Goal: Task Accomplishment & Management: Manage account settings

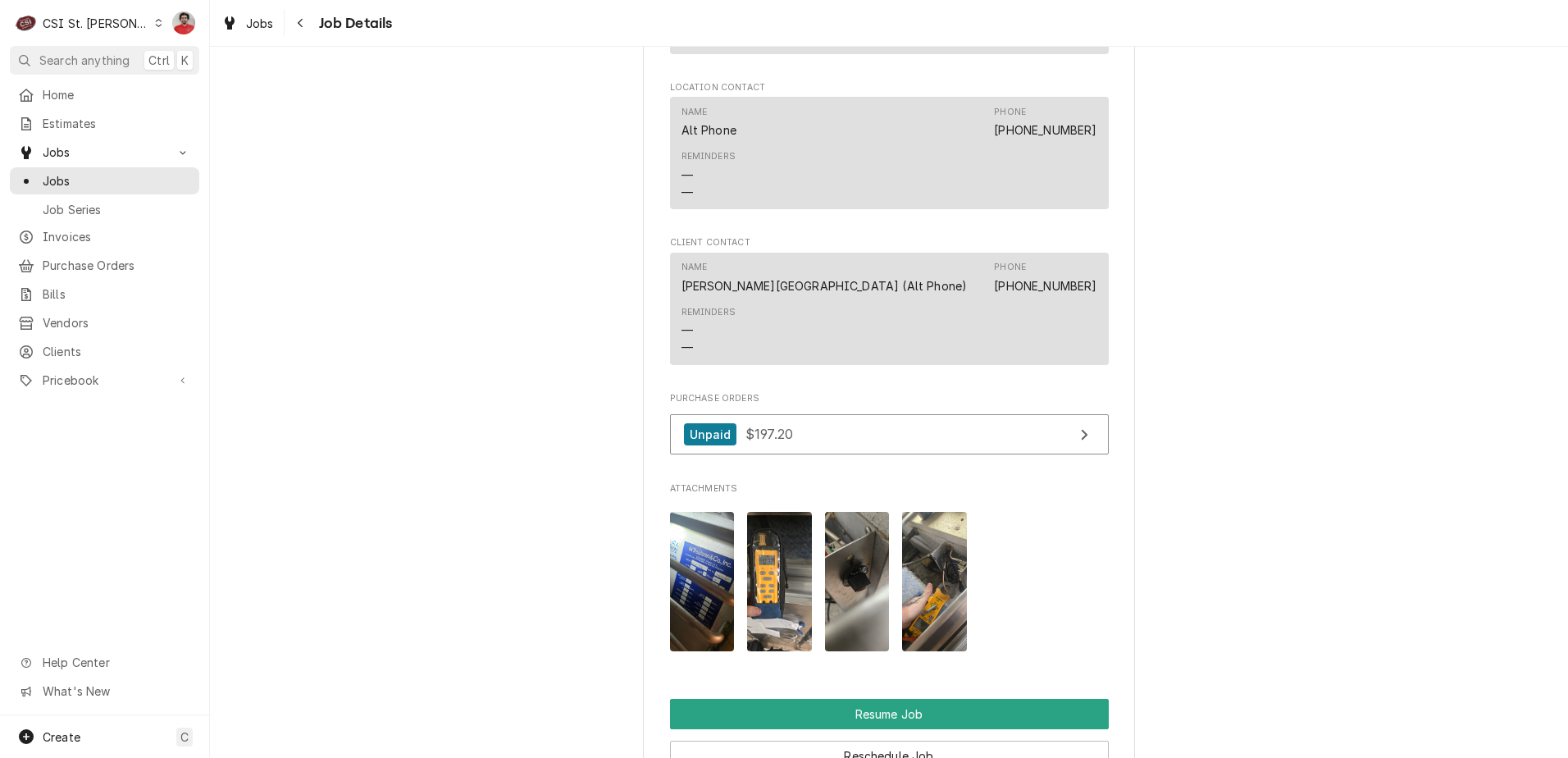
scroll to position [1230, 0]
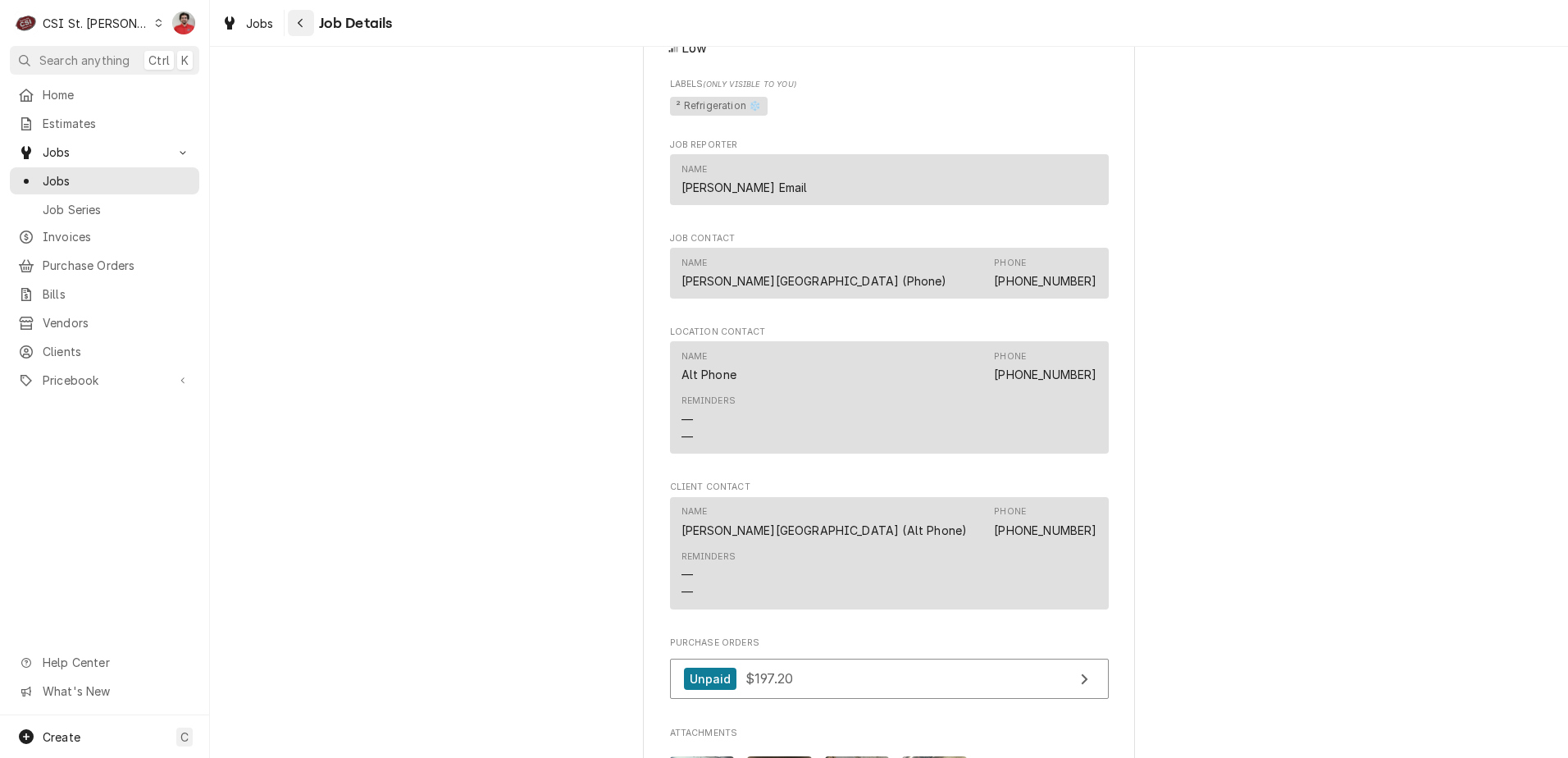
click at [305, 32] on button "Navigate back" at bounding box center [300, 23] width 26 height 26
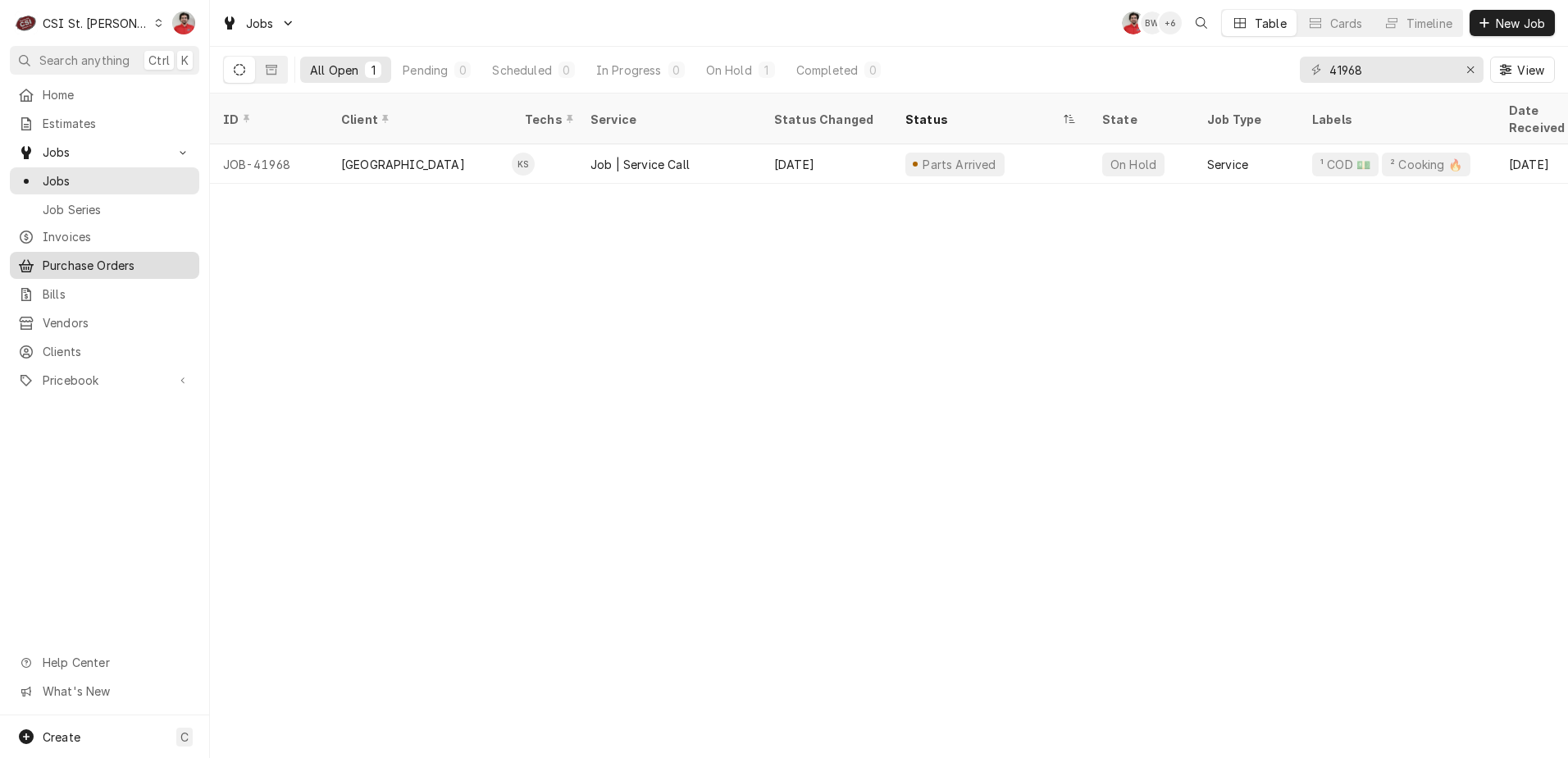
click at [132, 258] on span "Purchase Orders" at bounding box center [116, 266] width 148 height 18
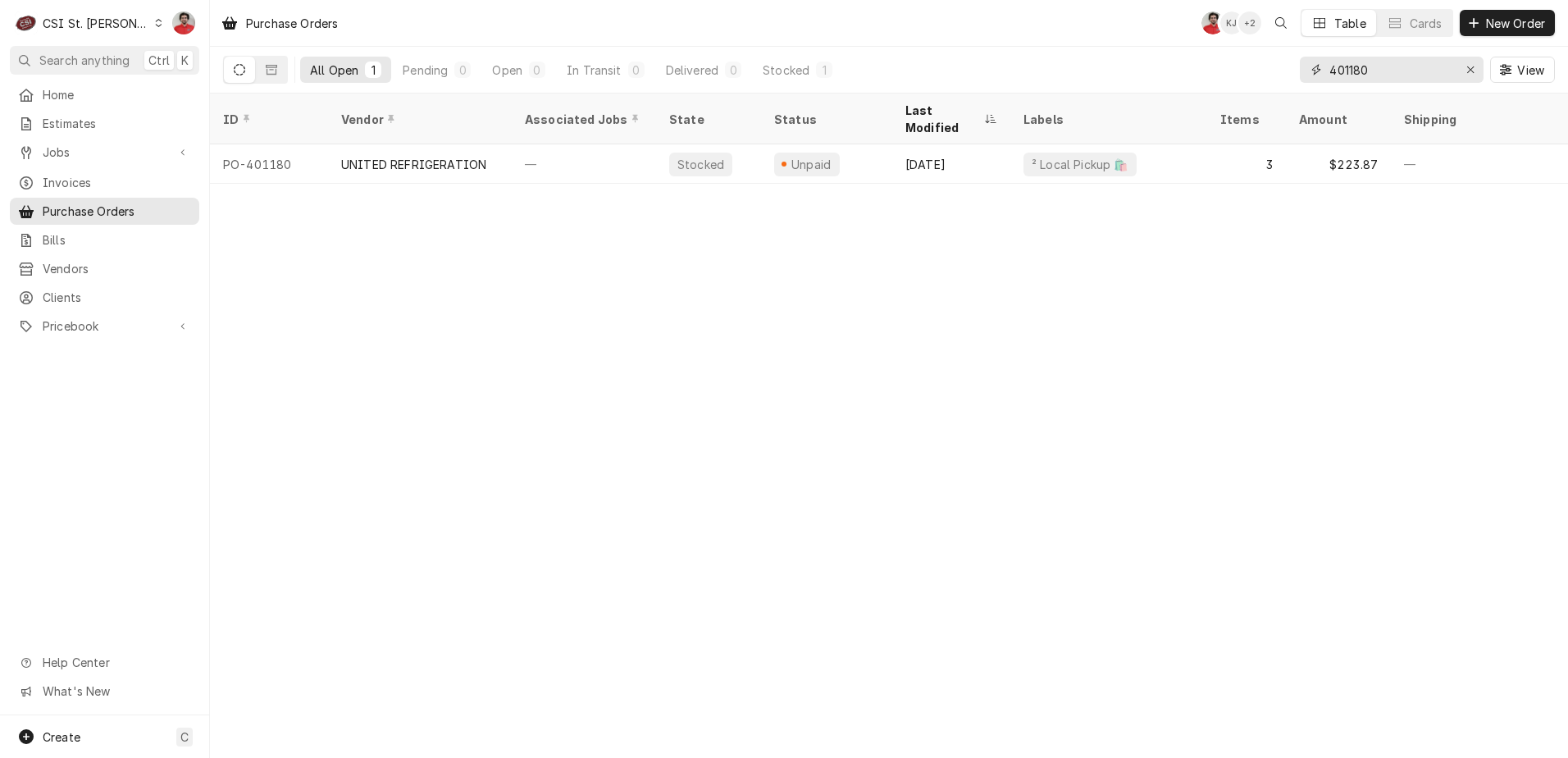
click at [1413, 62] on input "401180" at bounding box center [1390, 70] width 123 height 26
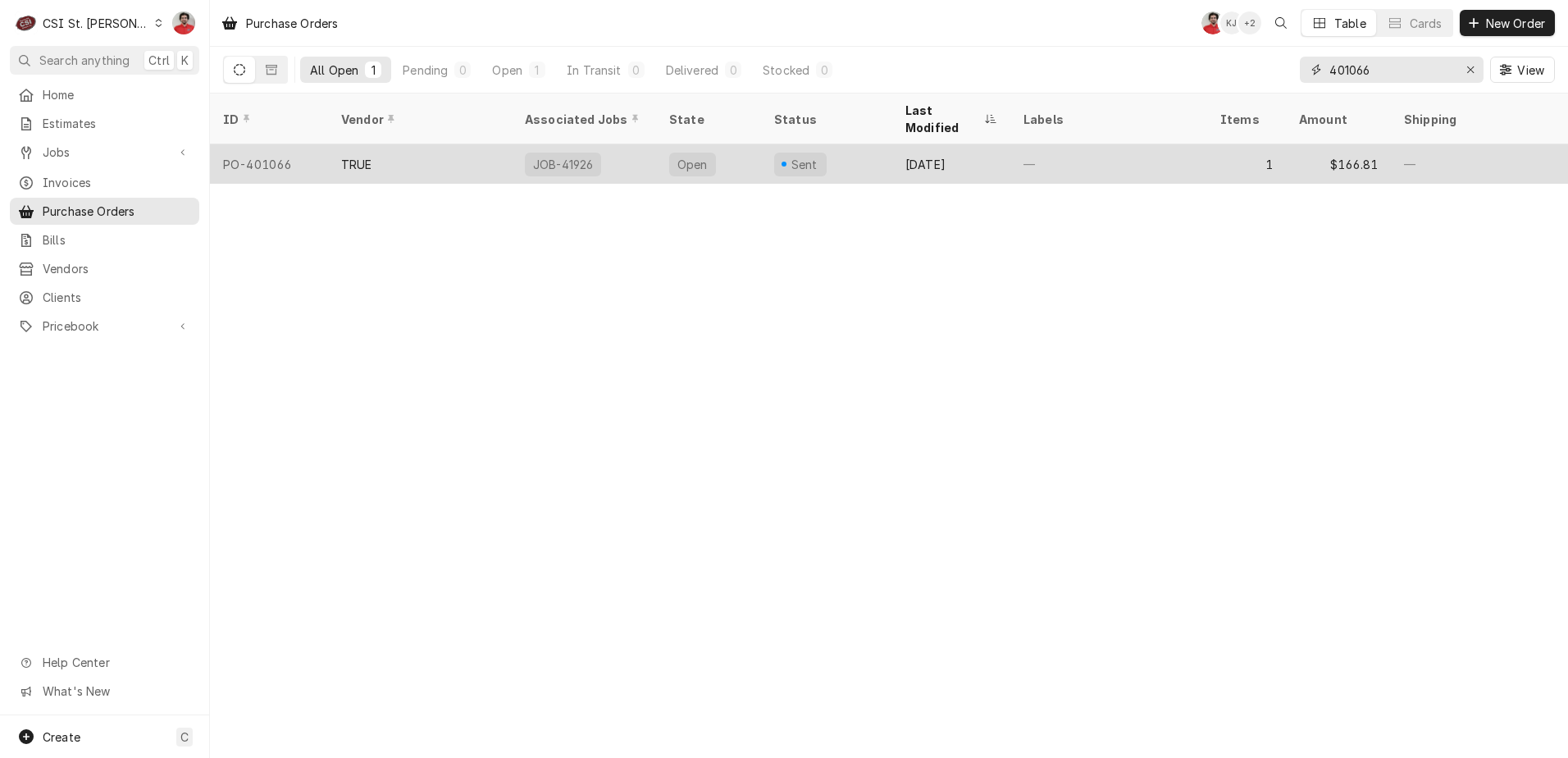
type input "401066"
click at [618, 144] on div "JOB-41926" at bounding box center [583, 164] width 144 height 39
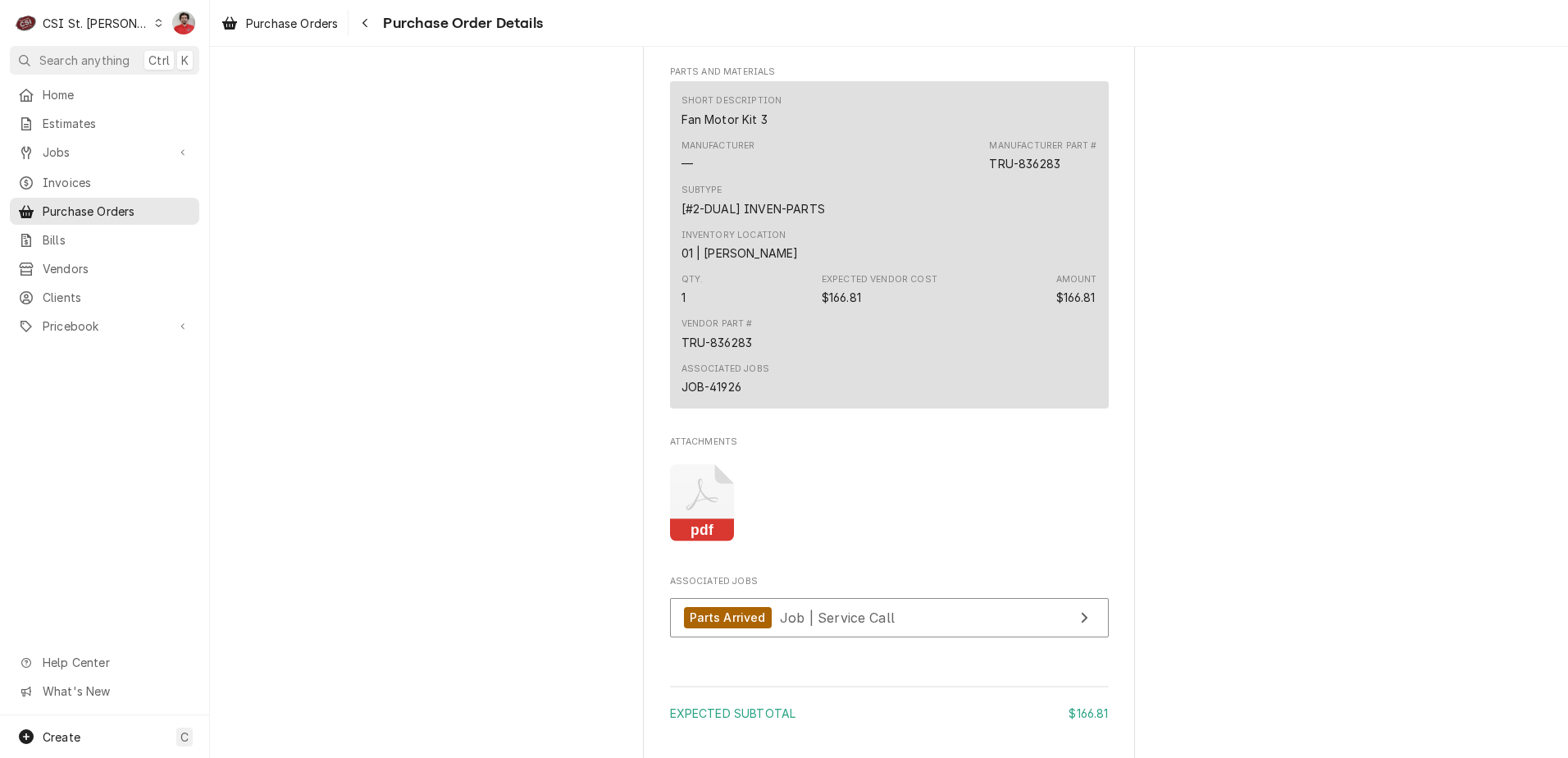
scroll to position [1340, 0]
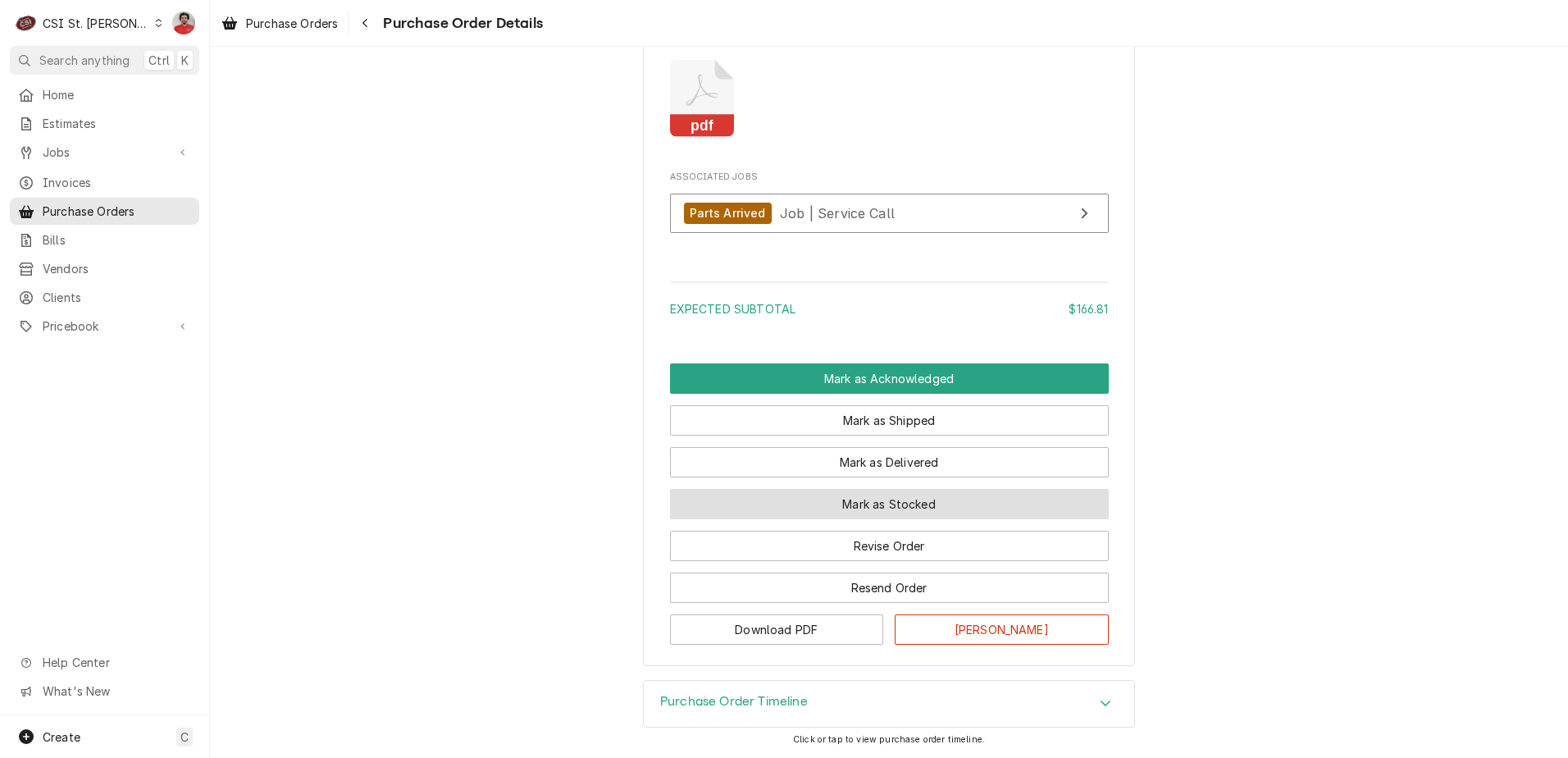
click at [781, 495] on button "Mark as Stocked" at bounding box center [888, 503] width 438 height 30
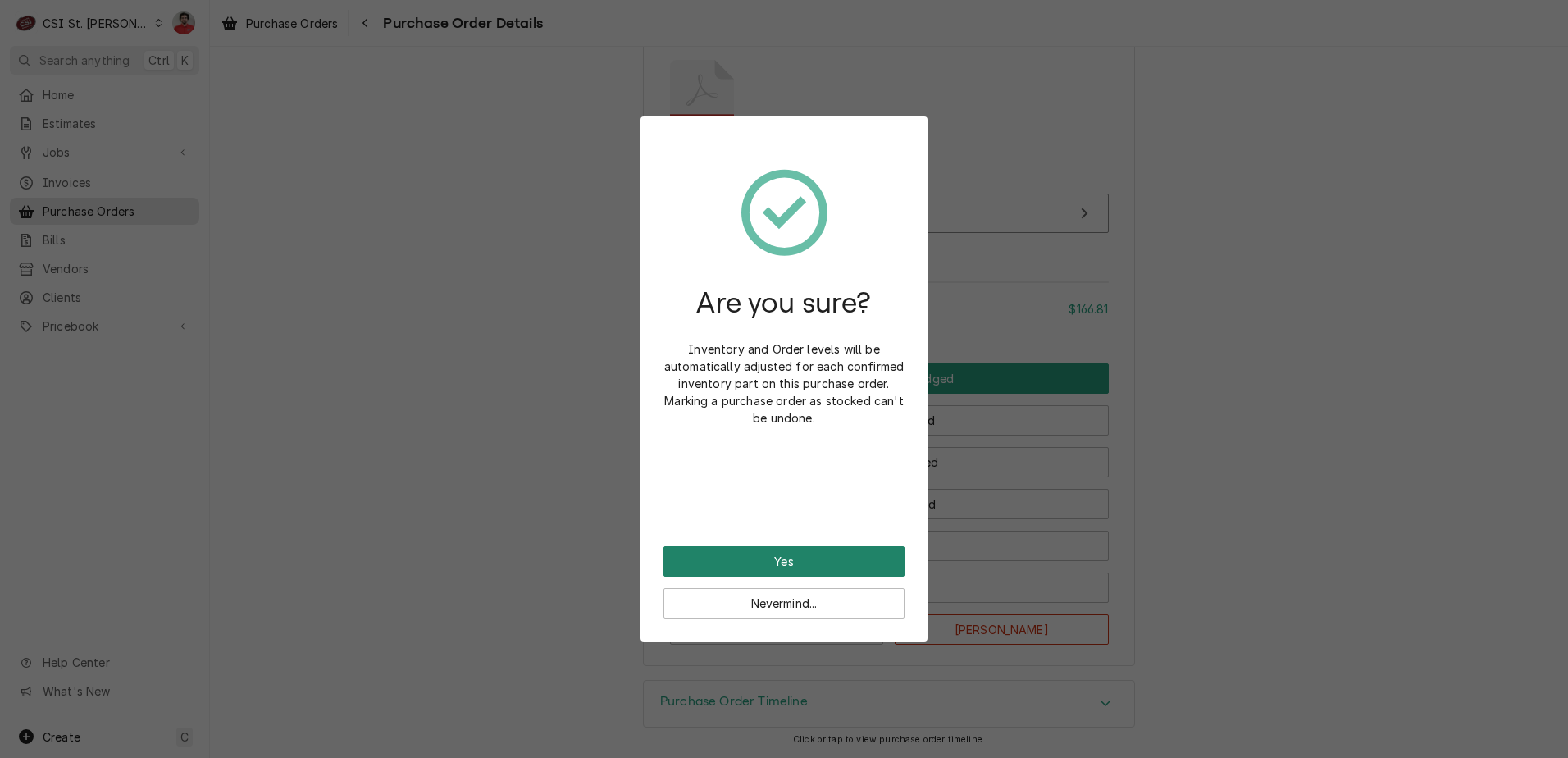
click at [763, 571] on button "Yes" at bounding box center [784, 561] width 241 height 30
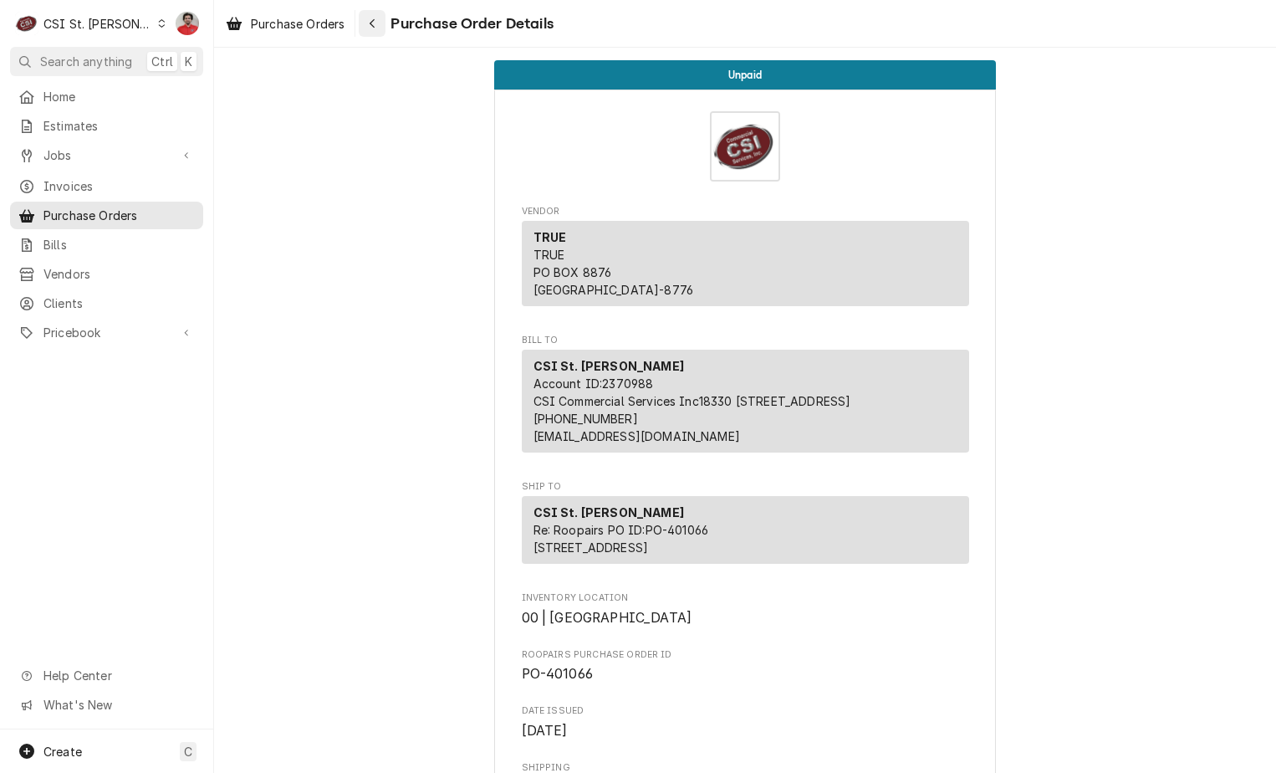
click at [375, 22] on icon "Navigate back" at bounding box center [373, 24] width 8 height 12
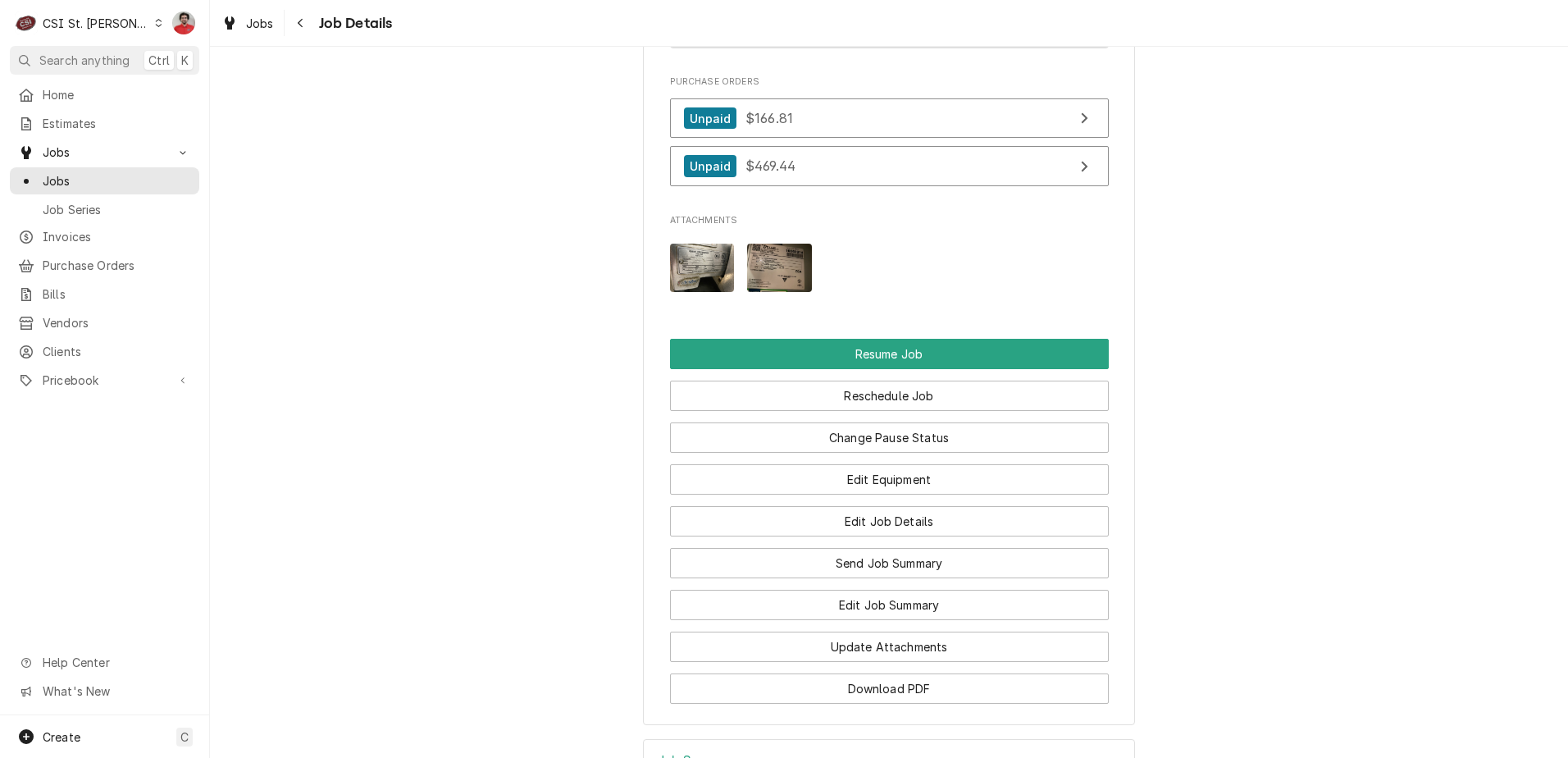
scroll to position [2483, 0]
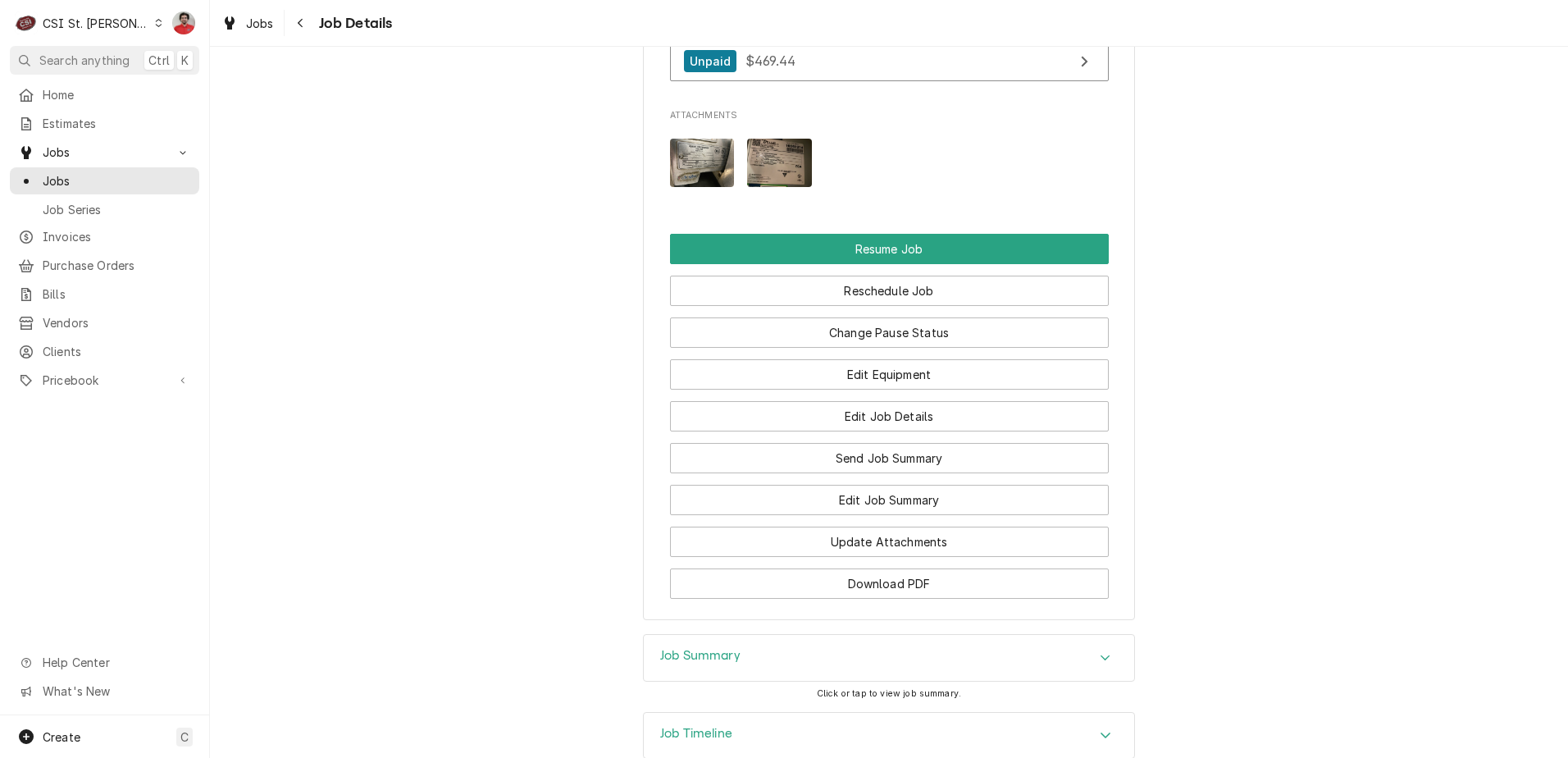
click at [857, 713] on div "Job Timeline" at bounding box center [888, 735] width 490 height 46
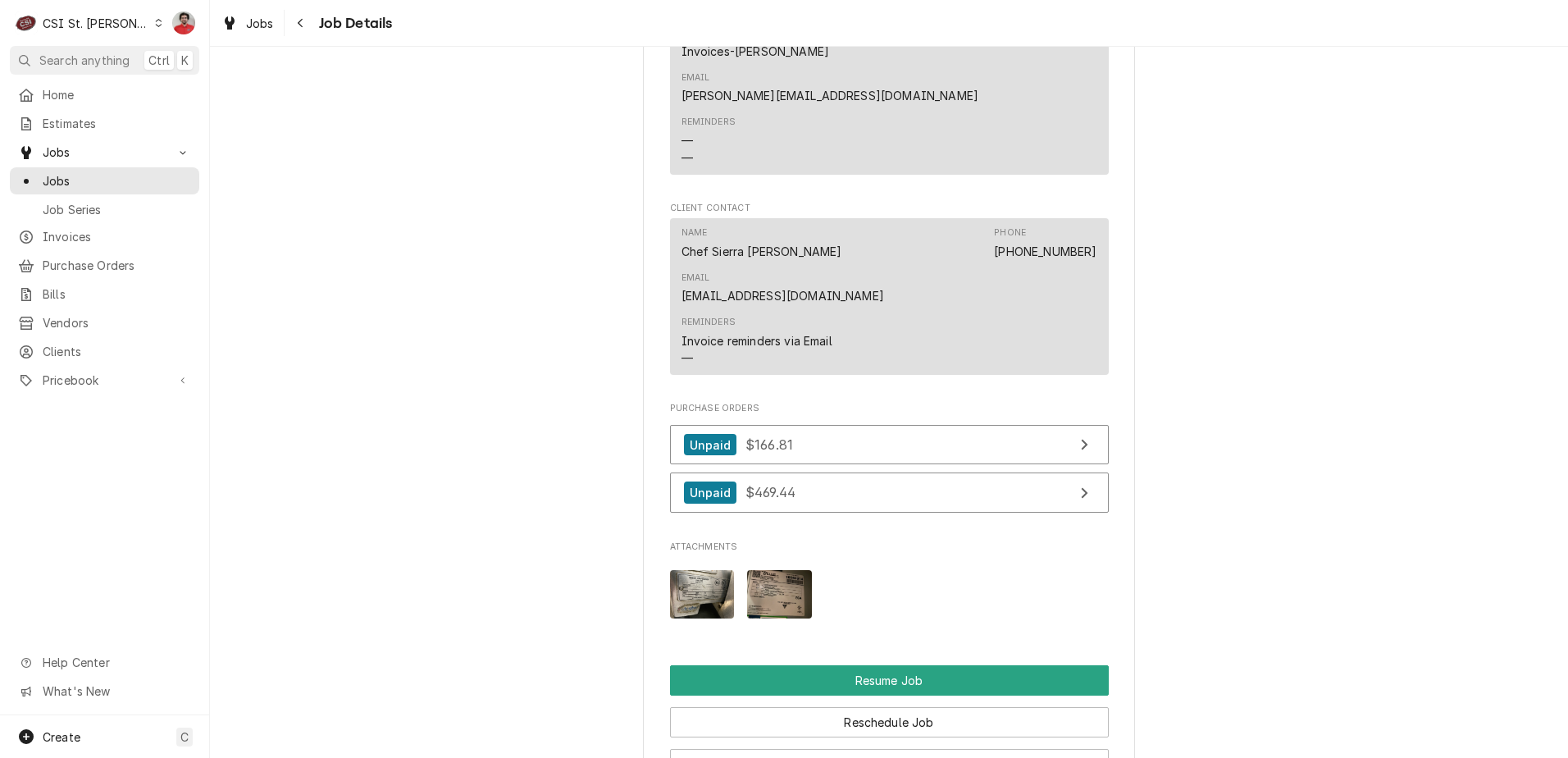
scroll to position [2461, 0]
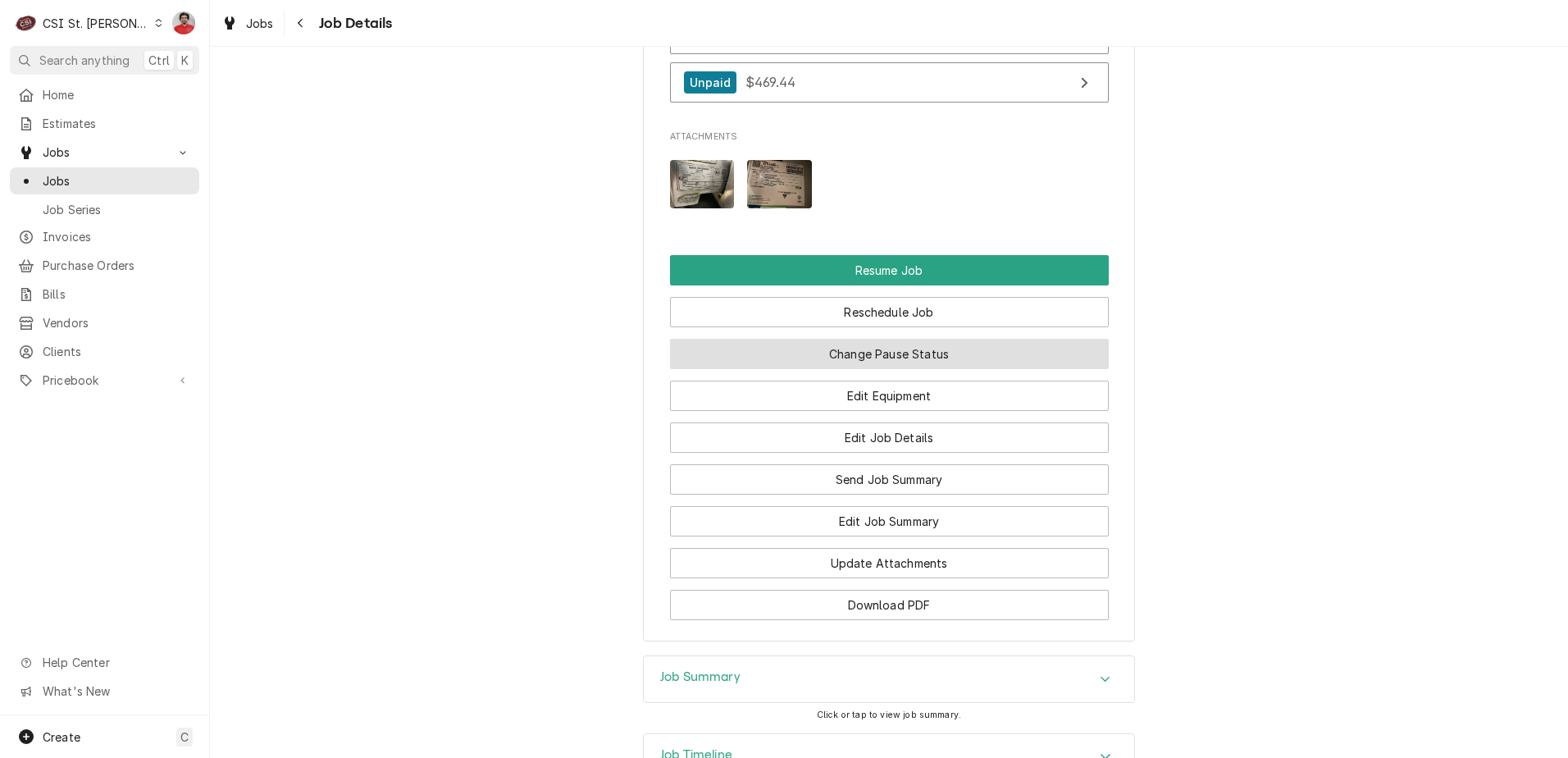
click at [834, 338] on button "Change Pause Status" at bounding box center [888, 353] width 438 height 30
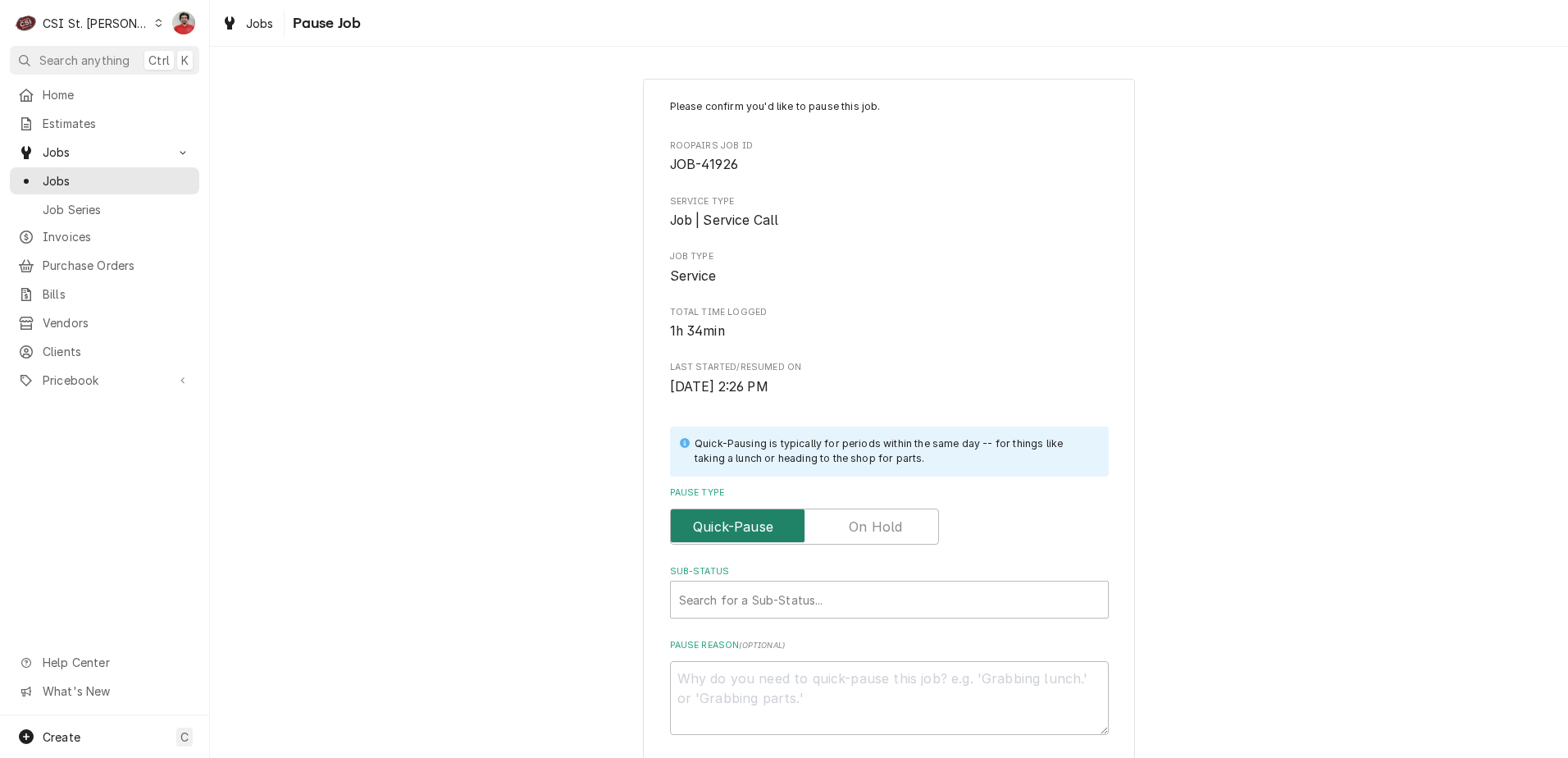
click at [813, 514] on input "Pause Type" at bounding box center [804, 526] width 254 height 36
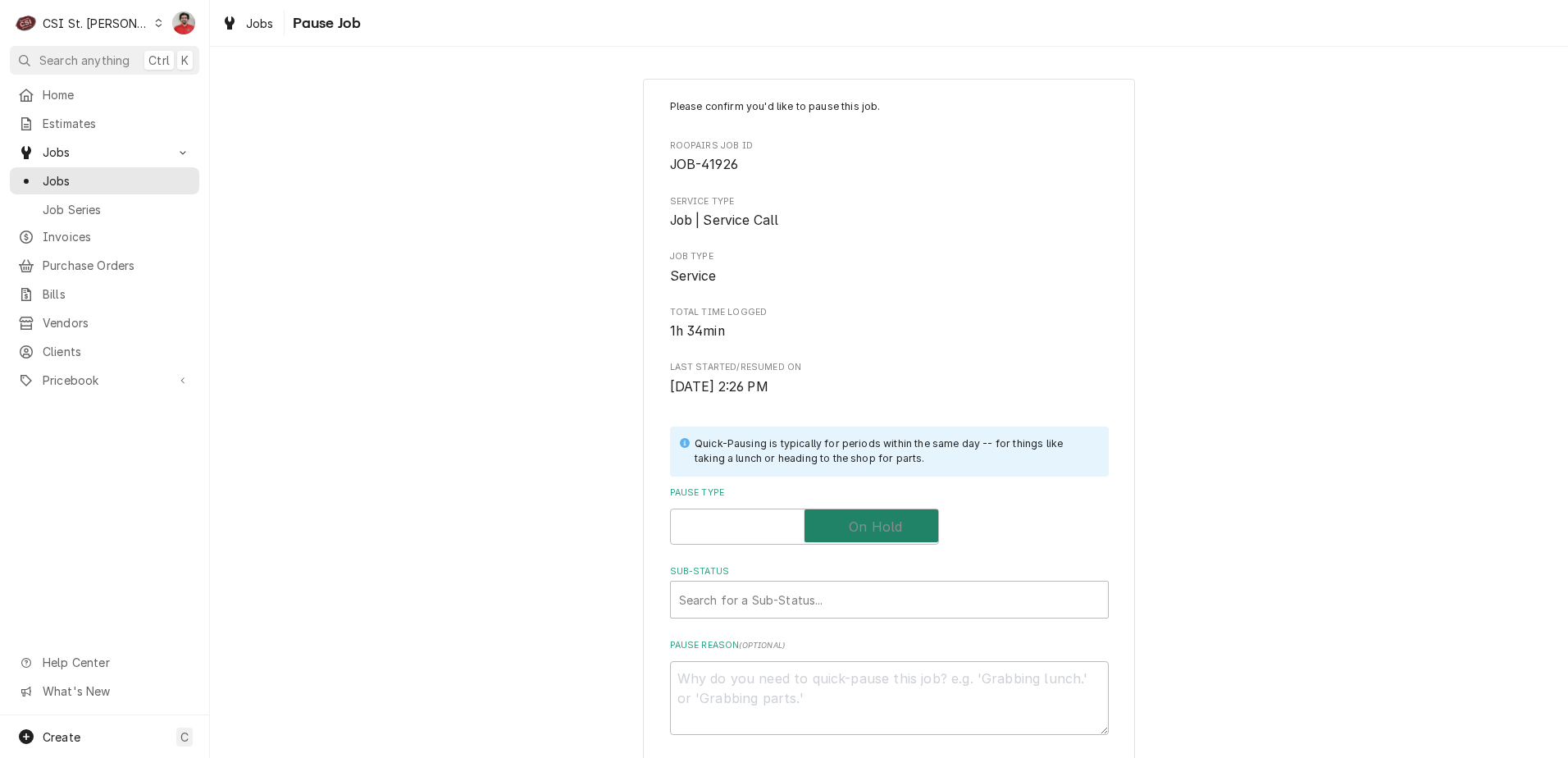
checkbox input "true"
click at [797, 608] on div "Sub-Status" at bounding box center [872, 599] width 387 height 29
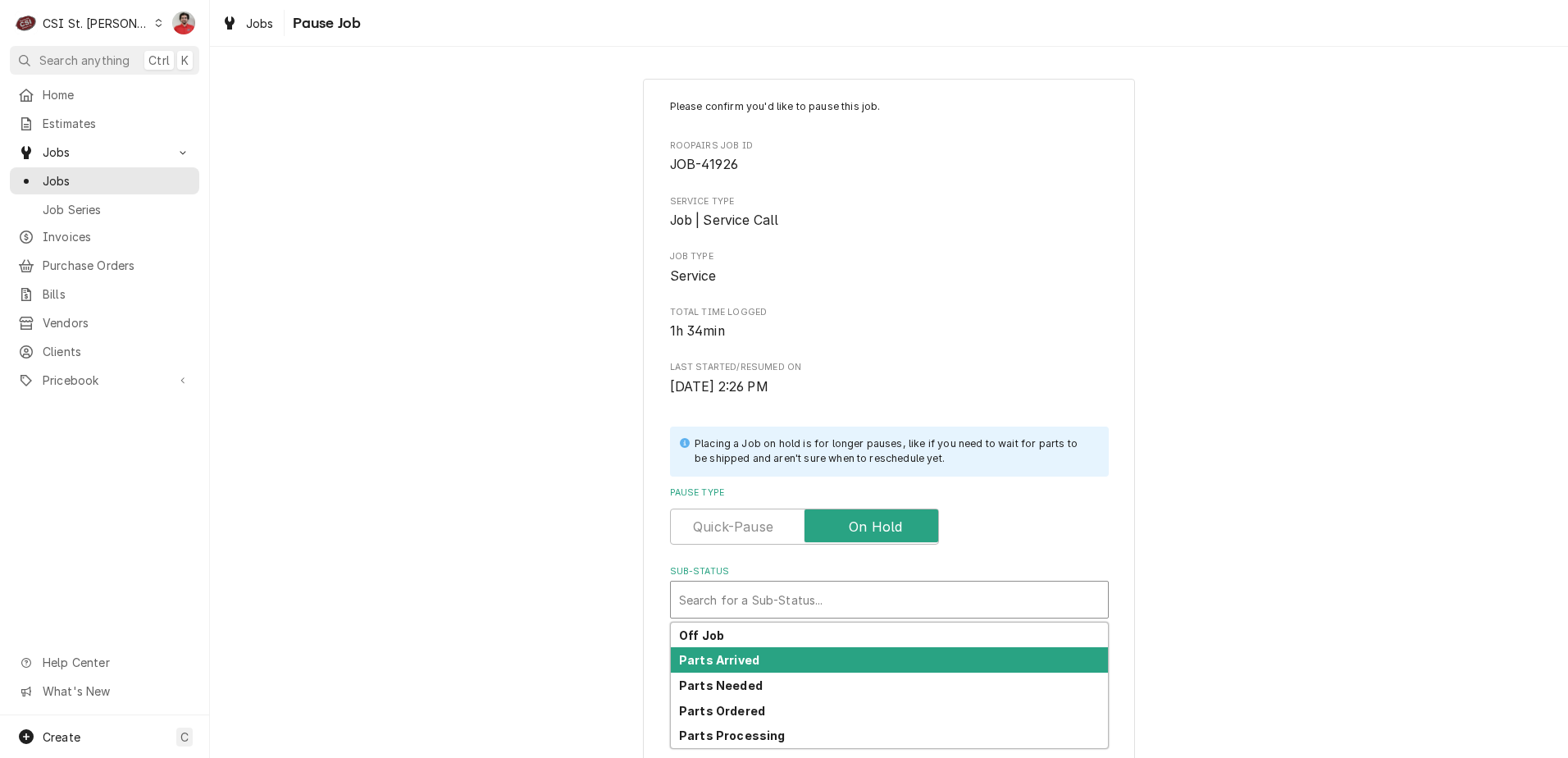
click at [783, 650] on div "Parts Arrived" at bounding box center [889, 660] width 437 height 25
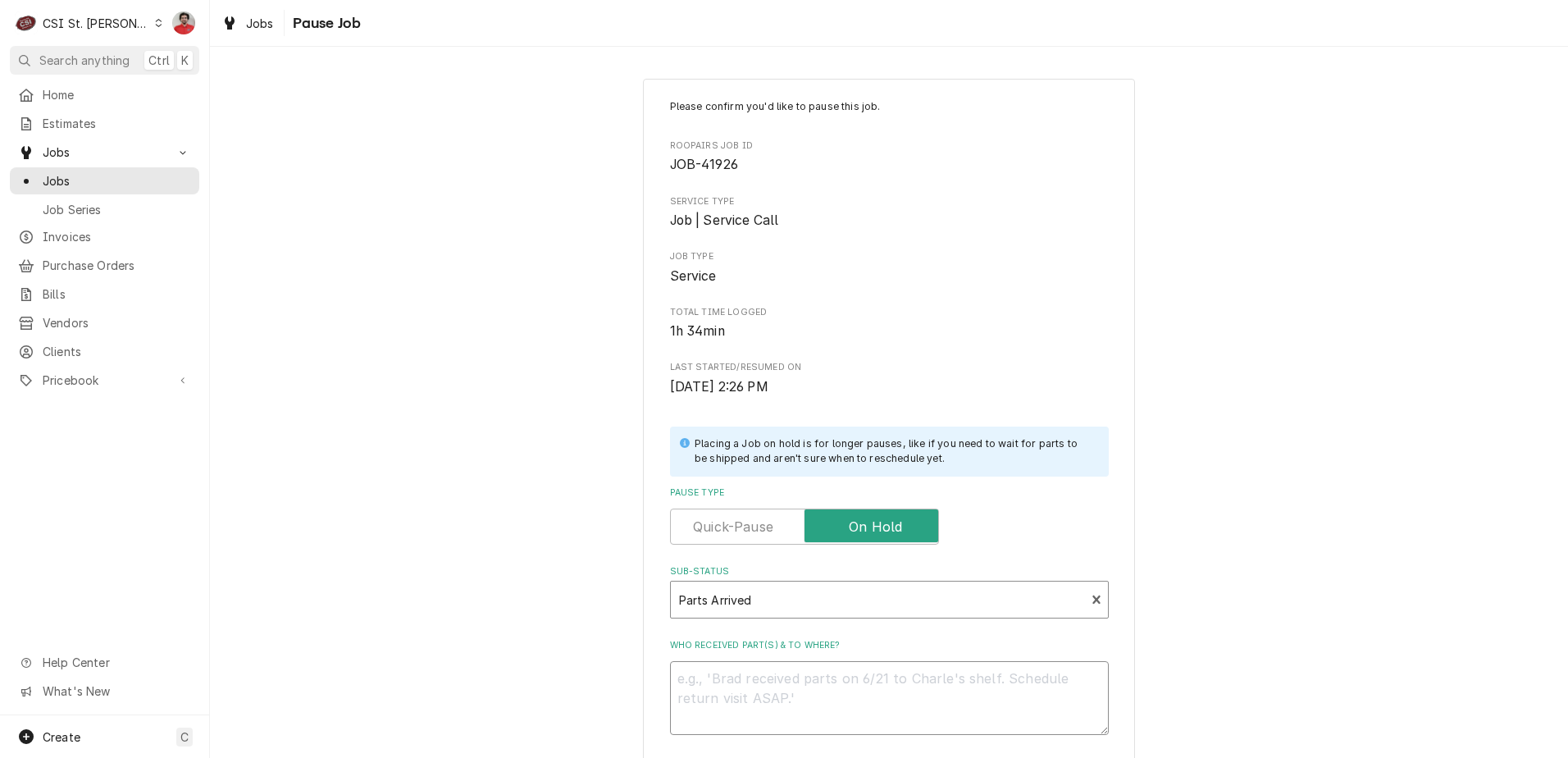
click at [766, 680] on textarea "Who received part(s) & to where?" at bounding box center [888, 697] width 438 height 74
type textarea "x"
type textarea "R"
type textarea "x"
type textarea "RE"
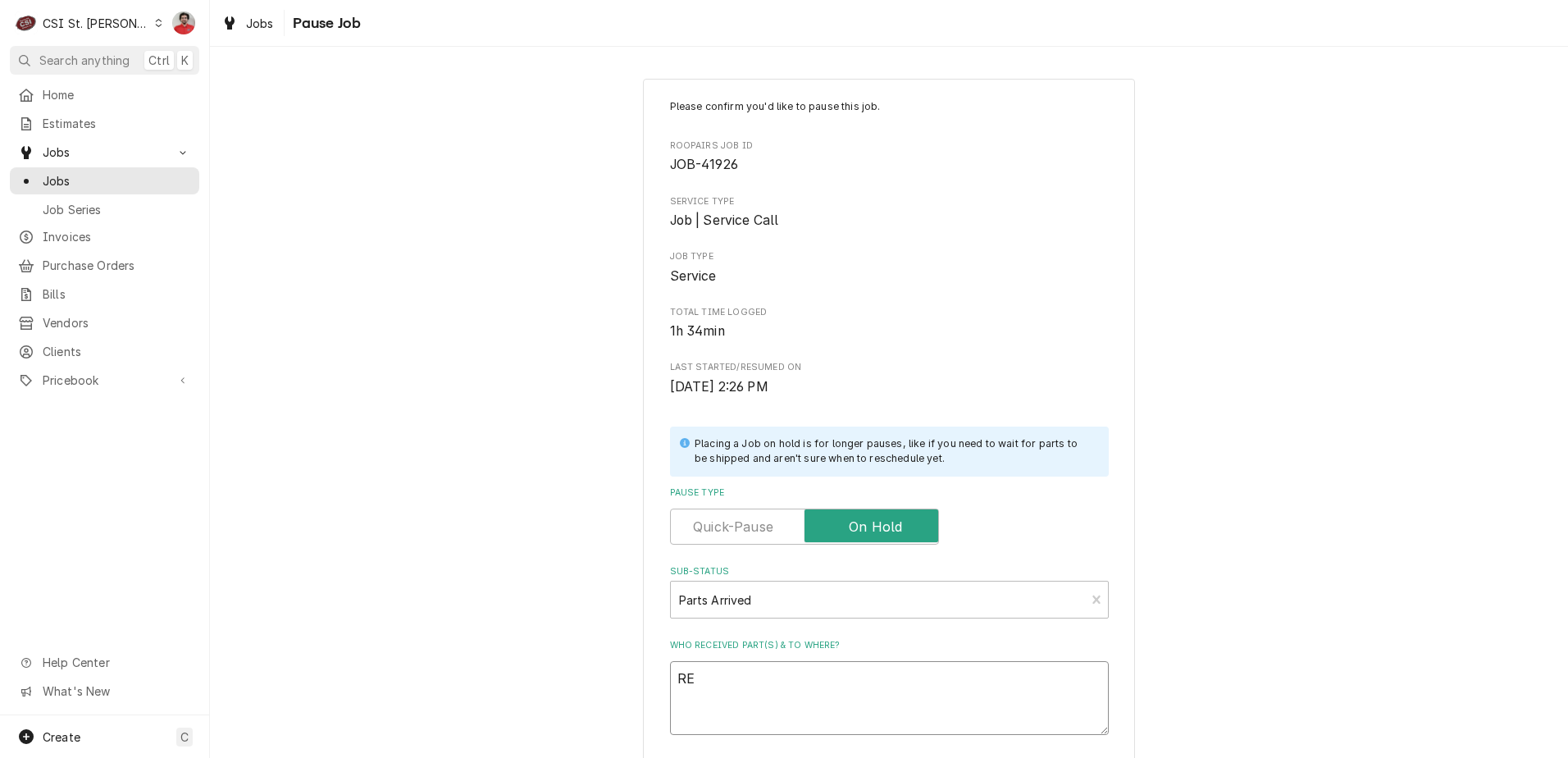
type textarea "x"
type textarea "REc"
type textarea "x"
type textarea "REce"
type textarea "x"
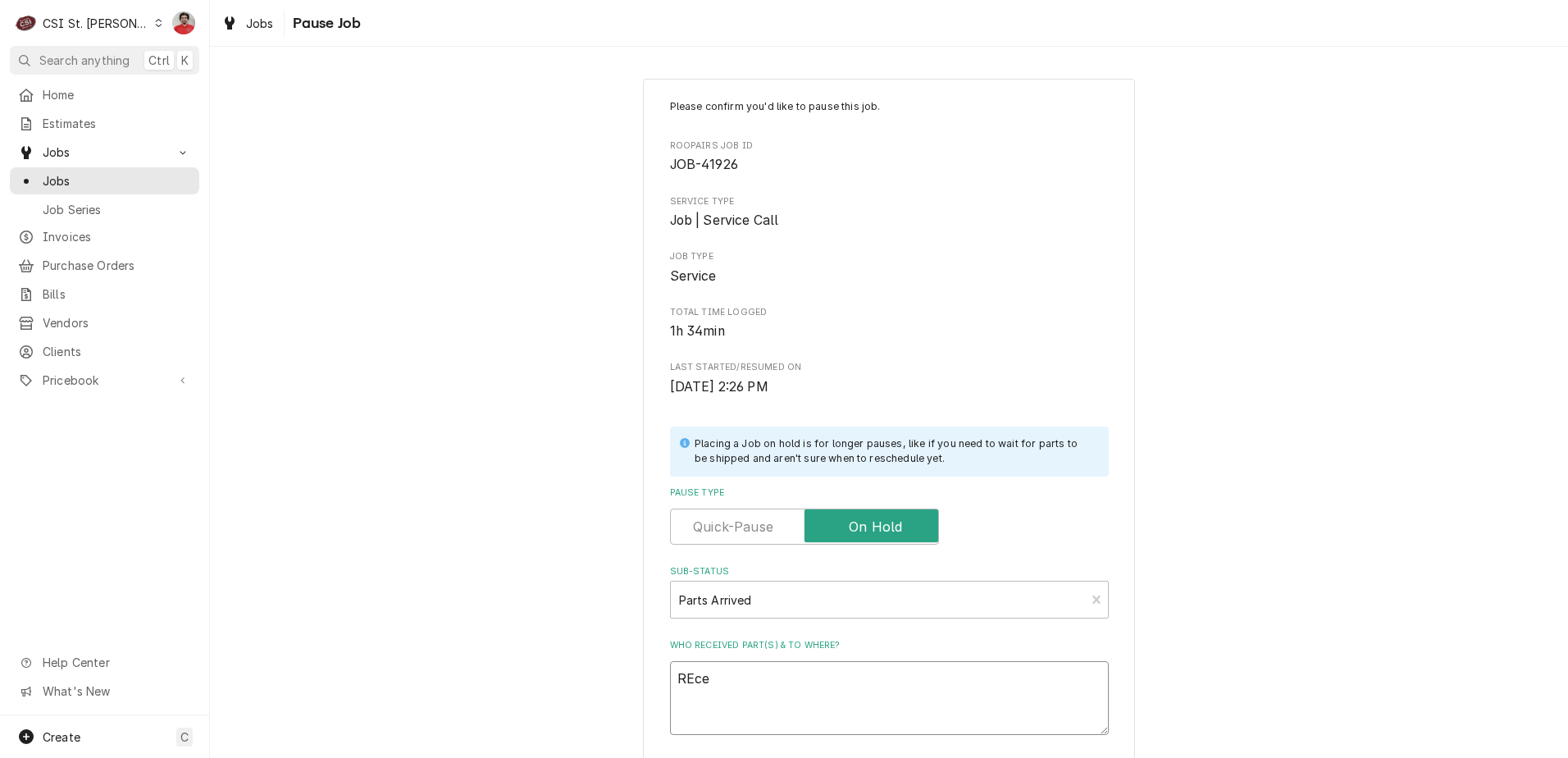
type textarea "REcei"
type textarea "x"
type textarea "REceiv"
type textarea "x"
type textarea "REceive"
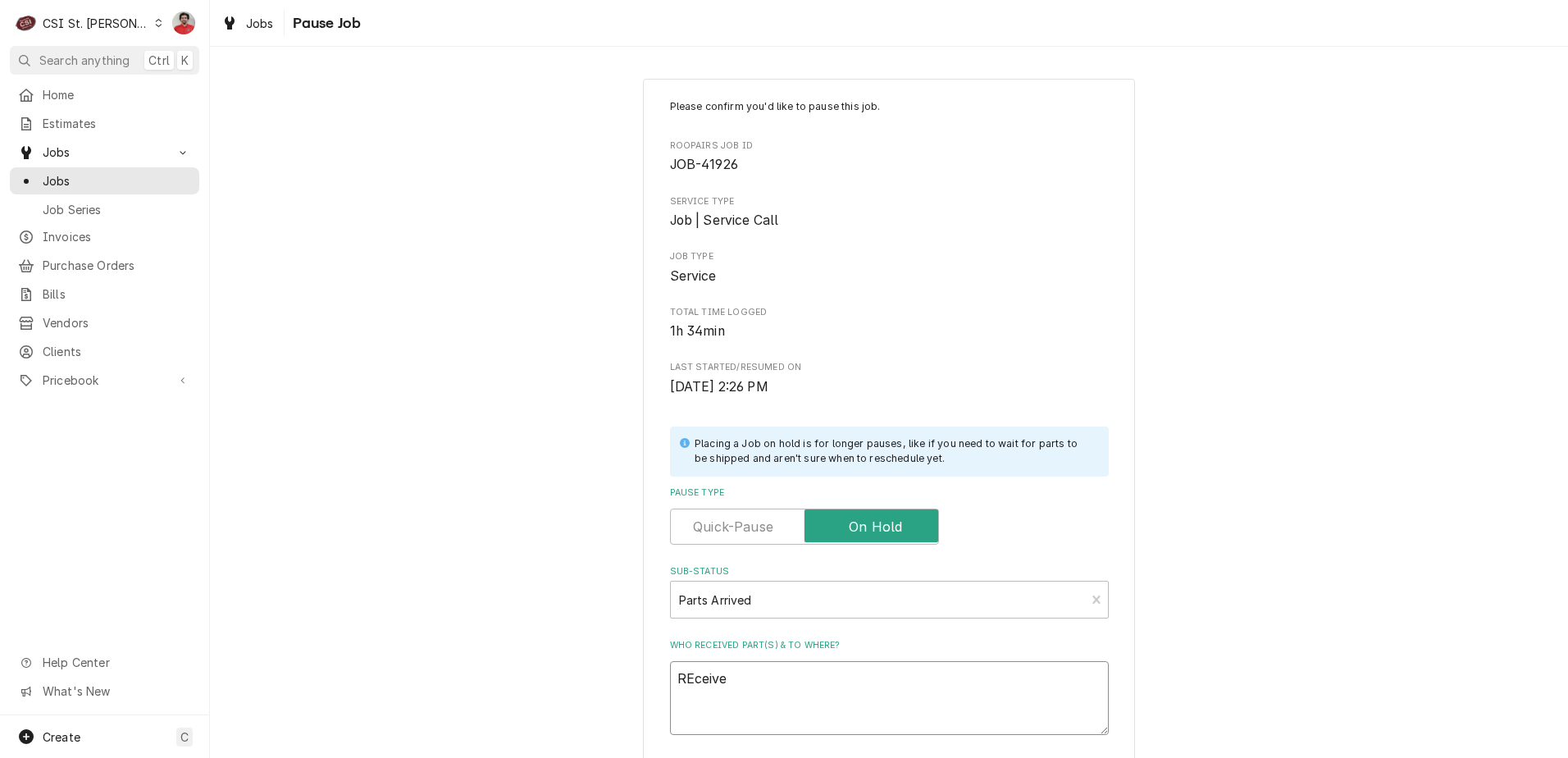
type textarea "x"
type textarea "REceived"
type textarea "x"
type textarea "REceived"
type textarea "x"
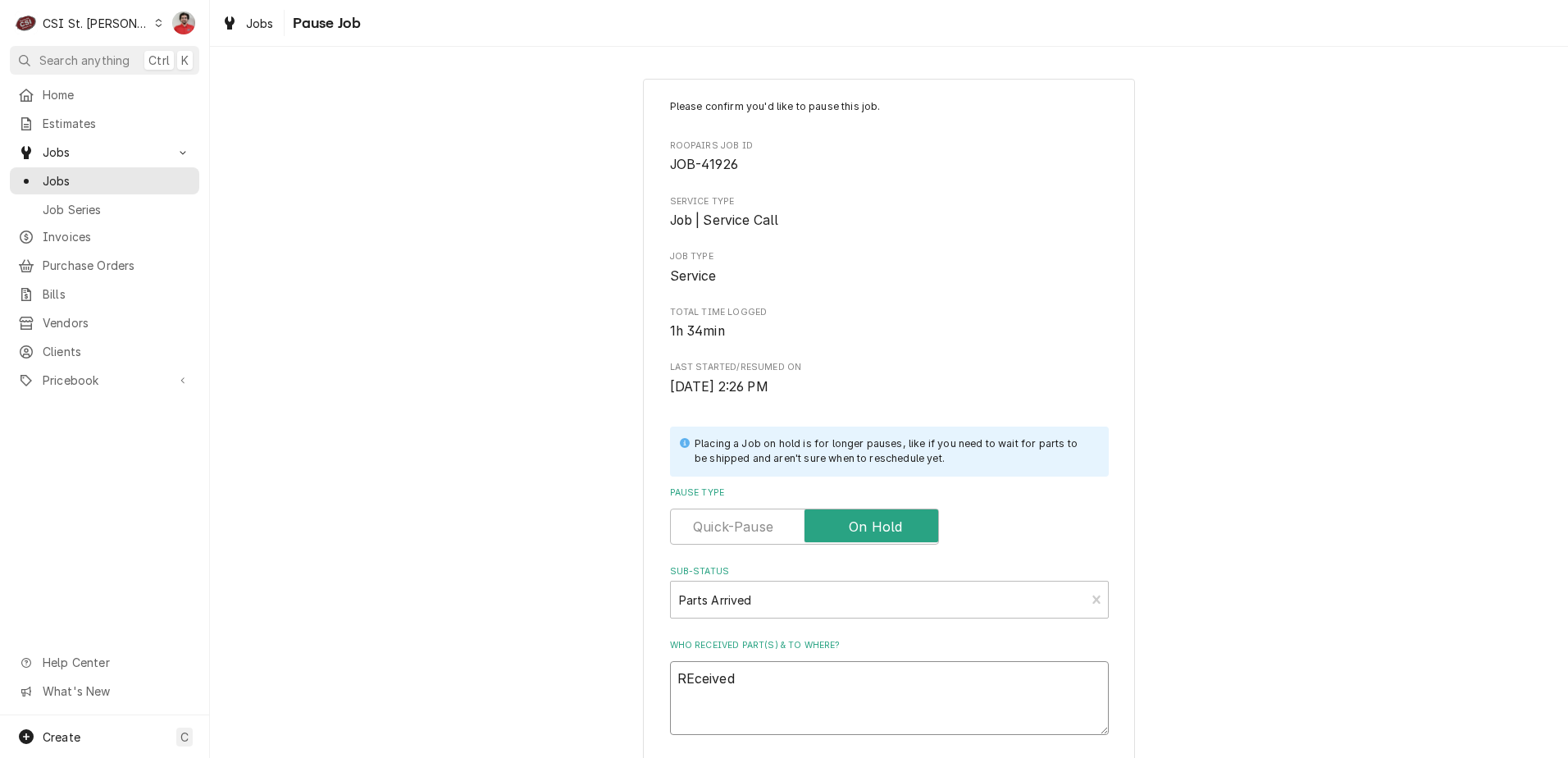
type textarea "REceived M"
type textarea "x"
type textarea "REceived Mo"
type textarea "x"
type textarea "REceived Mot"
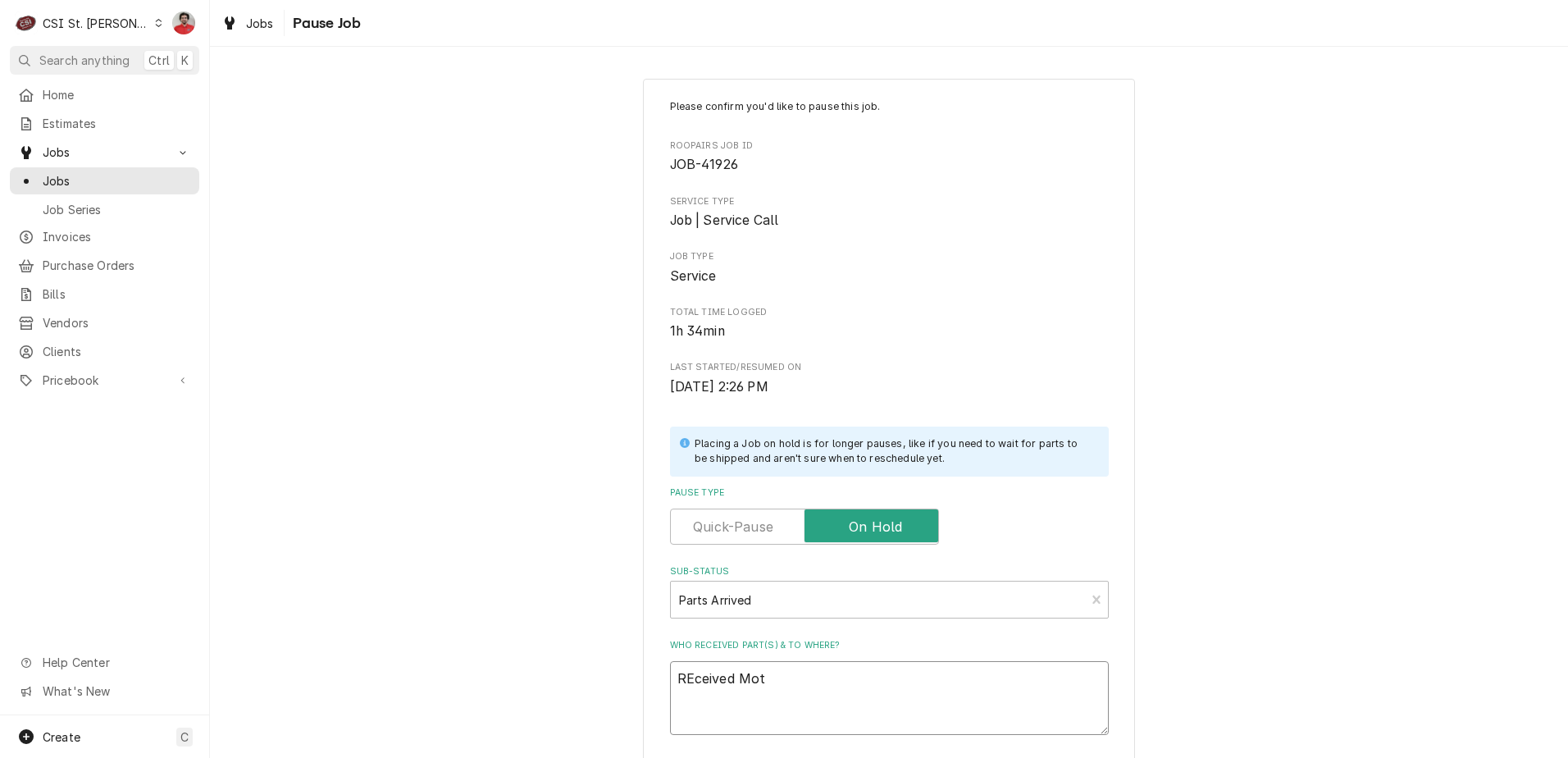
type textarea "x"
type textarea "REceived Moto"
type textarea "x"
type textarea "REceived Motor"
type textarea "x"
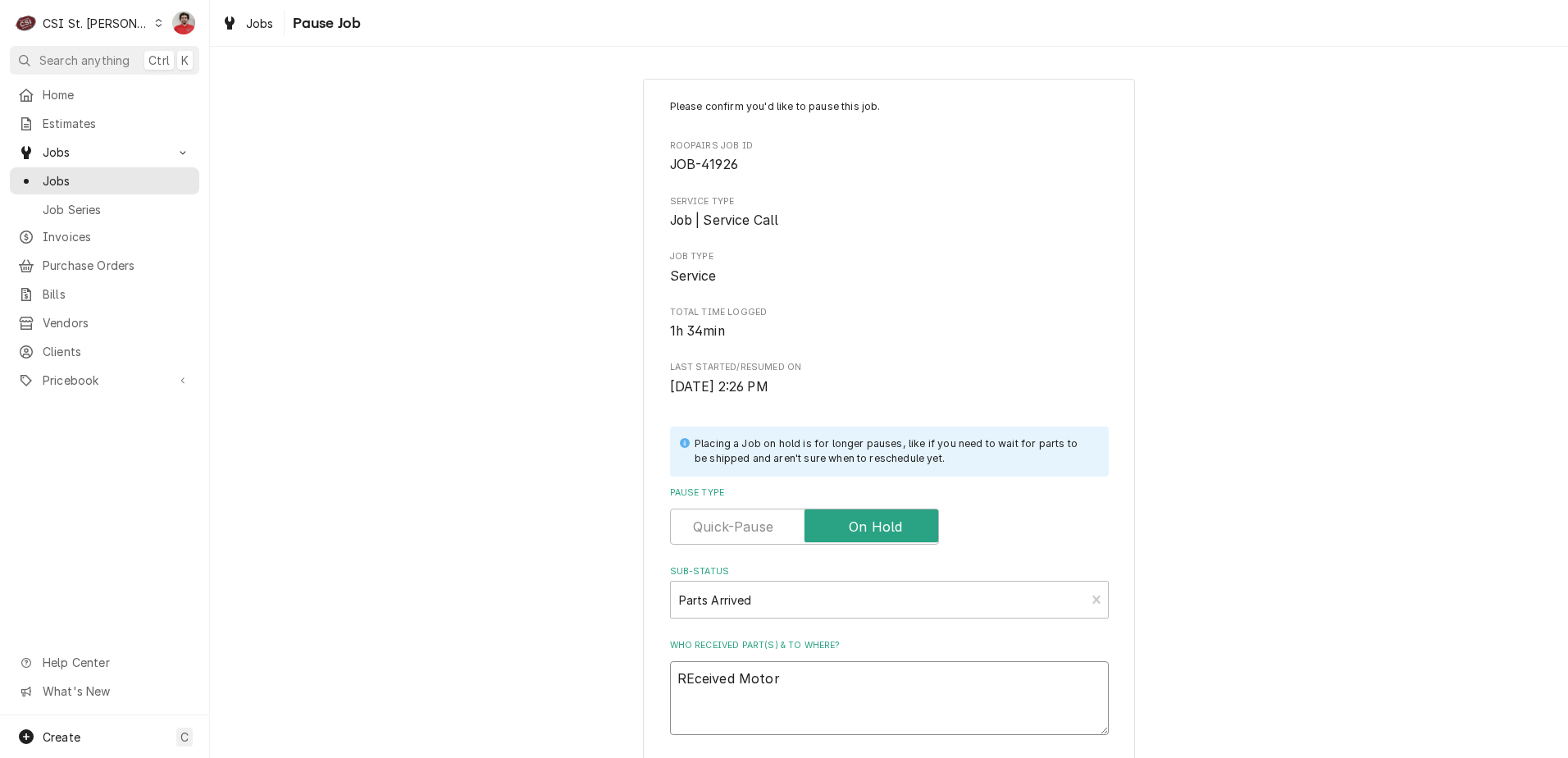
type textarea "REceived Motor"
type textarea "x"
type textarea "REceived Motor f"
type textarea "x"
type textarea "REceived Motor fr"
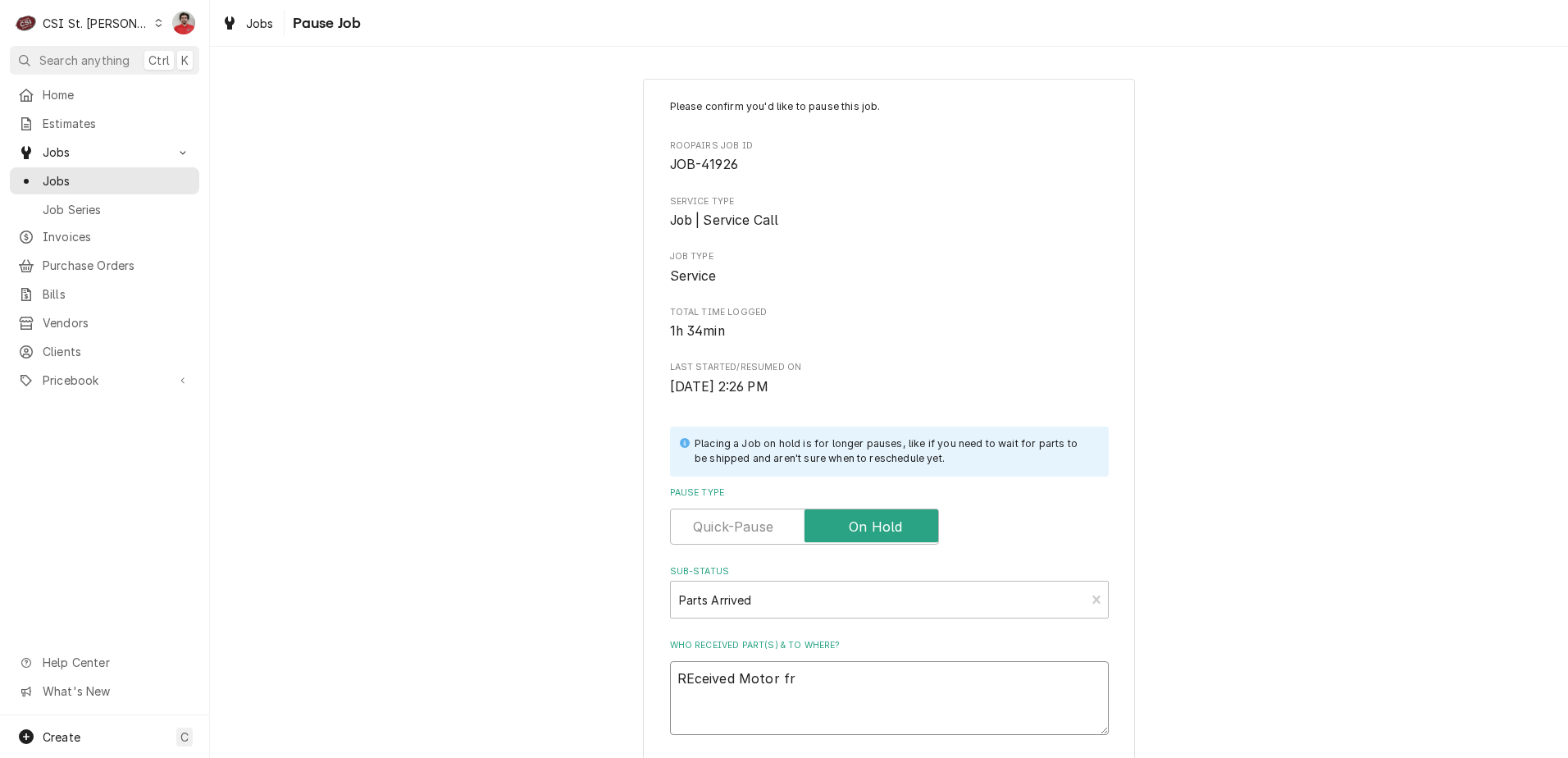
type textarea "x"
type textarea "REceived Motor fro"
type textarea "x"
type textarea "REceived Motor from"
type textarea "x"
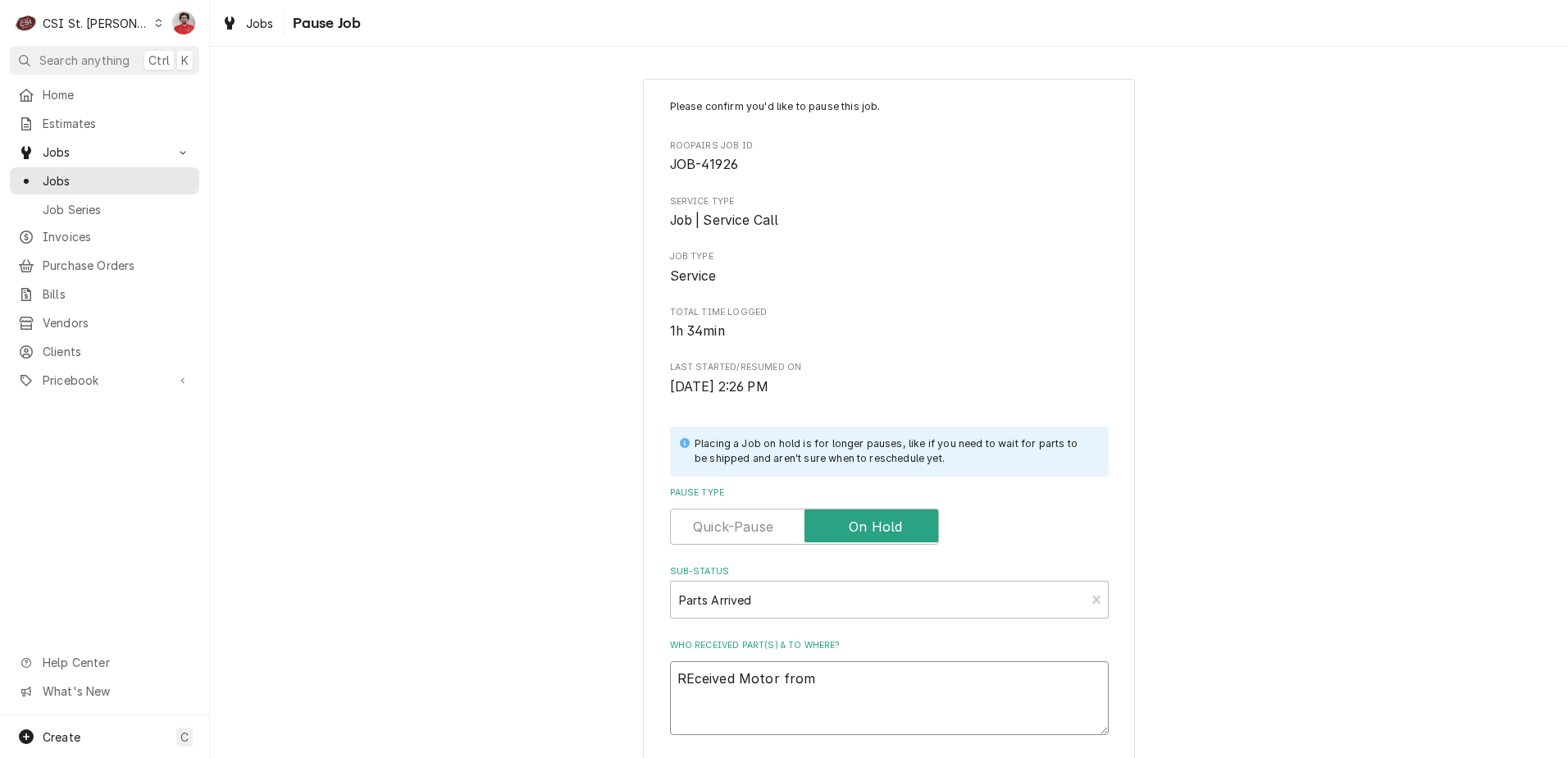
type textarea "REceived Motor fromT"
type textarea "x"
type textarea "REceived Motor from"
type textarea "x"
type textarea "REceived Motor from"
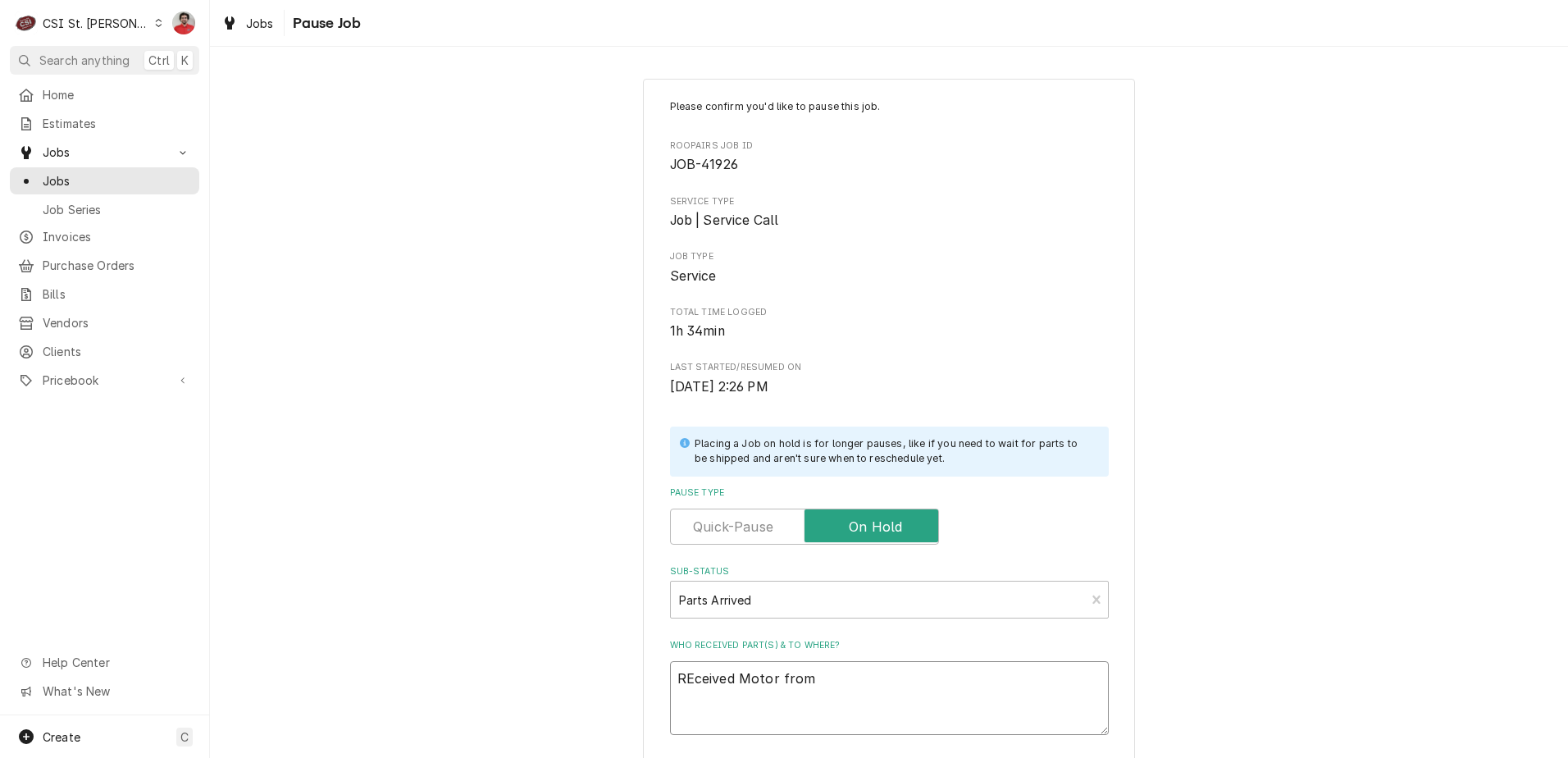
type textarea "x"
type textarea "REceived Motor from R"
type textarea "x"
type textarea "REceived Motor from Ru"
type textarea "x"
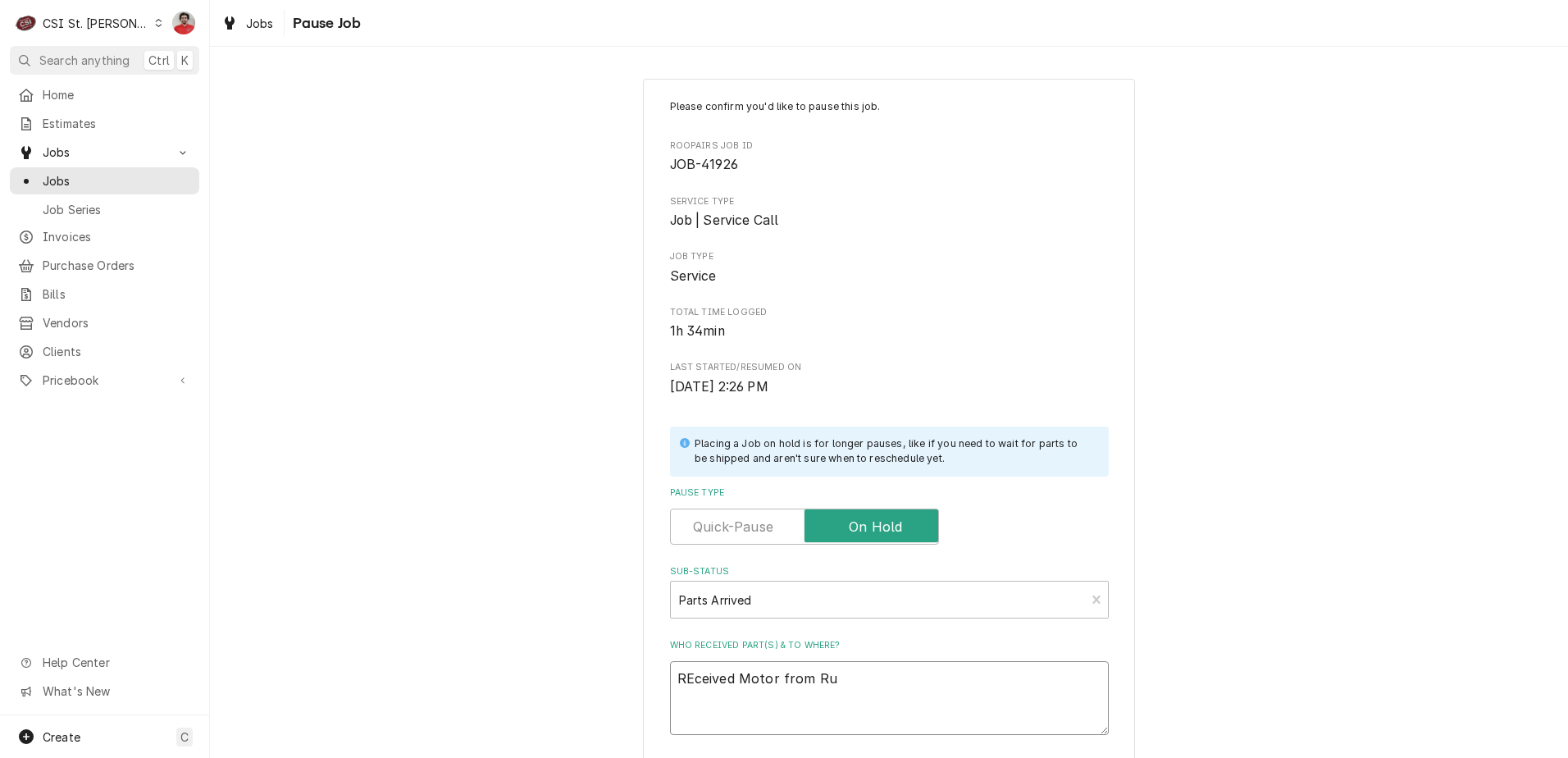
type textarea "REceived Motor from Rue"
type textarea "x"
type textarea "REceived Motor from Rue"
type textarea "x"
type textarea "REceived Motor from Rue t"
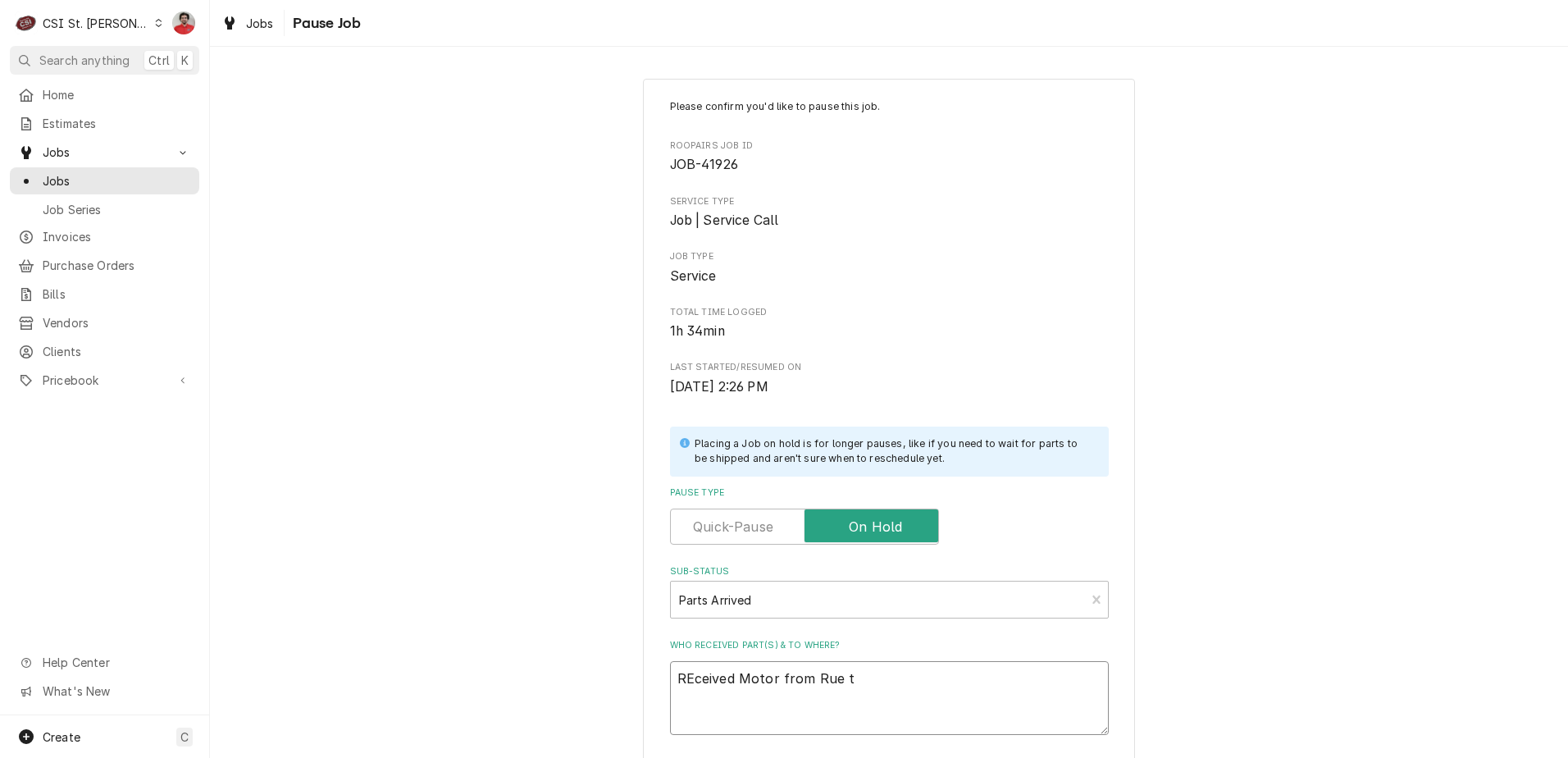
type textarea "x"
type textarea "REceived Motor from Rue to"
type textarea "x"
type textarea "REceived Motor from Rue to"
drag, startPoint x: 817, startPoint y: 681, endPoint x: 964, endPoint y: 672, distance: 147.3
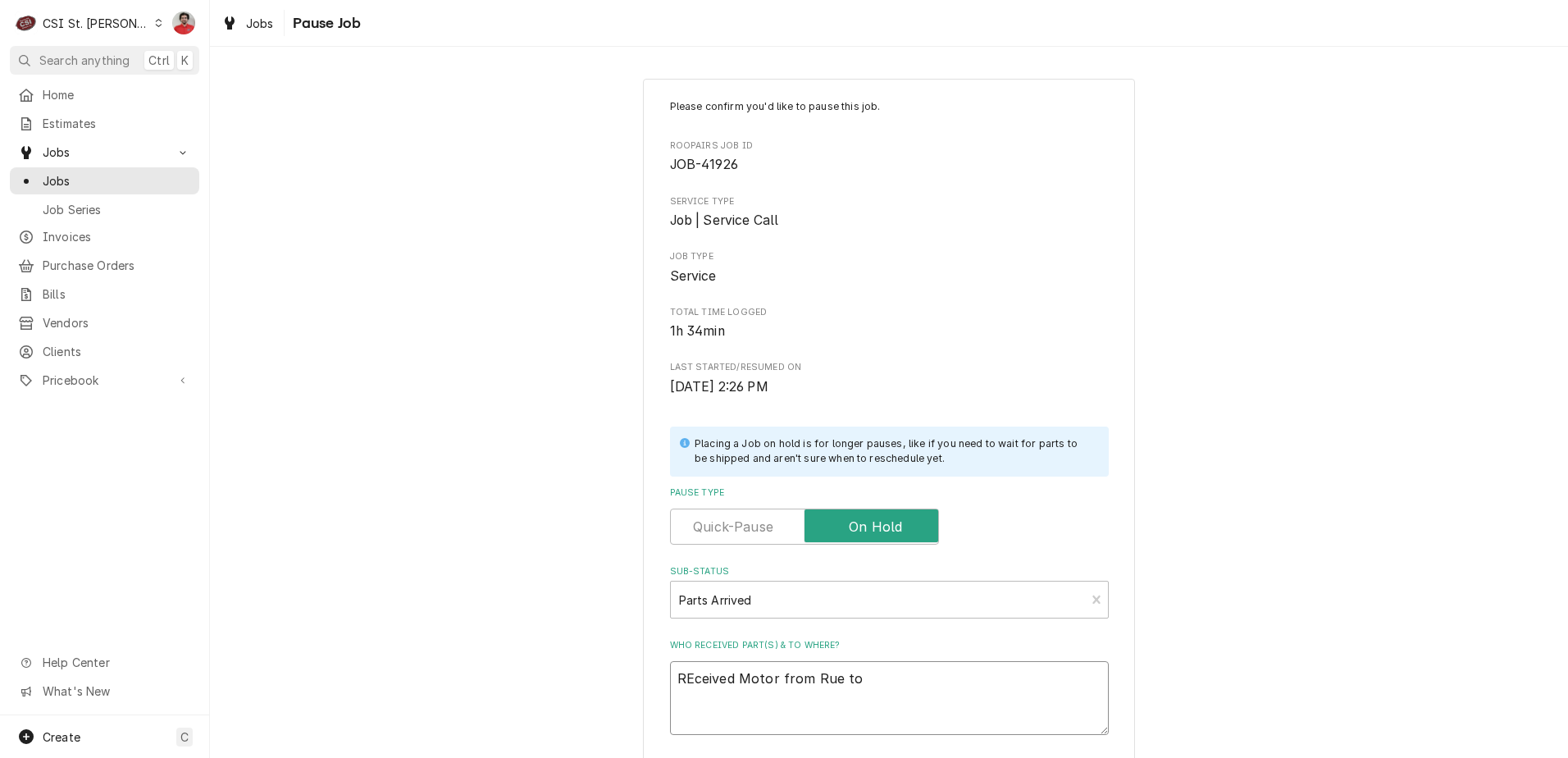
click at [961, 673] on textarea "REceived Motor from Rue to" at bounding box center [888, 697] width 438 height 74
type textarea "x"
type textarea "REceived Motor from T"
type textarea "x"
type textarea "REceived Motor from Tr"
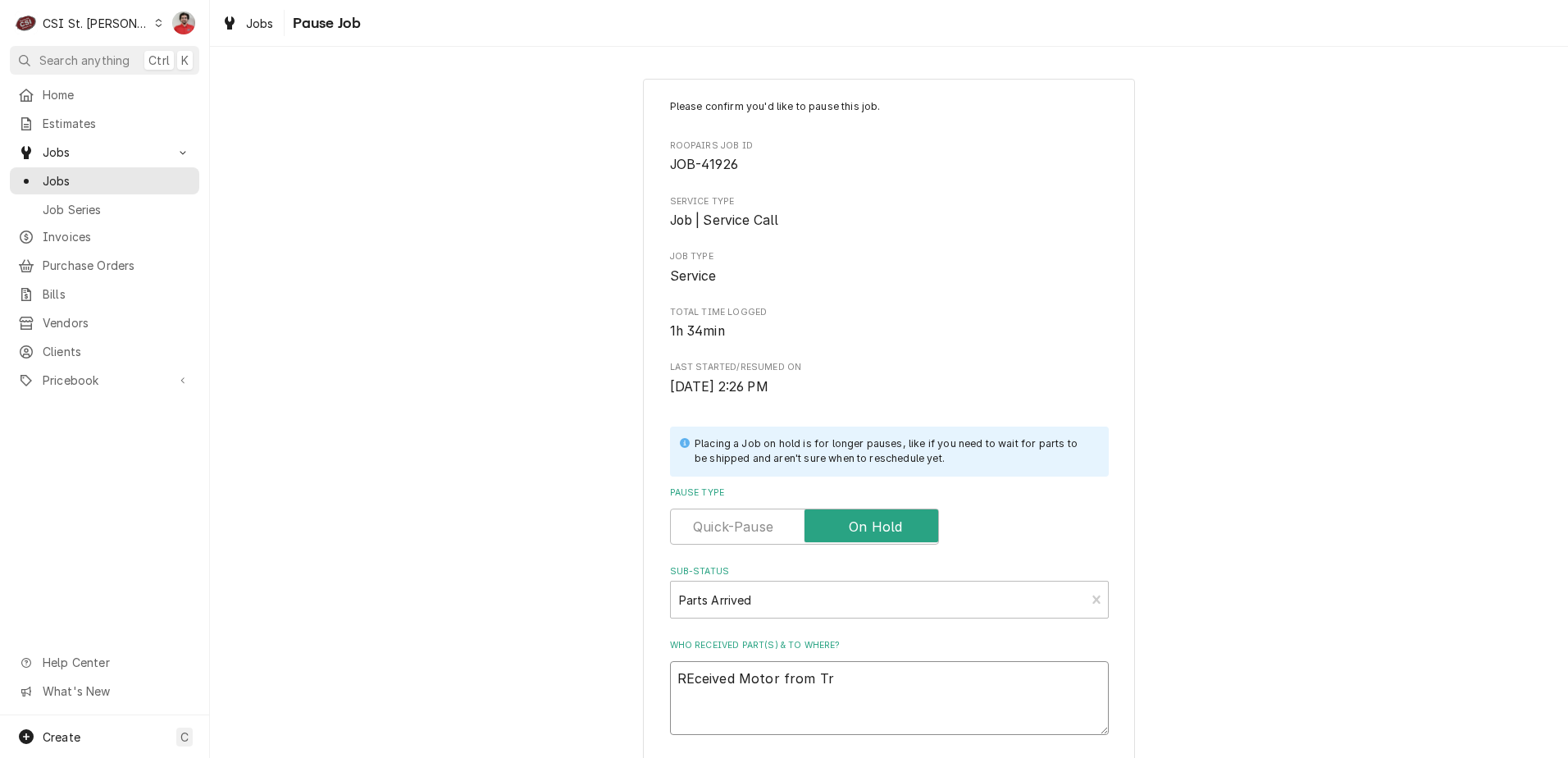
type textarea "x"
type textarea "REceived Motor from Tru"
type textarea "x"
type textarea "REceived Motor from True"
type textarea "x"
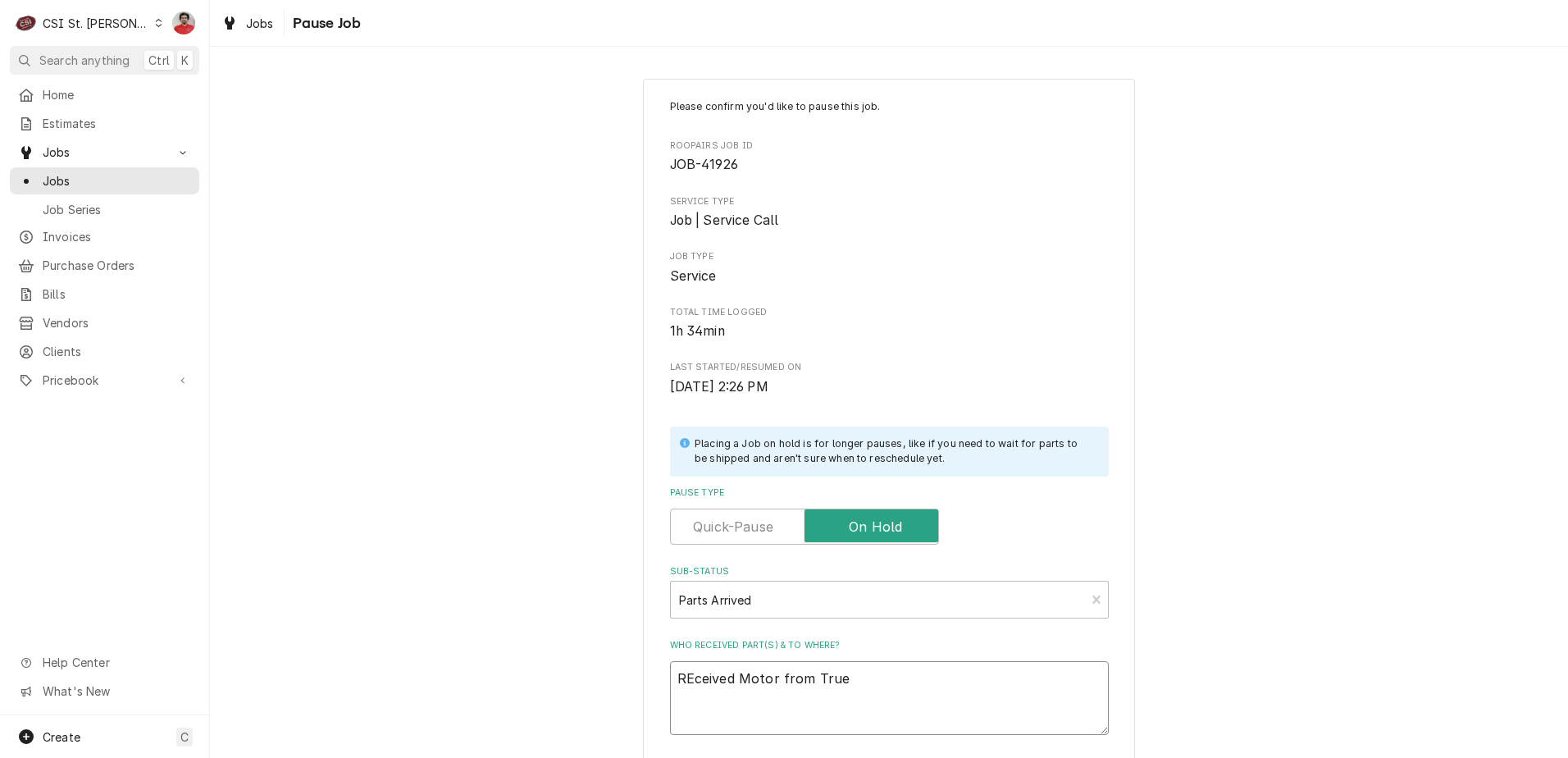
type textarea "REceived Motor from True"
type textarea "x"
type textarea "REceived Motor from True t"
type textarea "x"
type textarea "REceived Motor from True to"
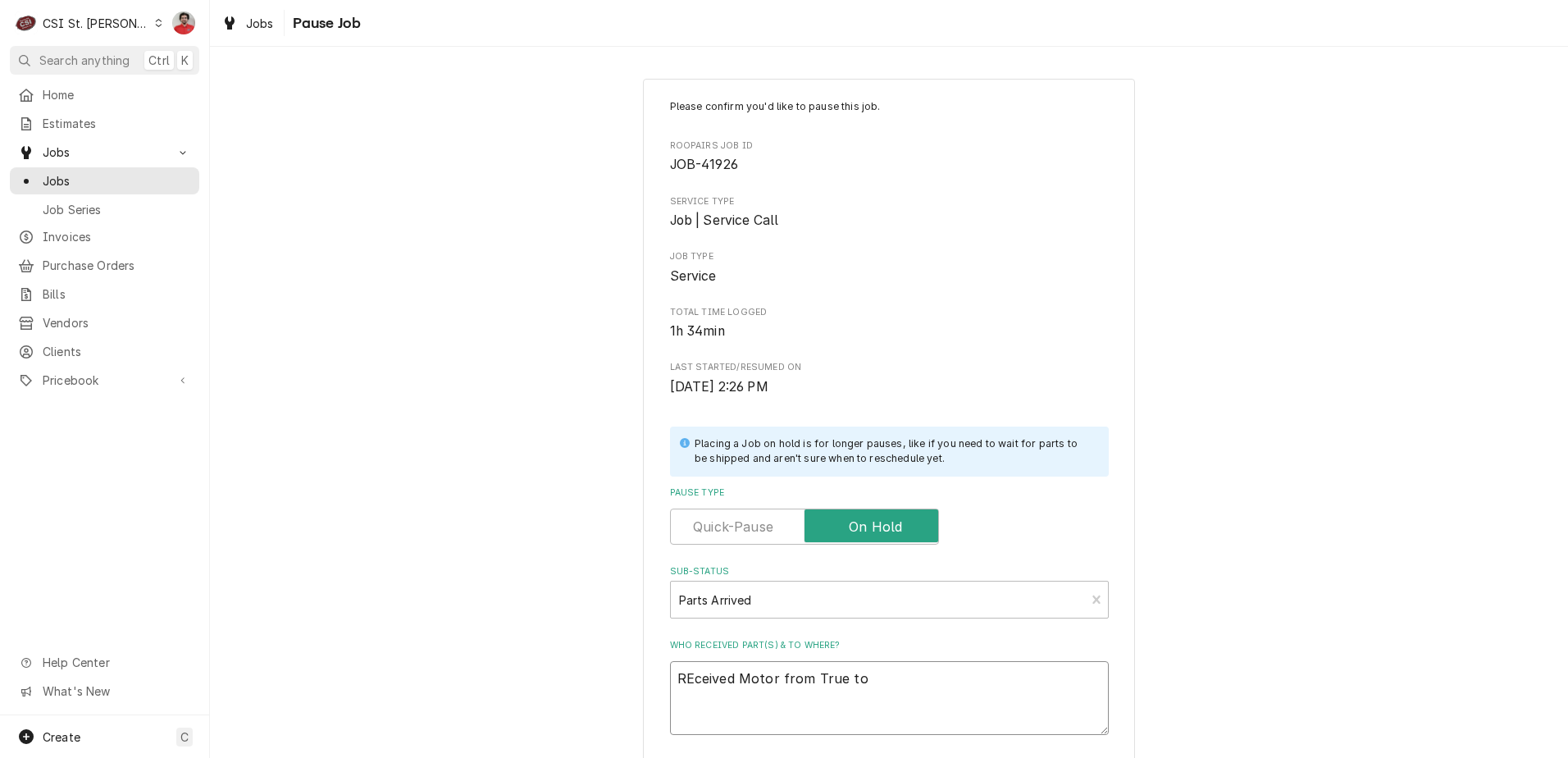
type textarea "x"
type textarea "REceived Motor from True to"
type textarea "x"
type textarea "REceived Motor from True to R"
type textarea "x"
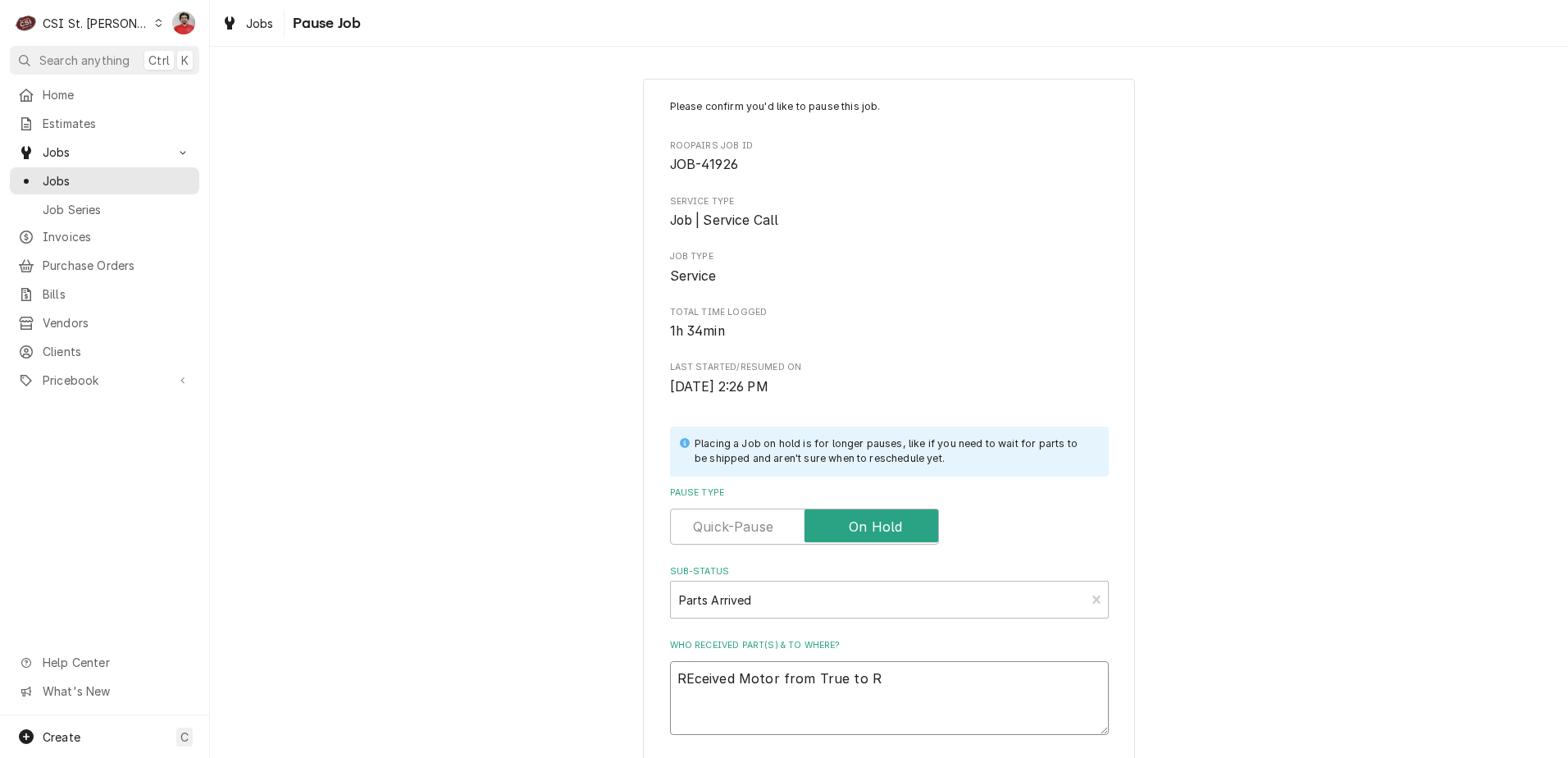
type textarea "REceived Motor from True to Ry"
type textarea "x"
type textarea "REceived Motor from True to Rya"
type textarea "x"
type textarea "REceived Motor from True to Ryan"
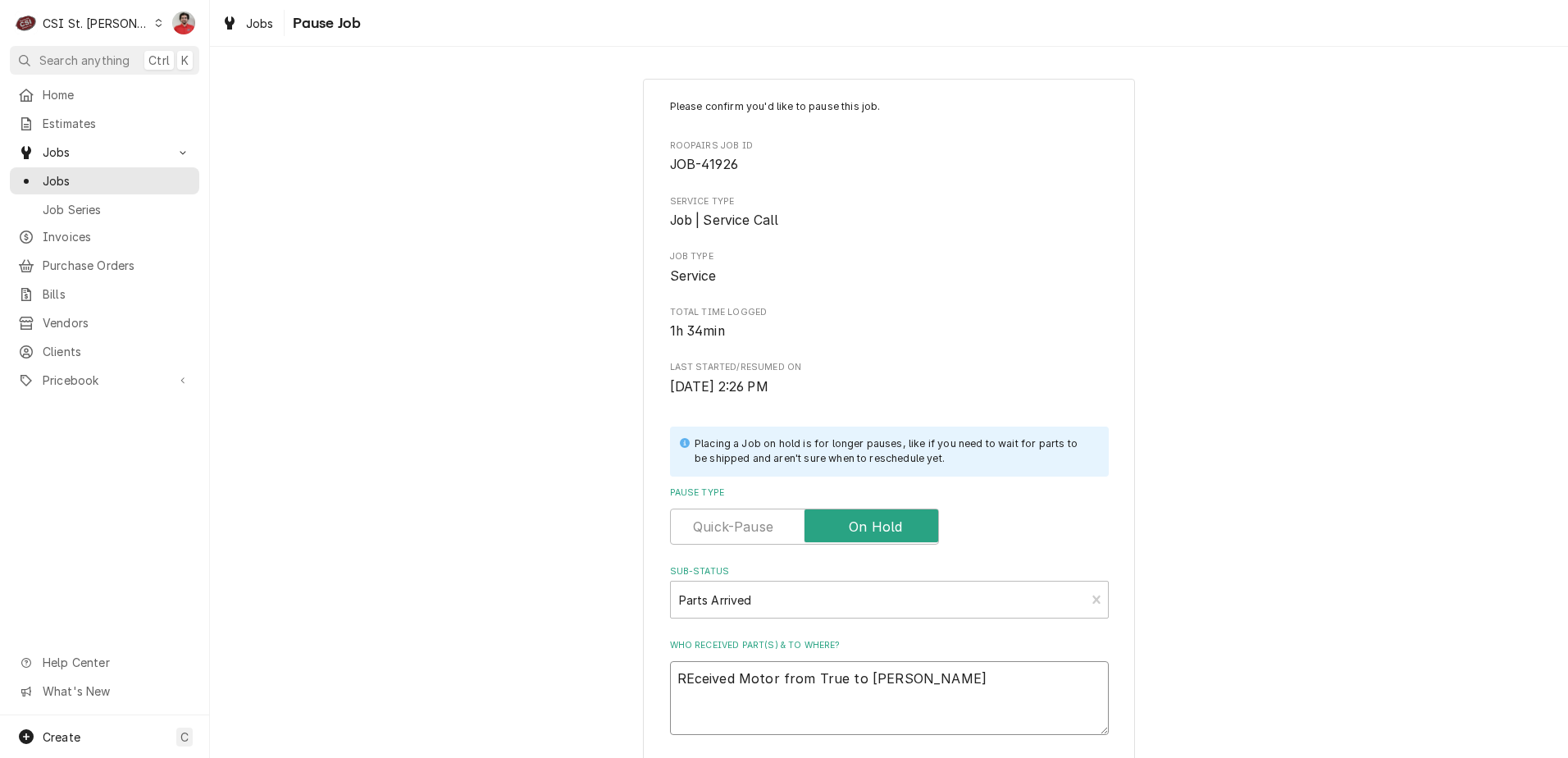
type textarea "x"
type textarea "REceived Motor from True to Ryan"
type textarea "x"
type textarea "REceived Motor from True to Ryan S"
type textarea "x"
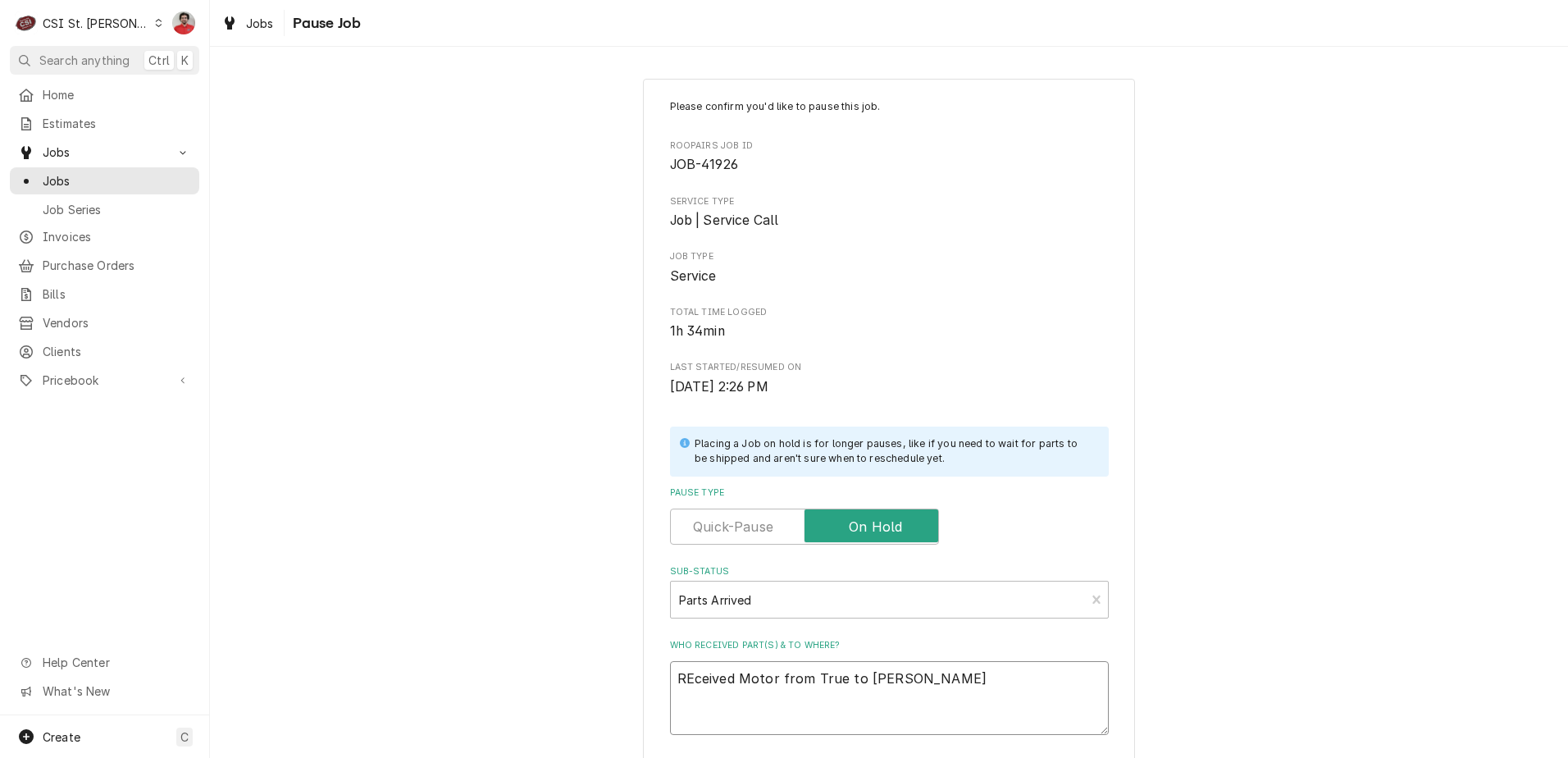
type textarea "REceived Motor from True to Ryan S'"
type textarea "x"
type textarea "REceived Motor from True to Ryan S'"
type textarea "x"
type textarea "REceived Motor from True to Ryan S' s"
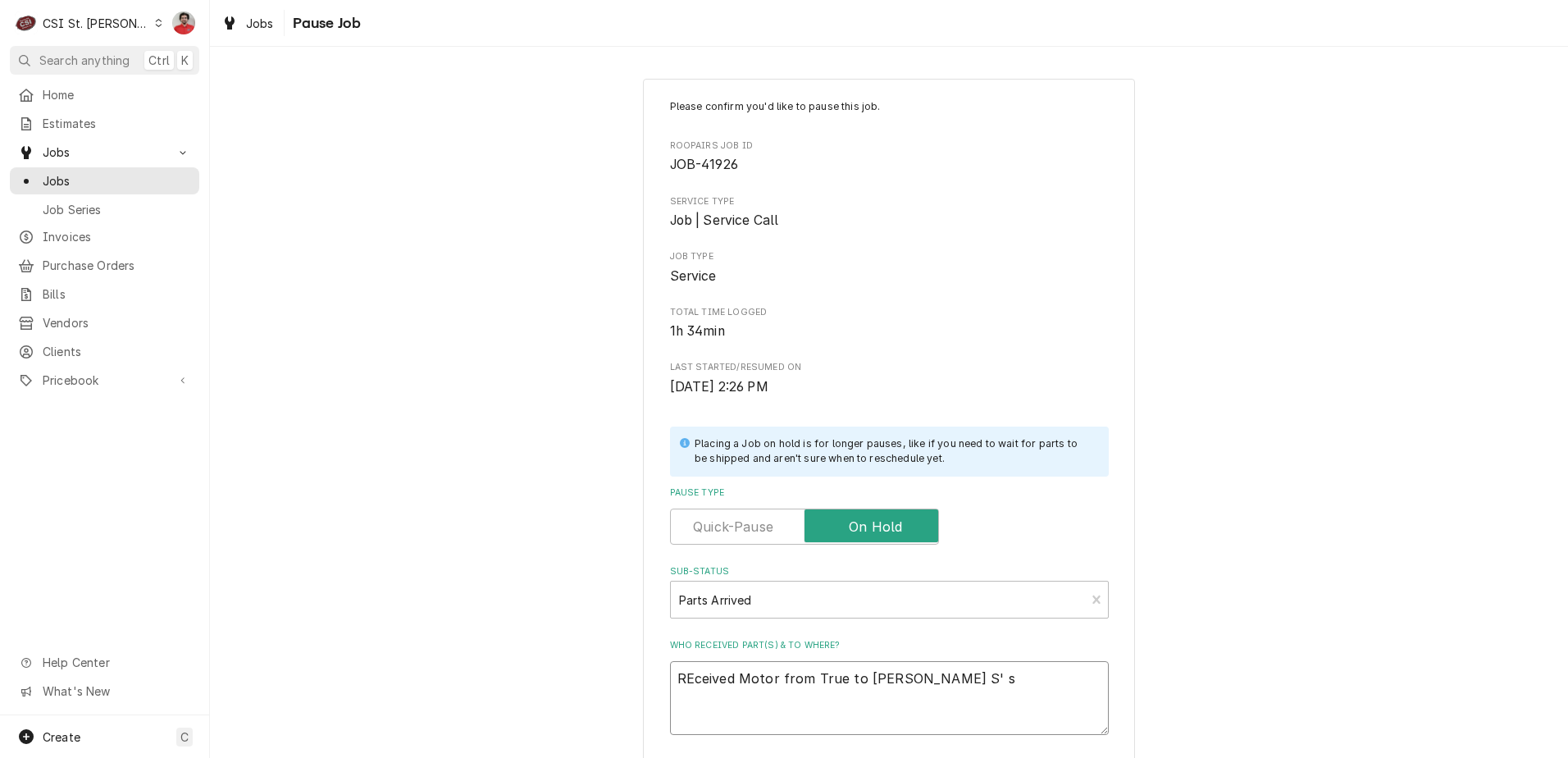
type textarea "x"
type textarea "REceived Motor from True to Ryan S' sh"
type textarea "x"
type textarea "REceived Motor from True to Ryan S' she"
type textarea "x"
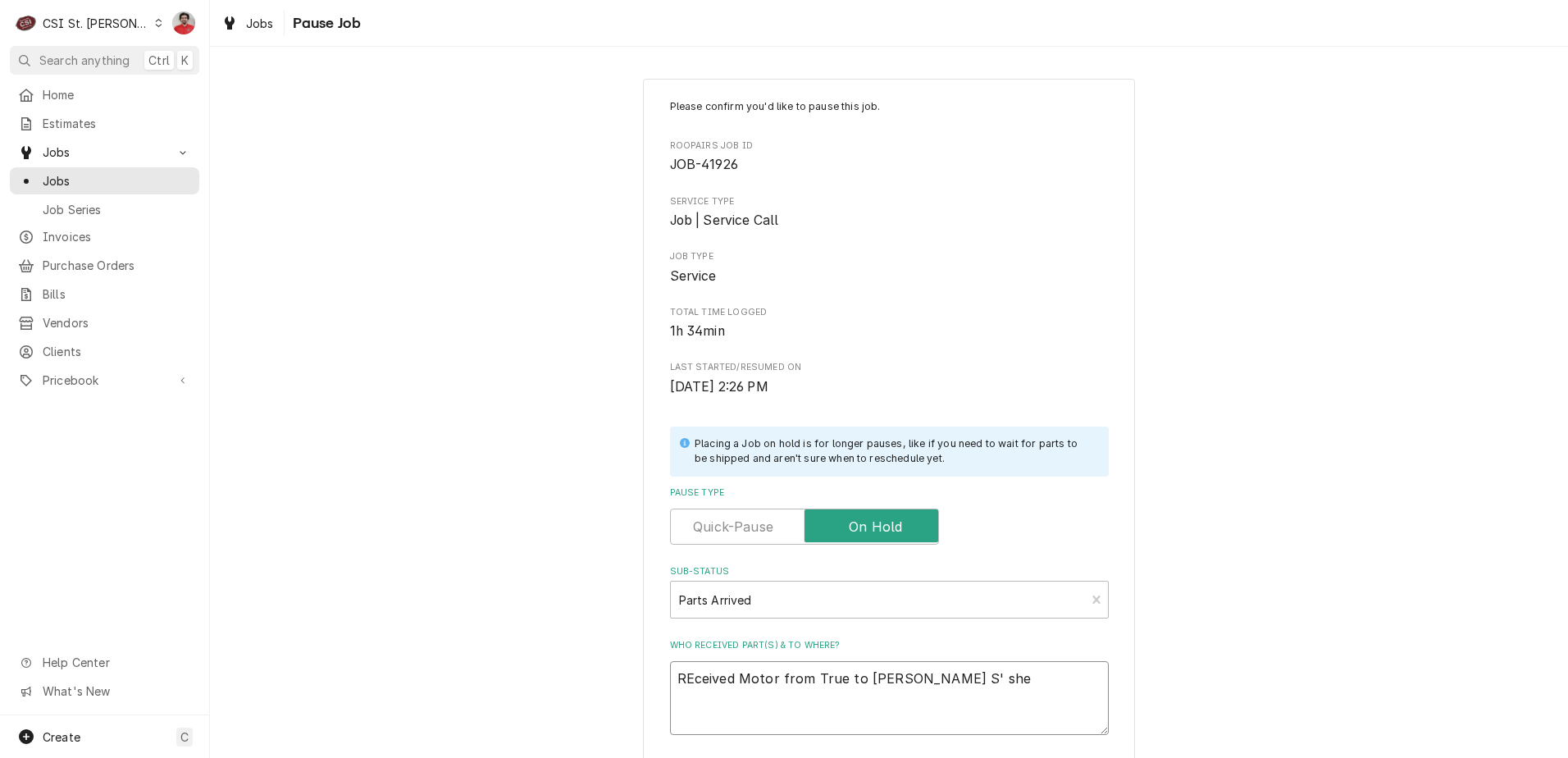
type textarea "REceived Motor from True to Ryan S' shel"
type textarea "x"
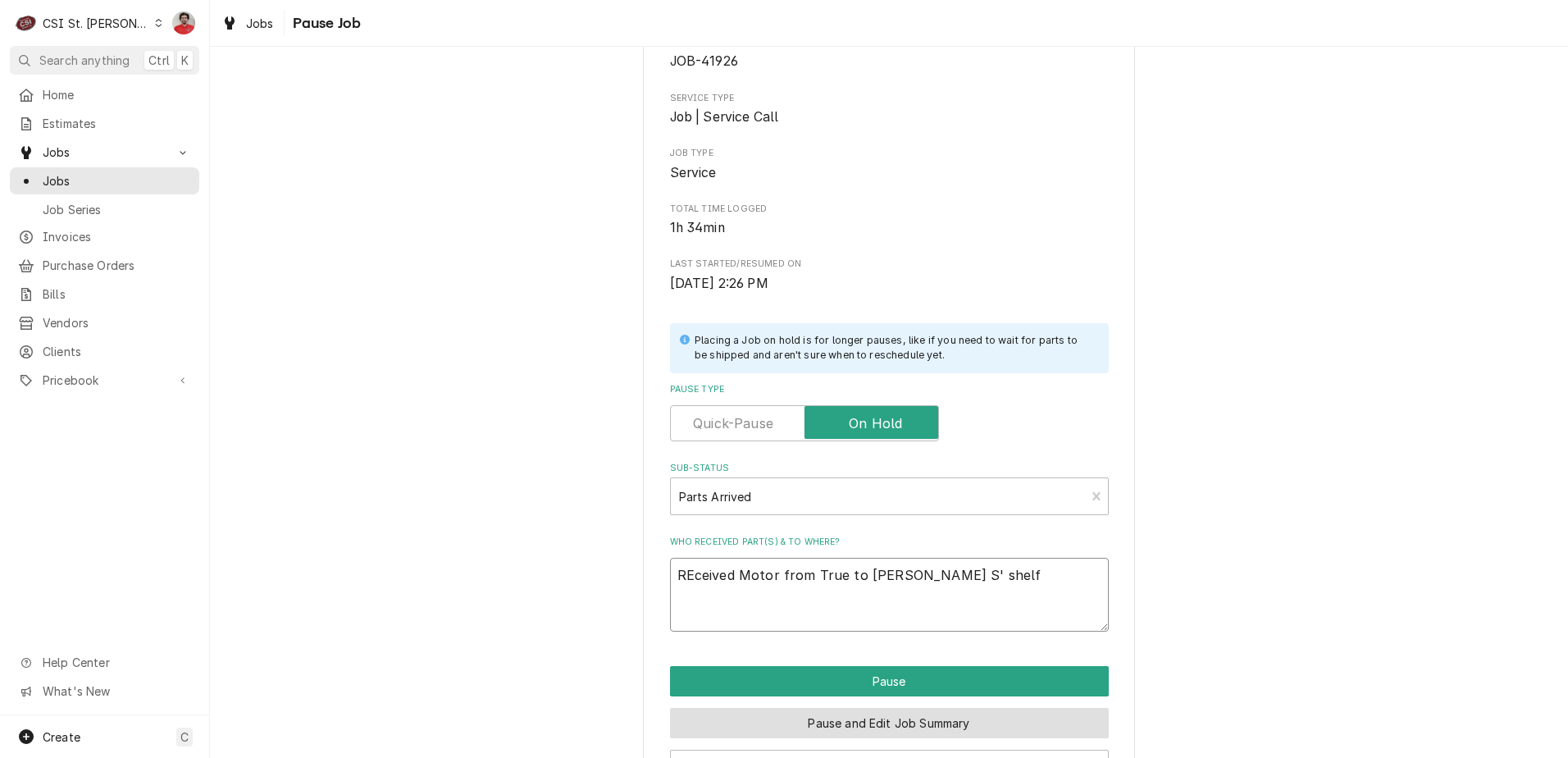
scroll to position [161, 0]
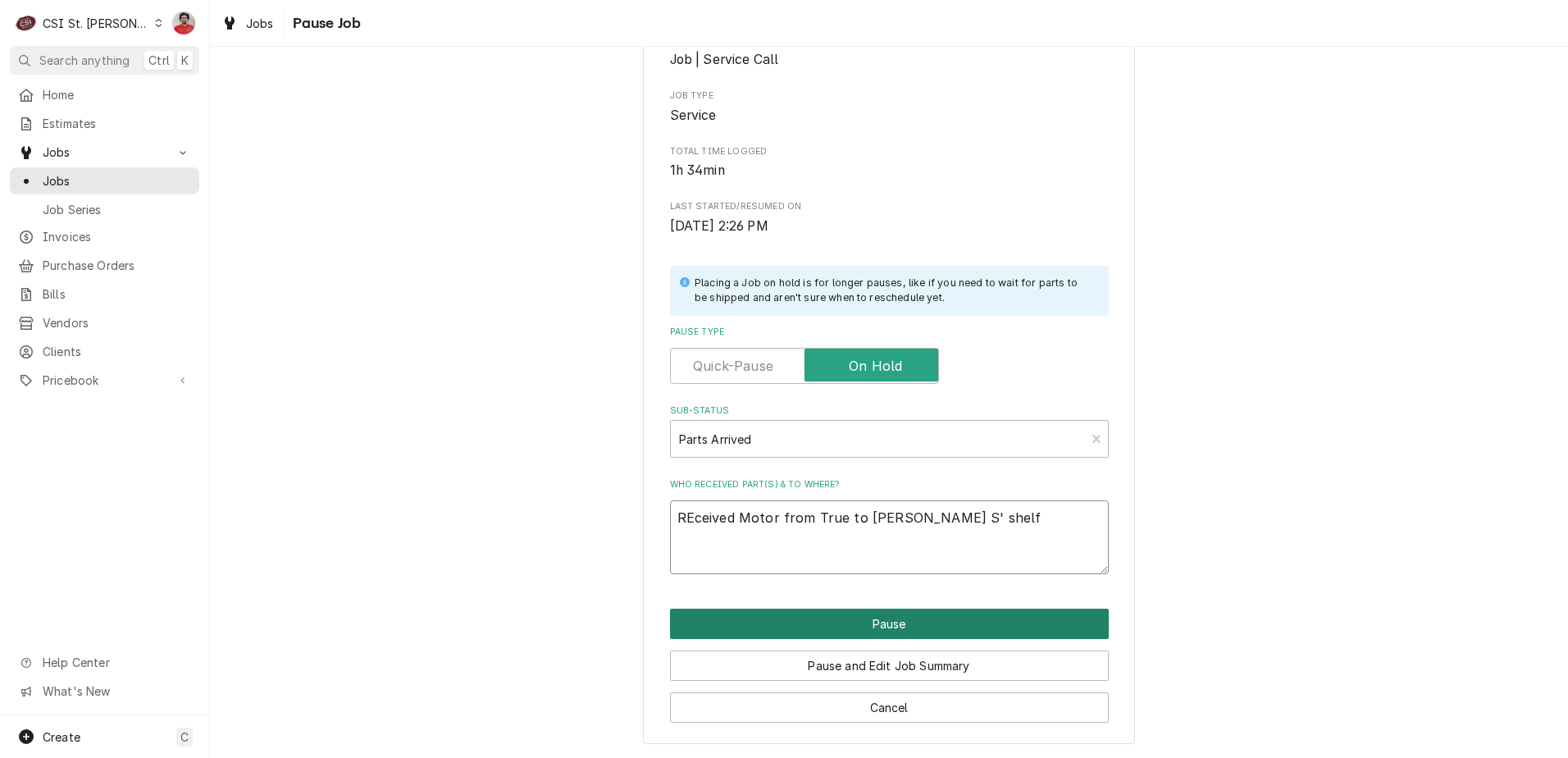
type textarea "REceived Motor from True to Ryan S' shelf"
click at [909, 633] on button "Pause" at bounding box center [888, 623] width 438 height 30
type textarea "x"
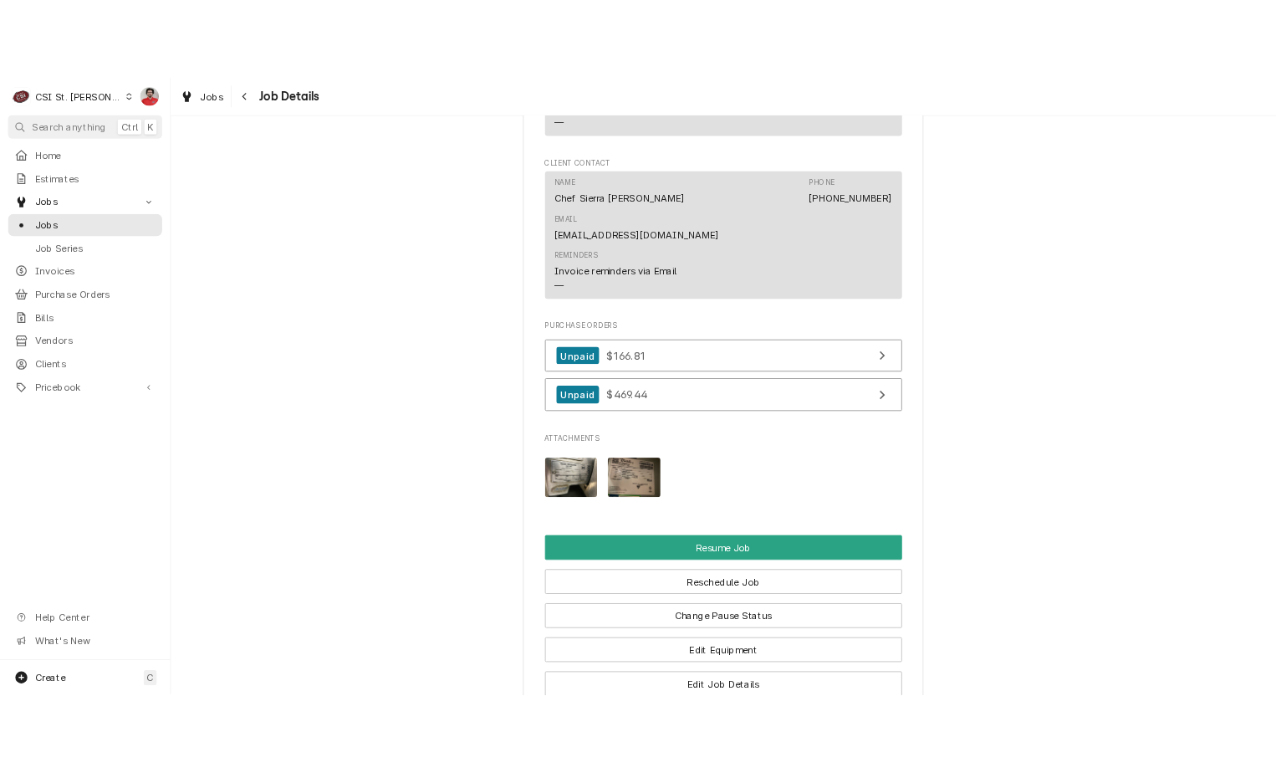
scroll to position [2532, 0]
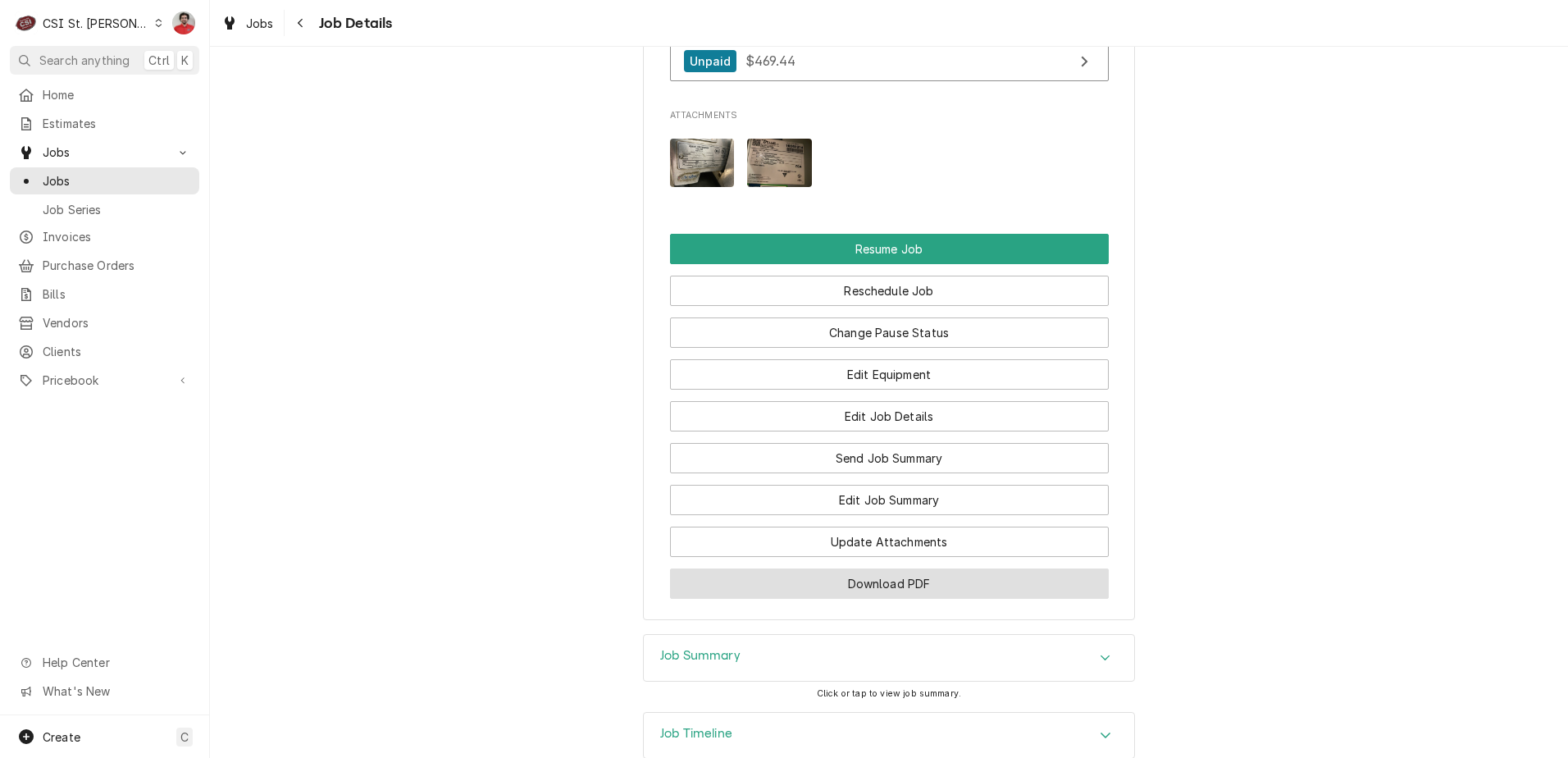
click at [823, 568] on button "Download PDF" at bounding box center [888, 582] width 438 height 30
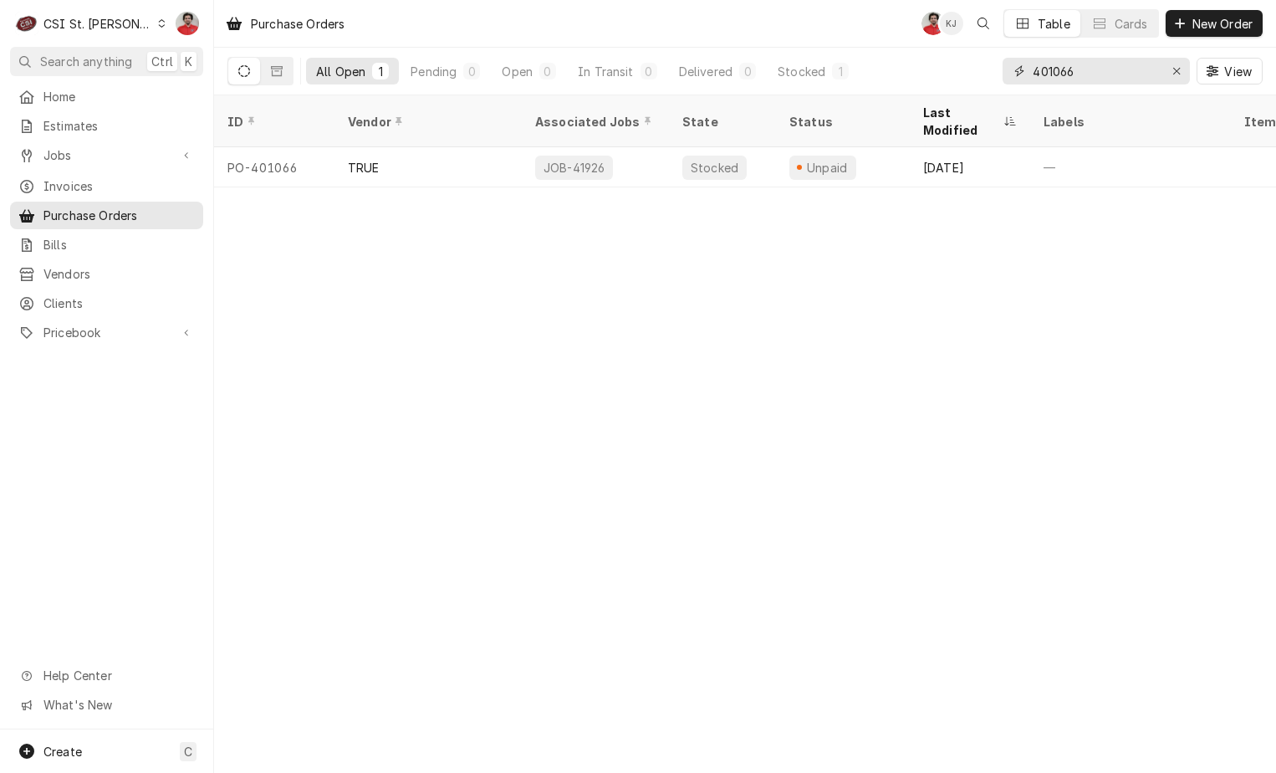
click at [1095, 67] on input "401066" at bounding box center [1095, 71] width 125 height 27
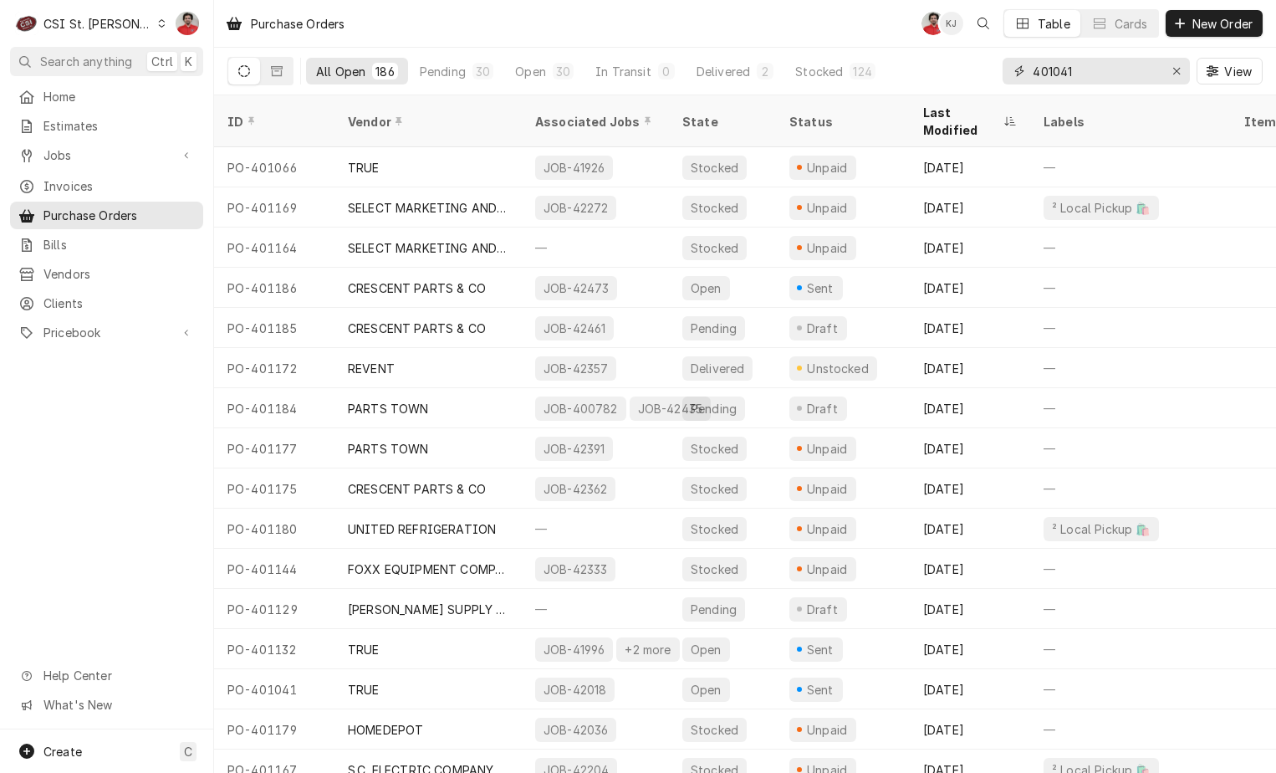
type input "401041"
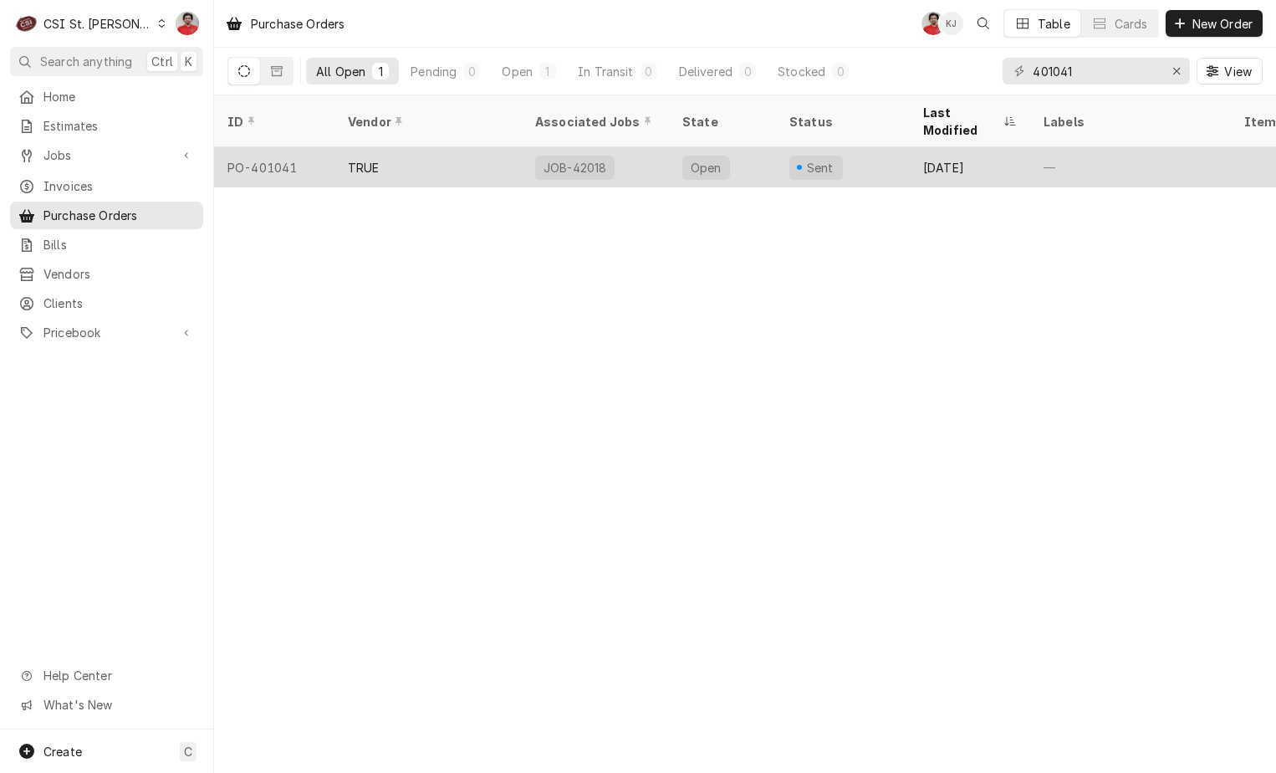
click at [662, 153] on div "JOB-42018" at bounding box center [595, 167] width 147 height 40
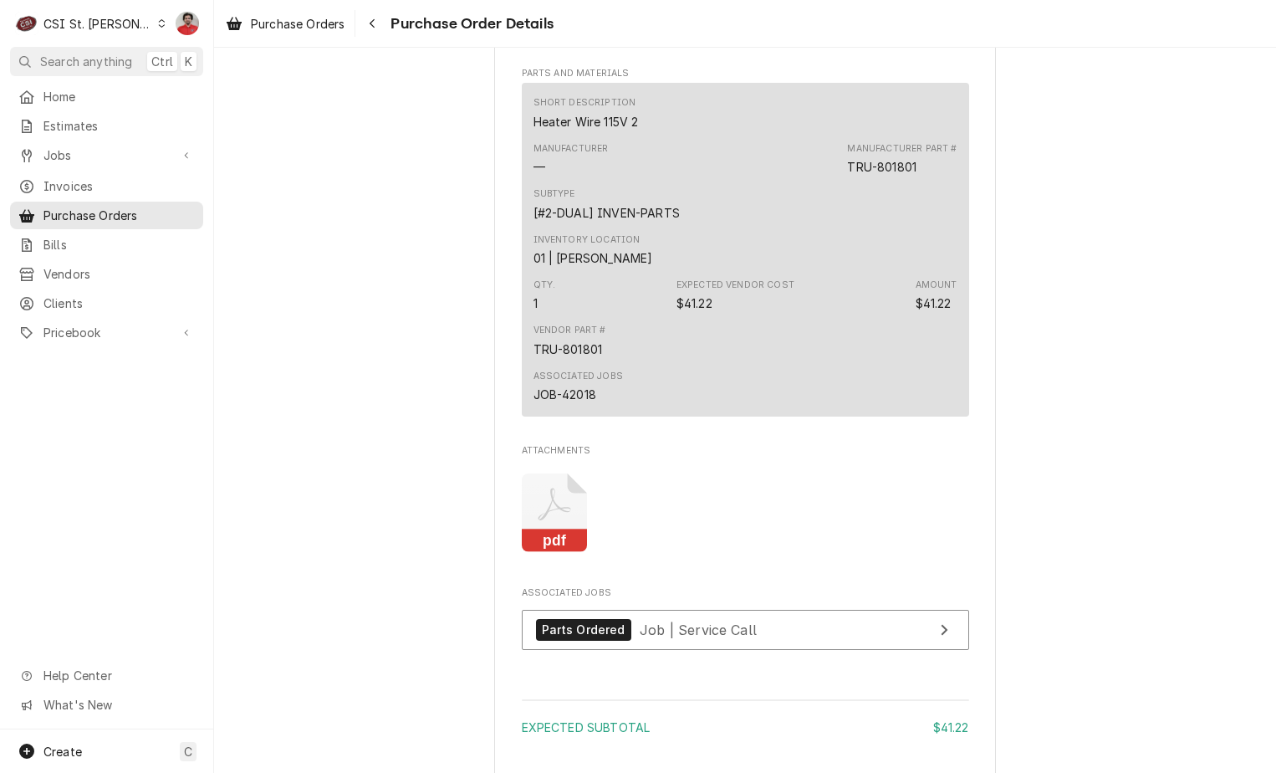
scroll to position [1367, 0]
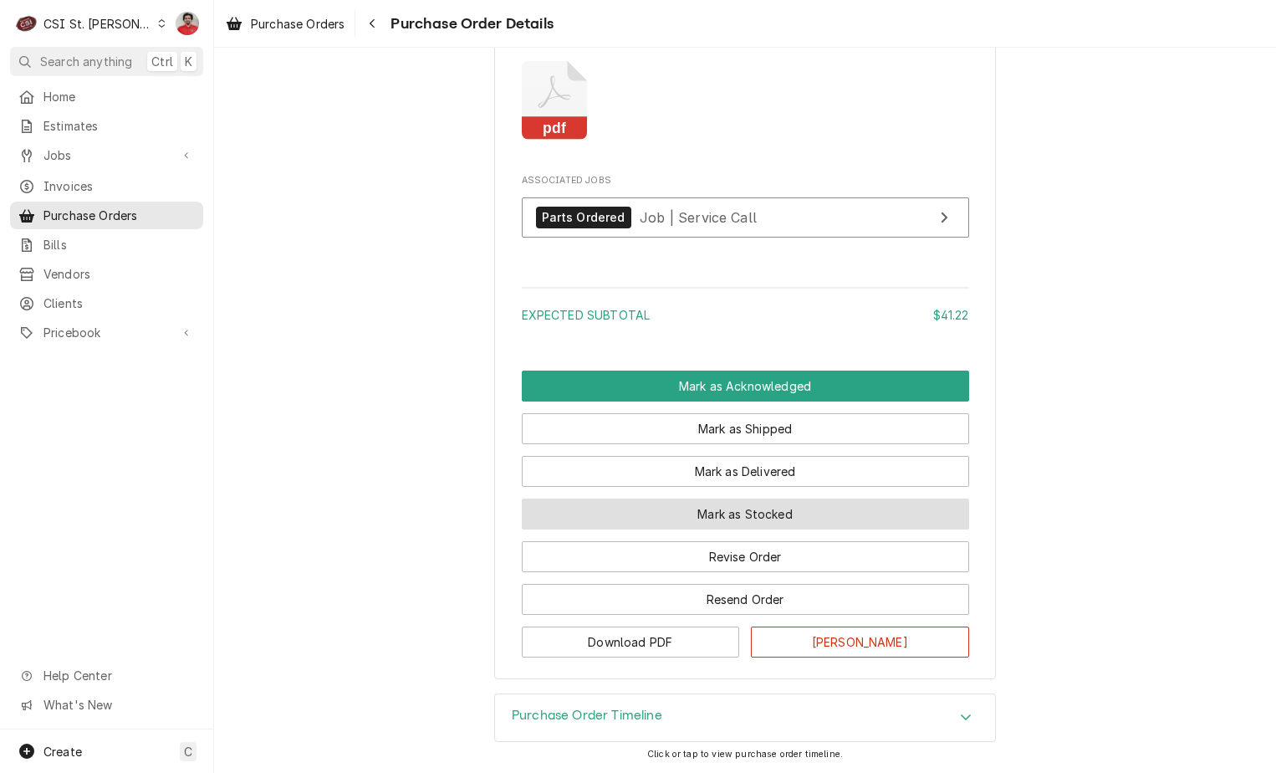
click at [711, 518] on button "Mark as Stocked" at bounding box center [745, 513] width 447 height 31
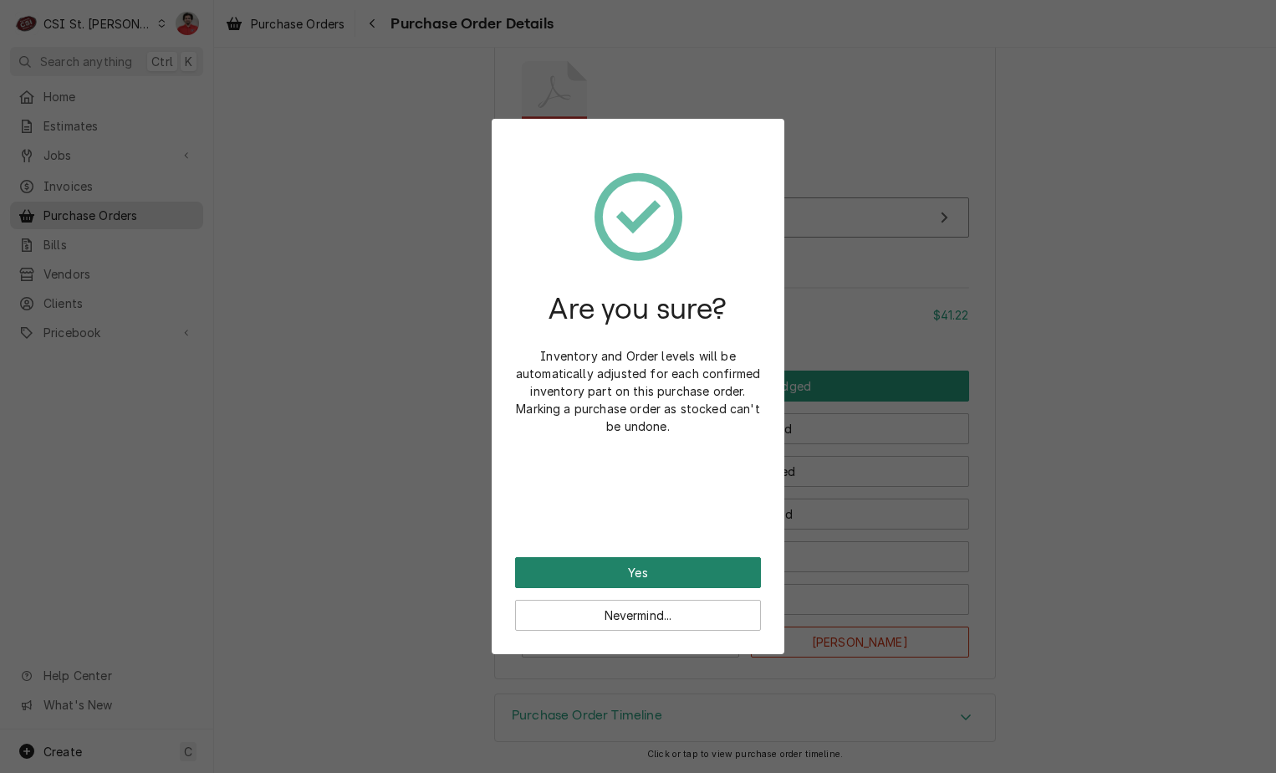
click at [697, 560] on button "Yes" at bounding box center [638, 572] width 246 height 31
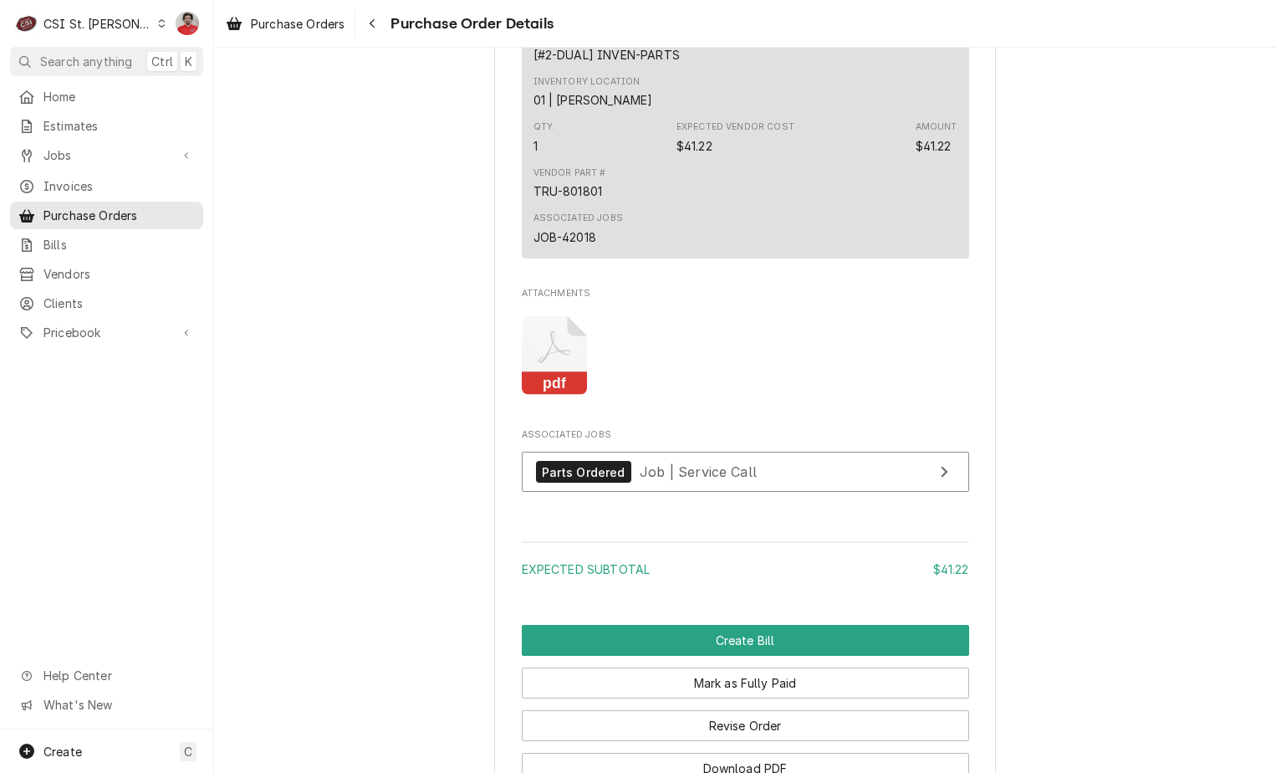
scroll to position [1451, 0]
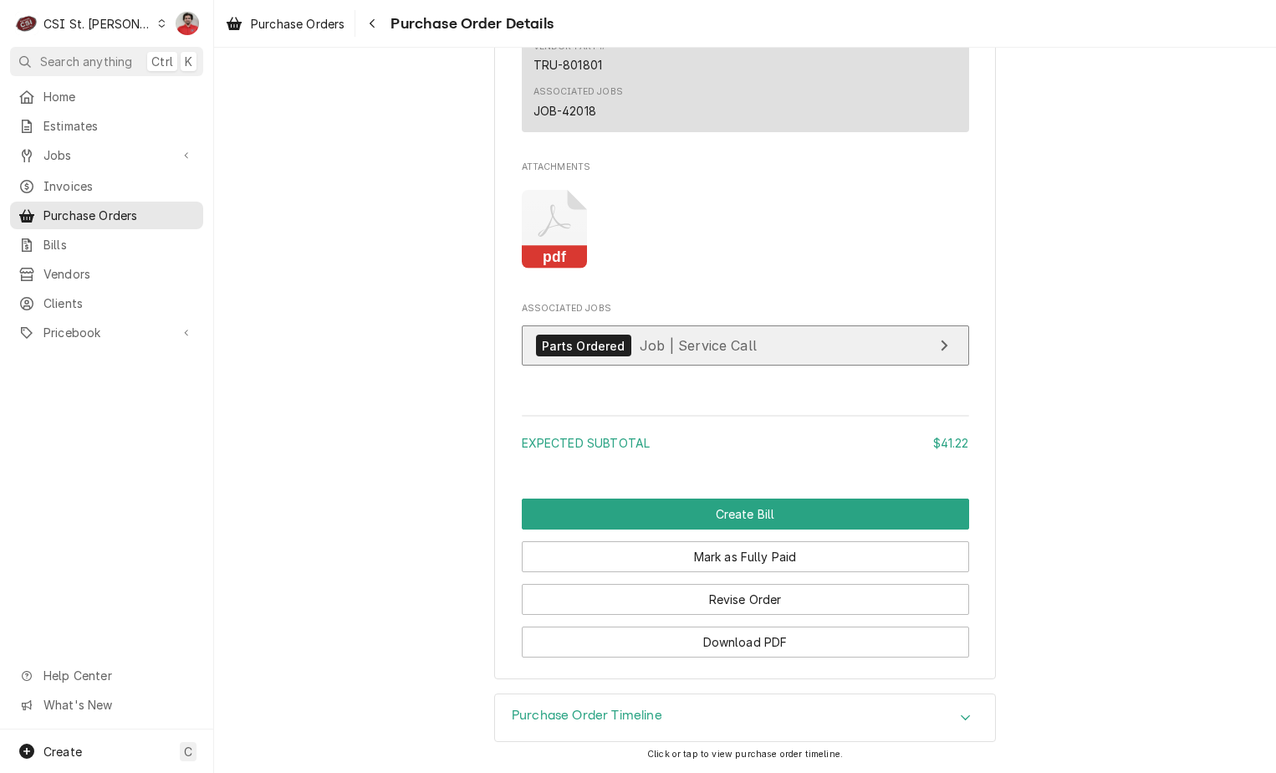
click at [684, 339] on span "Job | Service Call" at bounding box center [698, 345] width 117 height 17
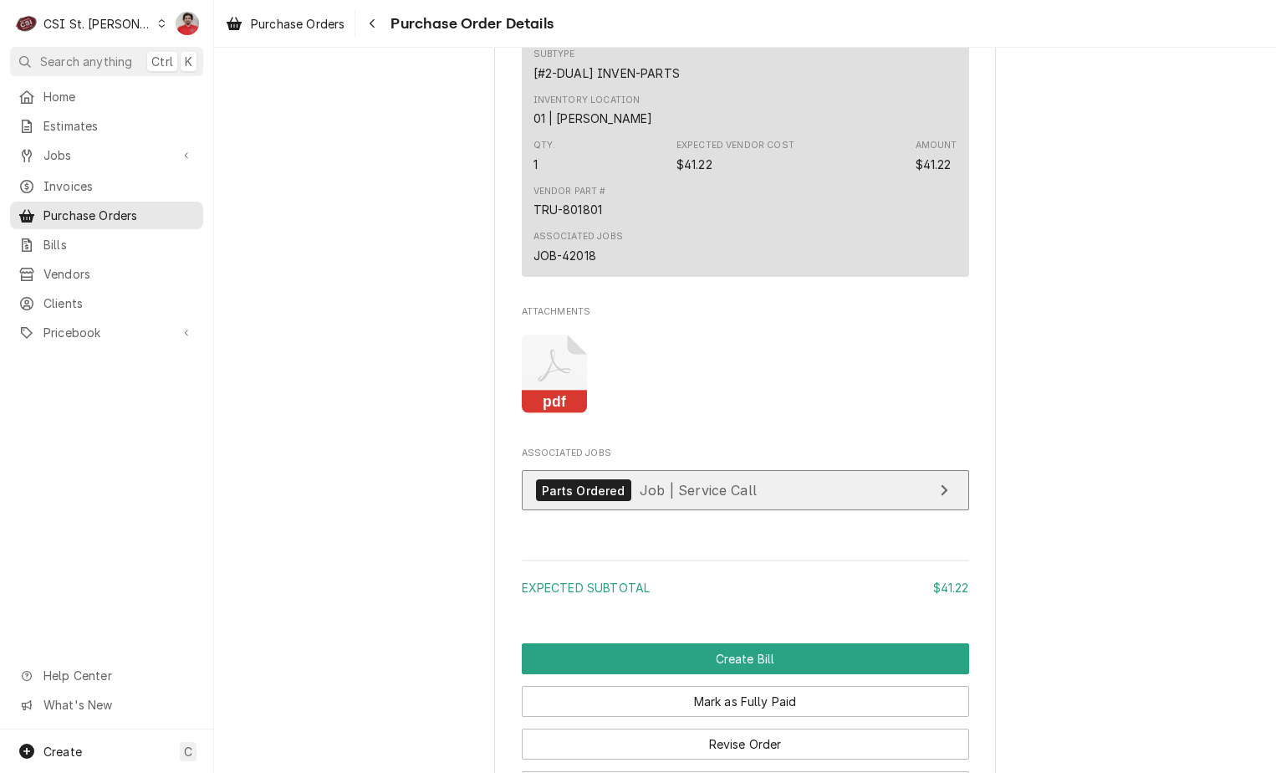
scroll to position [1200, 0]
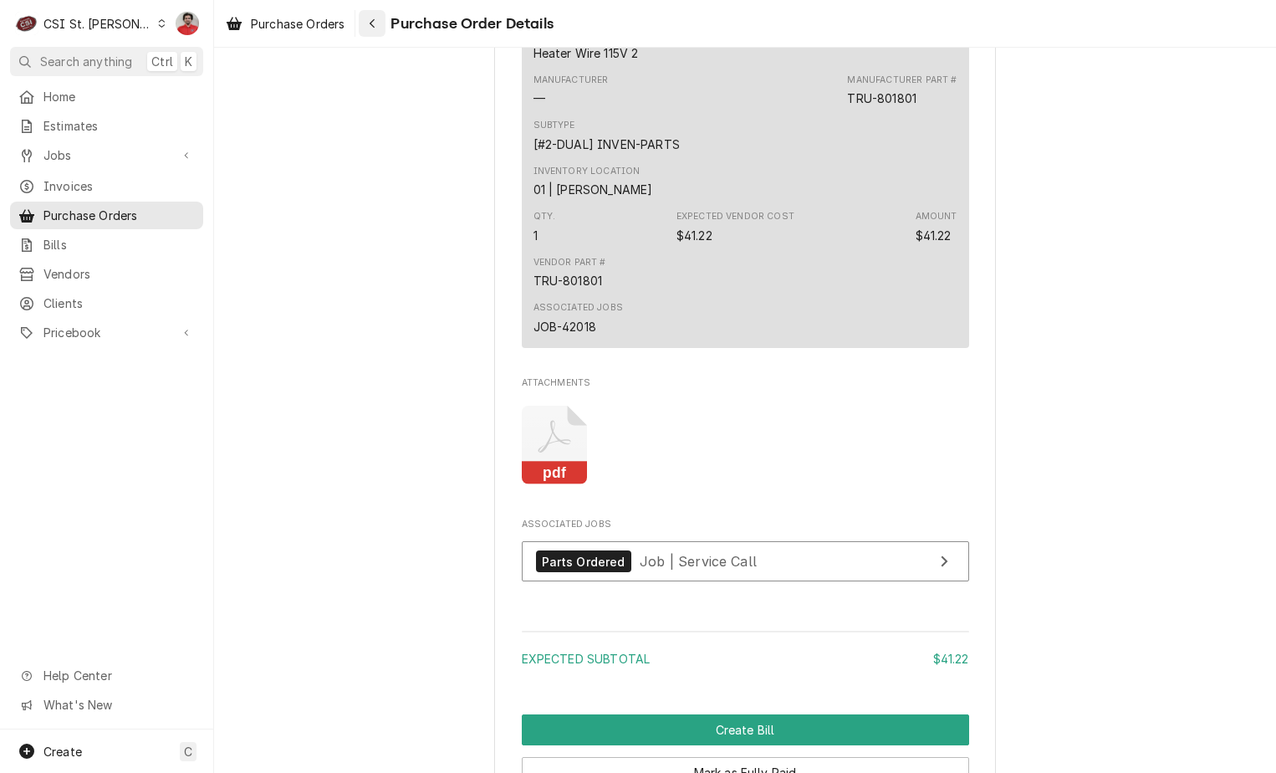
click at [376, 24] on icon "Navigate back" at bounding box center [373, 24] width 8 height 12
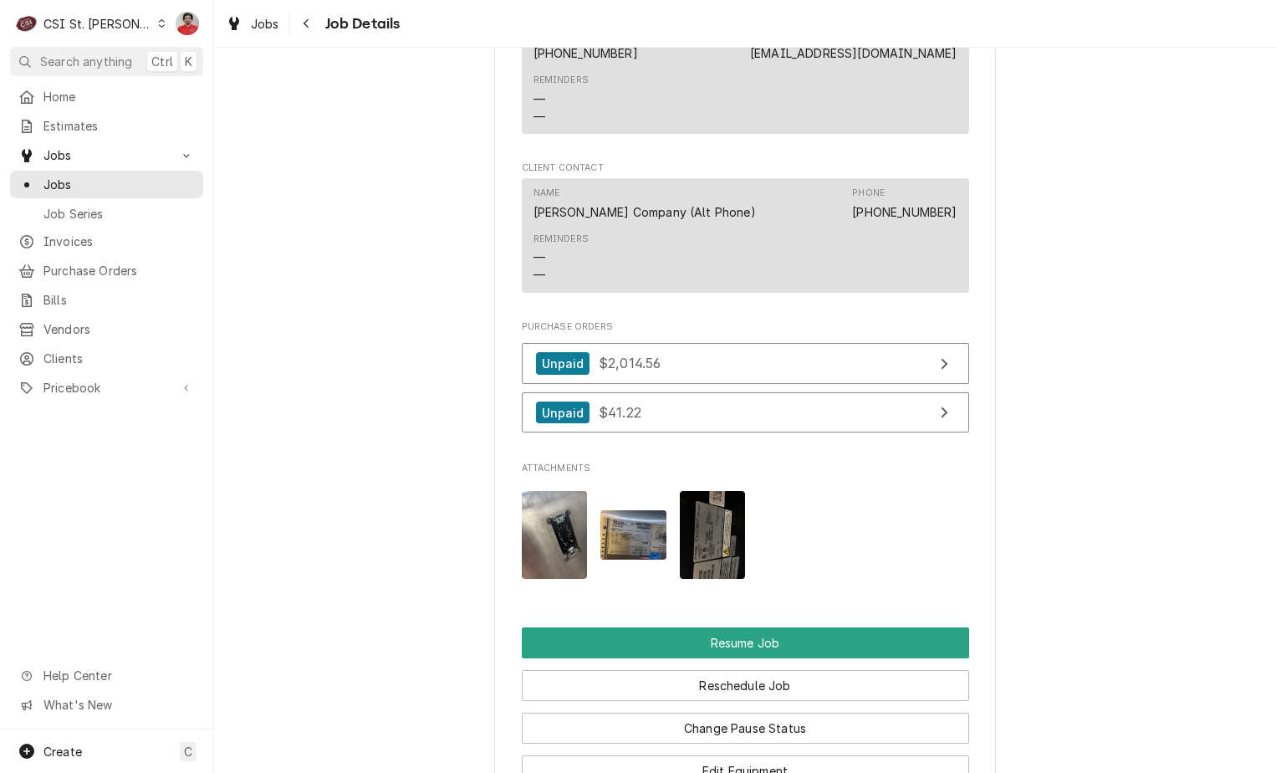
scroll to position [2024, 0]
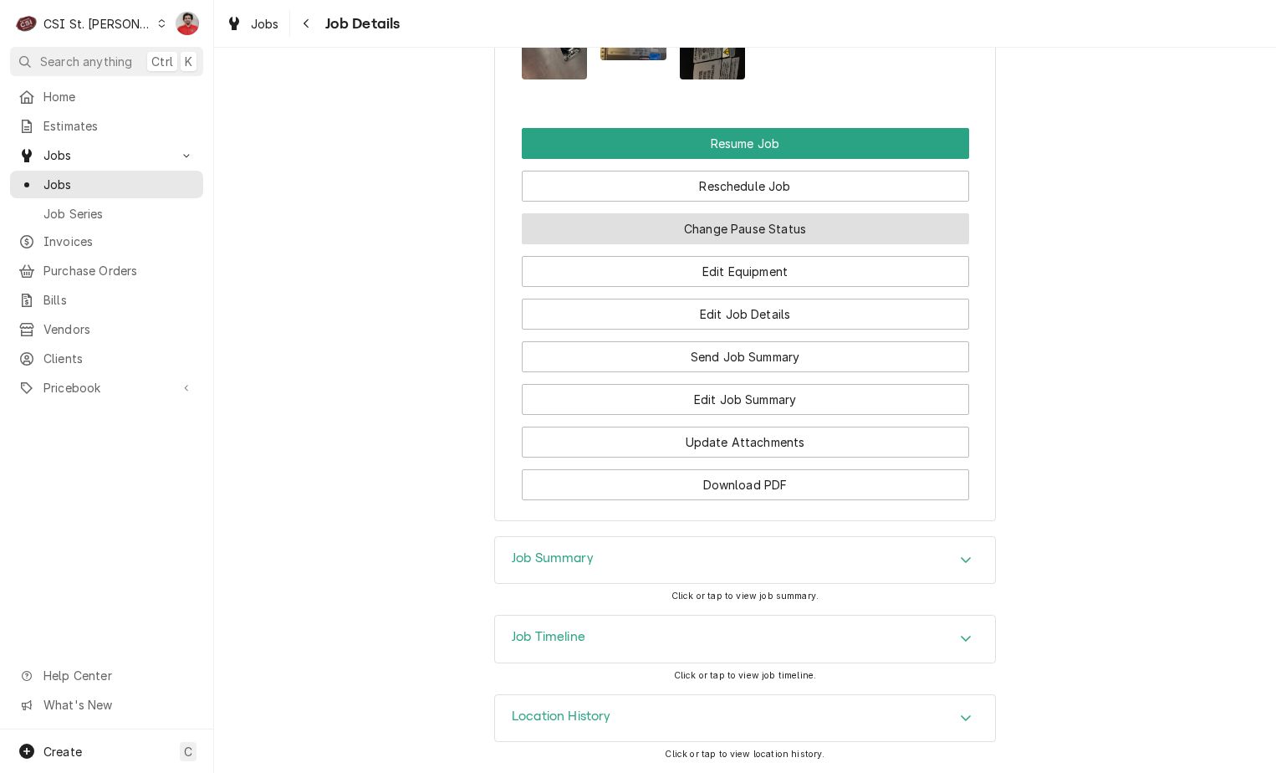
click at [695, 236] on button "Change Pause Status" at bounding box center [745, 228] width 447 height 31
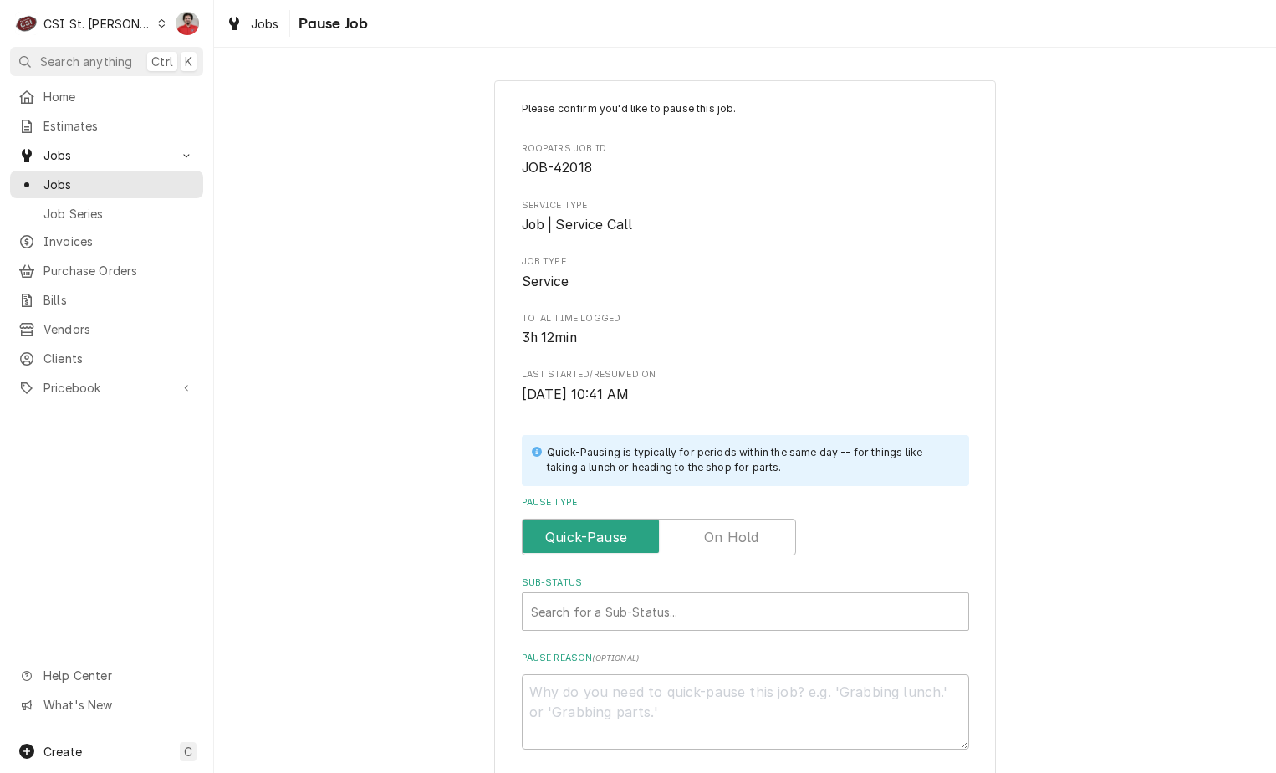
click at [748, 542] on label "Pause Type" at bounding box center [659, 536] width 274 height 37
click at [748, 542] on input "Pause Type" at bounding box center [658, 536] width 259 height 37
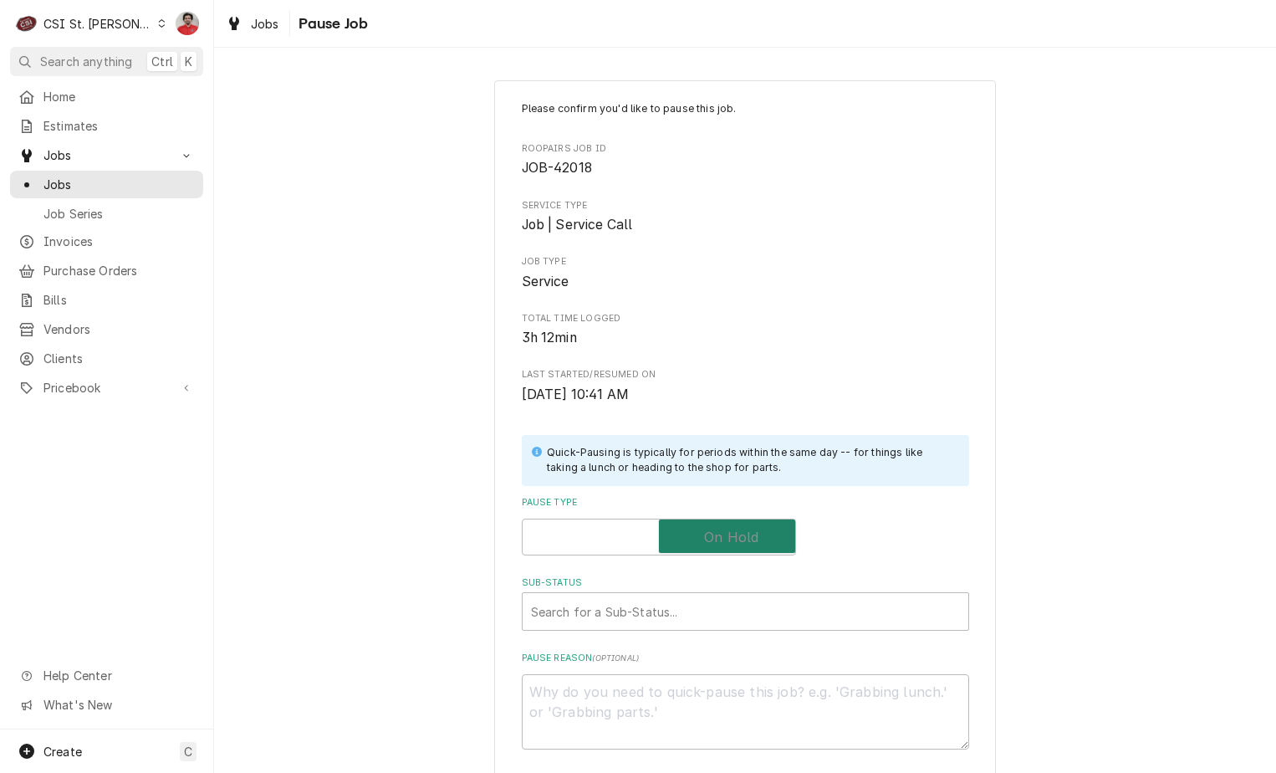
checkbox input "true"
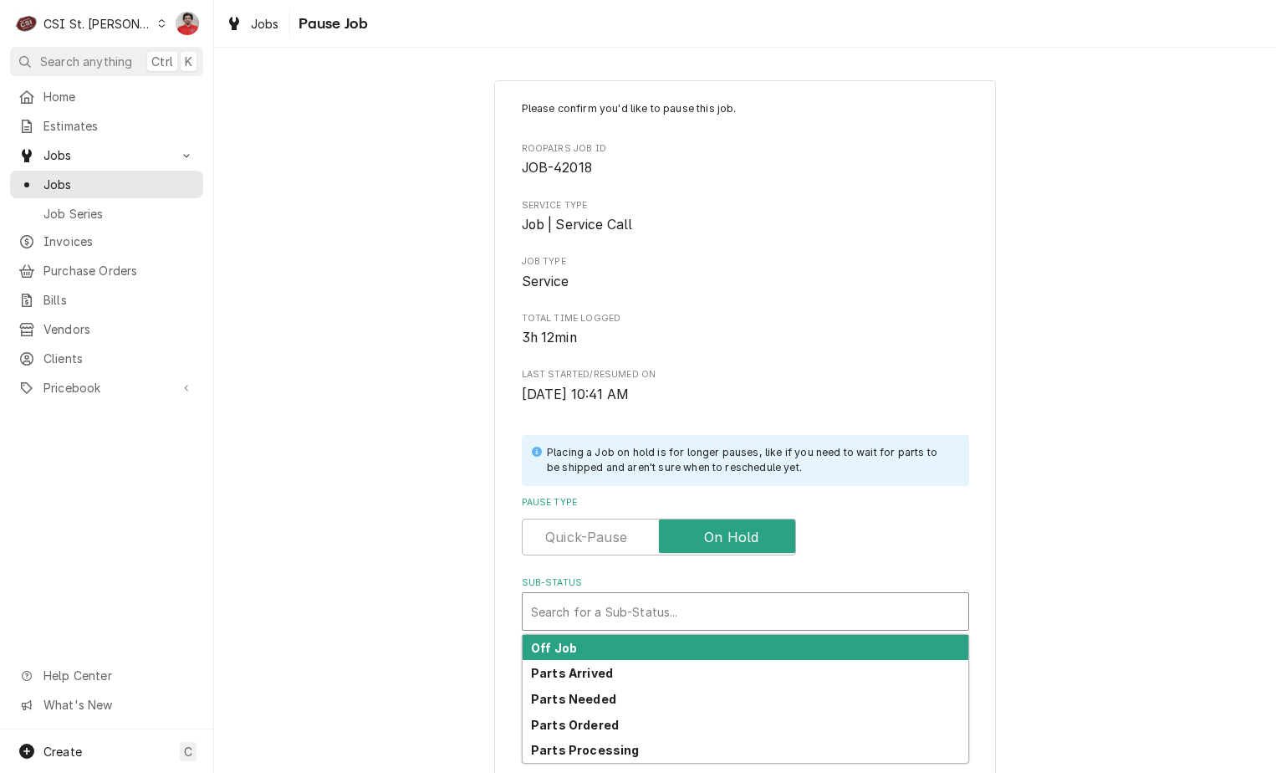
click at [729, 597] on div "Sub-Status" at bounding box center [745, 611] width 429 height 30
drag, startPoint x: 702, startPoint y: 657, endPoint x: 701, endPoint y: 668, distance: 11.0
click at [701, 668] on div "Off Job Parts Arrived Parts Needed Parts Ordered Parts Processing" at bounding box center [746, 699] width 446 height 128
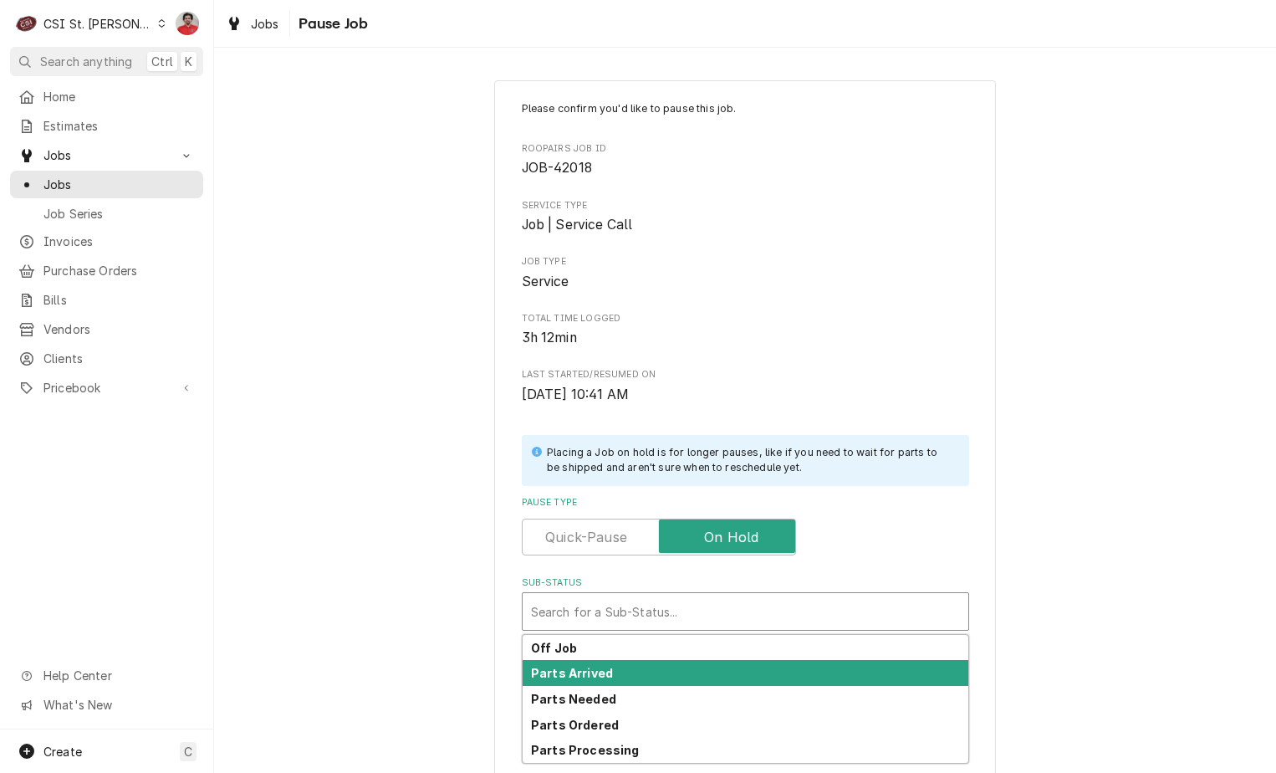
click at [701, 668] on div "Parts Arrived" at bounding box center [746, 673] width 446 height 26
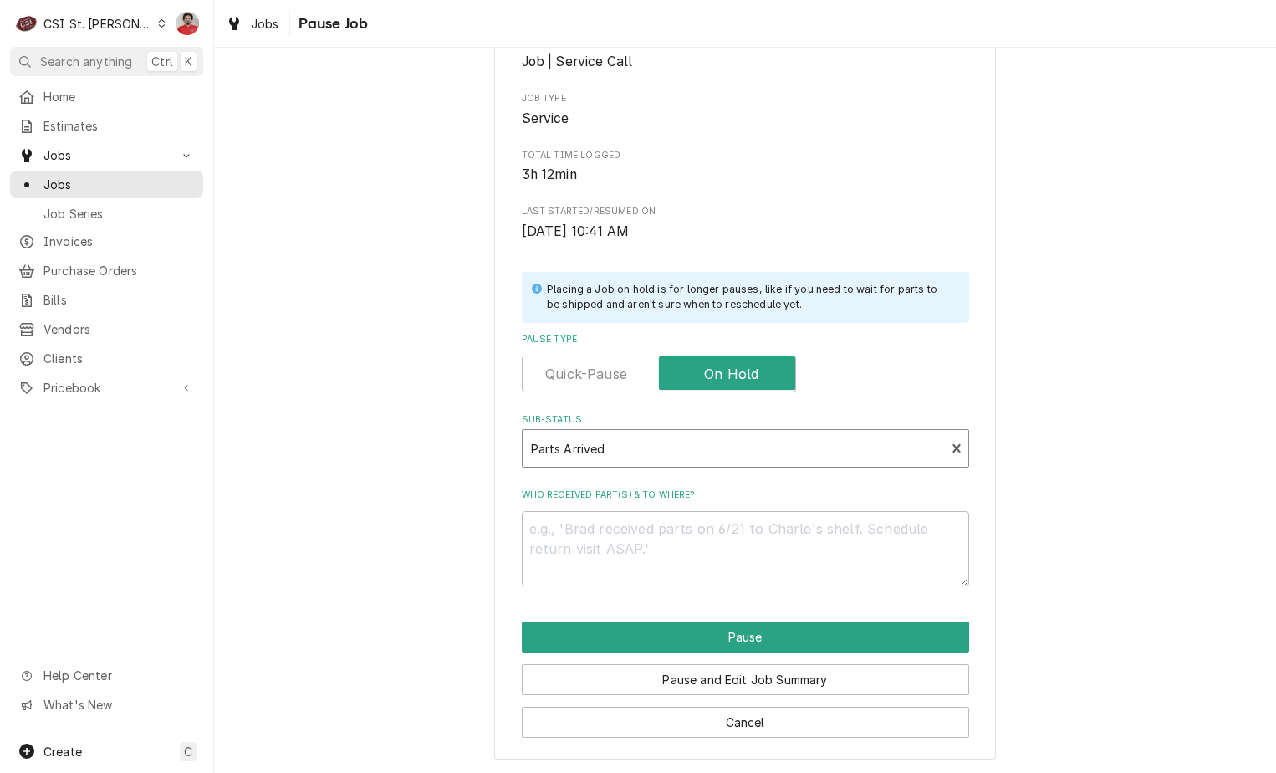
scroll to position [164, 0]
click at [766, 538] on textarea "Who received part(s) & to where?" at bounding box center [745, 547] width 447 height 75
type textarea "x"
type textarea "R"
type textarea "x"
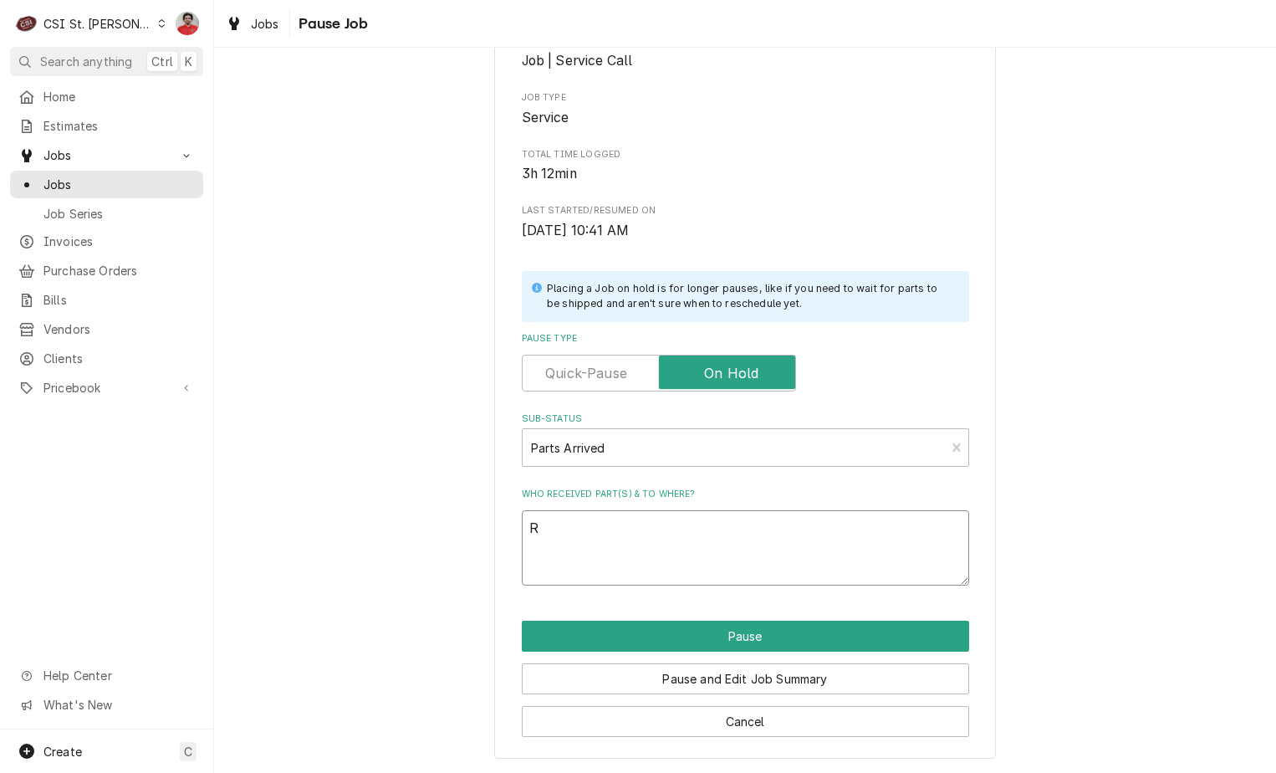
type textarea "Re"
type textarea "x"
type textarea "Rec"
type textarea "x"
type textarea "Rec"
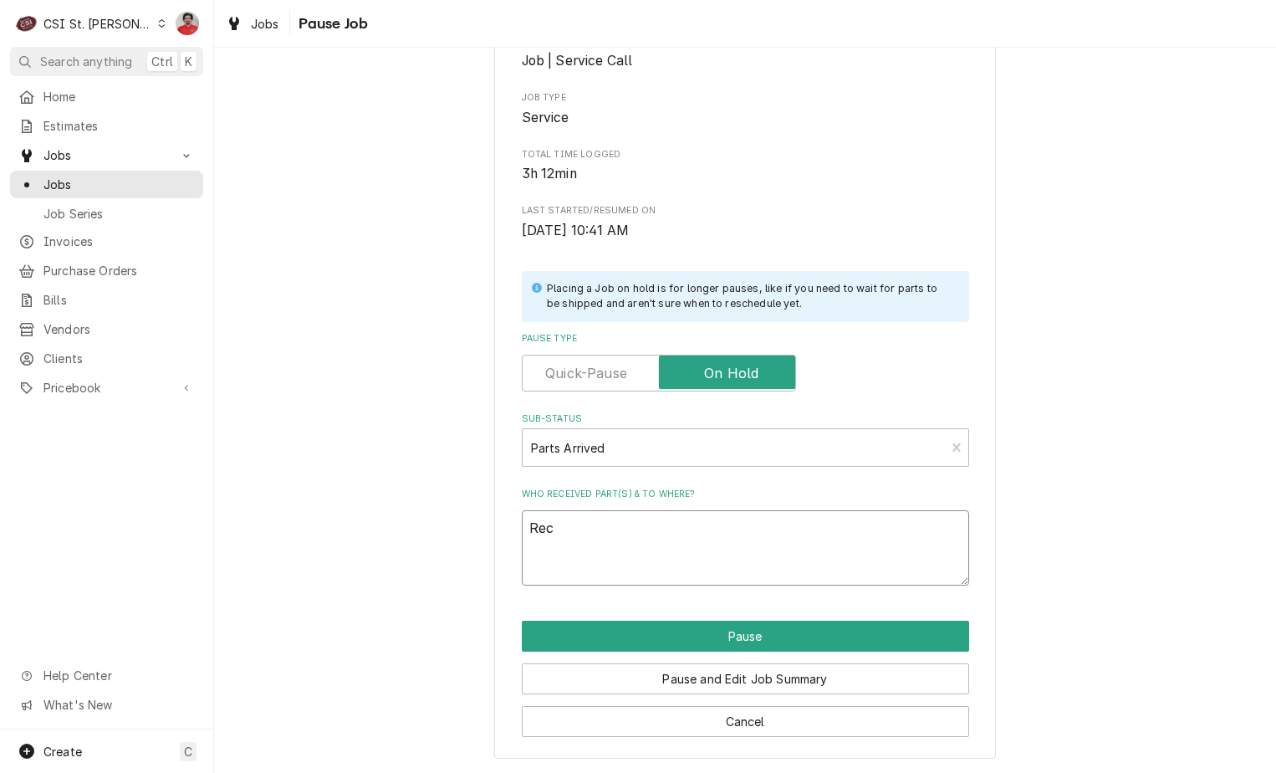
type textarea "x"
type textarea "Rec R"
type textarea "x"
type textarea "Rec RR"
type textarea "x"
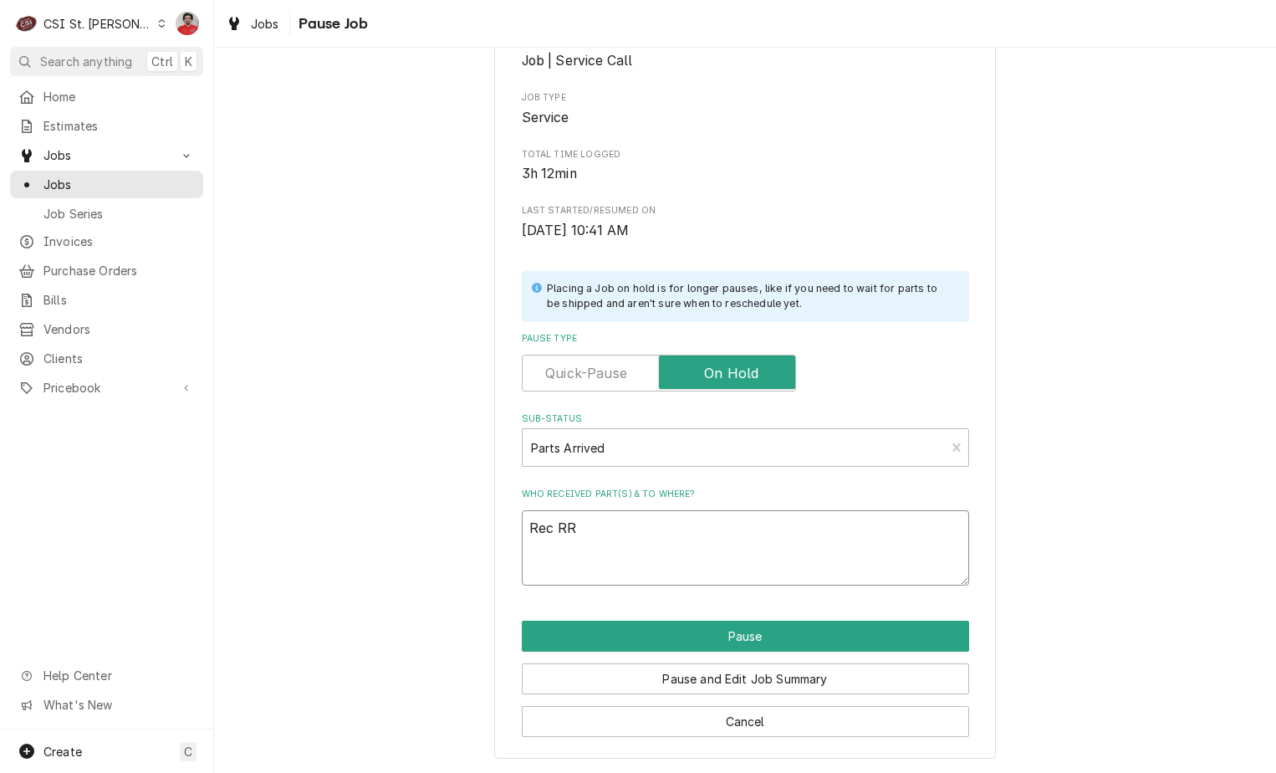
type textarea "Rec RRE"
type textarea "x"
type textarea "Rec RR"
type textarea "x"
type textarea "Rec R"
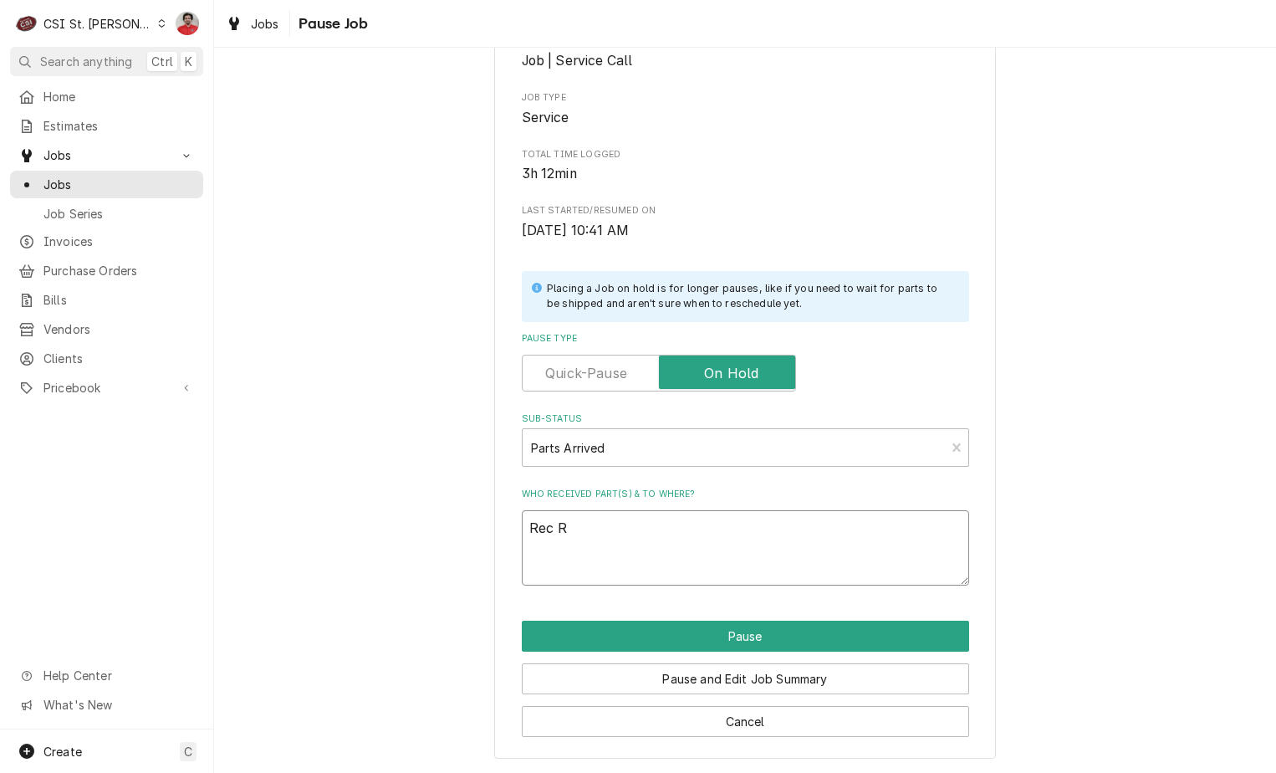
type textarea "x"
type textarea "Rec"
type textarea "x"
type textarea "Rec T"
type textarea "x"
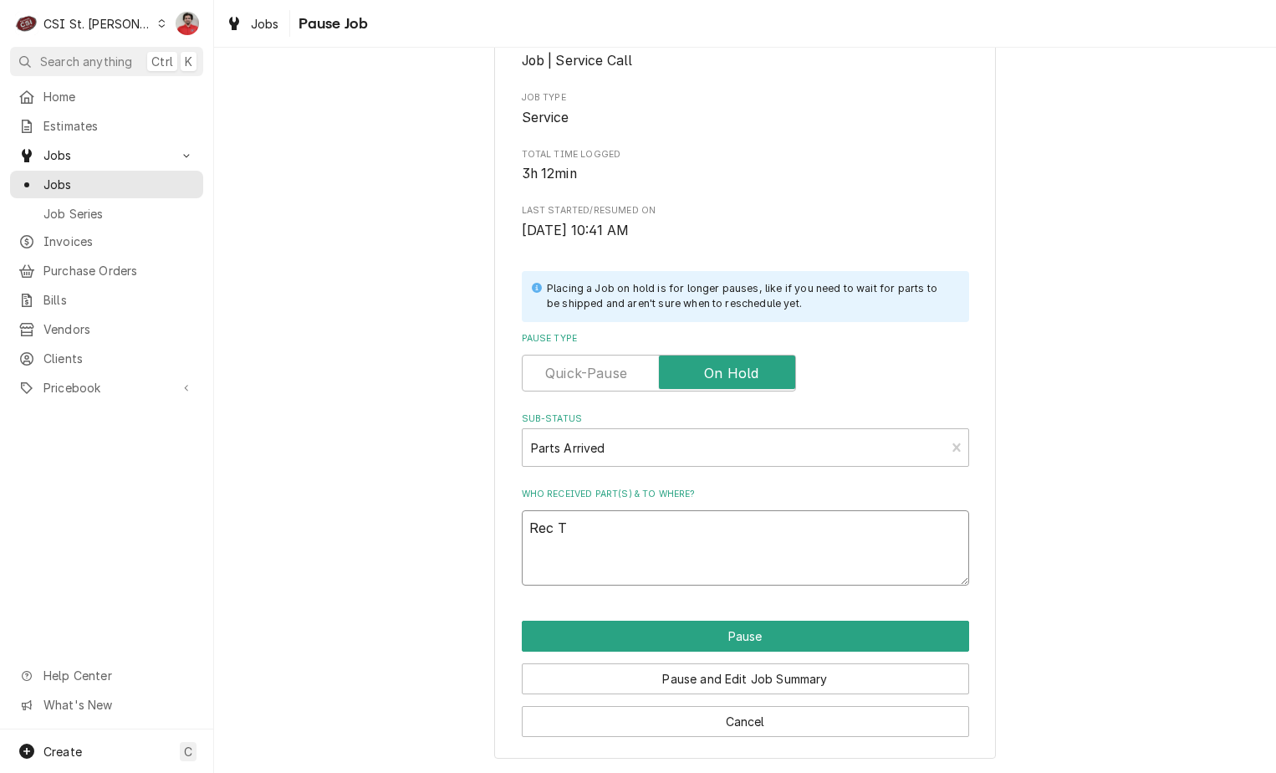
type textarea "Rec TU"
type textarea "x"
type textarea "Rec TUR"
type textarea "x"
type textarea "Rec TU"
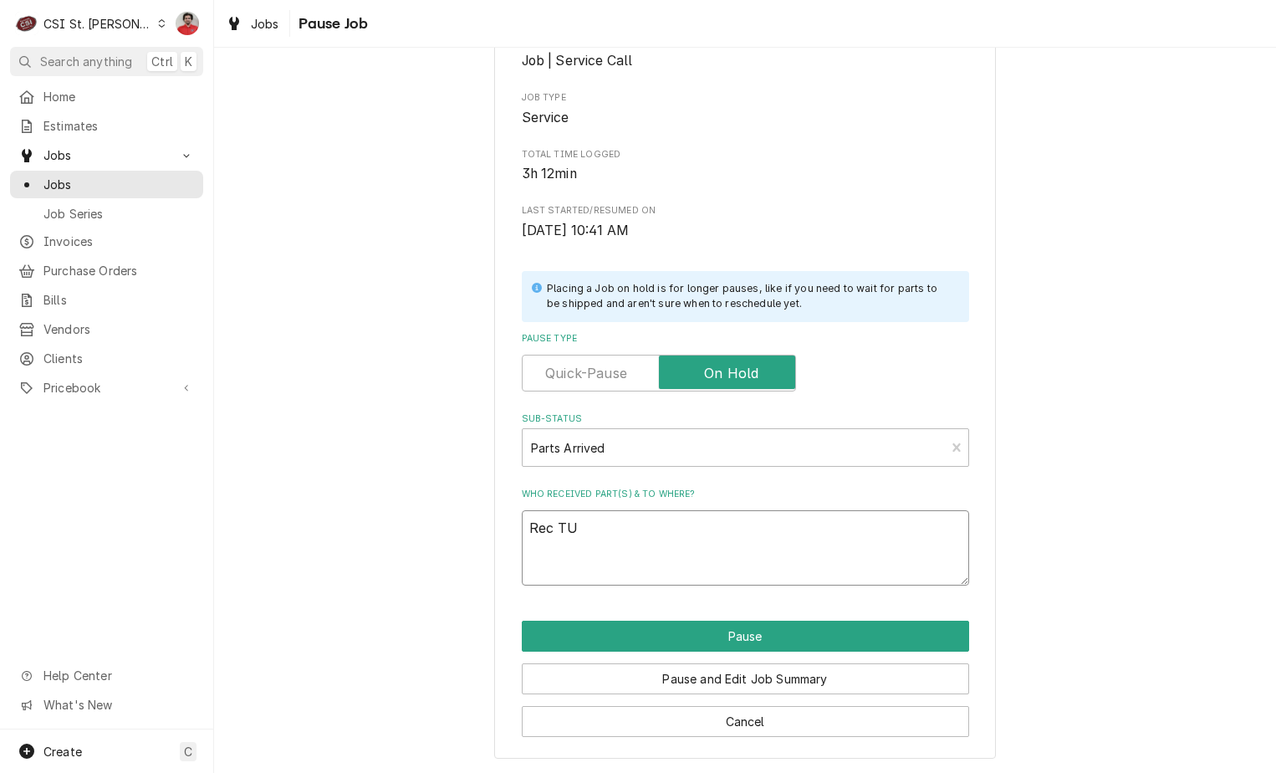
type textarea "x"
type textarea "Rec T"
type textarea "x"
type textarea "Rec TR"
type textarea "x"
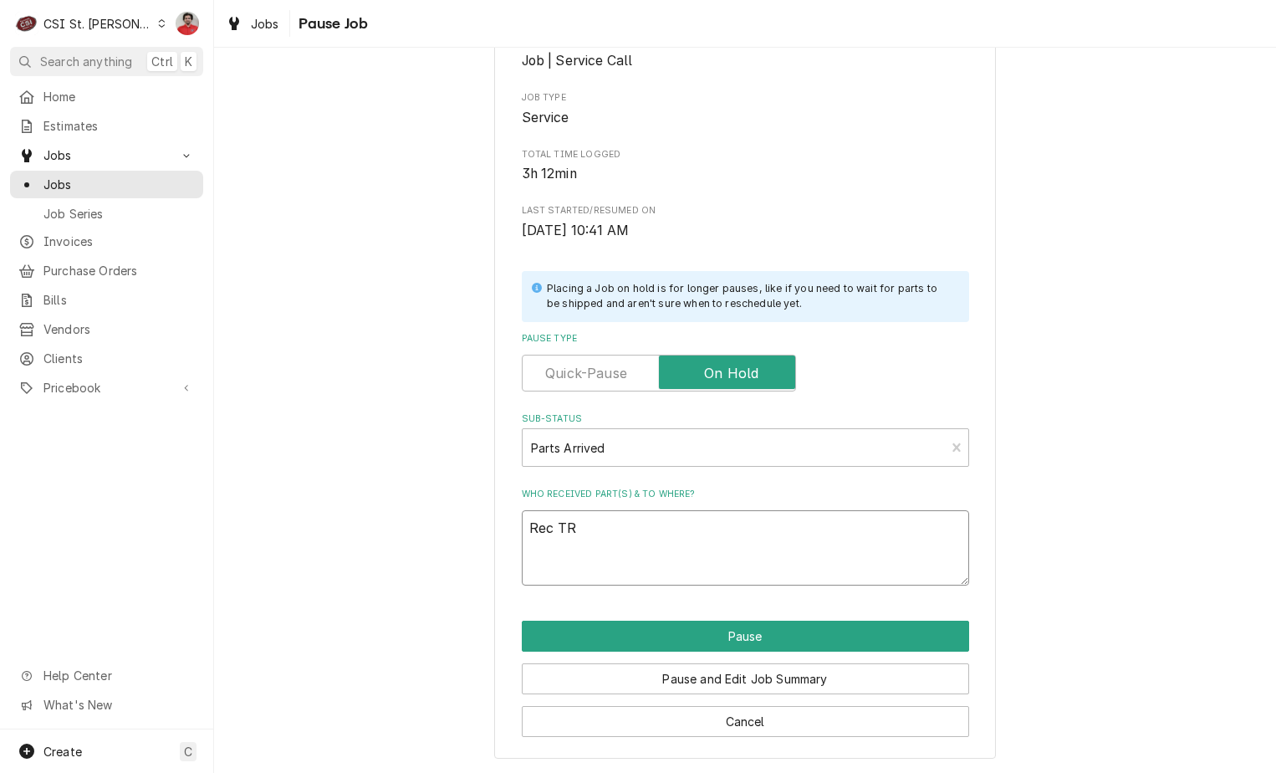
type textarea "Rec TRU"
type textarea "x"
type textarea "Rec TRU-"
type textarea "x"
type textarea "Rec TRU-8"
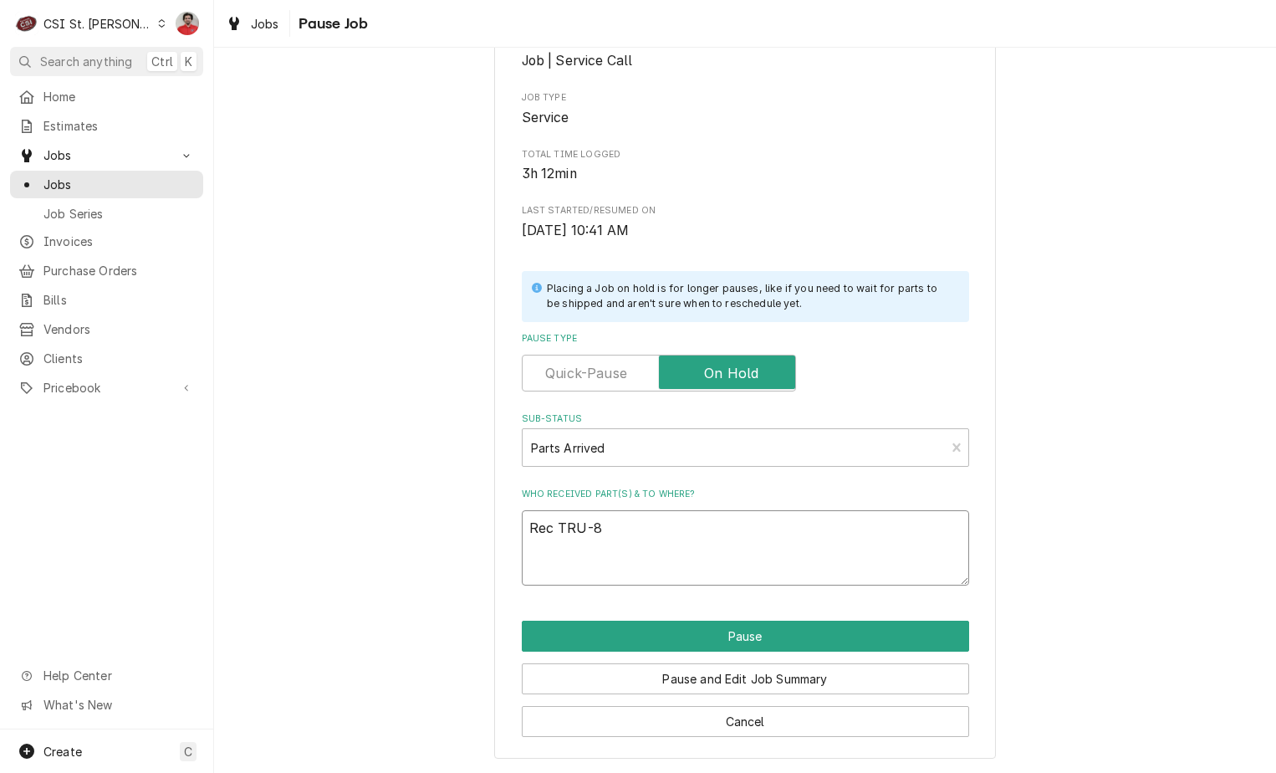
type textarea "x"
type textarea "Rec TRU-80"
type textarea "x"
type textarea "Rec TRU-801"
type textarea "x"
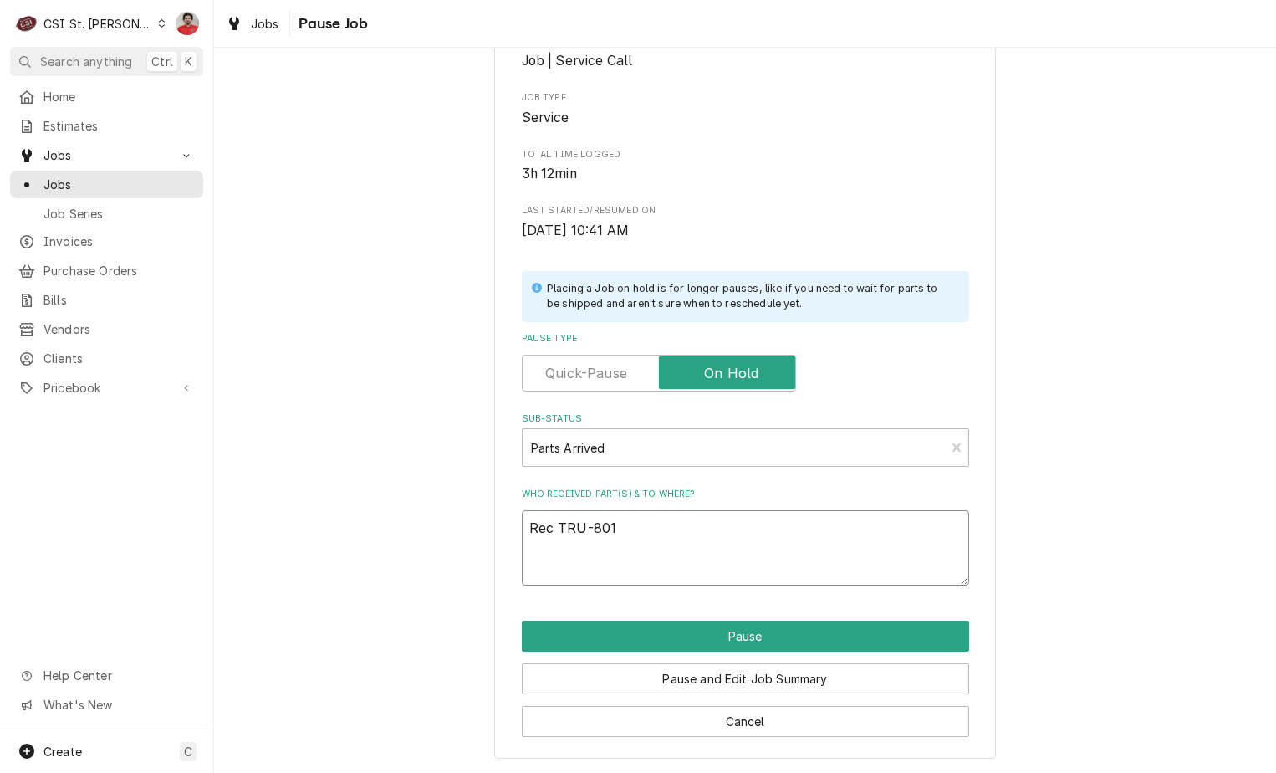
type textarea "Rec TRU-8018"
type textarea "x"
type textarea "Rec TRU-80180"
type textarea "x"
type textarea "Rec TRU-801801"
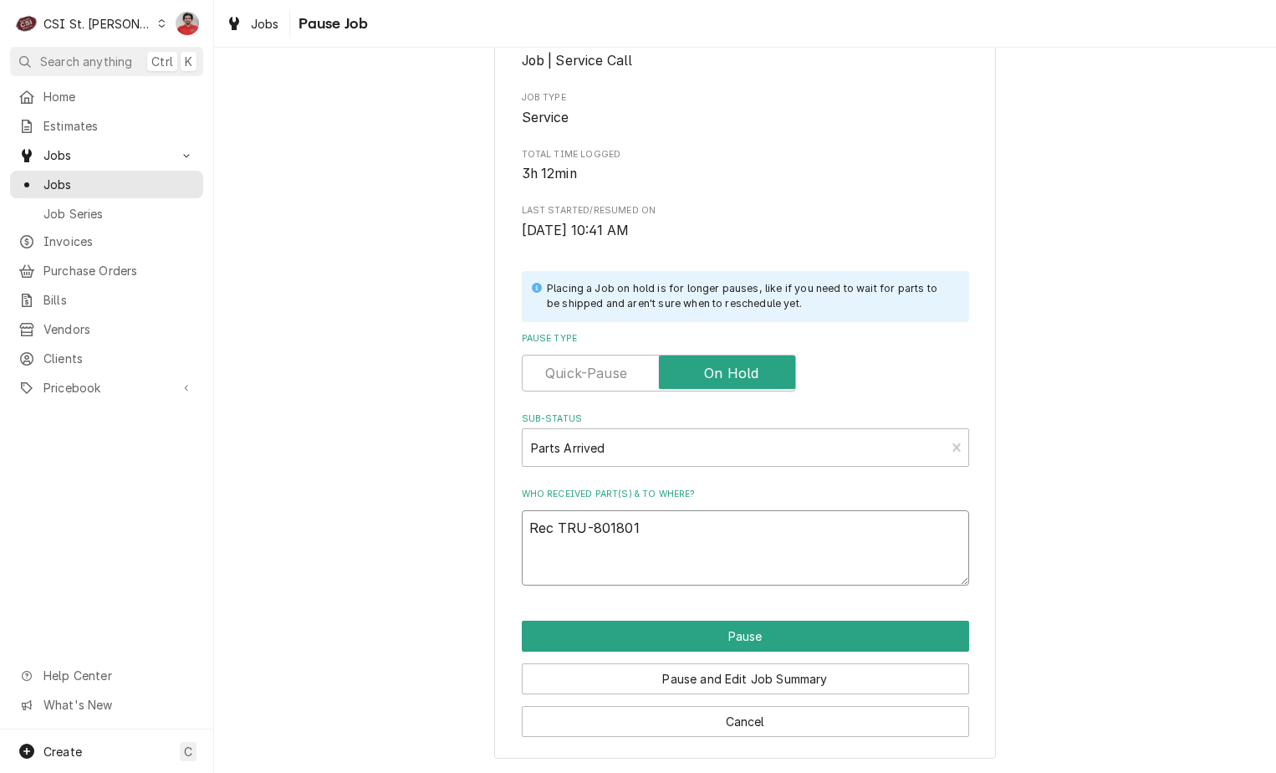
type textarea "x"
type textarea "Rec TRU-801801"
type textarea "x"
type textarea "Rec TRU-801801 t"
type textarea "x"
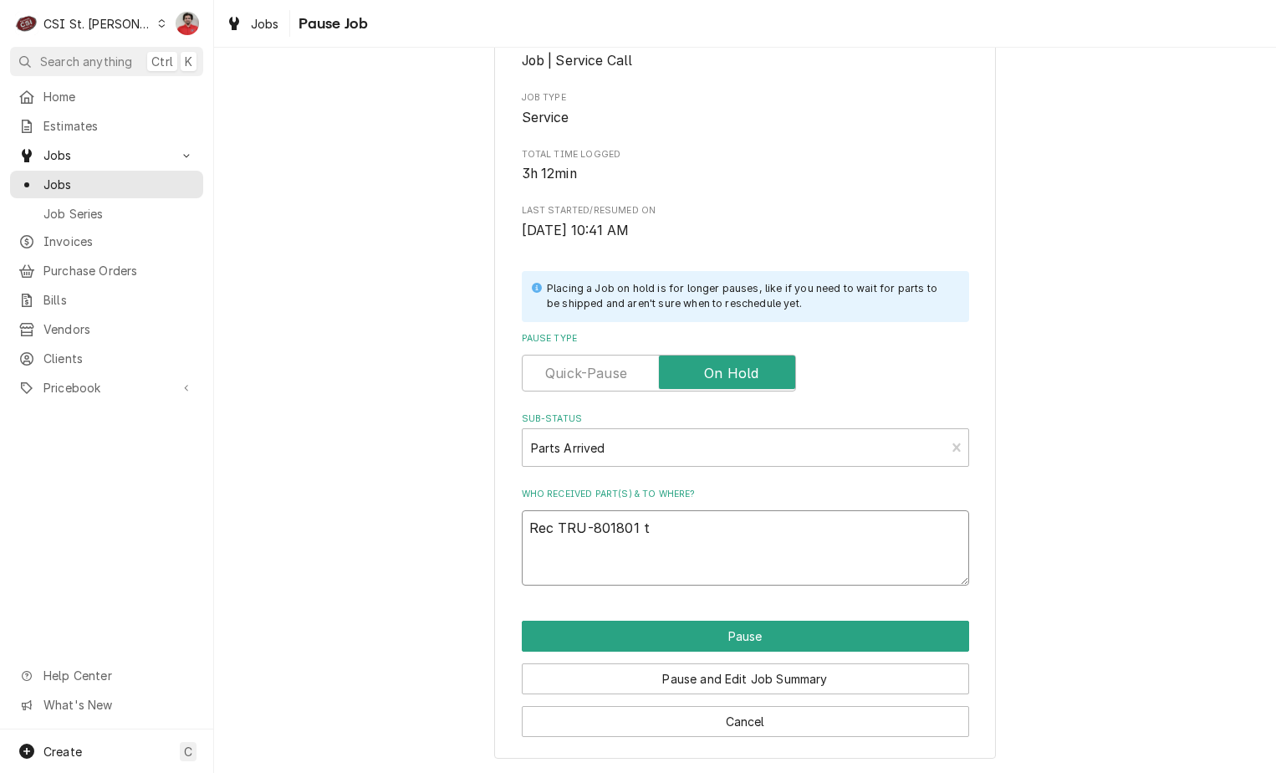
type textarea "Rec TRU-801801 to"
type textarea "x"
type textarea "Rec TRU-801801 to"
type textarea "x"
type textarea "Rec TRU-801801 to M"
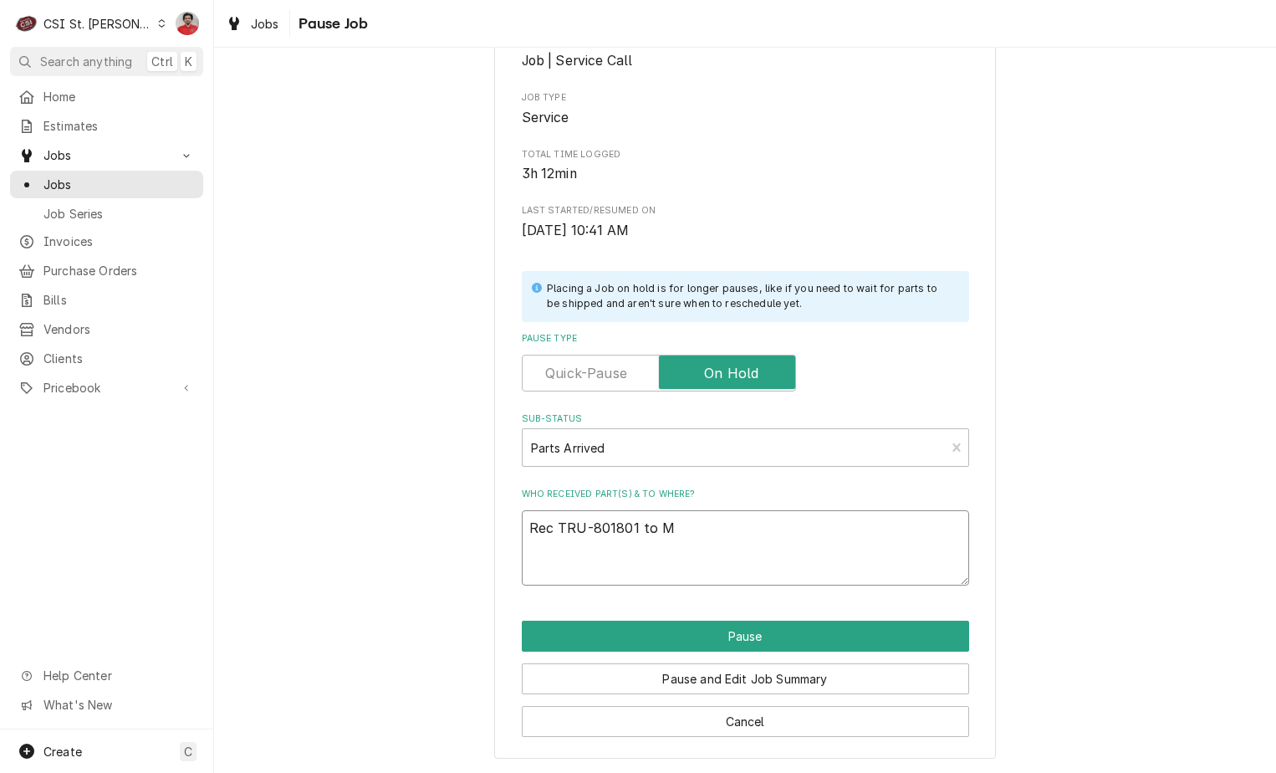
type textarea "x"
type textarea "Rec TRU-801801 to Ma"
type textarea "x"
type textarea "Rec TRU-801801 to Mat"
type textarea "x"
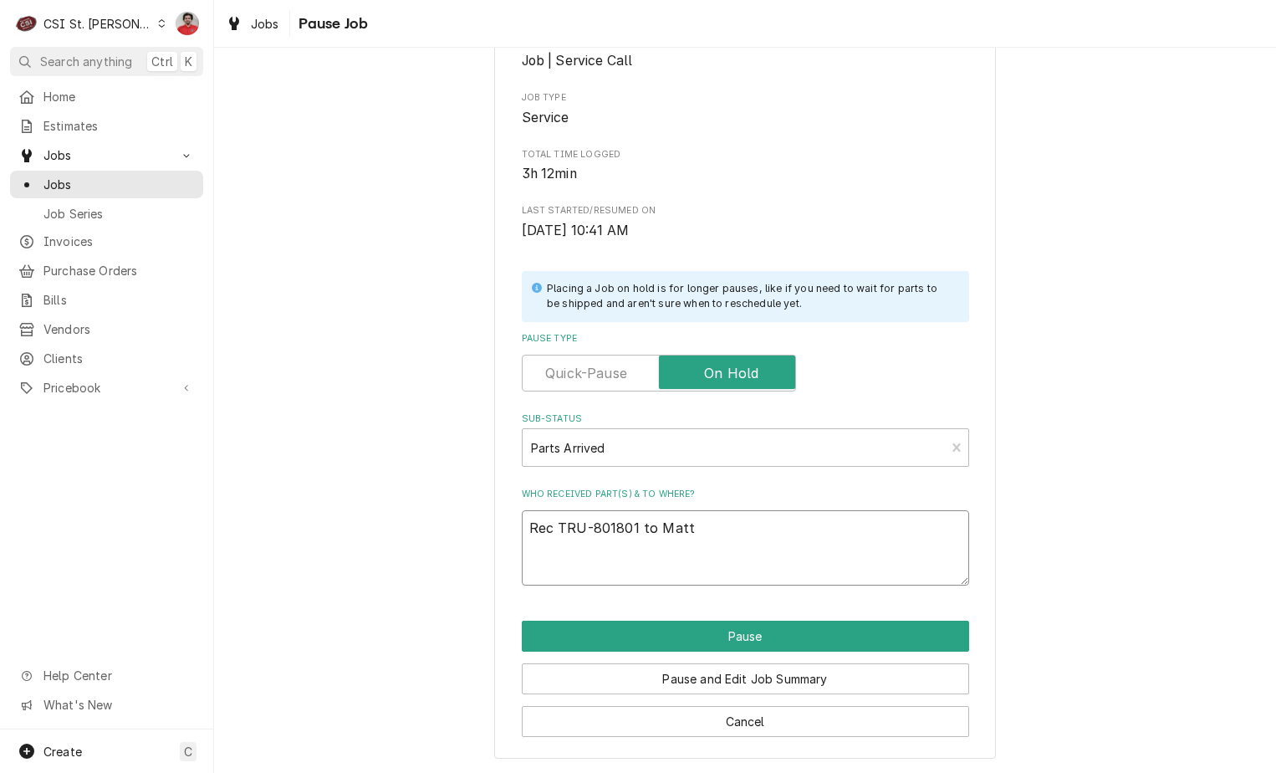
type textarea "Rec TRU-801801 to Matt"
click at [734, 533] on textarea "Rec TRU-801801 to Matt" at bounding box center [745, 547] width 447 height 75
type textarea "x"
type textarea "Rec TRU-801801 to Matt'"
type textarea "x"
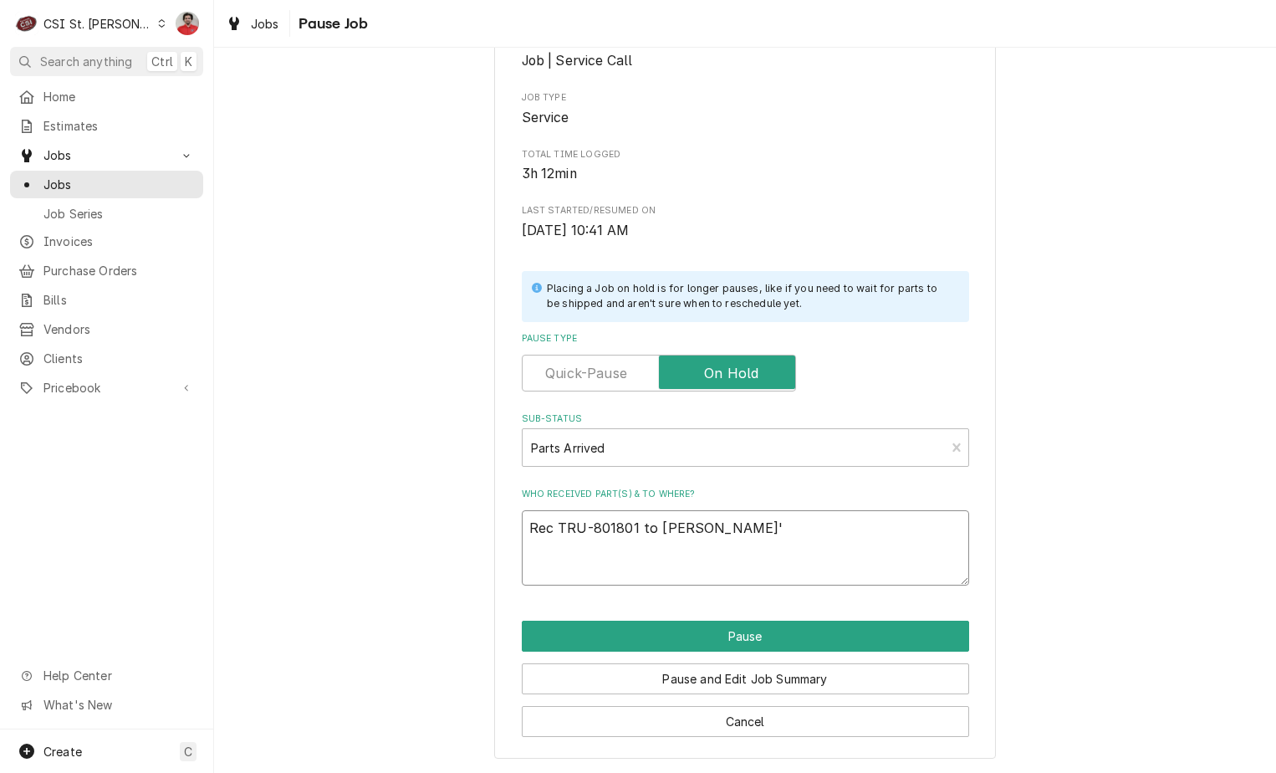
type textarea "Rec TRU-801801 to Matt's"
type textarea "x"
type textarea "Rec TRU-801801 to Matt's"
type textarea "x"
type textarea "Rec TRU-801801 to Matt's s"
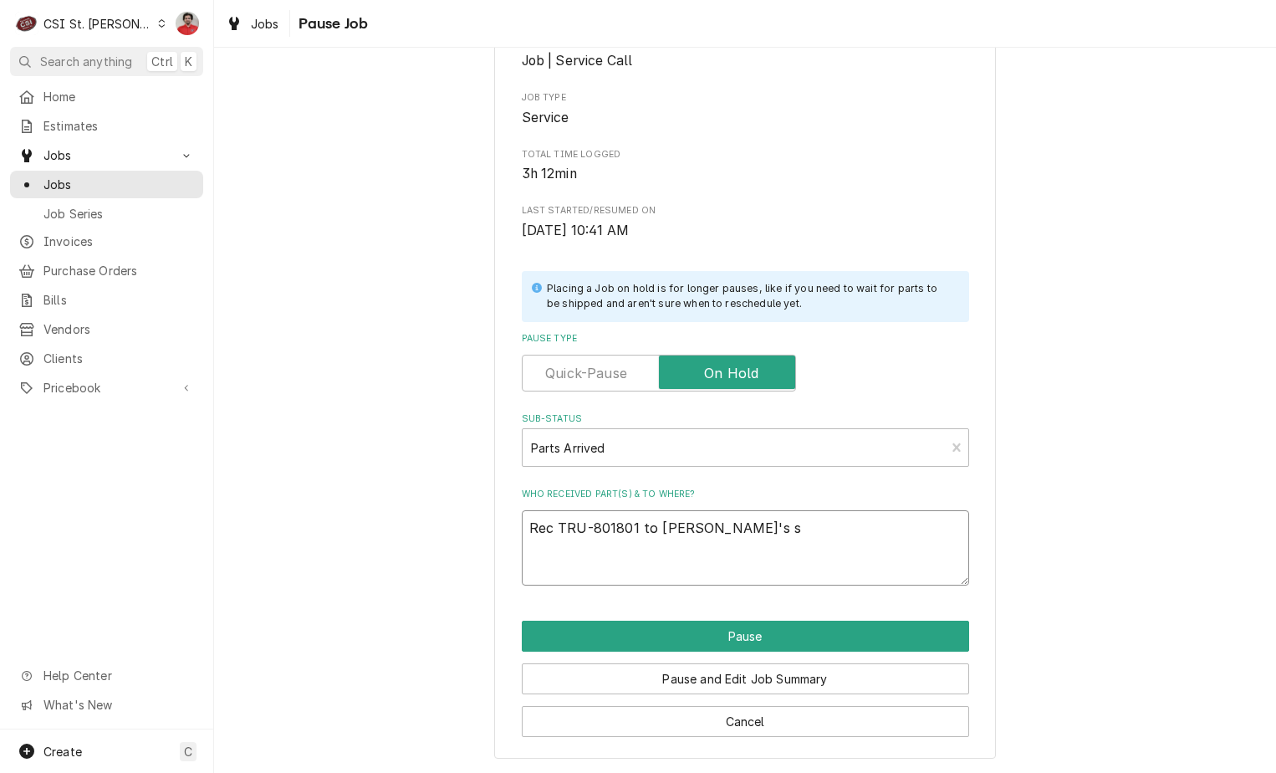
type textarea "x"
type textarea "Rec TRU-801801 to Matt's sh"
type textarea "x"
type textarea "Rec TRU-801801 to Matt's she"
type textarea "x"
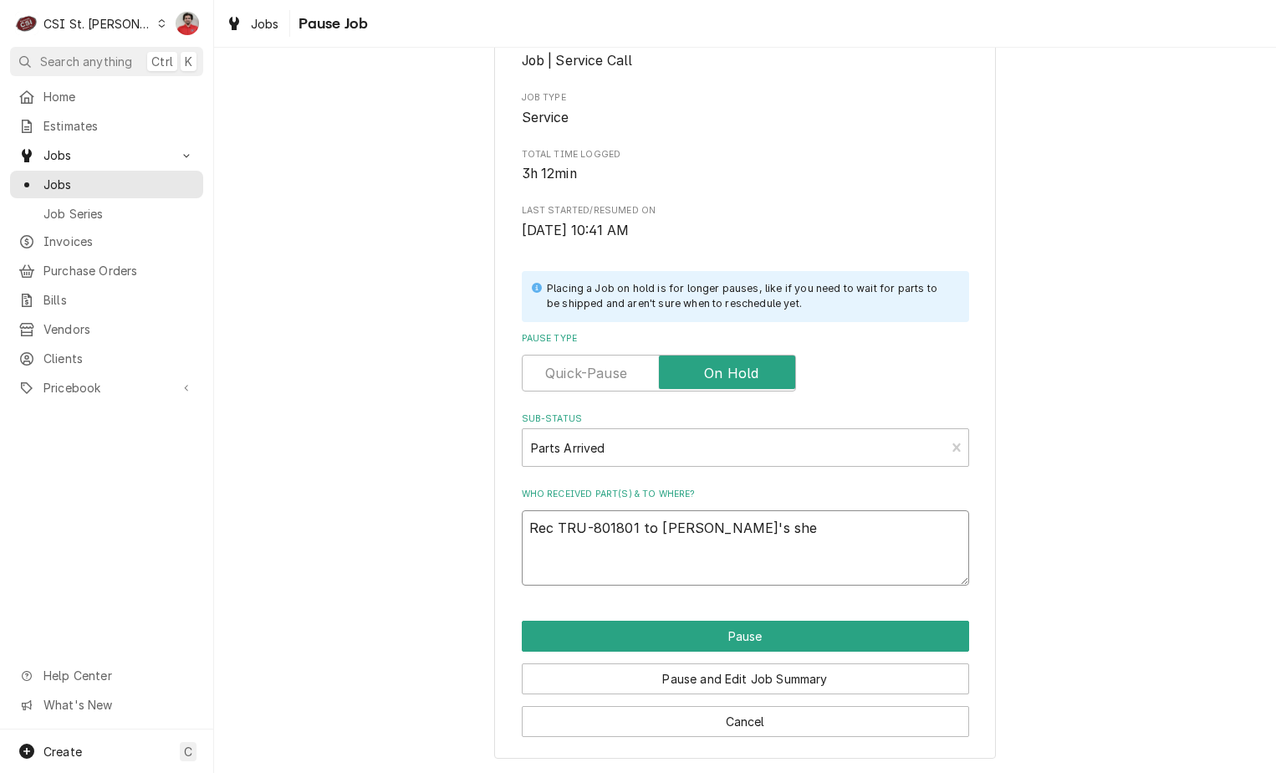
type textarea "Rec TRU-801801 to Matt's shel"
type textarea "x"
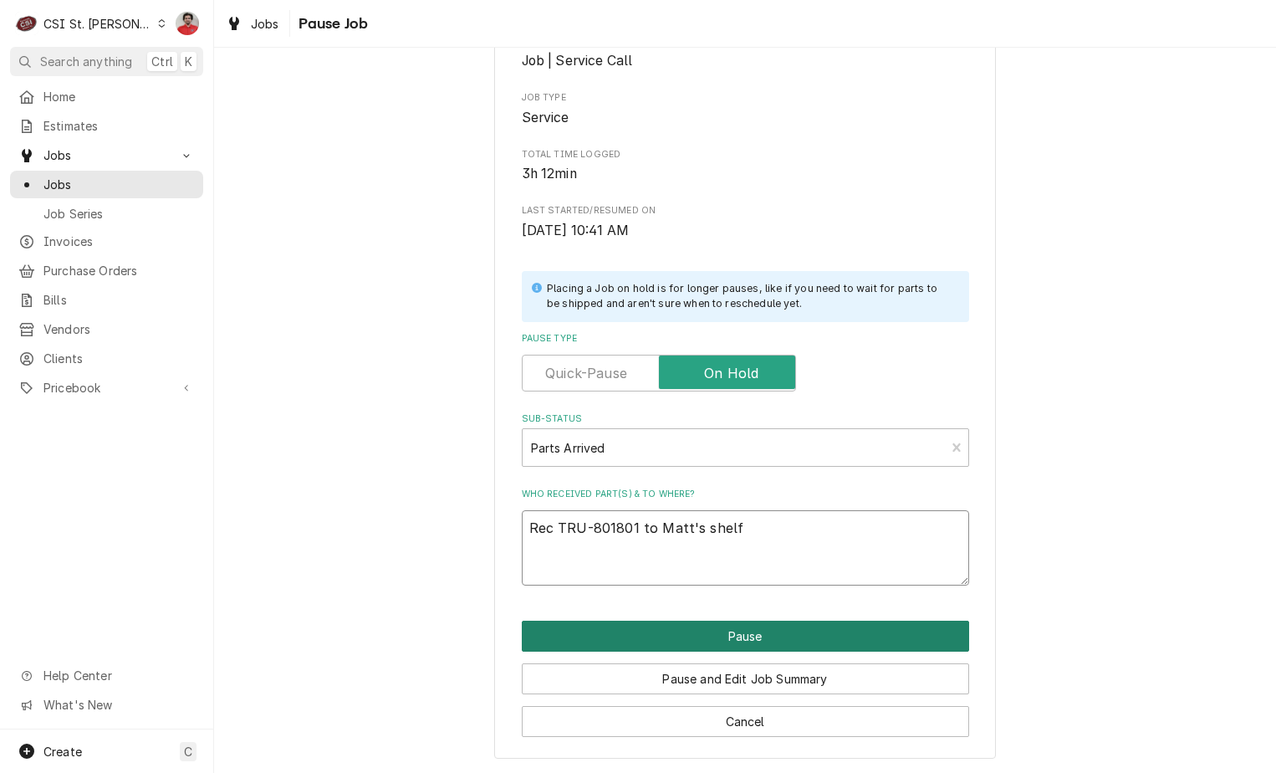
type textarea "Rec TRU-801801 to Matt's shelf"
click at [743, 637] on button "Pause" at bounding box center [745, 635] width 447 height 31
type textarea "x"
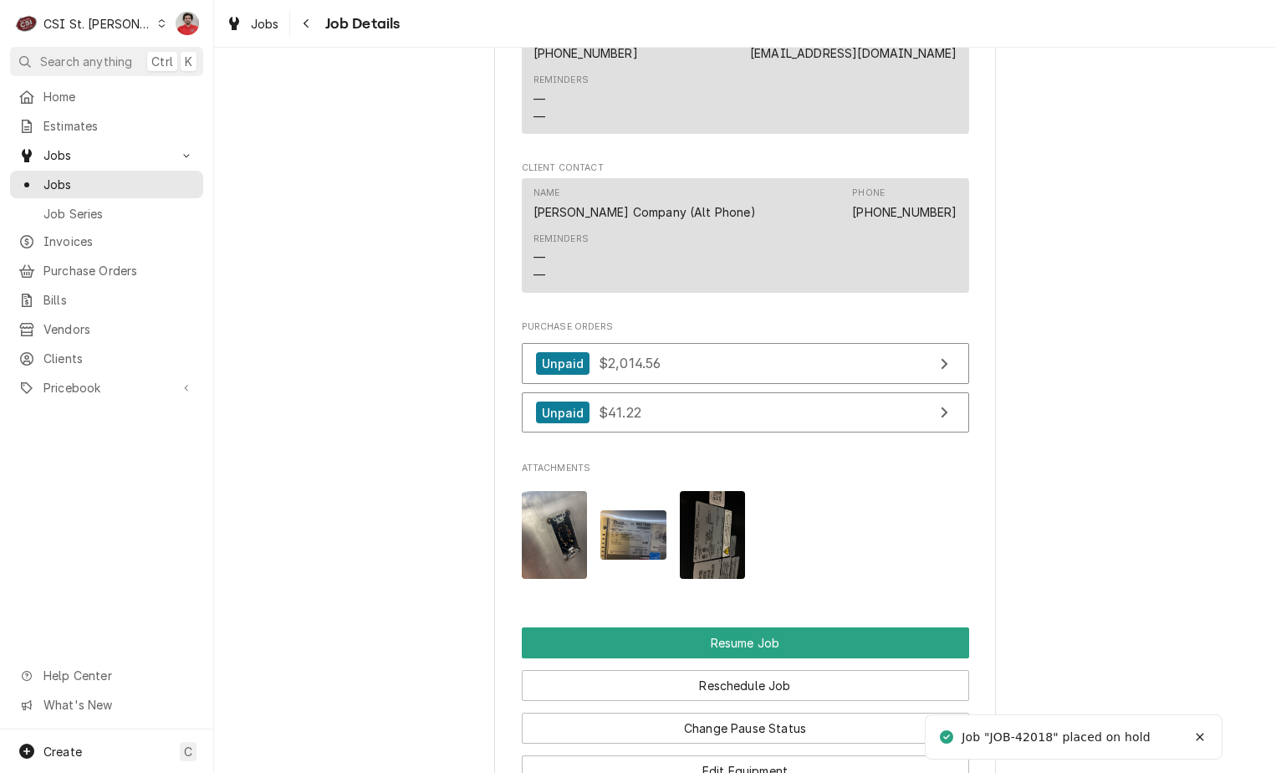
scroll to position [2024, 0]
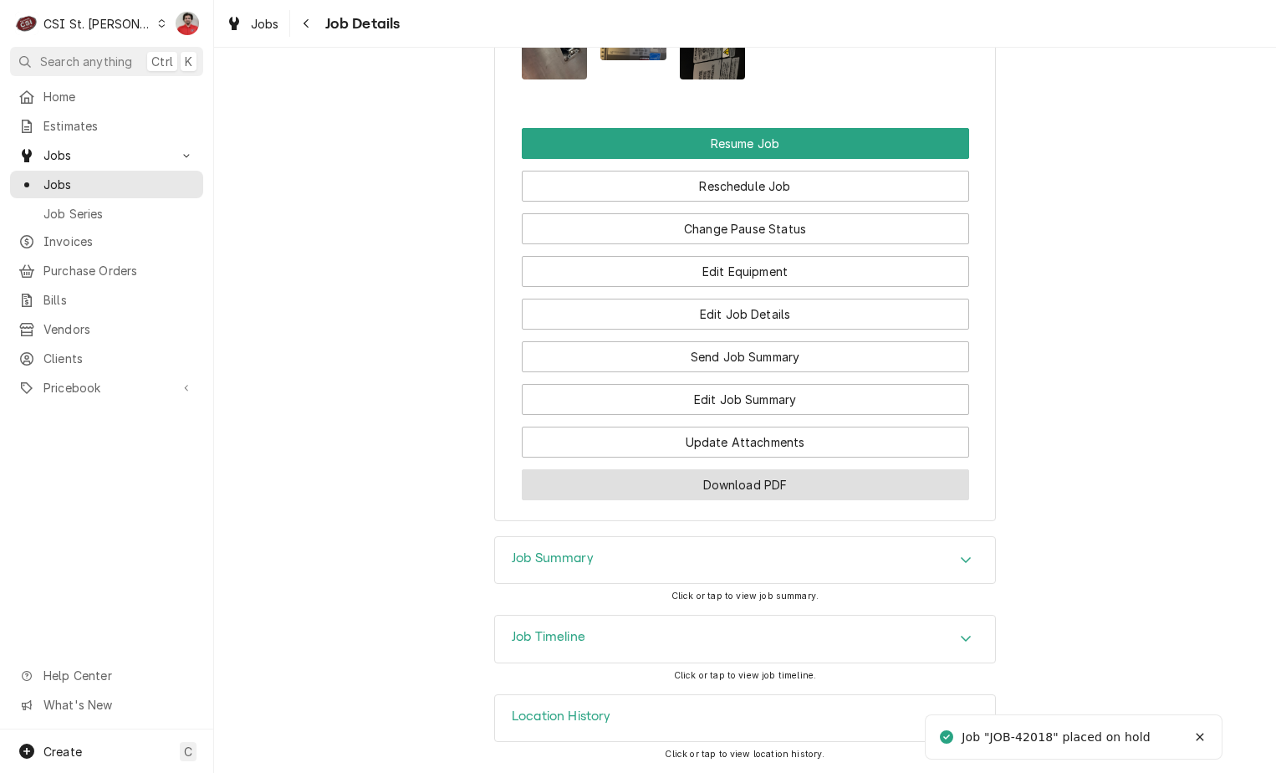
click at [732, 498] on button "Download PDF" at bounding box center [745, 484] width 447 height 31
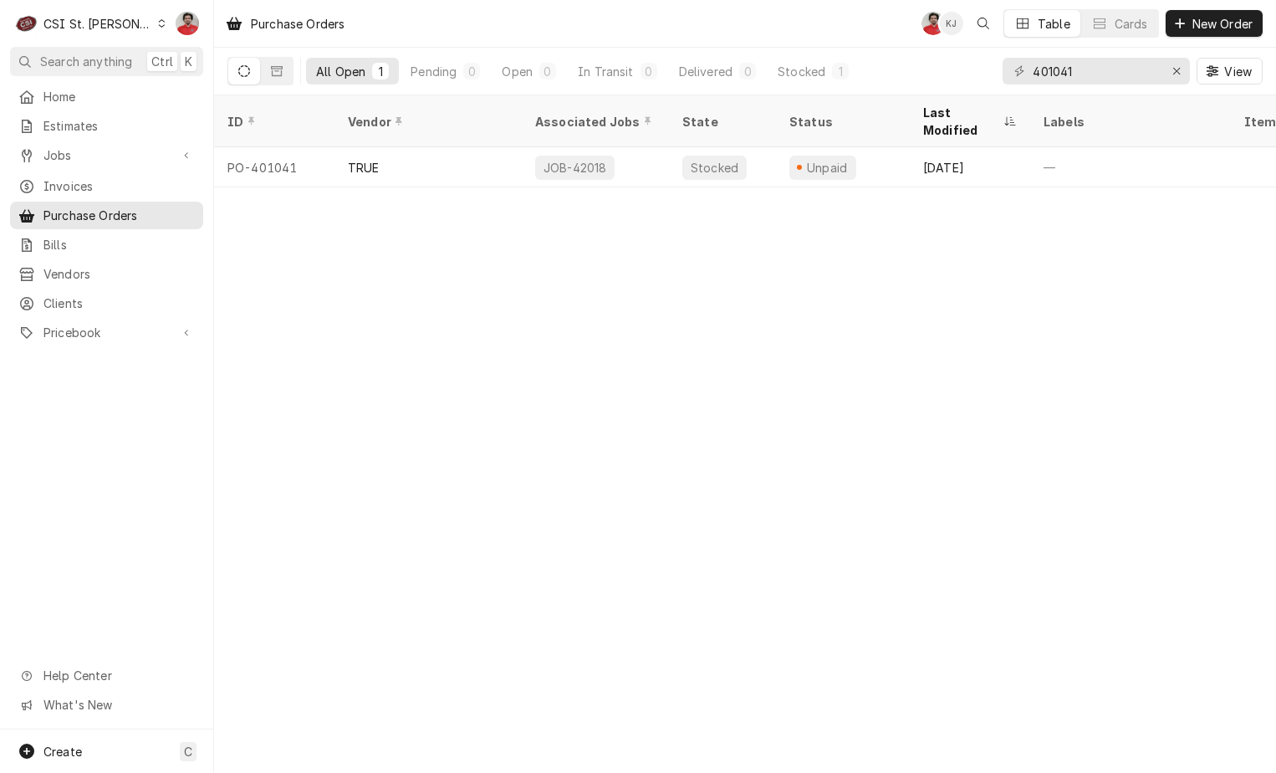
click at [1115, 56] on div "401041 View" at bounding box center [1133, 71] width 260 height 47
click at [1109, 71] on input "401041" at bounding box center [1095, 71] width 125 height 27
click at [80, 141] on link "Jobs" at bounding box center [106, 155] width 193 height 28
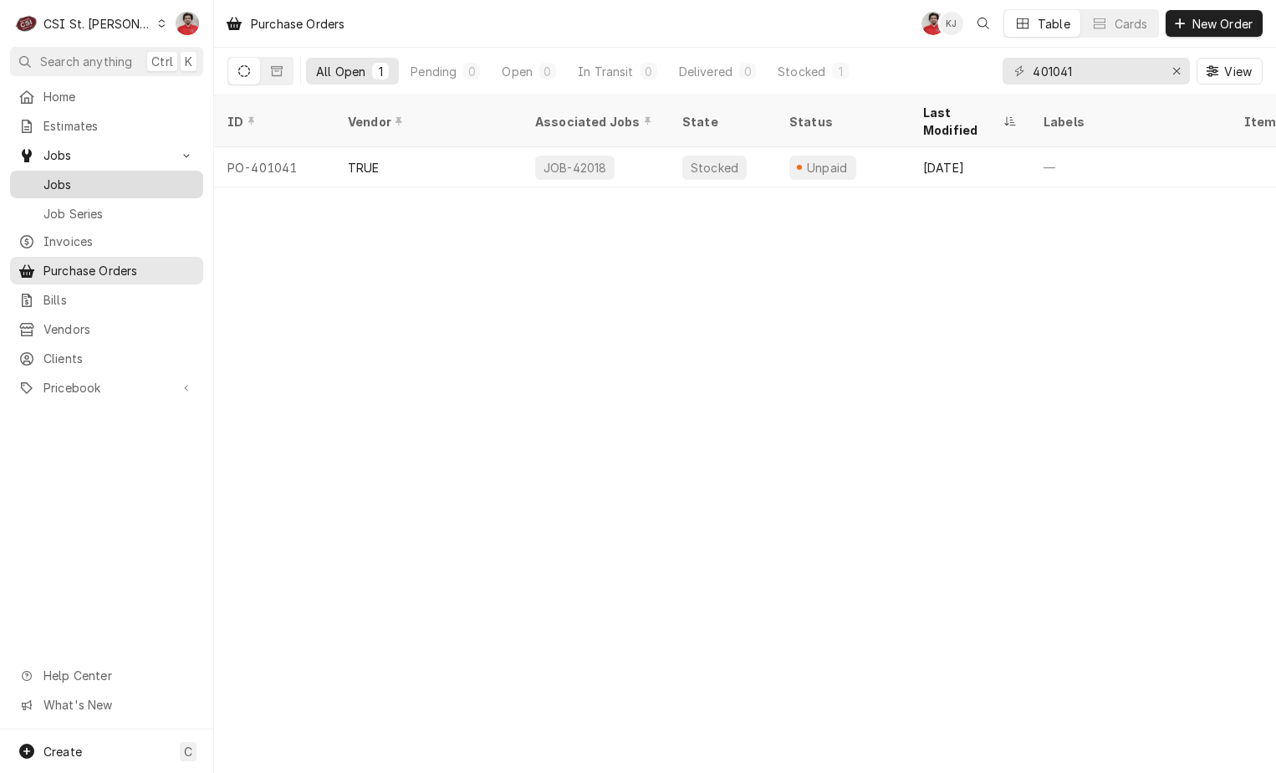
click at [79, 178] on span "Jobs" at bounding box center [118, 185] width 151 height 18
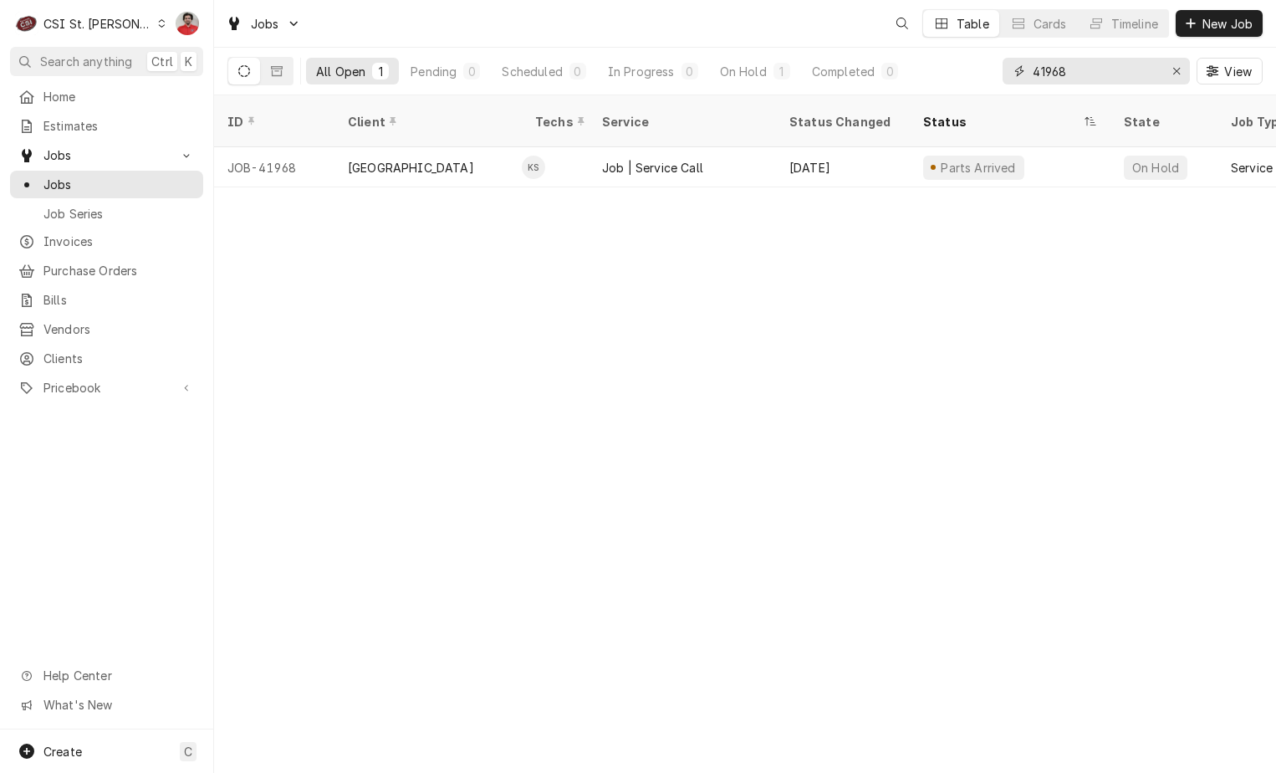
drag, startPoint x: 1077, startPoint y: 68, endPoint x: 775, endPoint y: 93, distance: 302.9
click at [783, 93] on div "All Open 1 Pending 0 Scheduled 0 In Progress 0 On Hold 1 Completed 0 41968 View" at bounding box center [744, 71] width 1035 height 47
type input "streets of [GEOGRAPHIC_DATA][PERSON_NAME]"
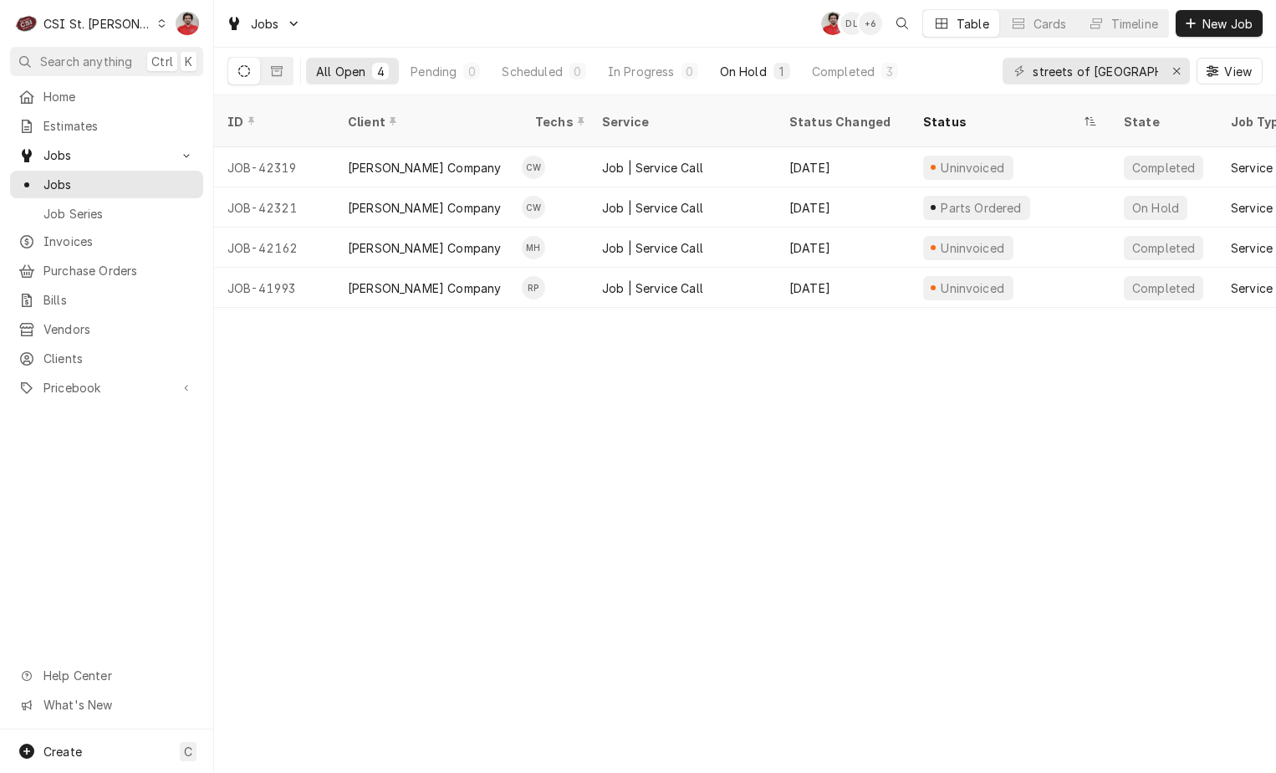
click at [789, 70] on div "1" at bounding box center [781, 71] width 17 height 17
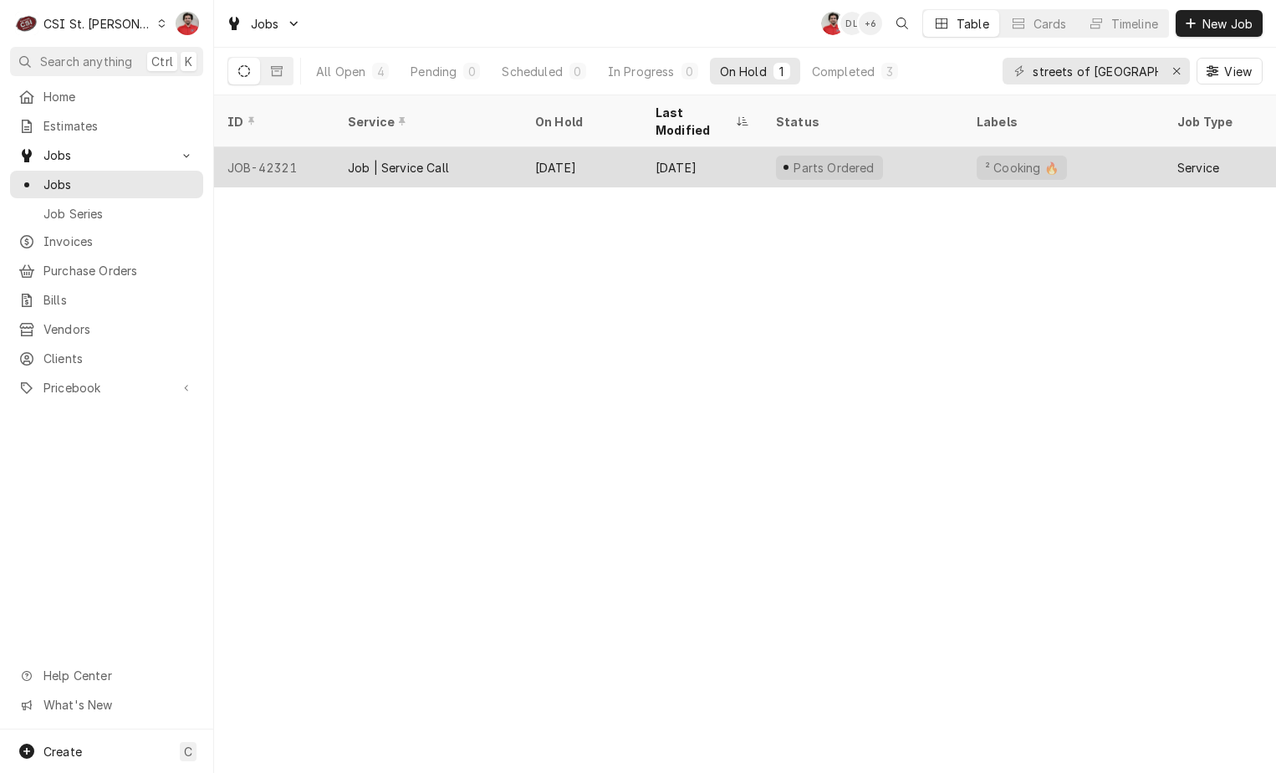
click at [690, 154] on div "[DATE]" at bounding box center [702, 167] width 120 height 40
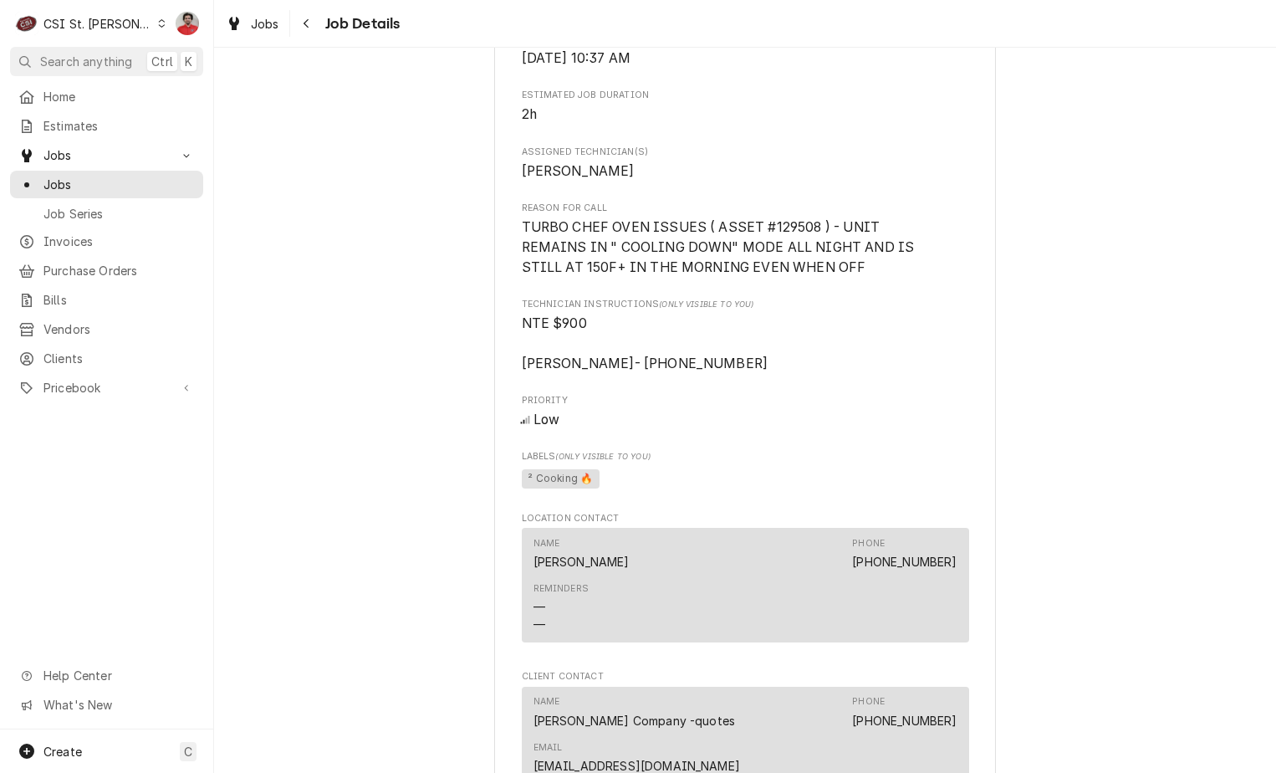
scroll to position [1923, 0]
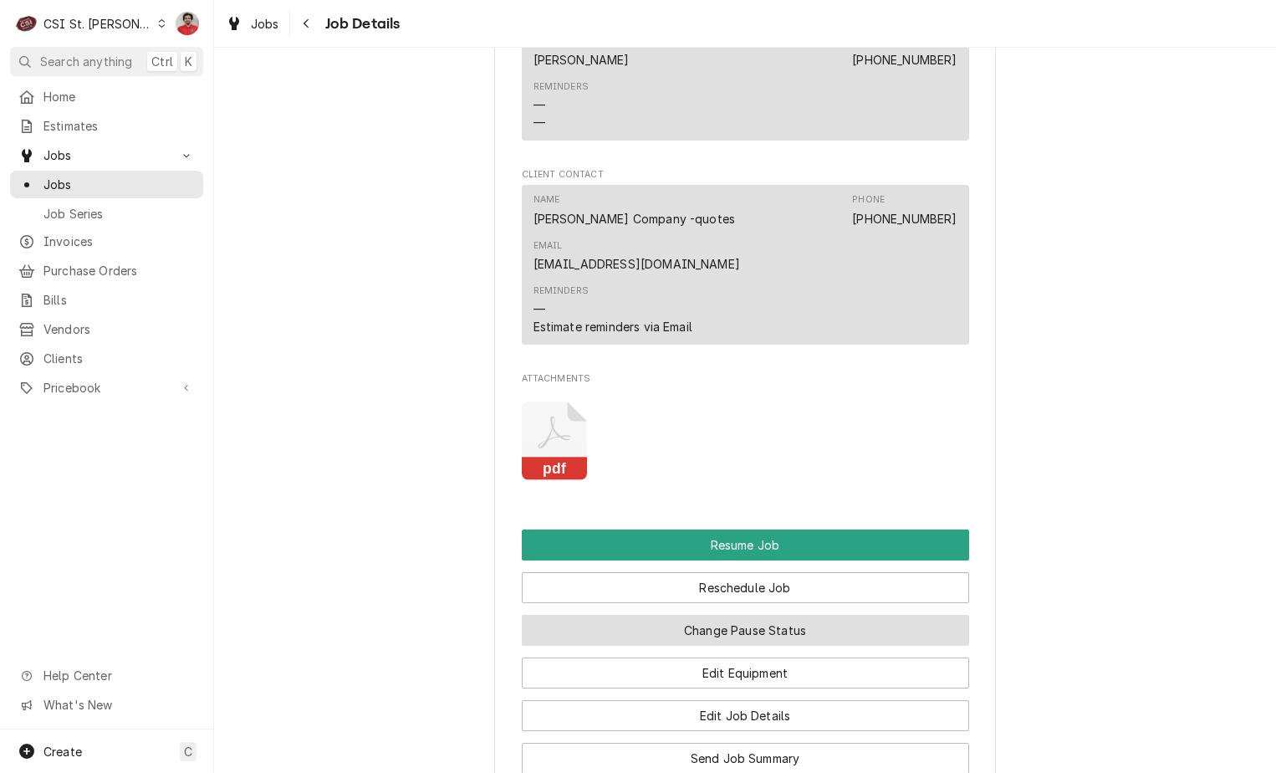
click at [722, 615] on button "Change Pause Status" at bounding box center [745, 630] width 447 height 31
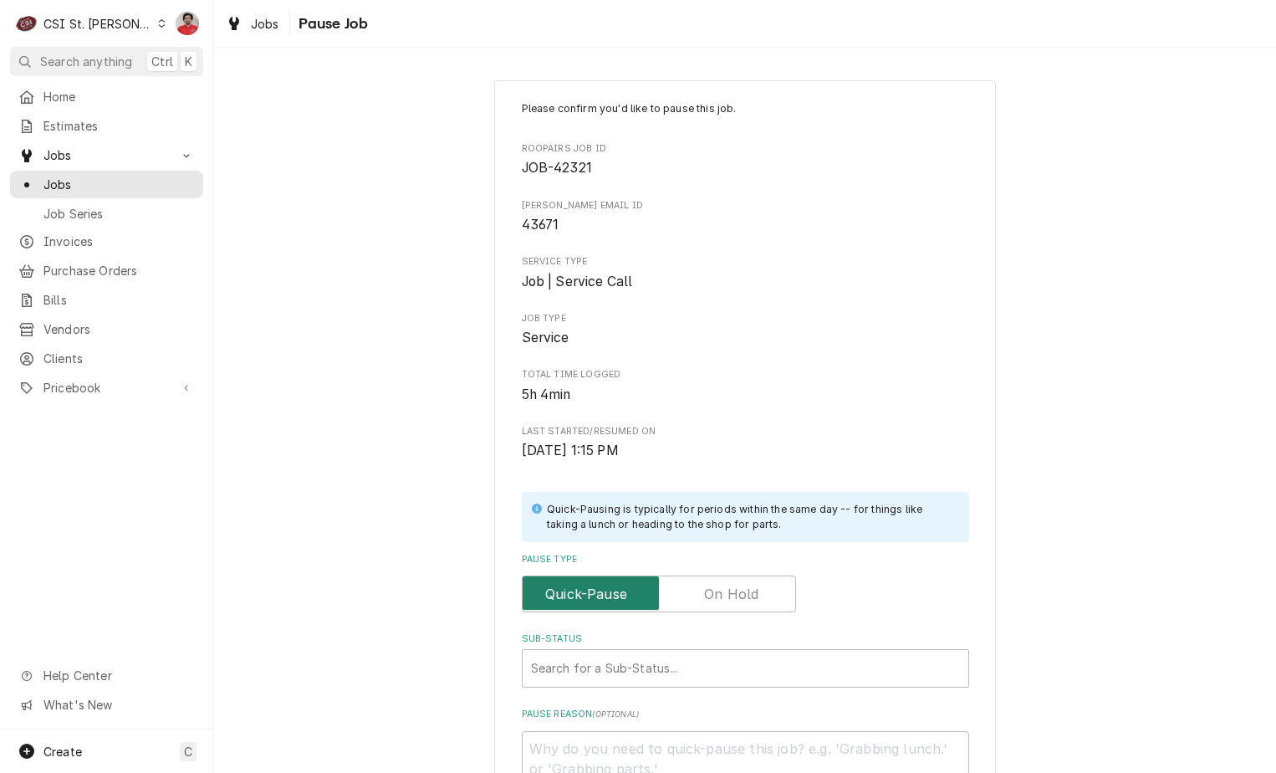
click at [685, 575] on input "Pause Type" at bounding box center [658, 593] width 259 height 37
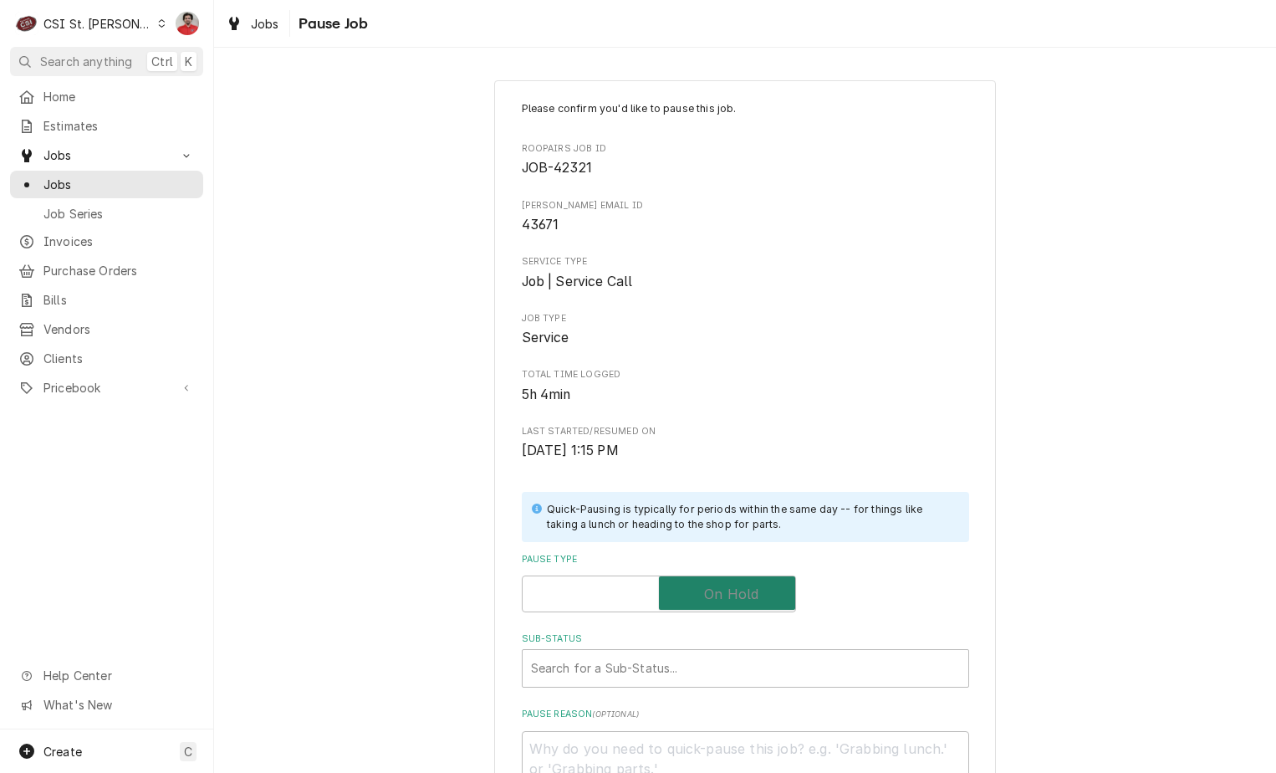
checkbox input "true"
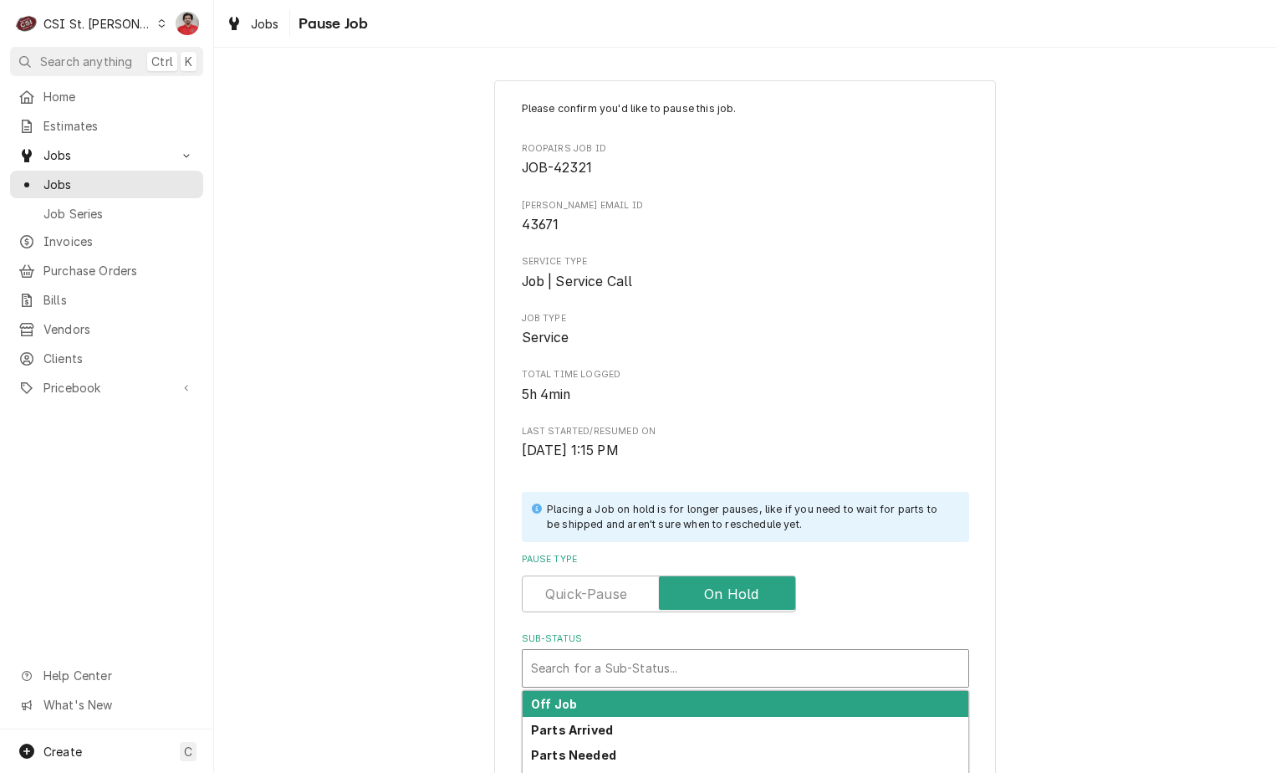
click at [685, 651] on div "Search for a Sub-Status..." at bounding box center [746, 668] width 446 height 37
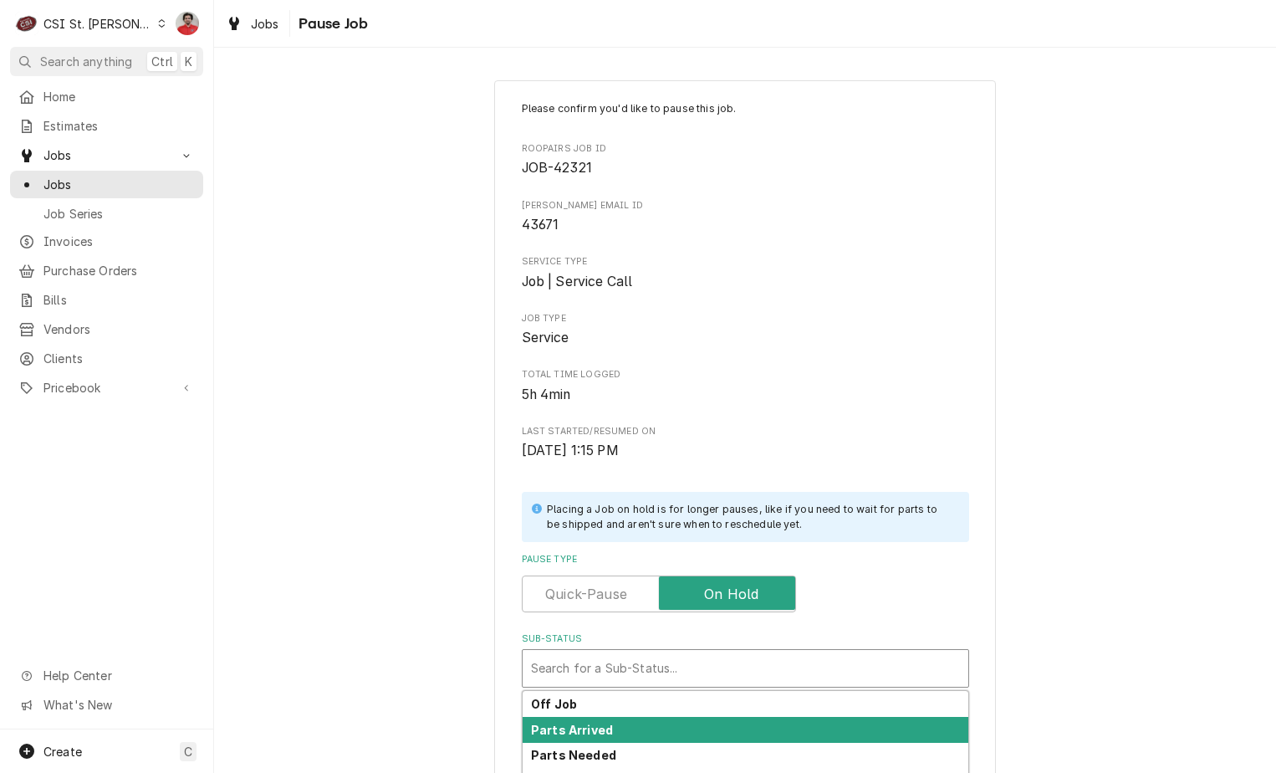
click at [667, 724] on div "Parts Arrived" at bounding box center [746, 730] width 446 height 26
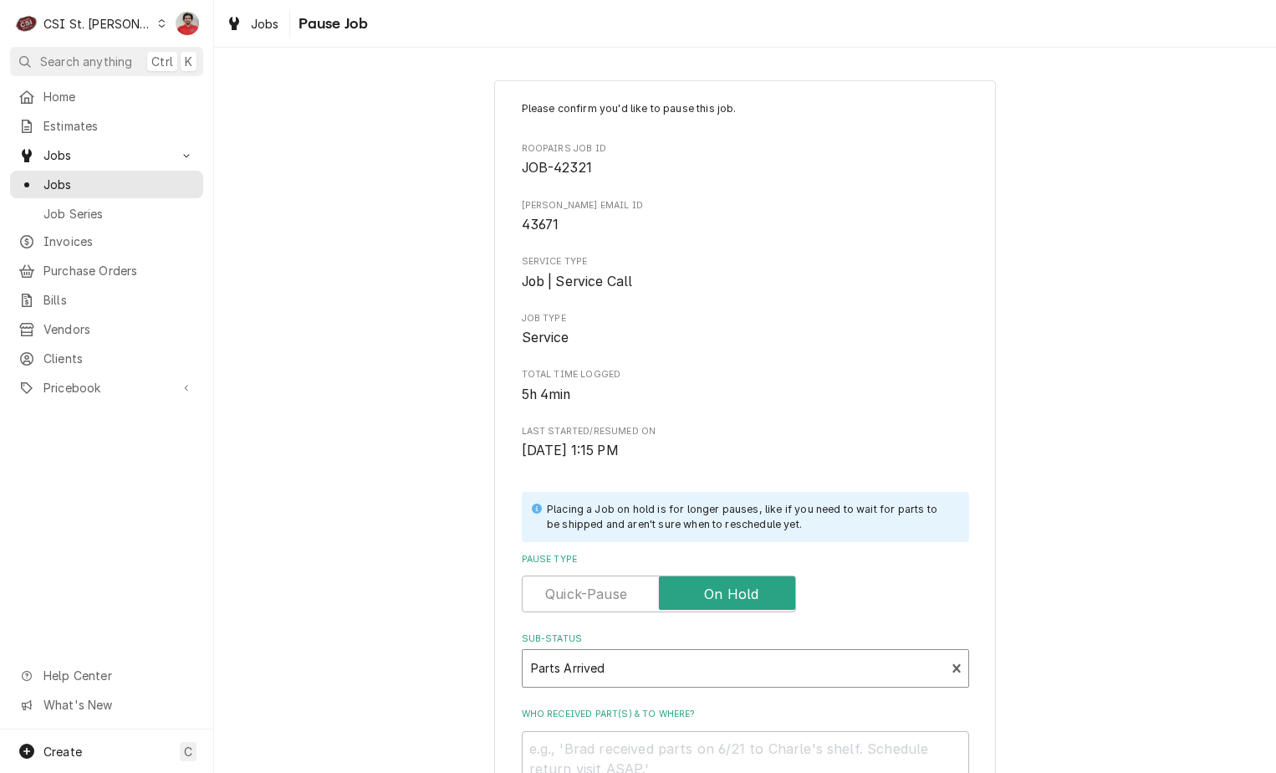
scroll to position [221, 0]
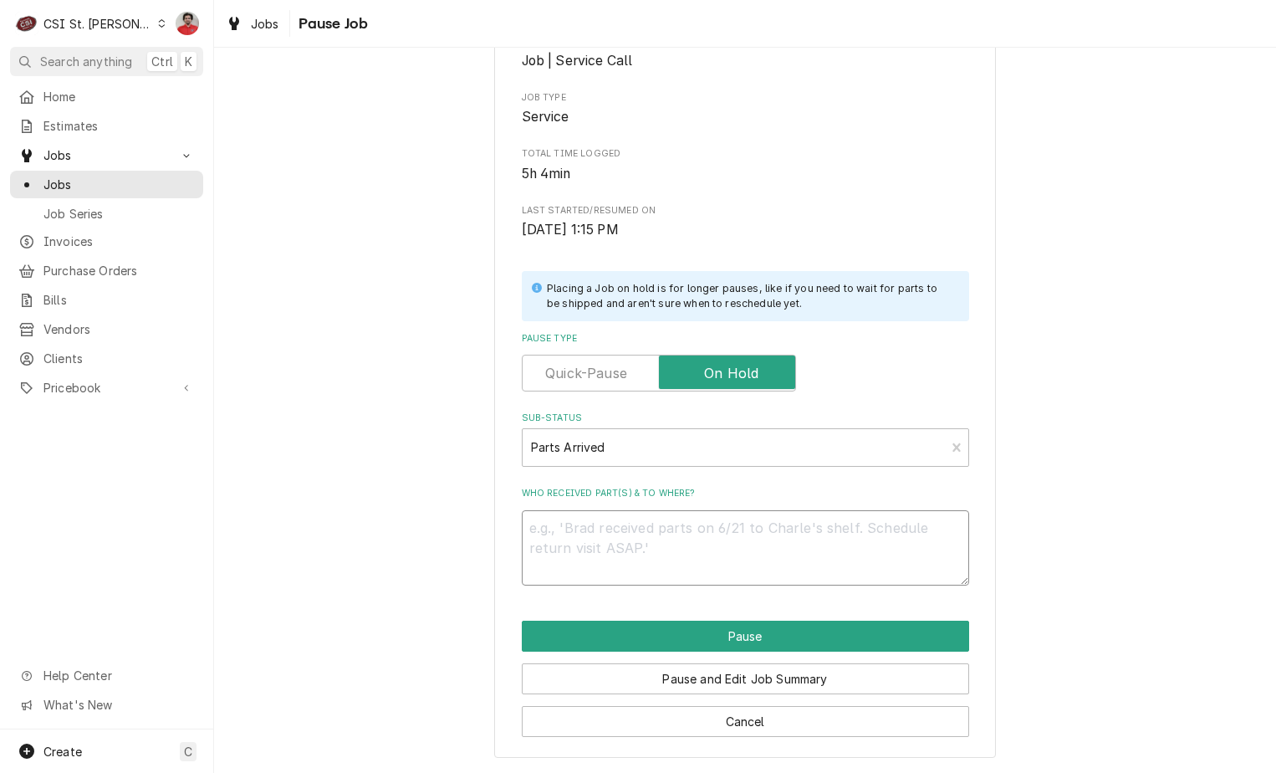
click at [757, 528] on textarea "Who received part(s) & to where?" at bounding box center [745, 547] width 447 height 75
type textarea "x"
type textarea "R"
type textarea "x"
type textarea "Re"
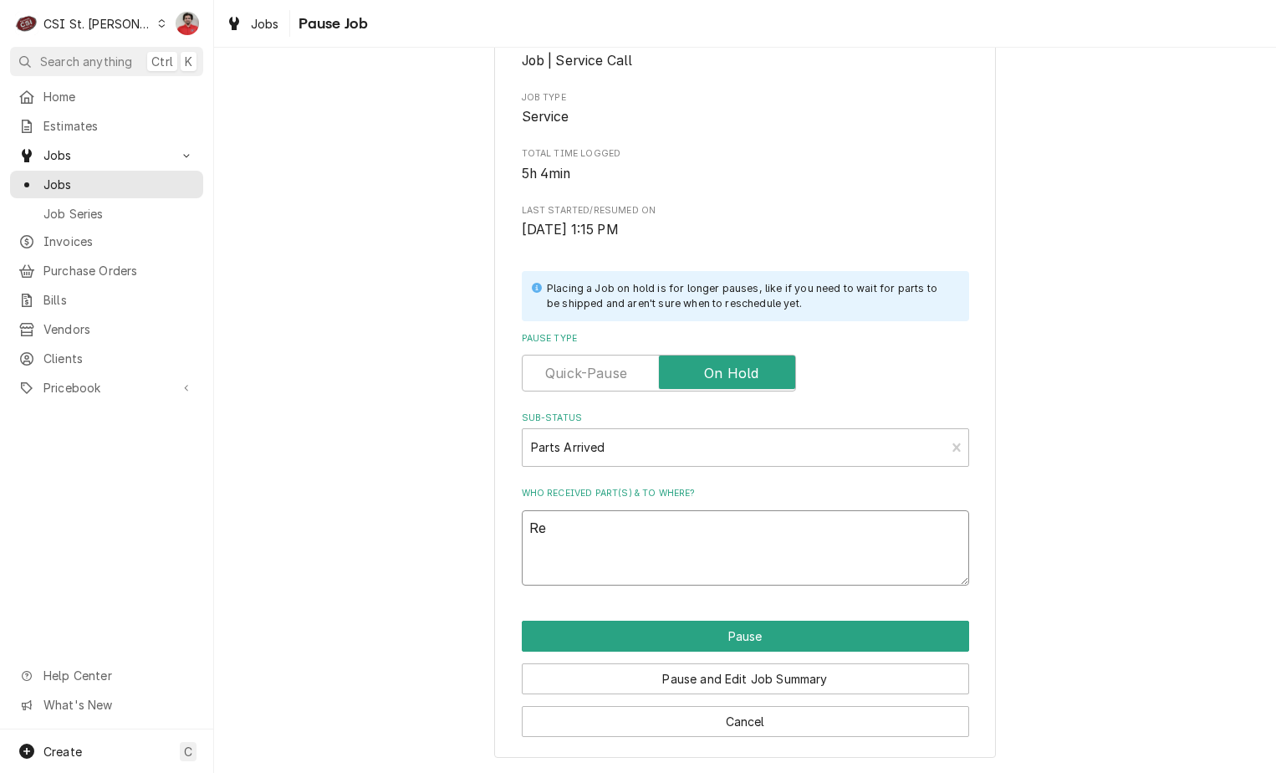
type textarea "x"
type textarea "Rec"
type textarea "x"
type textarea "Rec"
type textarea "x"
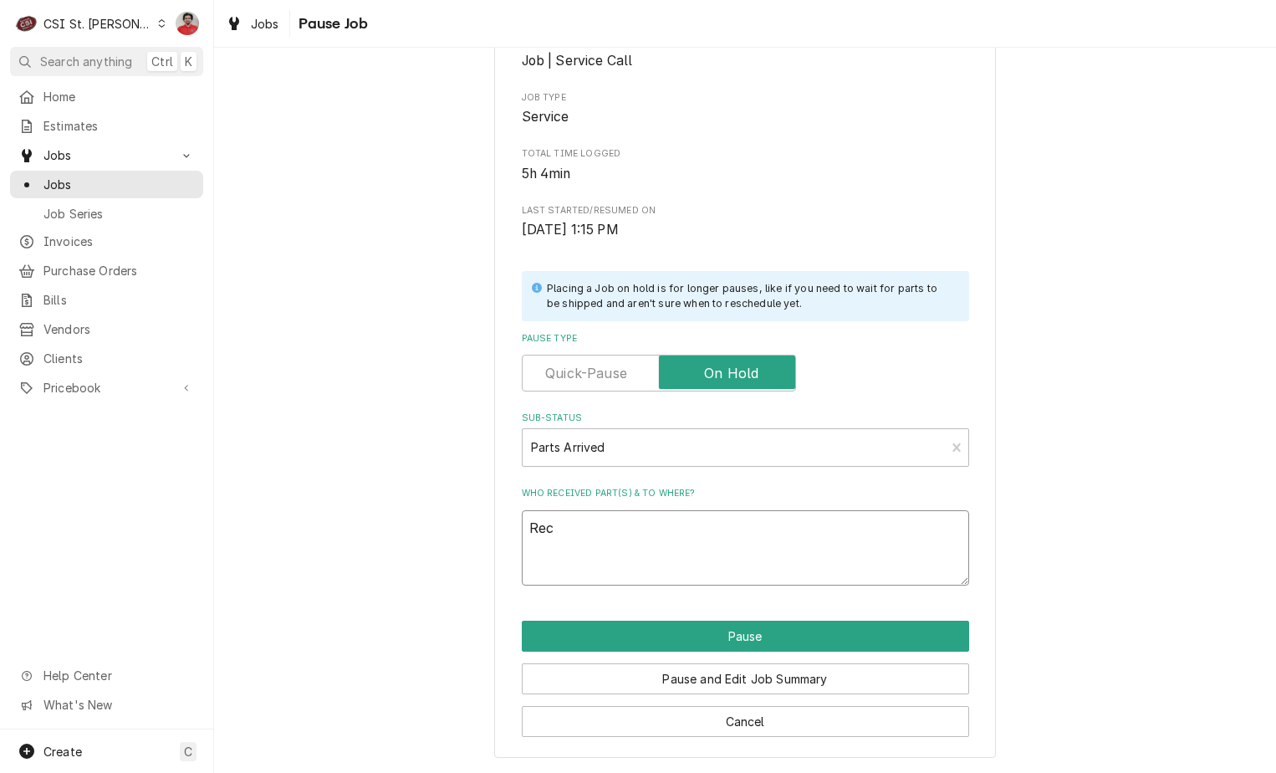
type textarea "Rec T"
type textarea "x"
type textarea "Rec Tu"
type textarea "x"
type textarea "Rec Tur"
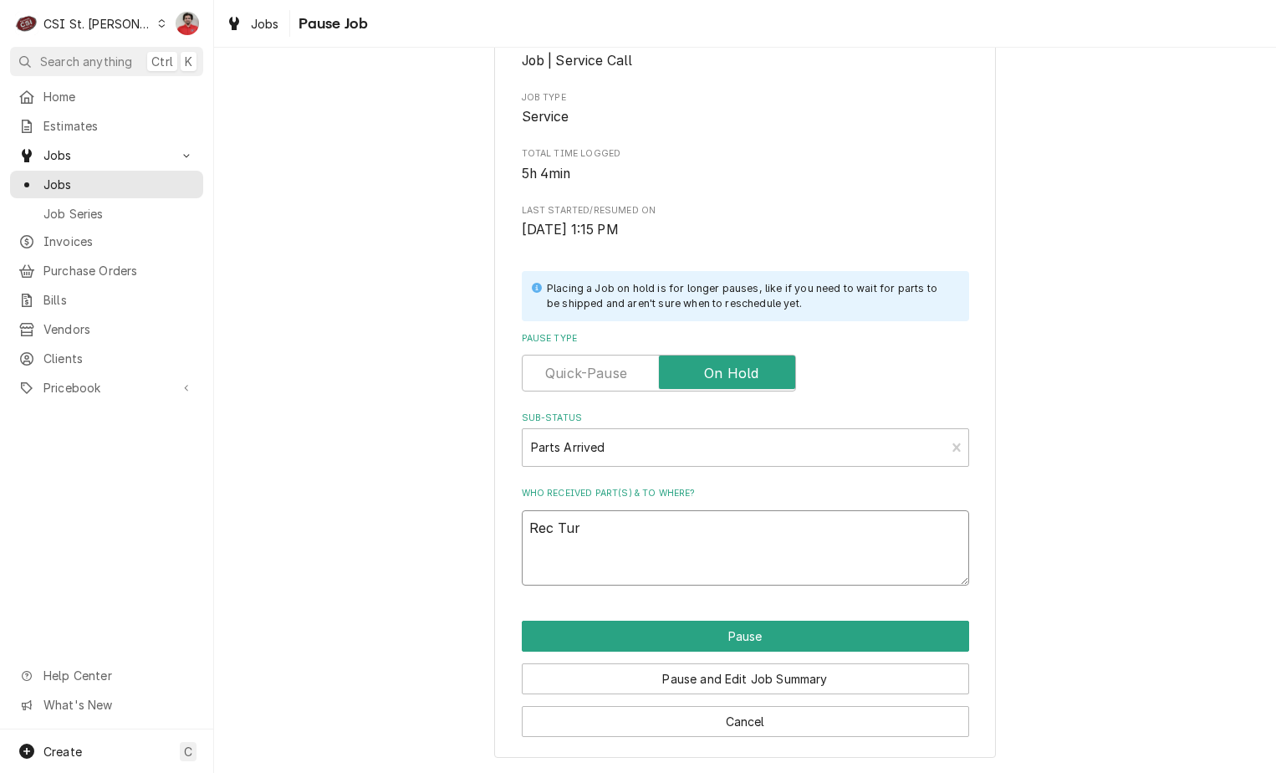
type textarea "x"
type textarea "Rec Turb"
type textarea "x"
type textarea "Rec Turbo"
type textarea "x"
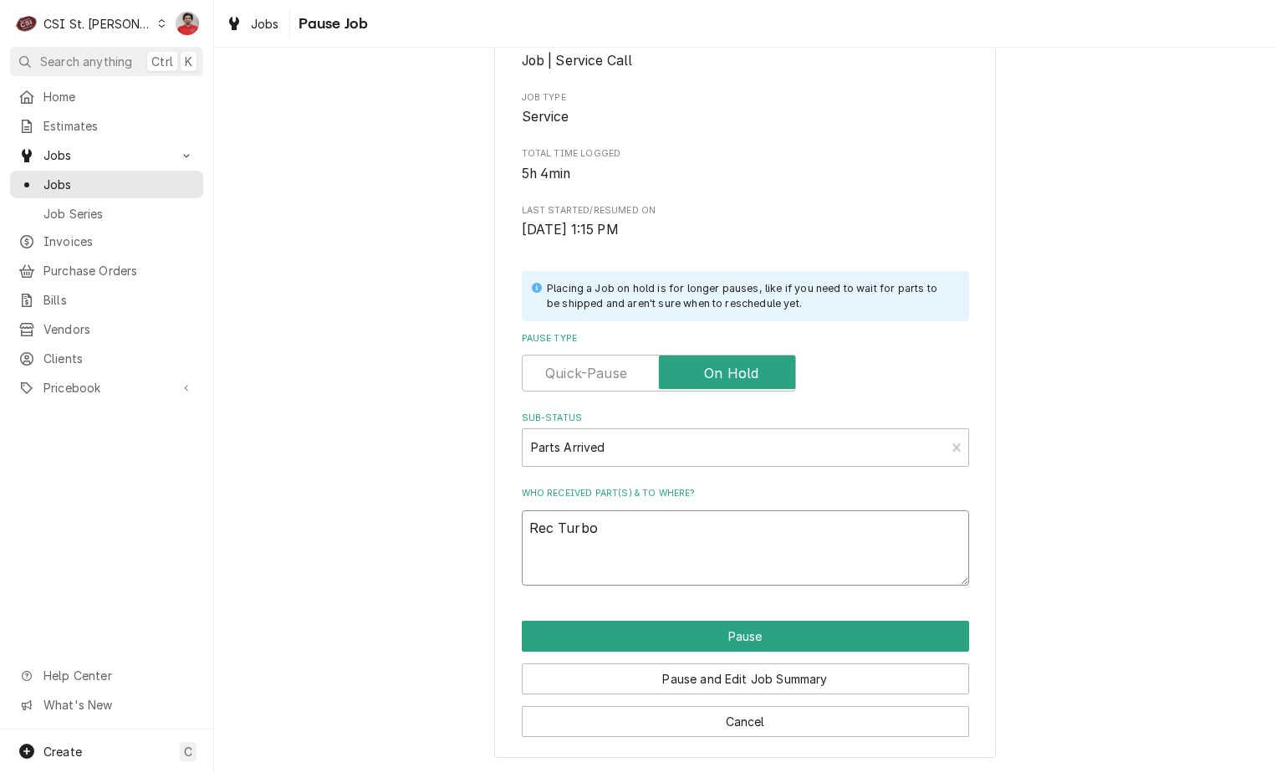
type textarea "Rec Turbo"
type textarea "x"
type textarea "Rec Turbo c"
type textarea "x"
type textarea "Rec Turbo ch"
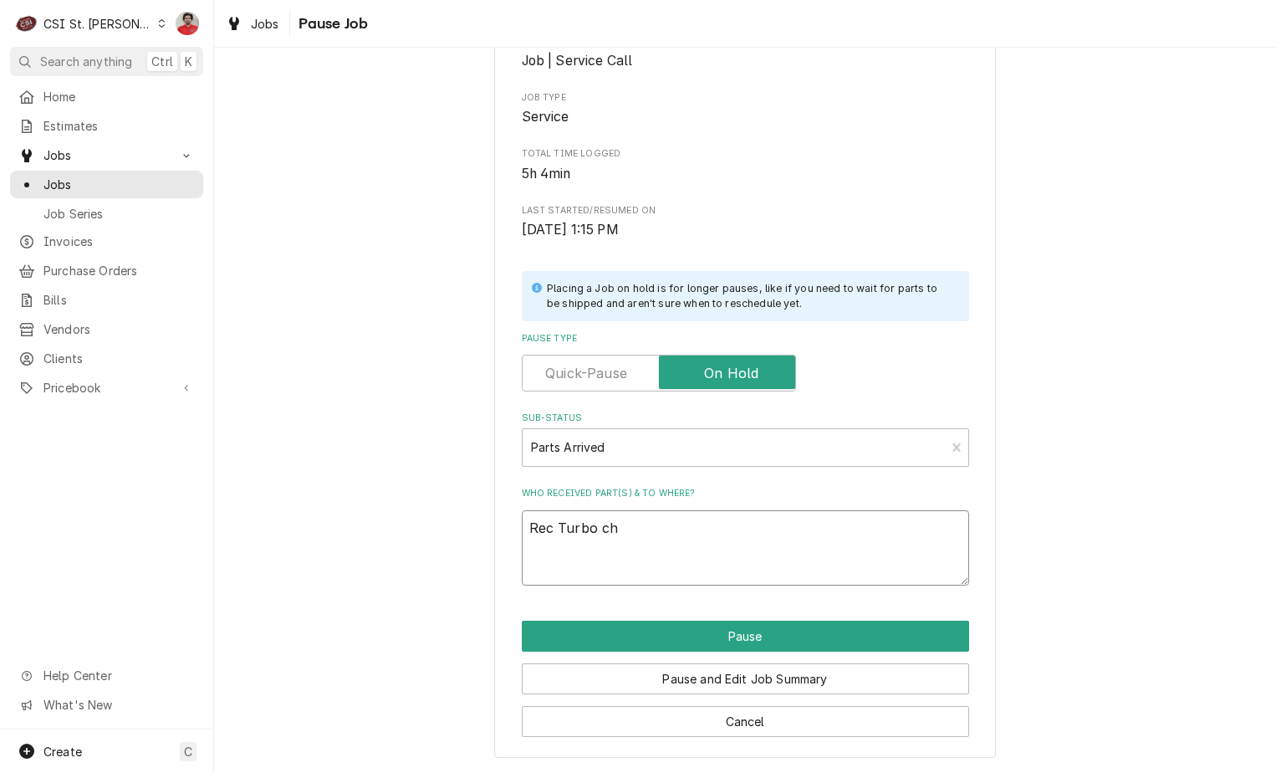
type textarea "x"
type textarea "Rec Turbo che"
type textarea "x"
type textarea "Rec Turbo chef"
type textarea "x"
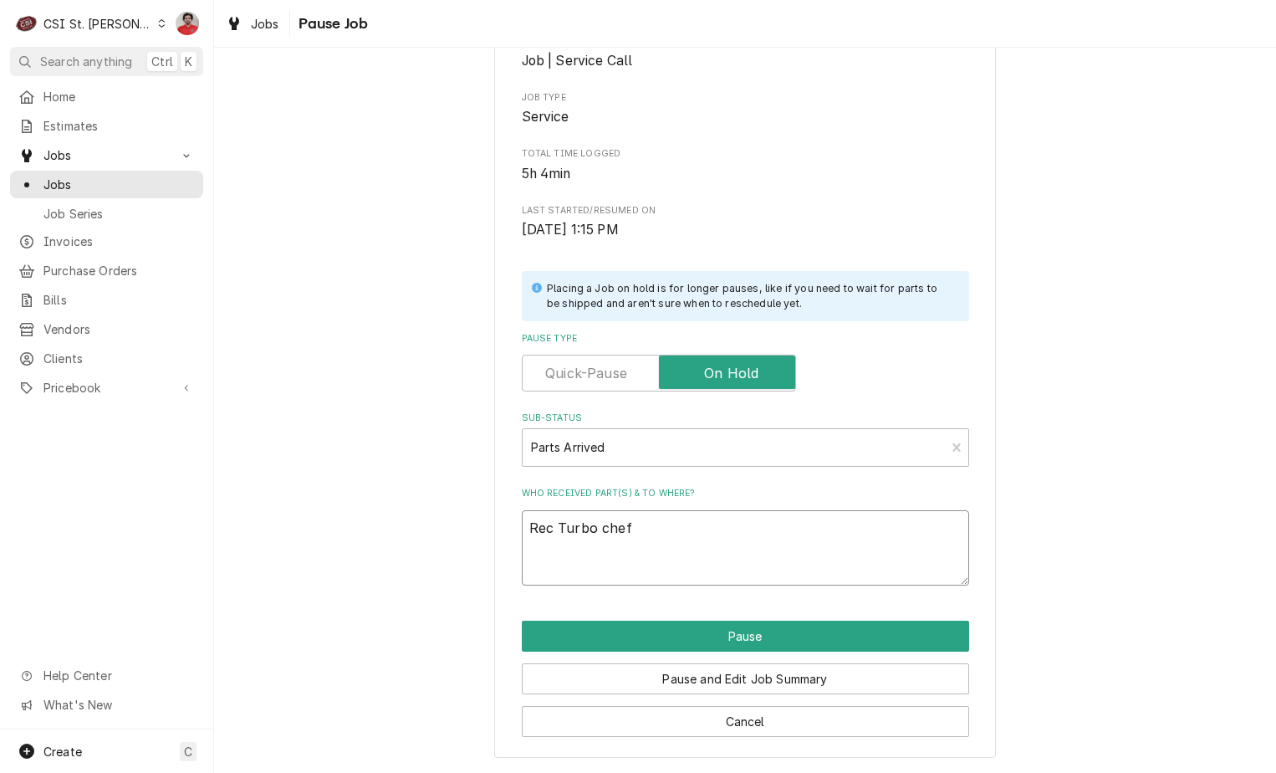
type textarea "Rec Turbo chef"
type textarea "x"
type textarea "Rec Turbo chef p"
type textarea "x"
type textarea "Rec Turbo chef pa"
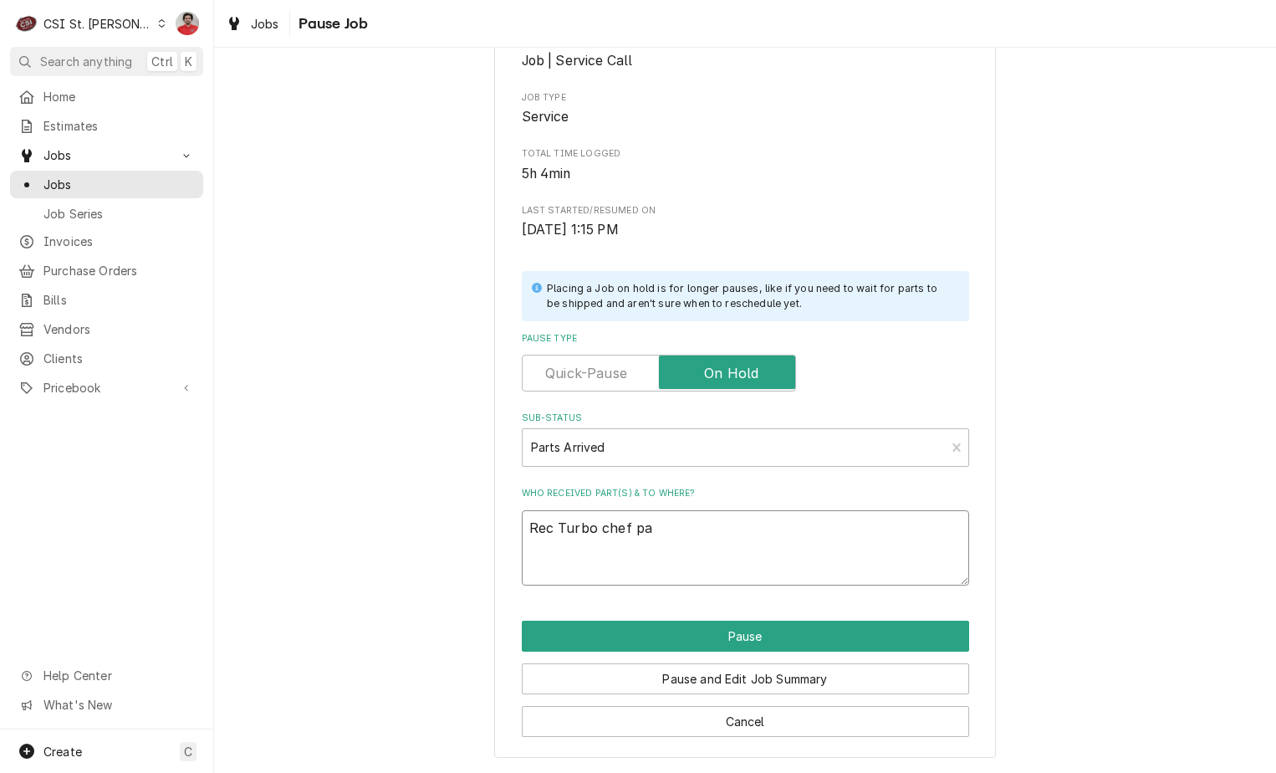
type textarea "x"
type textarea "Rec Turbo chef par"
type textarea "x"
type textarea "Rec Turbo chef part"
type textarea "x"
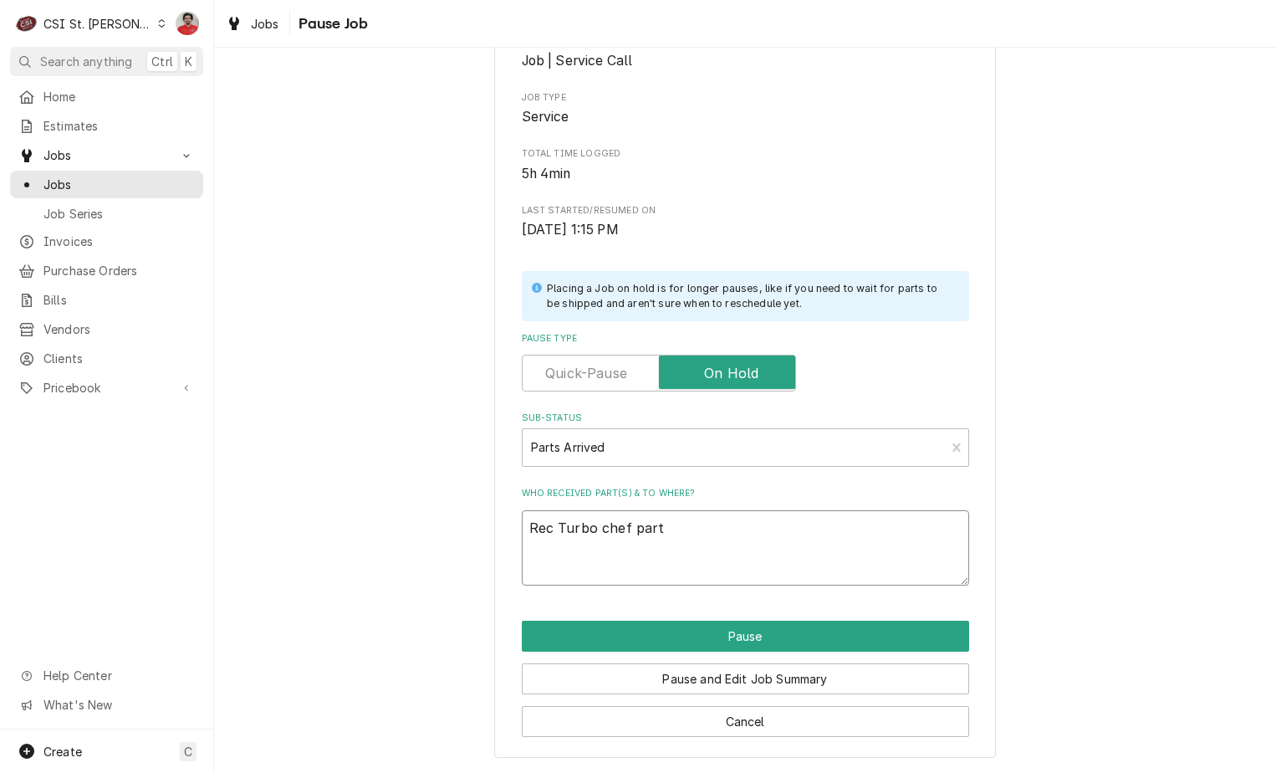
type textarea "Rec Turbo chef part"
type textarea "x"
type textarea "Rec Turbo chef part t"
type textarea "x"
type textarea "Rec Turbo chef part to"
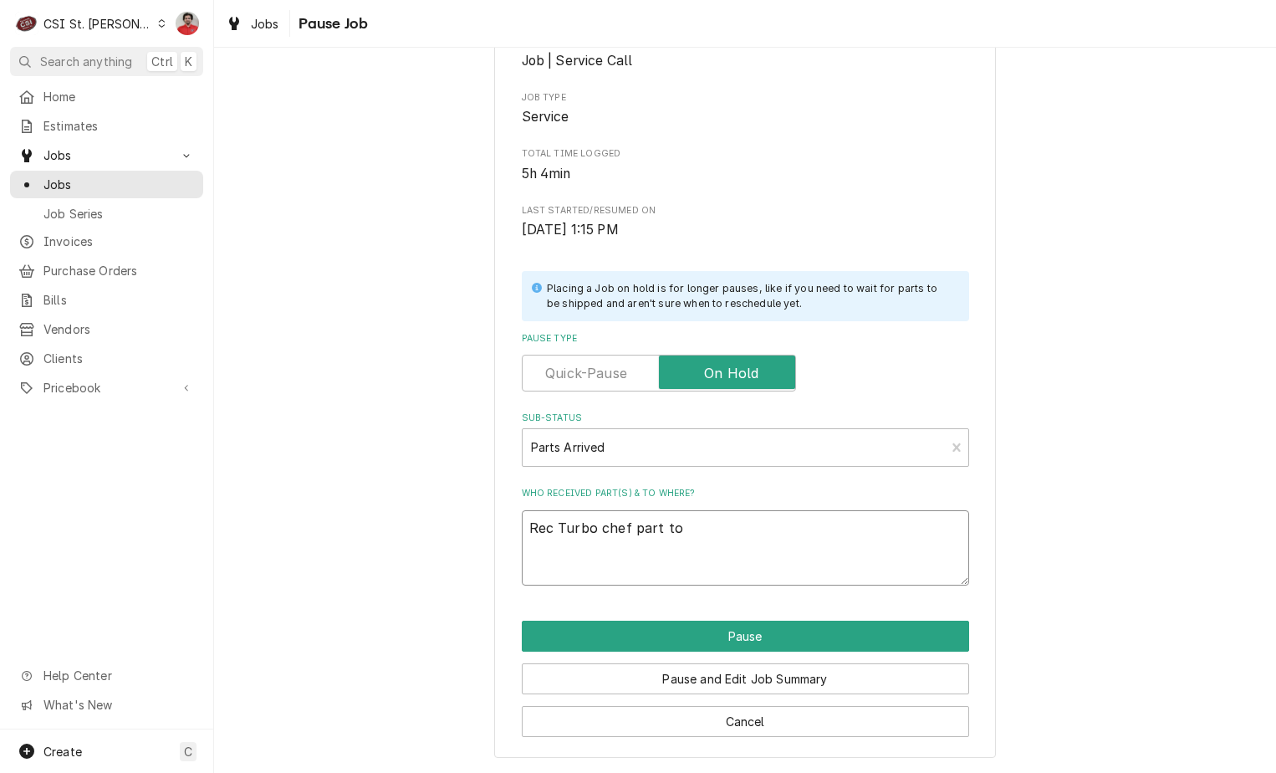
type textarea "x"
type textarea "Rec Turbo chef part to"
type textarea "x"
type textarea "Rec Turbo chef part to C"
type textarea "x"
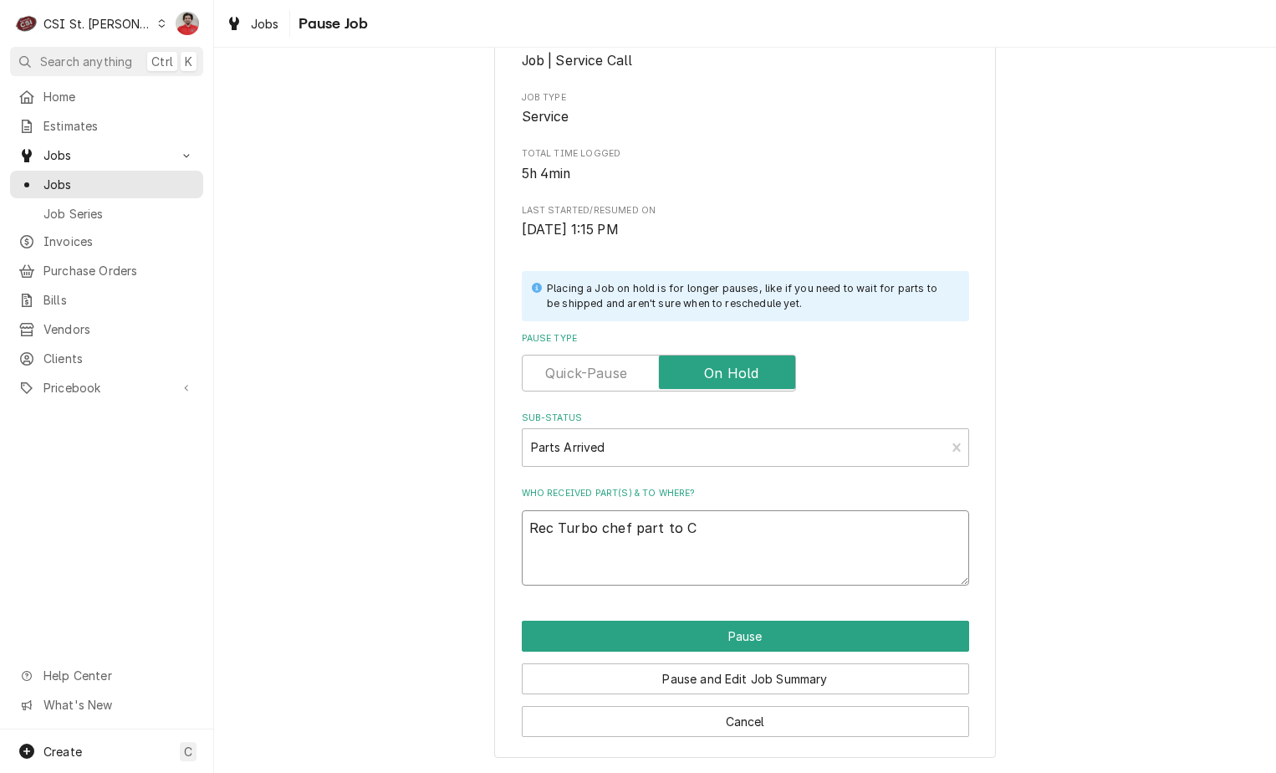
type textarea "Rec Turbo chef part to Co"
type textarea "x"
type textarea "Rec Turbo chef part to Cou"
type textarea "x"
type textarea "Rec Turbo chef part to Cour"
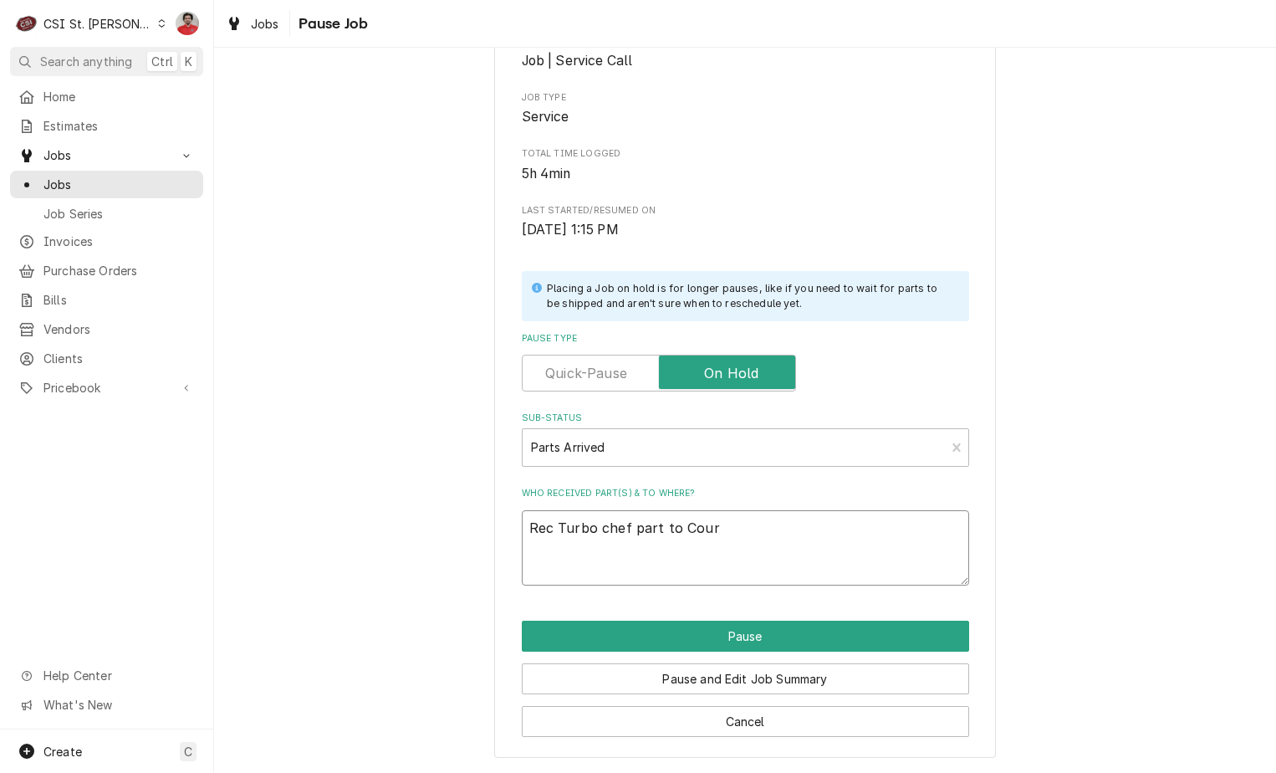
type textarea "x"
type textarea "Rec Turbo chef part to Court"
type textarea "x"
type textarea "Rec Turbo chef part to Courtn"
type textarea "x"
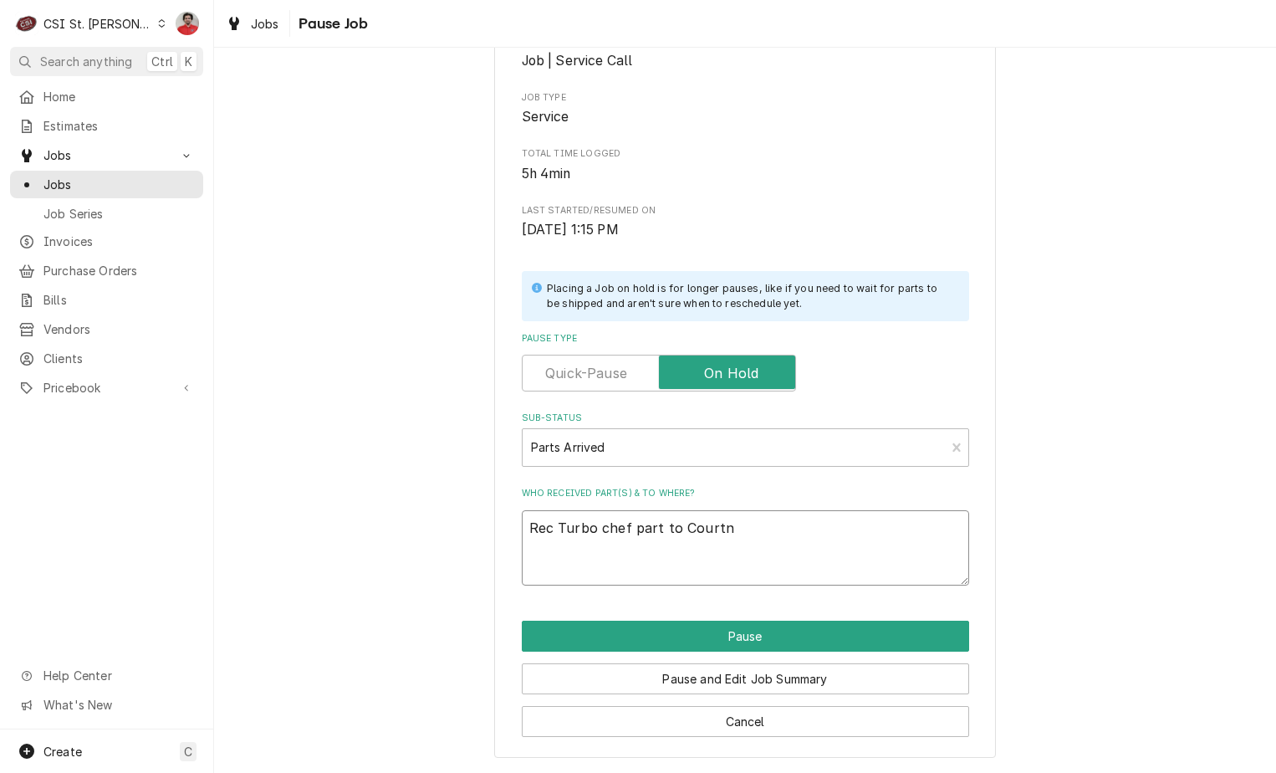
type textarea "Rec Turbo chef part to Courtne"
type textarea "x"
type textarea "Rec Turbo chef part to Courtney"
type textarea "x"
type textarea "Rec Turbo chef part to Courtney'"
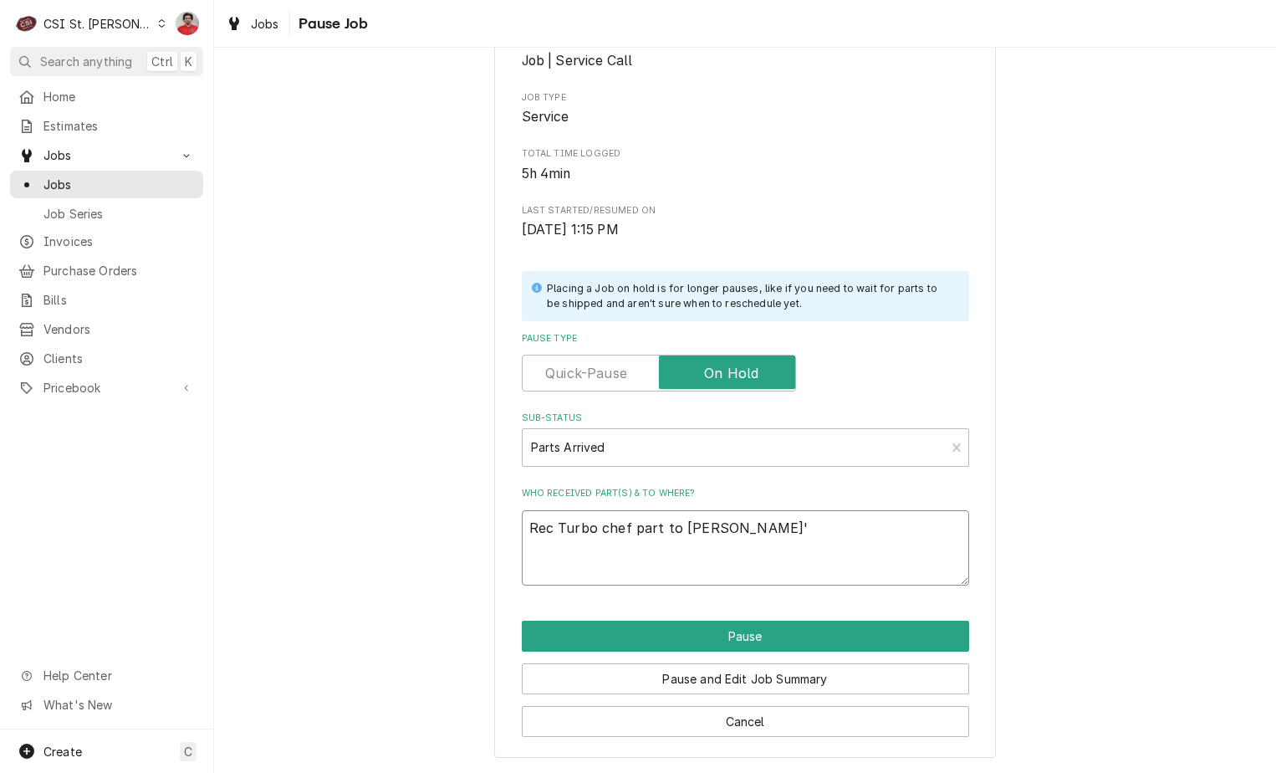
type textarea "x"
type textarea "Rec Turbo chef part to Courtney's"
type textarea "x"
type textarea "Rec Turbo chef part to Courtney's"
type textarea "x"
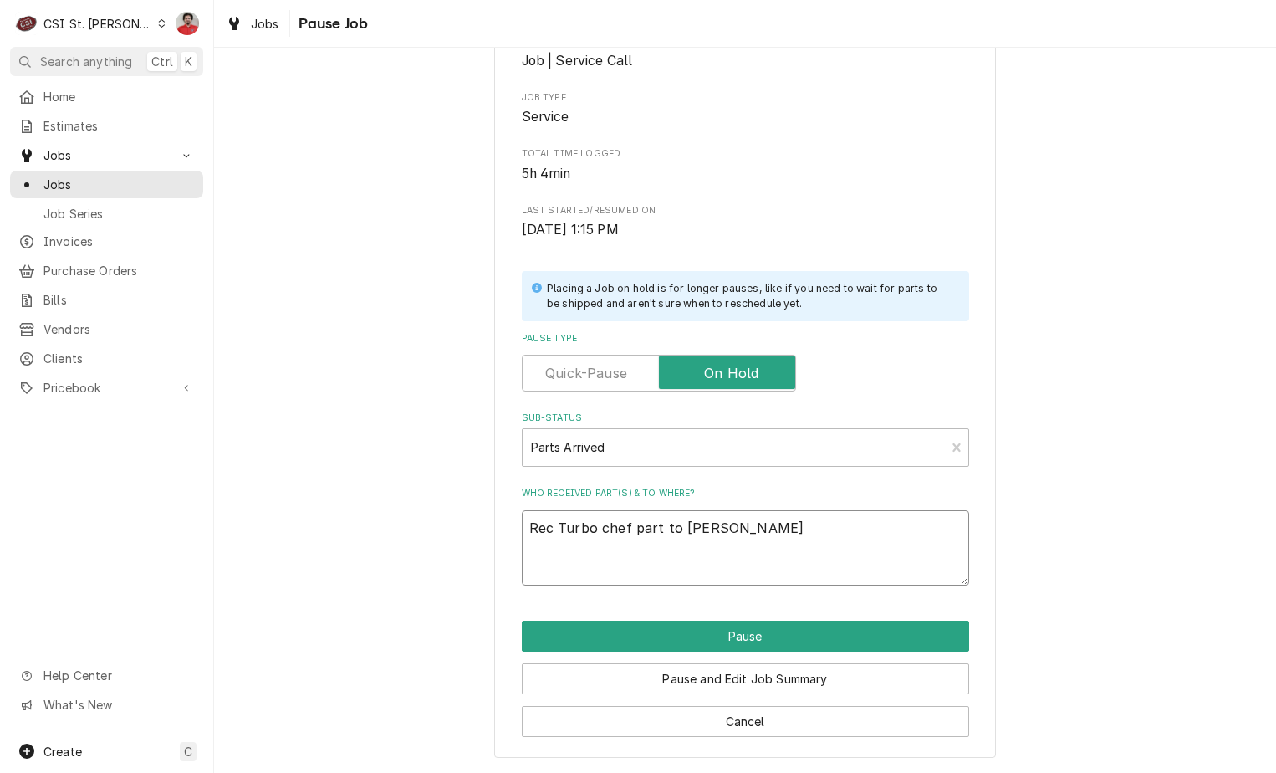
type textarea "Rec Turbo chef part to Courtney's s"
type textarea "x"
type textarea "Rec Turbo chef part to Courtney's sh"
type textarea "x"
type textarea "Rec Turbo chef part to Courtney's she"
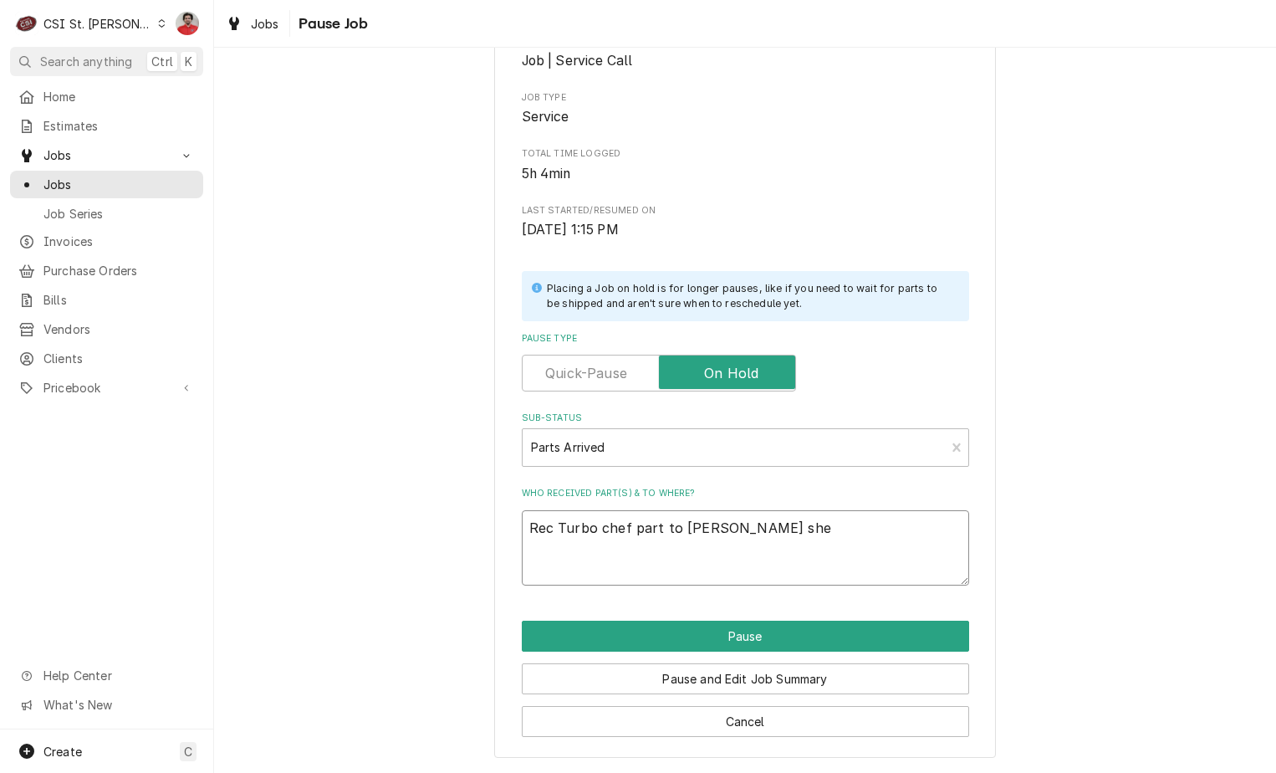
type textarea "x"
type textarea "Rec Turbo chef part to Courtney's shelf"
type textarea "x"
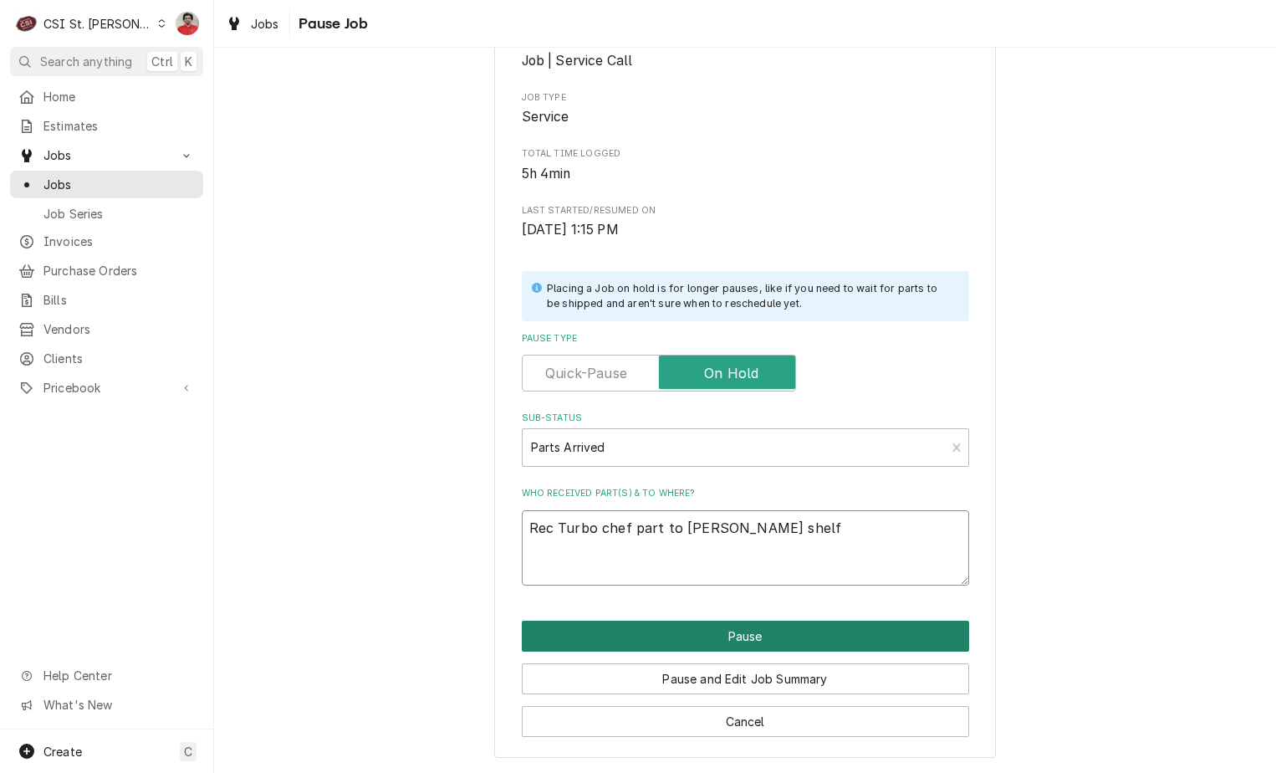
type textarea "Rec Turbo chef part to Courtney's shelf"
click at [762, 640] on button "Pause" at bounding box center [745, 635] width 447 height 31
type textarea "x"
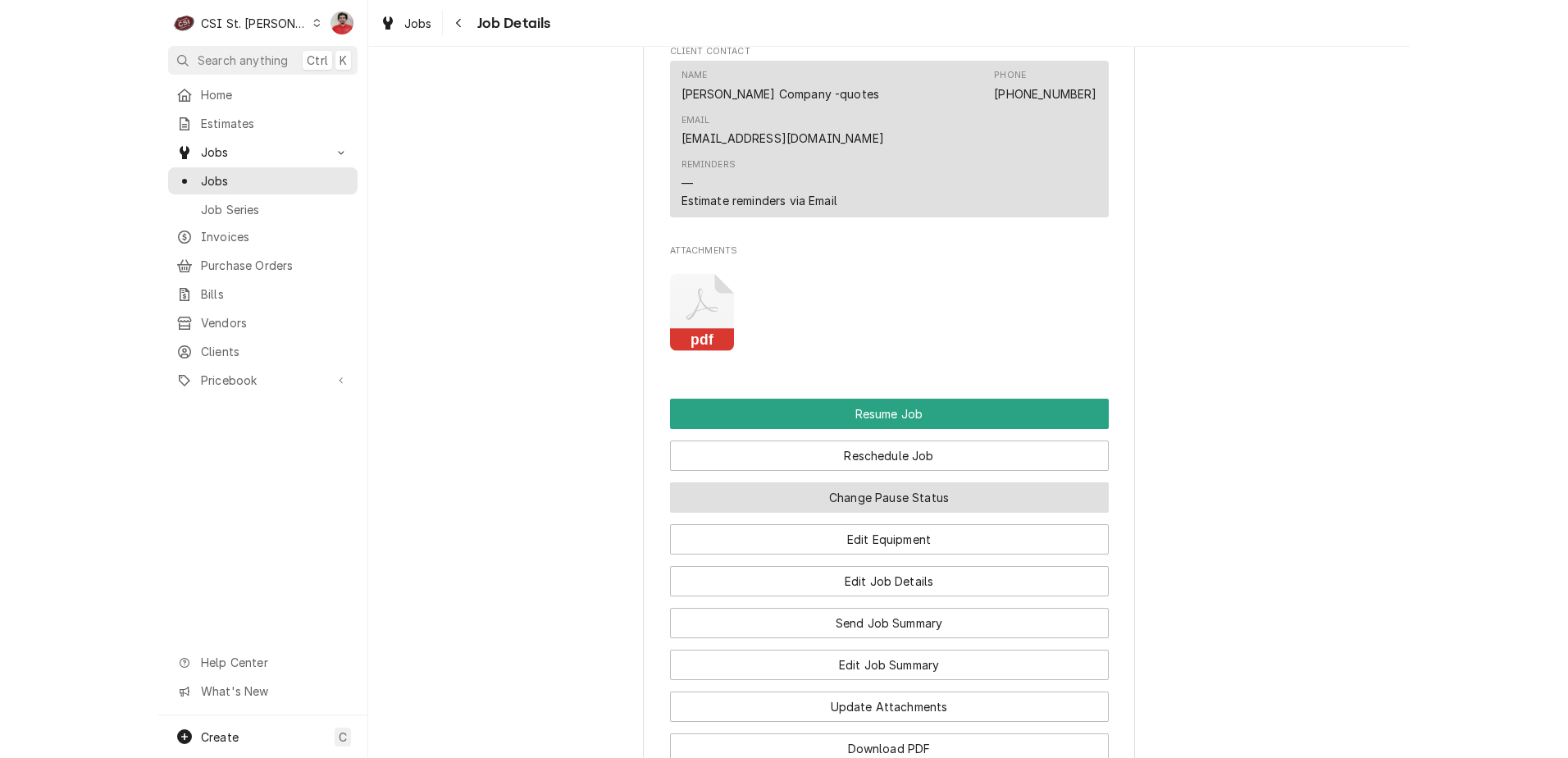
scroll to position [2049, 0]
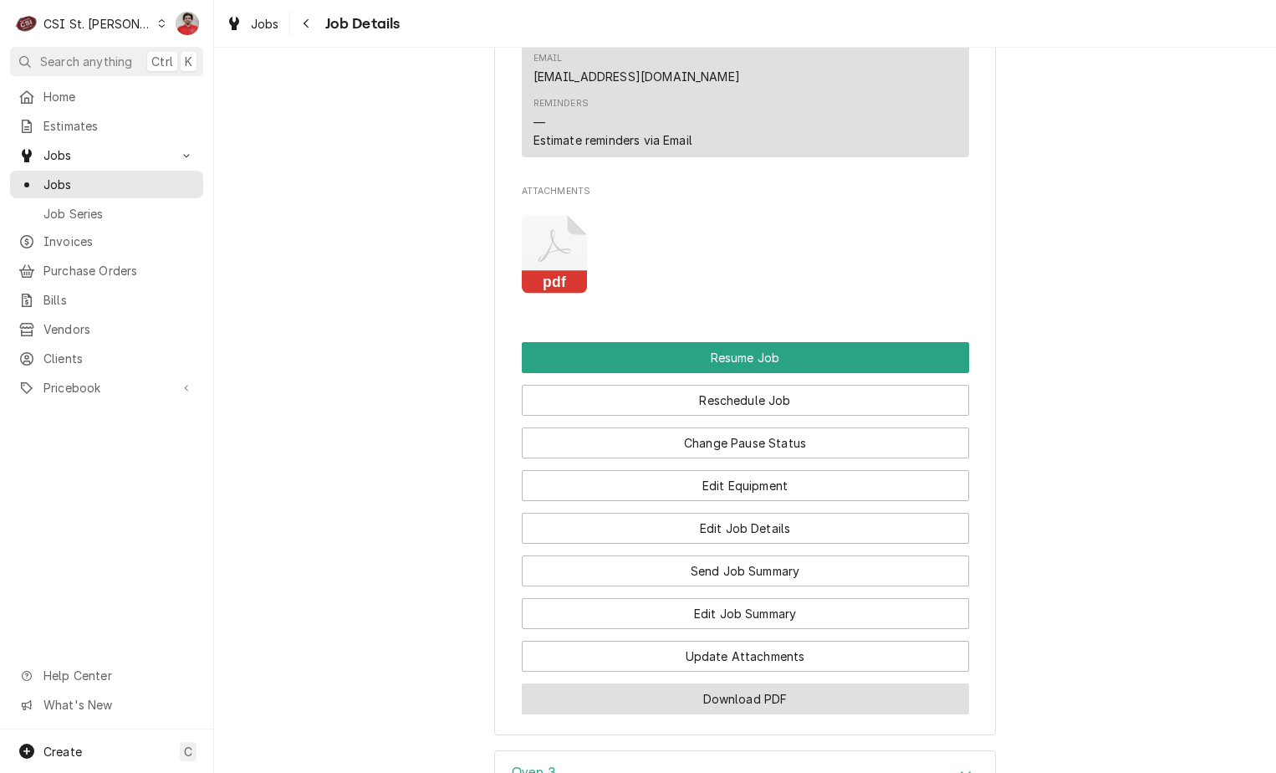
click at [662, 683] on button "Download PDF" at bounding box center [745, 698] width 447 height 31
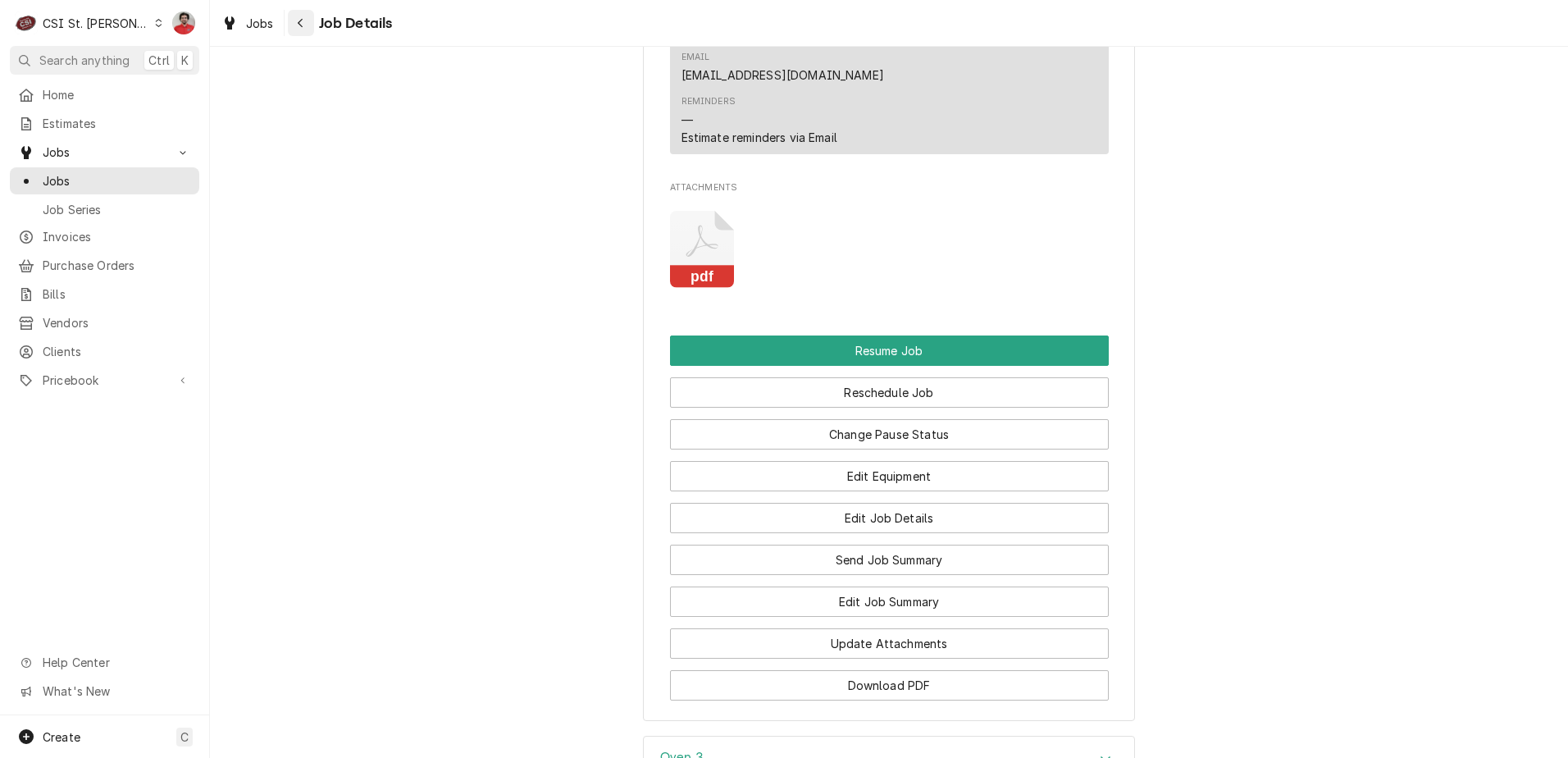
click at [307, 22] on div "Navigate back" at bounding box center [301, 23] width 17 height 17
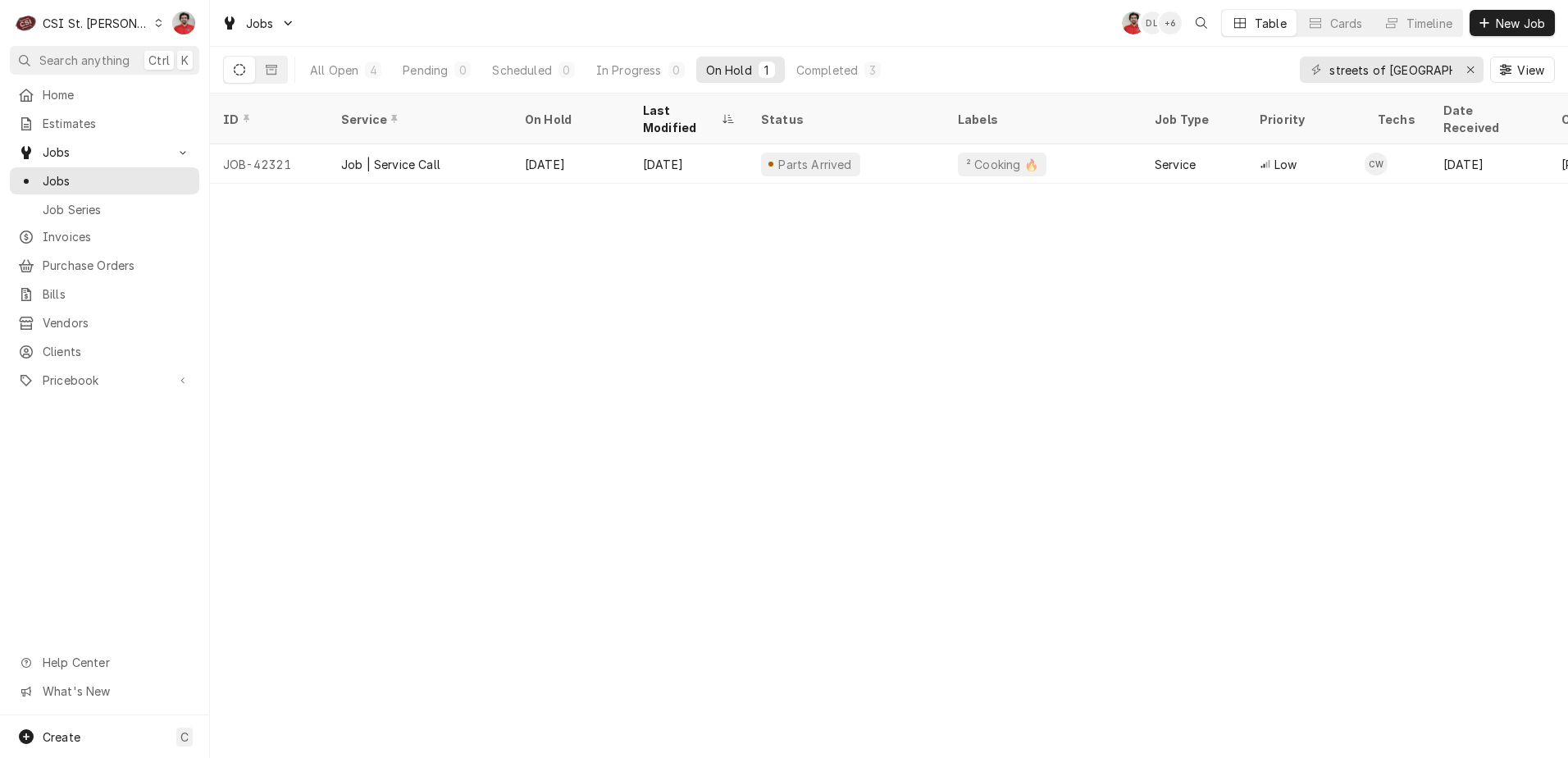
click at [1439, 83] on div "streets of [GEOGRAPHIC_DATA][PERSON_NAME]" at bounding box center [1427, 70] width 255 height 46
click at [1438, 75] on input "streets of [GEOGRAPHIC_DATA][PERSON_NAME]" at bounding box center [1390, 70] width 123 height 26
type input "[PERSON_NAME]"
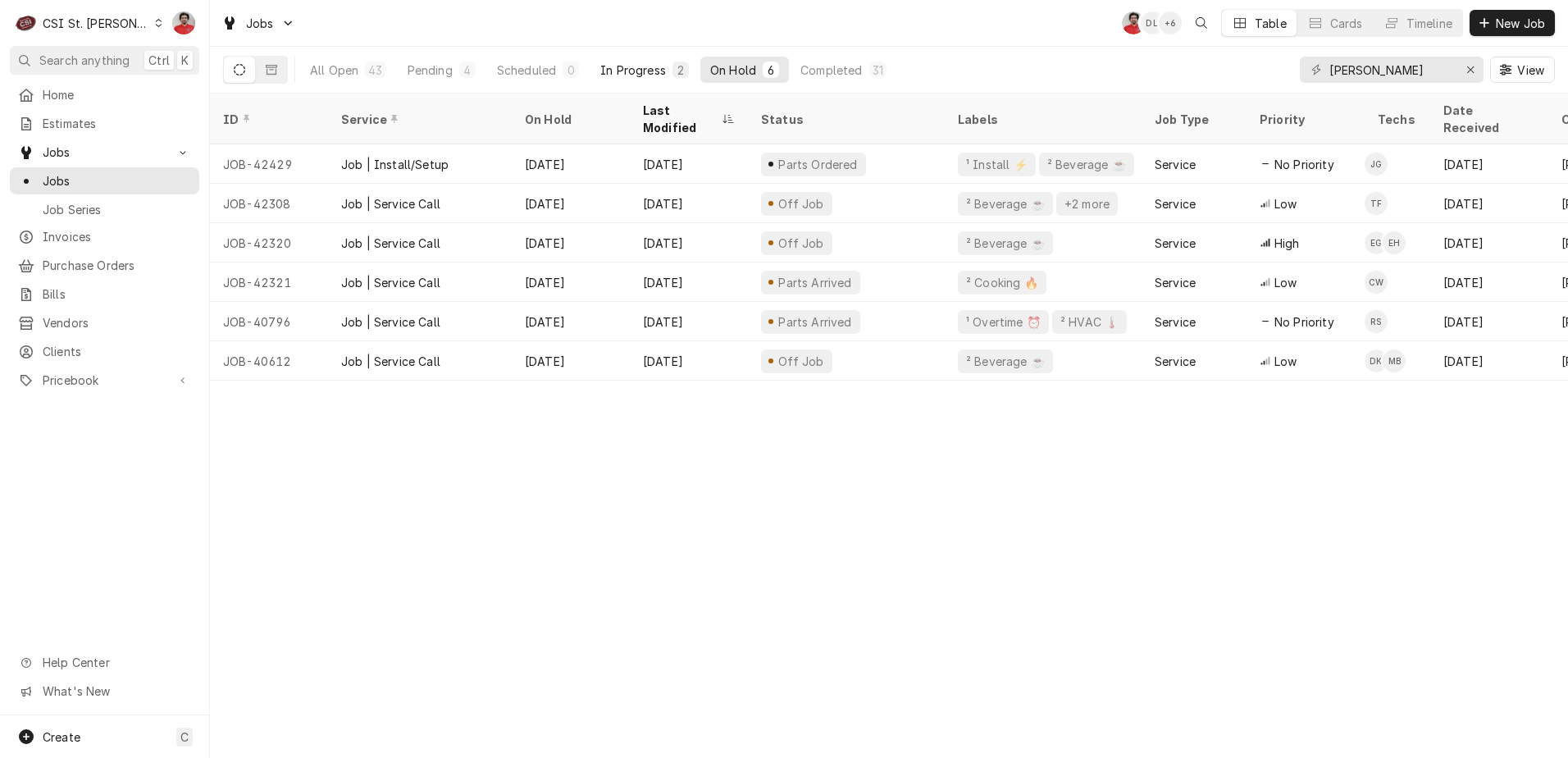
click at [619, 67] on div "In Progress" at bounding box center [632, 71] width 66 height 18
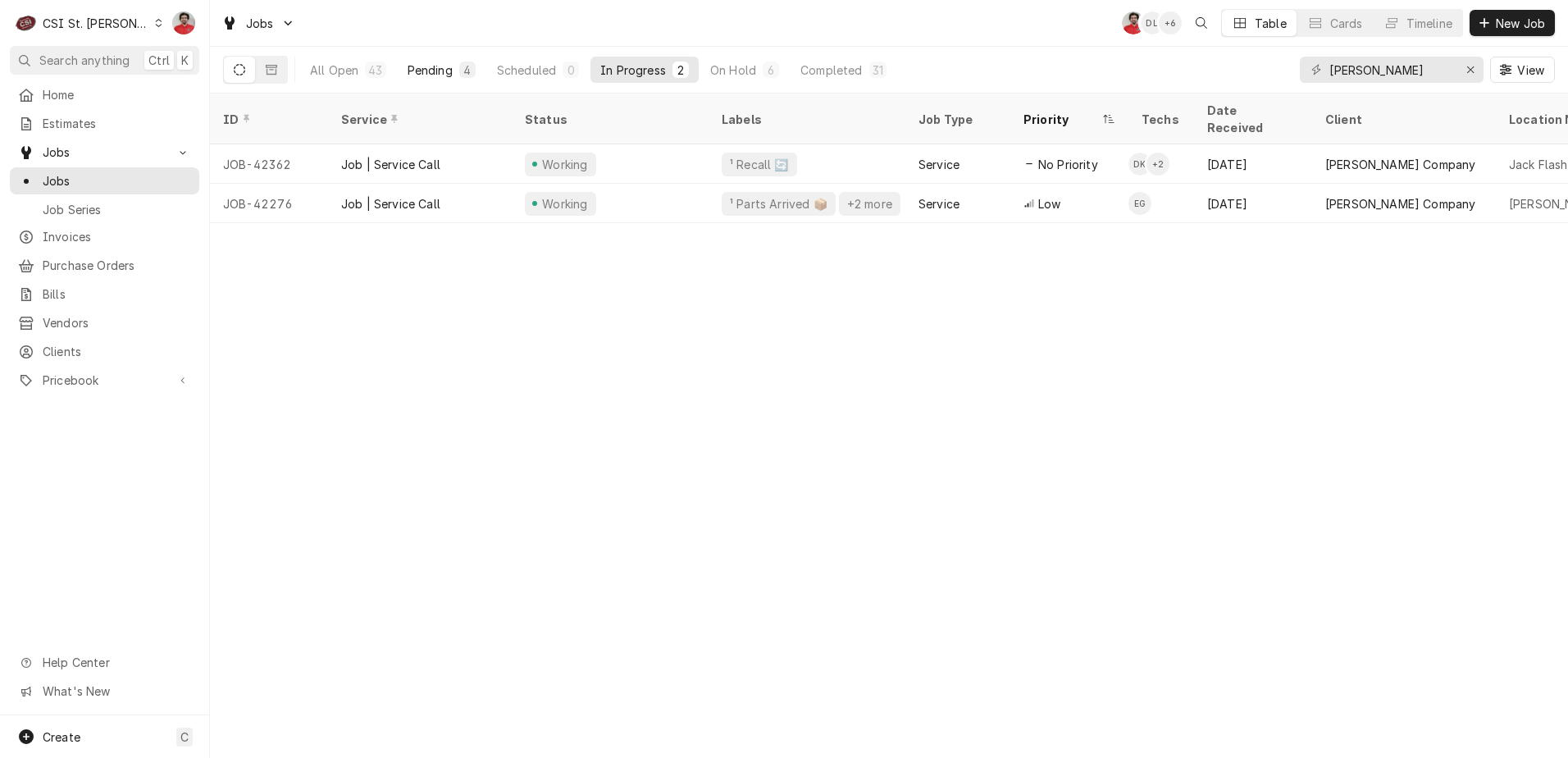
click at [444, 68] on div "Pending" at bounding box center [430, 71] width 45 height 18
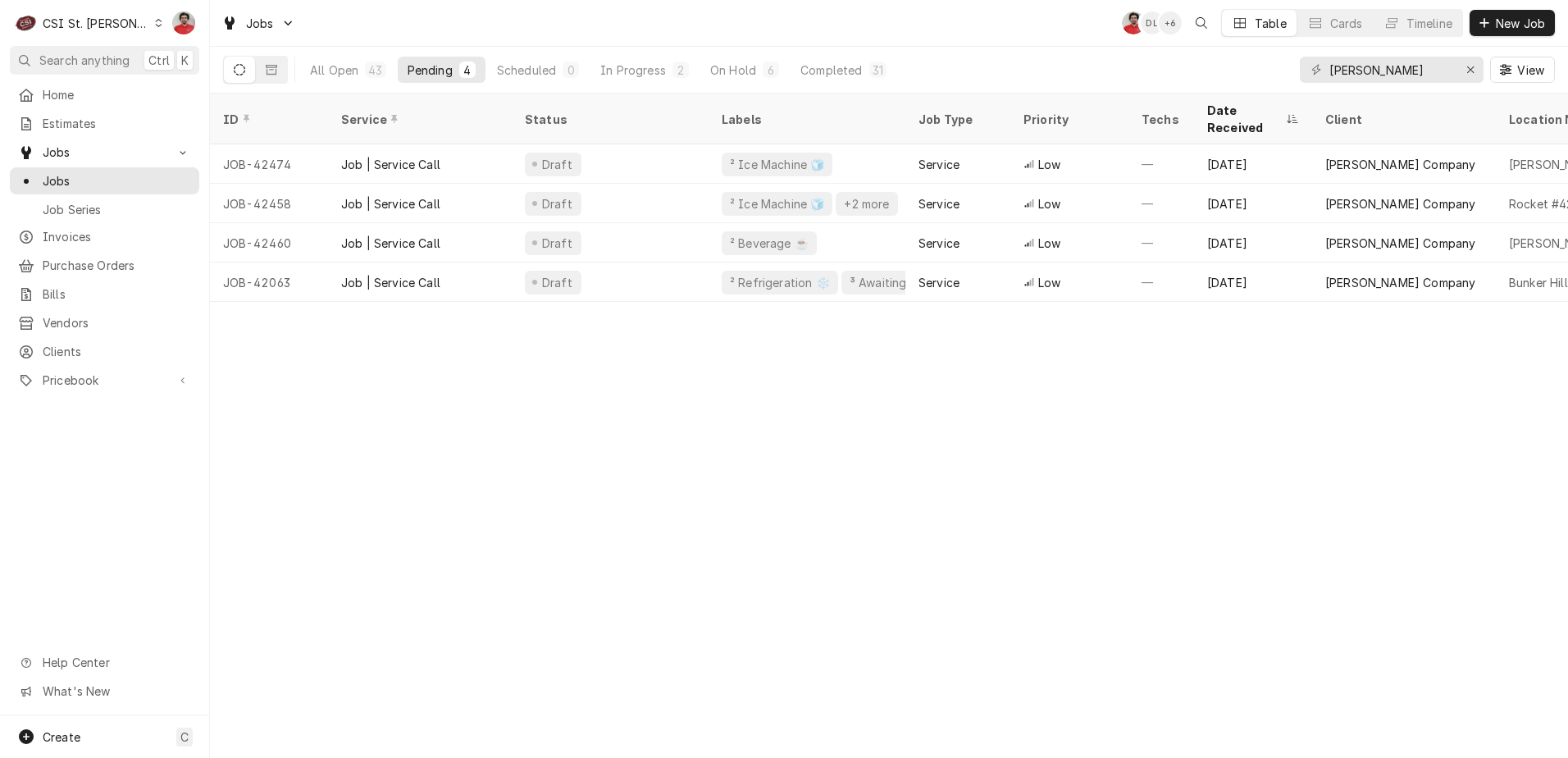
click at [623, 366] on div "ID Service Status Labels Job Type Priority Techs Date Received Client Location …" at bounding box center [888, 425] width 1358 height 664
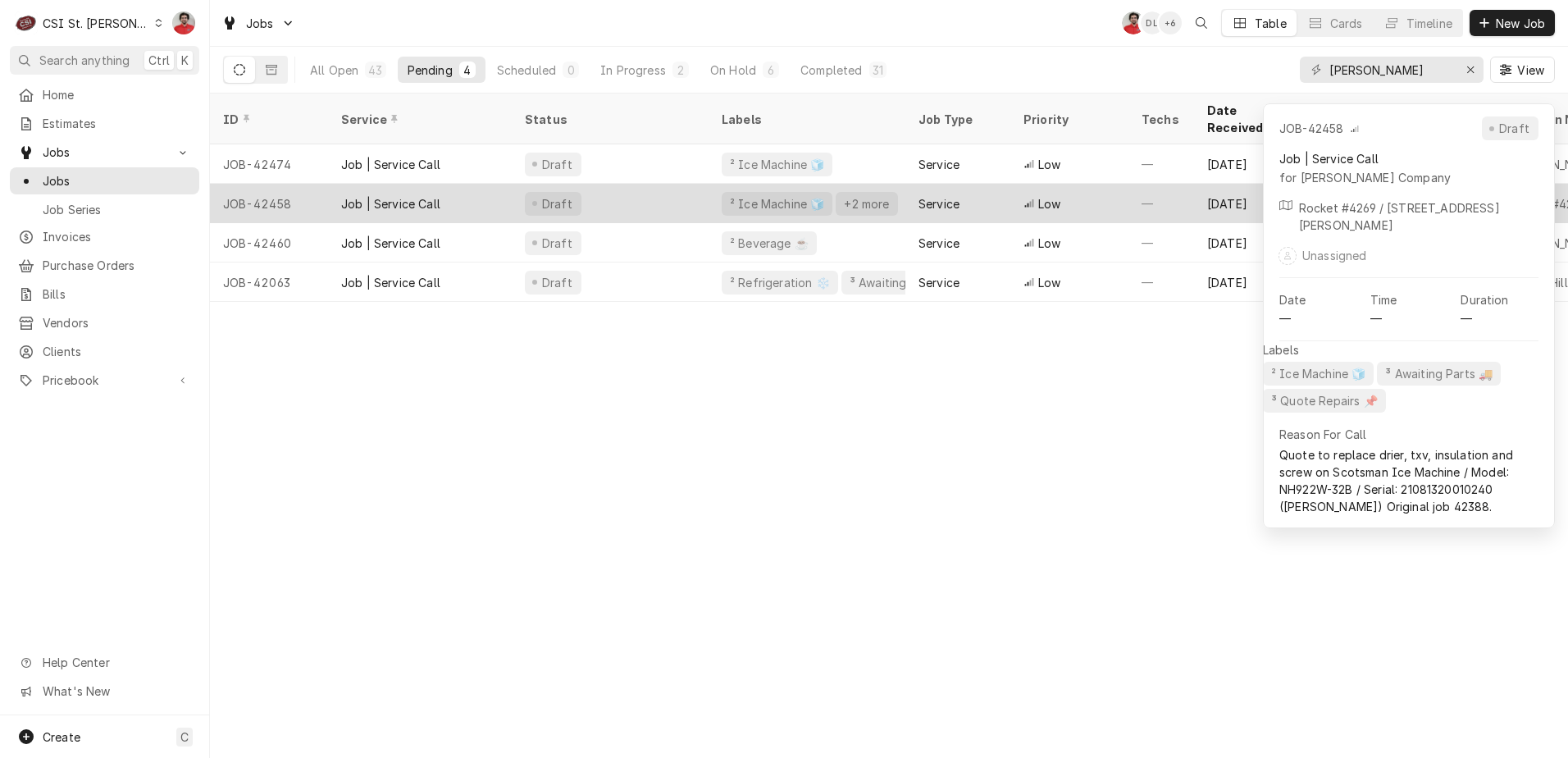
click at [474, 183] on div "Job | Service Call" at bounding box center [419, 203] width 183 height 39
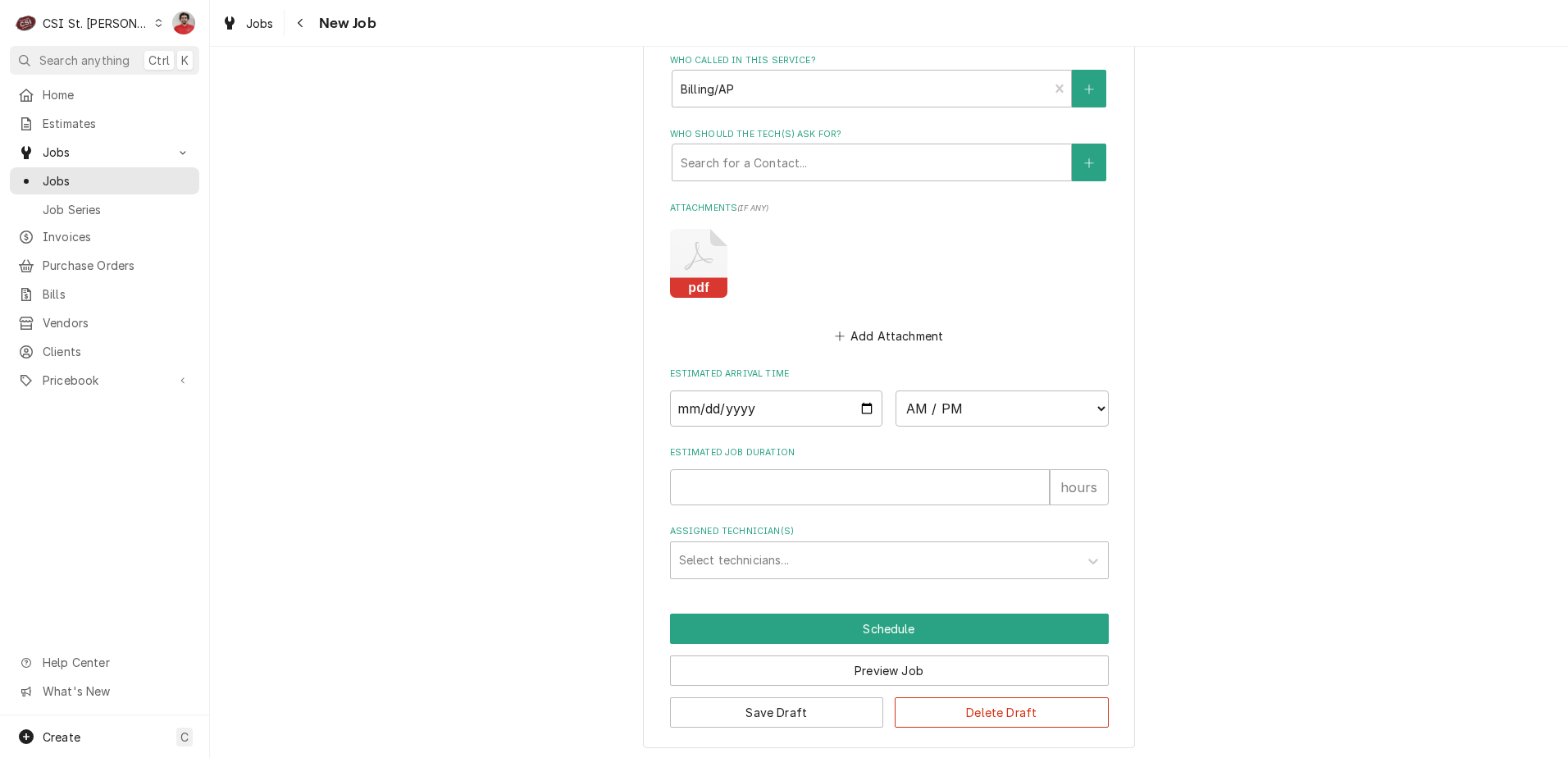
scroll to position [1307, 0]
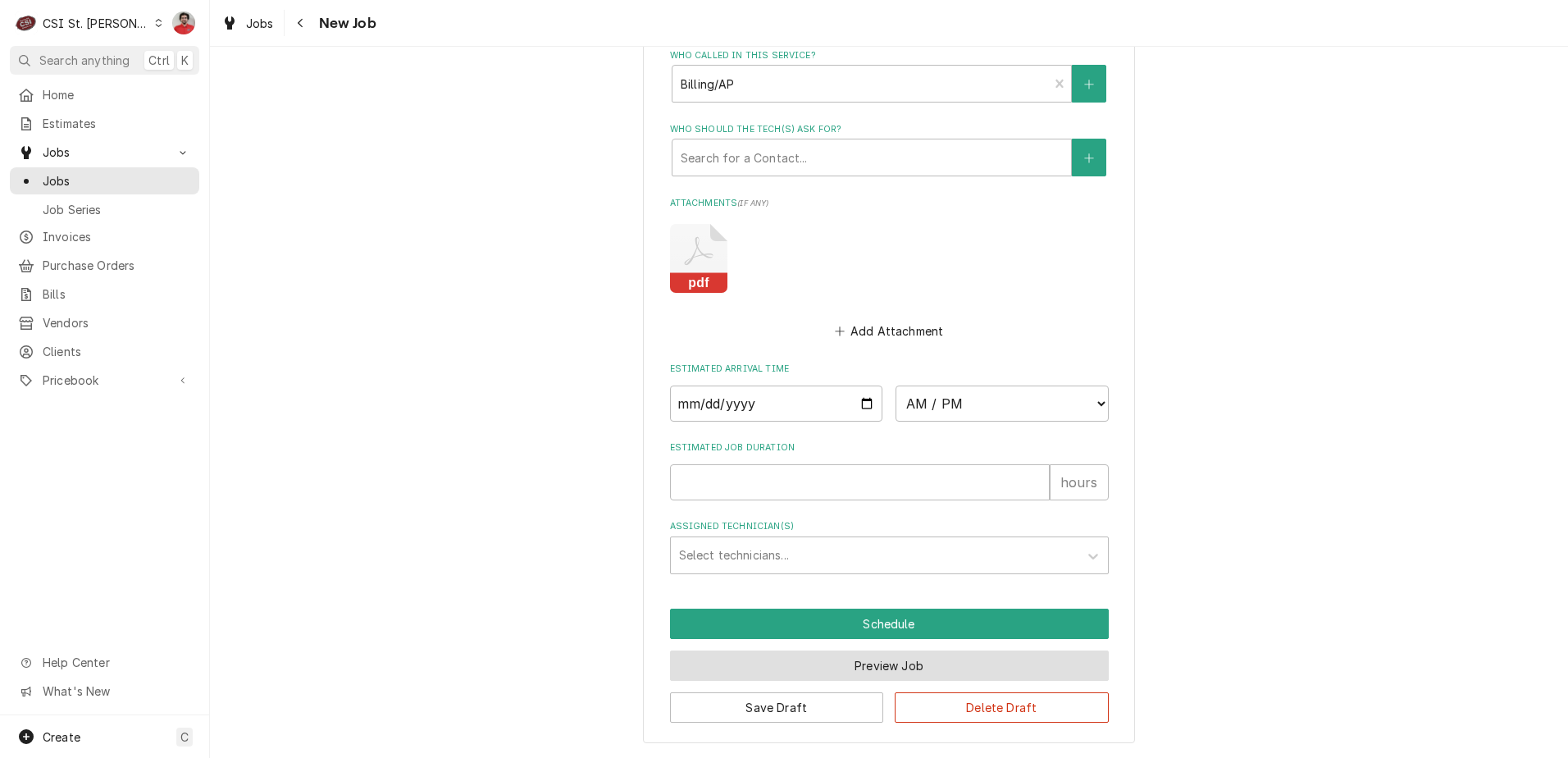
click at [866, 672] on button "Preview Job" at bounding box center [888, 665] width 438 height 30
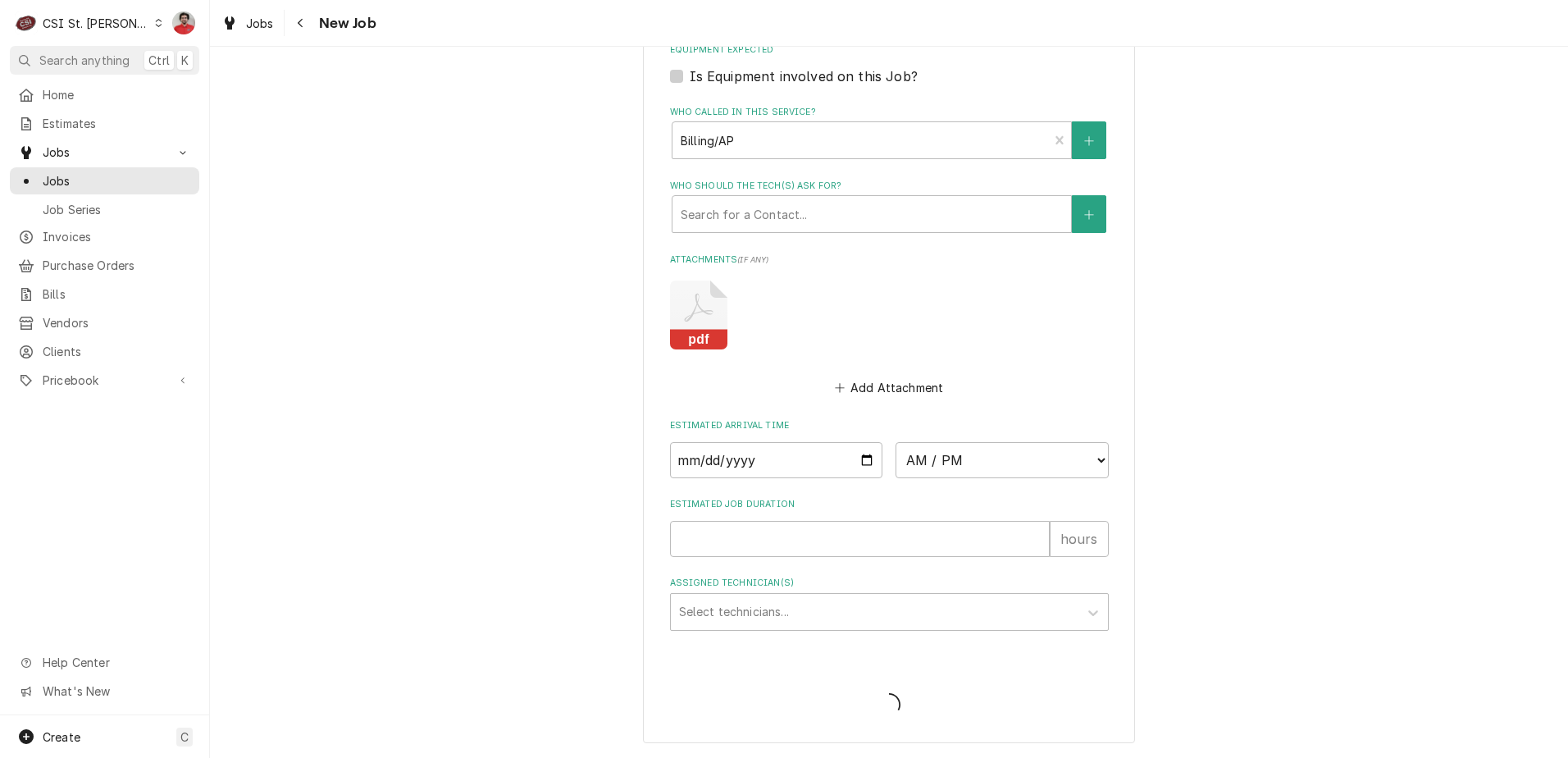
type textarea "x"
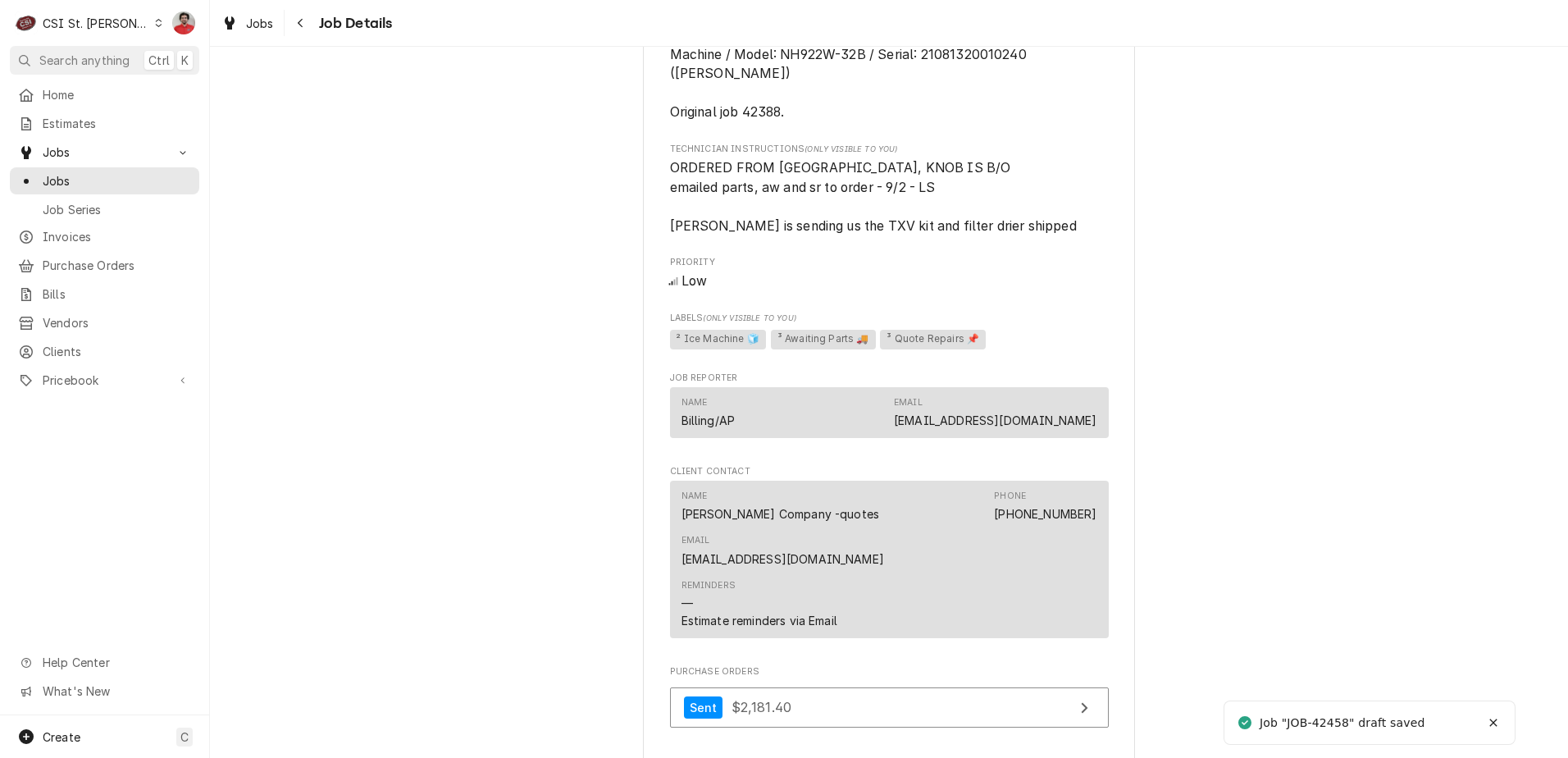
scroll to position [843, 0]
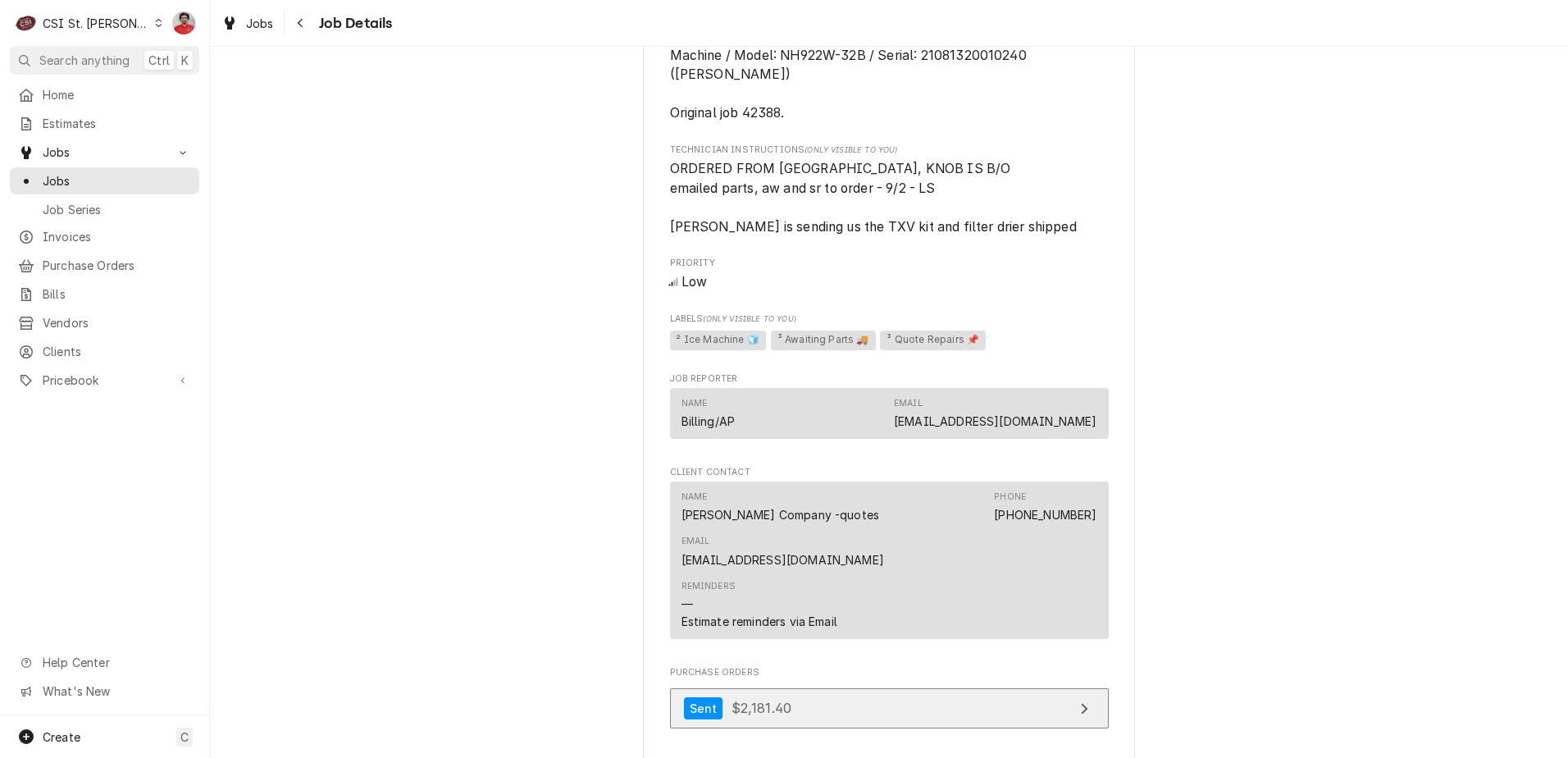
click at [847, 688] on link "Sent $2,181.40" at bounding box center [888, 708] width 438 height 40
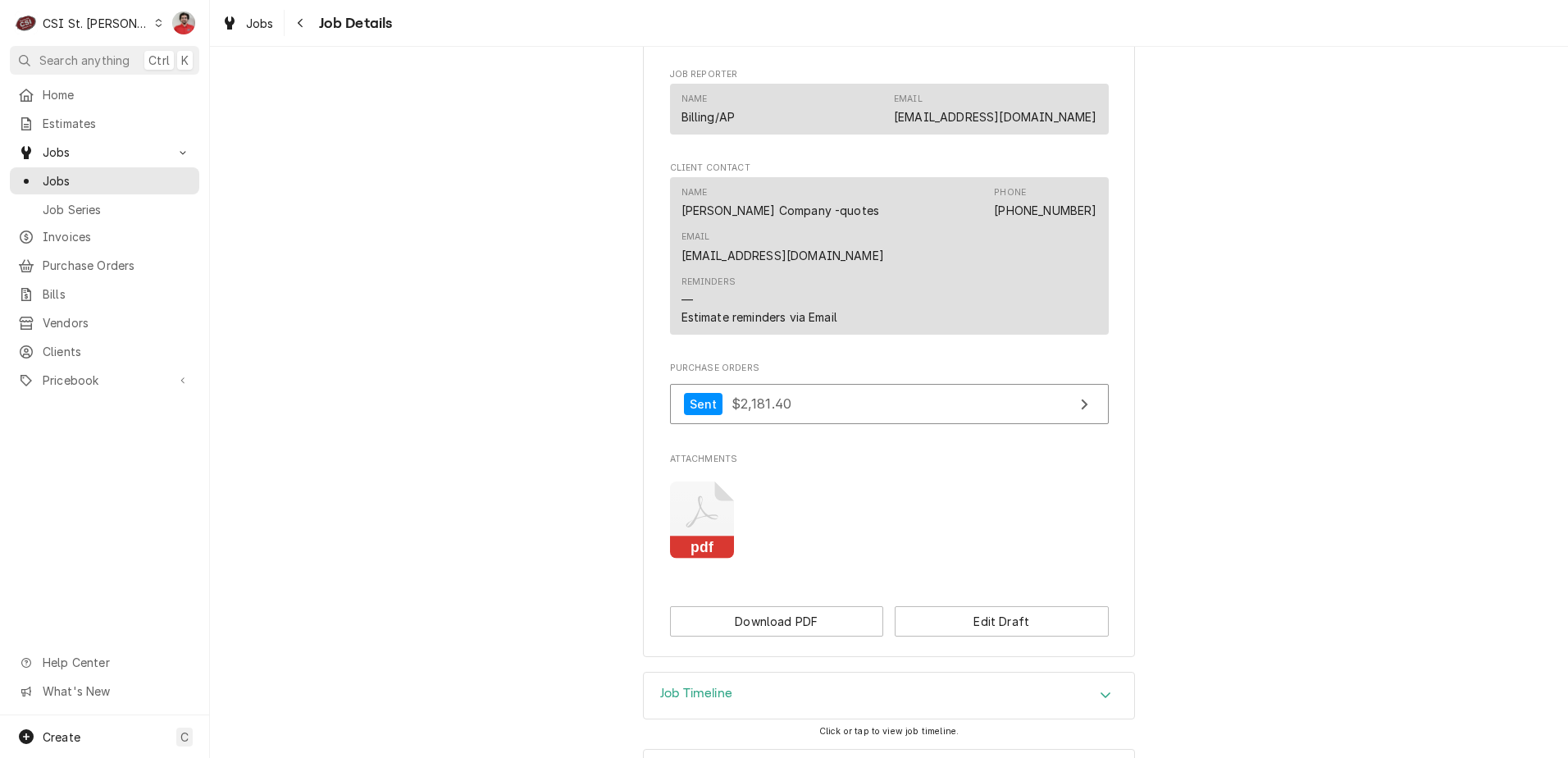
scroll to position [1172, 0]
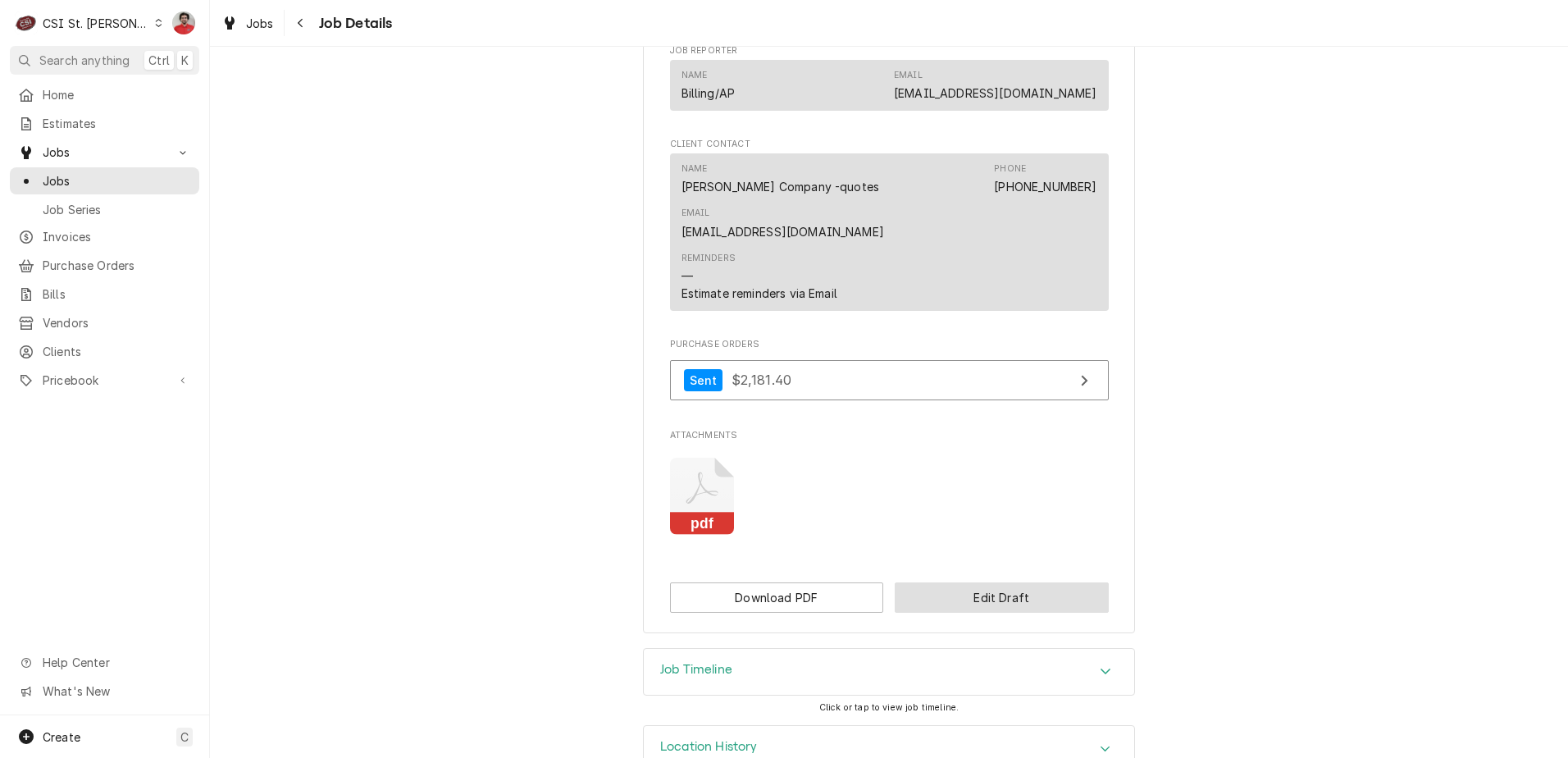
click at [936, 582] on button "Edit Draft" at bounding box center [1001, 597] width 214 height 30
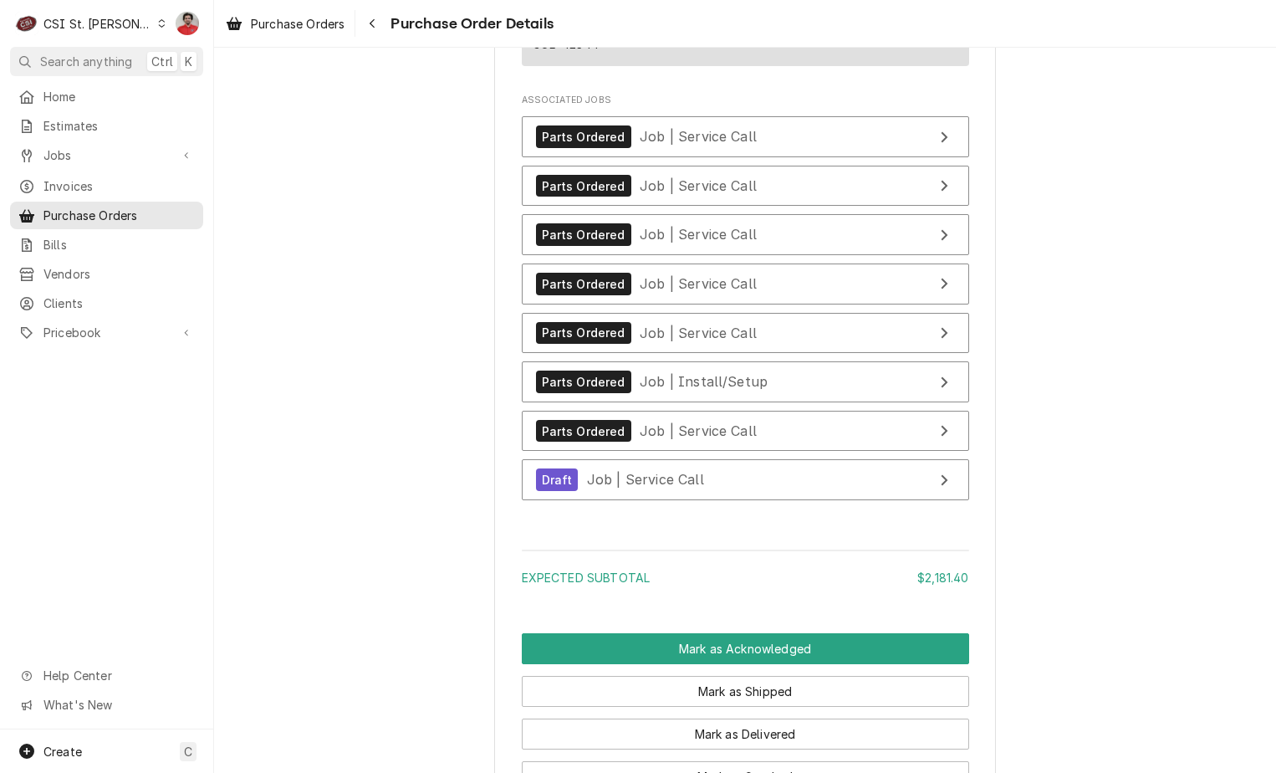
scroll to position [4124, 0]
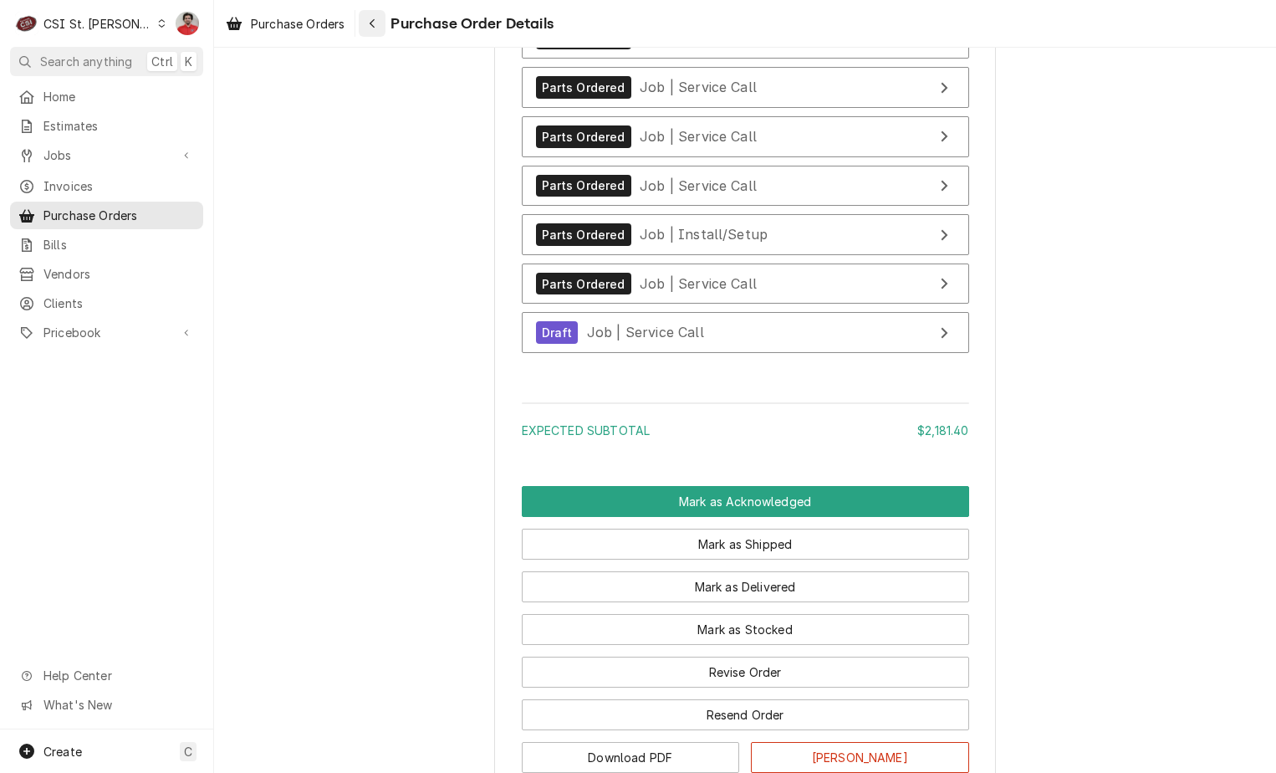
click at [376, 25] on icon "Navigate back" at bounding box center [373, 24] width 8 height 12
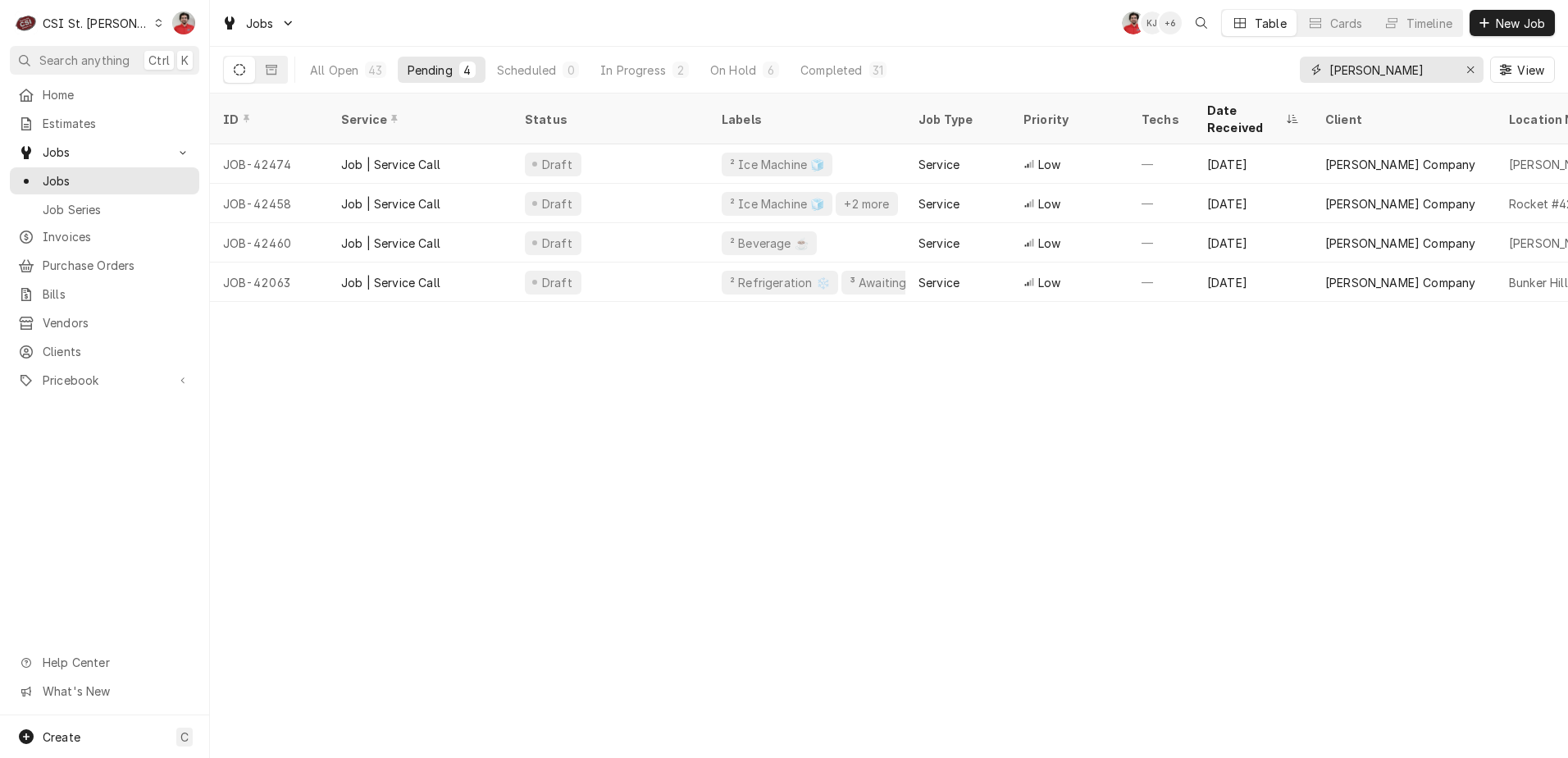
drag, startPoint x: 1388, startPoint y: 65, endPoint x: 1180, endPoint y: 67, distance: 208.0
click at [1180, 67] on div "All Open 43 Pending 4 Scheduled 0 In Progress 2 On Hold 6 Completed 31 vivian V…" at bounding box center [888, 70] width 1332 height 46
type input "42388"
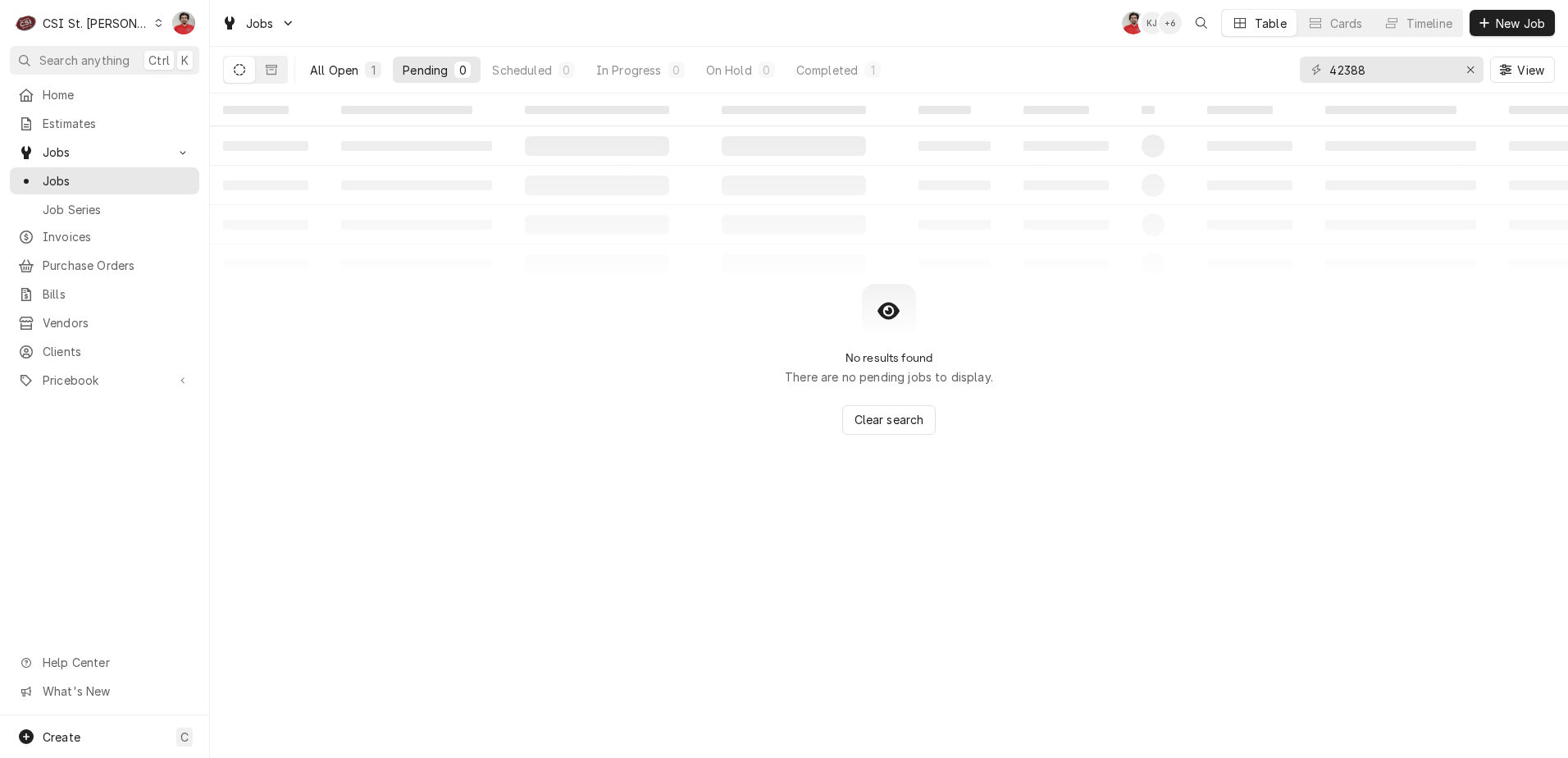
click at [322, 68] on div "All Open" at bounding box center [333, 71] width 48 height 18
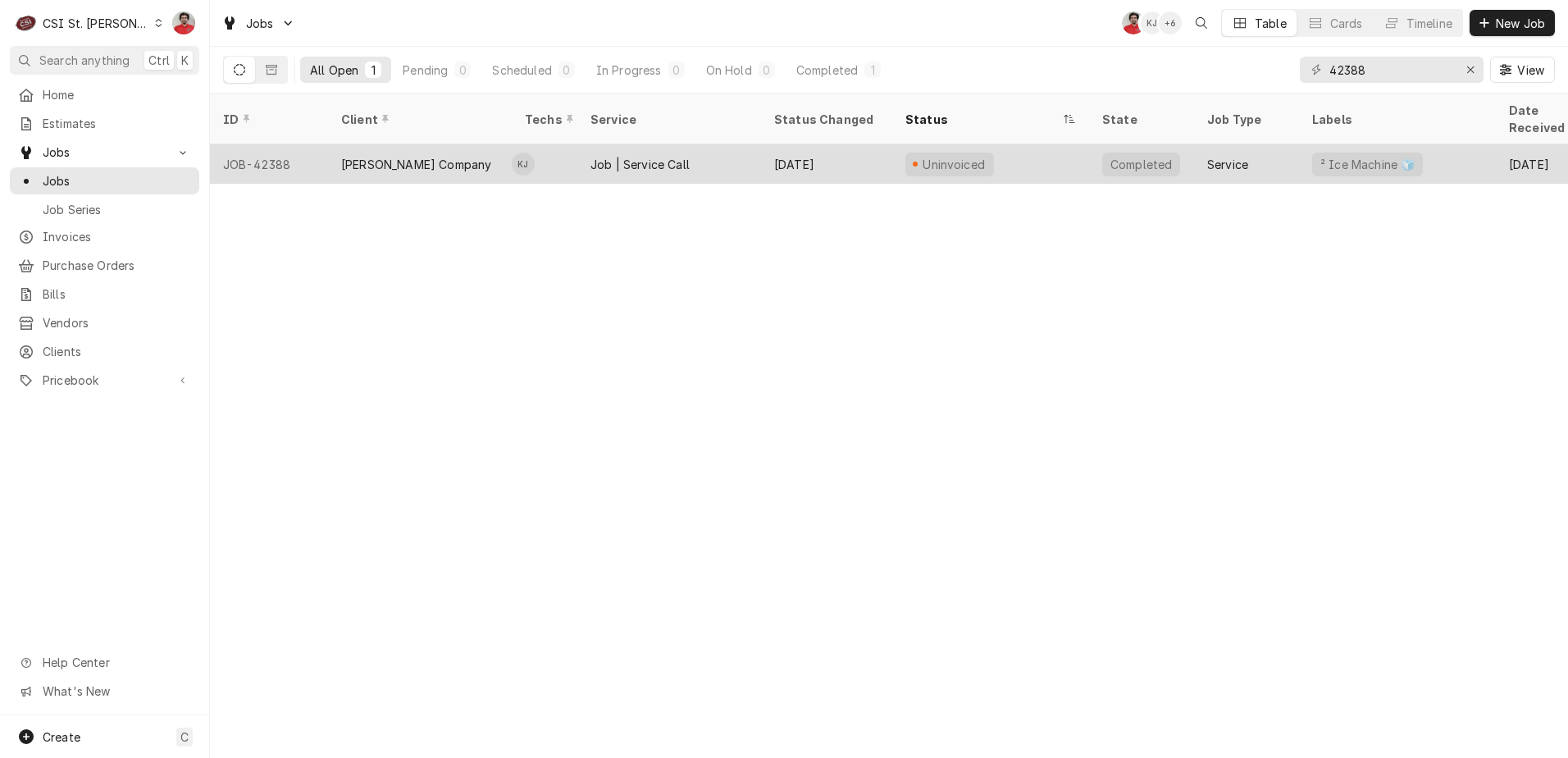
click at [668, 156] on div "Job | Service Call" at bounding box center [639, 165] width 99 height 18
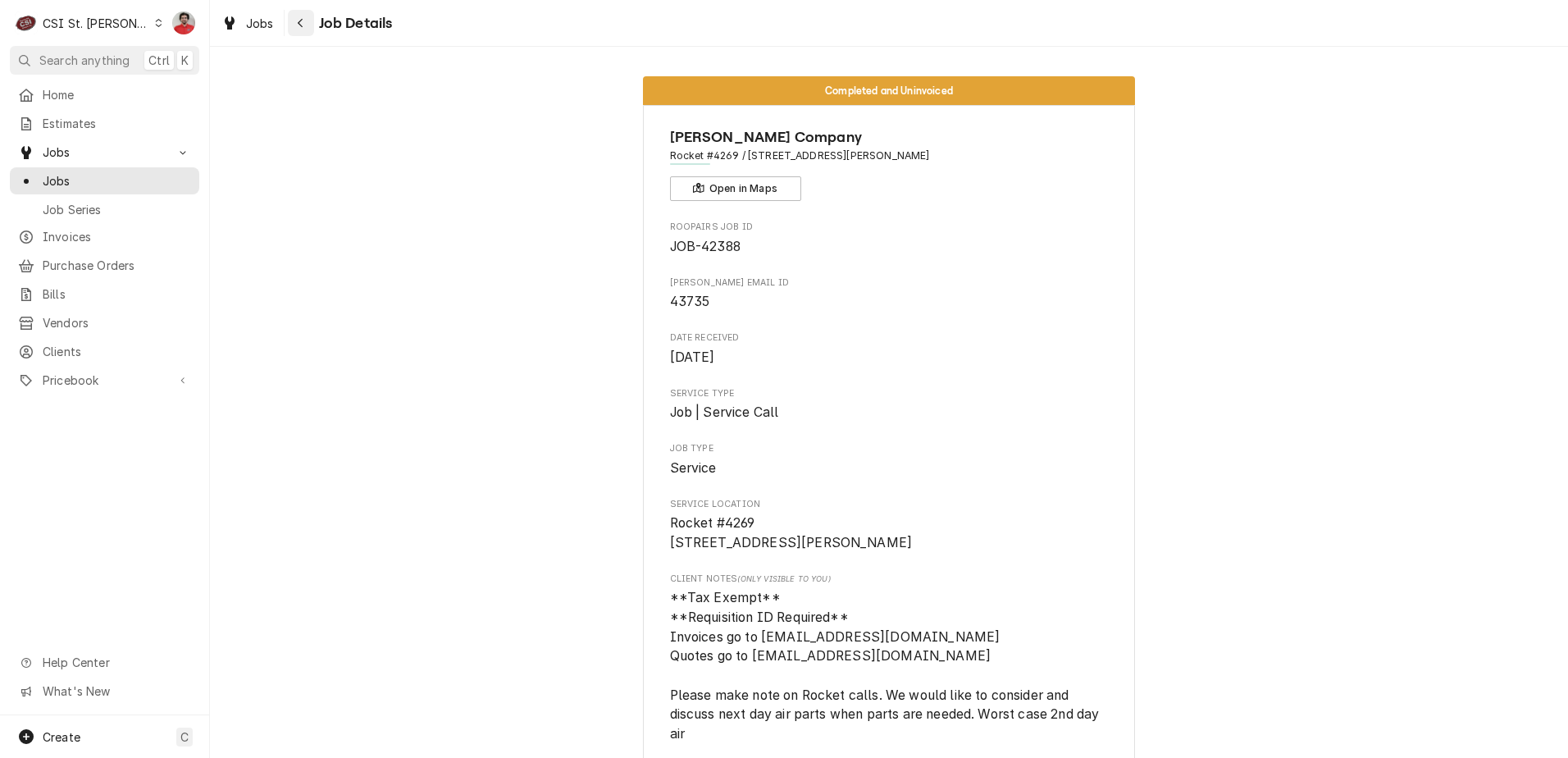
click at [298, 23] on icon "Navigate back" at bounding box center [300, 23] width 5 height 9
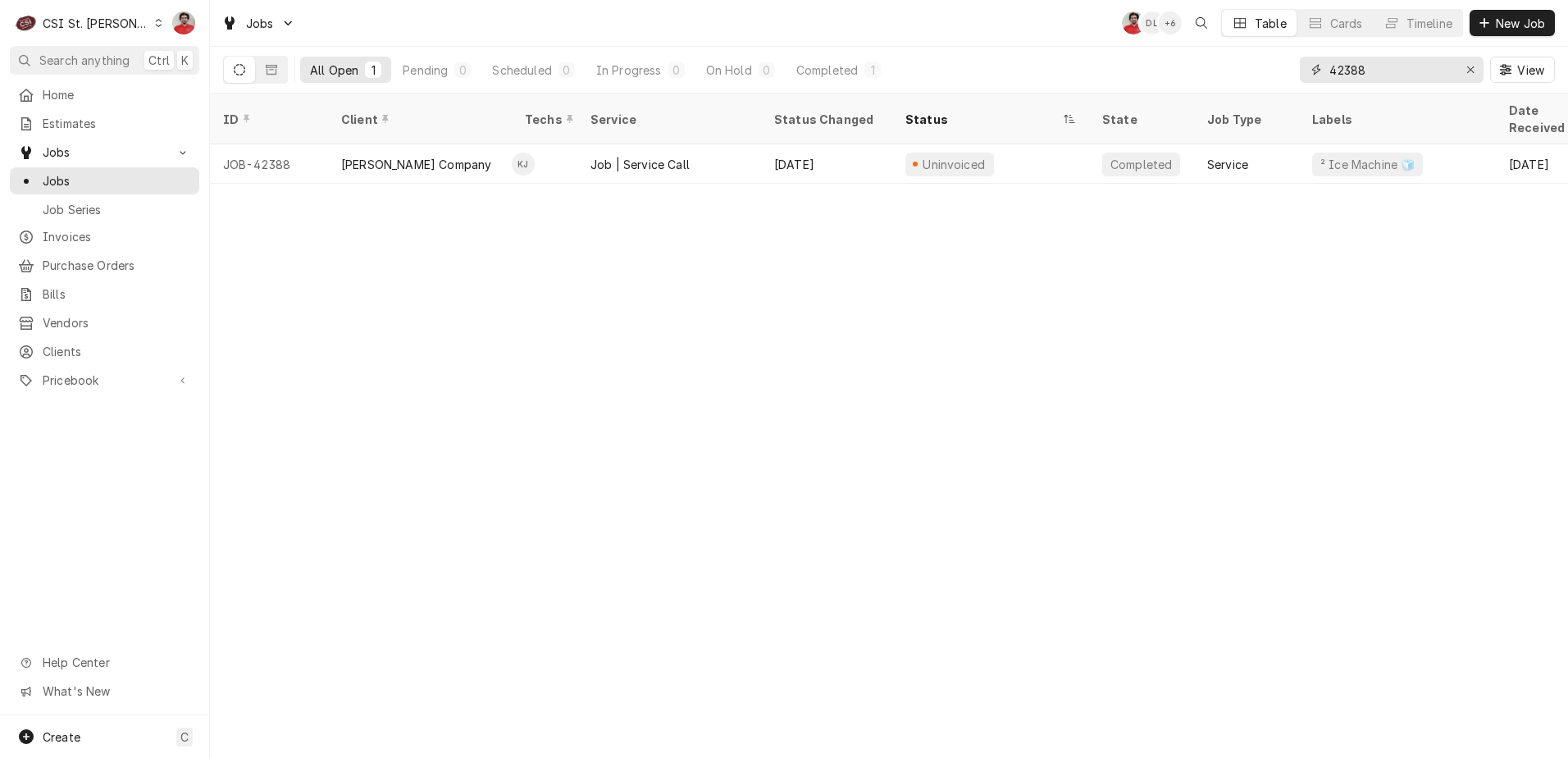
click at [1356, 77] on input "42388" at bounding box center [1390, 70] width 123 height 26
click at [1355, 77] on input "42388" at bounding box center [1390, 70] width 123 height 26
type input "4"
type input "43735"
click at [817, 80] on button "Completed 1" at bounding box center [838, 70] width 104 height 26
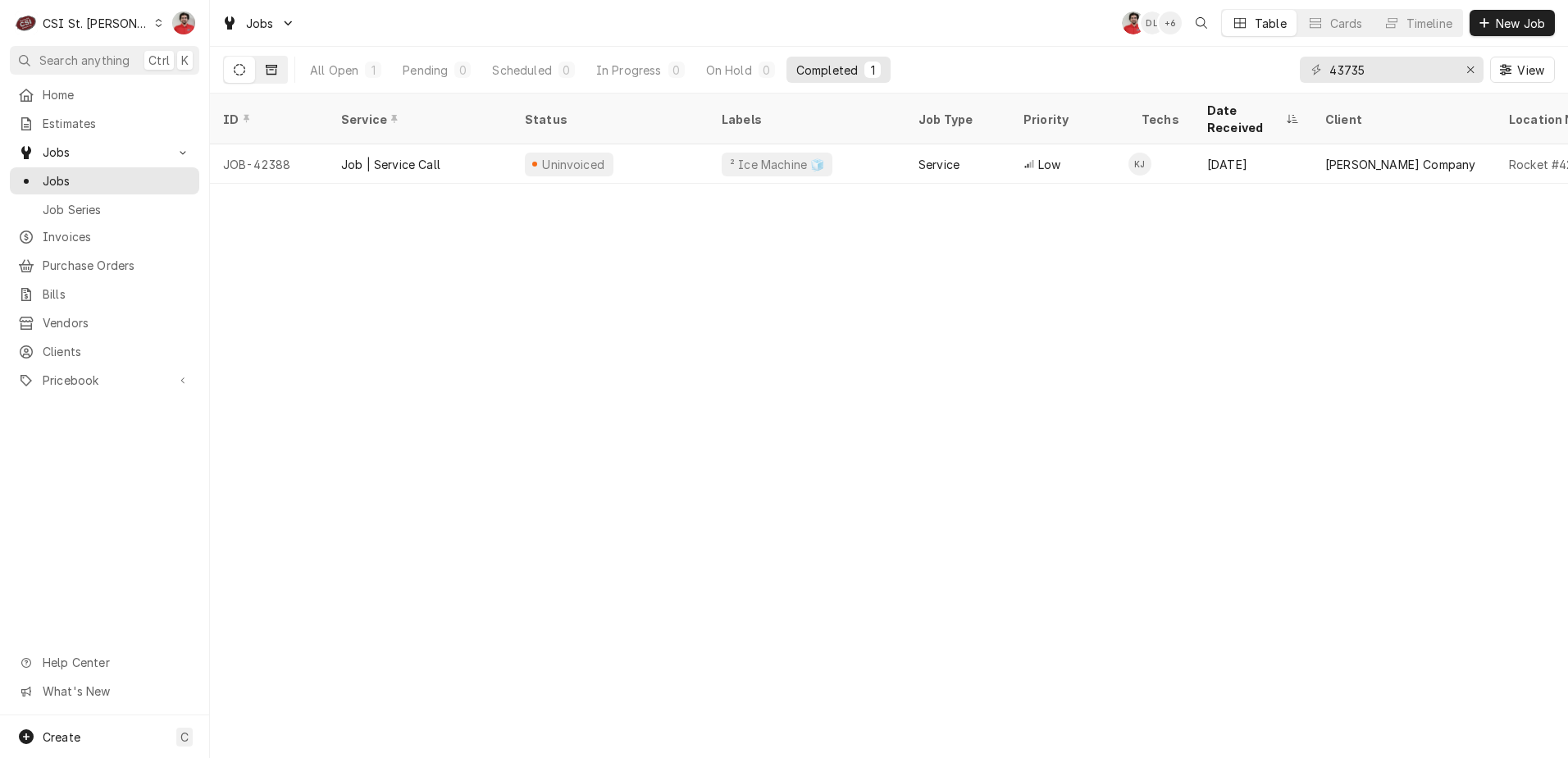
click at [277, 77] on button "Dynamic Content Wrapper" at bounding box center [272, 70] width 31 height 26
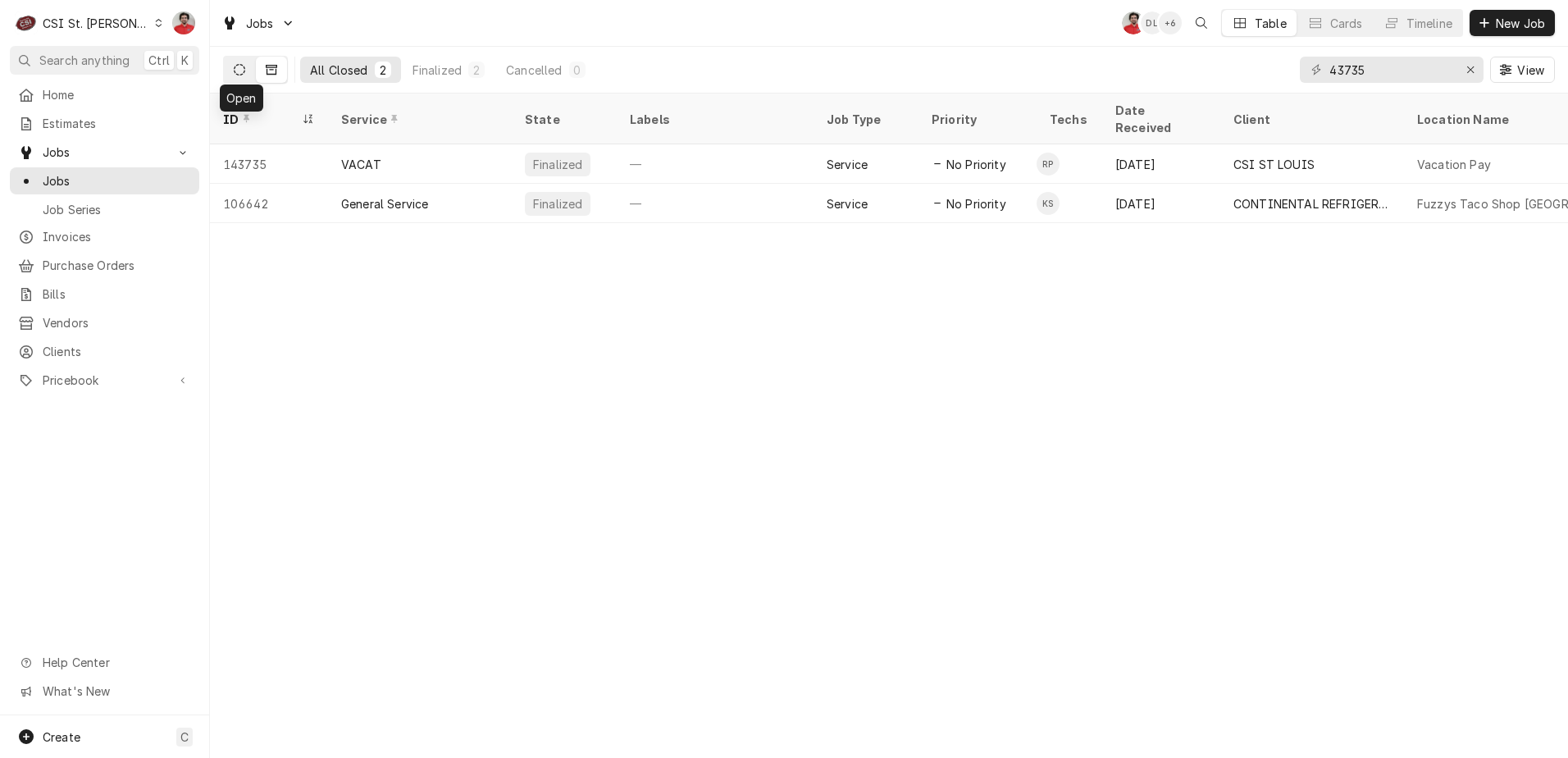
click at [242, 77] on button "Dynamic Content Wrapper" at bounding box center [239, 70] width 31 height 26
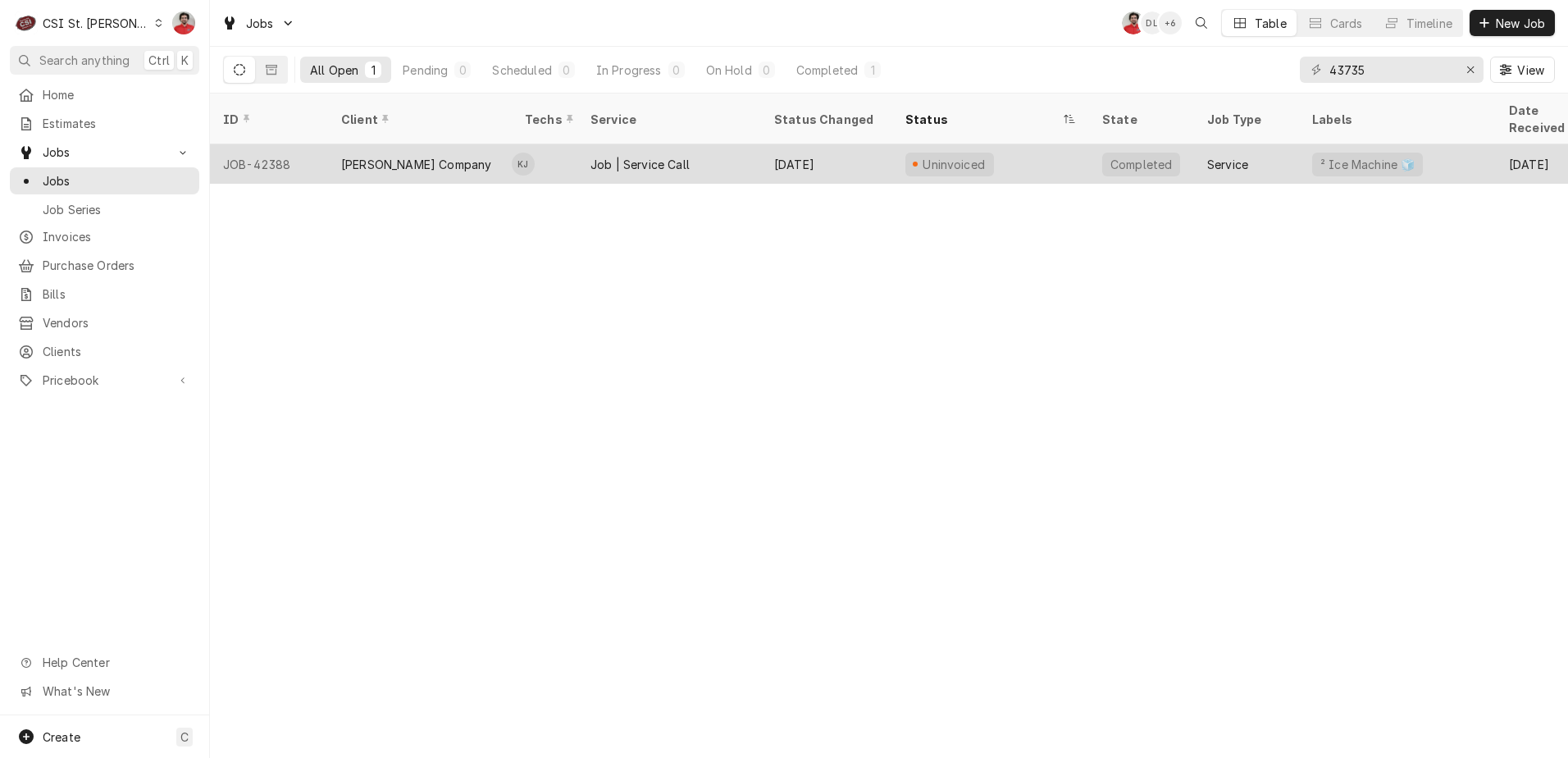
click at [338, 145] on div "[PERSON_NAME] Company" at bounding box center [419, 164] width 183 height 39
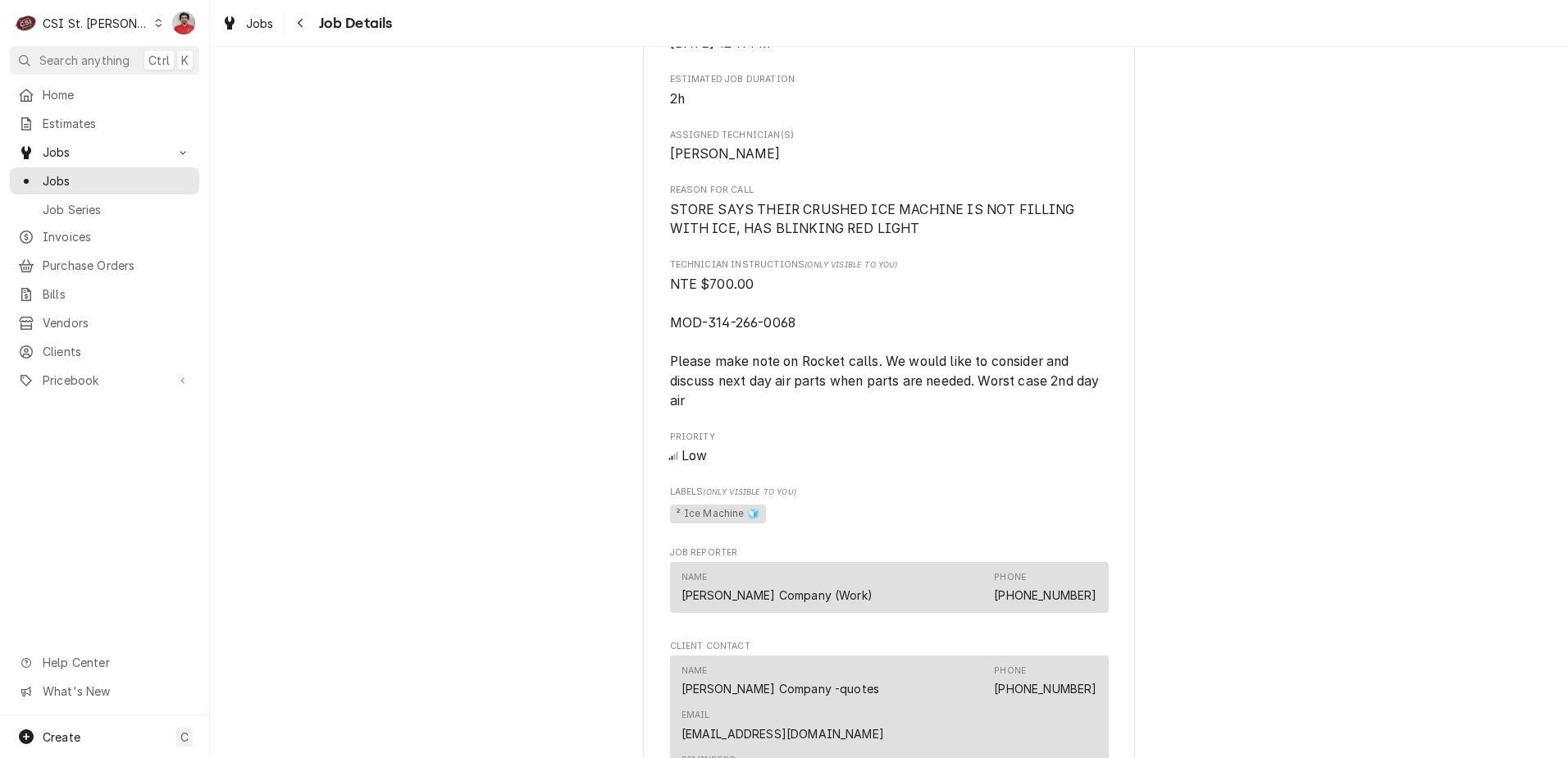
scroll to position [1066, 0]
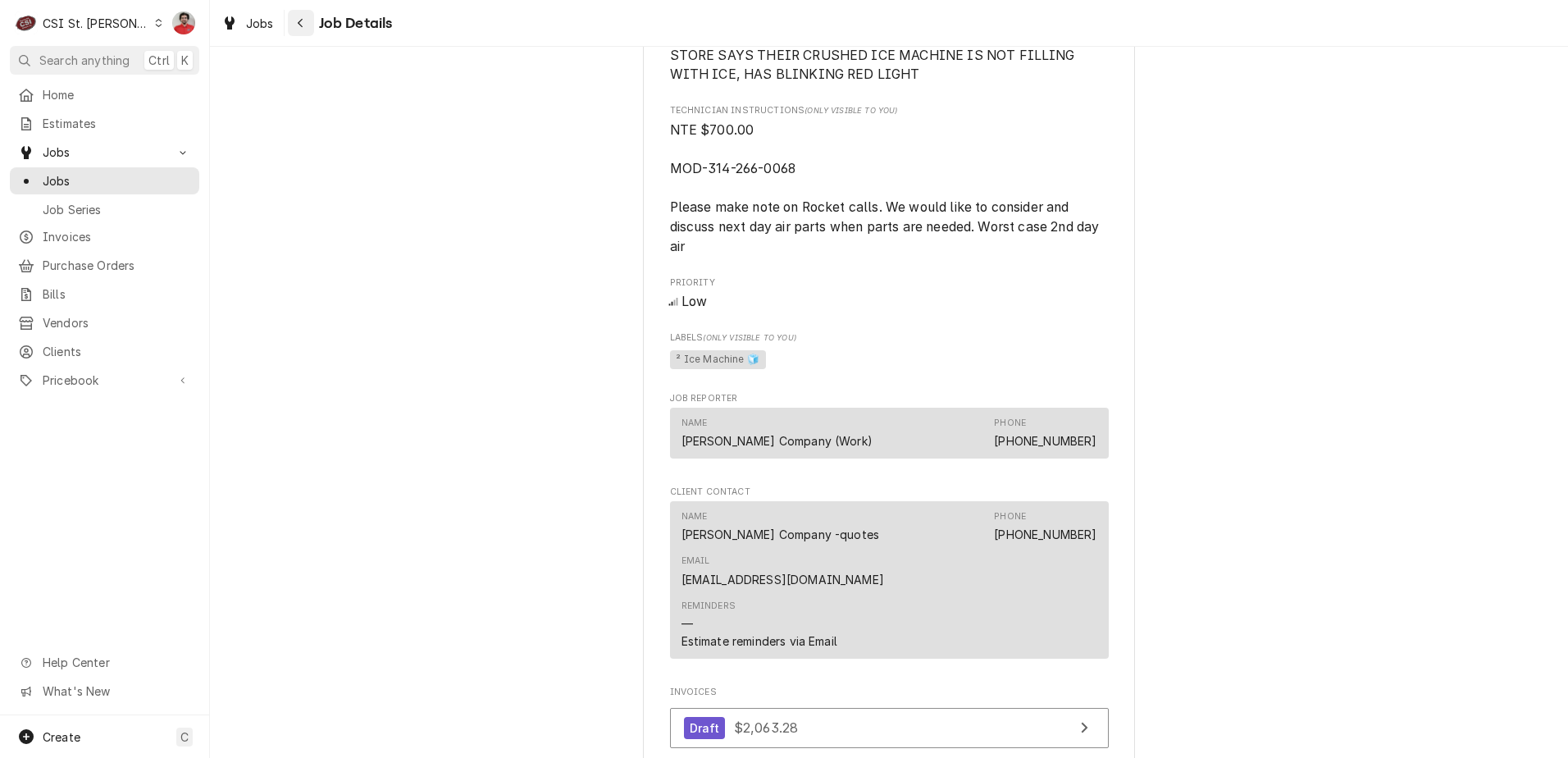
click at [302, 26] on icon "Navigate back" at bounding box center [300, 23] width 5 height 9
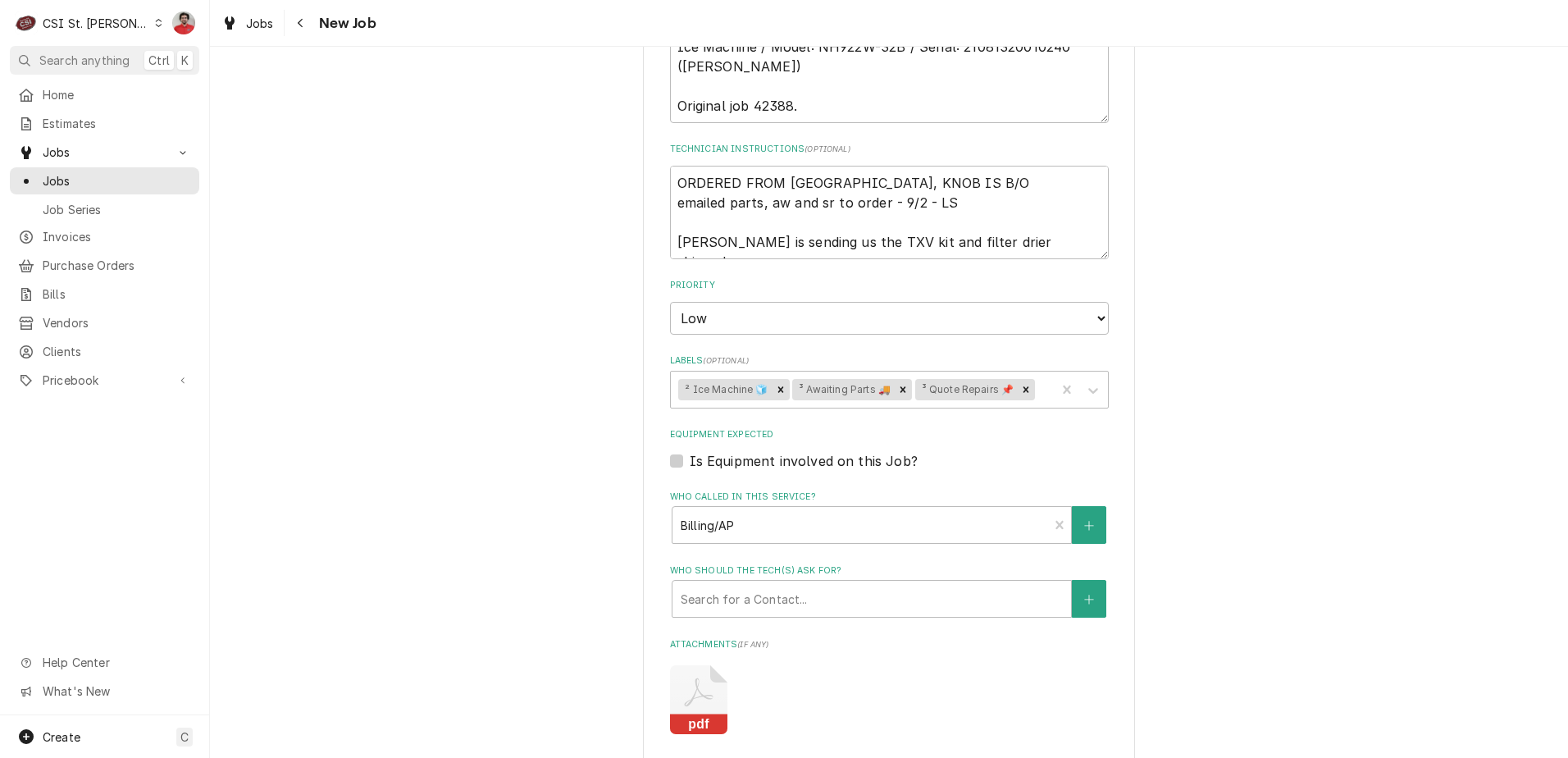
scroll to position [984, 0]
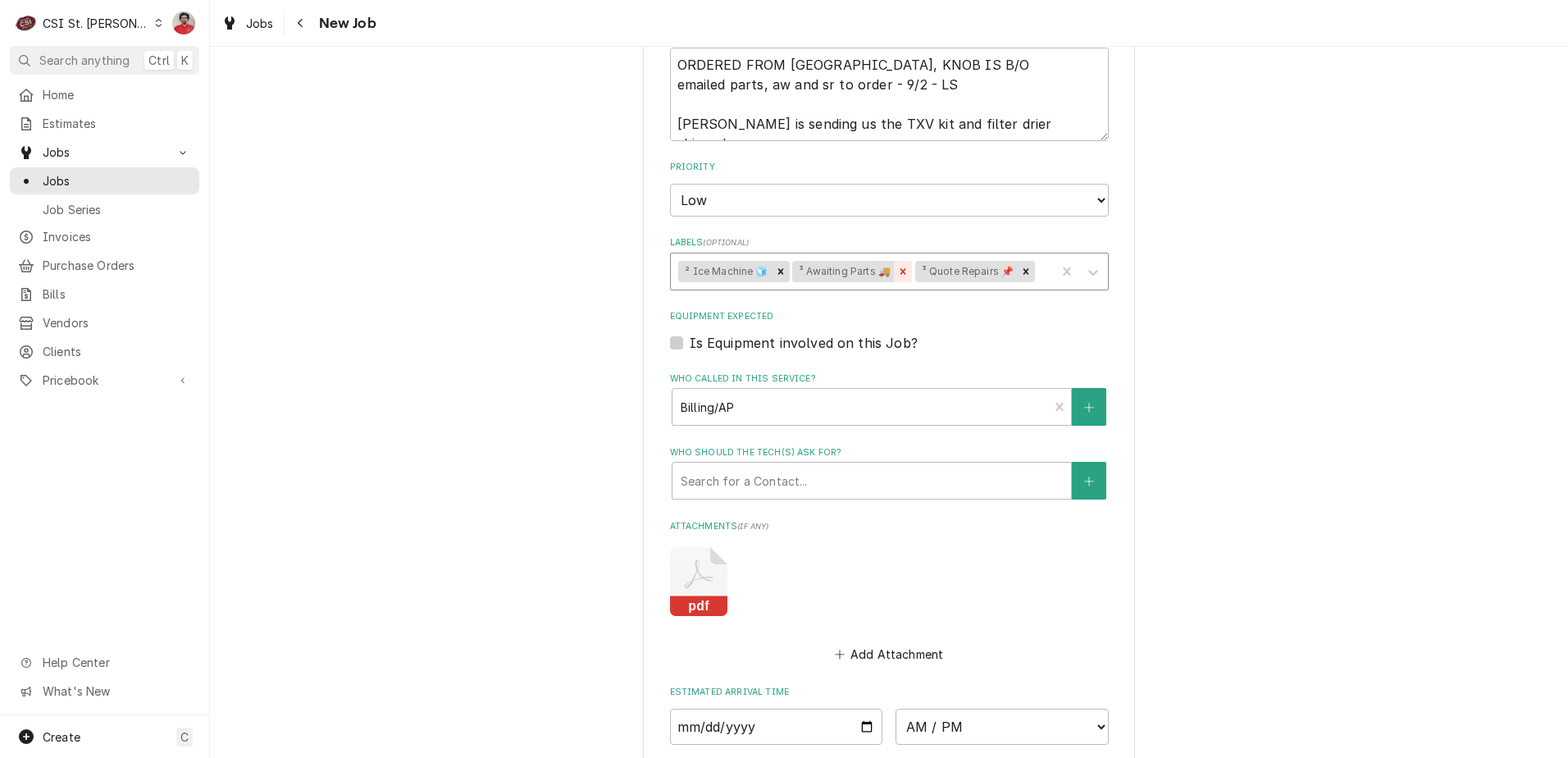
click at [897, 269] on icon "Remove ³ Awaiting Parts 🚚" at bounding box center [903, 272] width 12 height 12
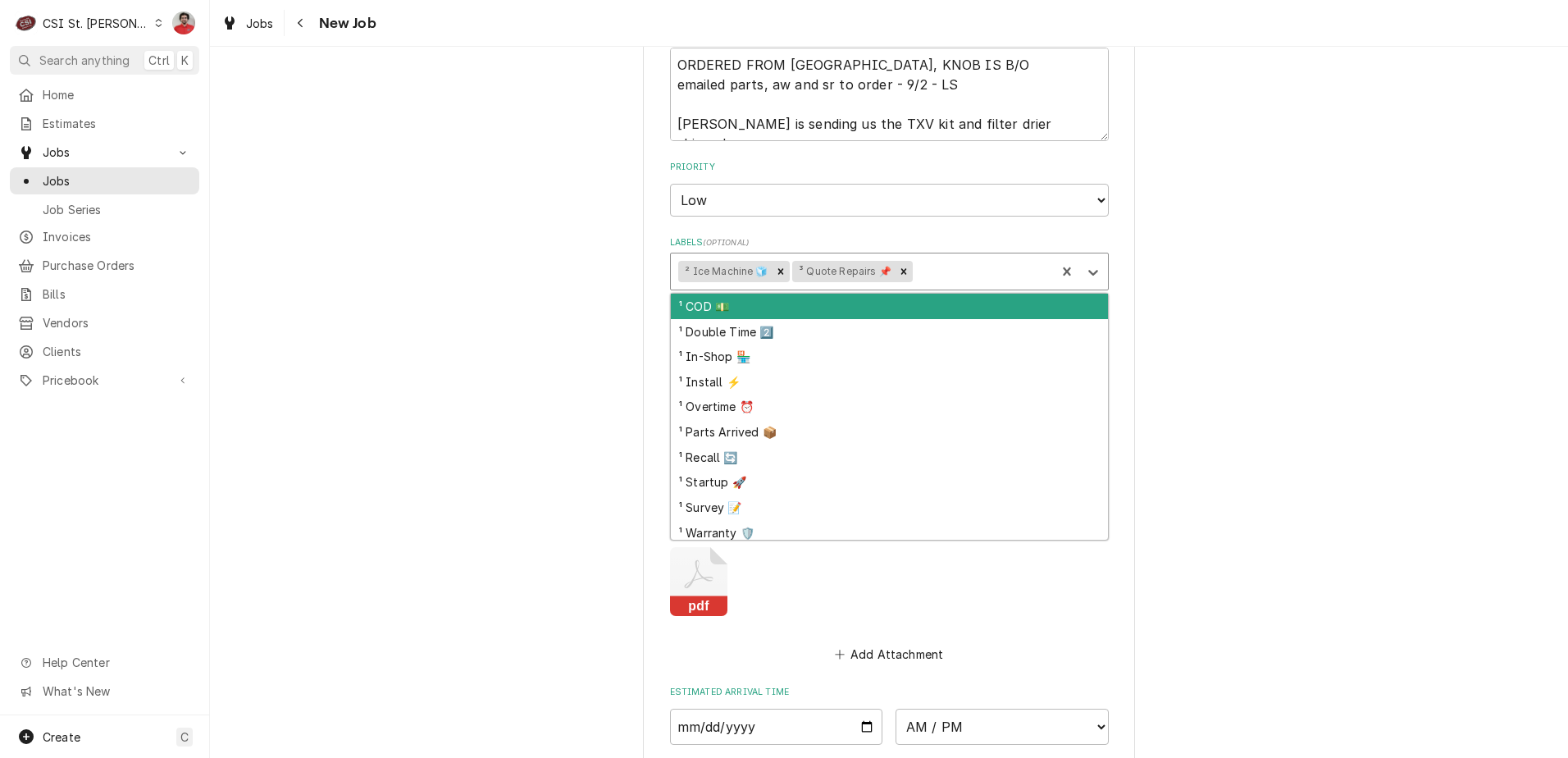
click at [937, 276] on div "Labels" at bounding box center [982, 272] width 132 height 29
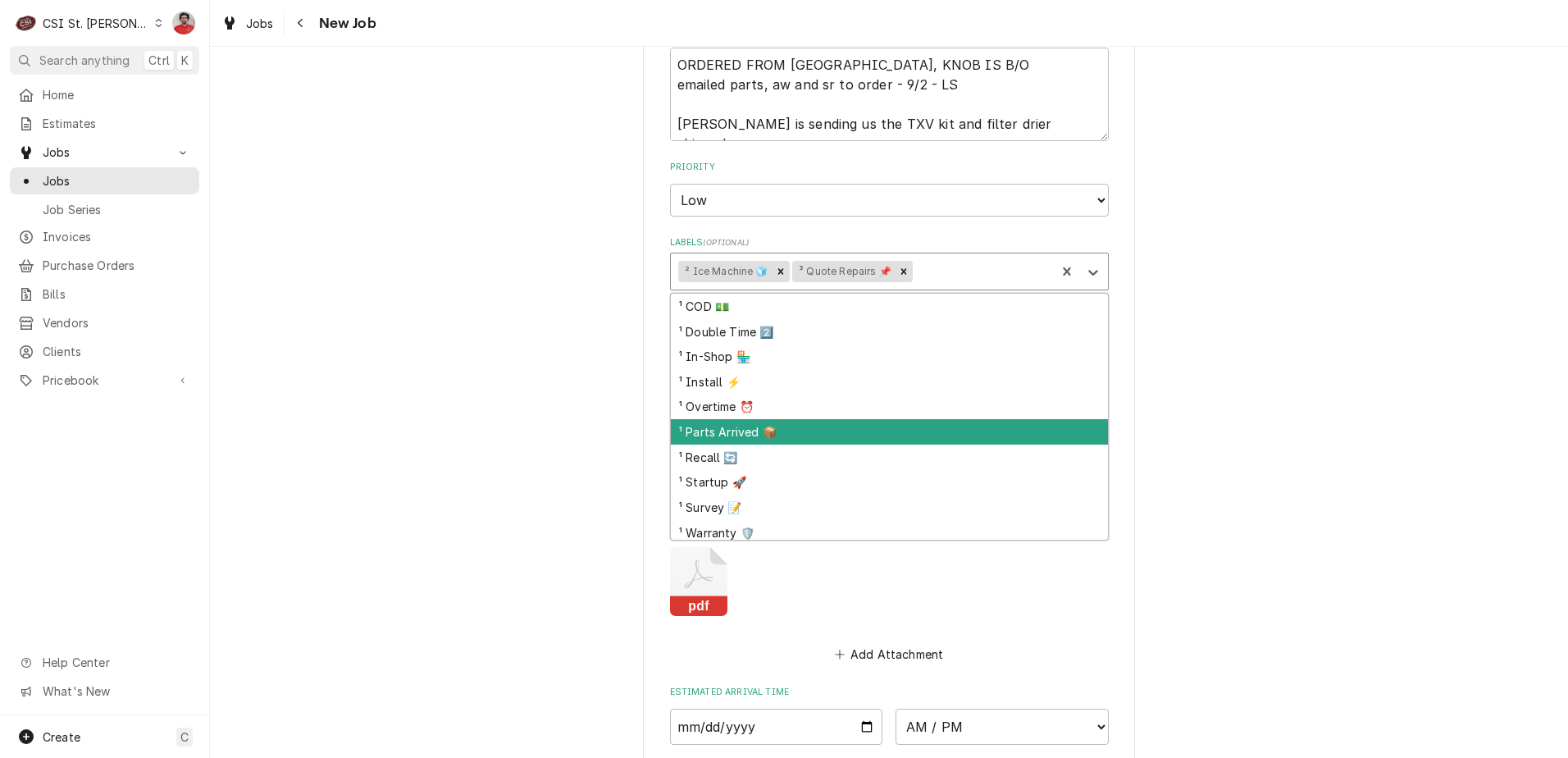
click at [818, 433] on div "¹ Parts Arrived 📦" at bounding box center [889, 431] width 437 height 25
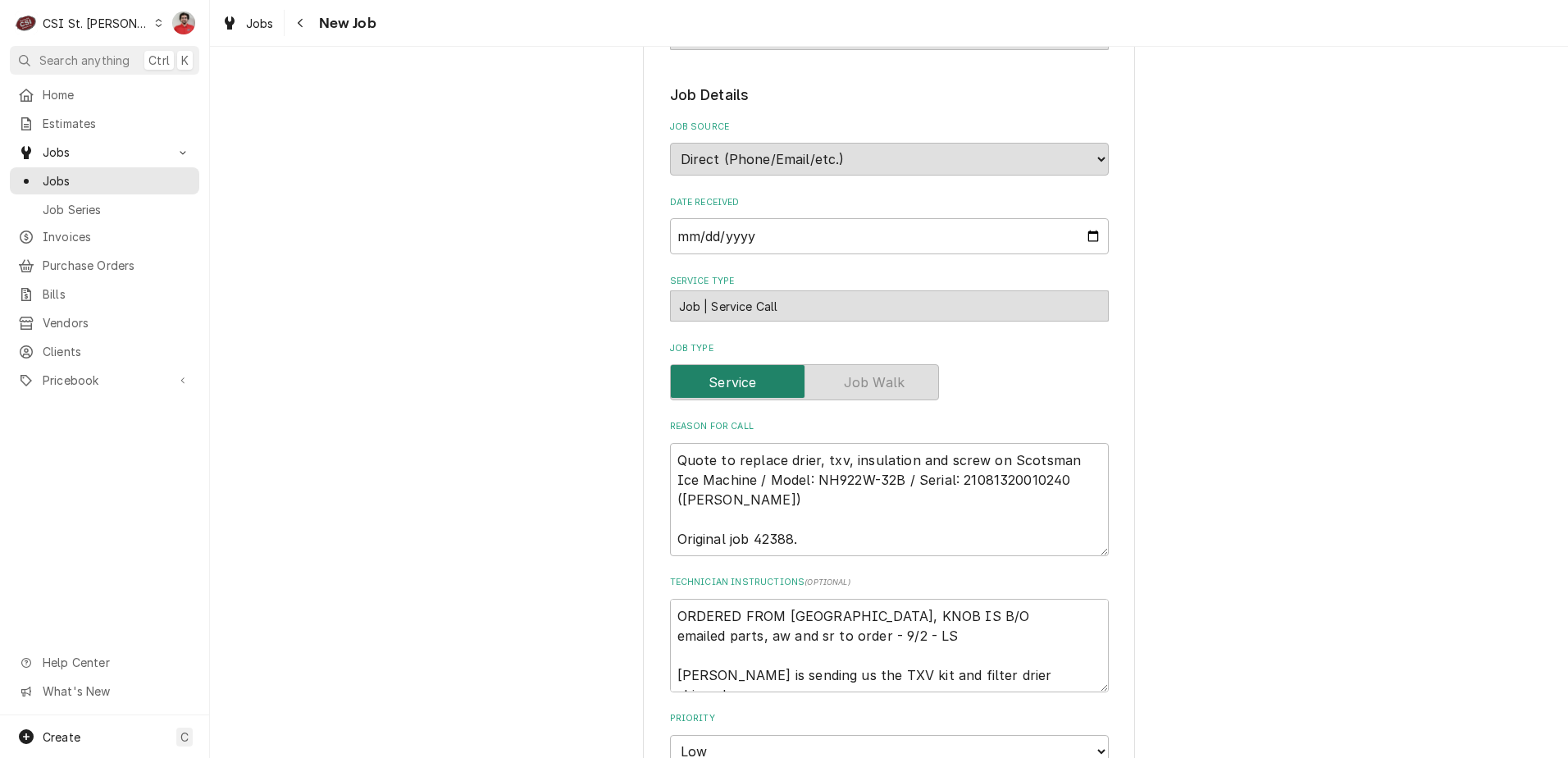
scroll to position [328, 0]
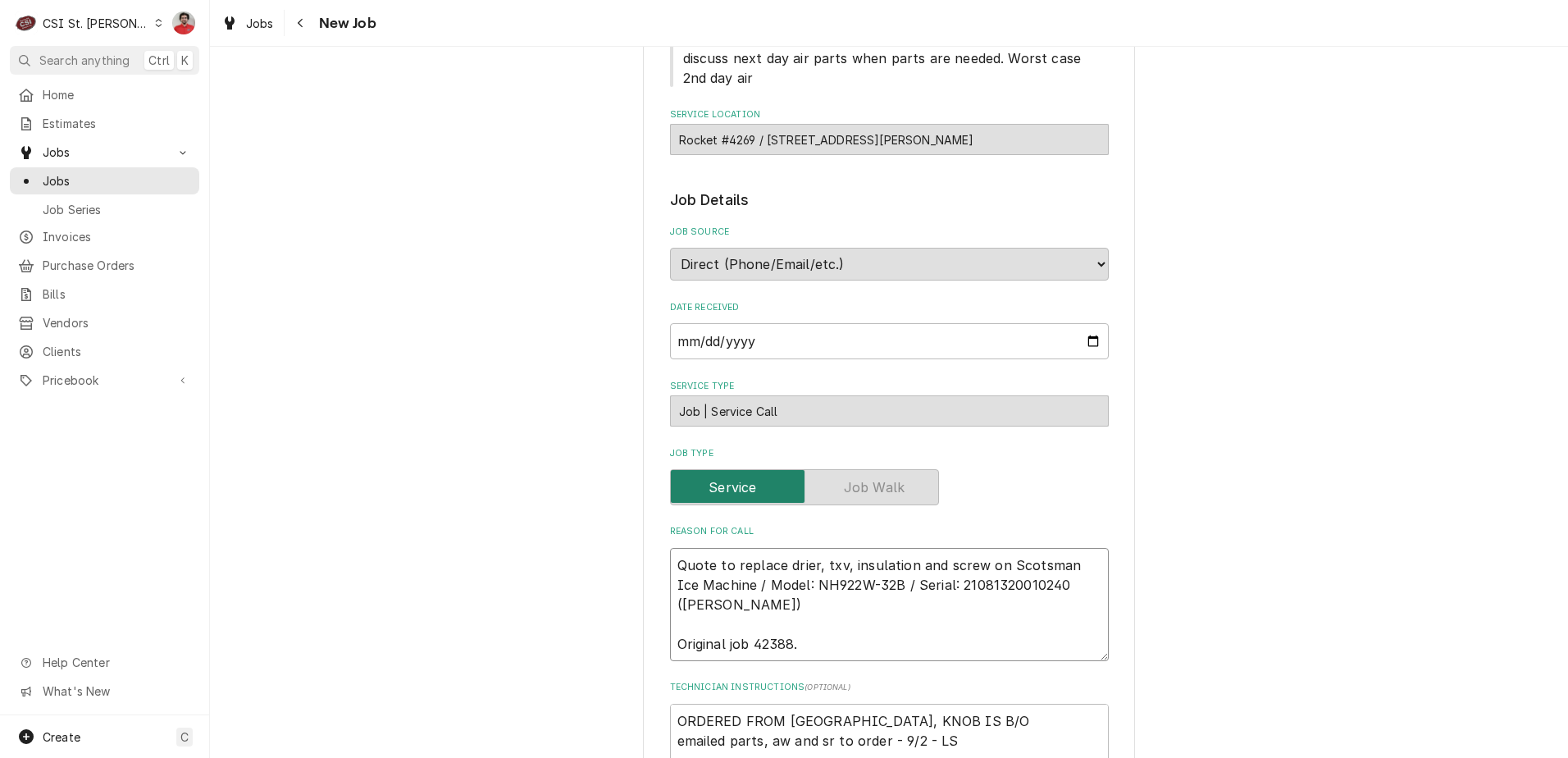
click at [764, 568] on textarea "Quote to replace drier, txv, insulation and screw on Scotsman Ice Machine / Mod…" at bounding box center [888, 604] width 438 height 113
type textarea "x"
type textarea "Quote to replace drier, txv, insulation and screw on Scotsman Ice Machine / Mod…"
type textarea "x"
type textarea "R Quote to replace drier, txv, insulation and screw on Scotsman Ice Machine / M…"
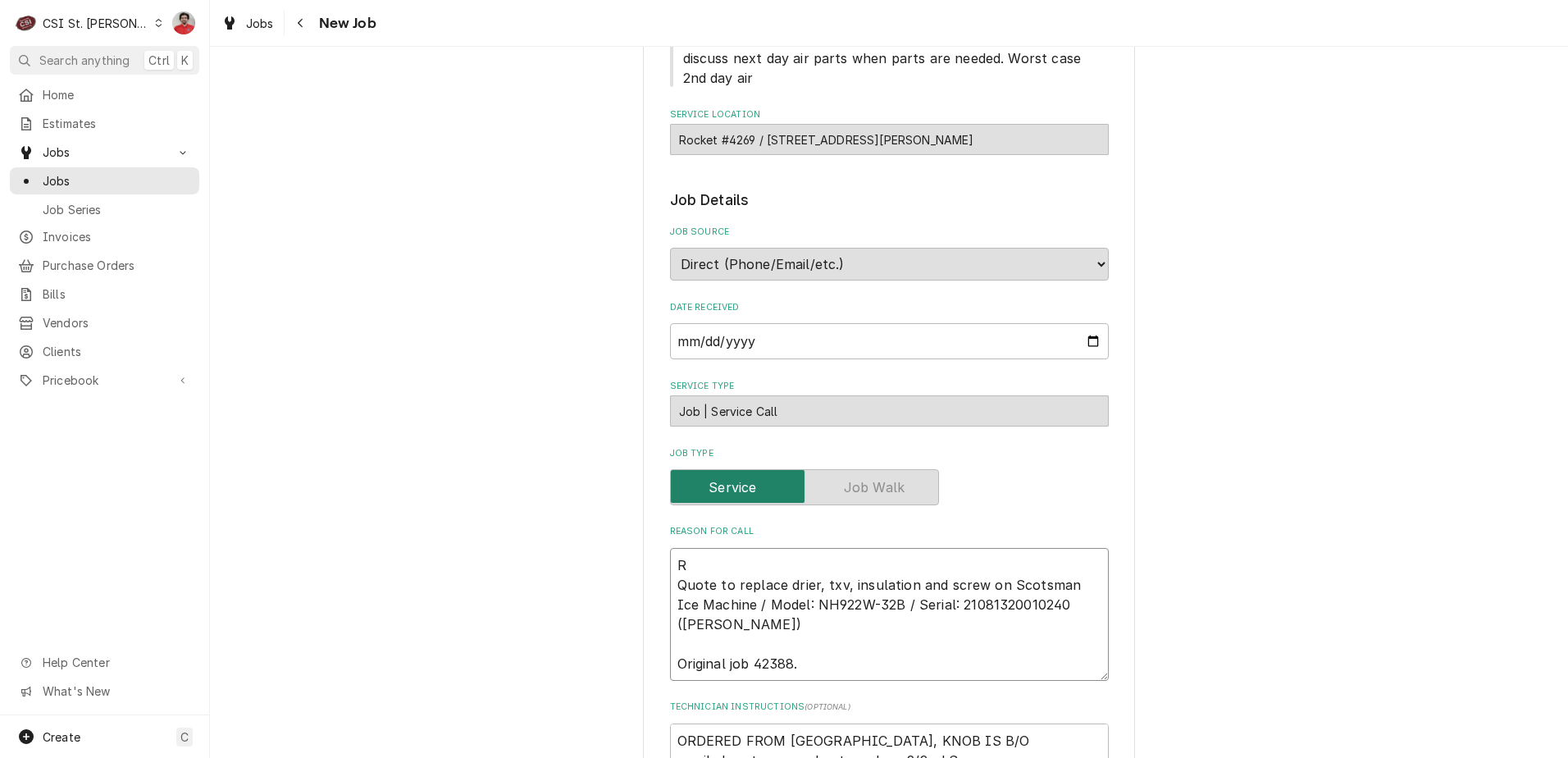
type textarea "x"
type textarea "Re Quote to replace drier, txv, insulation and screw on Scotsman Ice Machine / …"
type textarea "x"
type textarea "Rec Quote to replace drier, txv, insulation and screw on Scotsman Ice Machine /…"
type textarea "x"
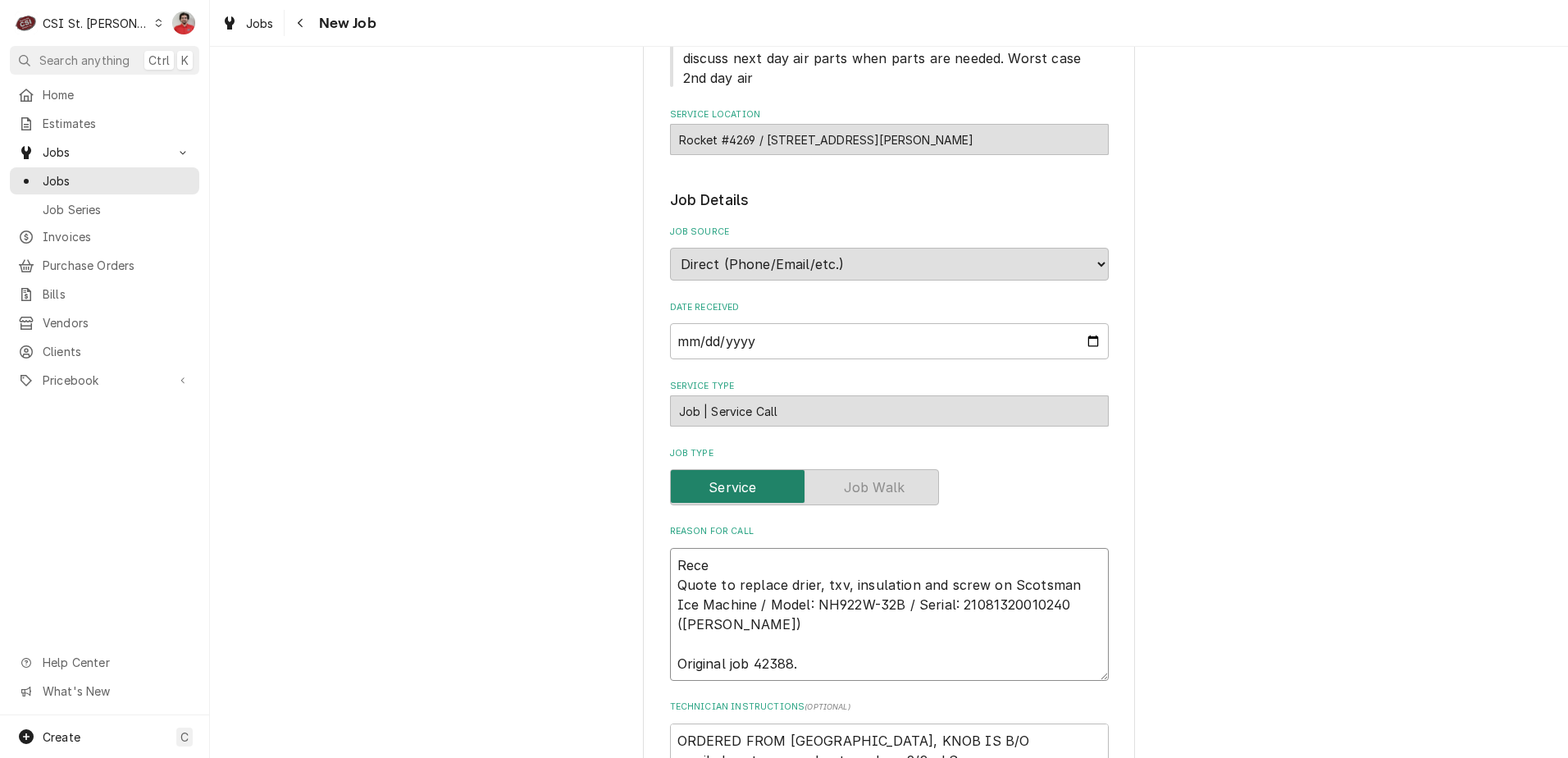
type textarea "Recei Quote to replace drier, txv, insulation and screw on Scotsman Ice Machine…"
type textarea "x"
type textarea "Receiv Quote to replace drier, txv, insulation and screw on Scotsman Ice Machin…"
type textarea "x"
type textarea "Receive Quote to replace drier, txv, insulation and screw on Scotsman Ice Machi…"
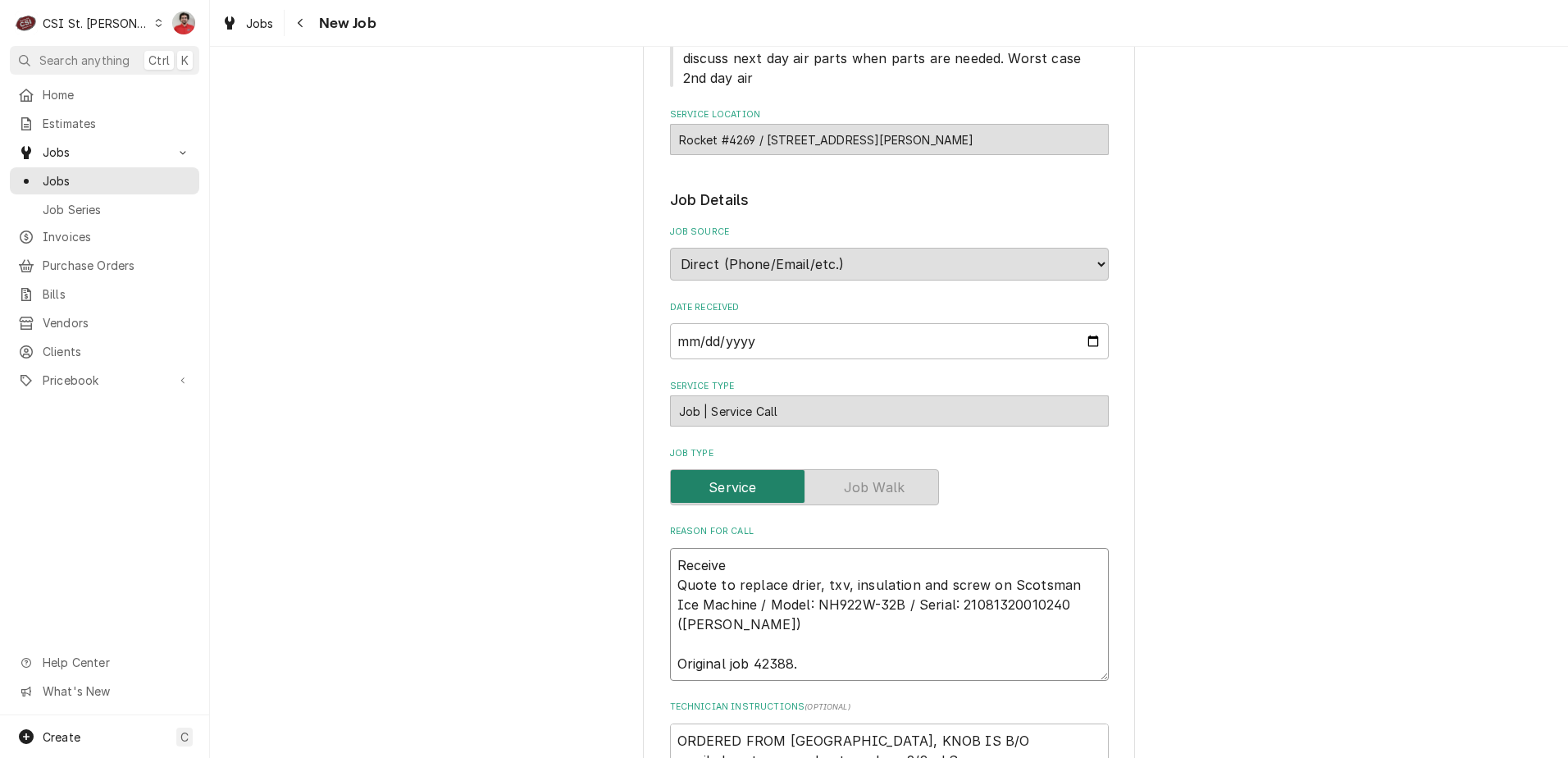
type textarea "x"
type textarea "Received Quote to replace drier, txv, insulation and screw on Scotsman Ice Mach…"
type textarea "x"
type textarea "Received Quote to replace drier, txv, insulation and screw on Scotsman Ice Mach…"
type textarea "x"
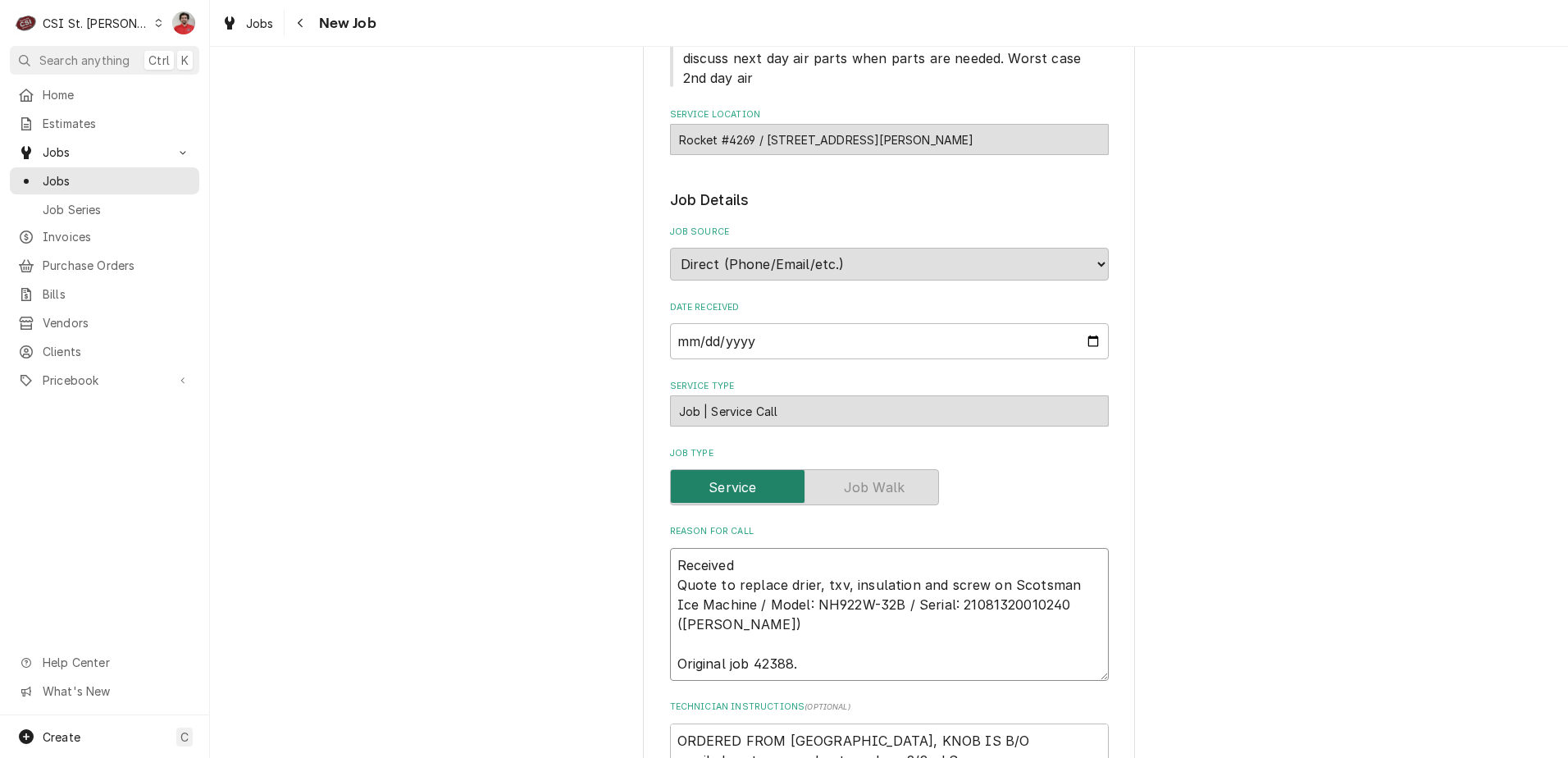
type textarea "Received T Quote to replace drier, txv, insulation and screw on Scotsman Ice Ma…"
type textarea "x"
type textarea "Received TX Quote to replace drier, txv, insulation and screw on Scotsman Ice M…"
type textarea "x"
type textarea "Received TXV Quote to replace drier, txv, insulation and screw on Scotsman Ice …"
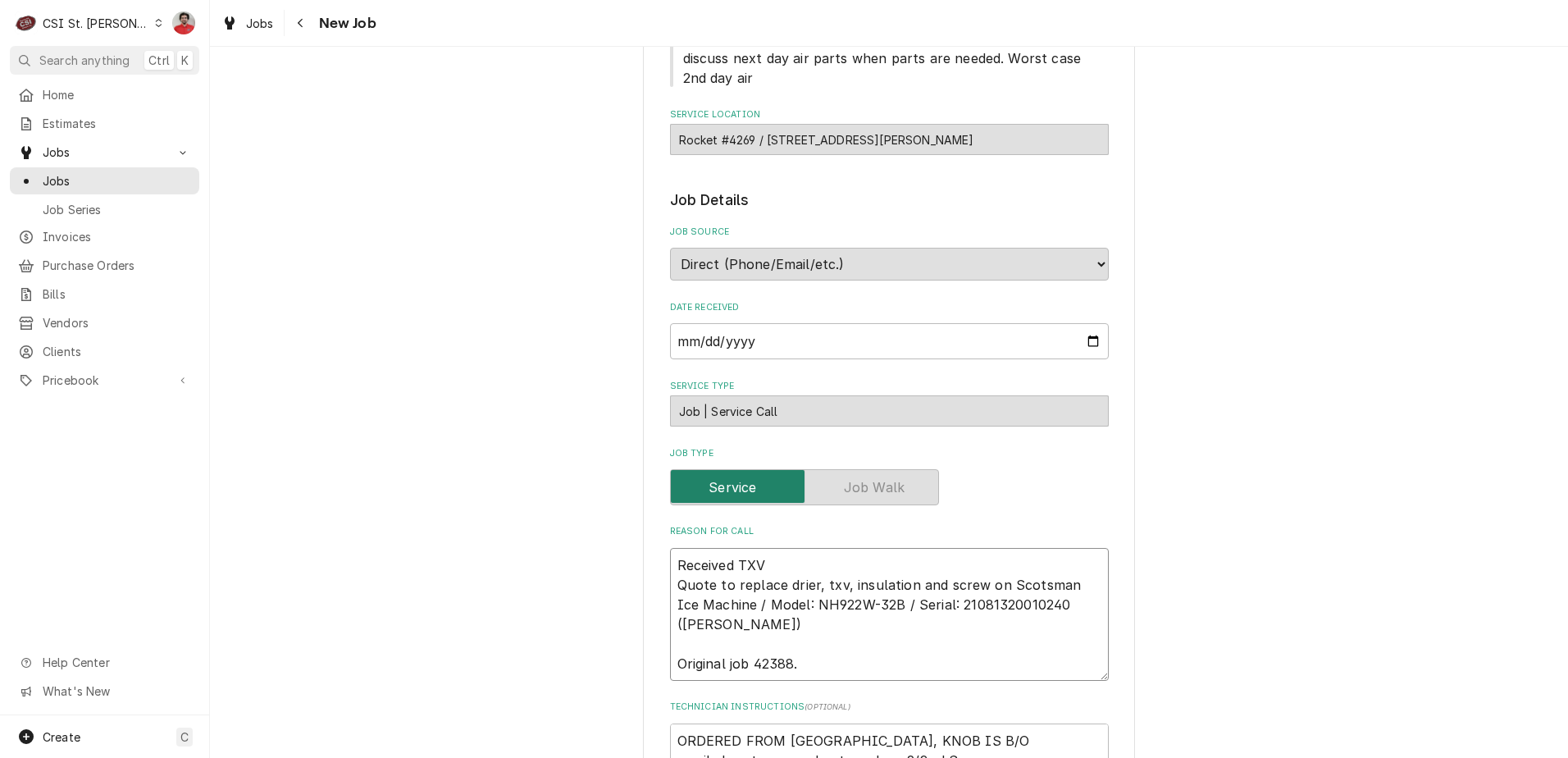
type textarea "x"
type textarea "Received TXV Quote to replace drier, txv, insulation and screw on Scotsman Ice …"
type textarea "x"
type textarea "Received TXV k Quote to replace drier, txv, insulation and screw on Scotsman Ic…"
type textarea "x"
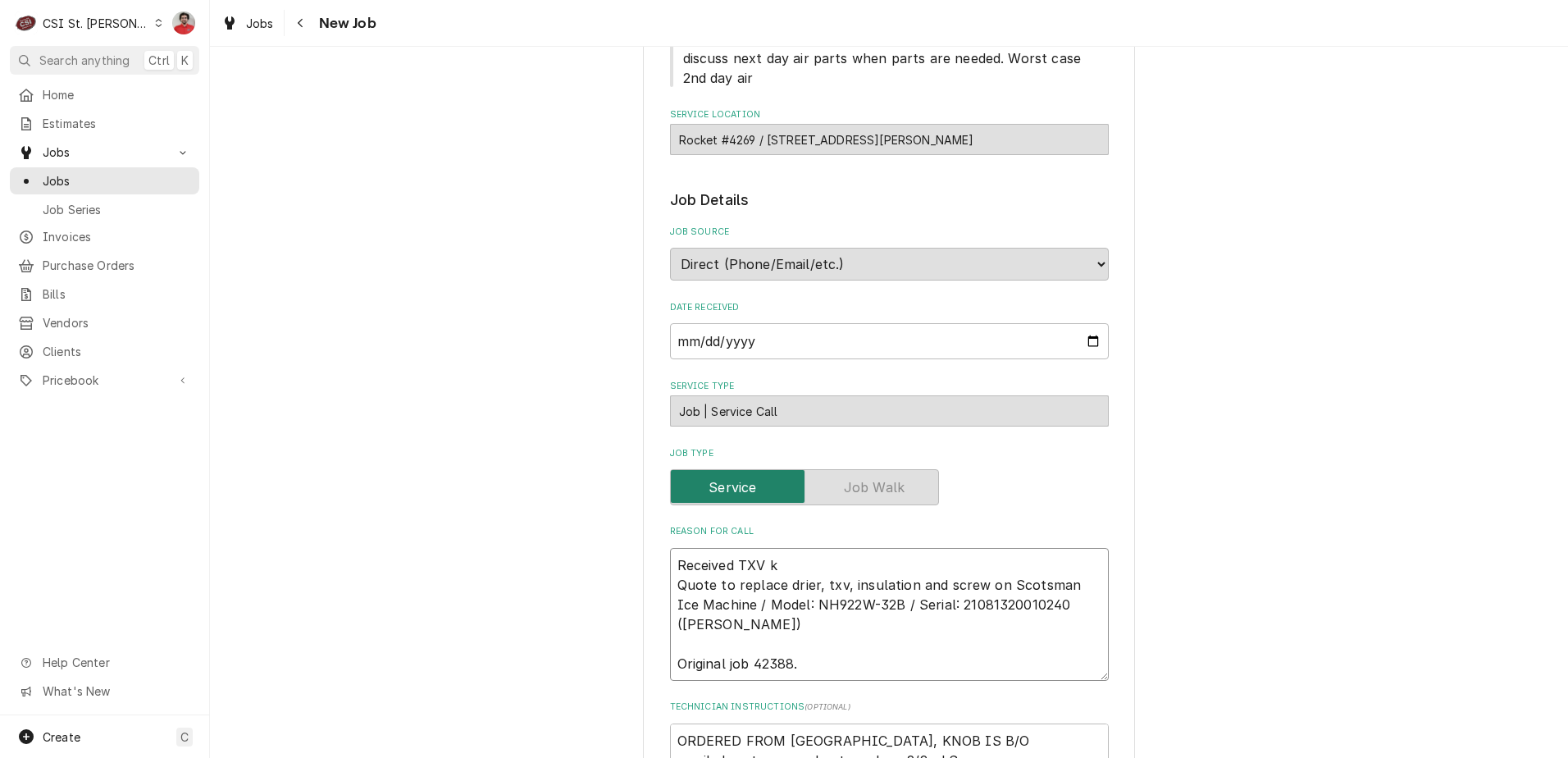
type textarea "Received TXV ki Quote to replace drier, txv, insulation and screw on Scotsman I…"
type textarea "x"
type textarea "Received TXV kit Quote to replace drier, txv, insulation and screw on Scotsman …"
type textarea "x"
type textarea "Received TXV kit a Quote to replace drier, txv, insulation and screw on Scotsma…"
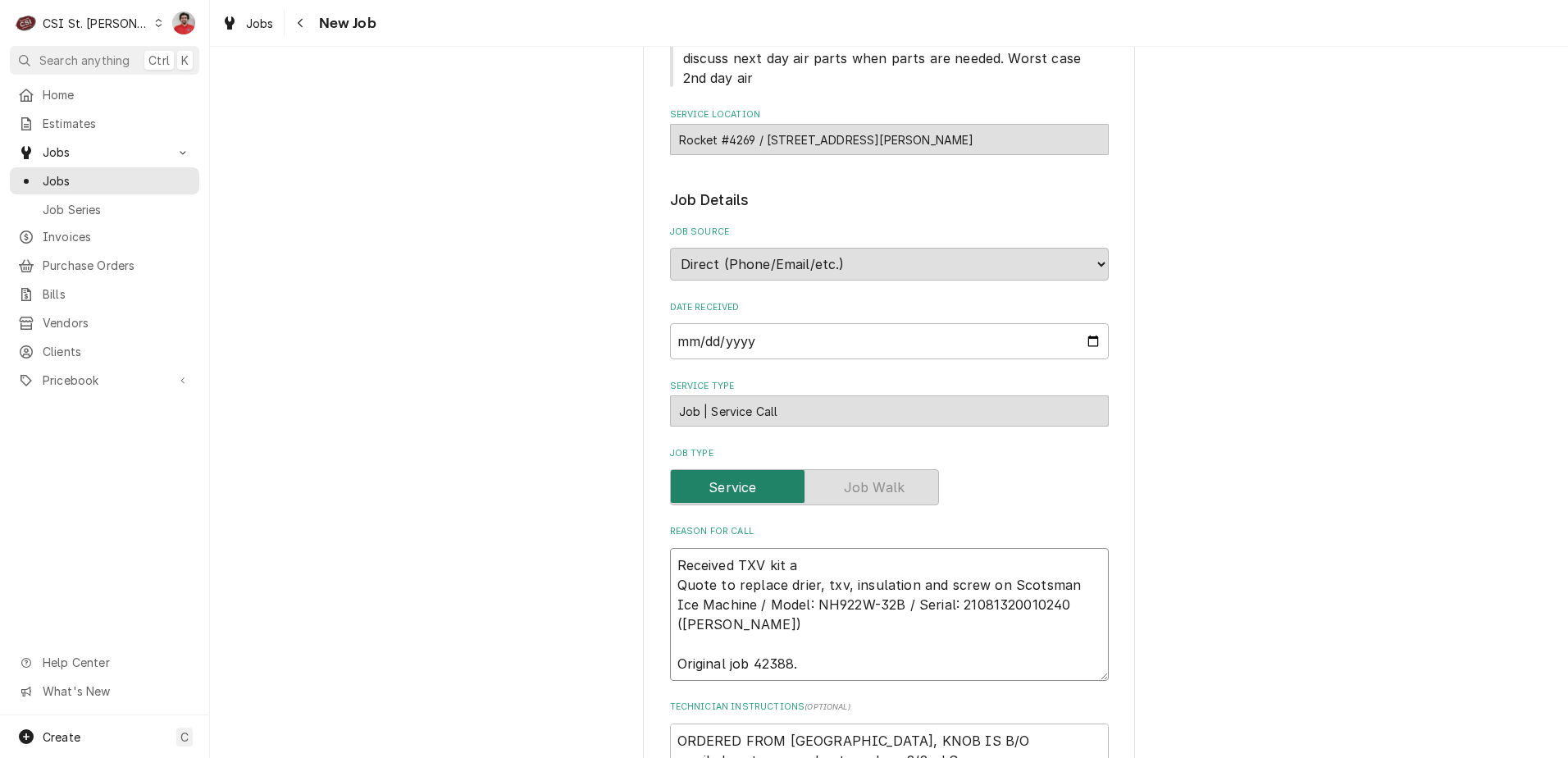
type textarea "x"
type textarea "Received TXV kit an Quote to replace drier, txv, insulation and screw on Scotsm…"
type textarea "x"
type textarea "Received TXV kit and Quote to replace drier, txv, insulation and screw on Scots…"
type textarea "x"
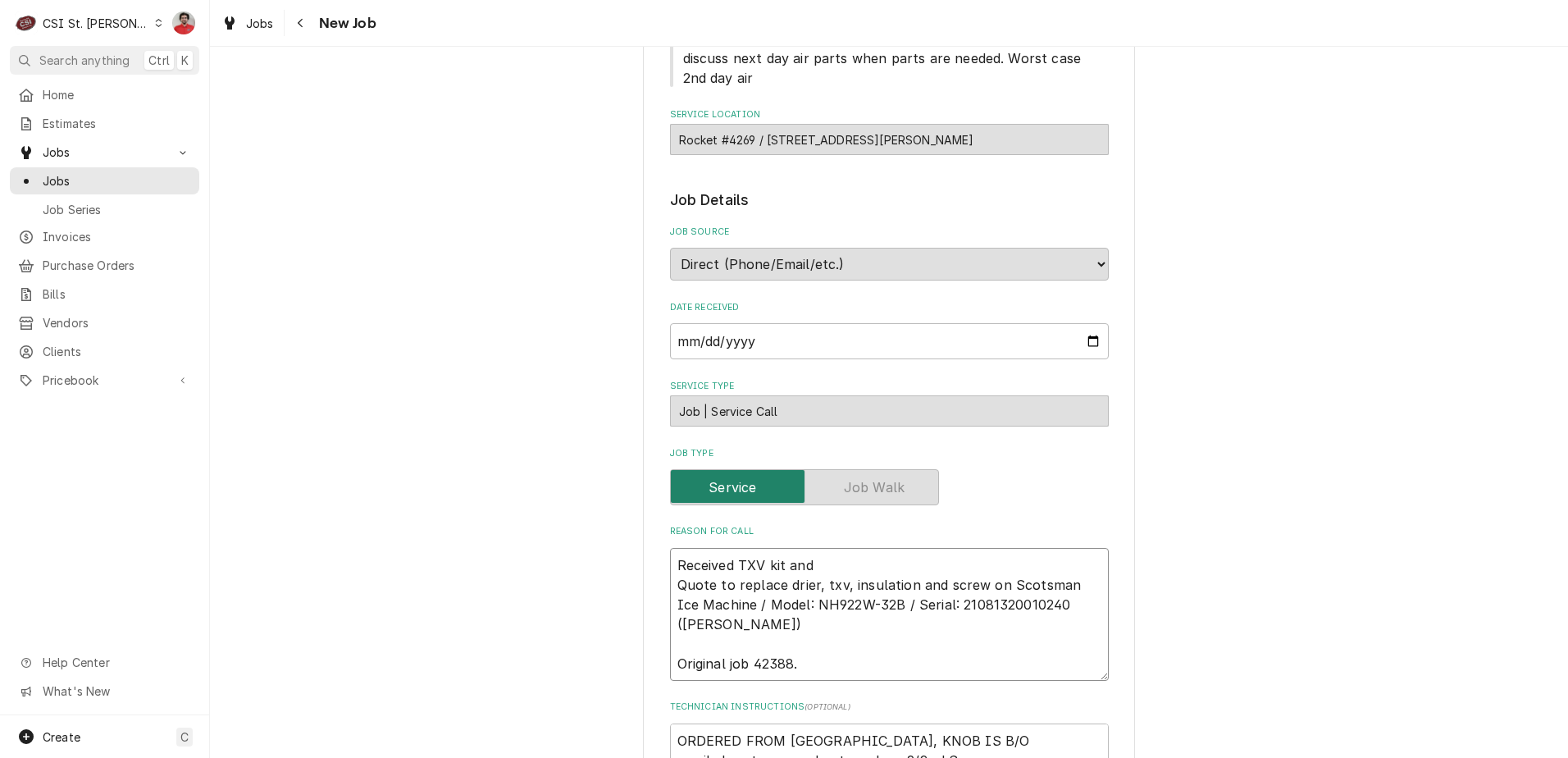
type textarea "Received TXV kit and Quote to replace drier, txv, insulation and screw on Scots…"
type textarea "x"
type textarea "Received TXV kit and F Quote to replace drier, txv, insulation and screw on Sco…"
type textarea "x"
type textarea "Received TXV kit and Fi Quote to replace drier, txv, insulation and screw on Sc…"
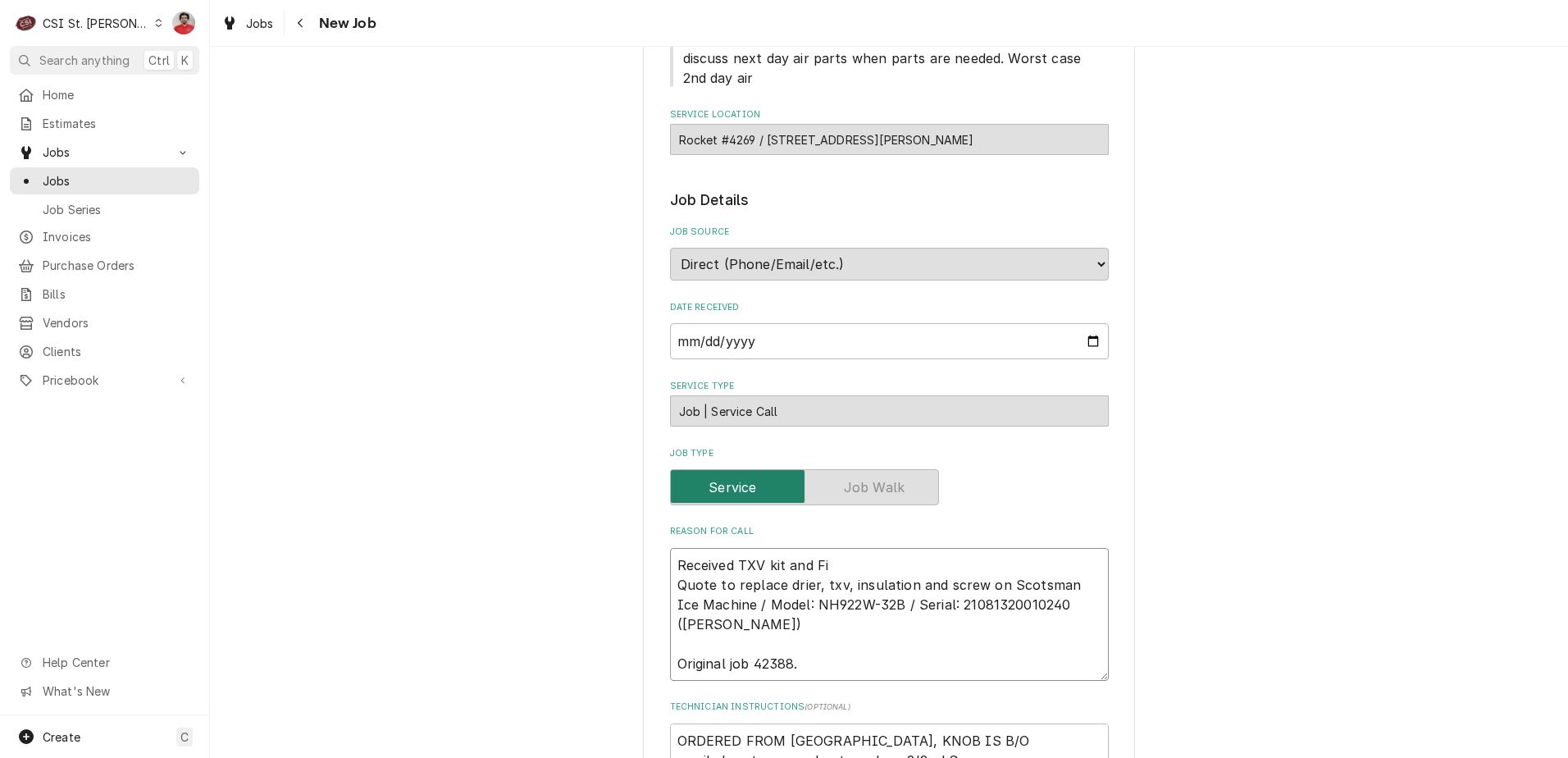
type textarea "x"
type textarea "Received TXV kit and Fil Quote to replace drier, txv, insulation and screw on S…"
type textarea "x"
type textarea "Received TXV kit and Filt Quote to replace drier, txv, insulation and screw on …"
type textarea "x"
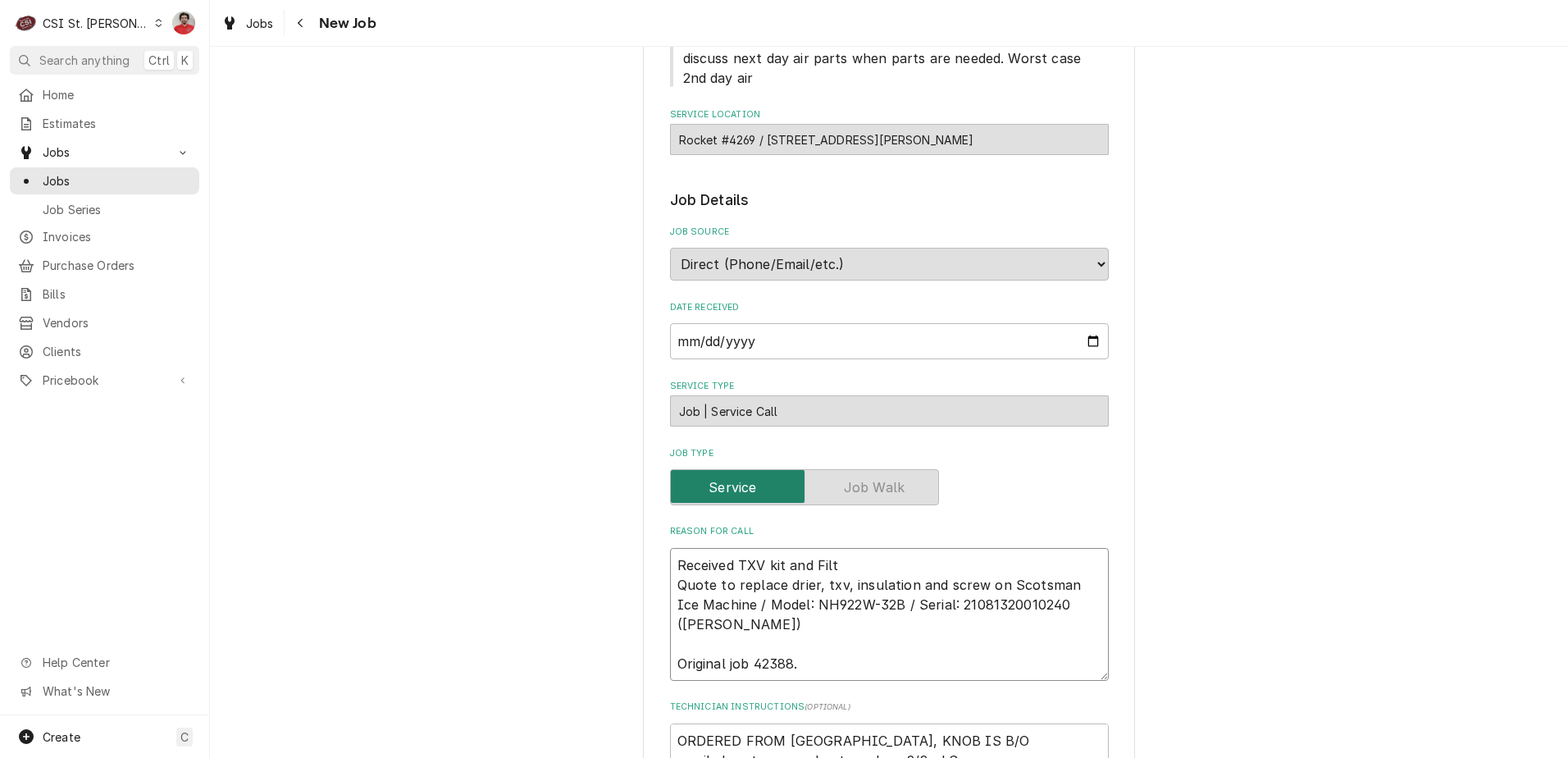
type textarea "Received TXV kit and Filte Quote to replace drier, txv, insulation and screw on…"
type textarea "x"
type textarea "Received TXV kit and Filter Quote to replace drier, txv, insulation and screw o…"
type textarea "x"
type textarea "Received TXV kit and Filter d Quote to replace drier, txv, insulation and screw…"
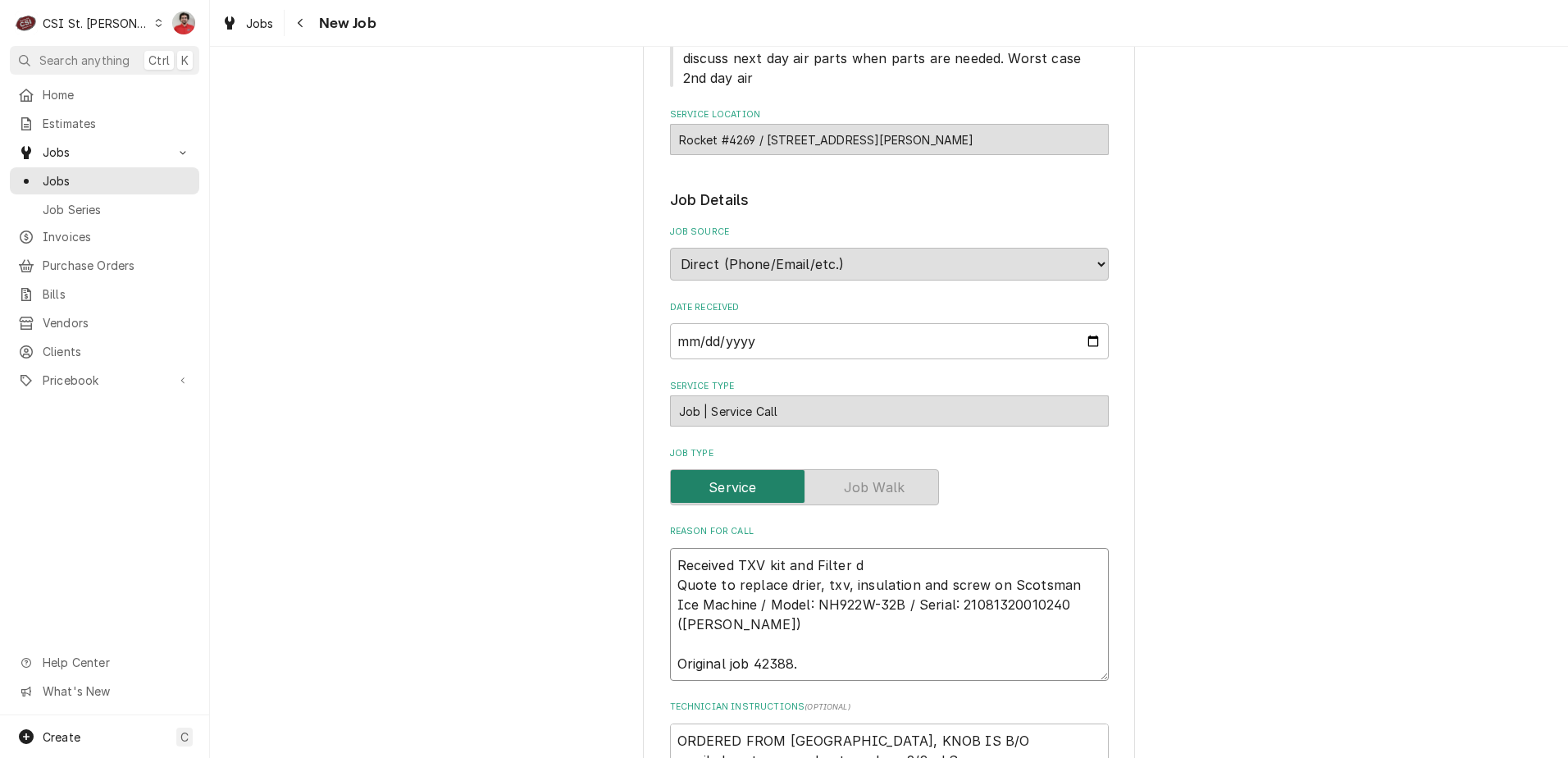
type textarea "x"
type textarea "Received TXV kit and Filter dri Quote to replace drier, txv, insulation and scr…"
type textarea "x"
type textarea "Received TXV kit and Filter drie Quote to replace drier, txv, insulation and sc…"
type textarea "x"
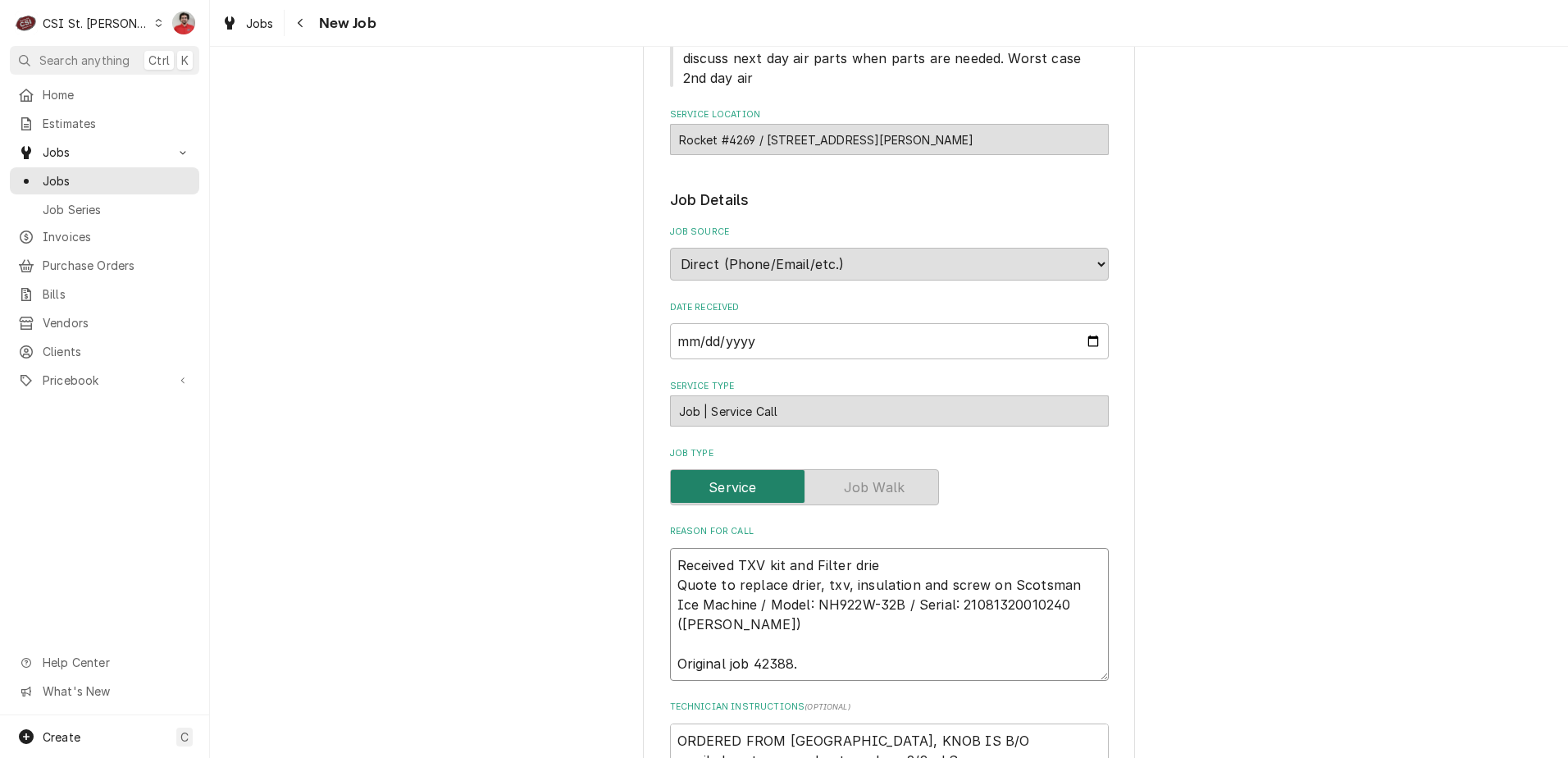
type textarea "Received TXV kit and Filter drier Quote to replace drier, txv, insulation and s…"
type textarea "x"
type textarea "Received TXV kit and Filter driers Quote to replace drier, txv, insulation and …"
type textarea "x"
type textarea "Received TXV kit and Filter driers Quote to replace drier, txv, insulation and …"
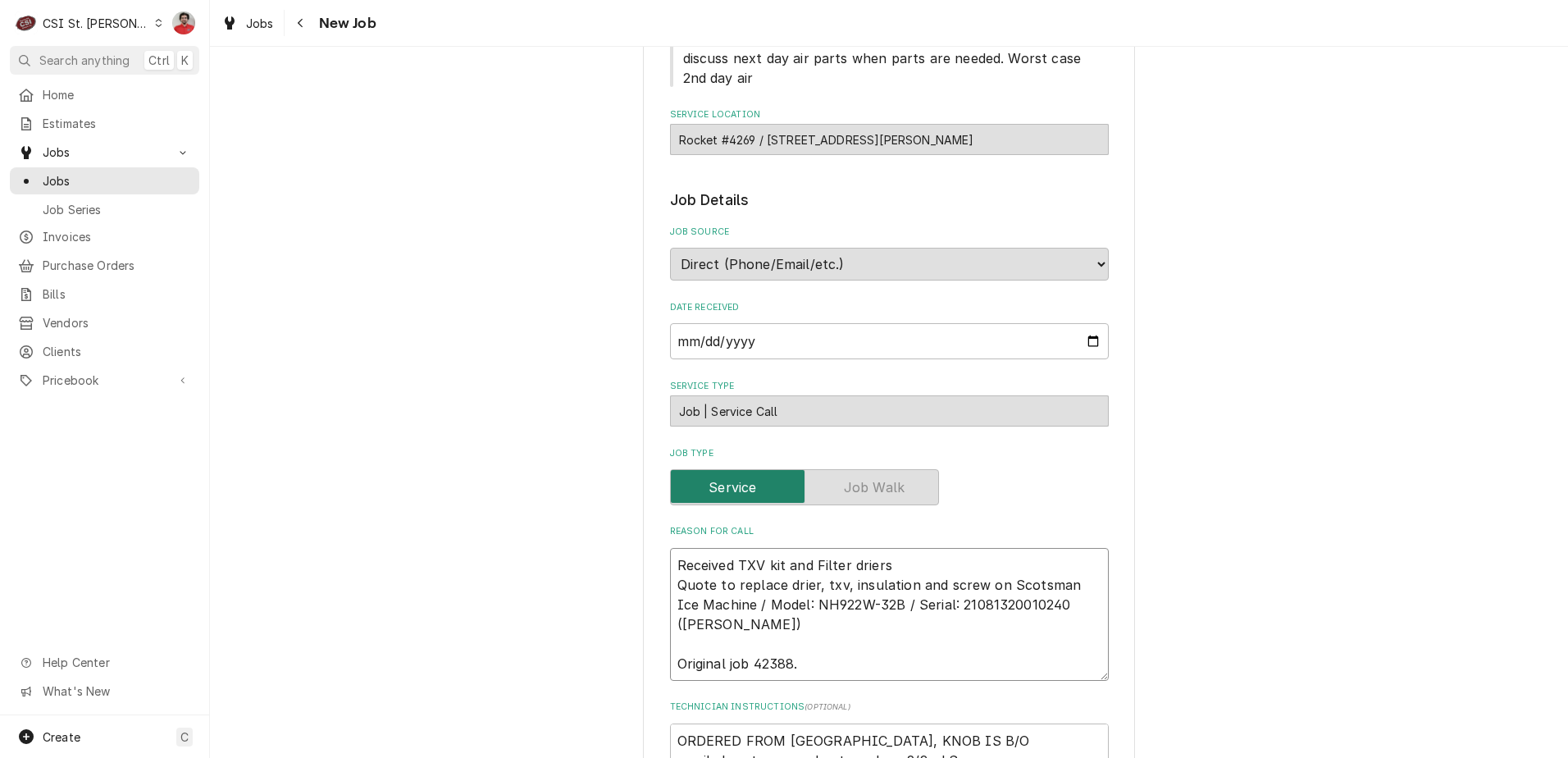
type textarea "x"
type textarea "Received TXV kit and Filter driers t Quote to replace drier, txv, insulation an…"
type textarea "x"
type textarea "Received TXV kit and Filter driers to Quote to replace drier, txv, insulation a…"
type textarea "x"
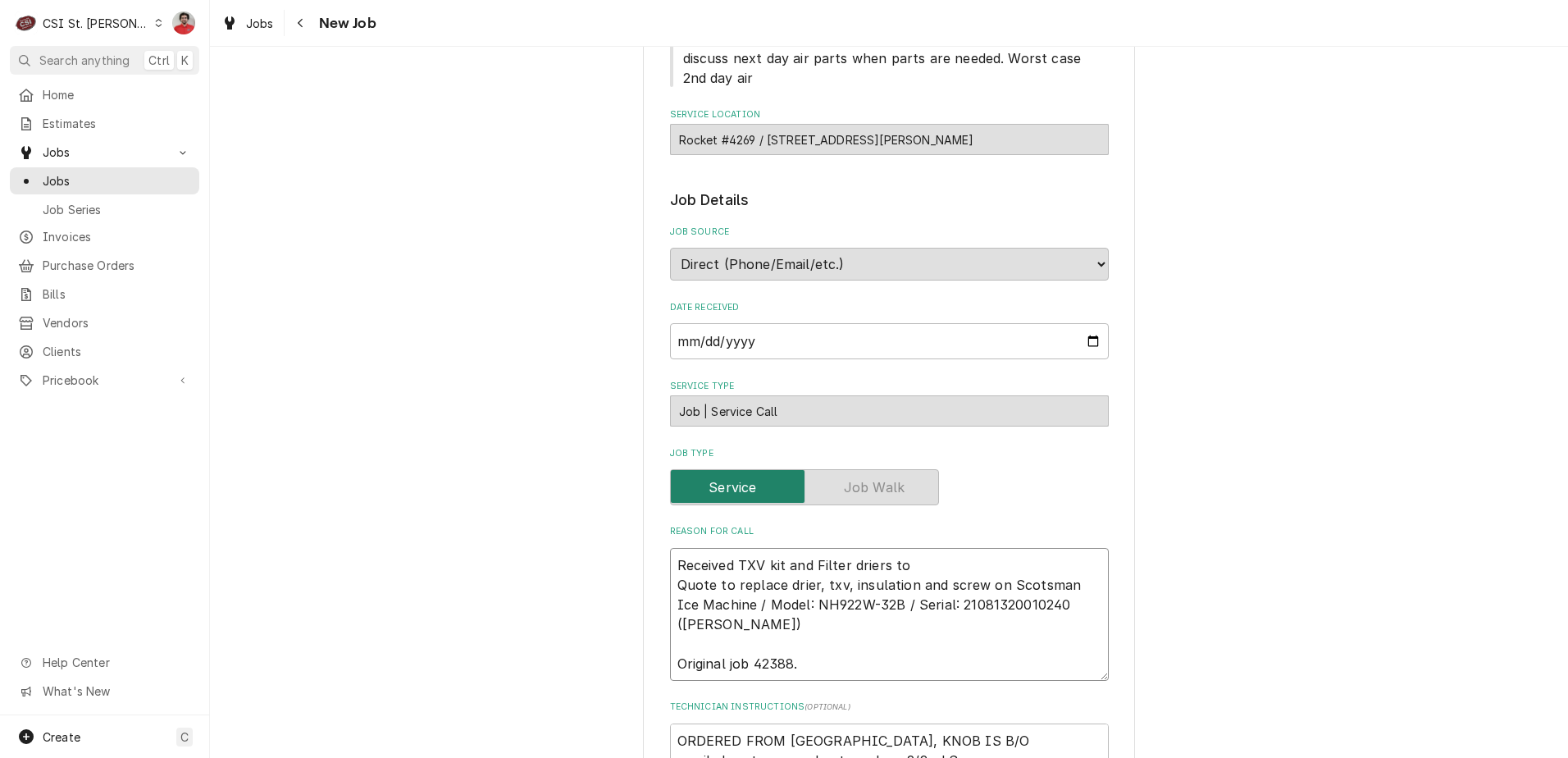
type textarea "Received TXV kit and Filter driers to Quote to replace drier, txv, insulation a…"
type textarea "x"
type textarea "Received TXV kit and Filter driers to Quote to replace drier, txv, insulation a…"
type textarea "x"
type textarea "Received TXV kit and Filter driers to K Quote to replace drier, txv, insulation…"
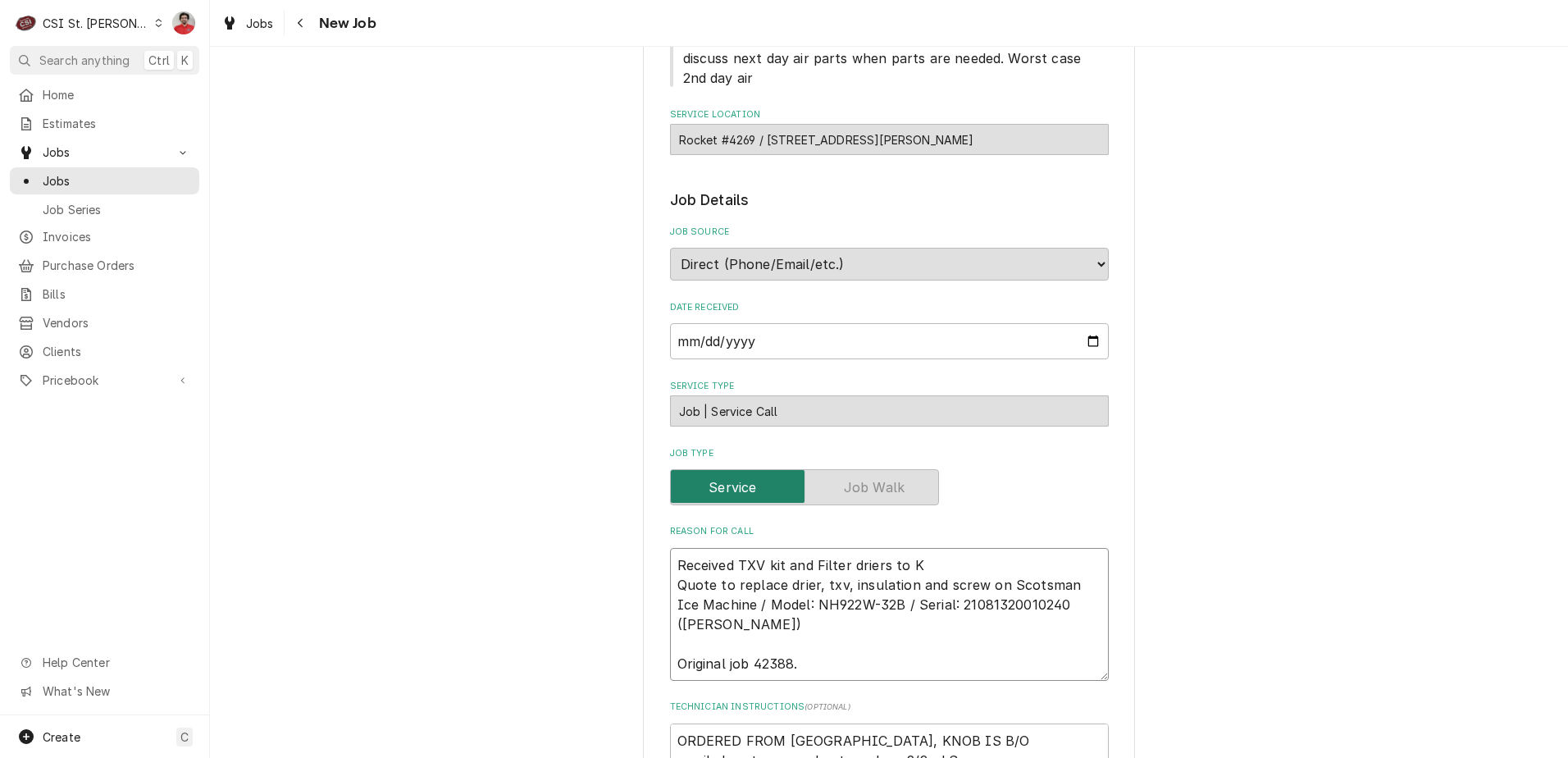
type textarea "x"
type textarea "Received TXV kit and Filter driers to Ke Quote to replace drier, txv, insulatio…"
type textarea "x"
type textarea "Received TXV kit and Filter driers to Kev Quote to replace drier, txv, insulati…"
type textarea "x"
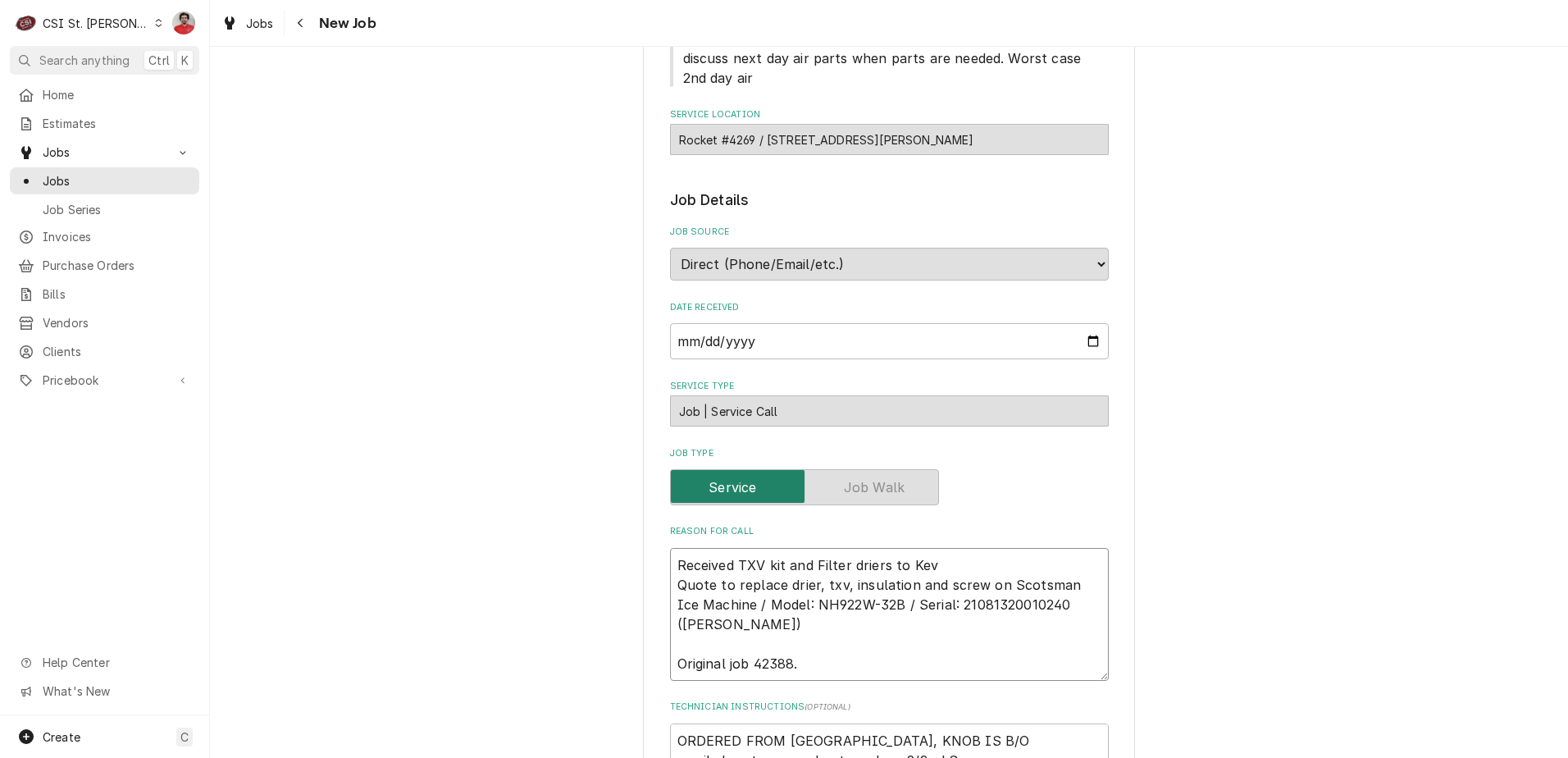
type textarea "Received TXV kit and Filter driers to Kevi Quote to replace drier, txv, insulat…"
type textarea "x"
type textarea "Received TXV kit and Filter driers to Kevin Quote to replace drier, txv, insula…"
type textarea "x"
type textarea "Received TXV kit and Filter driers to Kevin Quote to replace drier, txv, insula…"
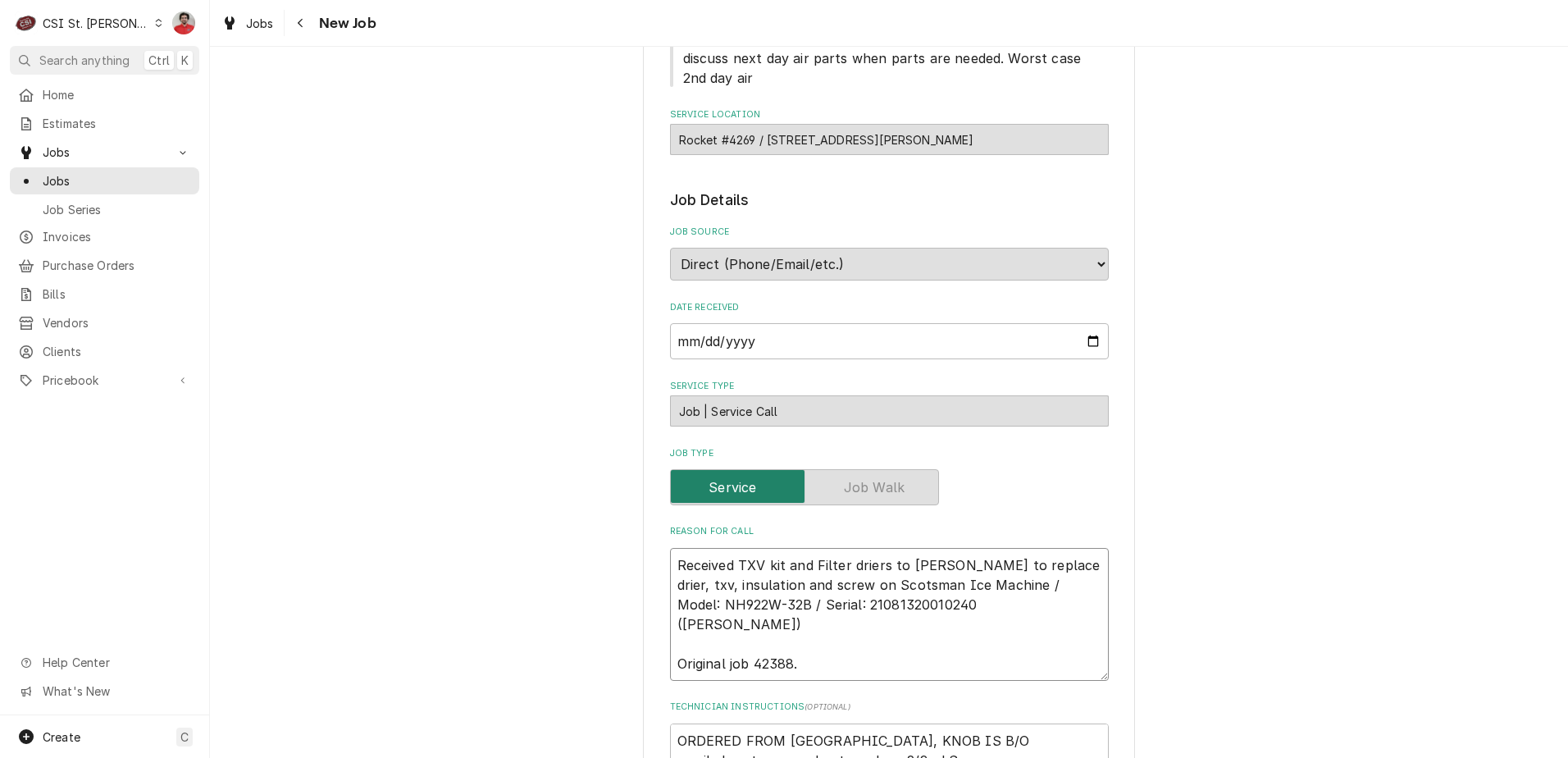
type textarea "x"
type textarea "Received TXV kit and Filter driers to Kevin J Quote to replace drier, txv, insu…"
type textarea "x"
type textarea "Received TXV kit and Filter driers to Kevin J's Quote to replace drier, txv, in…"
type textarea "x"
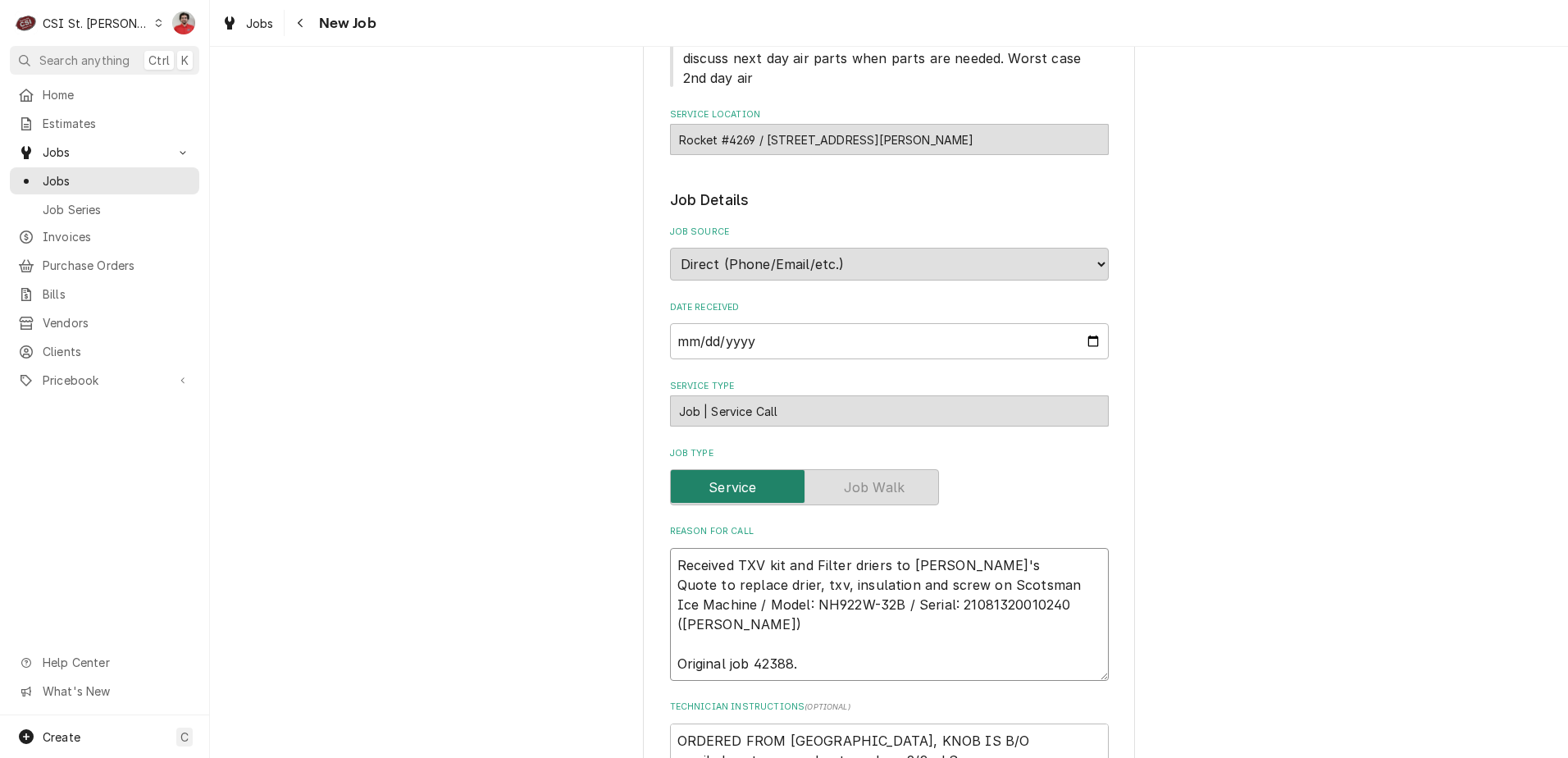
type textarea "Received TXV kit and Filter driers to Kevin J's Quote to replace drier, txv, in…"
type textarea "x"
type textarea "Received TXV kit and Filter driers to Kevin J's s Quote to replace drier, txv, …"
type textarea "x"
type textarea "Received TXV kit and Filter driers to Kevin J's sh Quote to replace drier, txv,…"
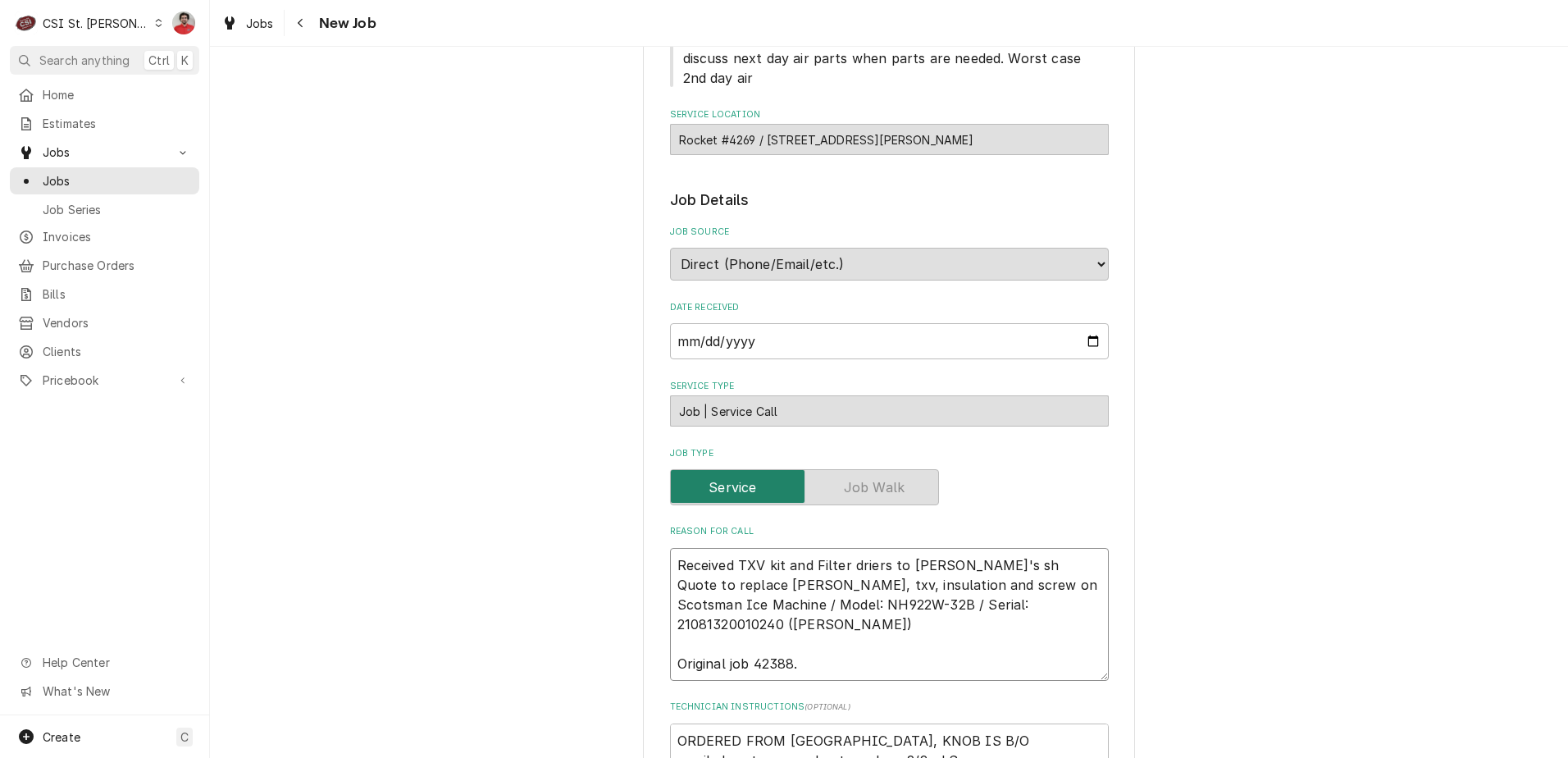
type textarea "x"
type textarea "Received TXV kit and Filter driers to Kevin J's she Quote to replace drier, txv…"
type textarea "x"
type textarea "Received TXV kit and Filter driers to Kevin J's shel Quote to replace drier, tx…"
type textarea "x"
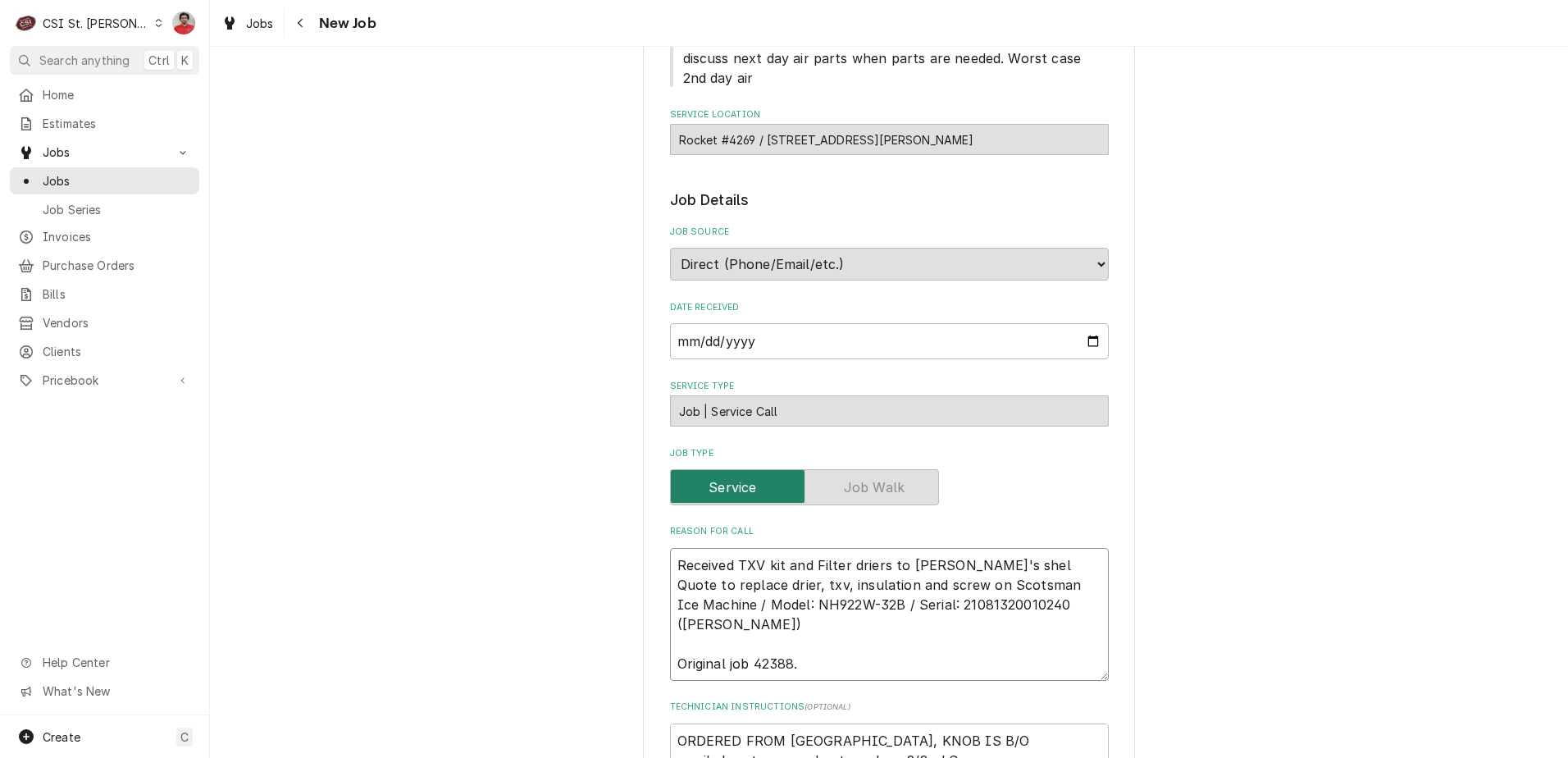
type textarea "Received TXV kit and Filter driers to Kevin J's shelf Quote to replace drier, t…"
type textarea "x"
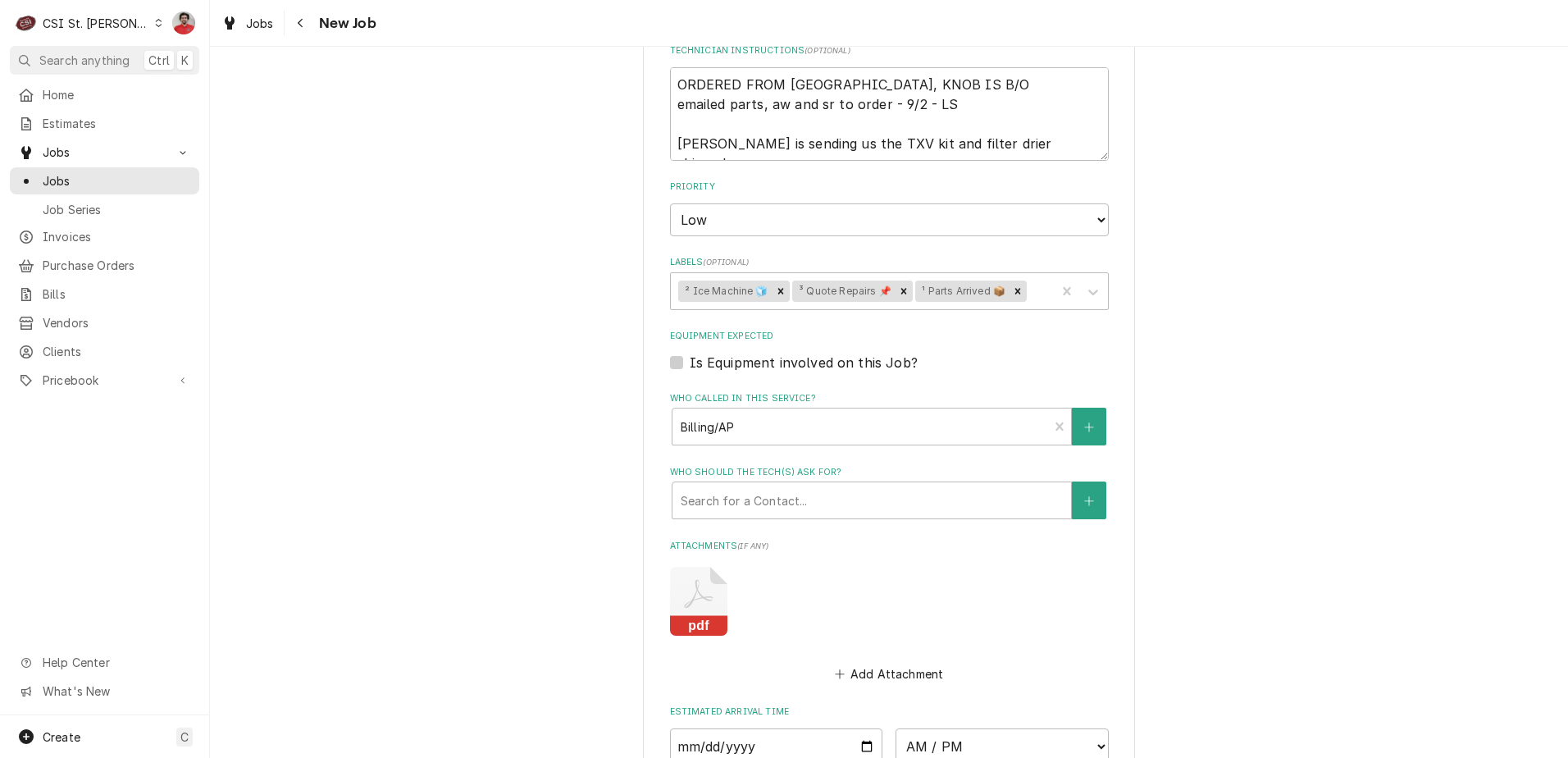
scroll to position [1327, 0]
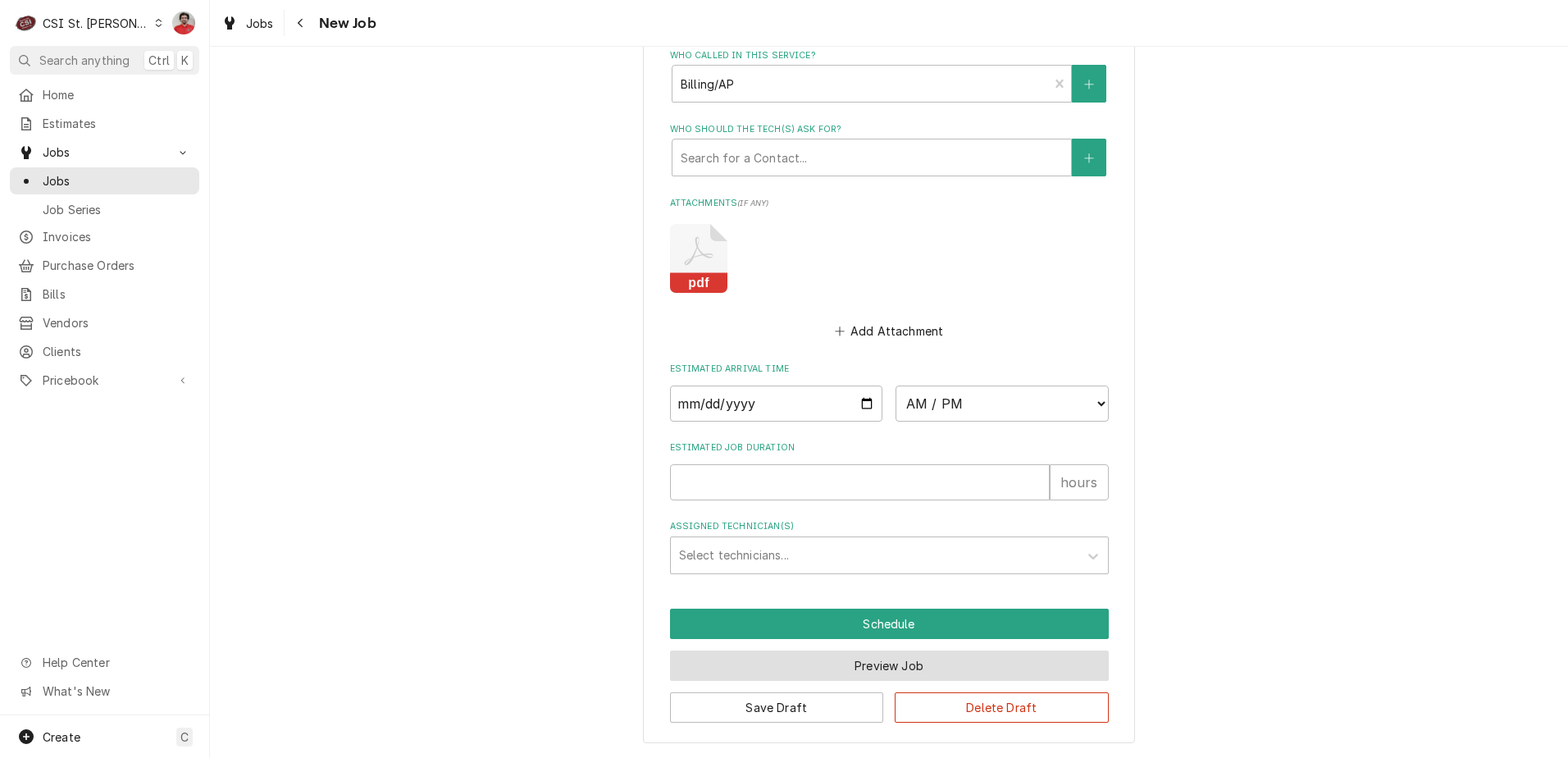
type textarea "Received TXV kit and Filter driers to Kevin J's shelf Quote to replace drier, t…"
click at [838, 668] on button "Preview Job" at bounding box center [888, 665] width 438 height 30
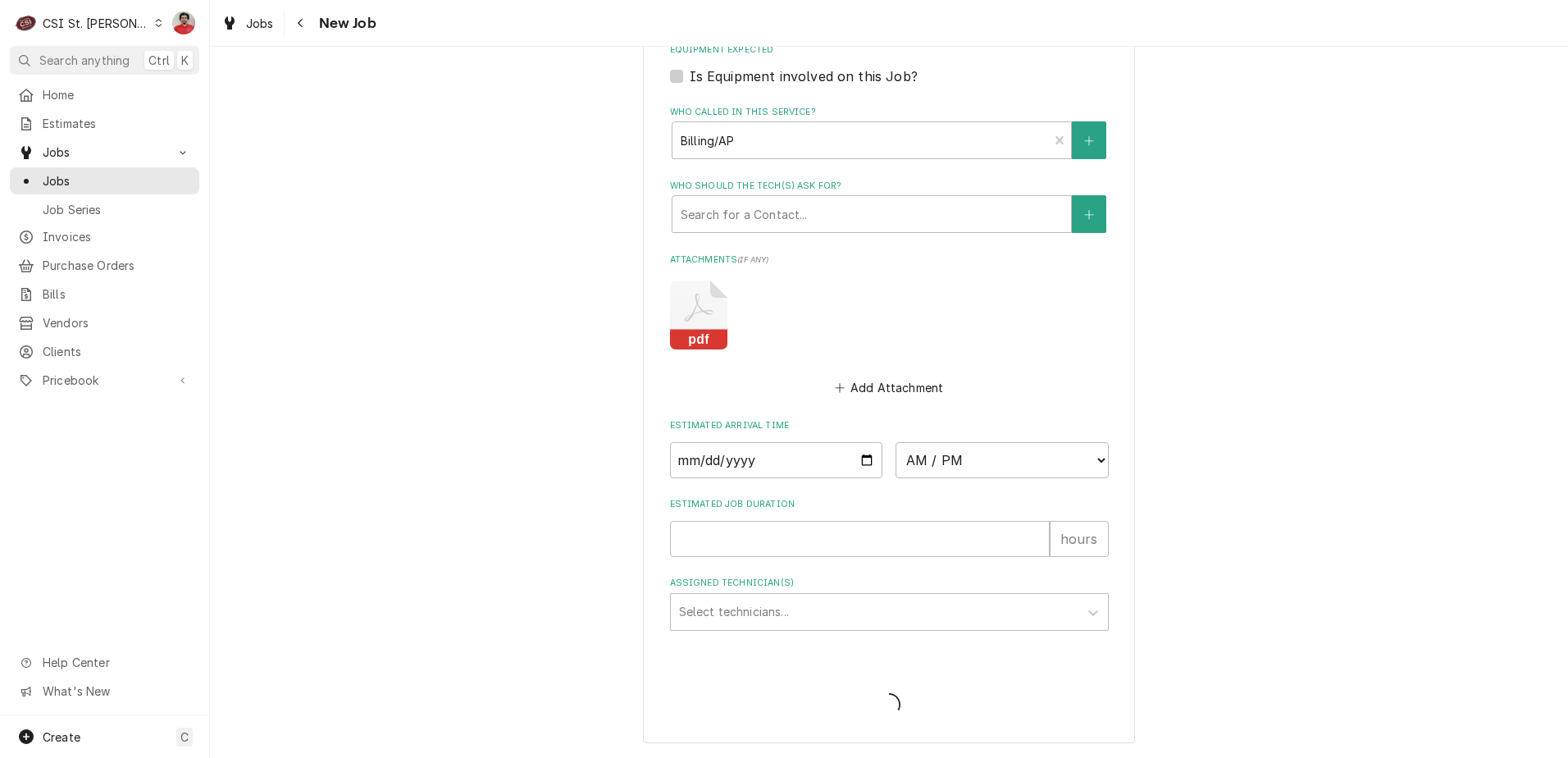
type textarea "x"
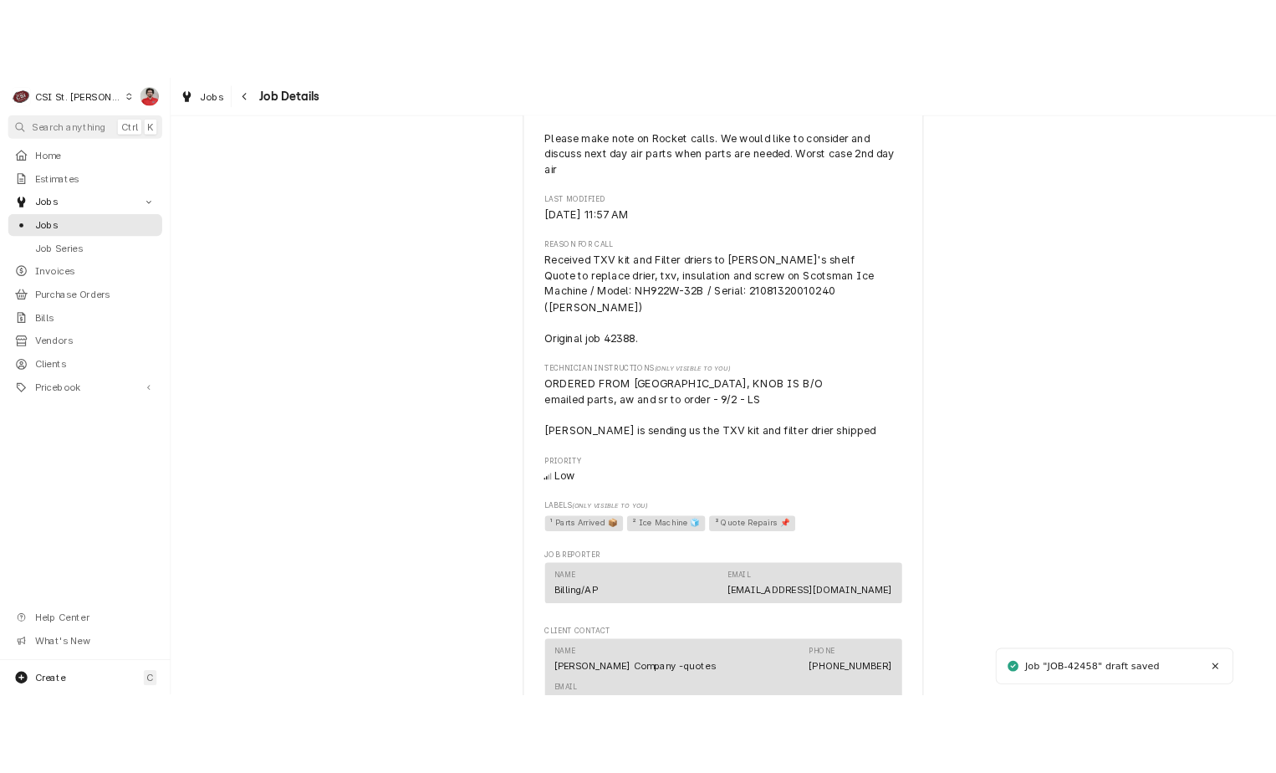
scroll to position [1215, 0]
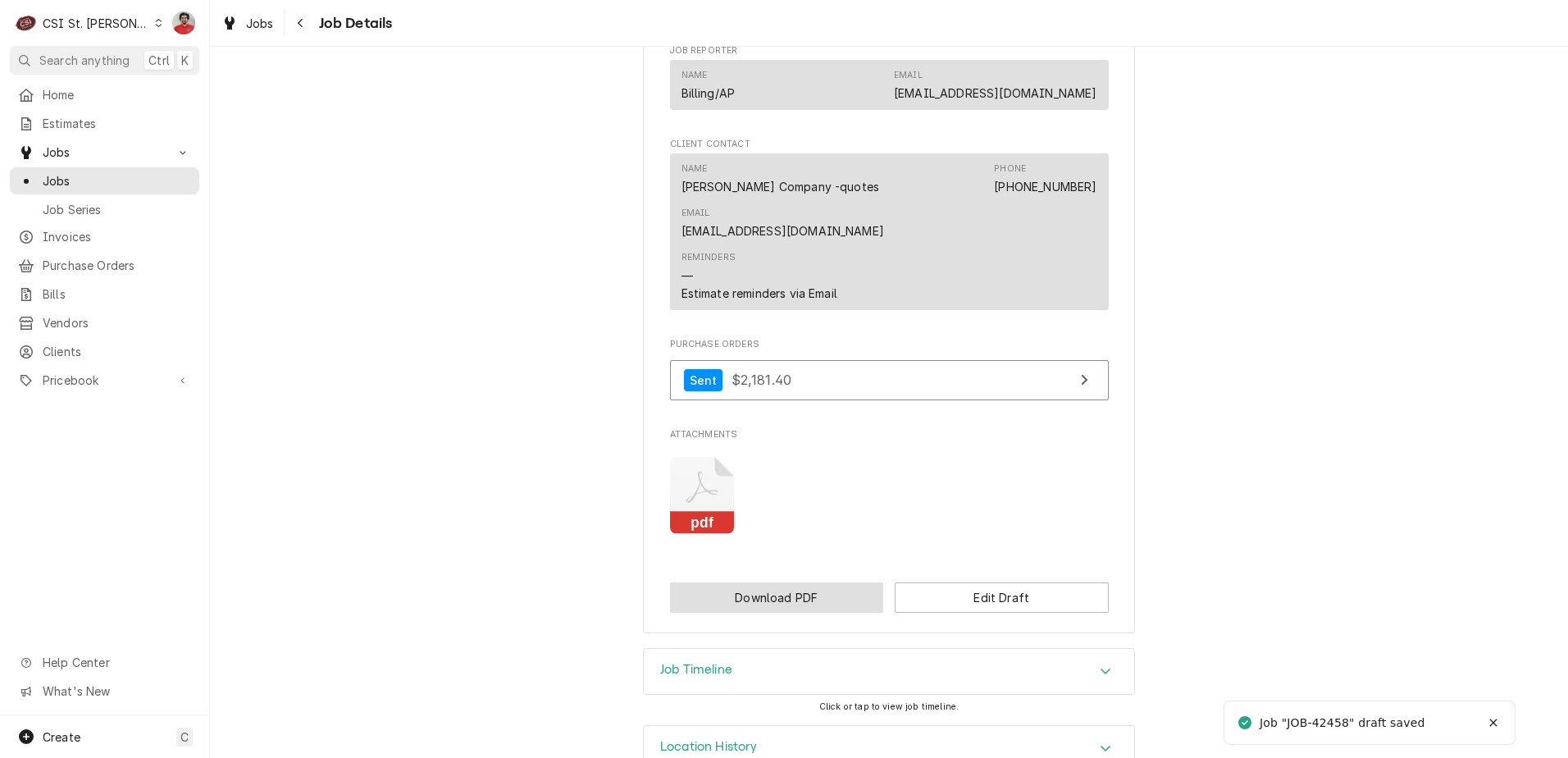
click at [832, 582] on button "Download PDF" at bounding box center [777, 597] width 214 height 30
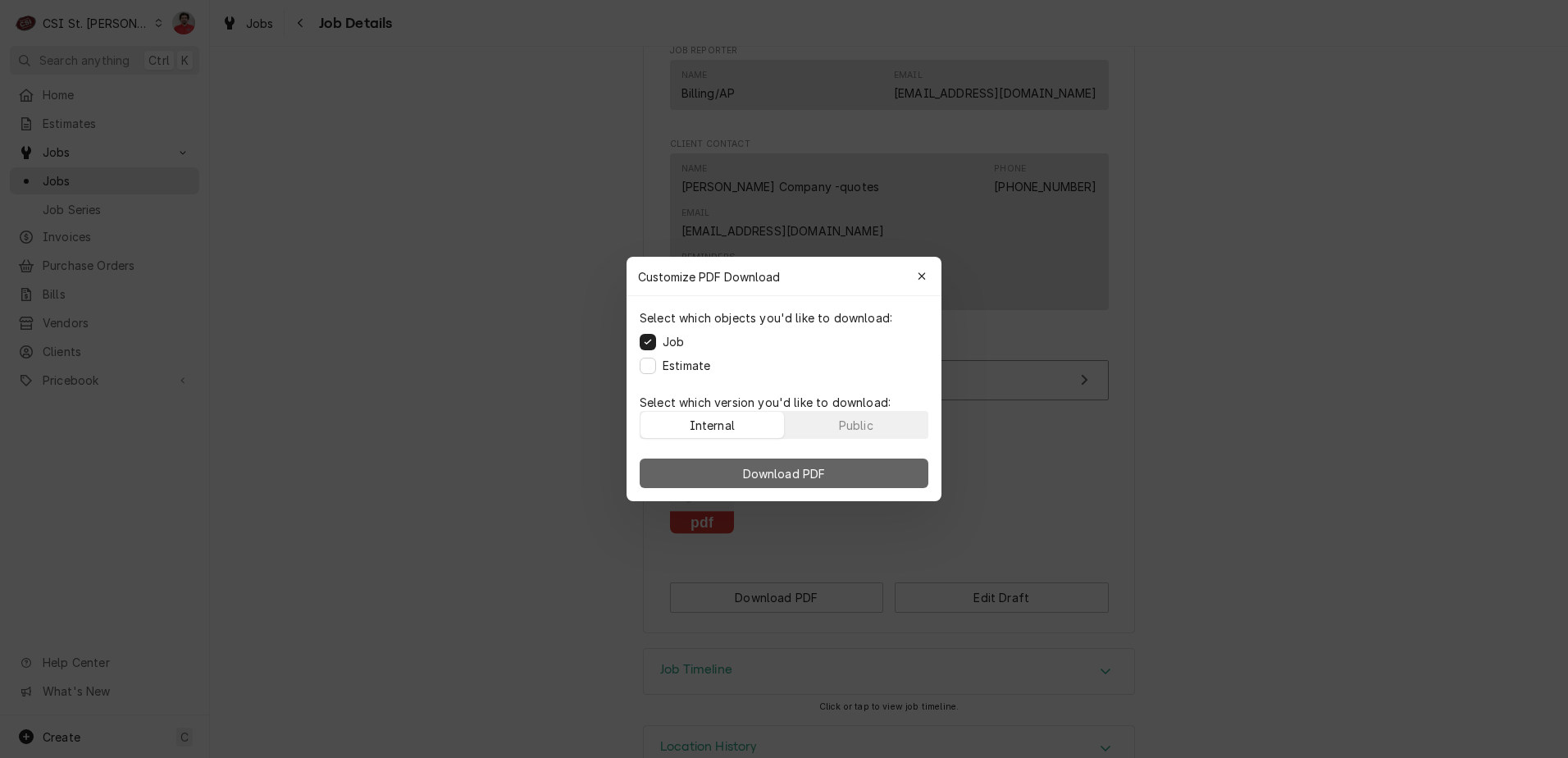
click at [829, 469] on button "Download PDF" at bounding box center [784, 473] width 288 height 29
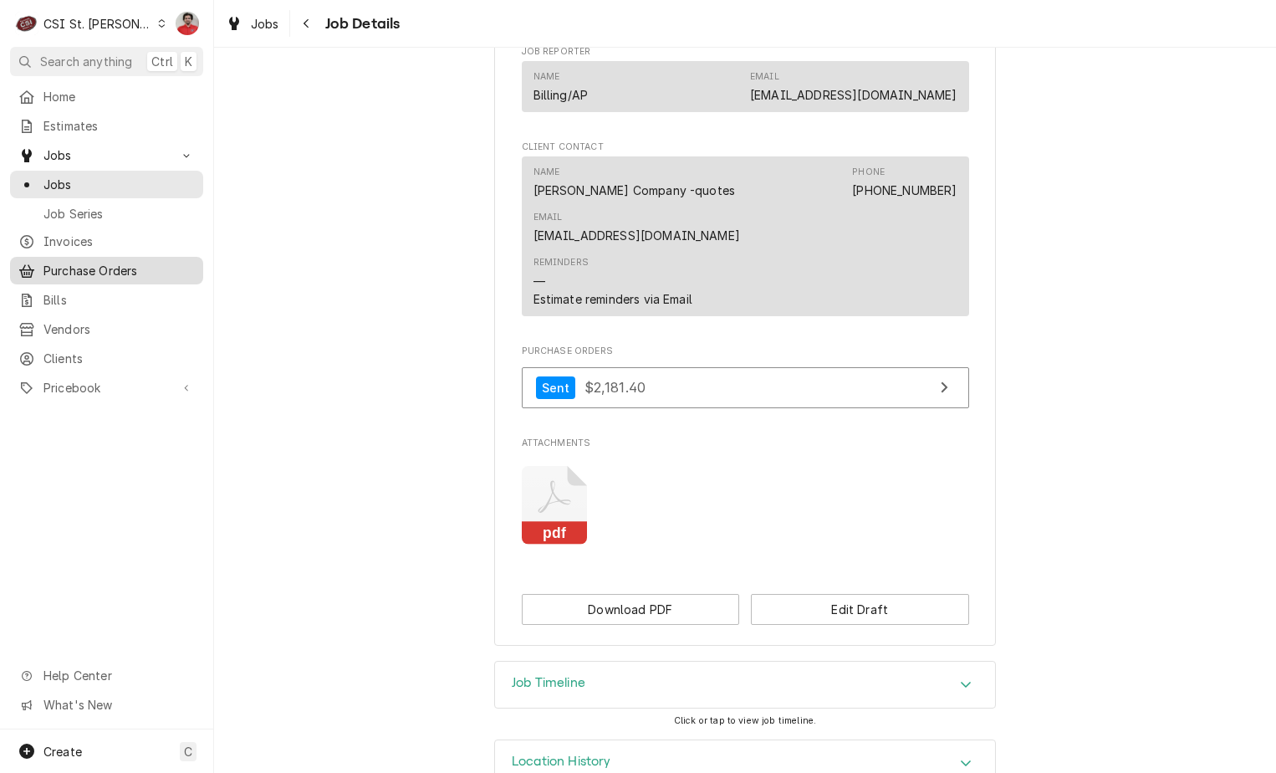
click at [109, 262] on span "Purchase Orders" at bounding box center [118, 271] width 151 height 18
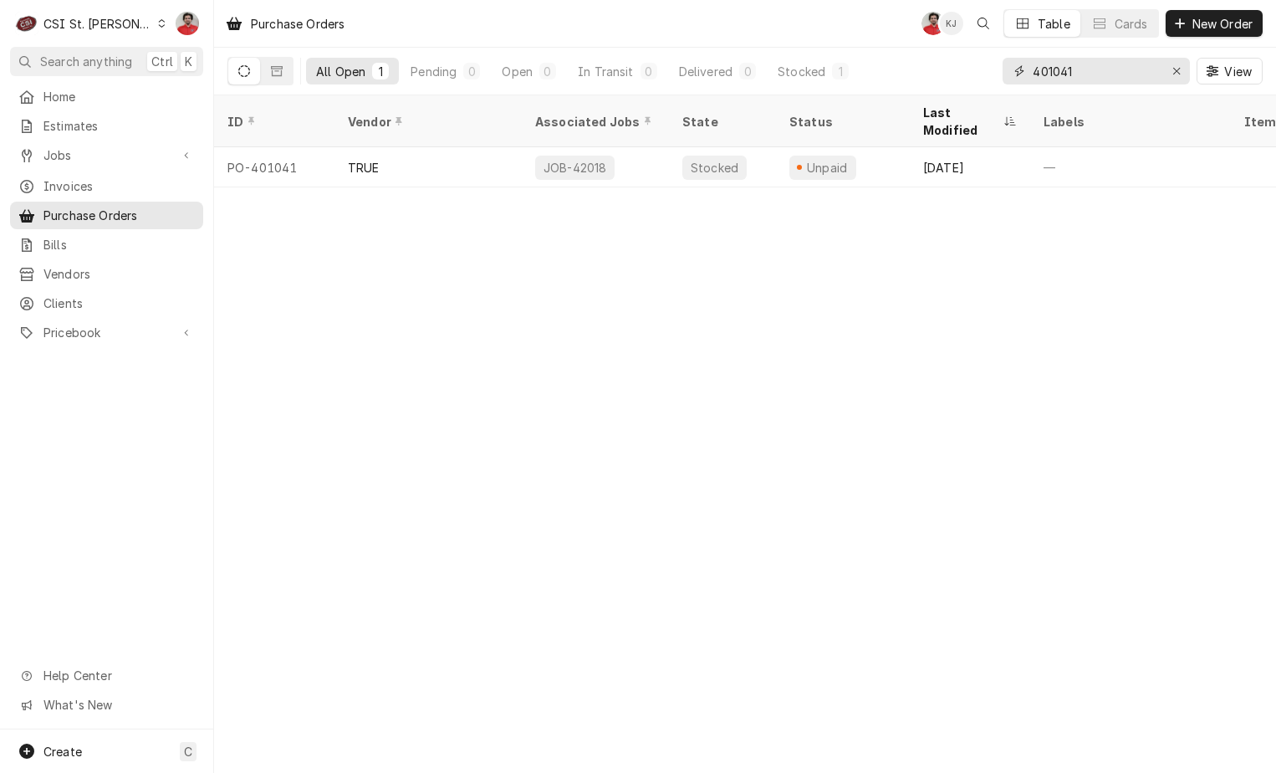
click at [1069, 69] on input "401041" at bounding box center [1095, 71] width 125 height 27
type input "401144"
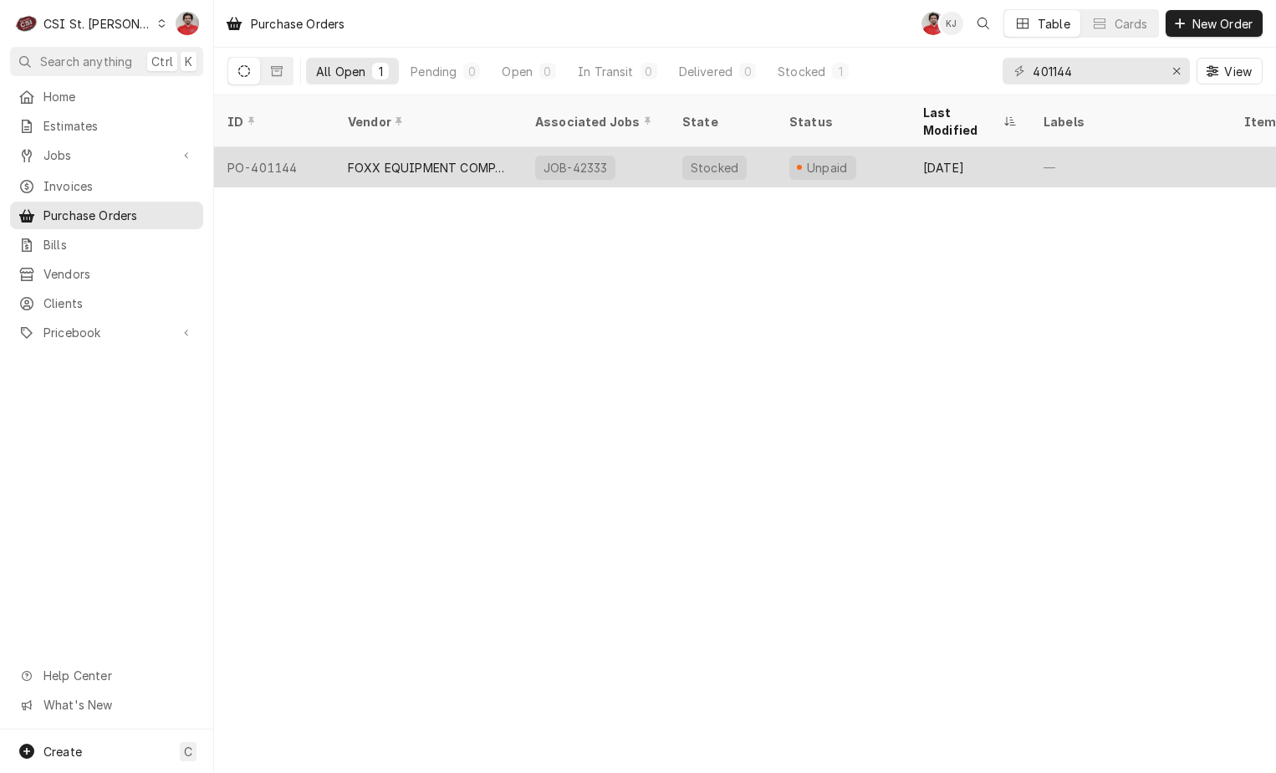
click at [872, 147] on div "Unpaid" at bounding box center [843, 167] width 134 height 40
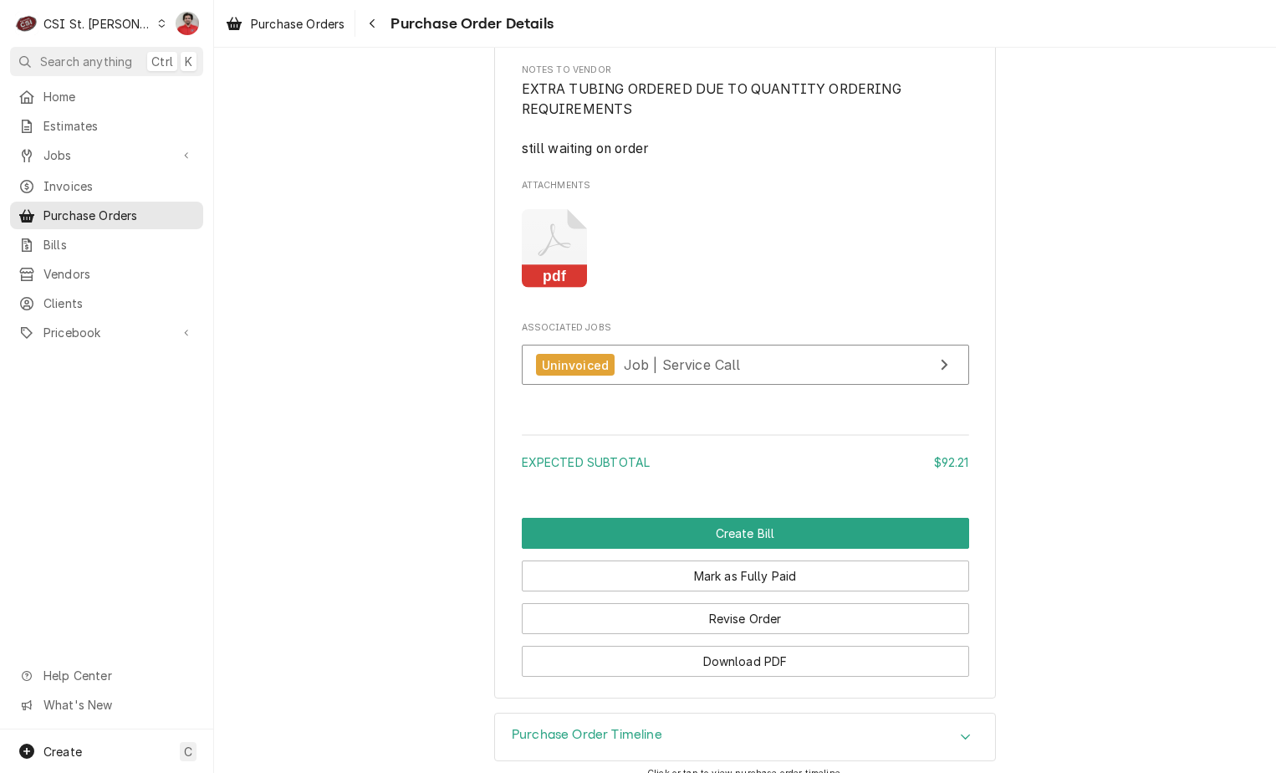
scroll to position [2248, 0]
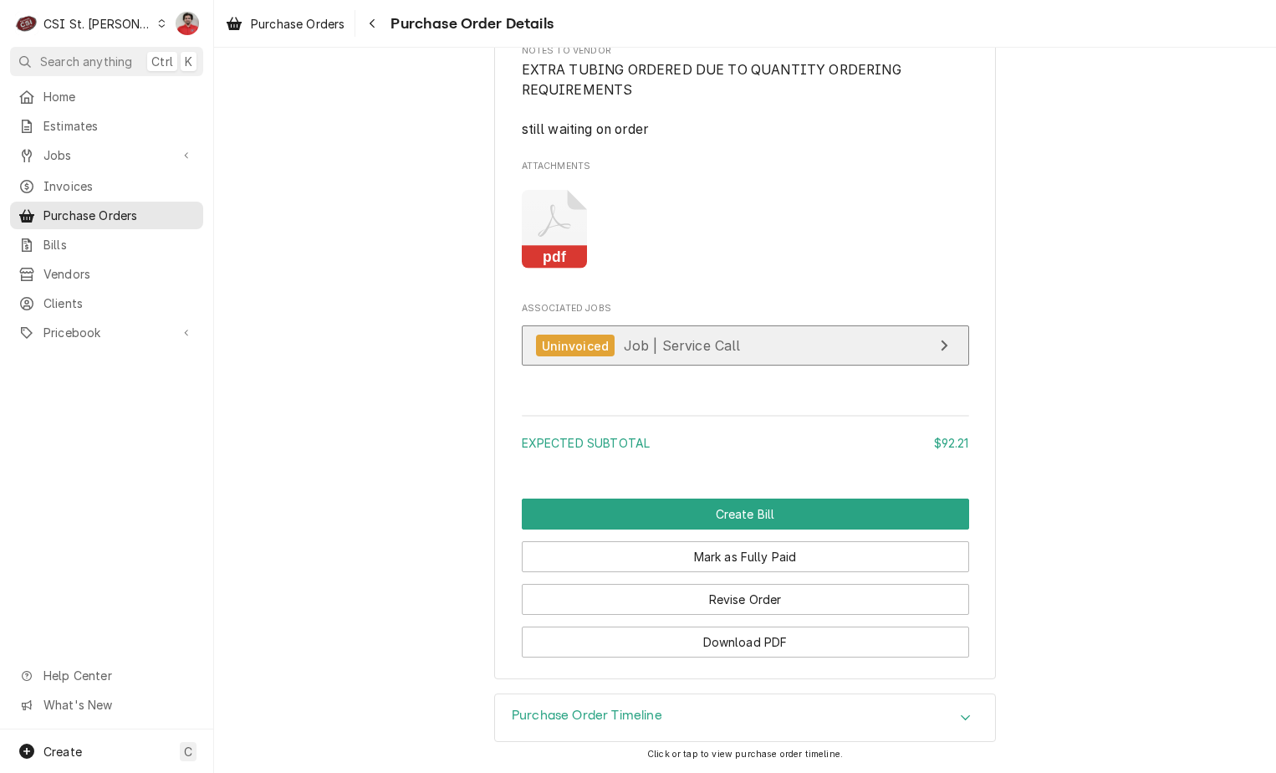
click at [809, 344] on link "Uninvoiced Job | Service Call" at bounding box center [745, 345] width 447 height 41
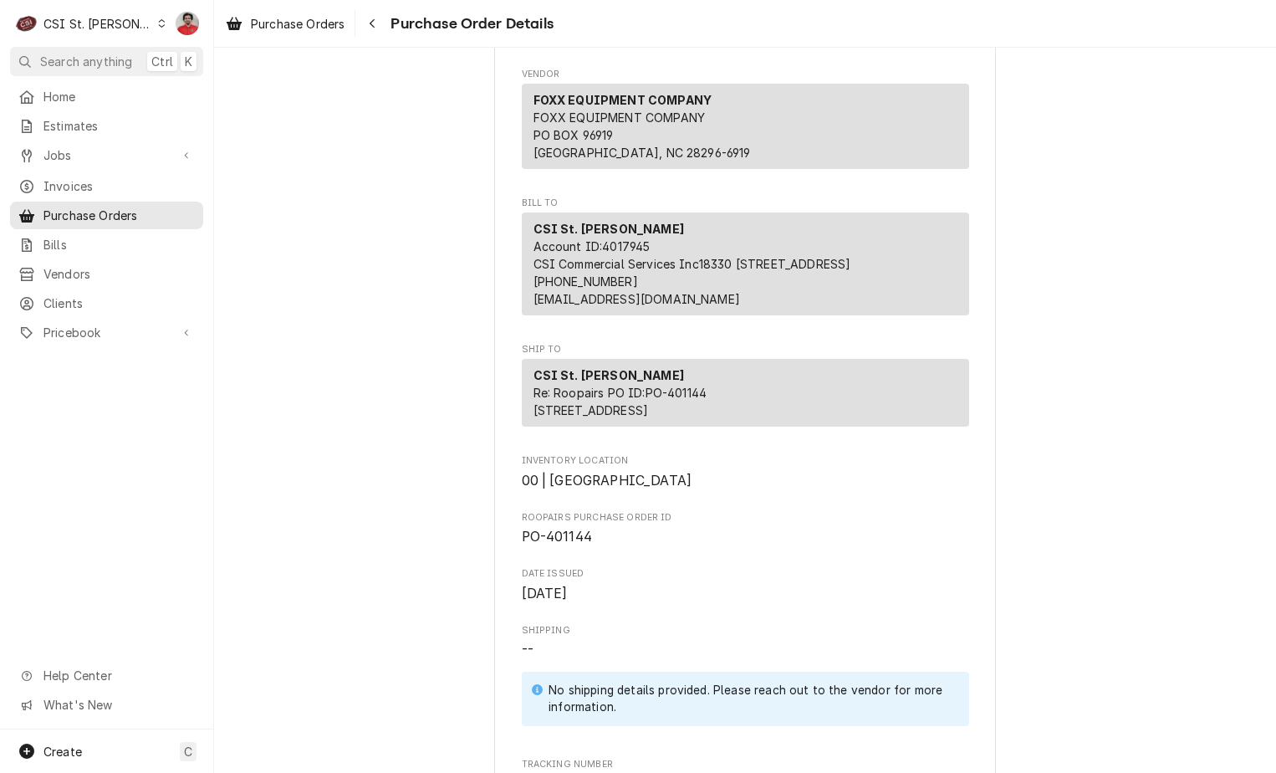
scroll to position [0, 0]
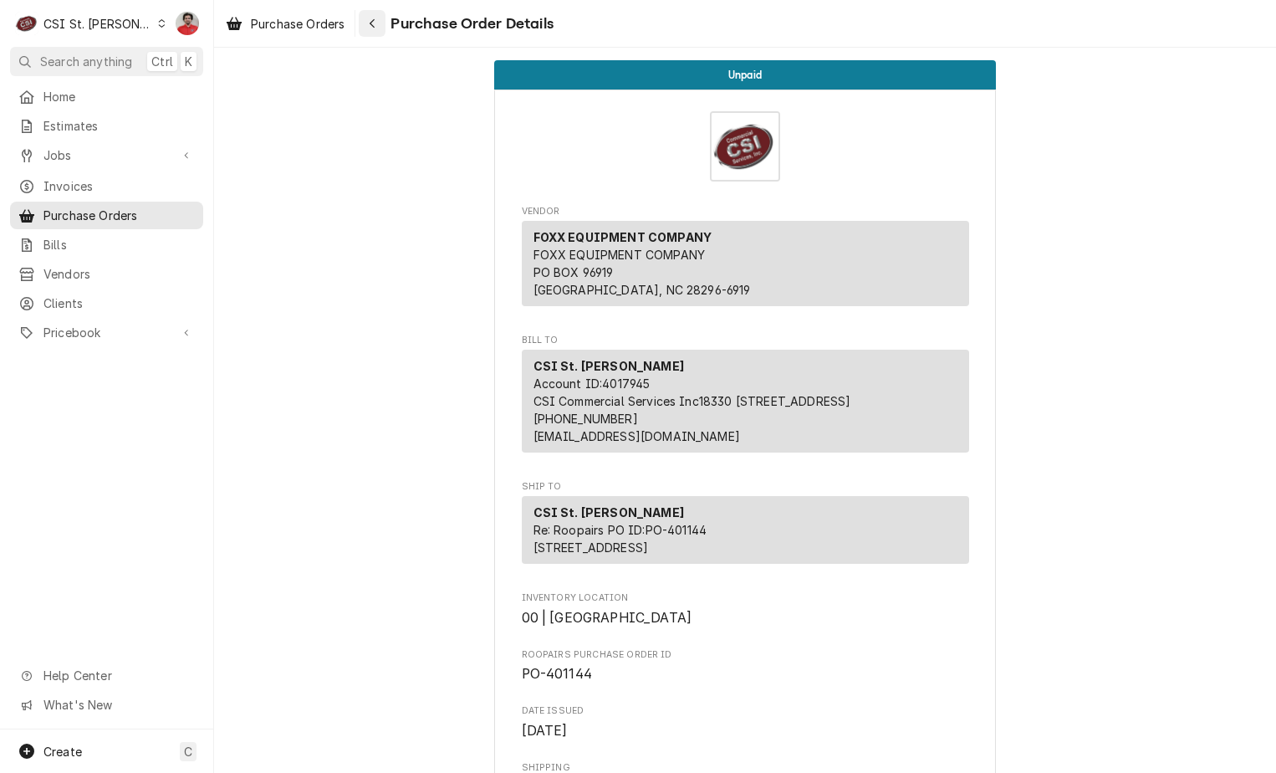
click at [375, 25] on icon "Navigate back" at bounding box center [373, 24] width 8 height 12
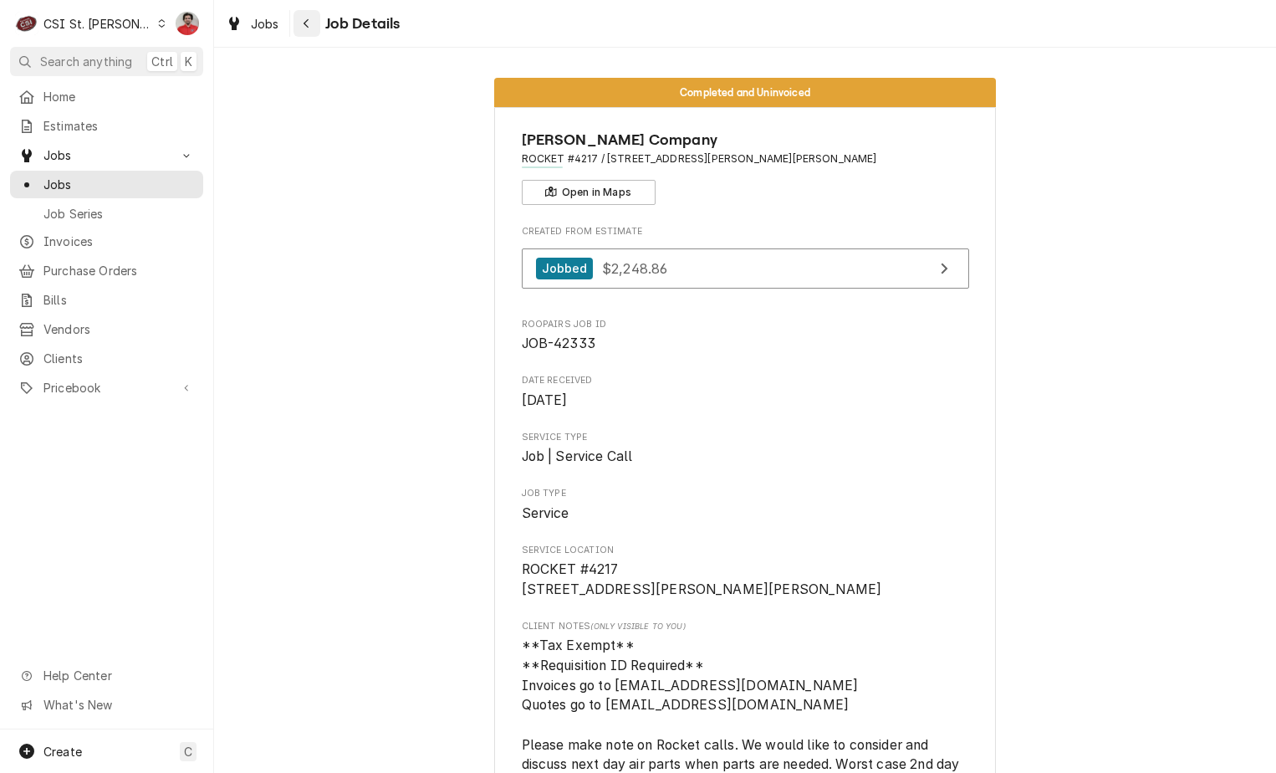
click at [299, 17] on div "Navigate back" at bounding box center [307, 23] width 17 height 17
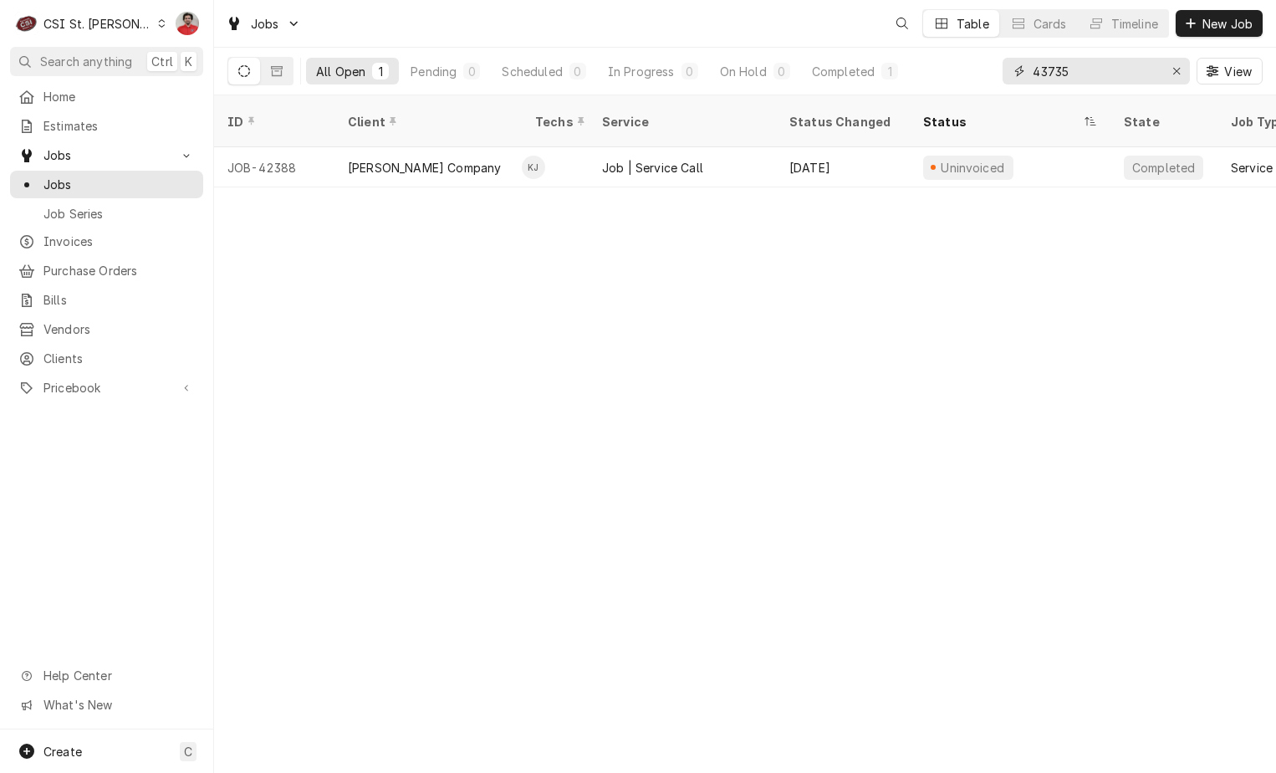
click at [1103, 69] on input "43735" at bounding box center [1095, 71] width 125 height 27
type input "giraffe"
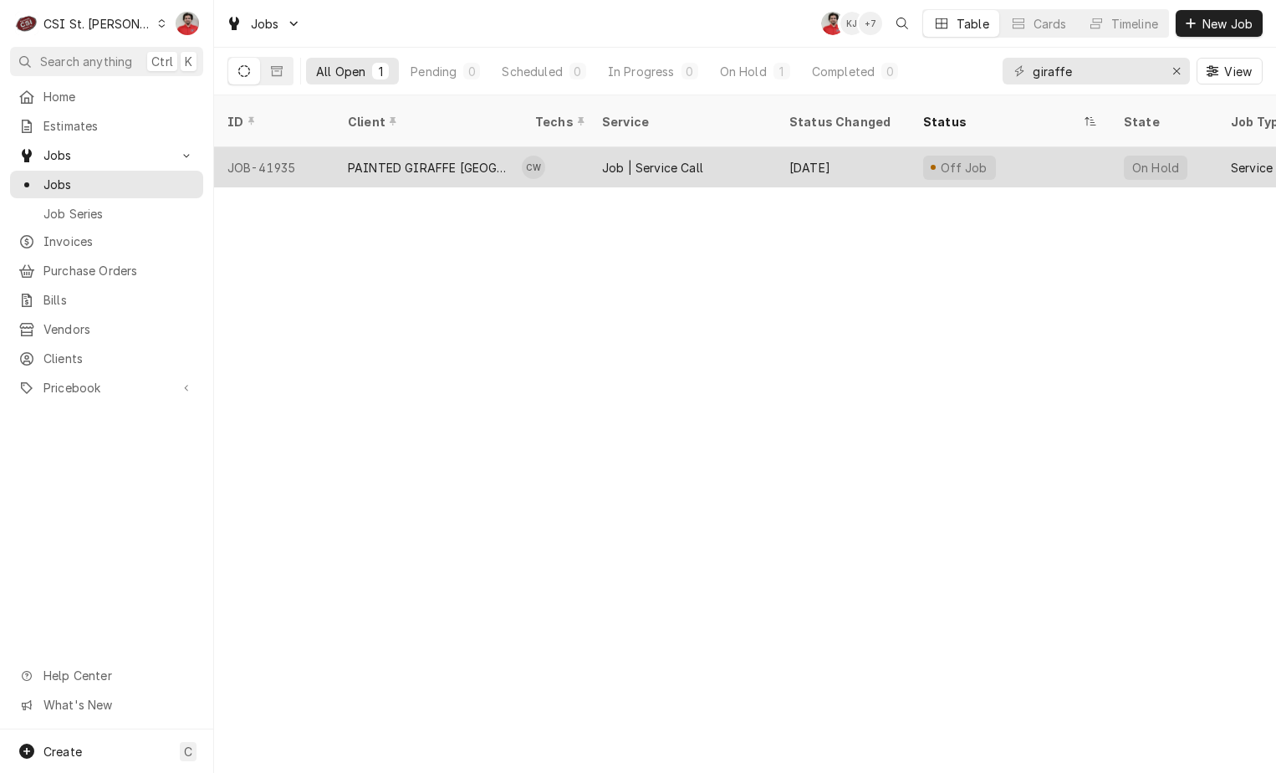
click at [690, 159] on div "Job | Service Call" at bounding box center [652, 168] width 101 height 18
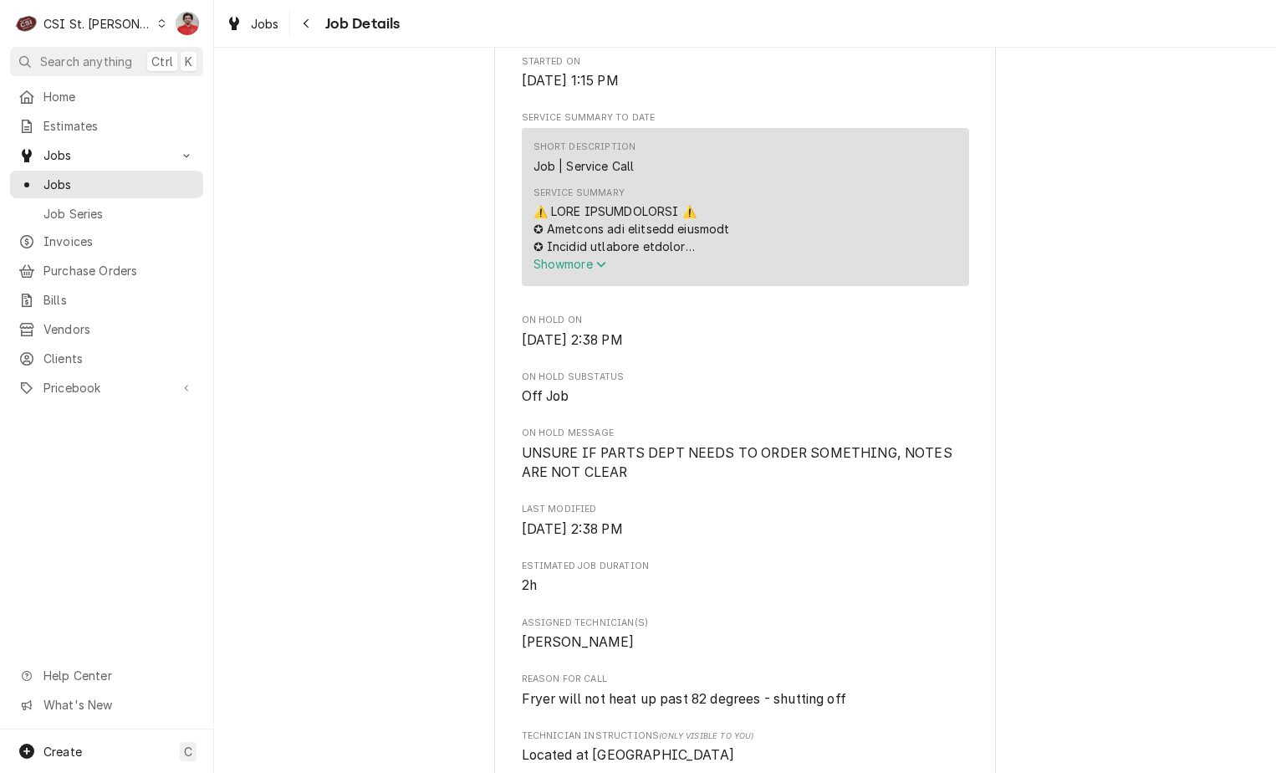
click at [591, 271] on span "Show more" at bounding box center [570, 264] width 74 height 14
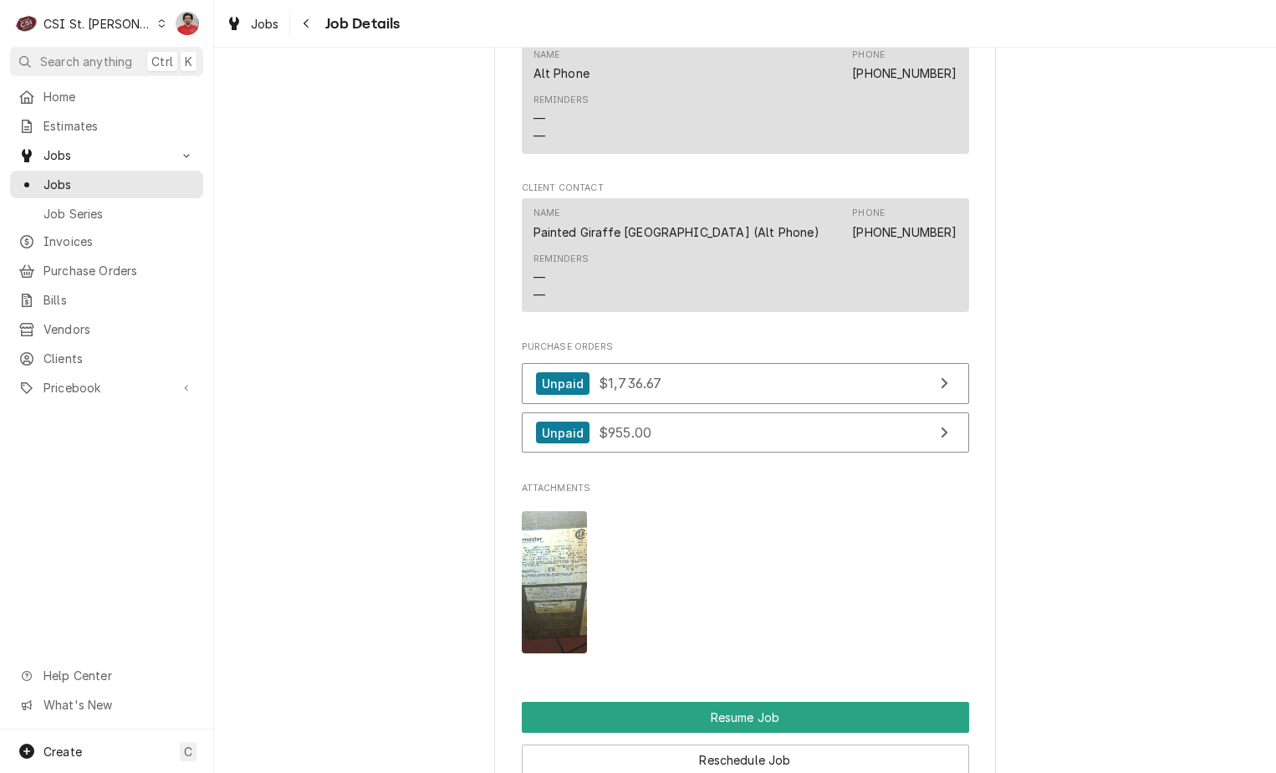
scroll to position [2508, 0]
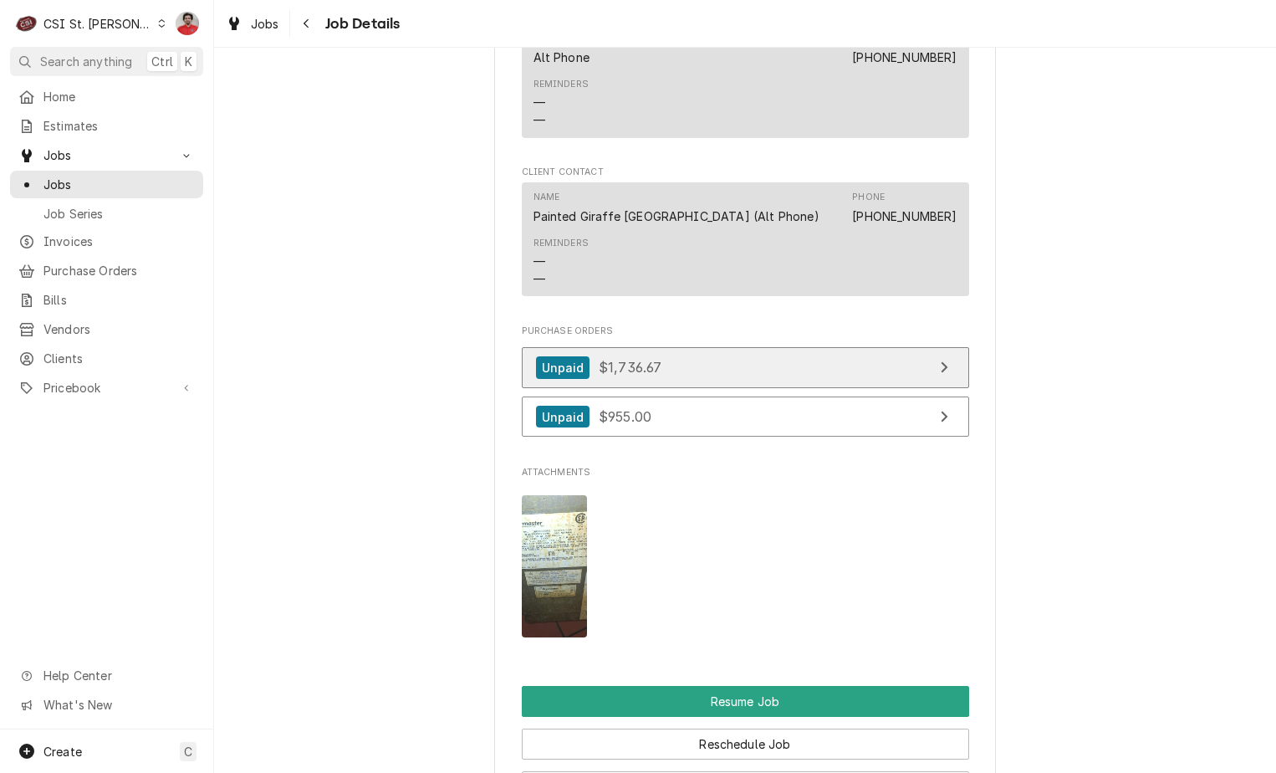
click at [753, 388] on link "Unpaid $1,736.67" at bounding box center [745, 367] width 447 height 41
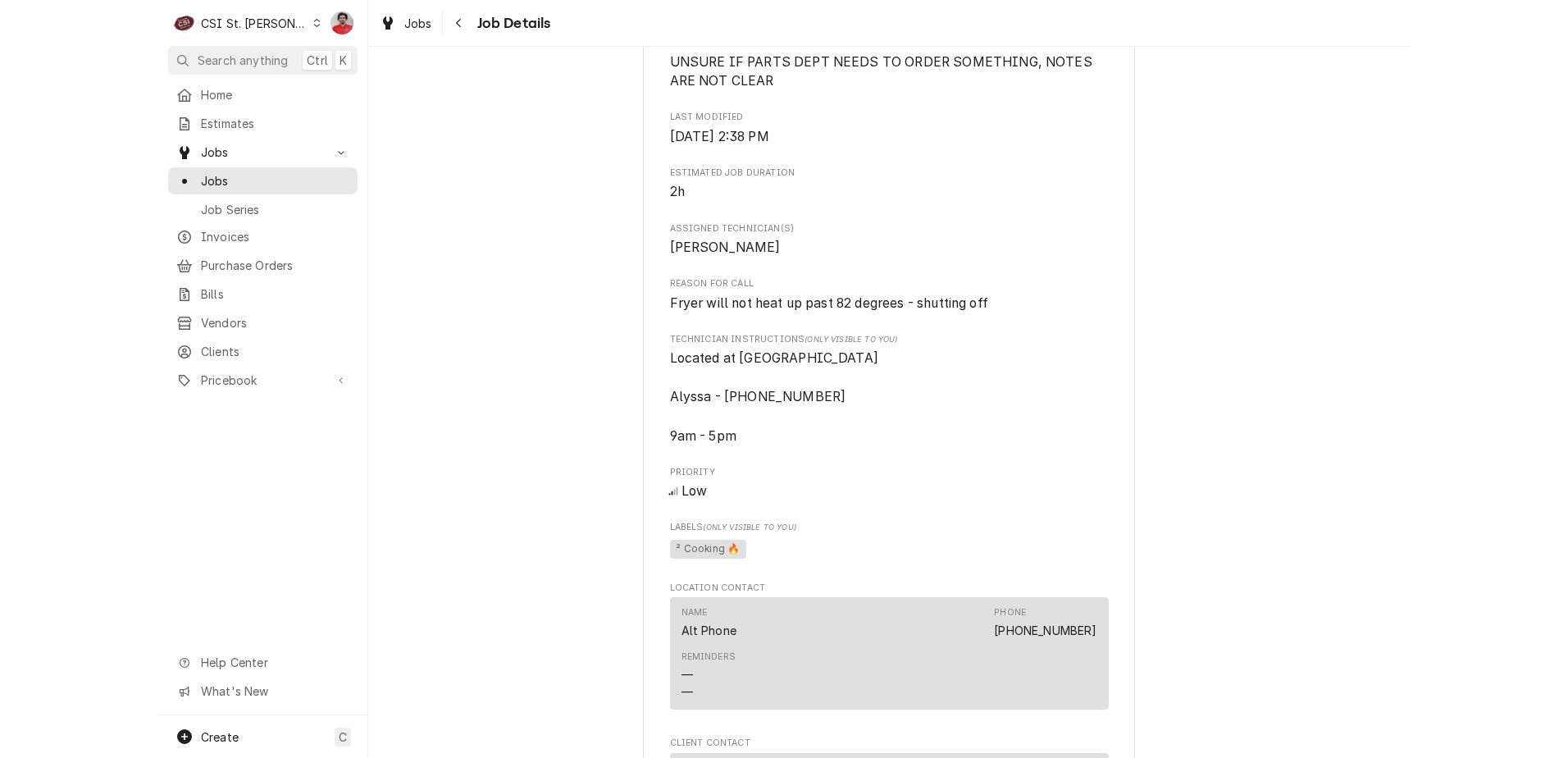
scroll to position [2542, 0]
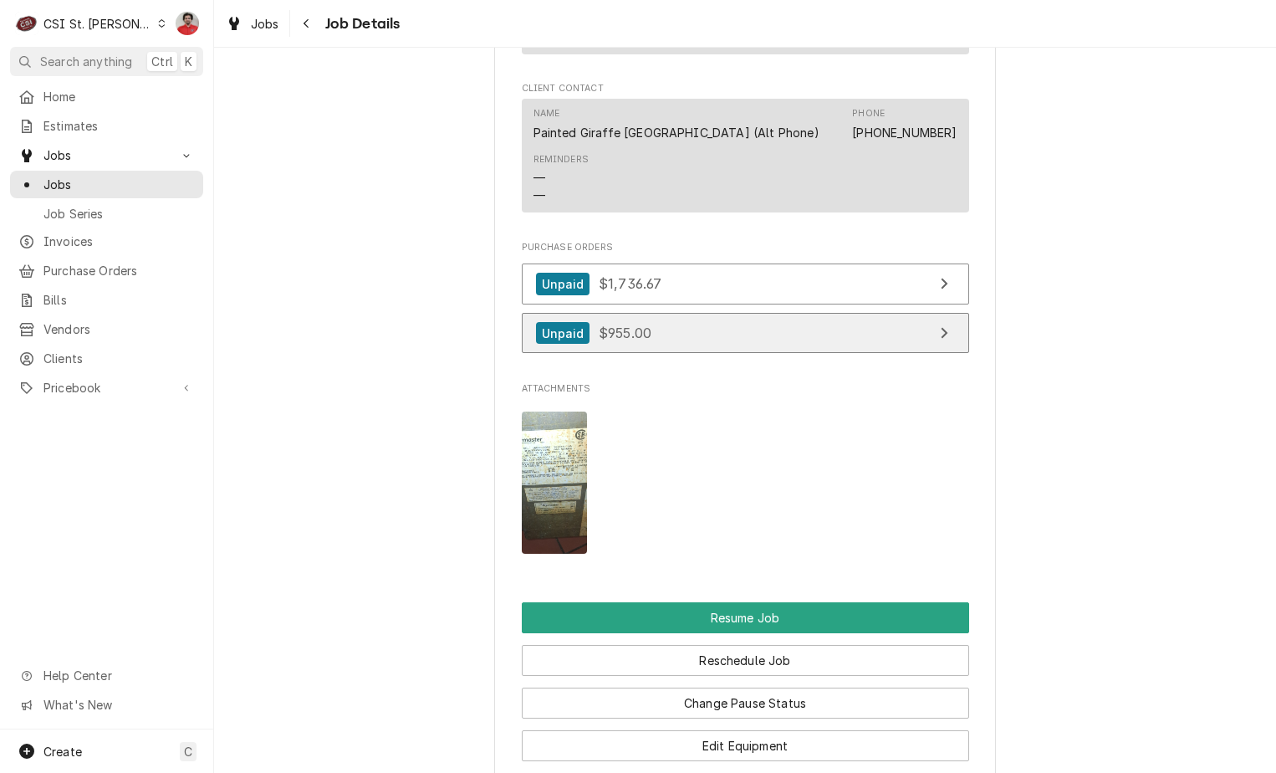
click at [652, 354] on link "Unpaid $955.00" at bounding box center [745, 333] width 447 height 41
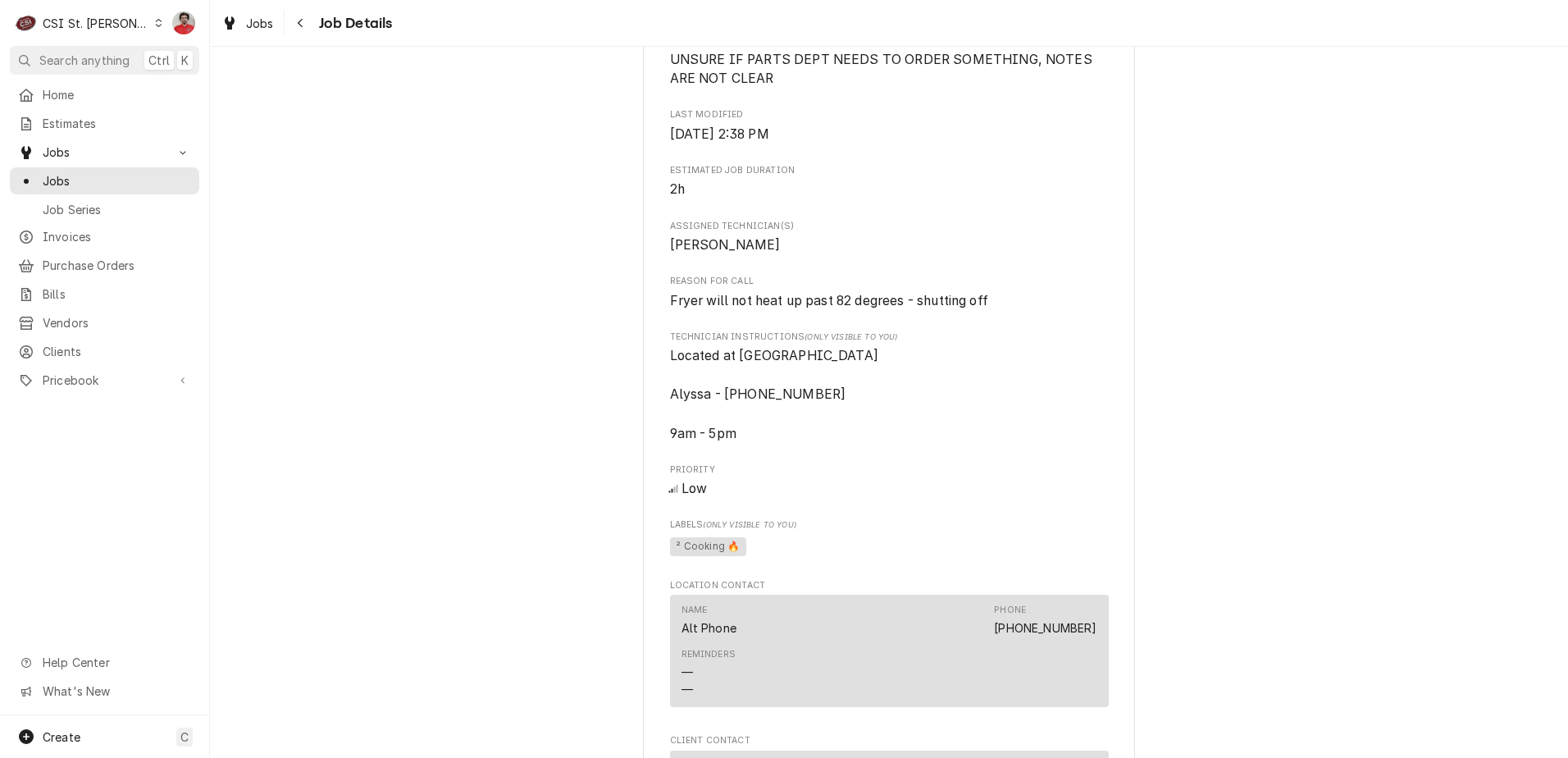
scroll to position [1886, 0]
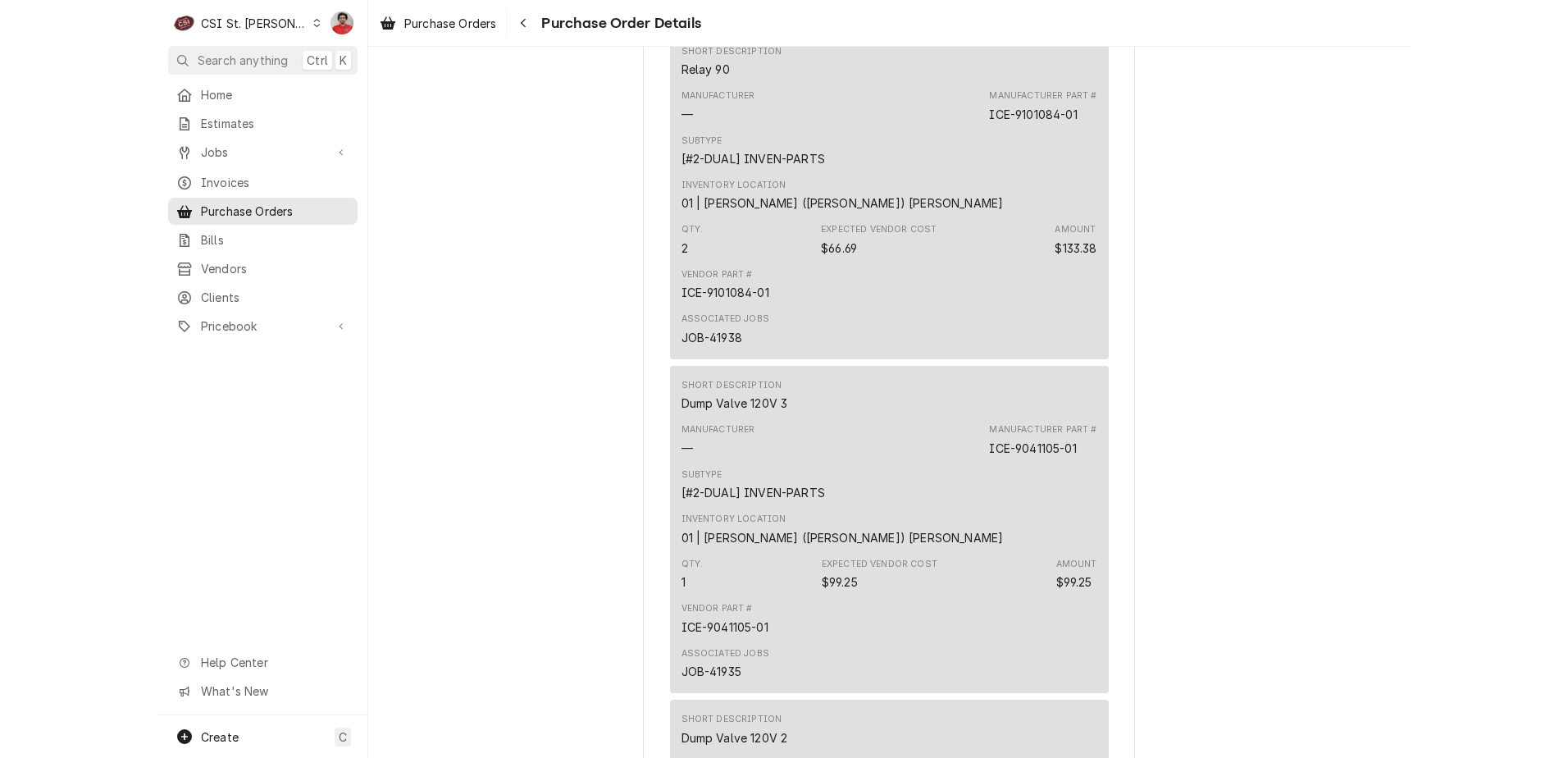
scroll to position [1968, 0]
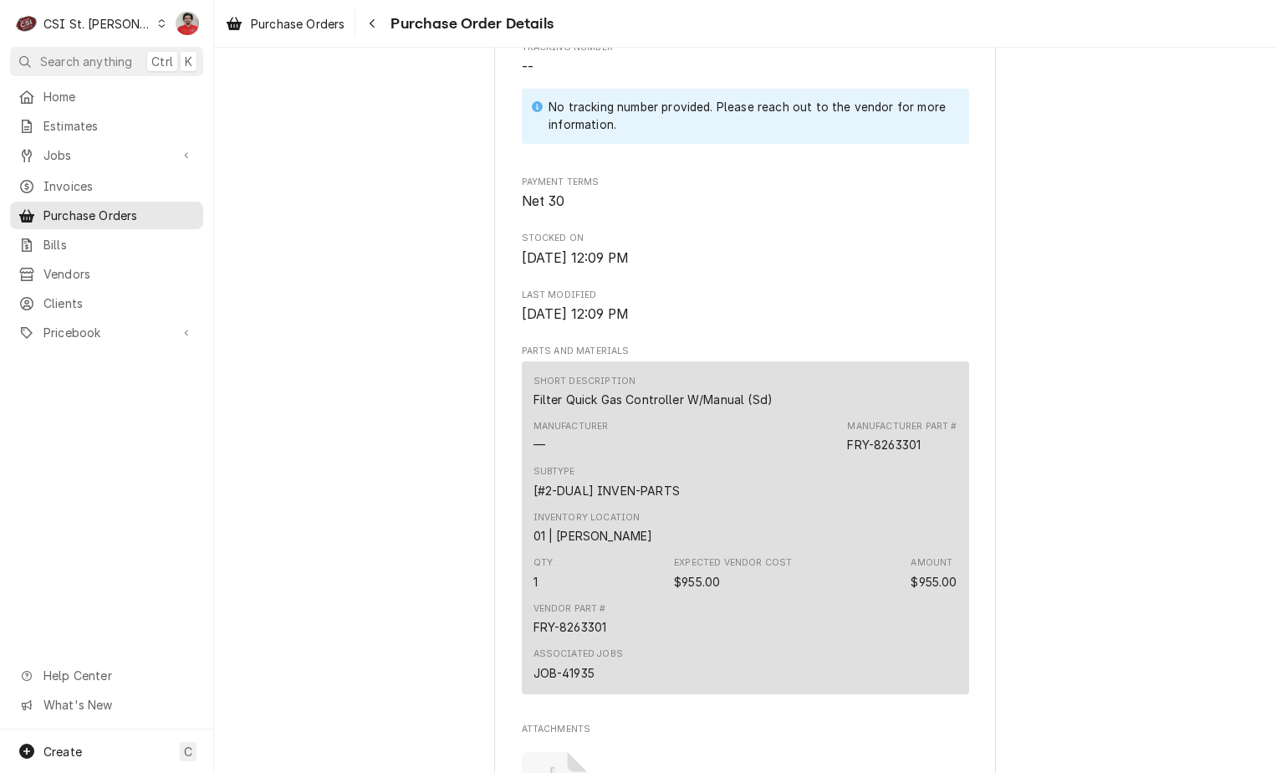
scroll to position [1087, 0]
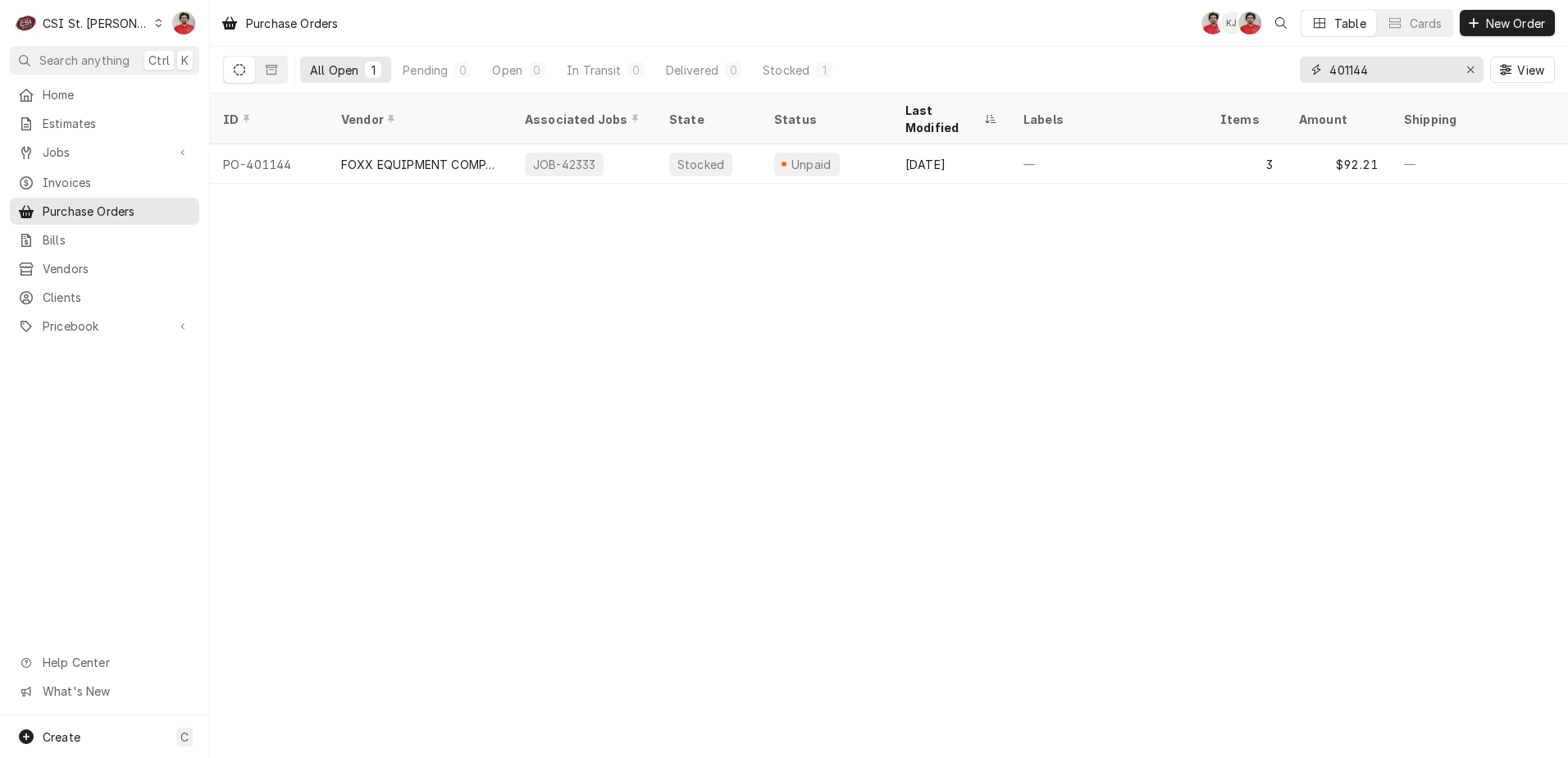
click at [1250, 71] on input "401144" at bounding box center [1390, 70] width 123 height 26
type input "401132"
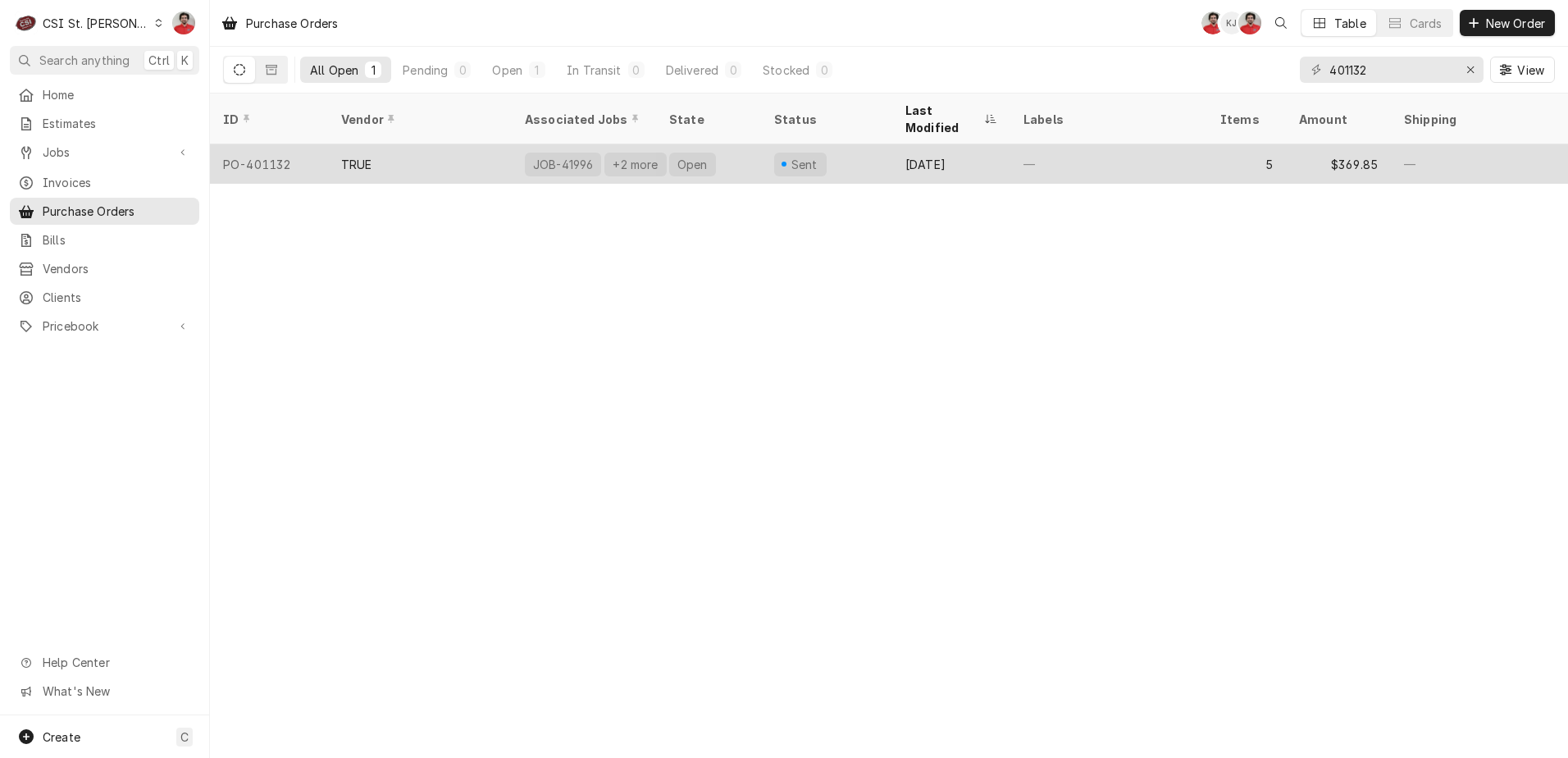
click at [979, 144] on div "Sep 3" at bounding box center [951, 164] width 118 height 39
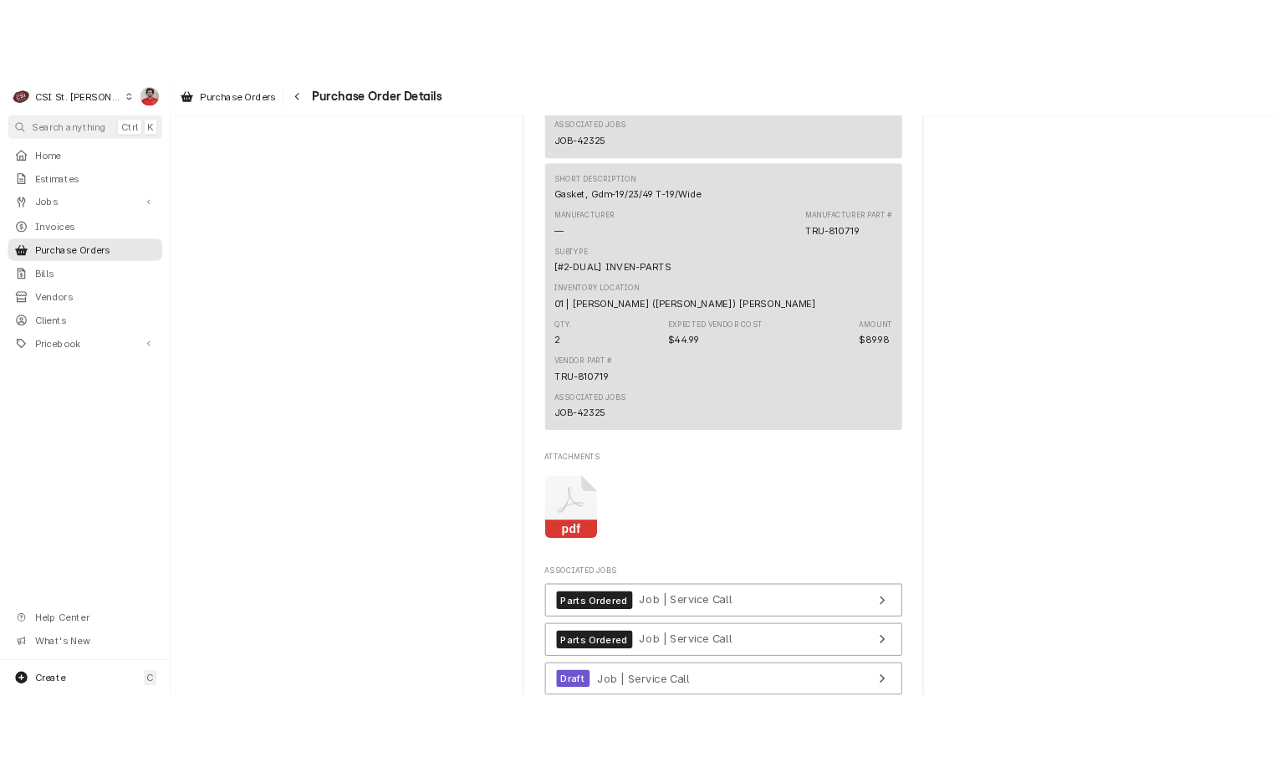
scroll to position [2827, 0]
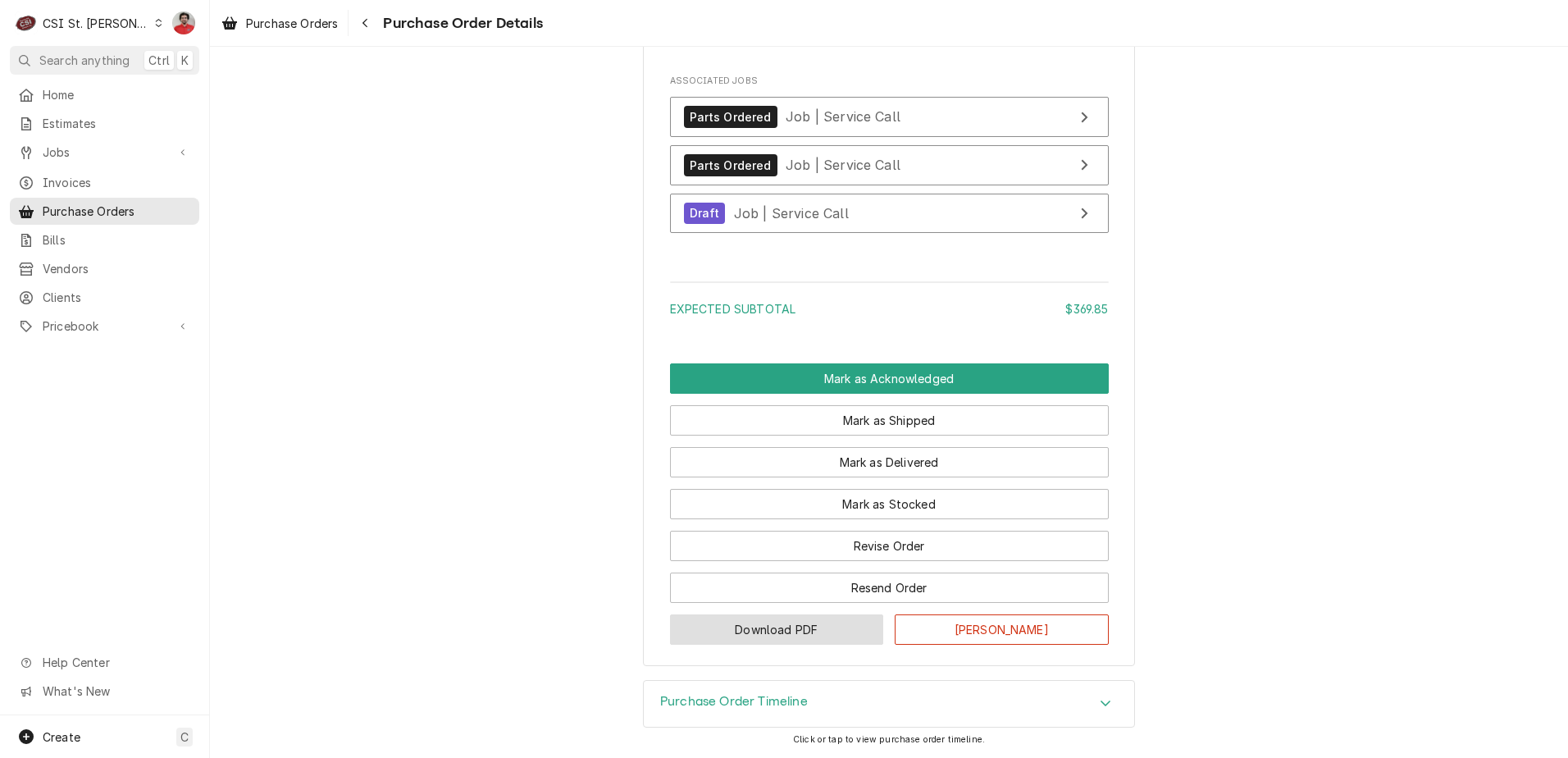
click at [839, 631] on button "Download PDF" at bounding box center [777, 629] width 214 height 30
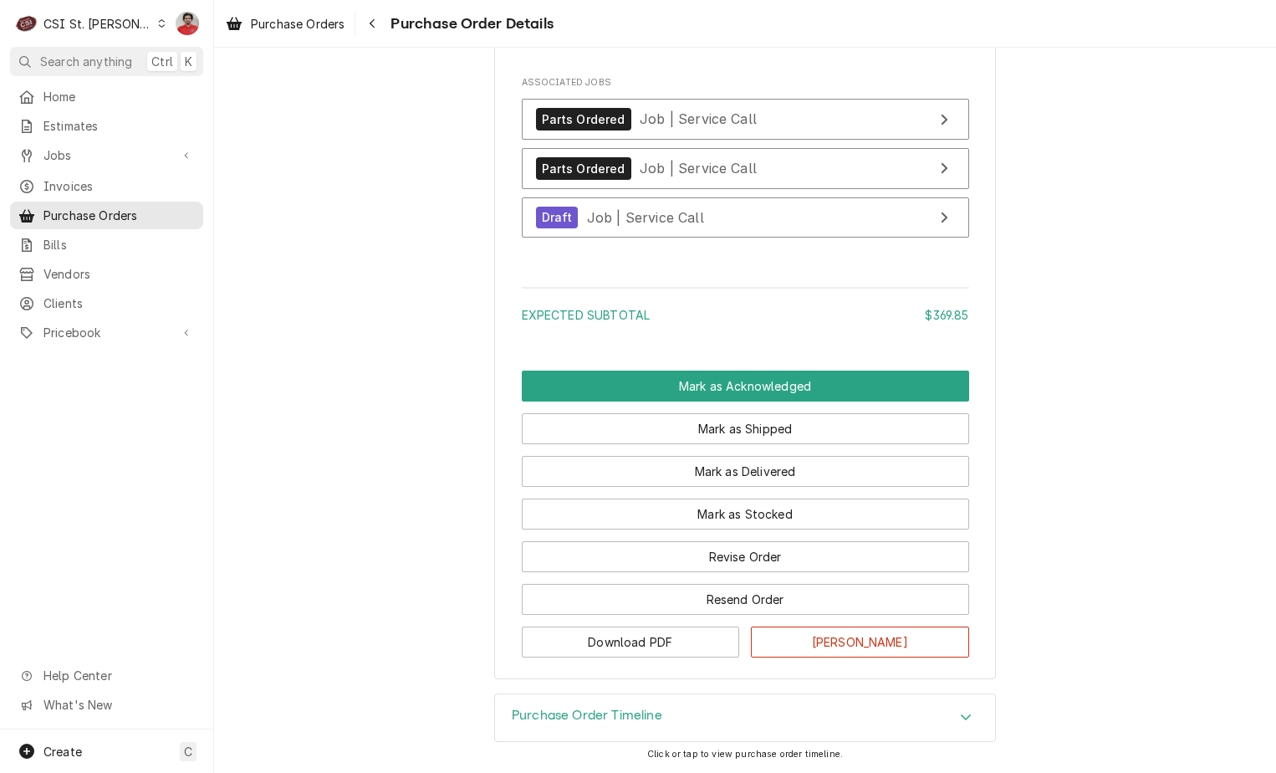
scroll to position [2325, 0]
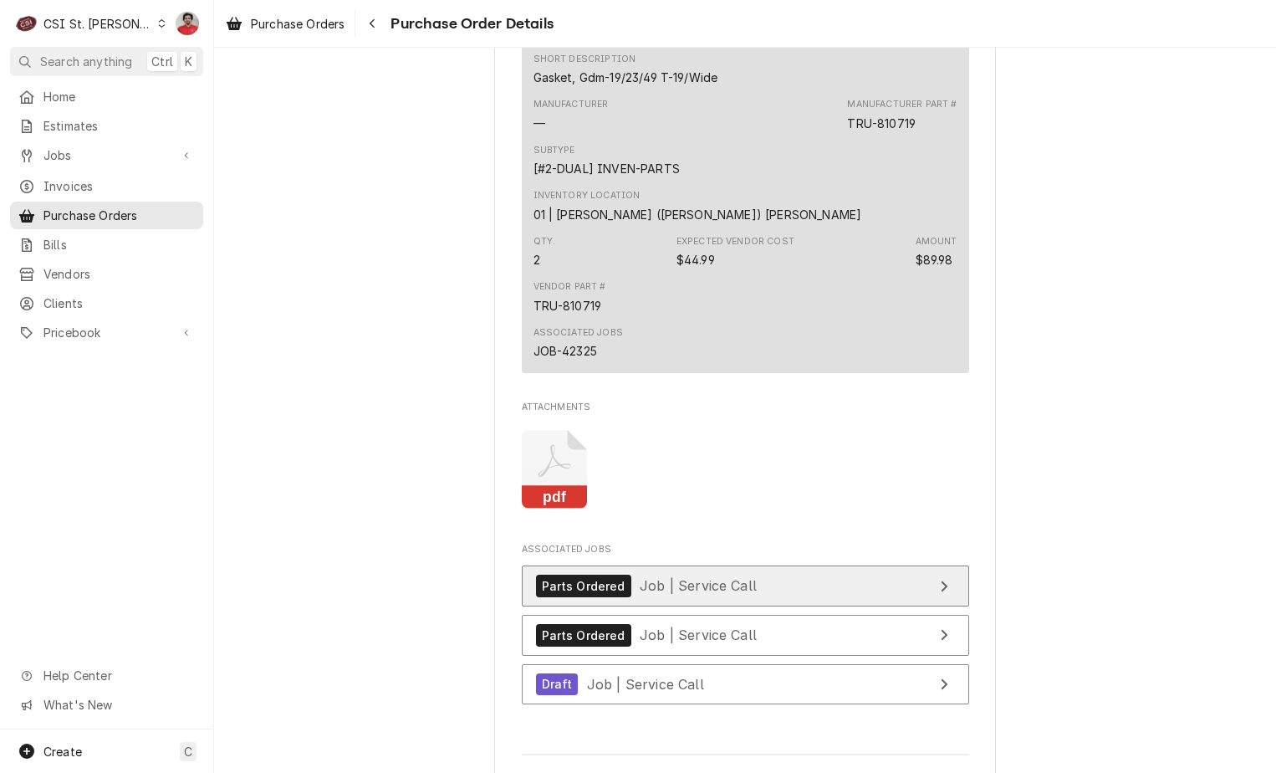
click at [640, 594] on span "Job | Service Call" at bounding box center [698, 585] width 117 height 17
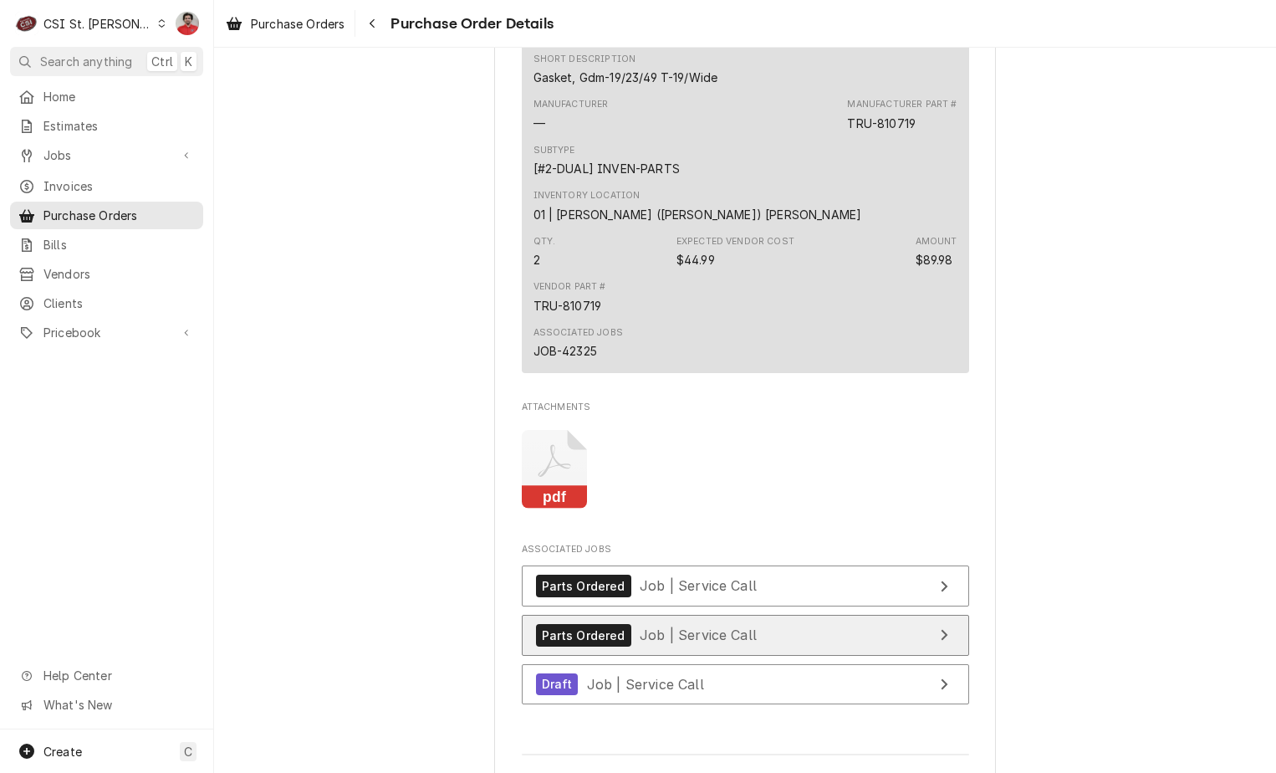
click at [623, 646] on div "Parts Ordered Job | Service Call" at bounding box center [646, 635] width 221 height 23
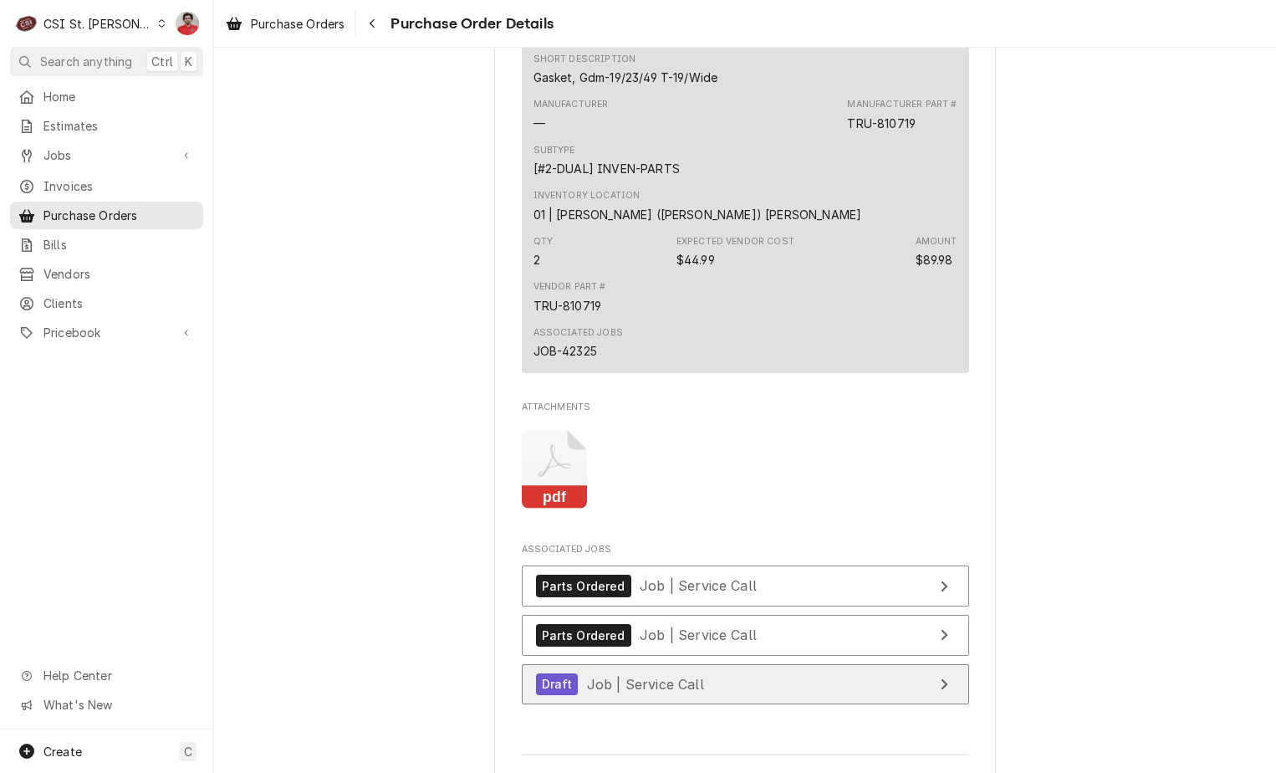
click at [613, 696] on div "Draft Job | Service Call" at bounding box center [620, 684] width 168 height 23
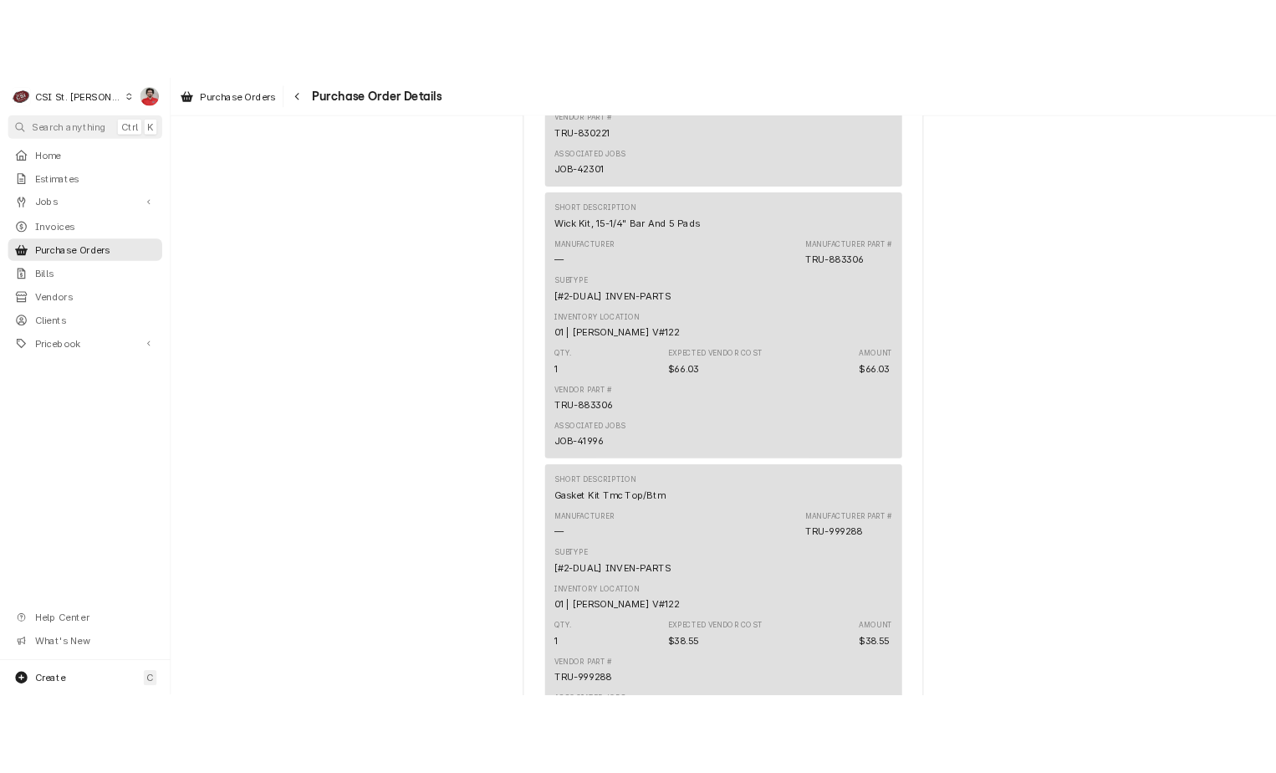
scroll to position [904, 0]
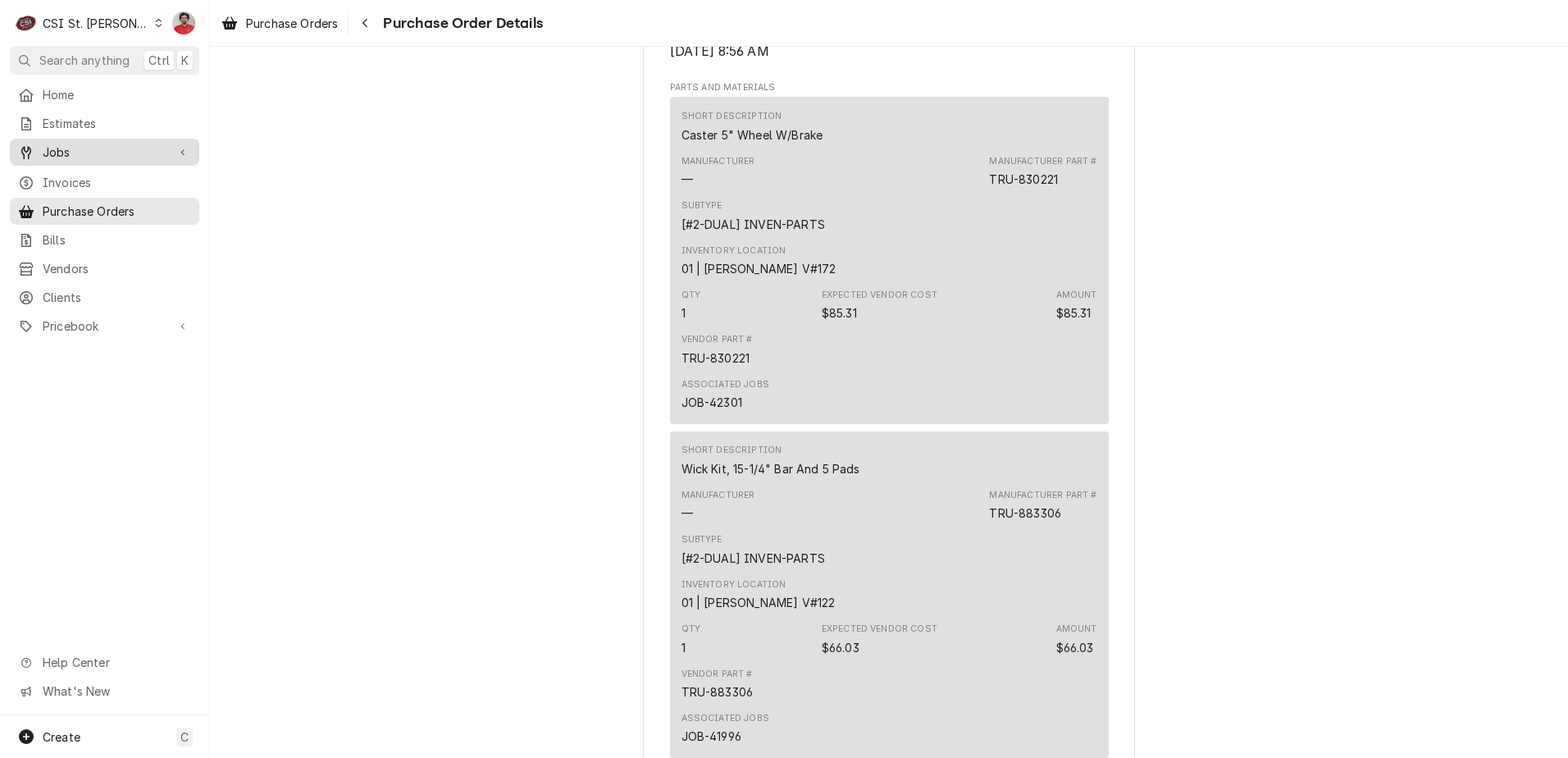
click at [79, 158] on link "Jobs" at bounding box center [104, 152] width 189 height 27
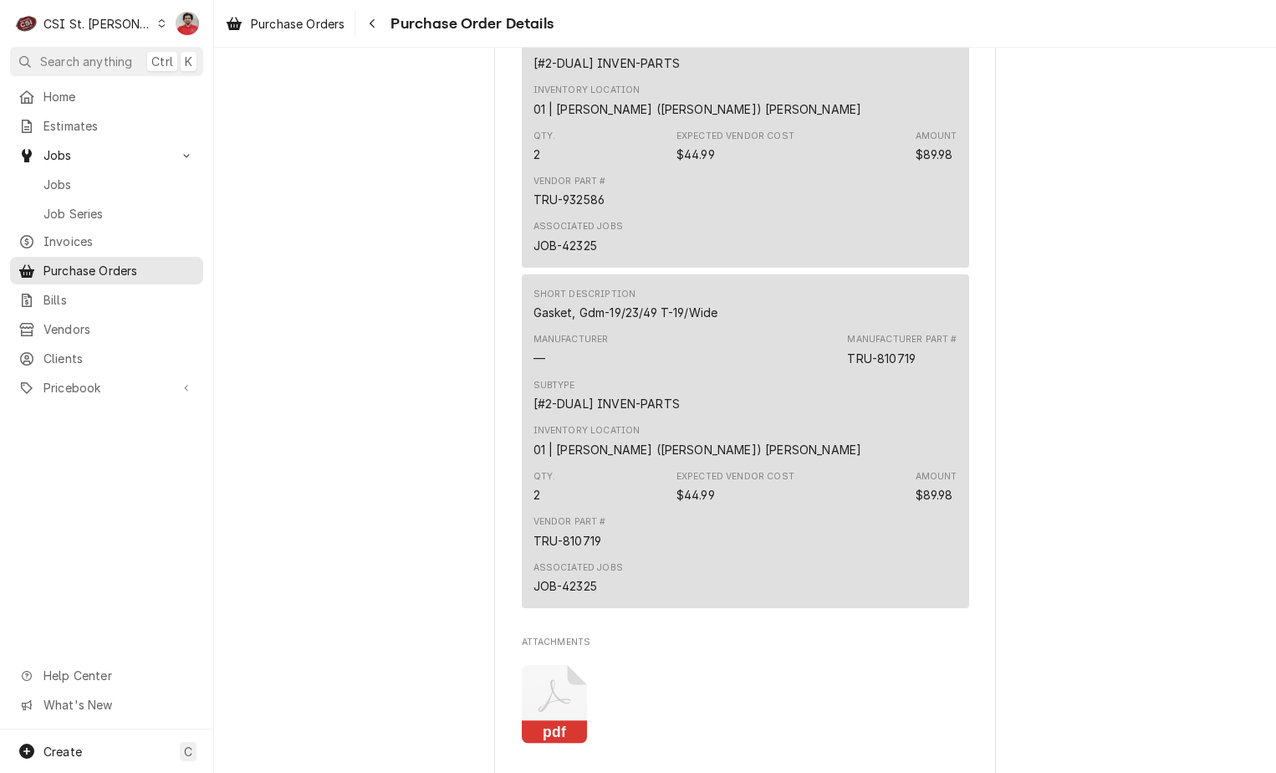
scroll to position [2827, 0]
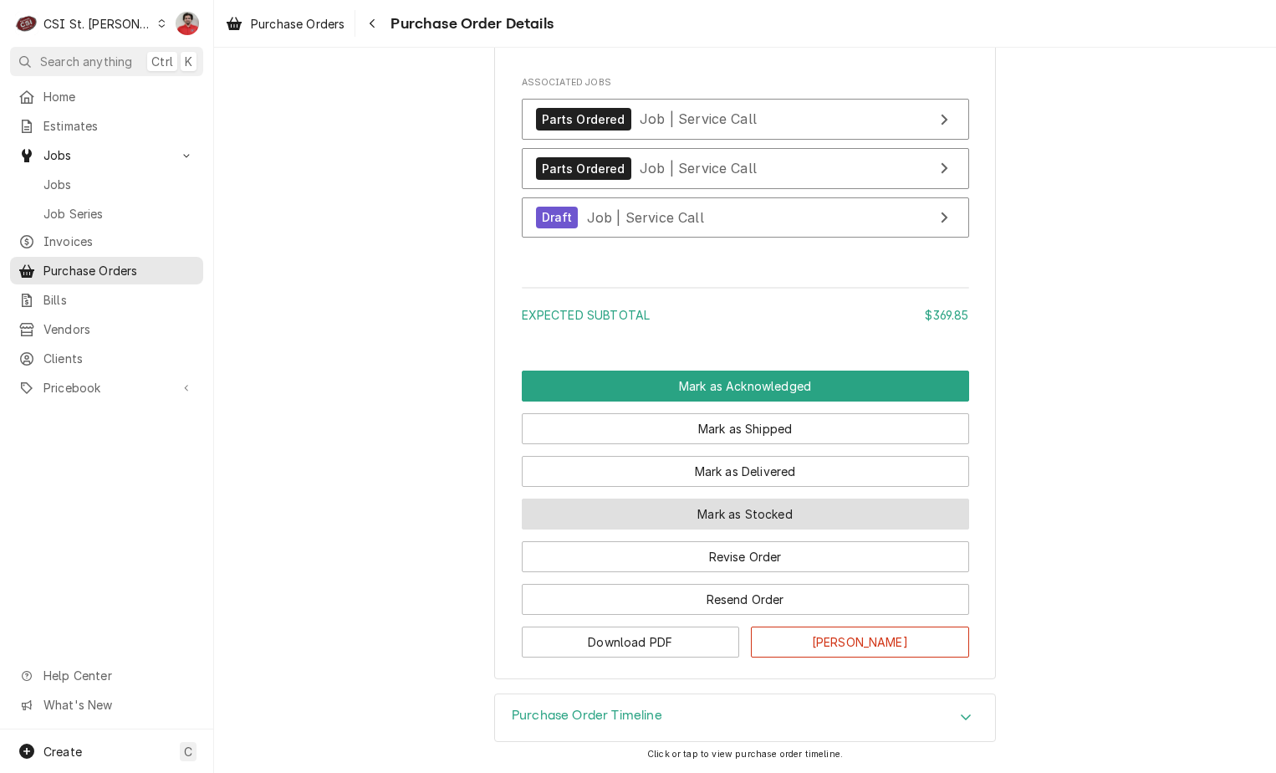
click at [757, 516] on button "Mark as Stocked" at bounding box center [745, 513] width 447 height 31
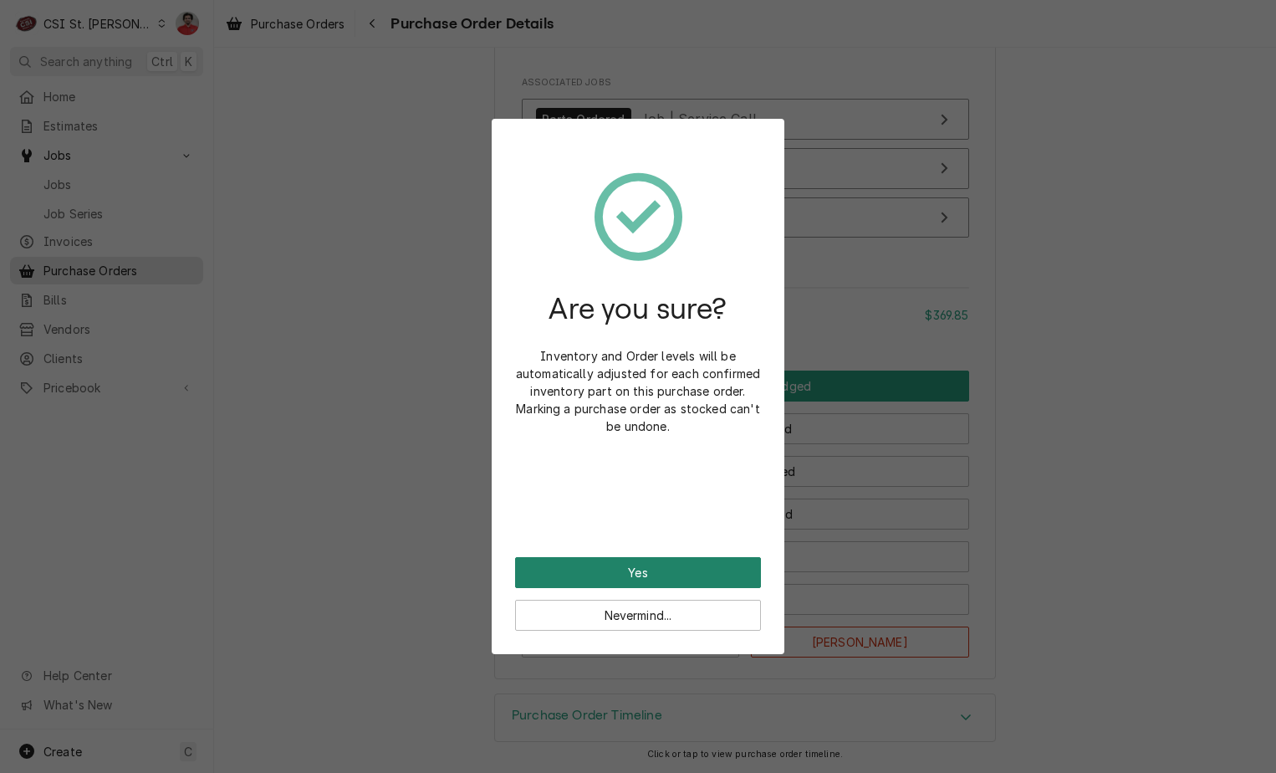
click at [709, 577] on button "Yes" at bounding box center [638, 572] width 246 height 31
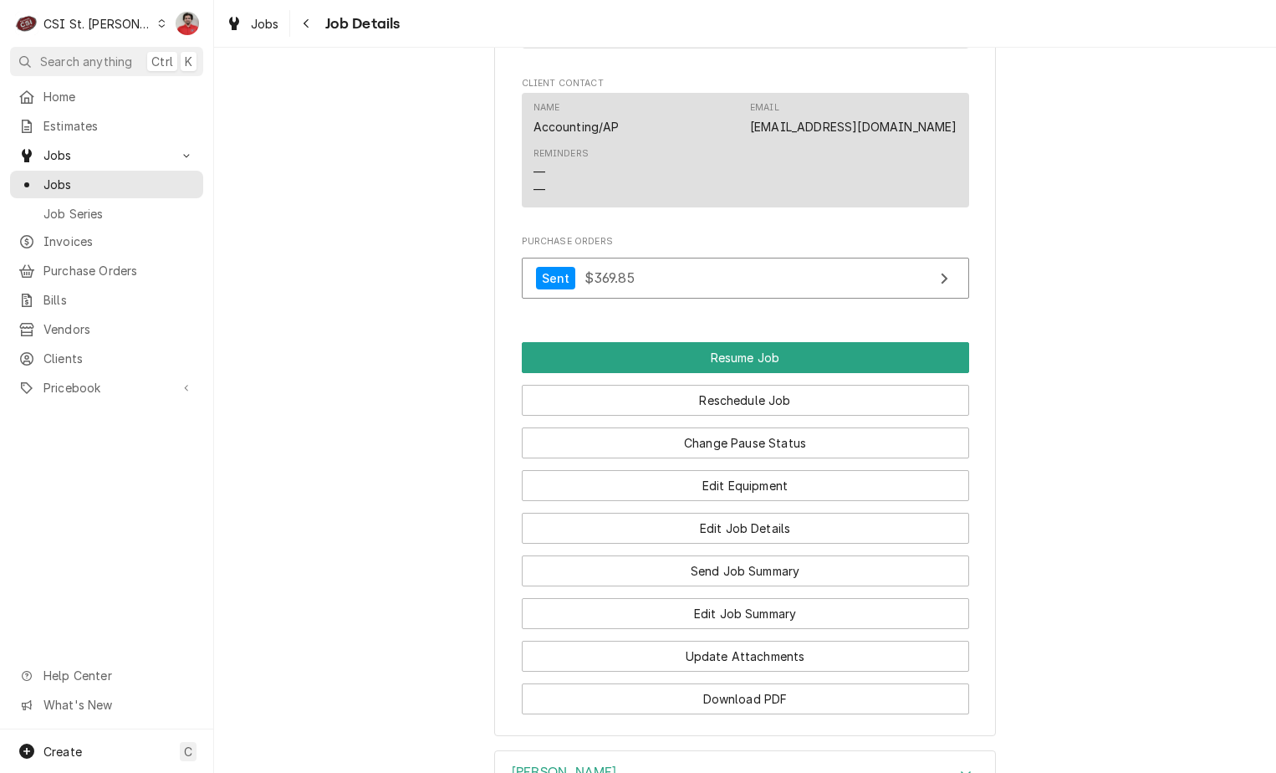
scroll to position [2174, 0]
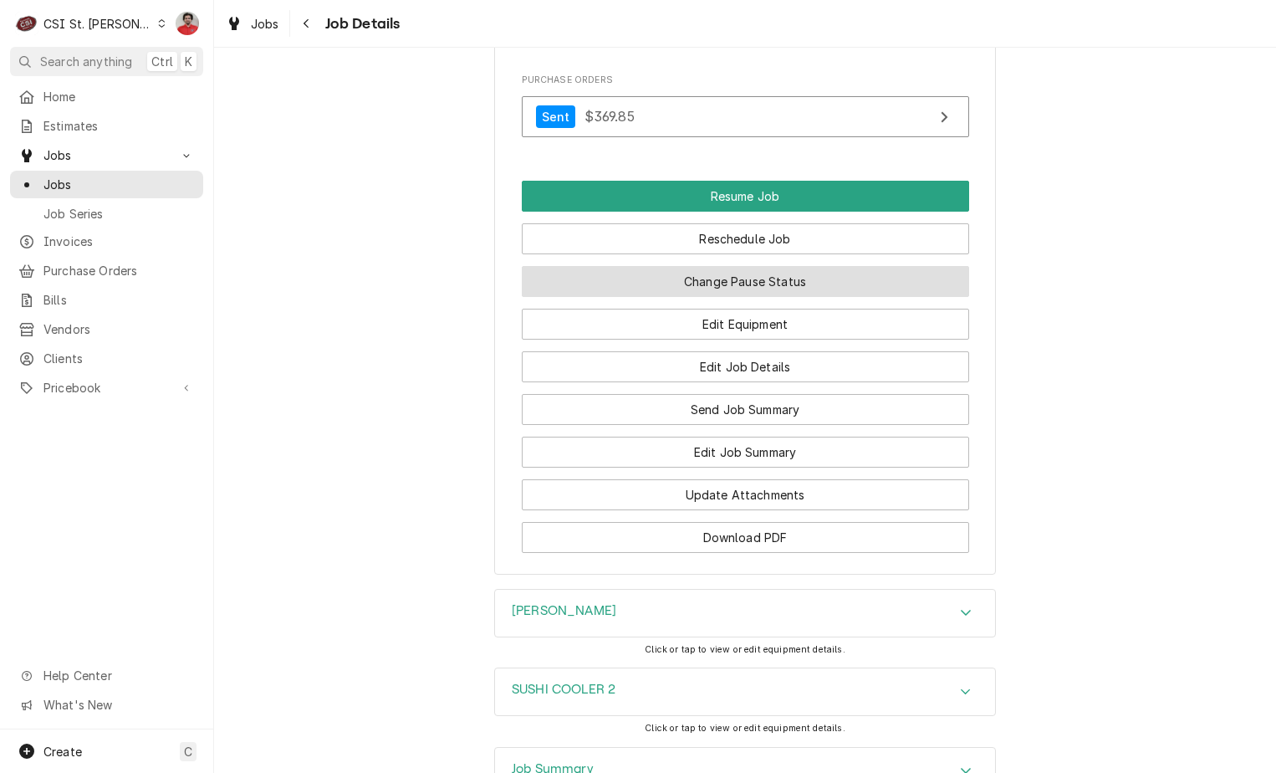
click at [781, 297] on button "Change Pause Status" at bounding box center [745, 281] width 447 height 31
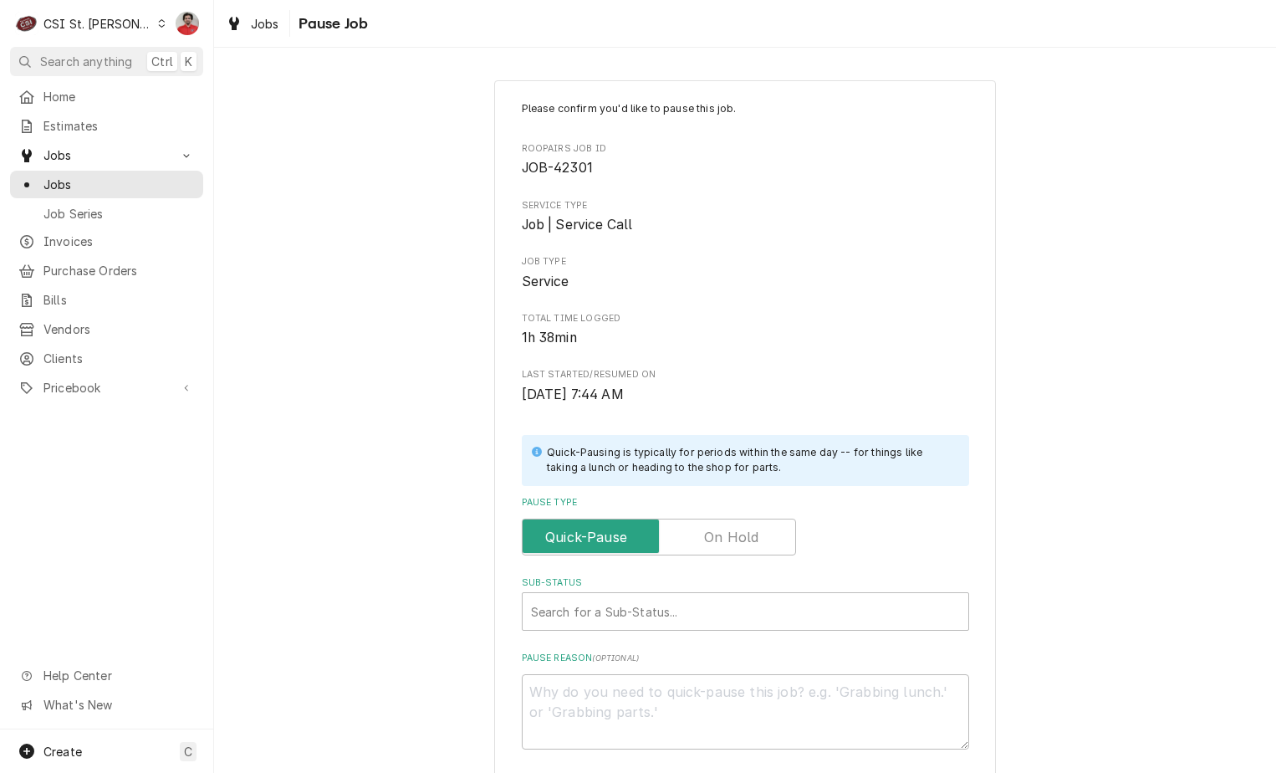
click at [712, 541] on label "Pause Type" at bounding box center [659, 536] width 274 height 37
click at [712, 541] on input "Pause Type" at bounding box center [658, 536] width 259 height 37
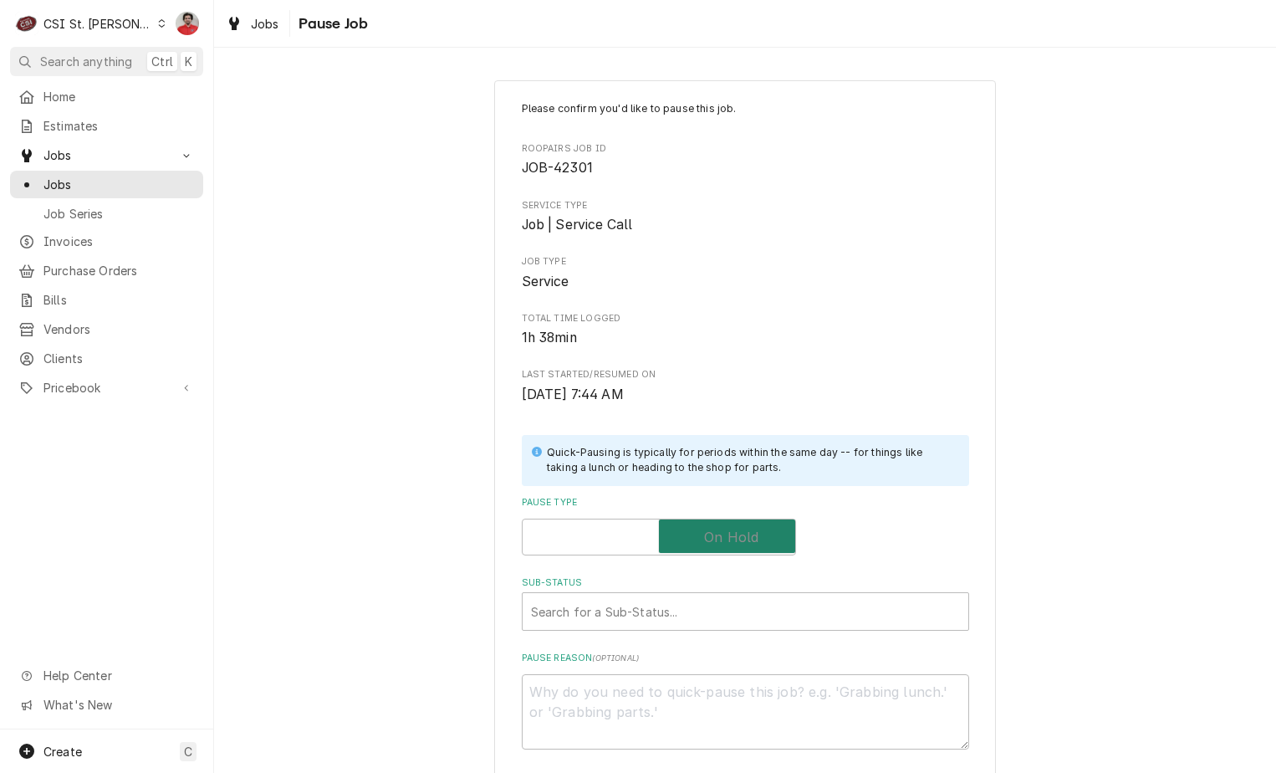
checkbox input "true"
click at [705, 630] on div "Search for a Sub-Status..." at bounding box center [746, 611] width 446 height 37
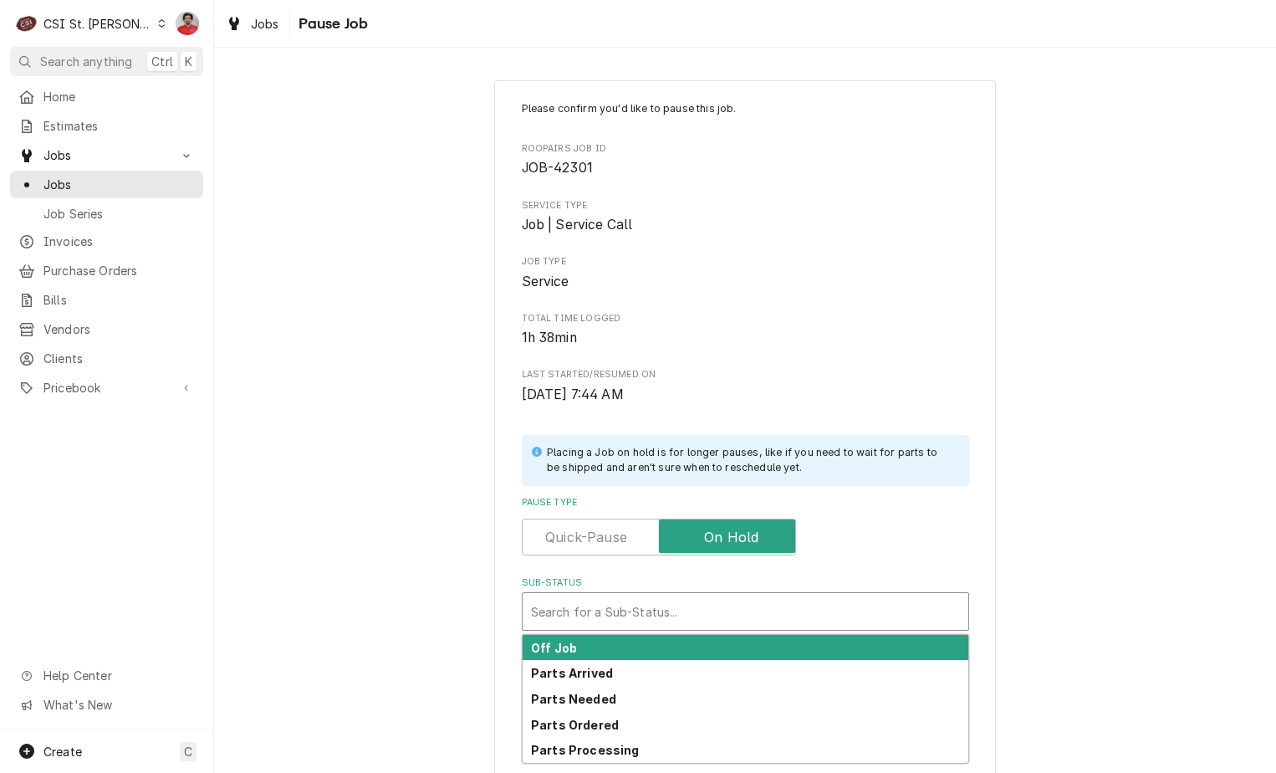
drag, startPoint x: 696, startPoint y: 656, endPoint x: 689, endPoint y: 664, distance: 10.1
click at [689, 664] on div "Off Job Parts Arrived Parts Needed Parts Ordered Parts Processing" at bounding box center [746, 699] width 446 height 128
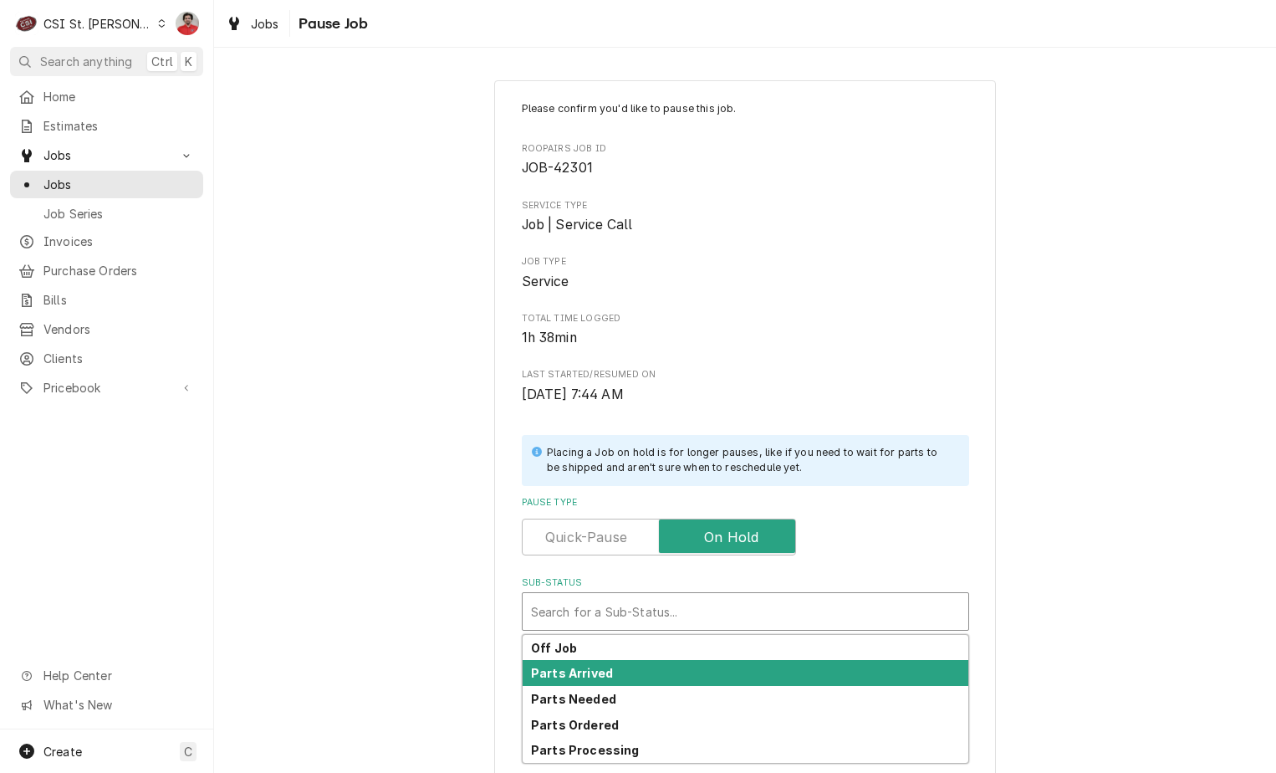
click at [689, 664] on div "Parts Arrived" at bounding box center [746, 673] width 446 height 26
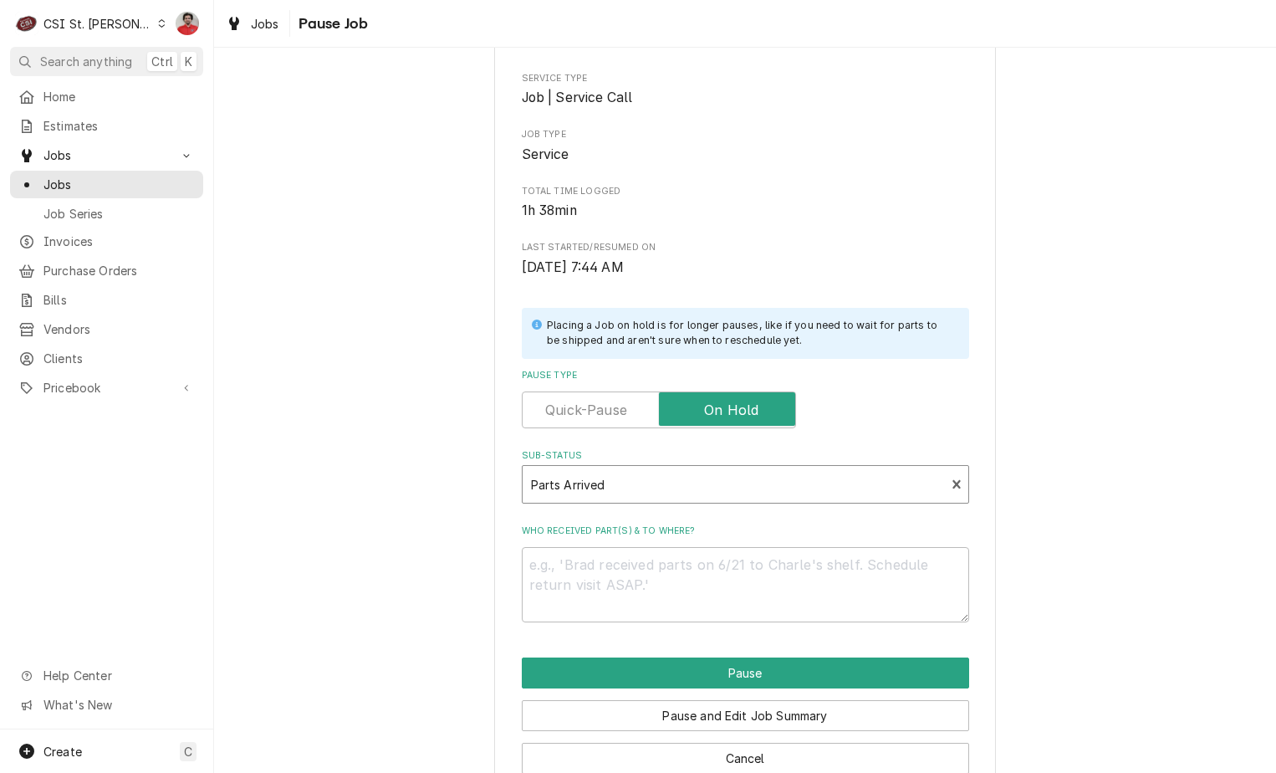
scroll to position [164, 0]
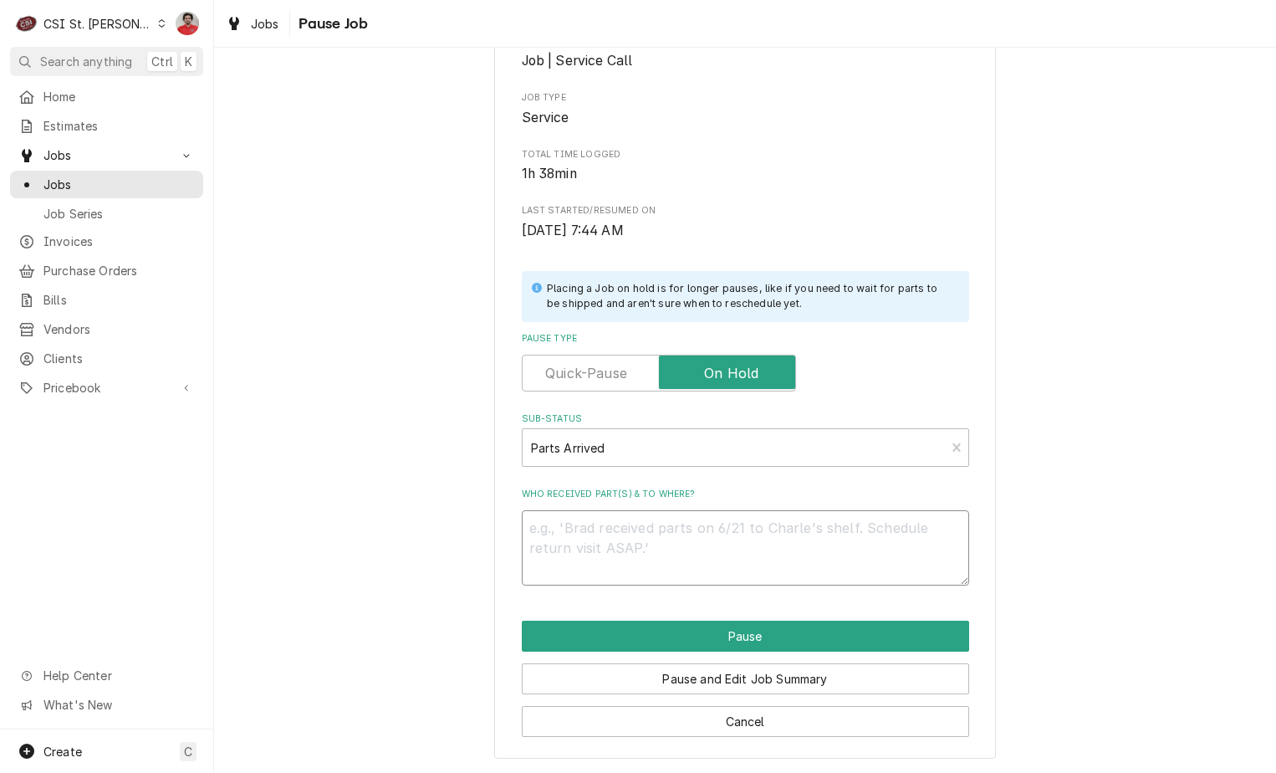
click at [691, 571] on textarea "Who received part(s) & to where?" at bounding box center [745, 547] width 447 height 75
type textarea "x"
type textarea "R"
type textarea "x"
type textarea "RE"
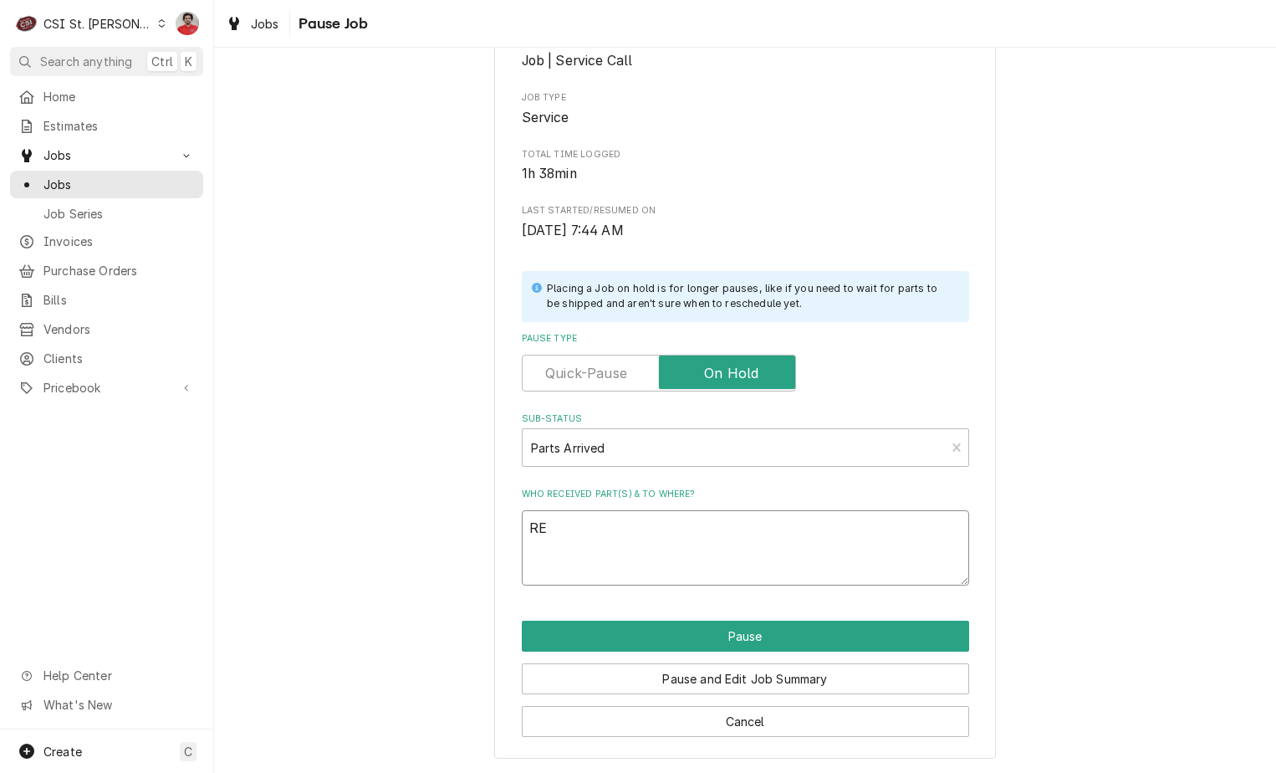
type textarea "x"
type textarea "REc"
type textarea "x"
type textarea "REc"
type textarea "x"
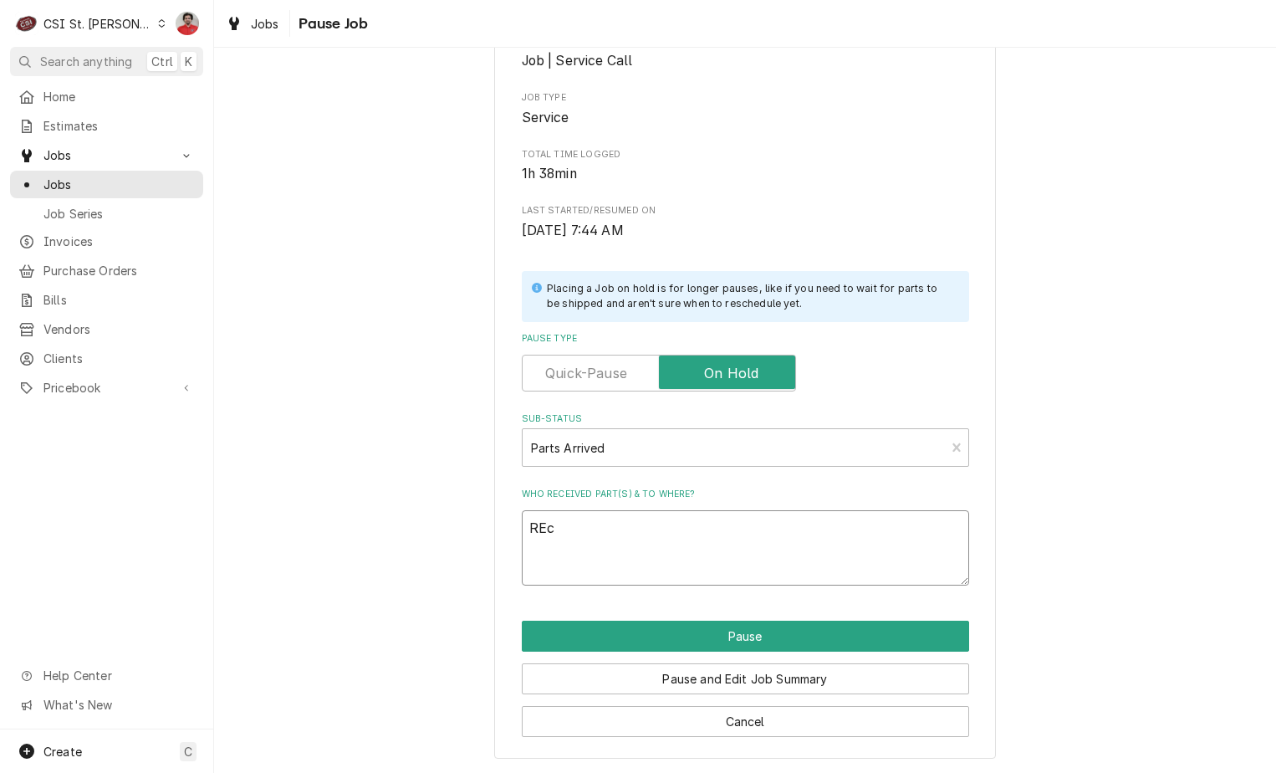
type textarea "REc T"
type textarea "x"
type textarea "REc TR"
type textarea "x"
type textarea "REc TRU"
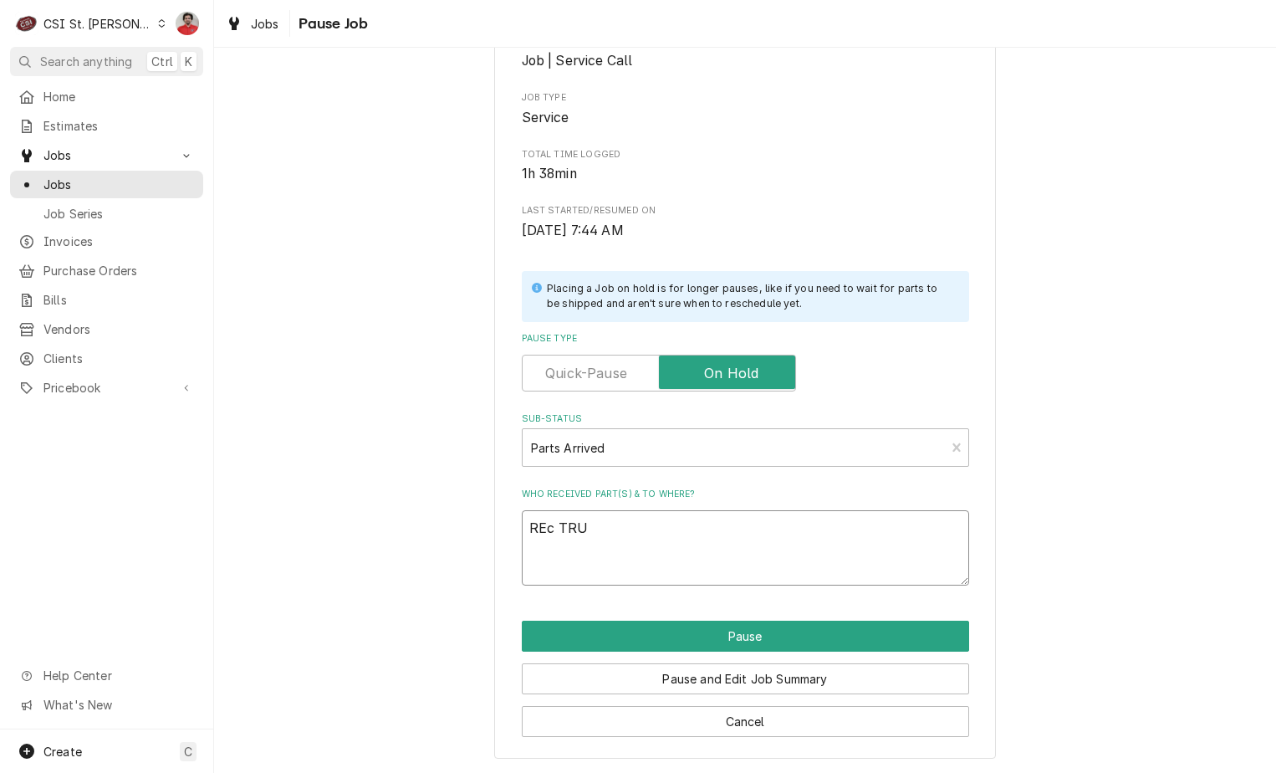
type textarea "x"
type textarea "REc TRU-"
type textarea "x"
type textarea "REc TRU-3"
type textarea "x"
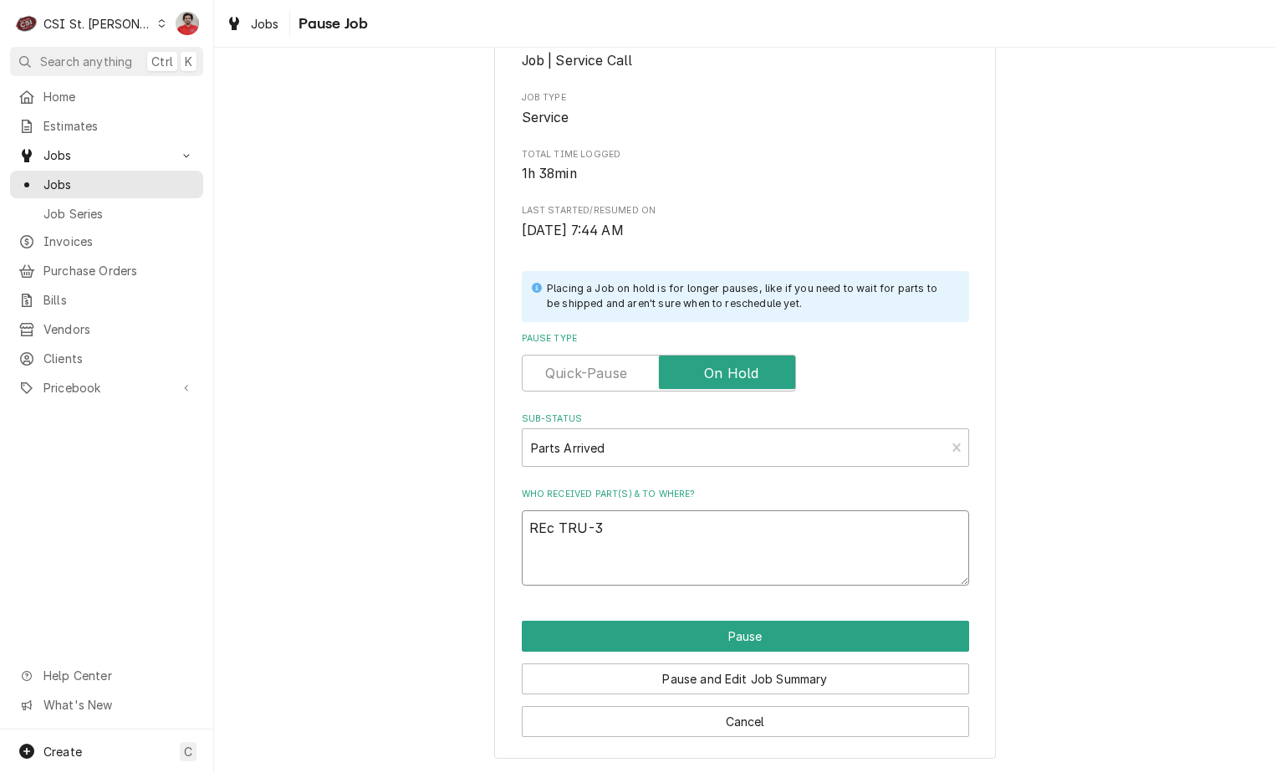
type textarea "REc TRU-"
type textarea "x"
type textarea "REc TRU-8"
type textarea "x"
type textarea "REc TRU-83"
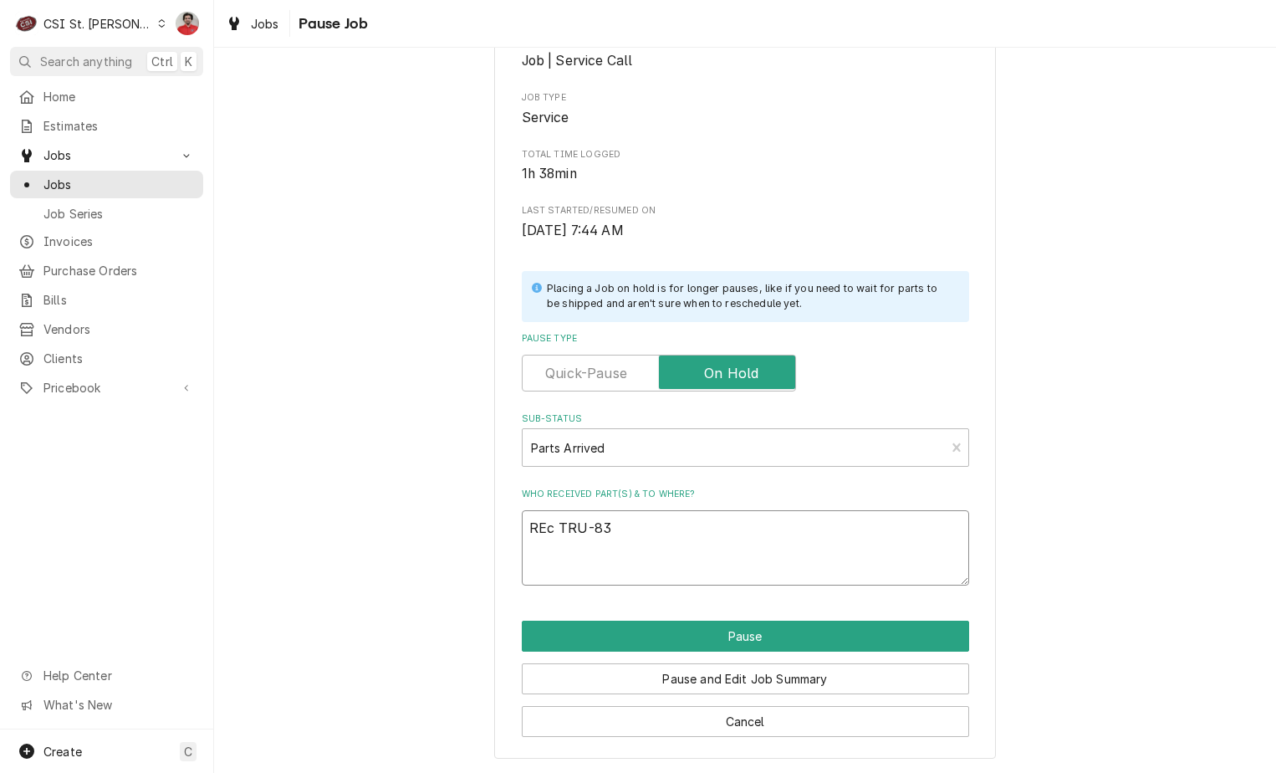
type textarea "x"
type textarea "REc TRU-830"
type textarea "x"
type textarea "REc TRU-8302"
type textarea "x"
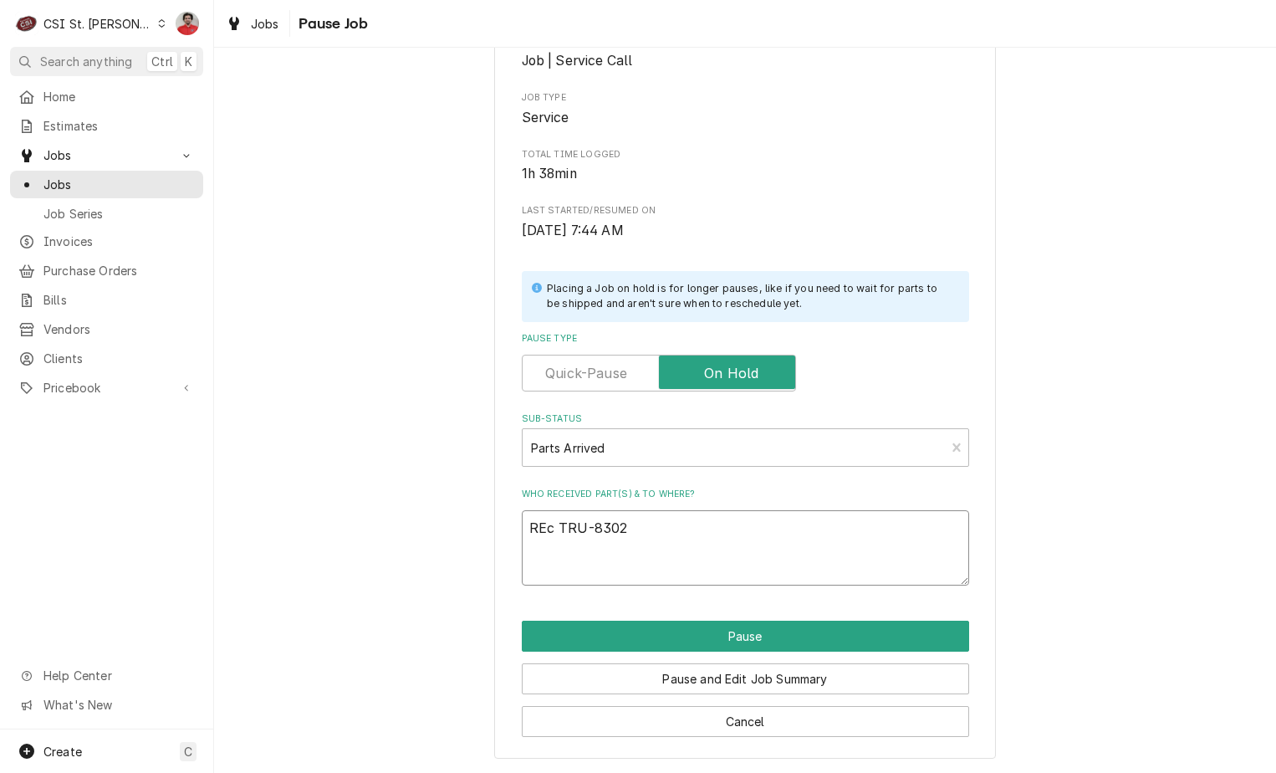
type textarea "REc TRU-83022"
type textarea "x"
type textarea "REc TRU-830221"
type textarea "x"
type textarea "REc TRU-830221"
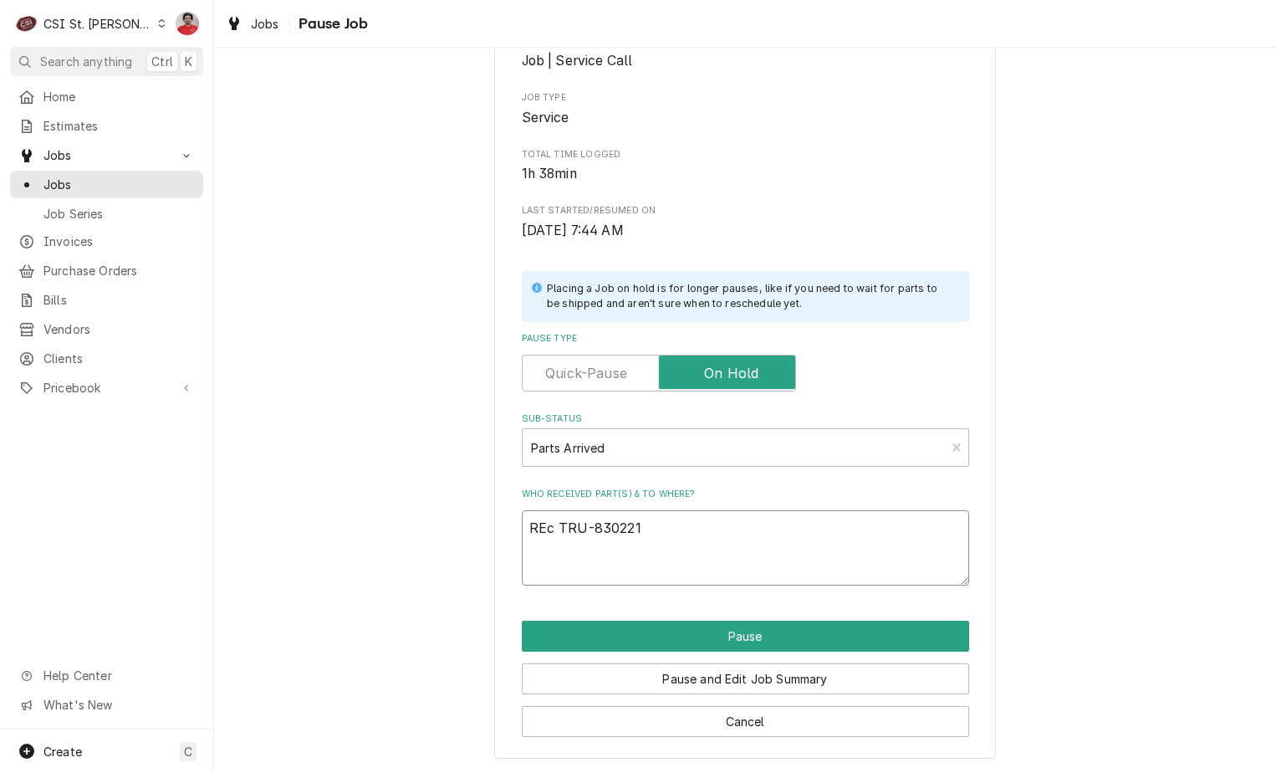
type textarea "x"
type textarea "REc TRU-830221 t"
type textarea "x"
type textarea "REc TRU-830221 to"
type textarea "x"
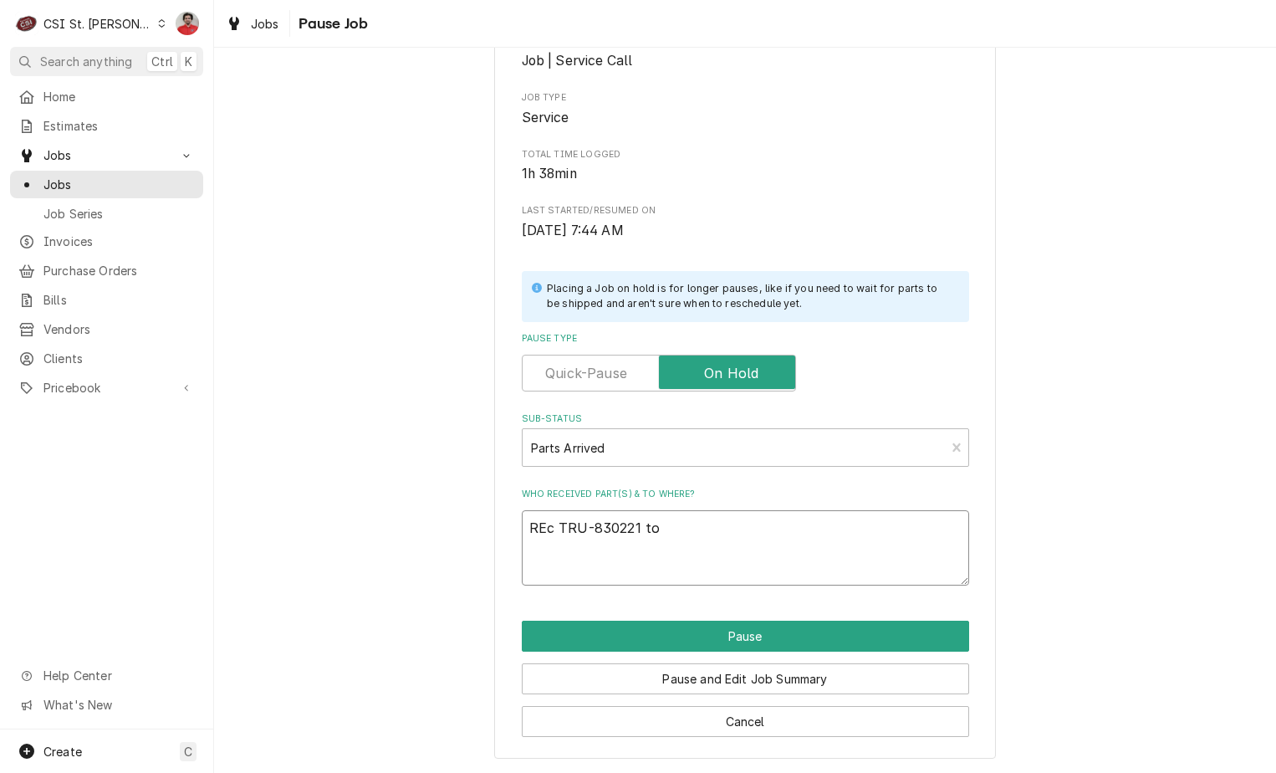
type textarea "REc TRU-830221 to"
type textarea "x"
type textarea "REc TRU-830221 to T"
type textarea "x"
type textarea "REc TRU-830221 to To"
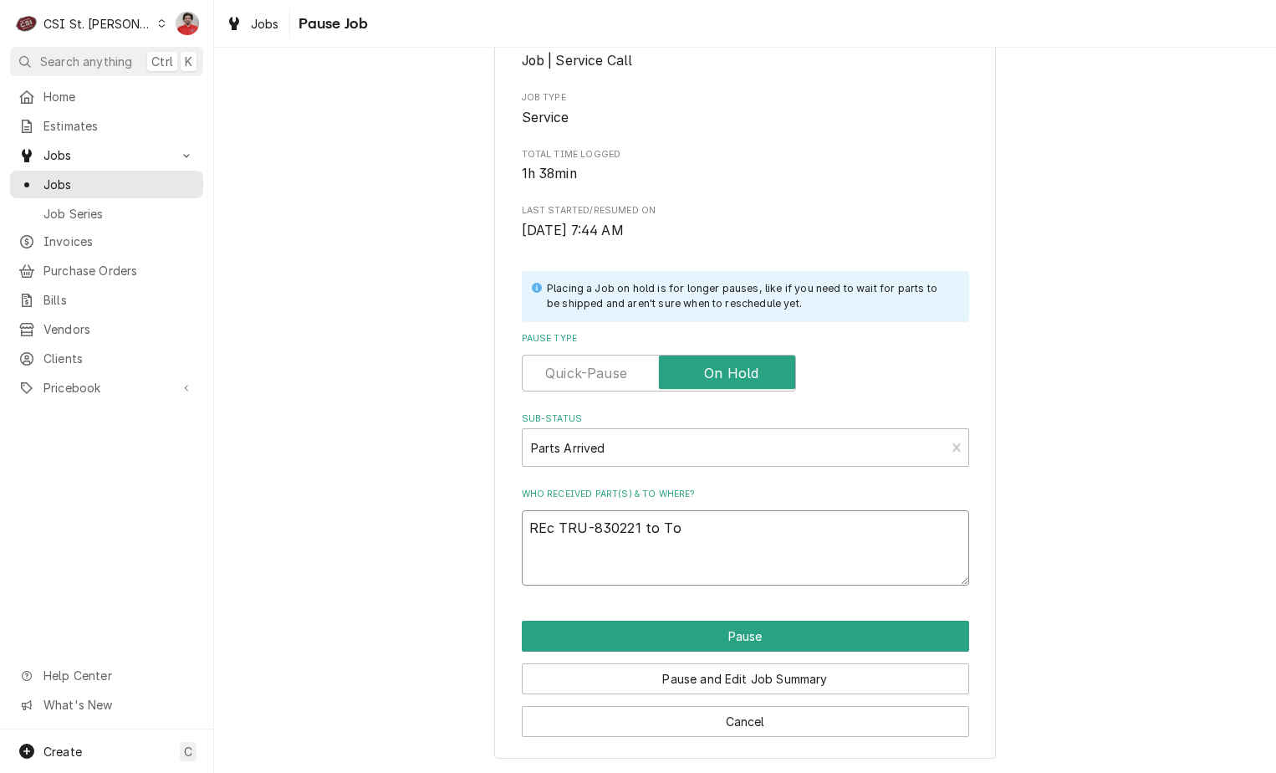
type textarea "x"
type textarea "REc TRU-830221 to Ton"
type textarea "x"
type textarea "REc TRU-830221 to Tony"
type textarea "x"
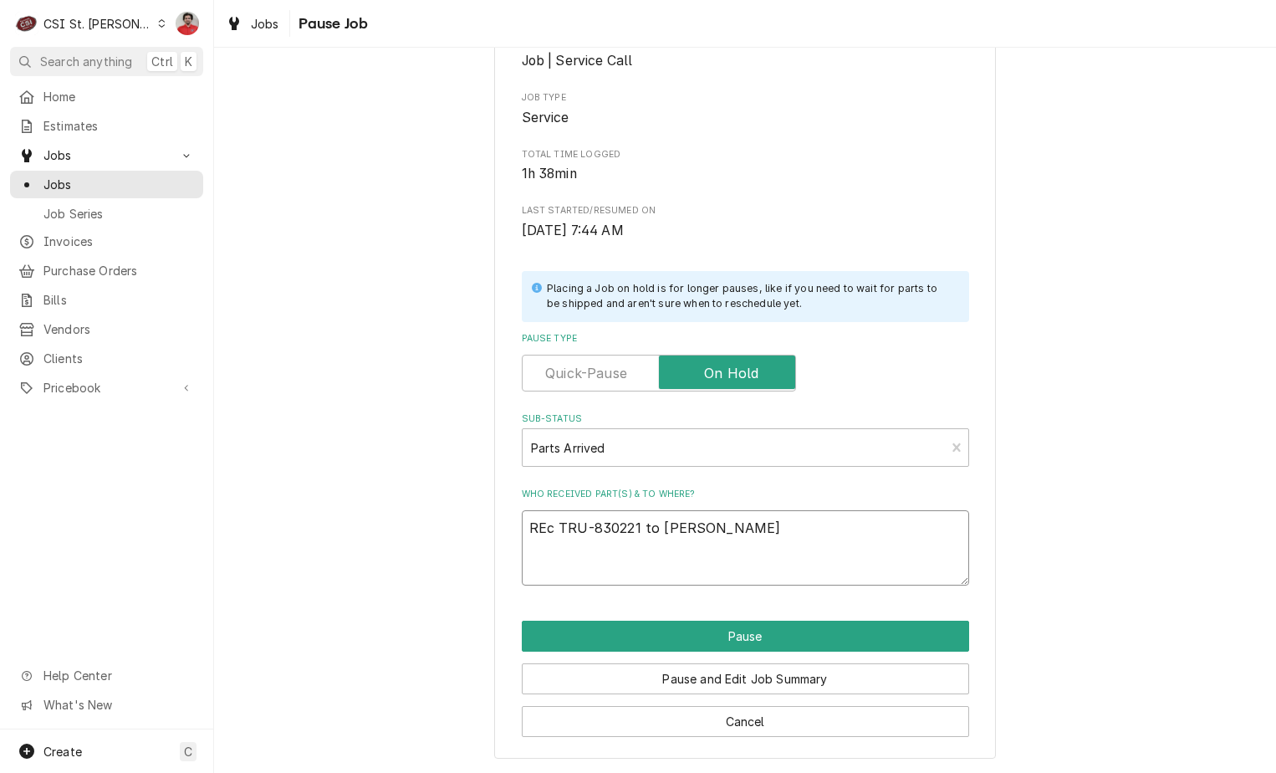
type textarea "REc TRU-830221 to Tony'"
type textarea "x"
type textarea "REc TRU-830221 to Tony's"
type textarea "x"
type textarea "REc TRU-830221 to Tony's"
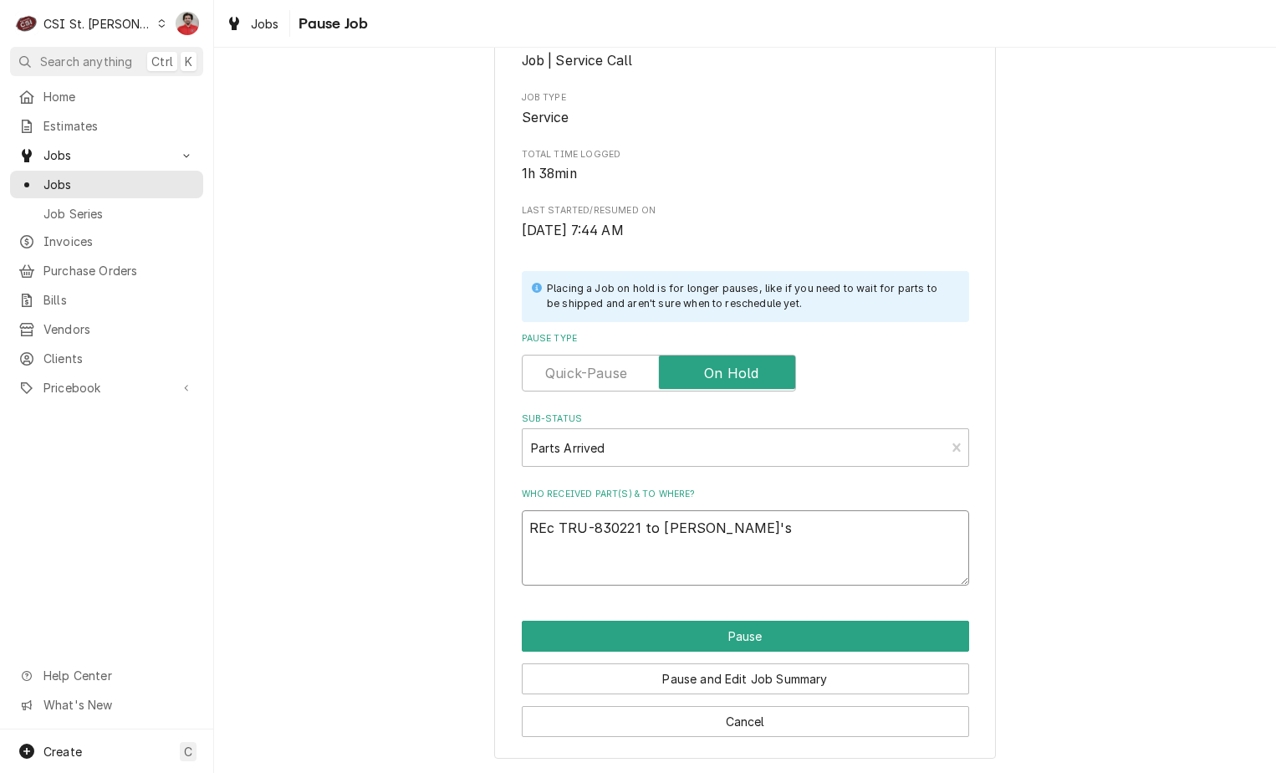
type textarea "x"
type textarea "REc TRU-830221 to Tony's s"
type textarea "x"
type textarea "REc TRU-830221 to Tony's sh"
type textarea "x"
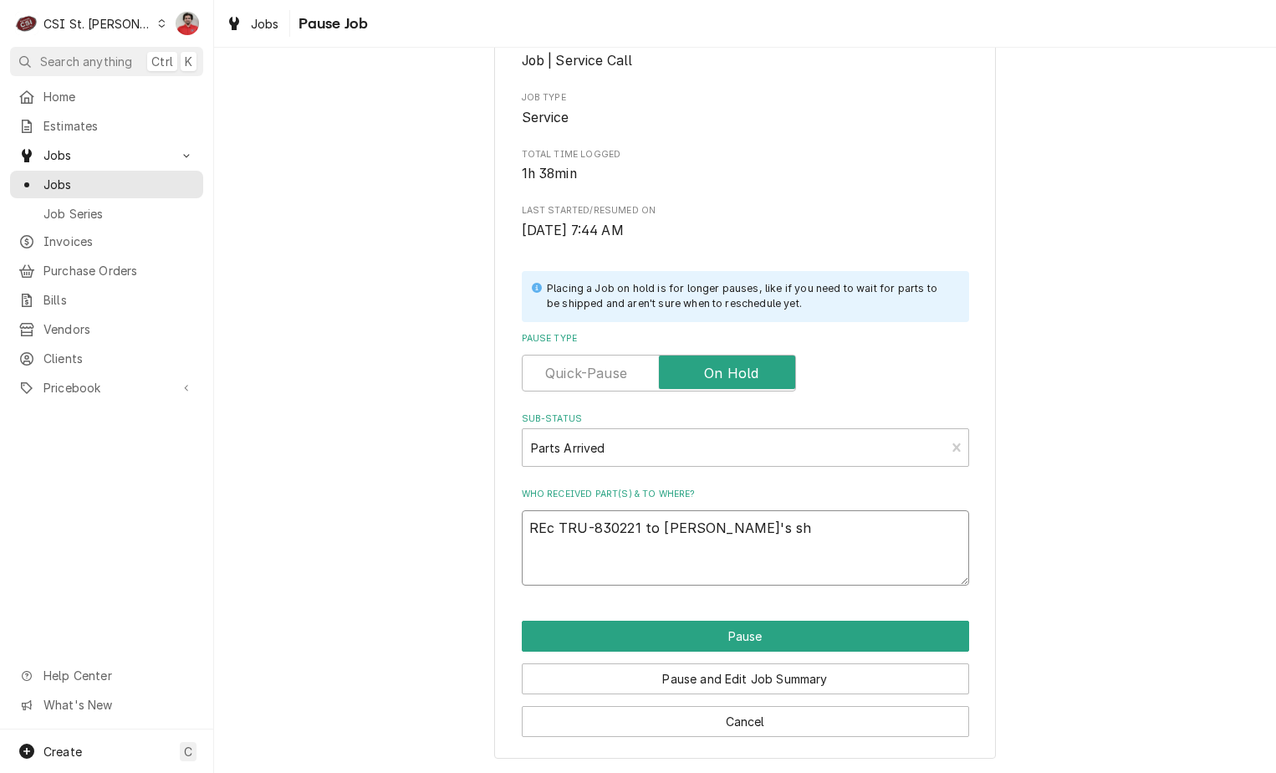
type textarea "REc TRU-830221 to Tony's she"
type textarea "x"
type textarea "REc TRU-830221 to Tony's shel"
type textarea "x"
type textarea "REc TRU-830221 to Tony's shelf"
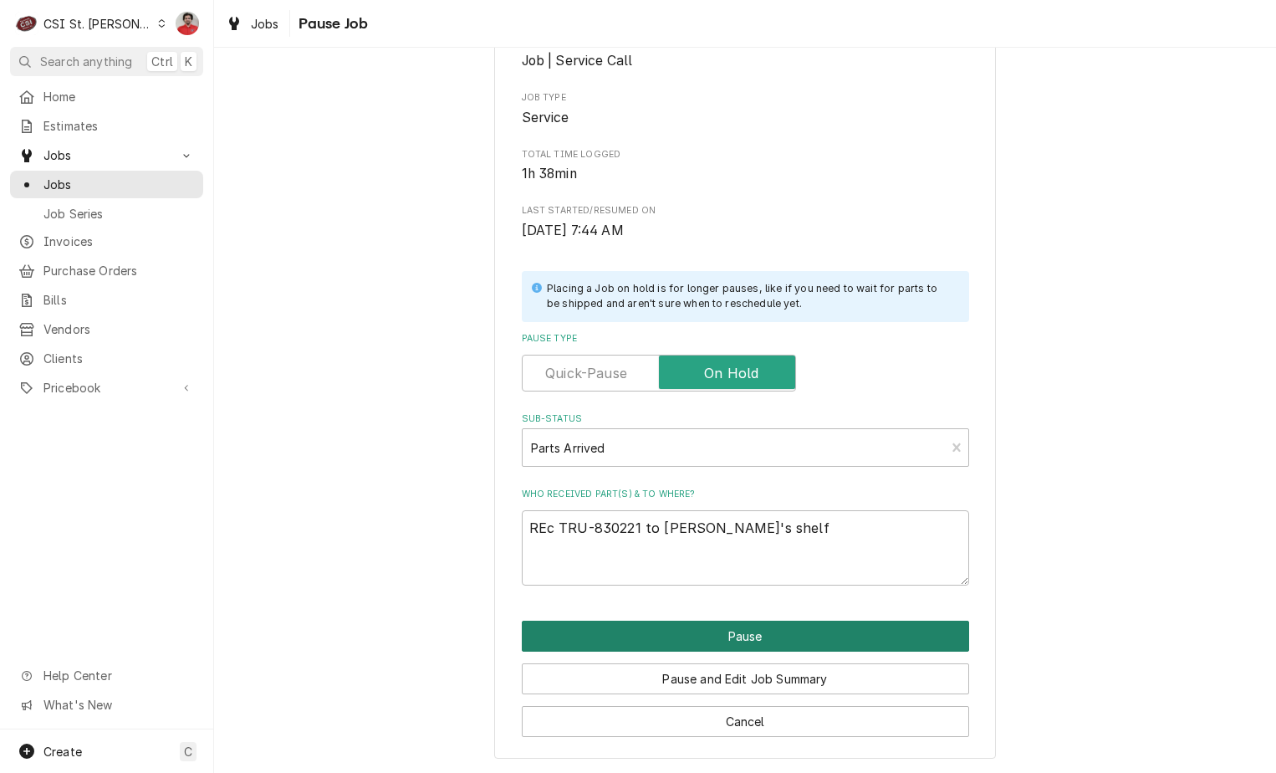
click at [758, 641] on button "Pause" at bounding box center [745, 635] width 447 height 31
type textarea "x"
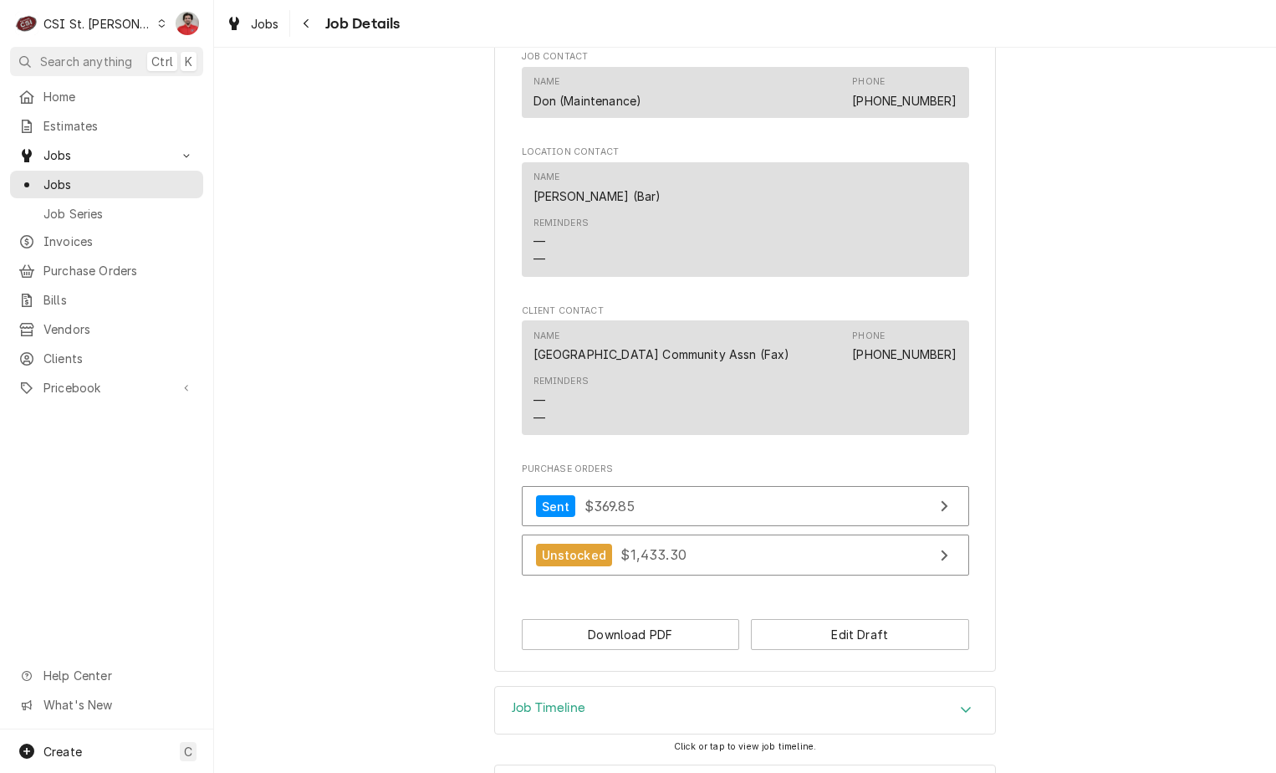
scroll to position [1557, 0]
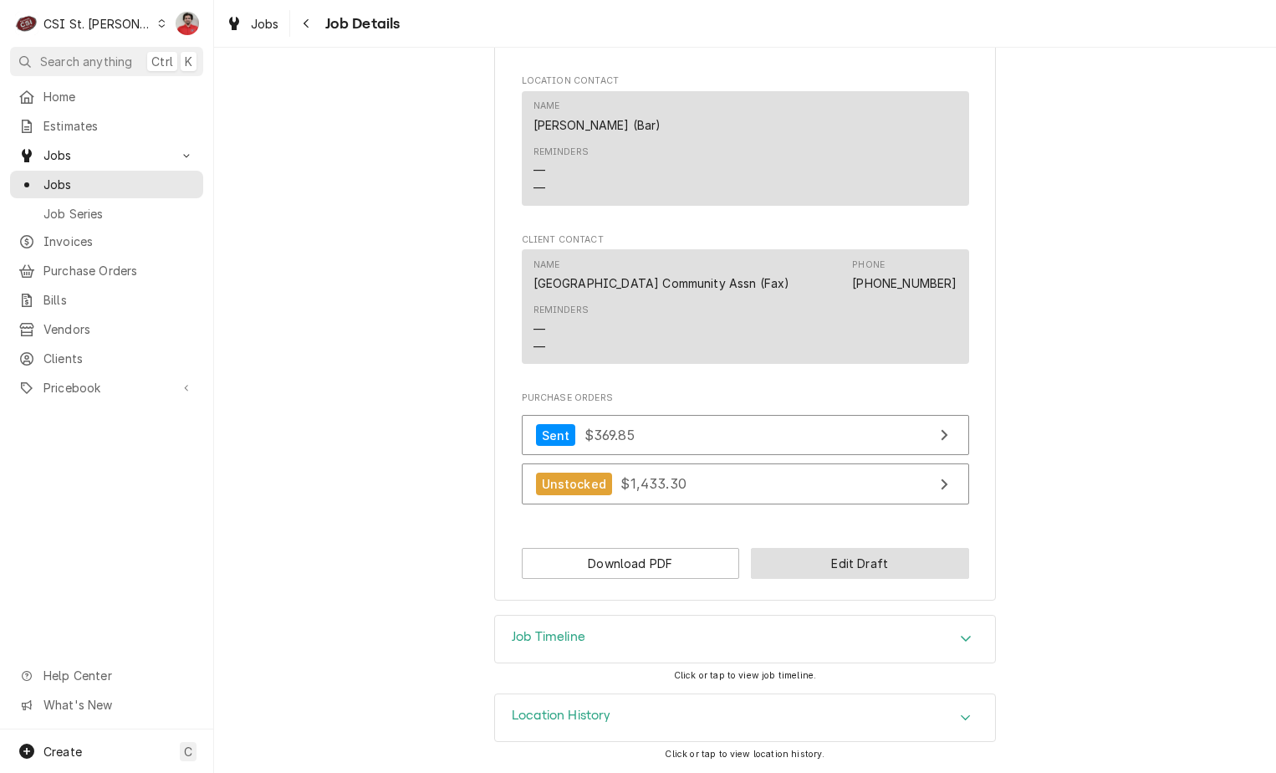
click at [803, 563] on button "Edit Draft" at bounding box center [860, 563] width 218 height 31
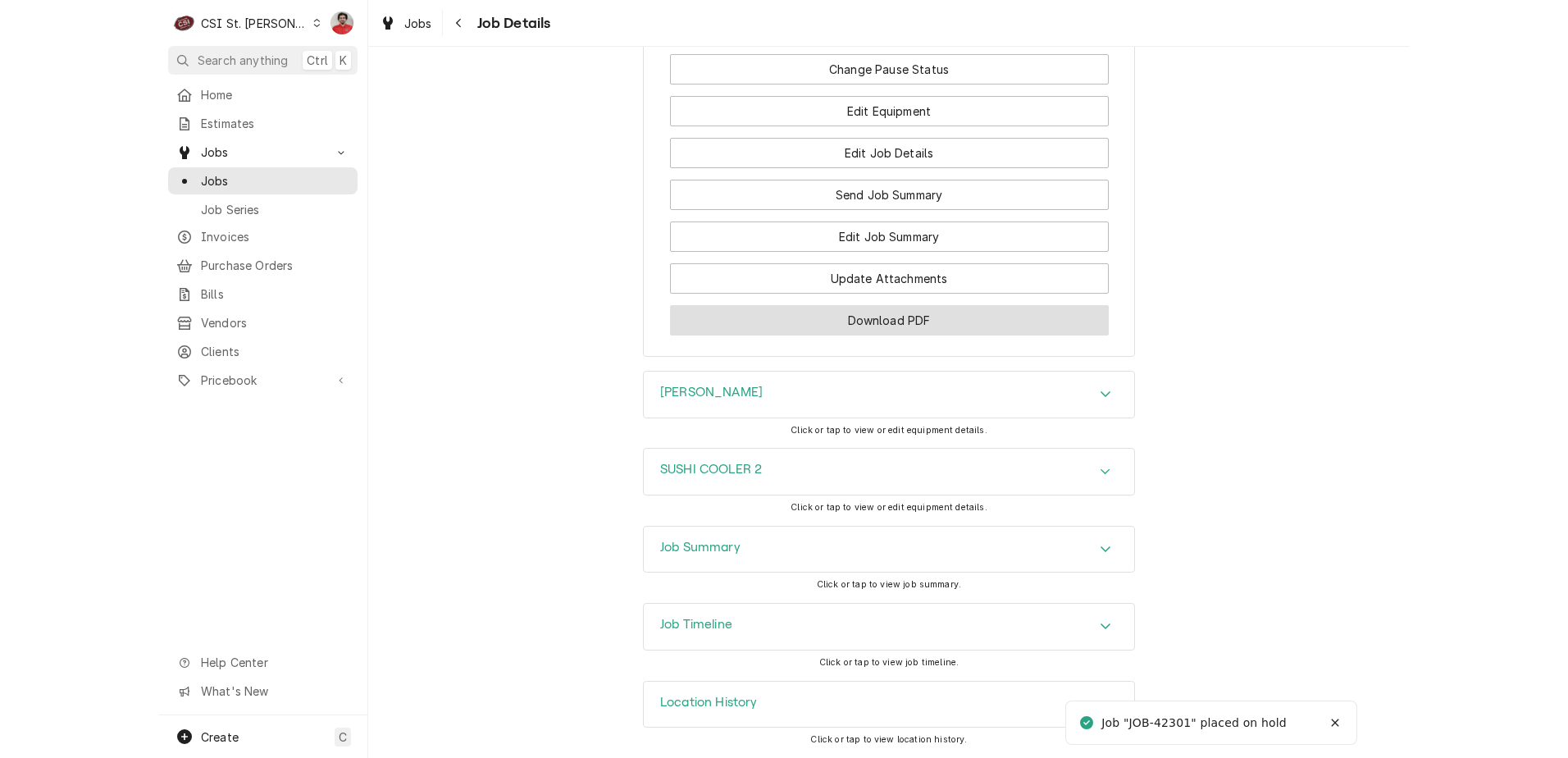
scroll to position [2195, 0]
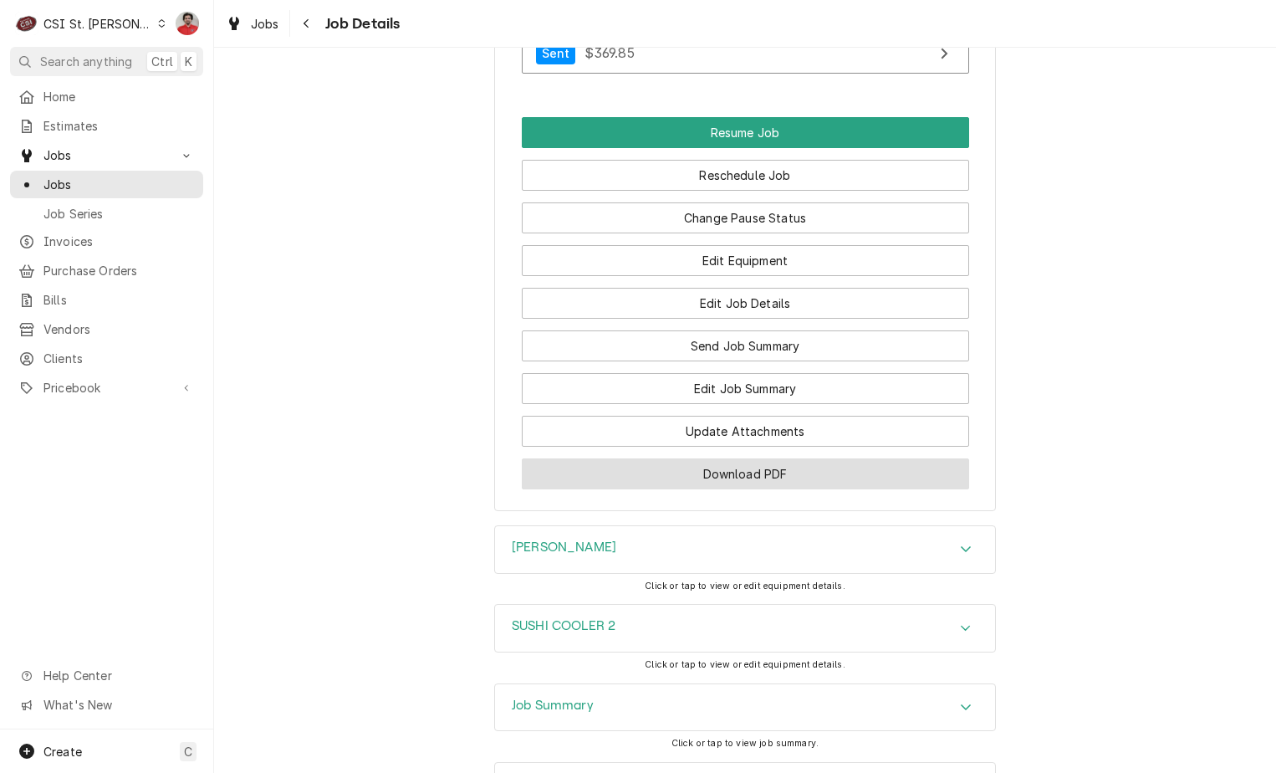
click at [722, 489] on button "Download PDF" at bounding box center [745, 473] width 447 height 31
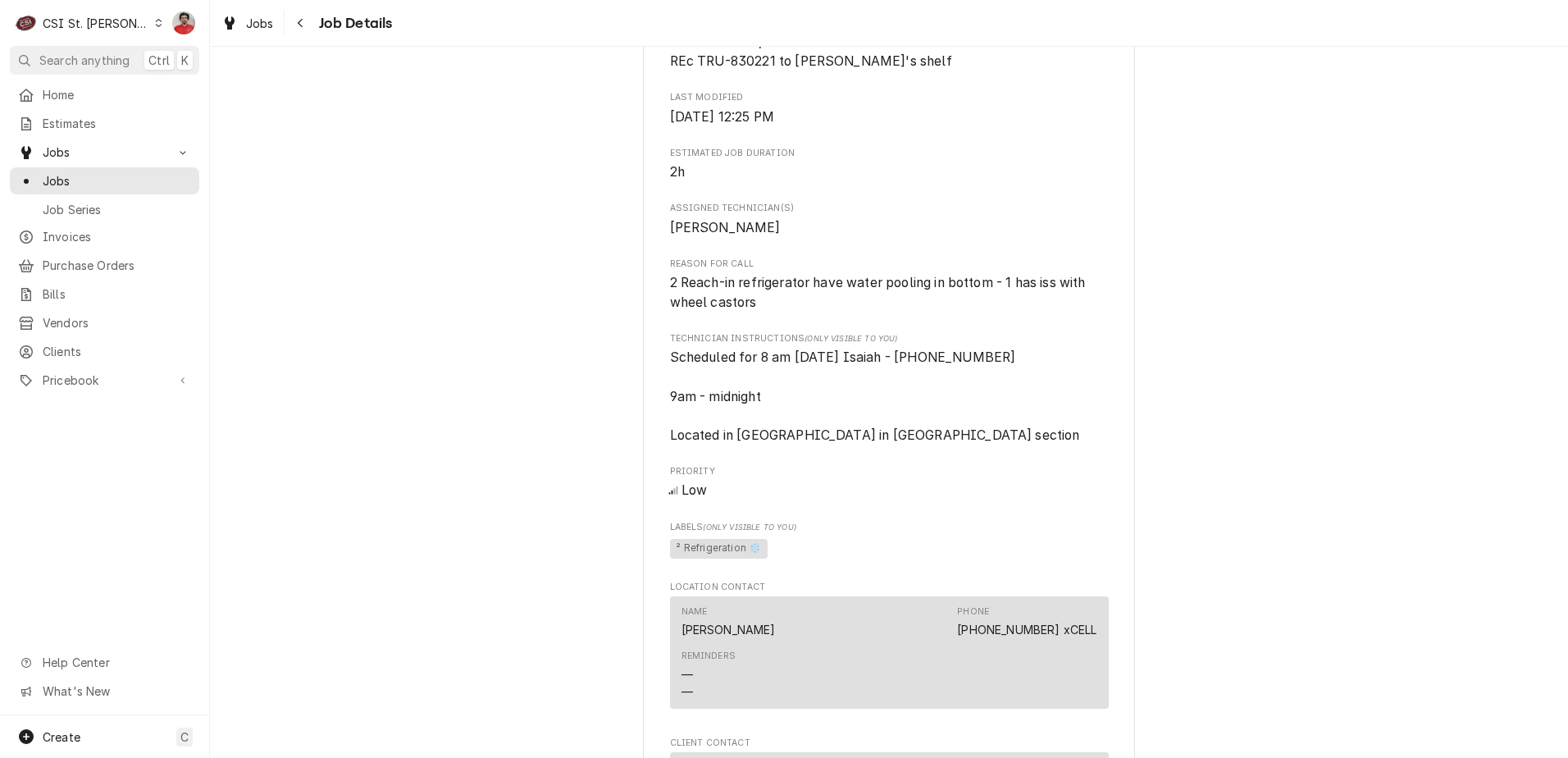
scroll to position [964, 0]
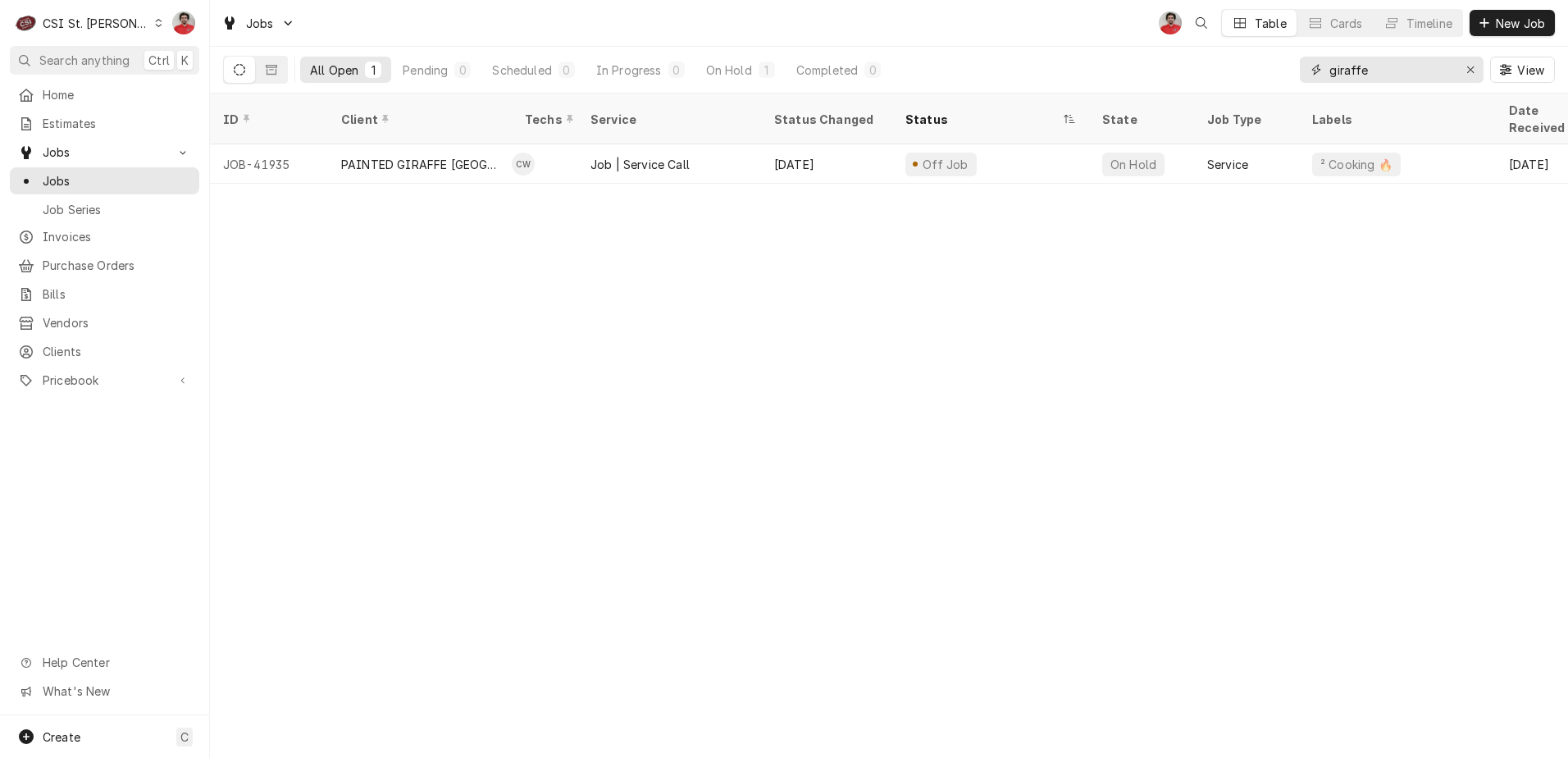
click at [1379, 75] on input "giraffe" at bounding box center [1390, 70] width 123 height 26
type input "h"
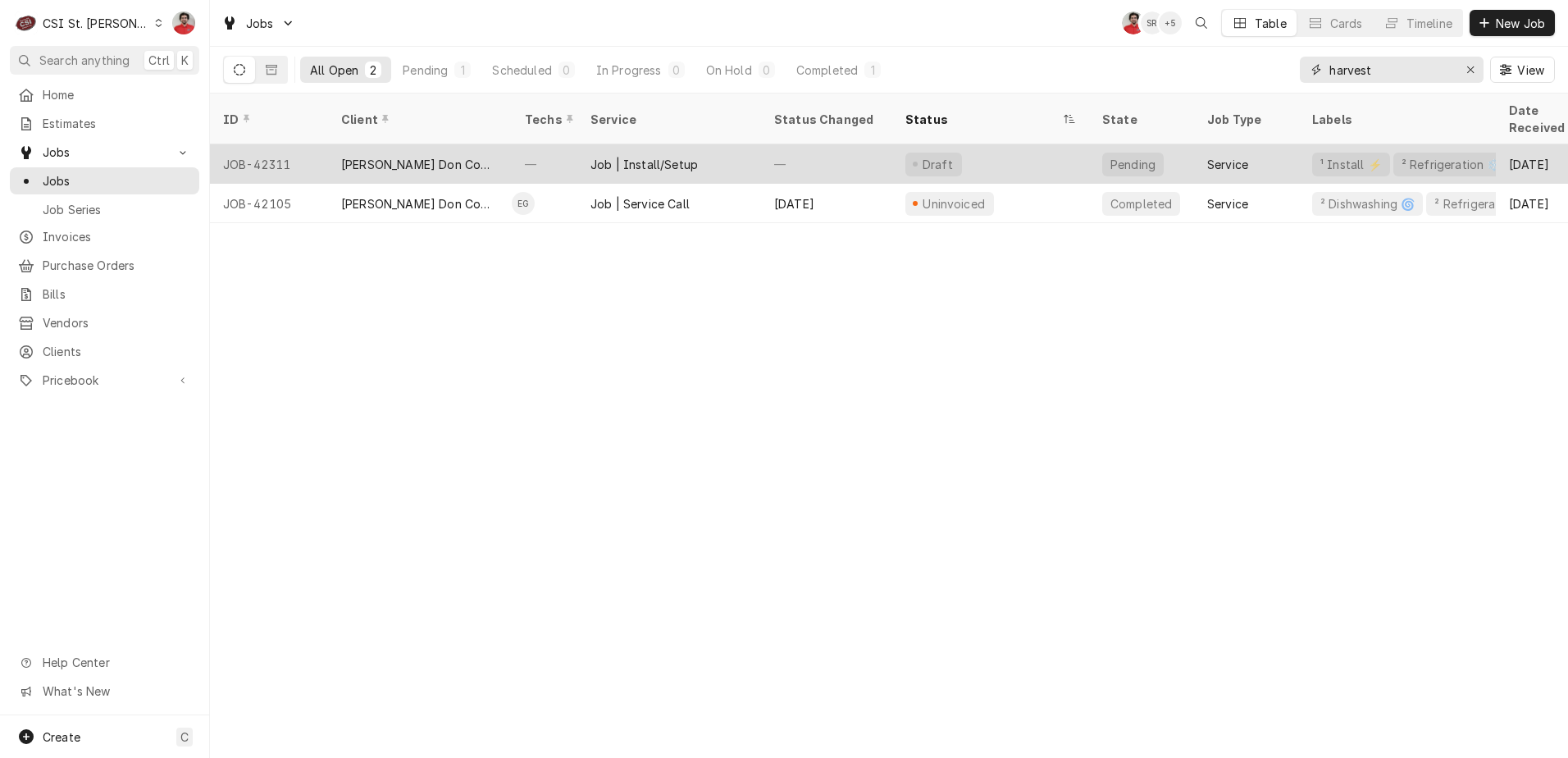
type input "harvest"
click at [773, 152] on div "—" at bounding box center [827, 164] width 131 height 39
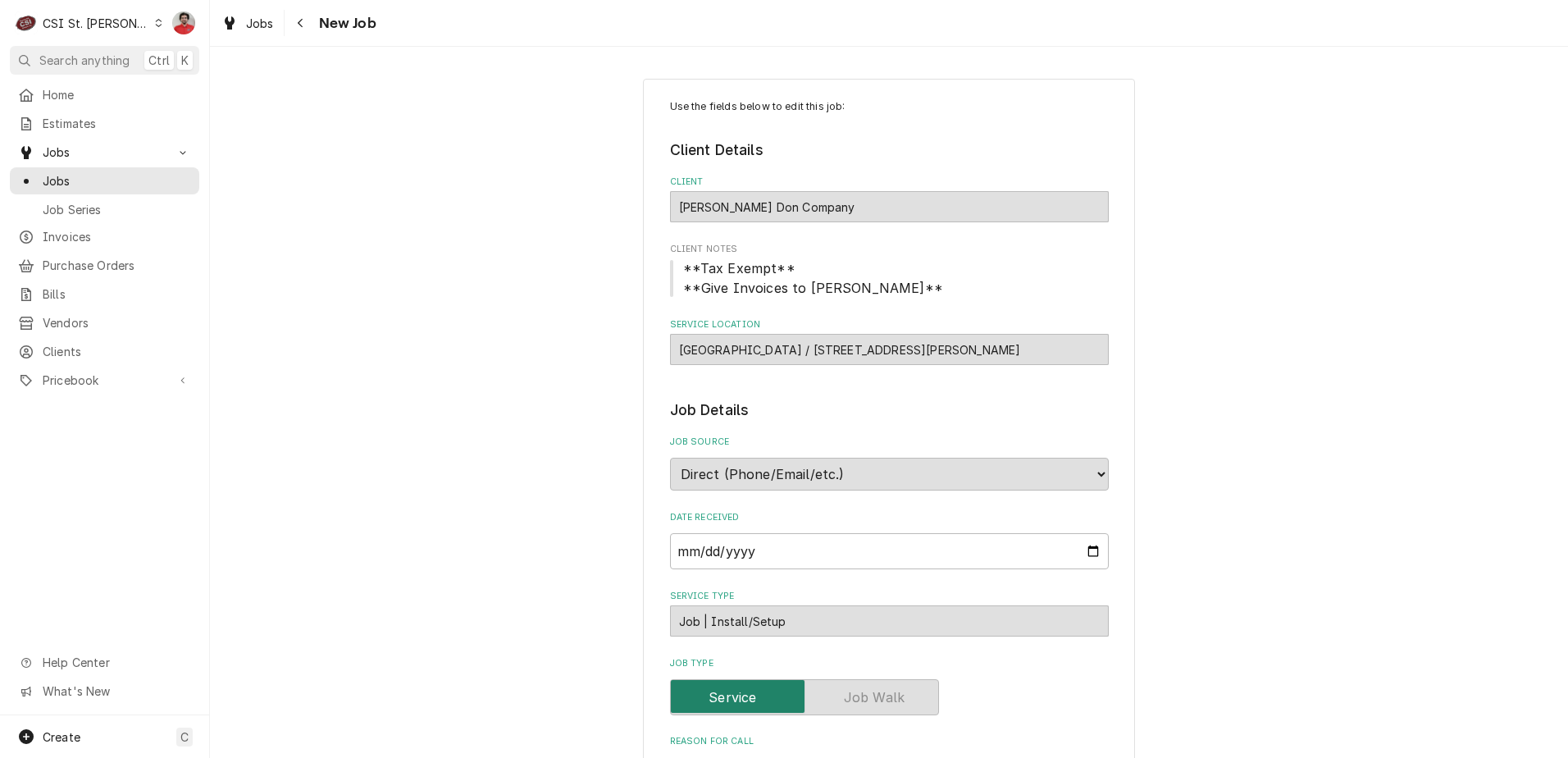
type textarea "x"
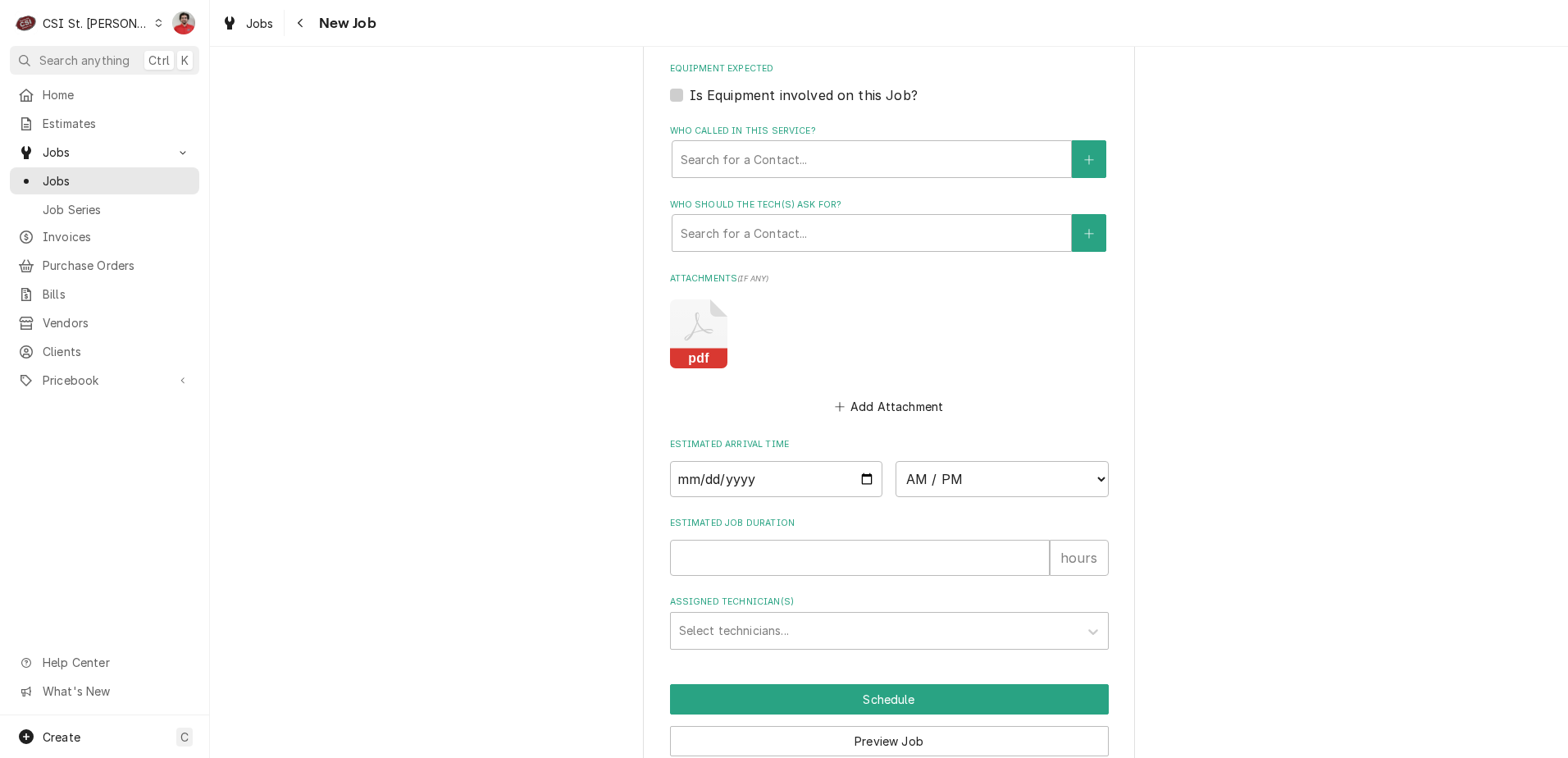
scroll to position [1130, 0]
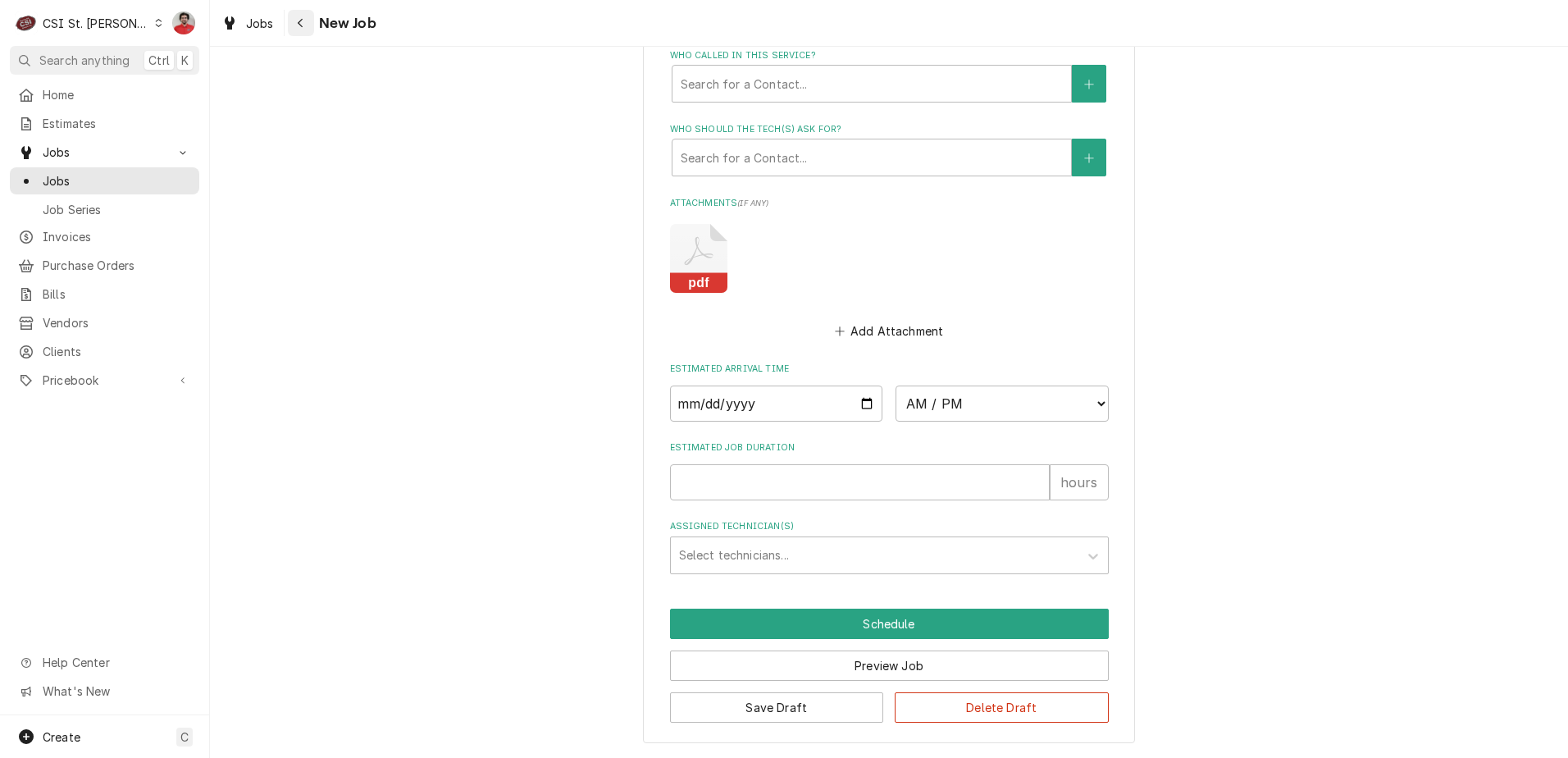
click at [297, 23] on icon "Navigate back" at bounding box center [301, 24] width 8 height 12
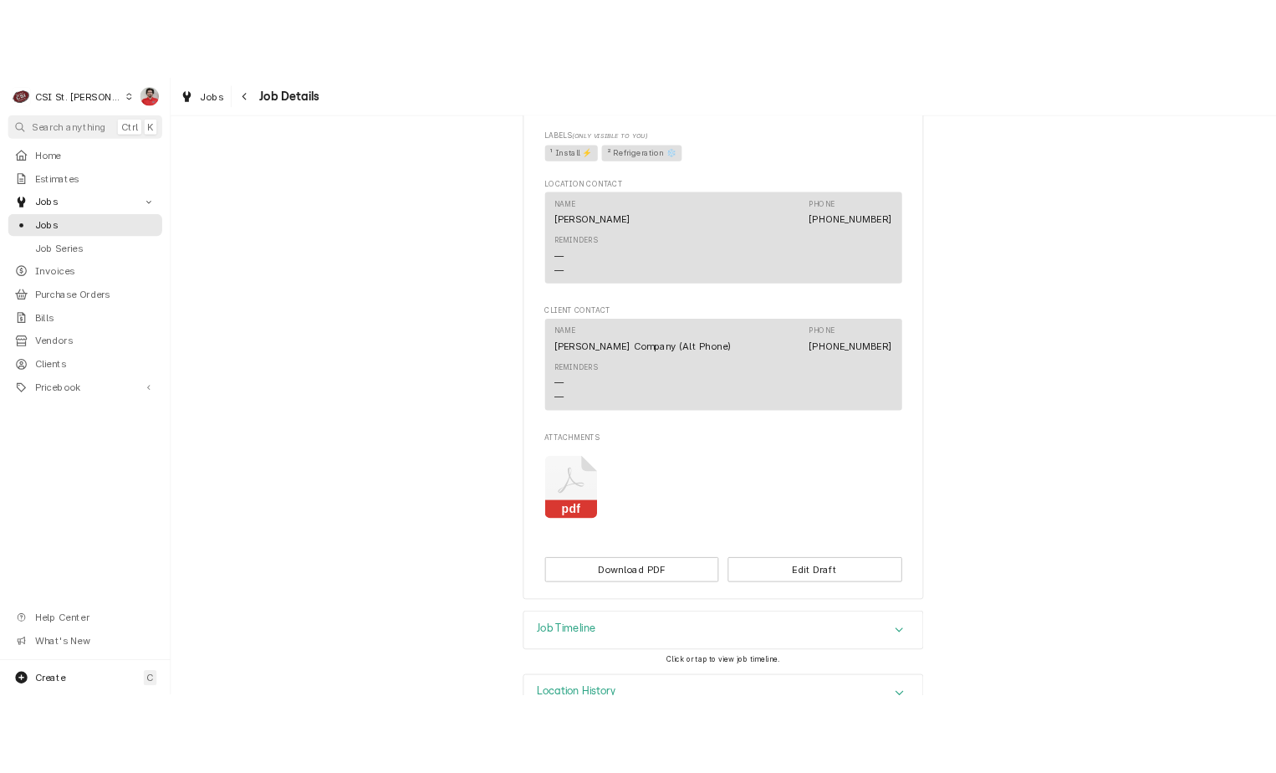
scroll to position [1008, 0]
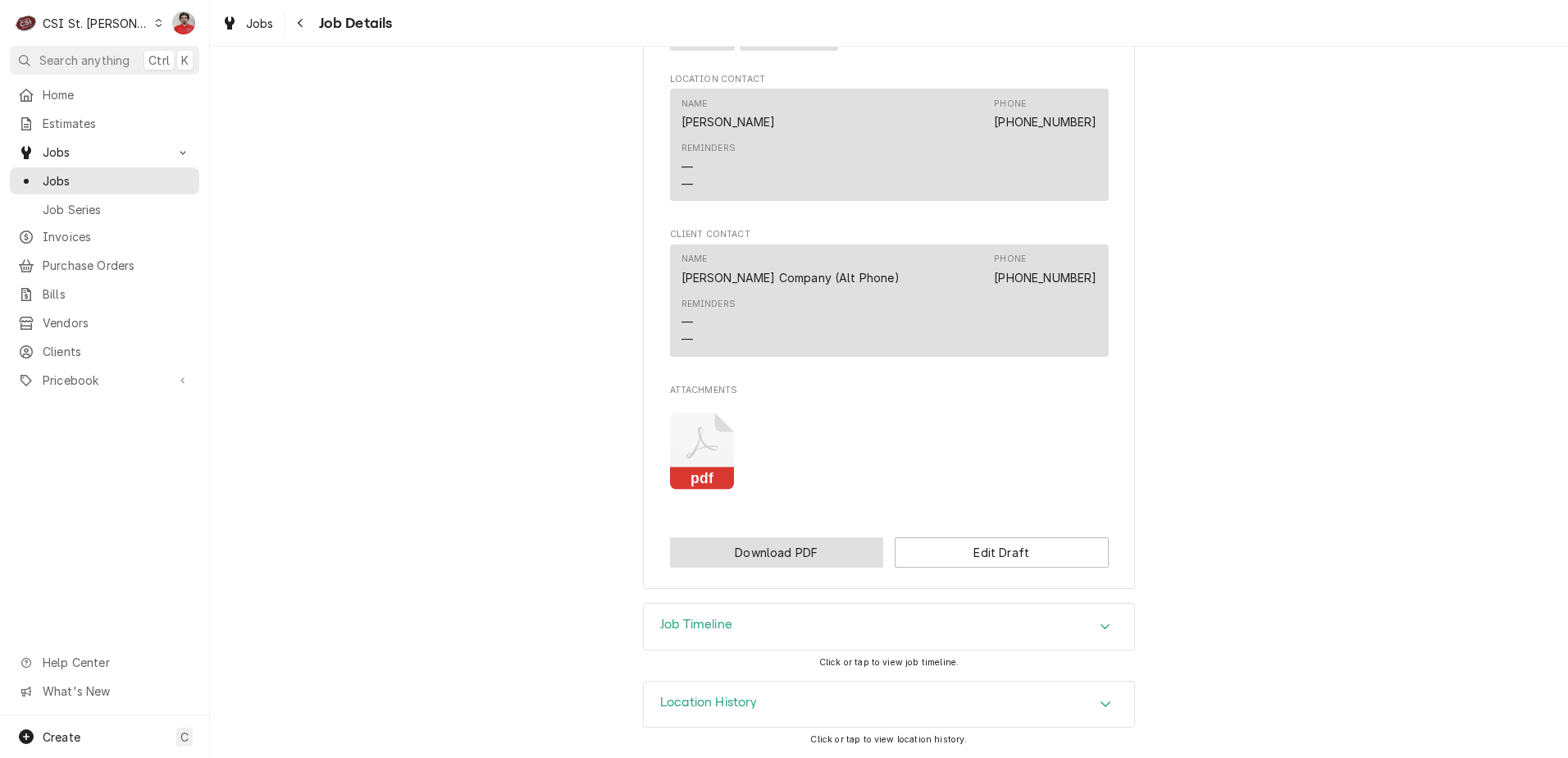
click at [806, 561] on button "Download PDF" at bounding box center [777, 552] width 214 height 30
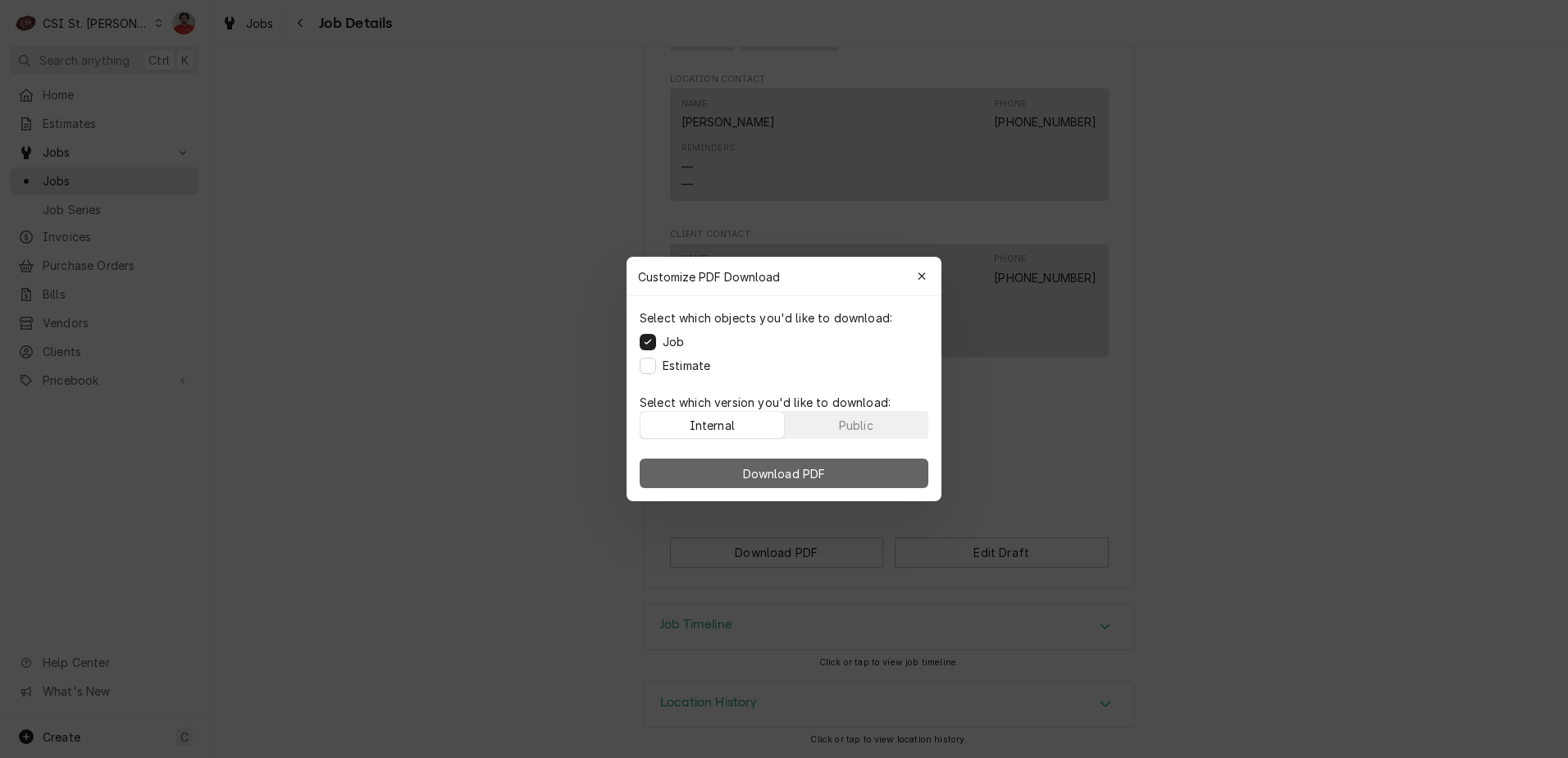
click at [743, 472] on span "Download PDF" at bounding box center [784, 474] width 89 height 18
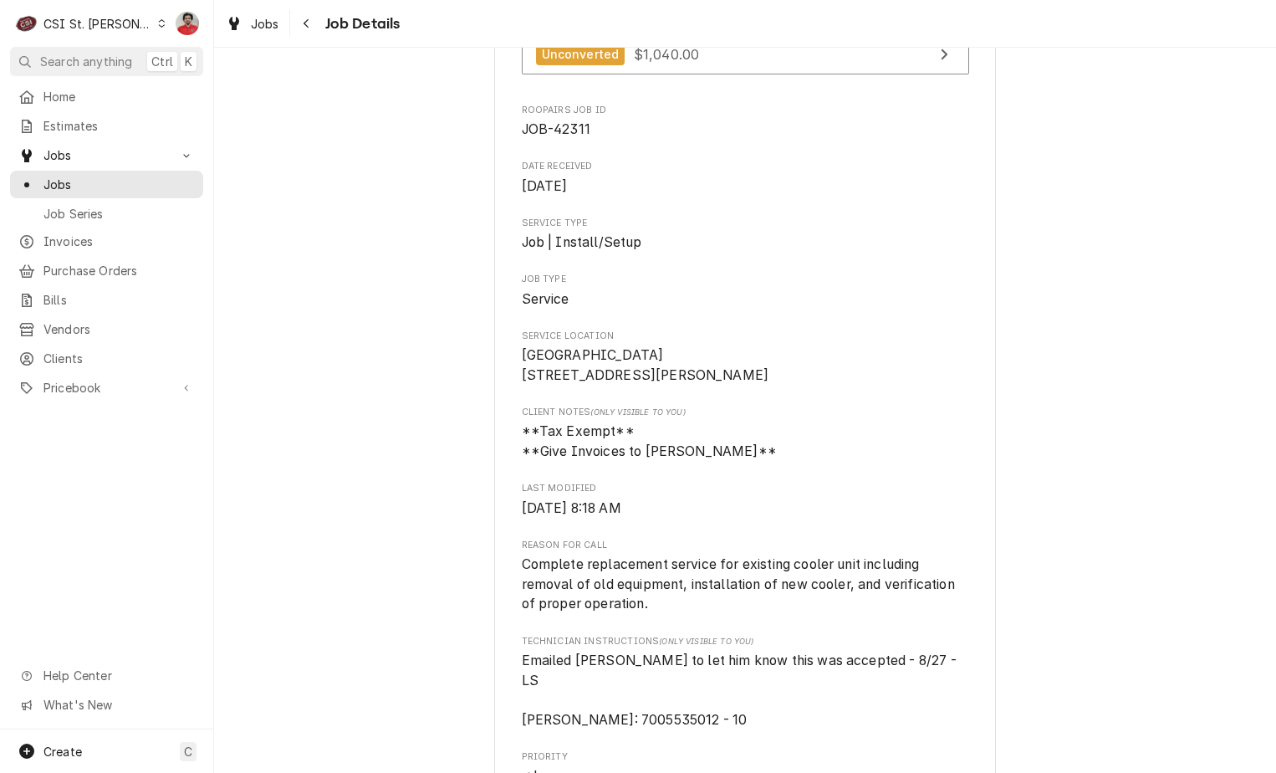
scroll to position [0, 0]
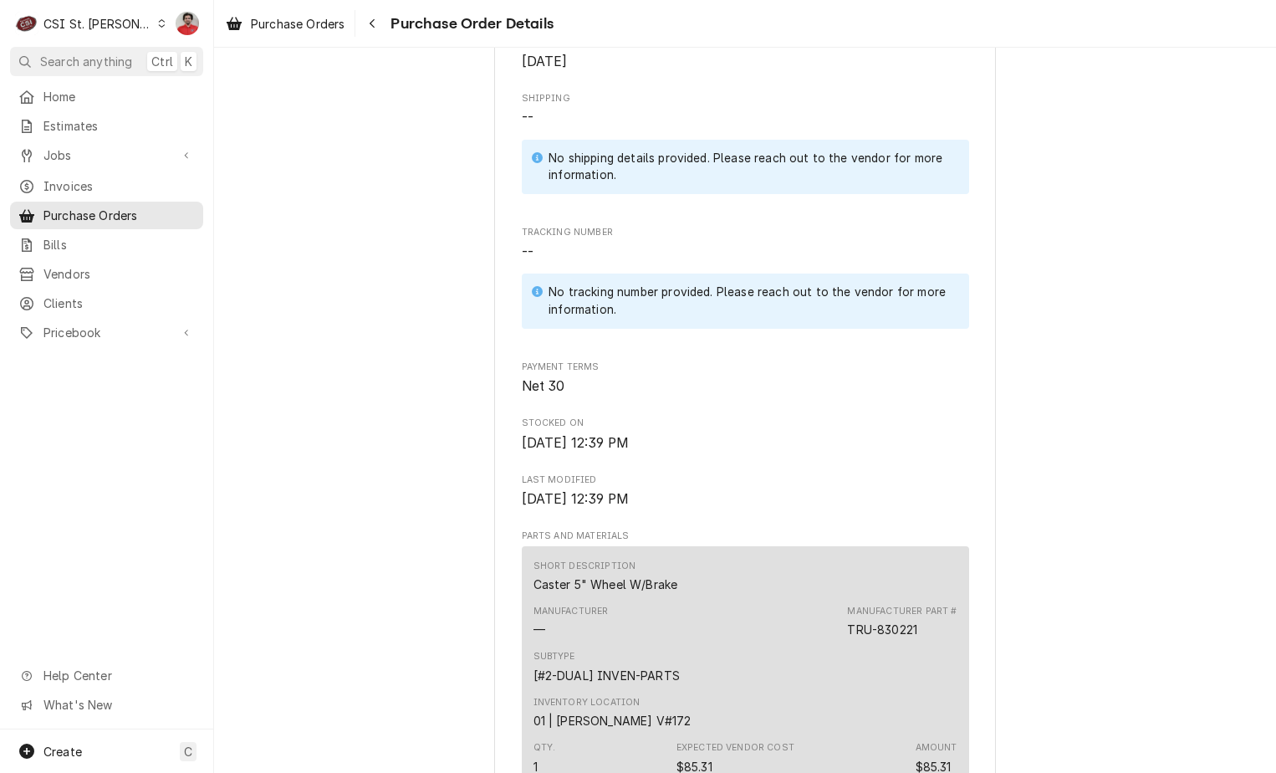
scroll to position [1505, 0]
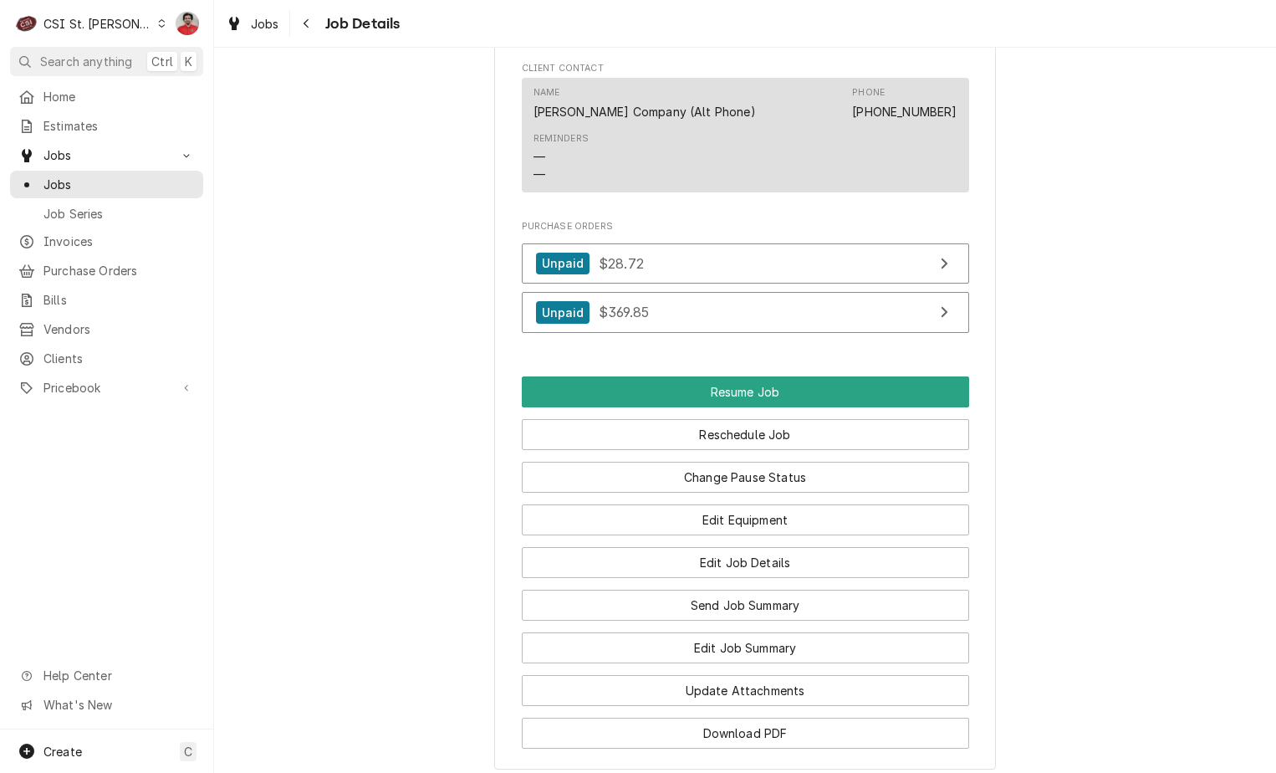
scroll to position [1756, 0]
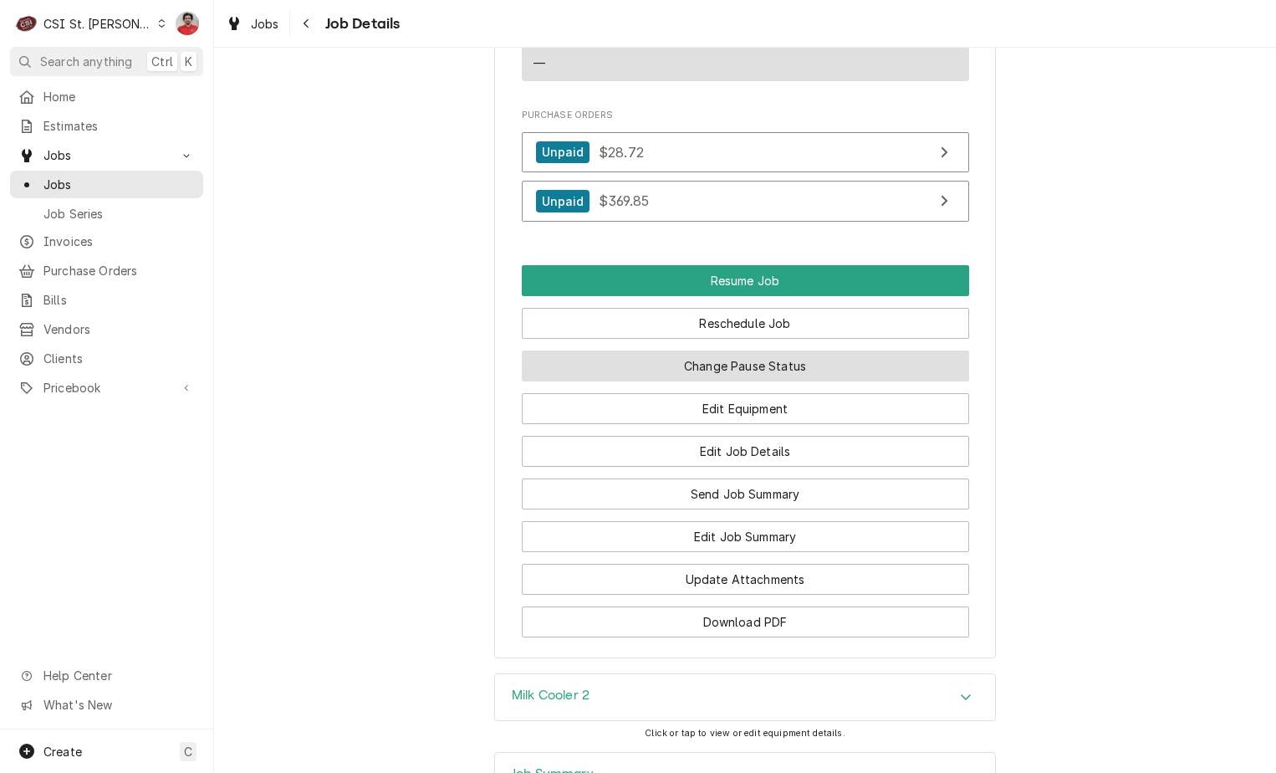
click at [683, 381] on button "Change Pause Status" at bounding box center [745, 365] width 447 height 31
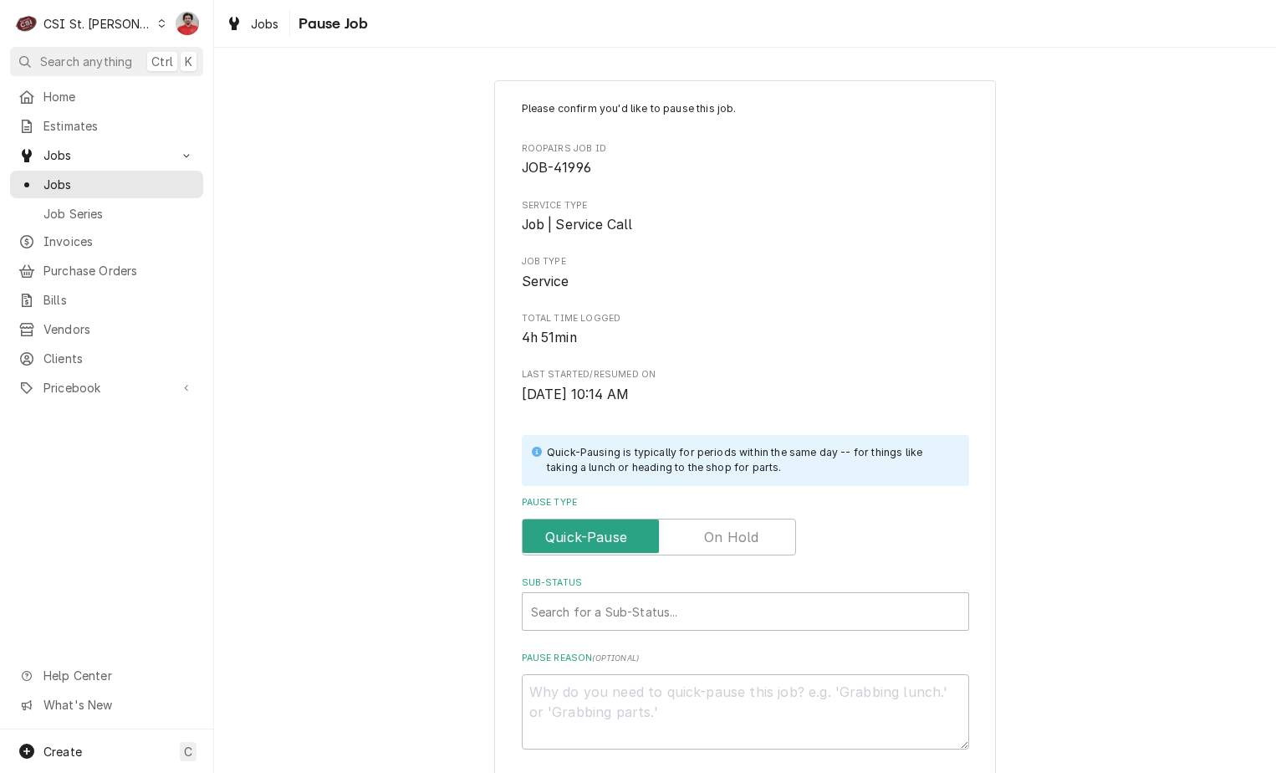
click at [719, 527] on label "Pause Type" at bounding box center [659, 536] width 274 height 37
click at [719, 527] on input "Pause Type" at bounding box center [658, 536] width 259 height 37
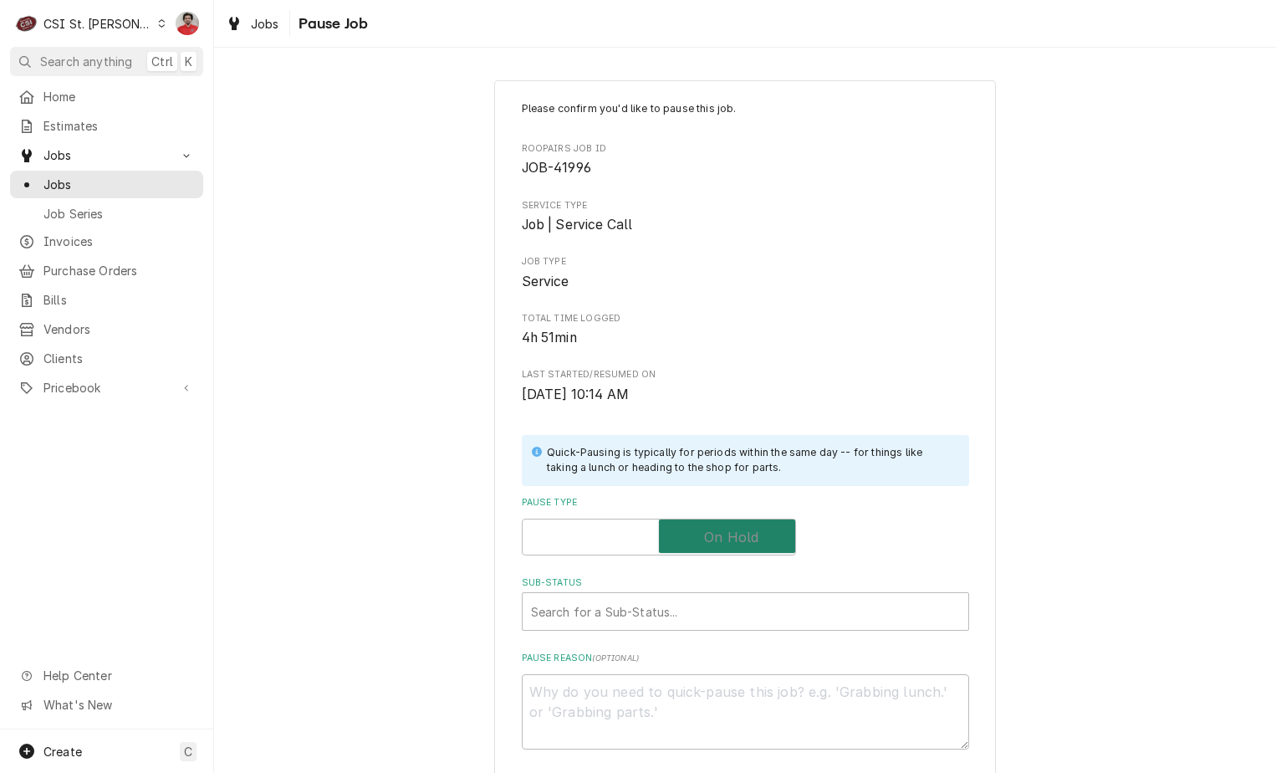
checkbox input "true"
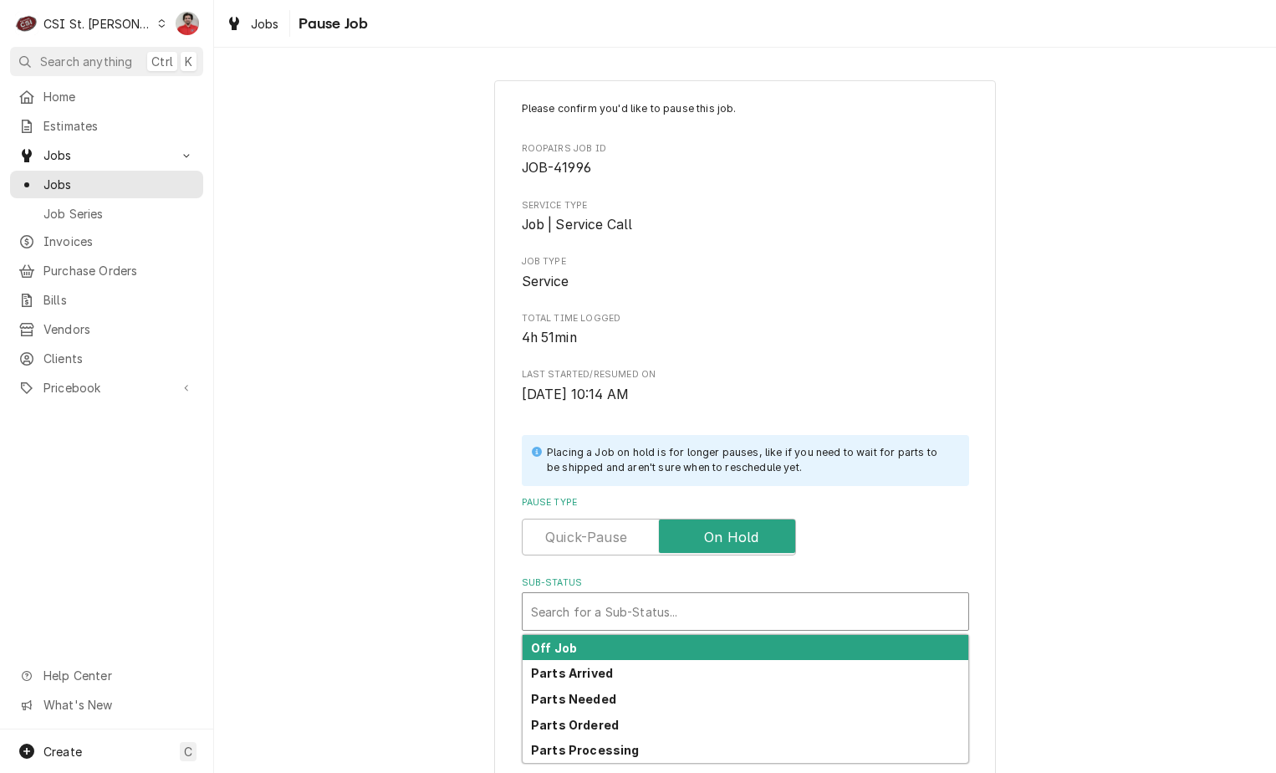
click at [662, 629] on div "Search for a Sub-Status..." at bounding box center [746, 611] width 446 height 37
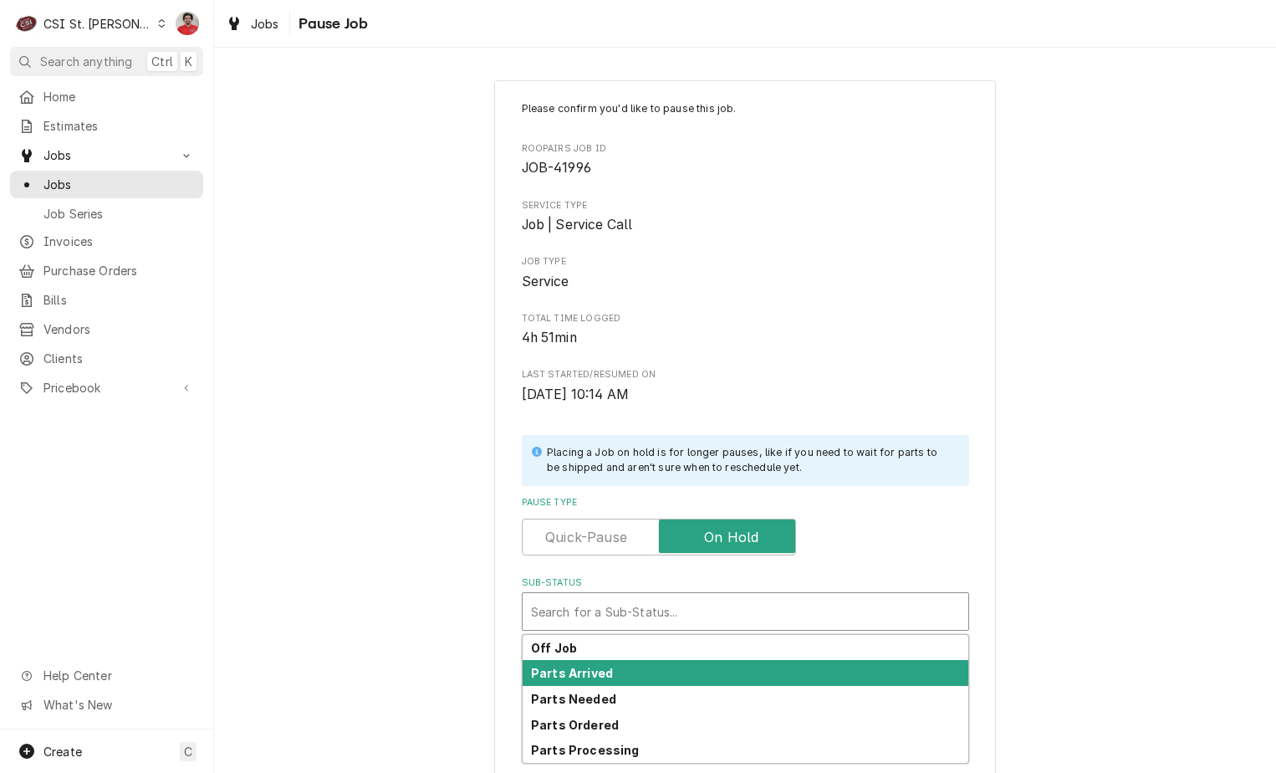
click at [651, 662] on div "Parts Arrived" at bounding box center [746, 673] width 446 height 26
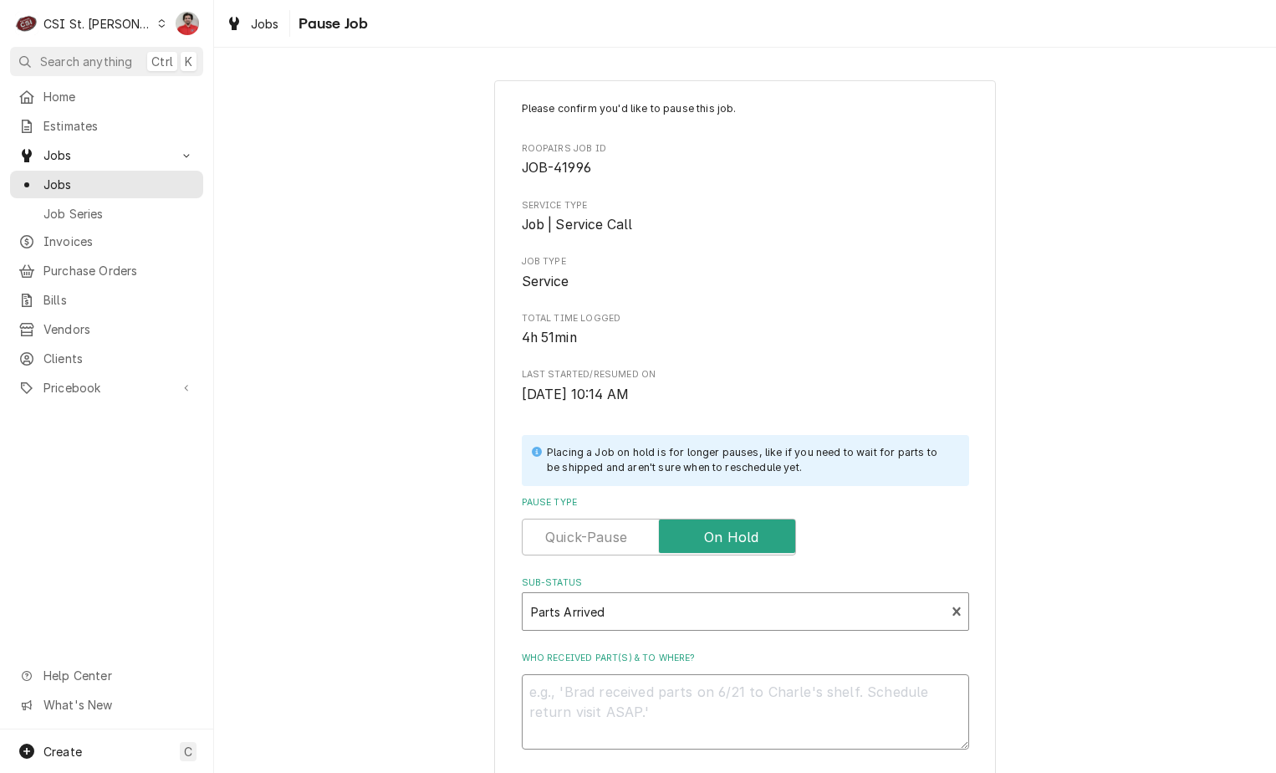
click at [643, 706] on textarea "Who received part(s) & to where?" at bounding box center [745, 711] width 447 height 75
type textarea "x"
type textarea "T"
type textarea "x"
type textarea "TR"
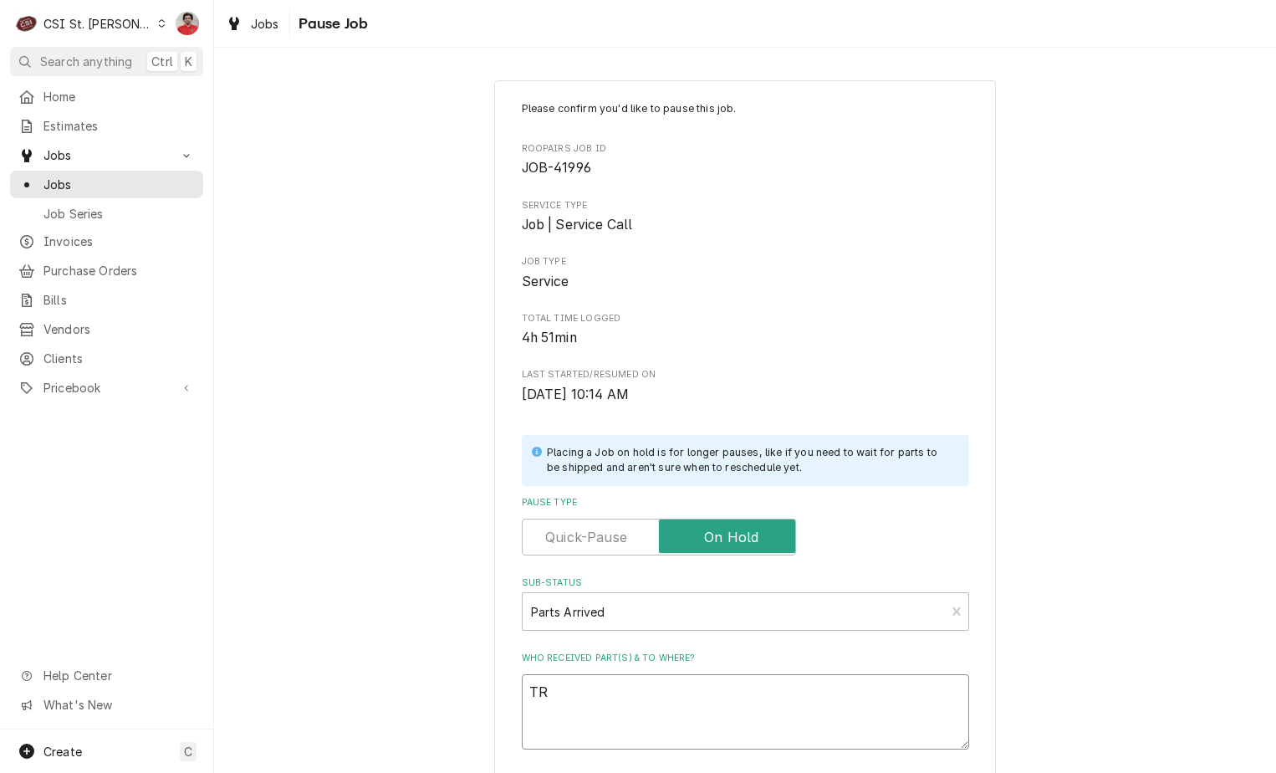
type textarea "x"
type textarea "TRUY"
type textarea "x"
type textarea "TRU"
type textarea "x"
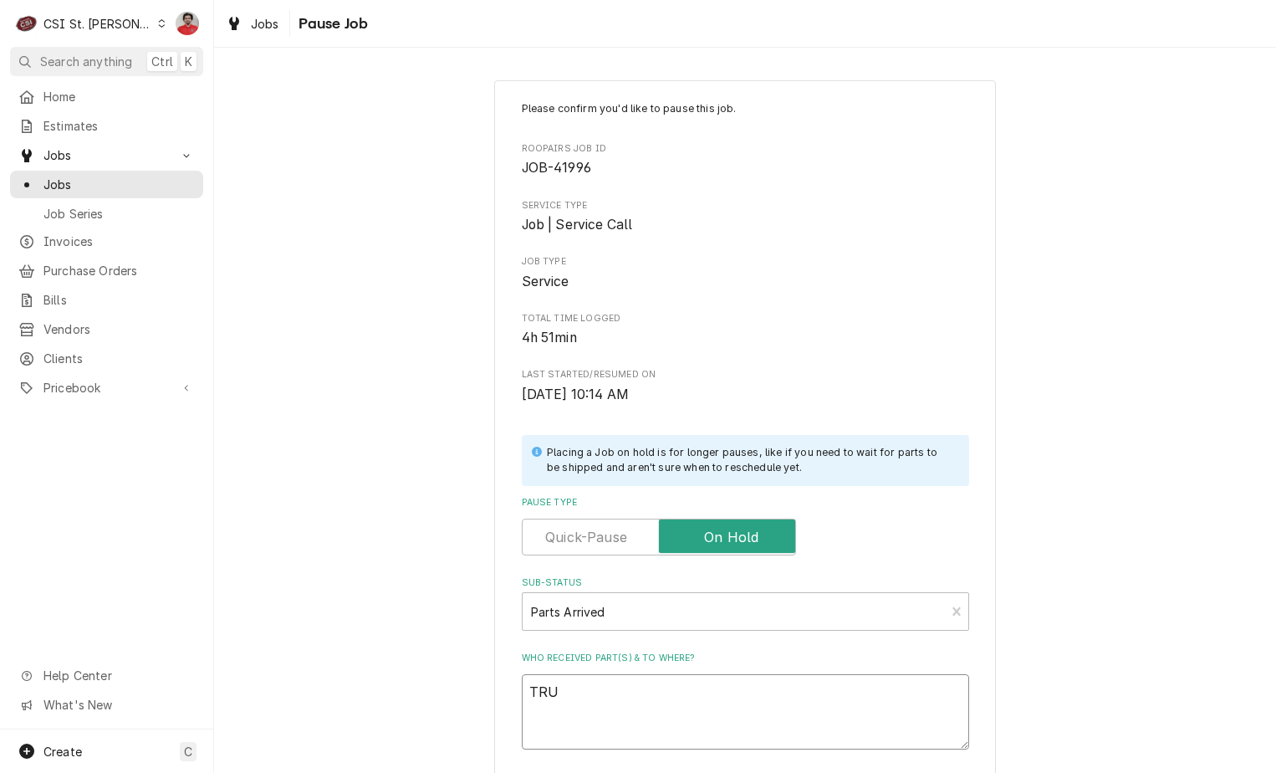
type textarea "TRU-"
type textarea "x"
type textarea "TRU-8"
type textarea "x"
type textarea "TRU-88"
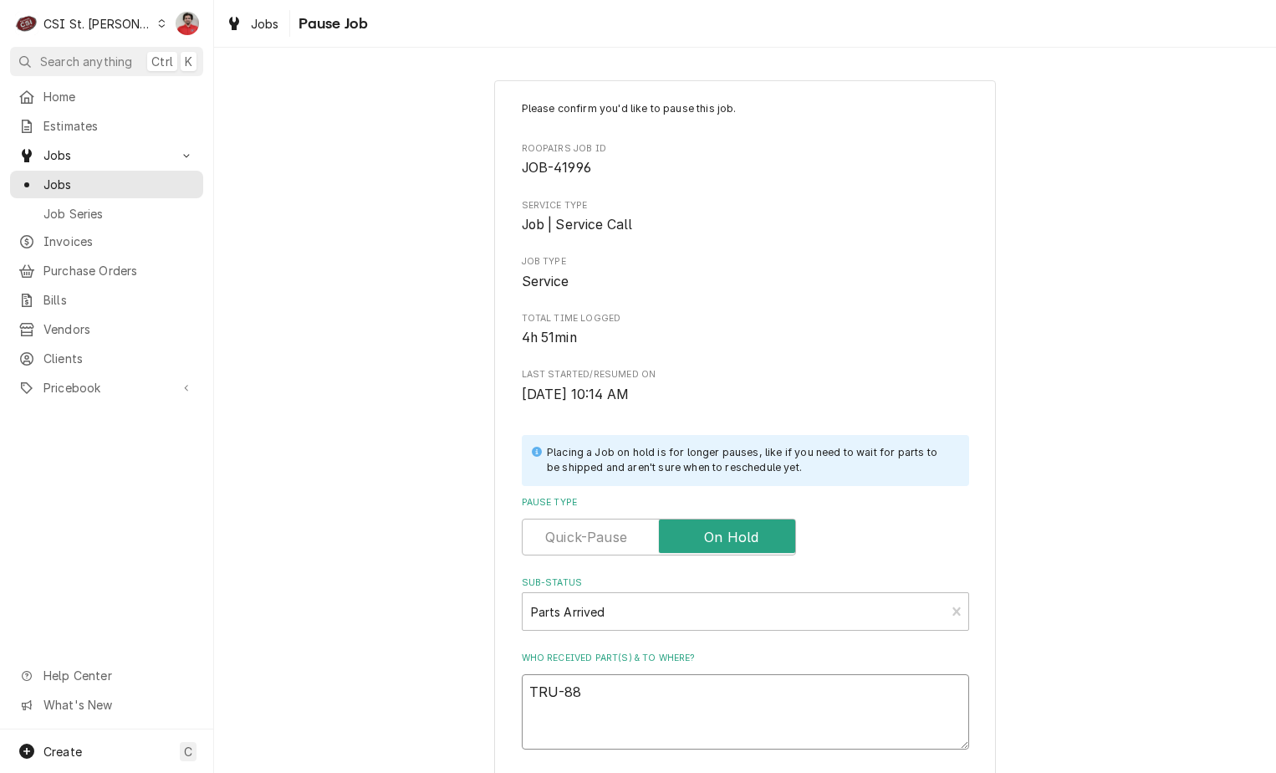
type textarea "x"
type textarea "TRU-883"
type textarea "x"
type textarea "TRU-8833"
type textarea "x"
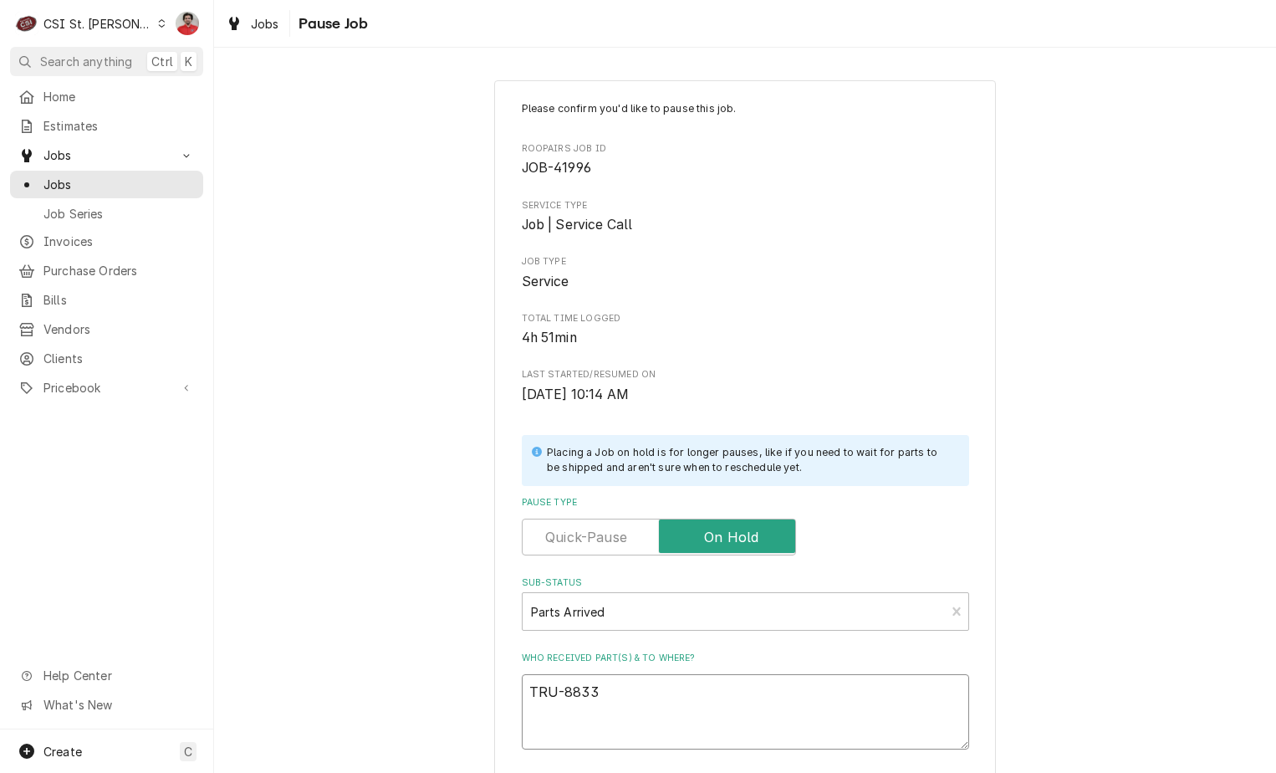
type textarea "TRU-88330"
type textarea "x"
type textarea "TRU-883306"
type textarea "x"
type textarea "TRU-883306"
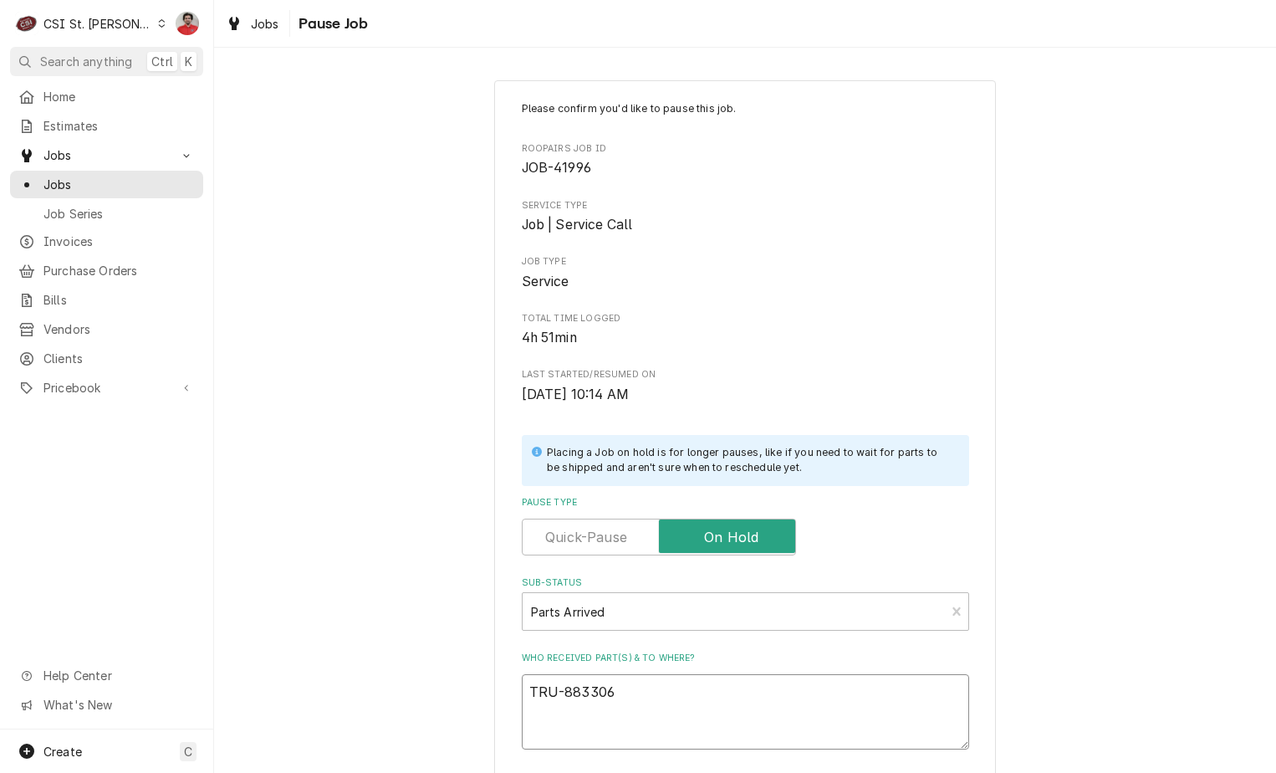
type textarea "x"
type textarea "TRU-883306 a"
type textarea "x"
type textarea "TRU-883306 an"
type textarea "x"
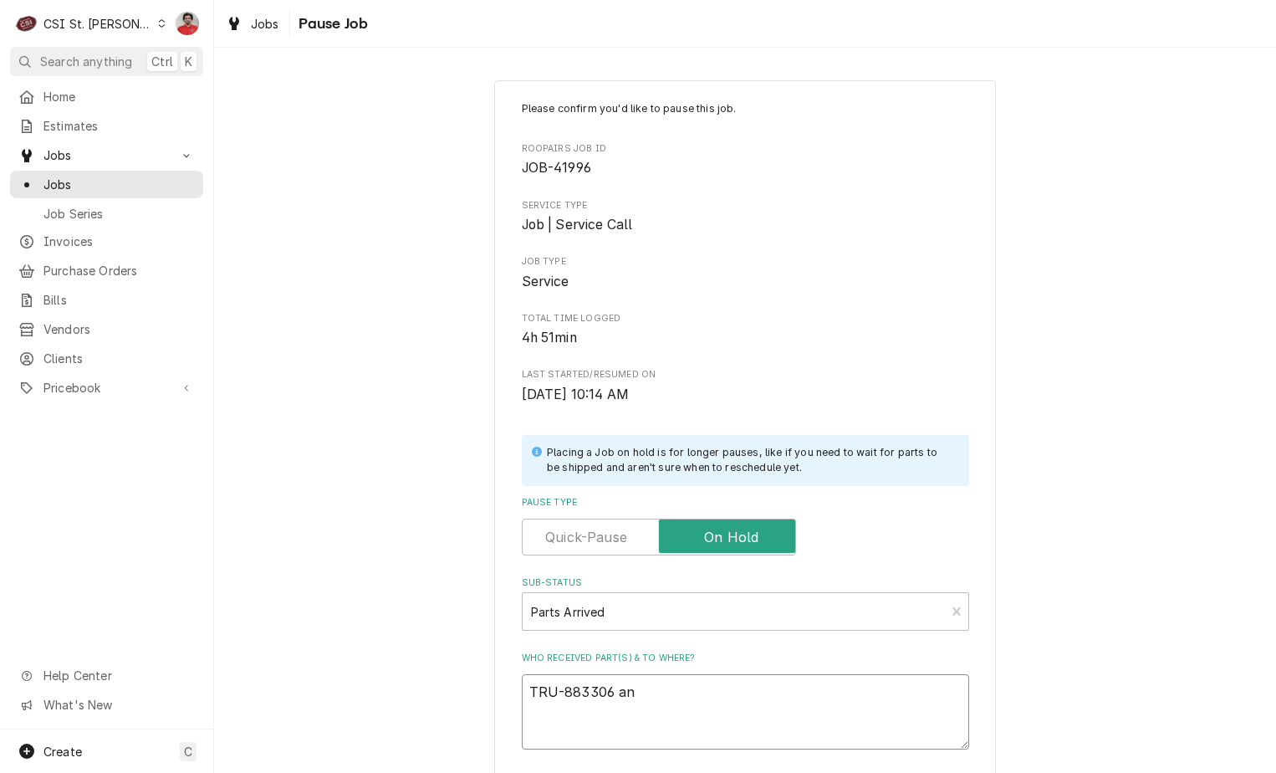
type textarea "TRU-883306 and"
type textarea "x"
type textarea "TRU-883306 and"
type textarea "x"
type textarea "TRU-883306 and T"
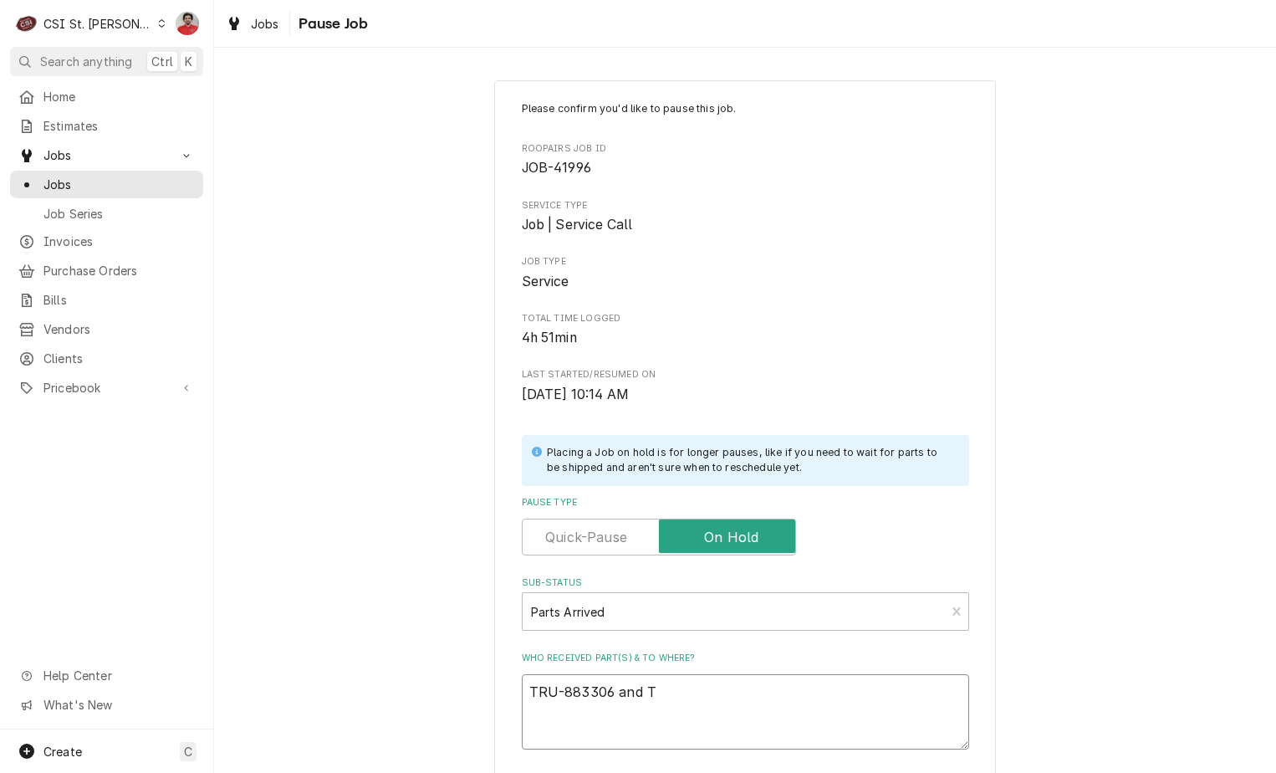
type textarea "x"
type textarea "TRU-883306 and TR"
type textarea "x"
type textarea "TRU-883306 and TRU"
type textarea "x"
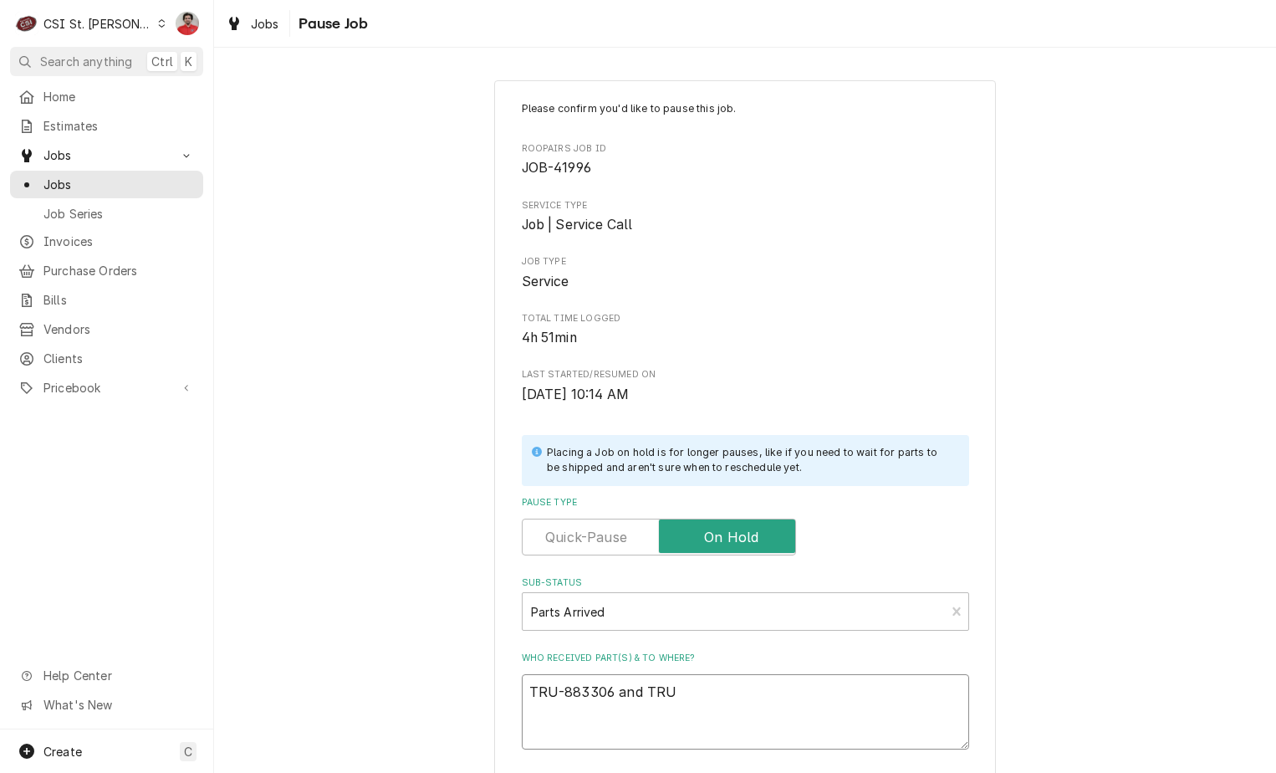
type textarea "TRU-883306 and TRU-"
type textarea "x"
type textarea "TRU-883306 and TRU-9"
type textarea "x"
type textarea "TRU-883306 and TRU-99"
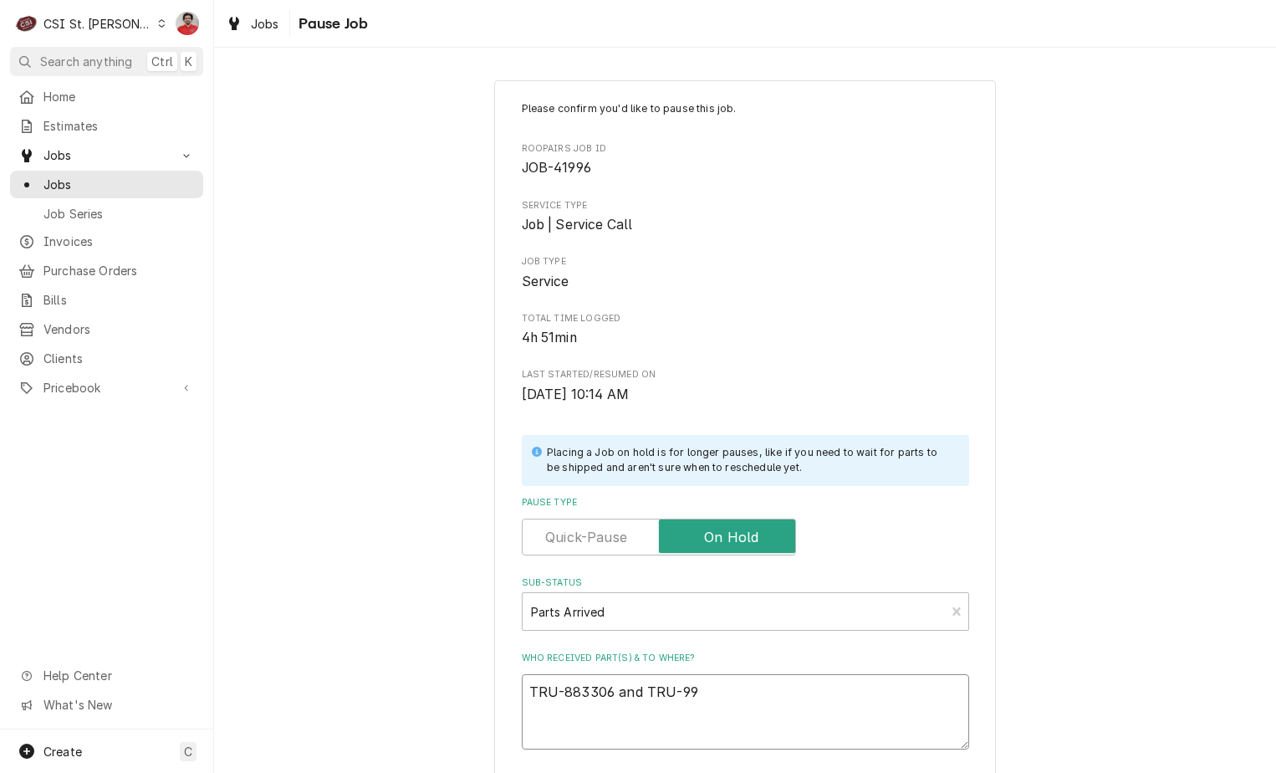
type textarea "x"
type textarea "TRU-883306 and TRU-999"
type textarea "x"
type textarea "TRU-883306 and TRU-9999"
type textarea "x"
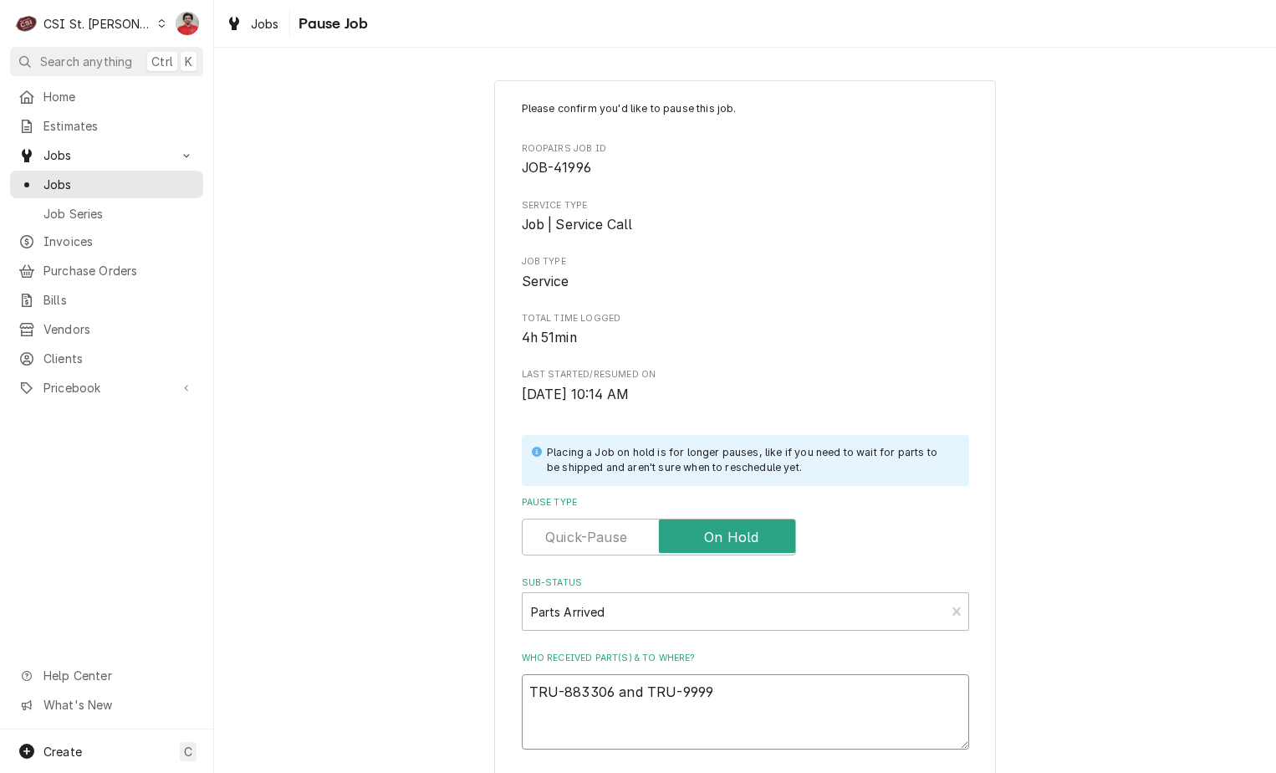
type textarea "TRU-883306 and TRU-999"
type textarea "x"
type textarea "TRU-883306 and TRU-9992"
type textarea "x"
type textarea "TRU-883306 and TRU-99928"
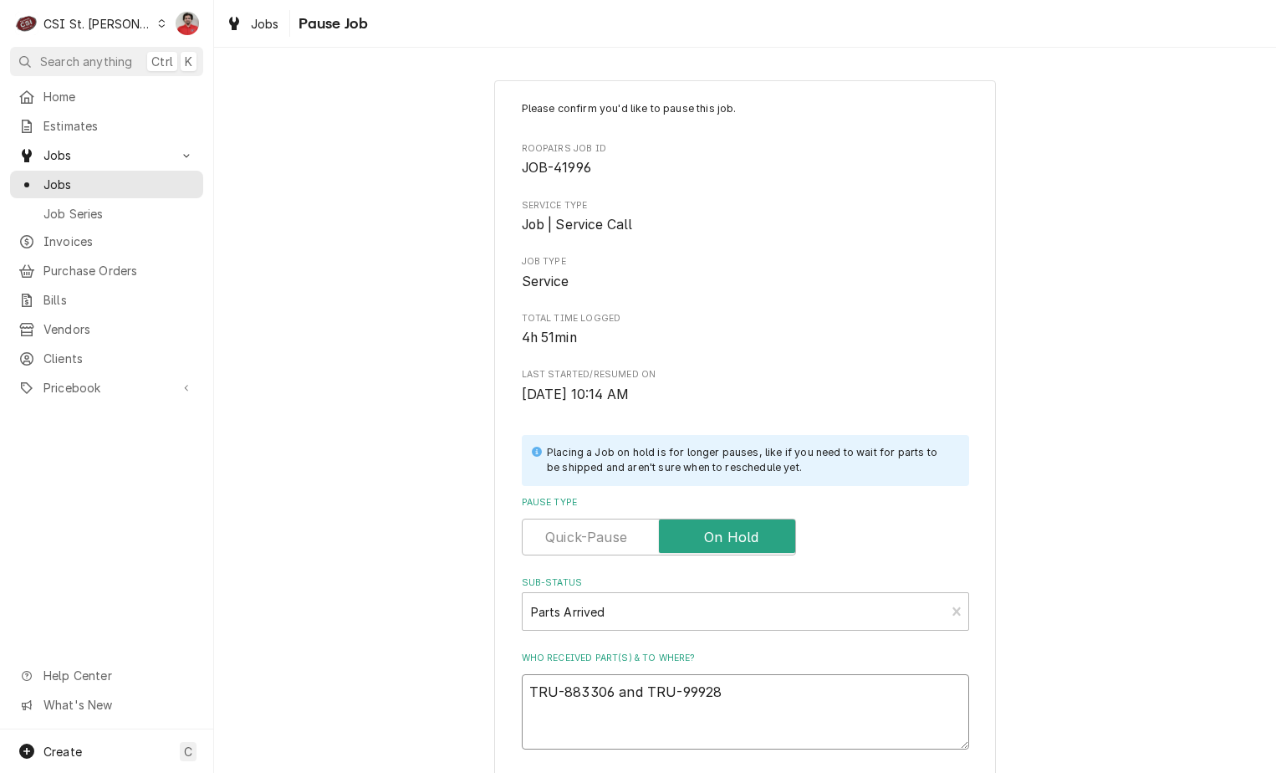
type textarea "x"
type textarea "TRU-883306 and TRU-999288"
type textarea "x"
type textarea "TRU-883306 and TRU-999288"
type textarea "x"
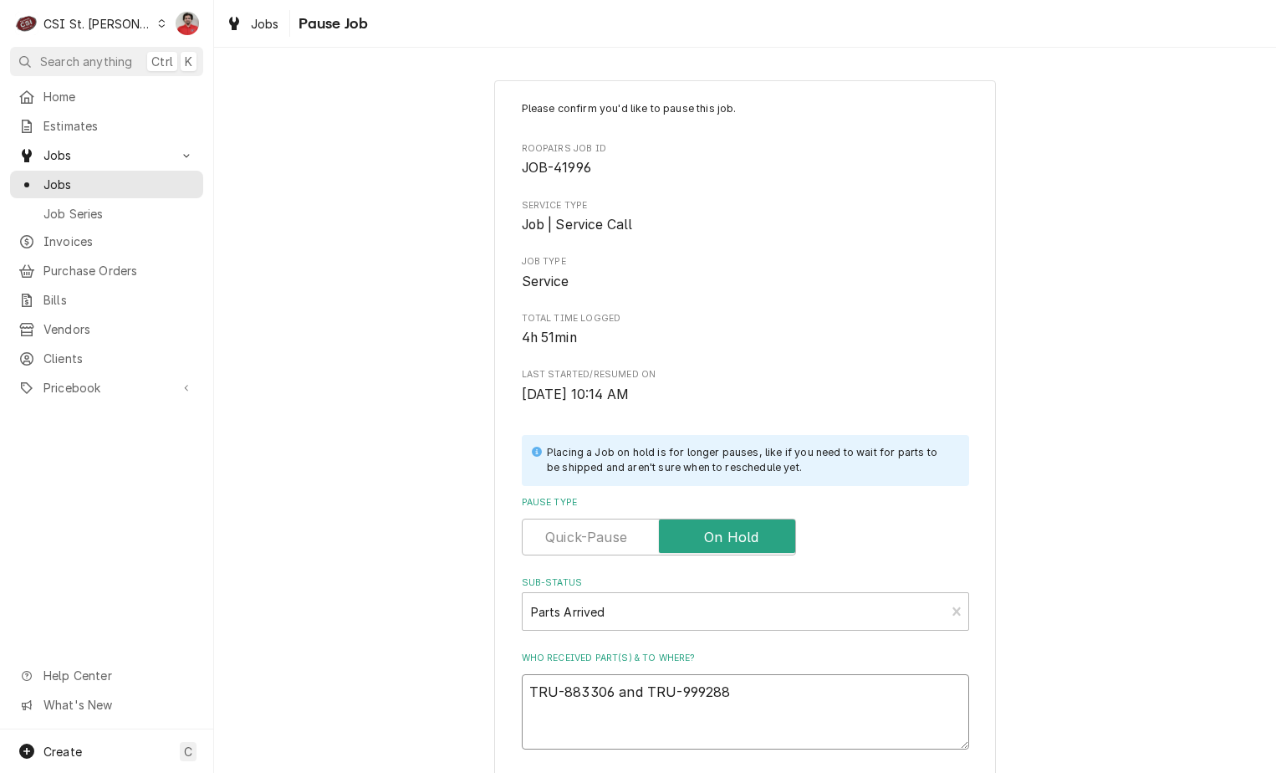
type textarea "TRU-883306 and TRU-999288 r"
type textarea "x"
type textarea "TRU-883306 and TRU-999288 re"
type textarea "x"
type textarea "TRU-883306 and TRU-999288 rec"
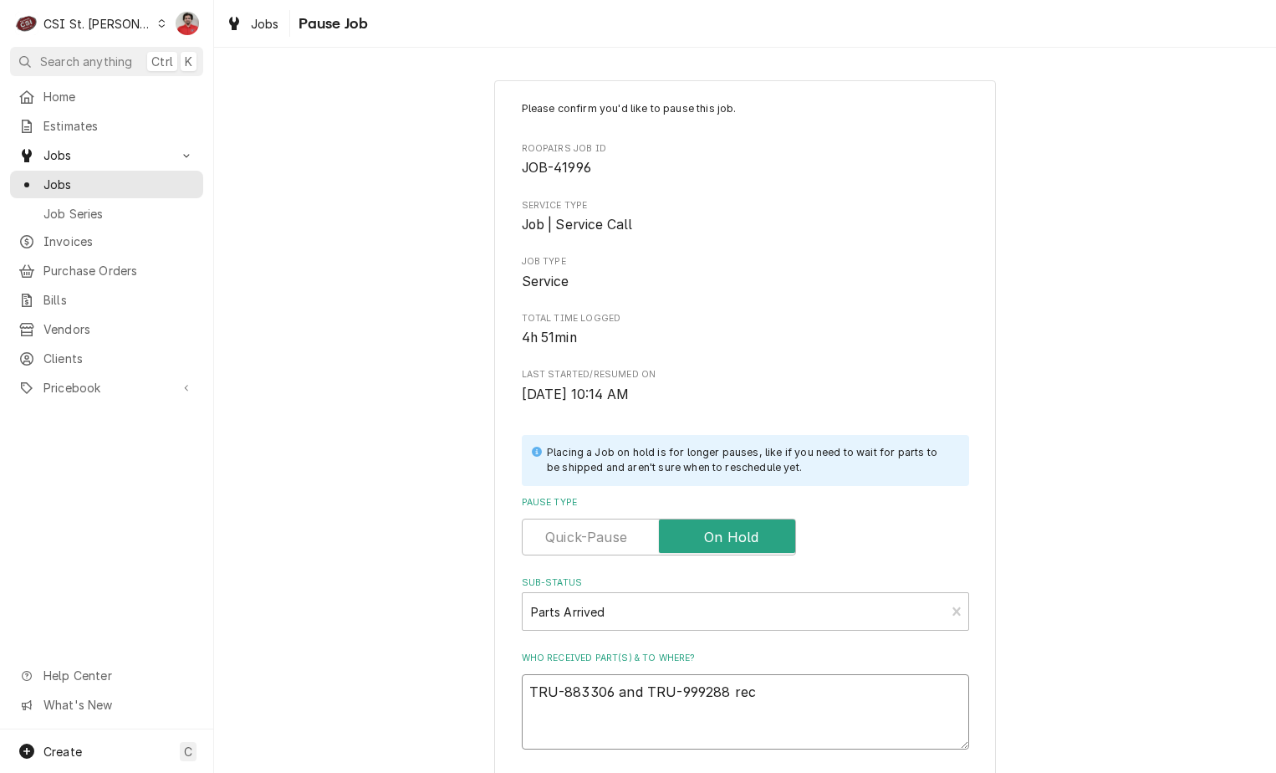
type textarea "x"
type textarea "TRU-883306 and TRU-999288 rec"
type textarea "x"
type textarea "TRU-883306 and TRU-999288 rec p"
type textarea "x"
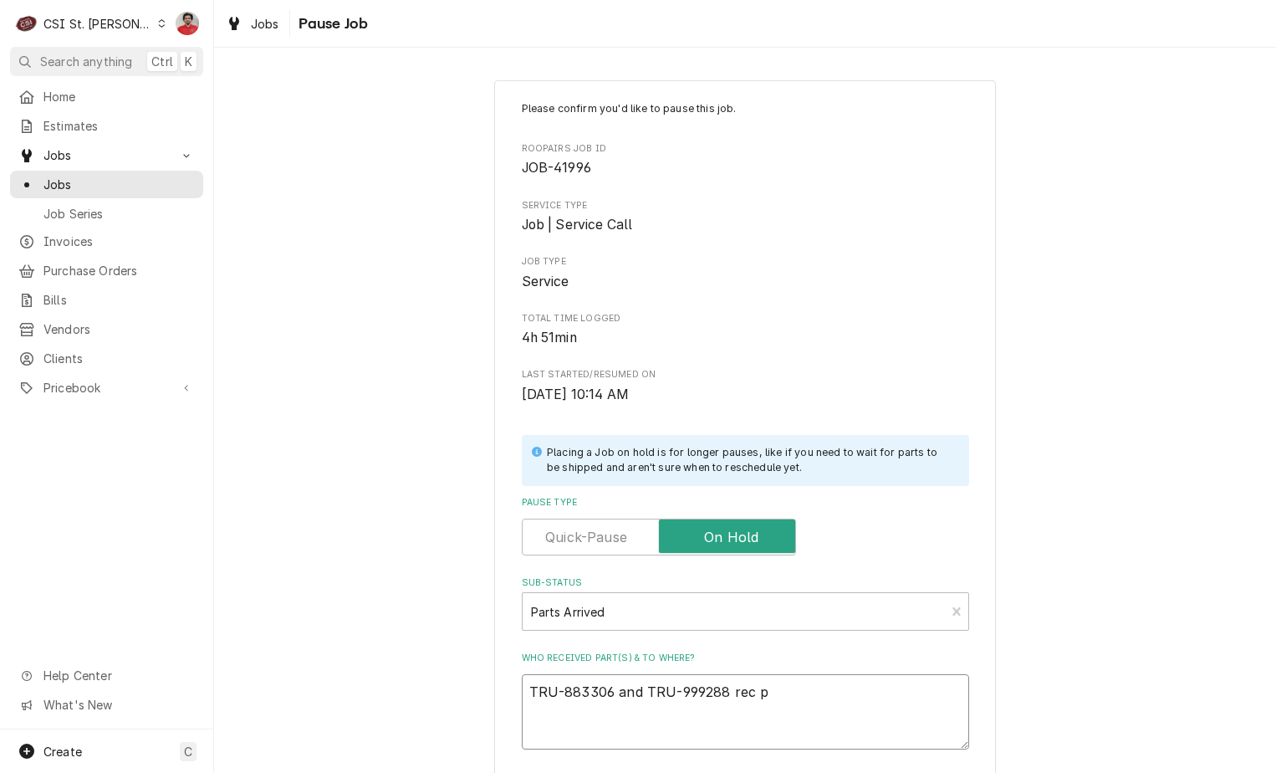
type textarea "TRU-883306 and TRU-999288 rec pa"
type textarea "x"
type textarea "TRU-883306 and TRU-999288 rec par"
type textarea "x"
type textarea "TRU-883306 and TRU-999288 rec pa"
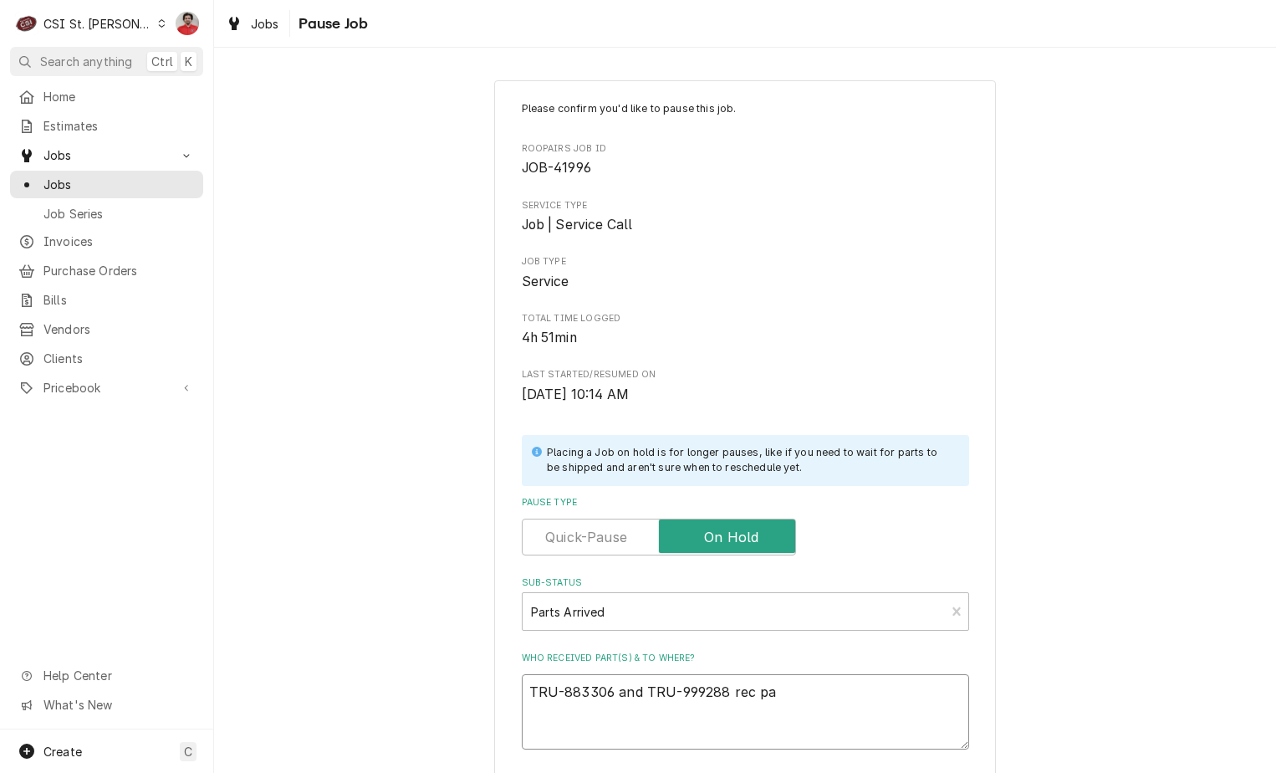
type textarea "x"
type textarea "TRU-883306 and TRU-999288 rec p"
type textarea "x"
type textarea "TRU-883306 and TRU-999288 rec"
type textarea "x"
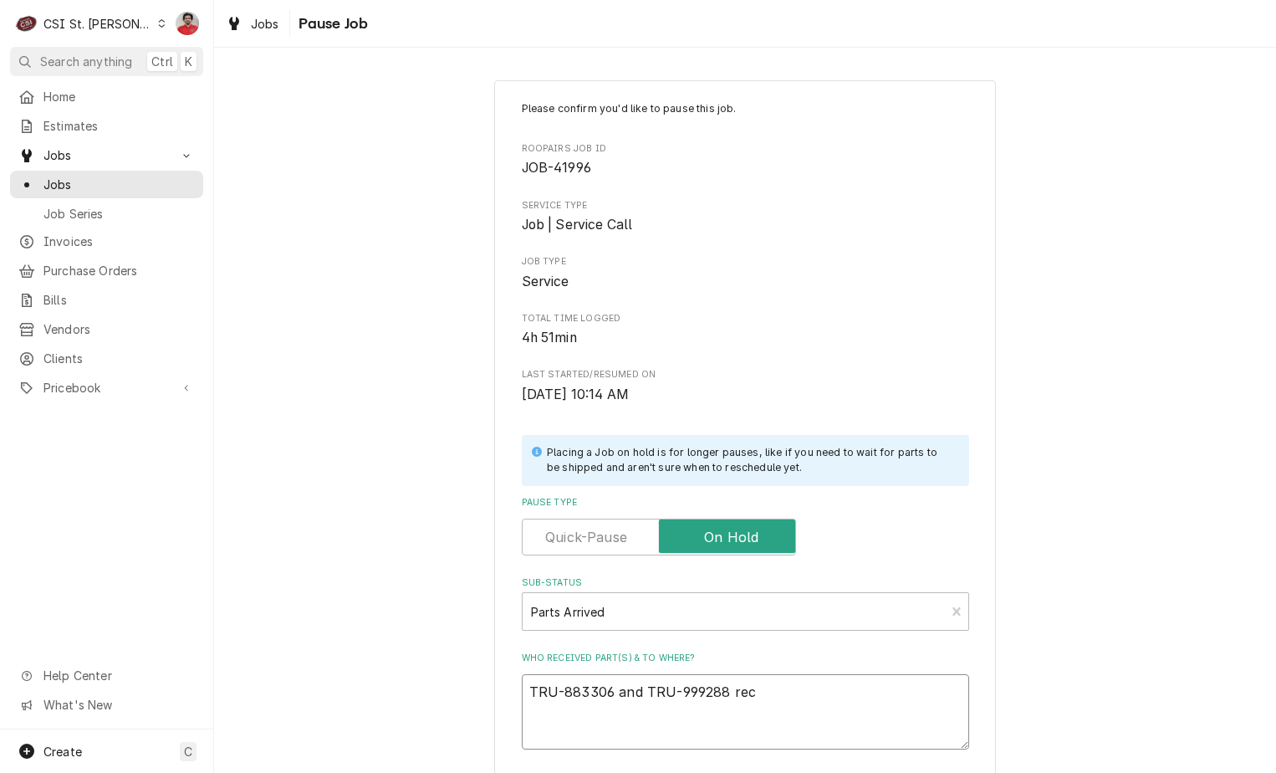
type textarea "TRU-883306 and TRU-999288 rec t"
type textarea "x"
type textarea "TRU-883306 and TRU-999288 rec to"
type textarea "x"
type textarea "TRU-883306 and TRU-999288 rec to M"
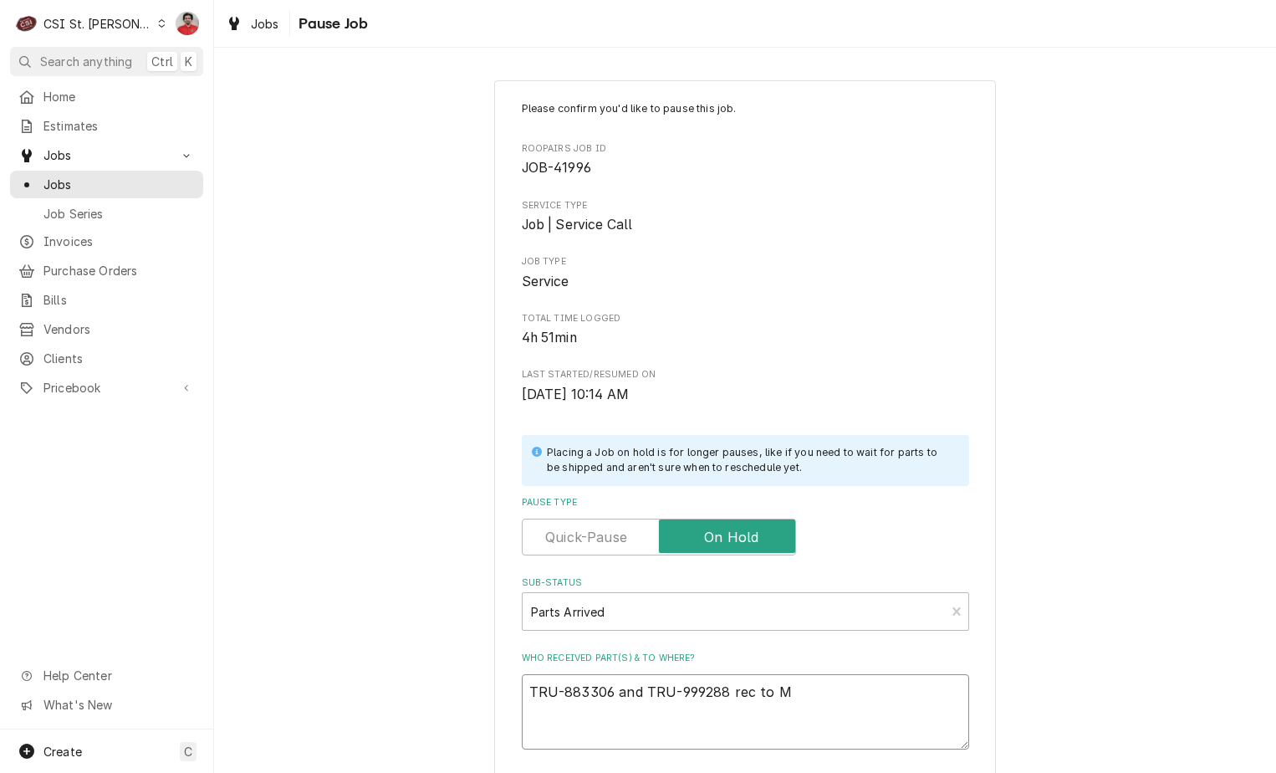
type textarea "x"
type textarea "TRU-883306 and TRU-999288 rec to Mo"
type textarea "x"
type textarea "TRU-883306 and TRU-999288 rec to Moe"
type textarea "x"
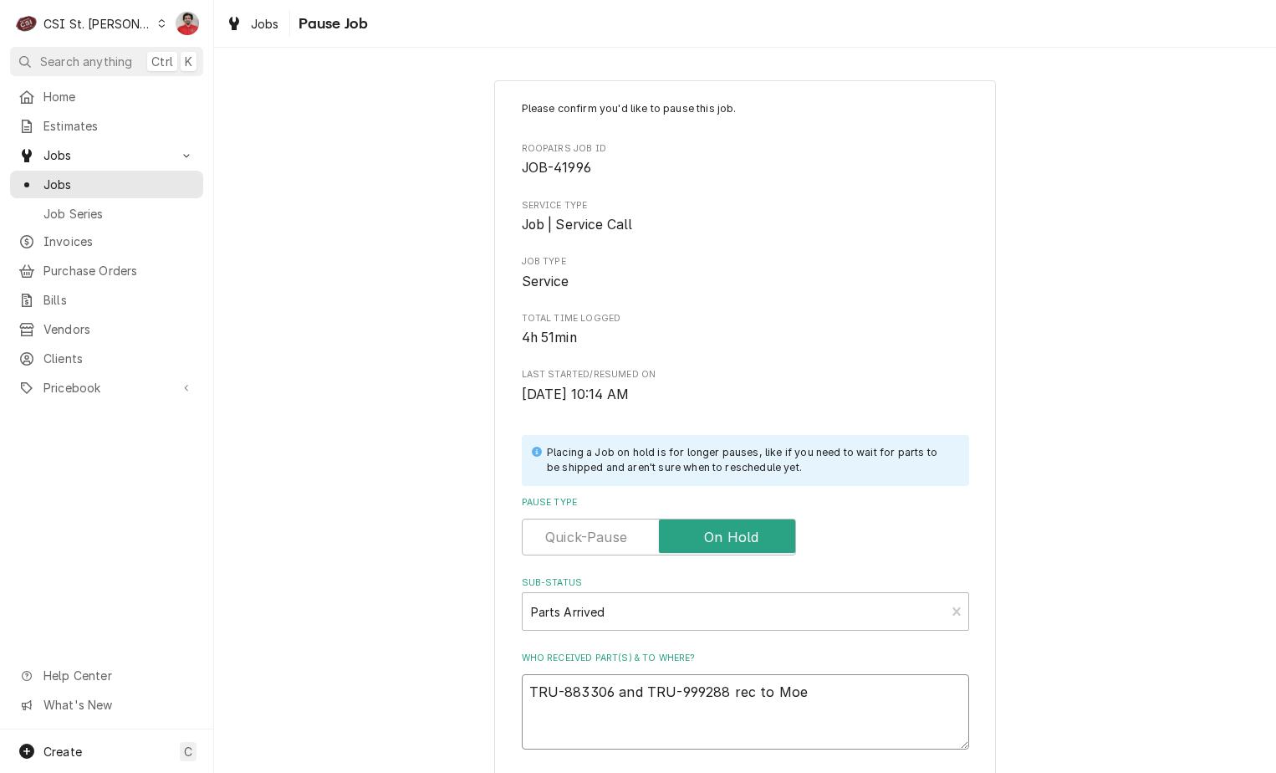
type textarea "TRU-883306 and TRU-999288 rec to Moe'"
type textarea "x"
type textarea "TRU-883306 and TRU-999288 rec to Moe's"
type textarea "x"
type textarea "TRU-883306 and TRU-999288 rec to Moe's"
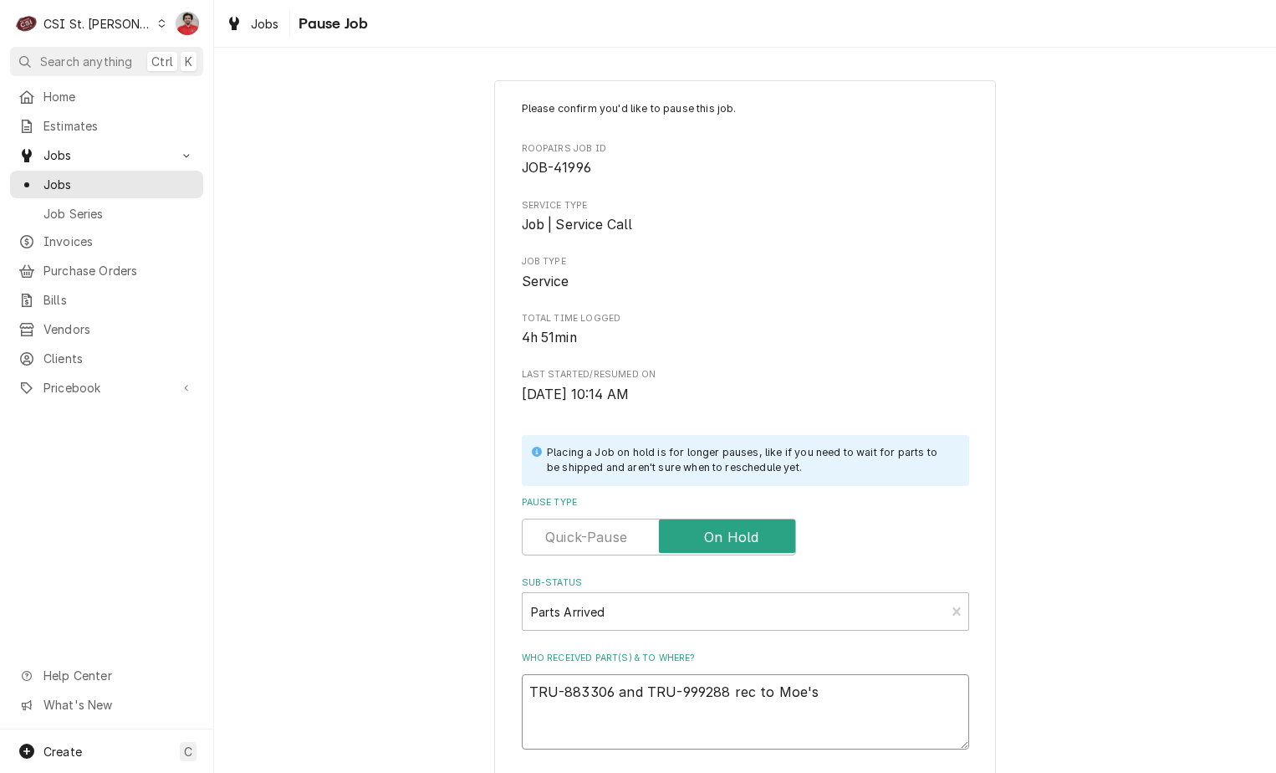
type textarea "x"
type textarea "TRU-883306 and TRU-999288 rec to Moe's s"
type textarea "x"
type textarea "TRU-883306 and TRU-999288 rec to Moe's sh"
type textarea "x"
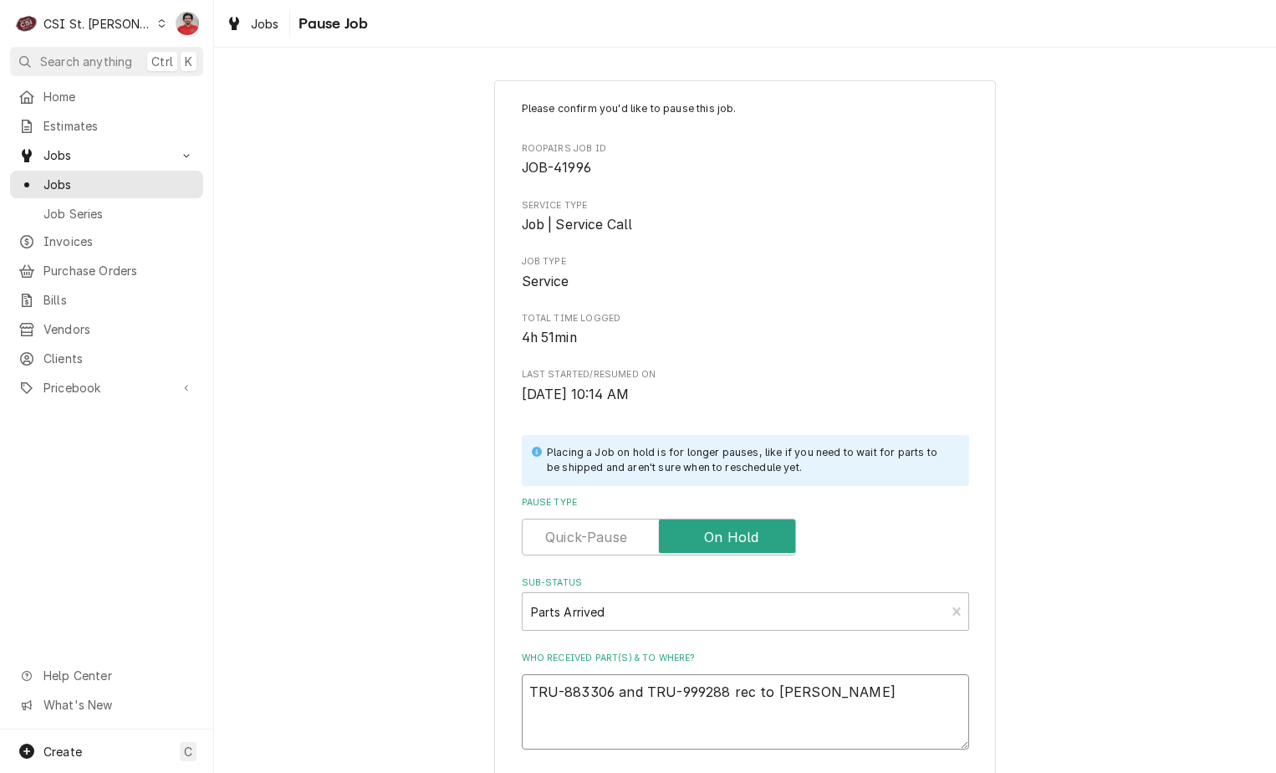
type textarea "TRU-883306 and TRU-999288 rec to Moe's she"
type textarea "x"
type textarea "TRU-883306 and TRU-999288 rec to Moe's shel"
type textarea "x"
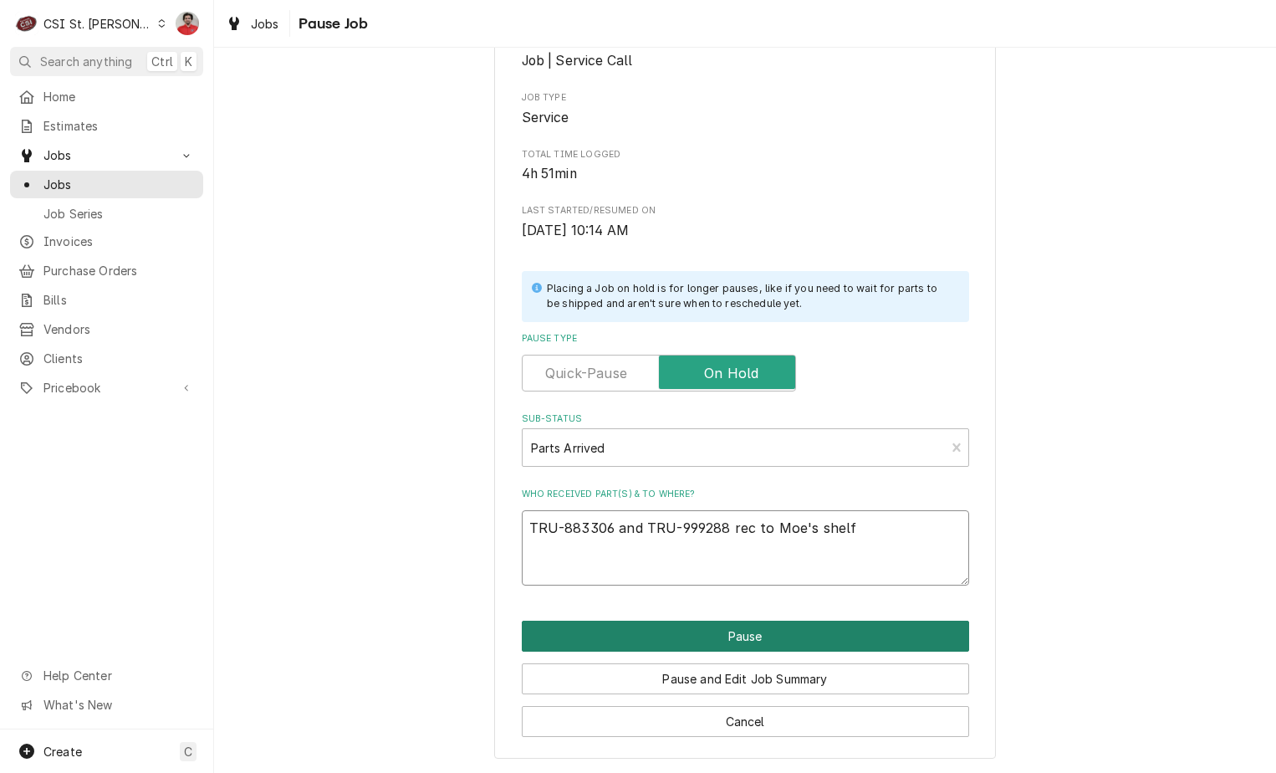
type textarea "TRU-883306 and TRU-999288 rec to Moe's shelf"
click at [739, 646] on button "Pause" at bounding box center [745, 635] width 447 height 31
type textarea "x"
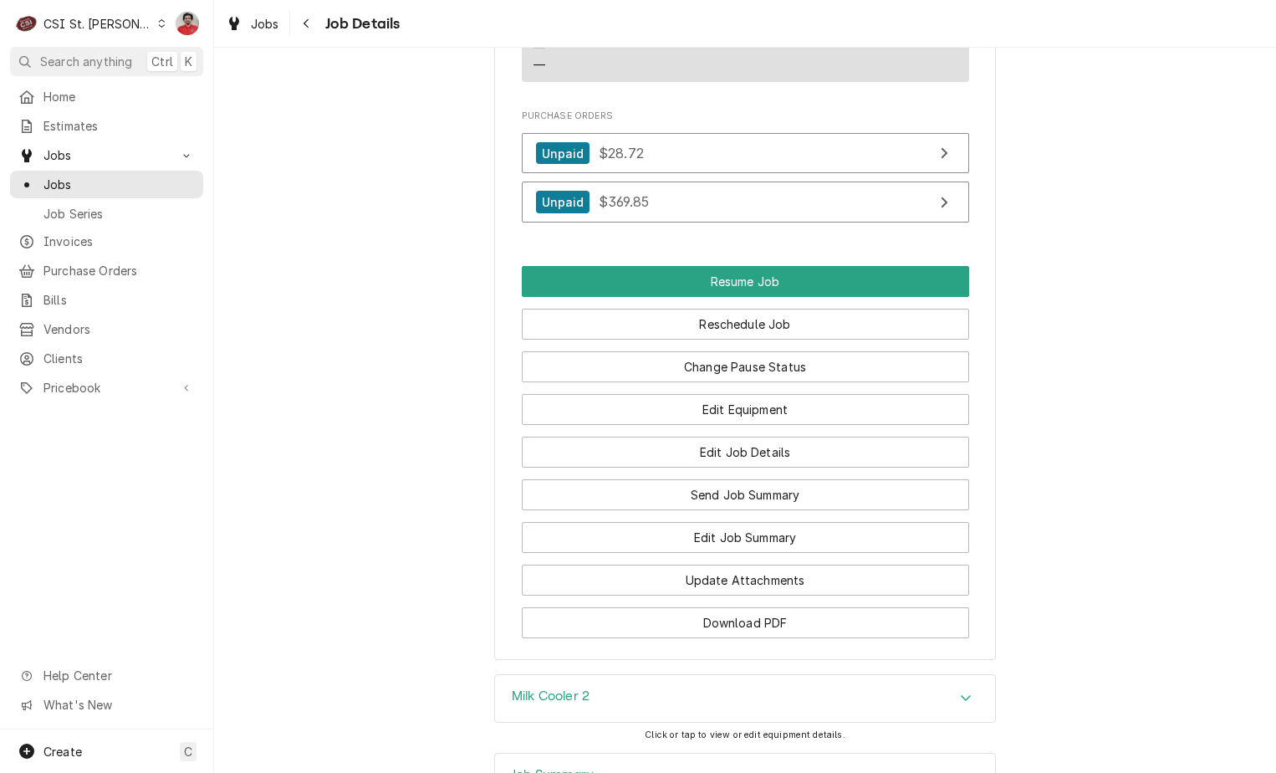
scroll to position [1923, 0]
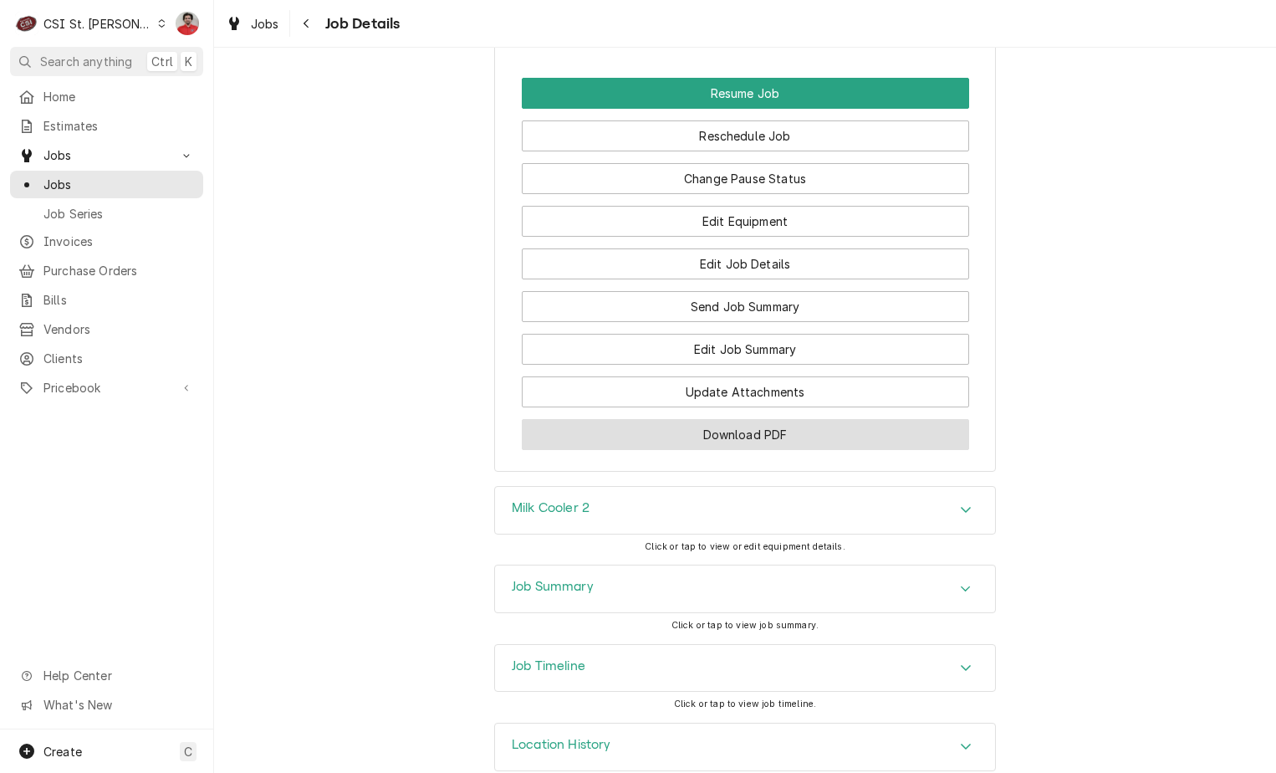
click at [753, 450] on button "Download PDF" at bounding box center [745, 434] width 447 height 31
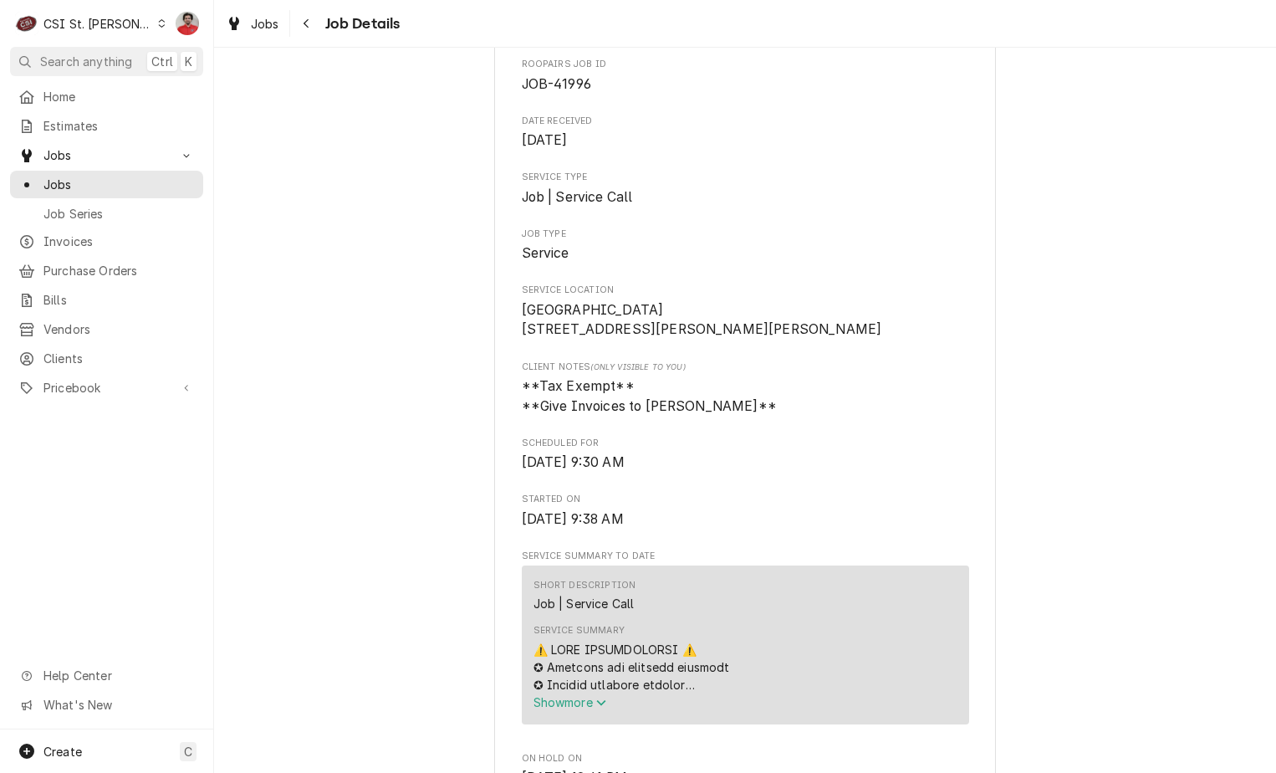
scroll to position [0, 0]
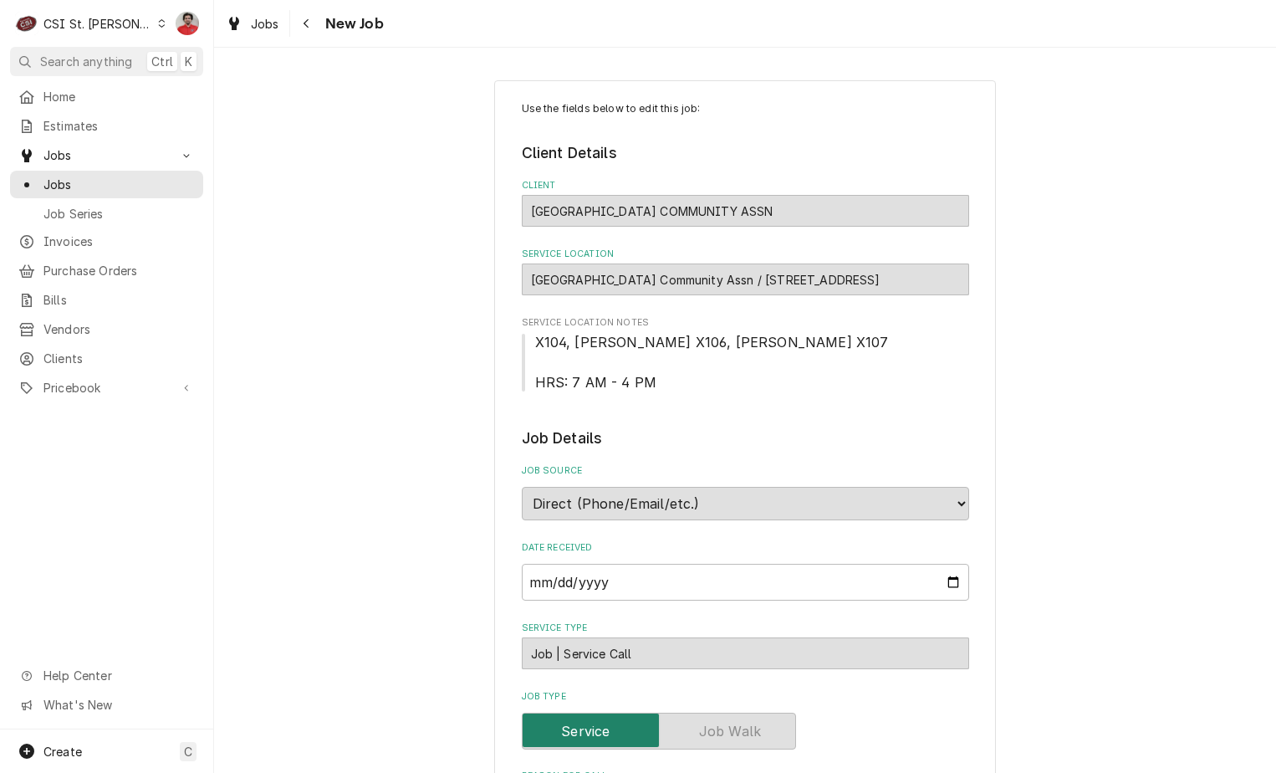
scroll to position [585, 0]
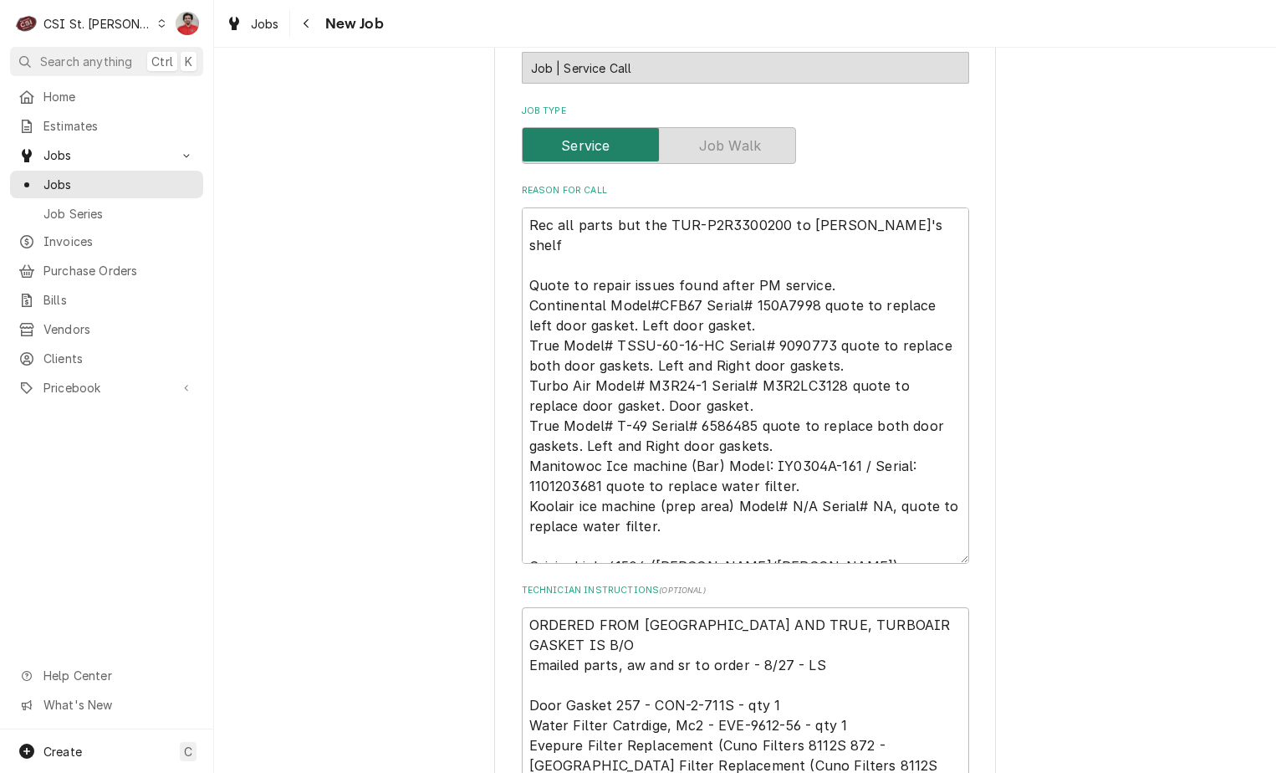
click at [898, 221] on textarea "Rec all parts but the TUR-P2R3300200 to Brad C's shelf Quote to repair issues f…" at bounding box center [745, 385] width 447 height 356
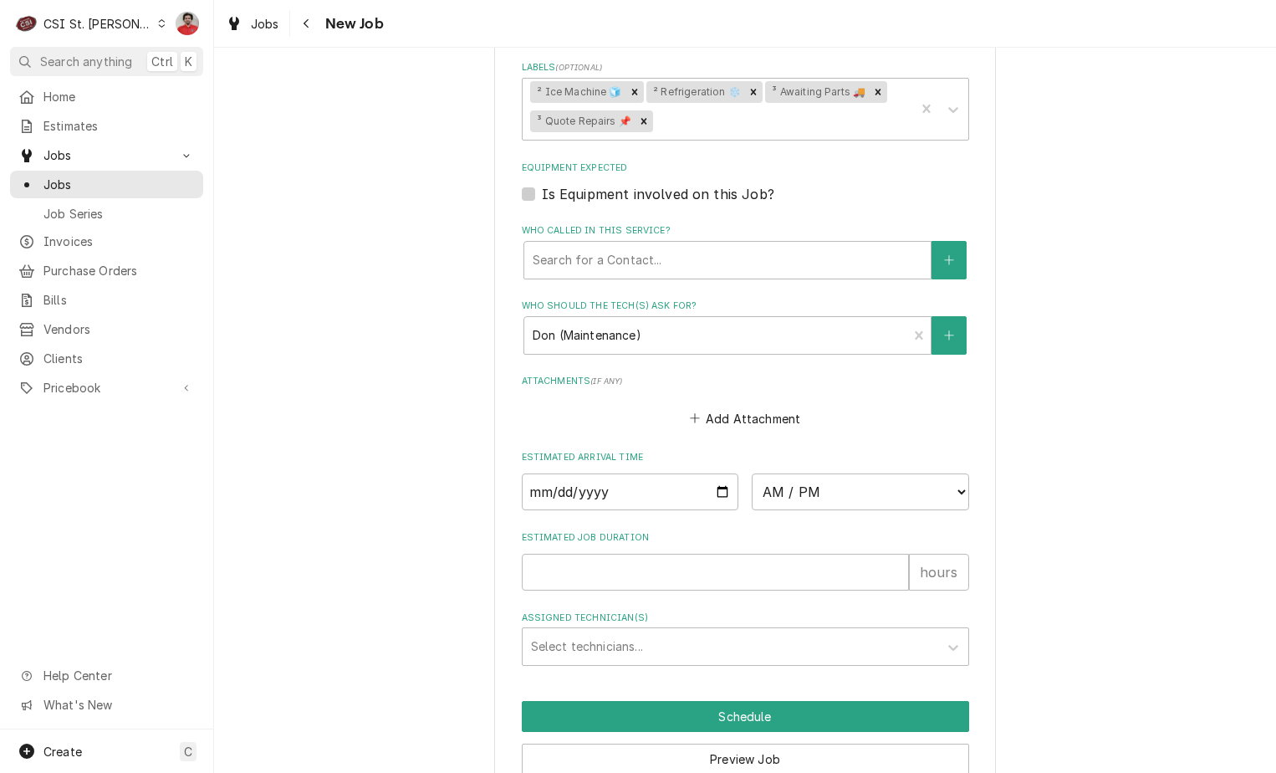
scroll to position [1564, 0]
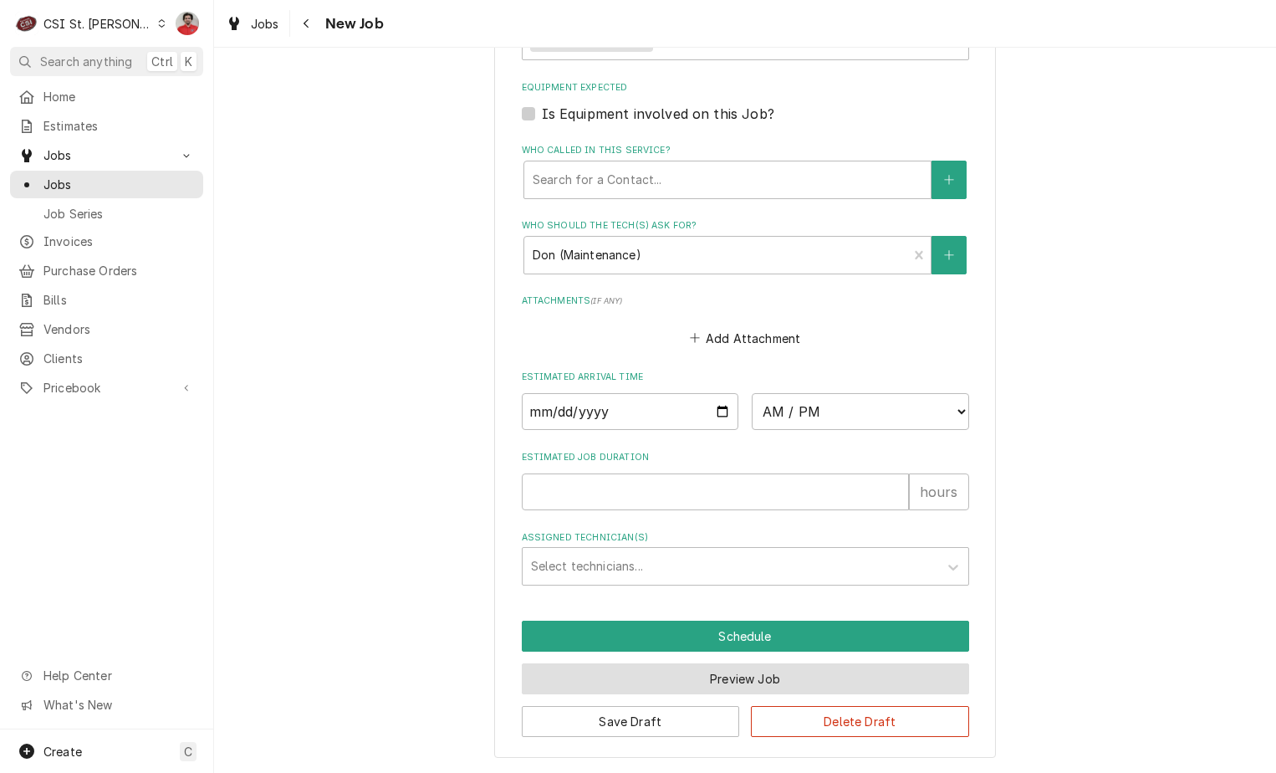
click at [689, 674] on button "Preview Job" at bounding box center [745, 678] width 447 height 31
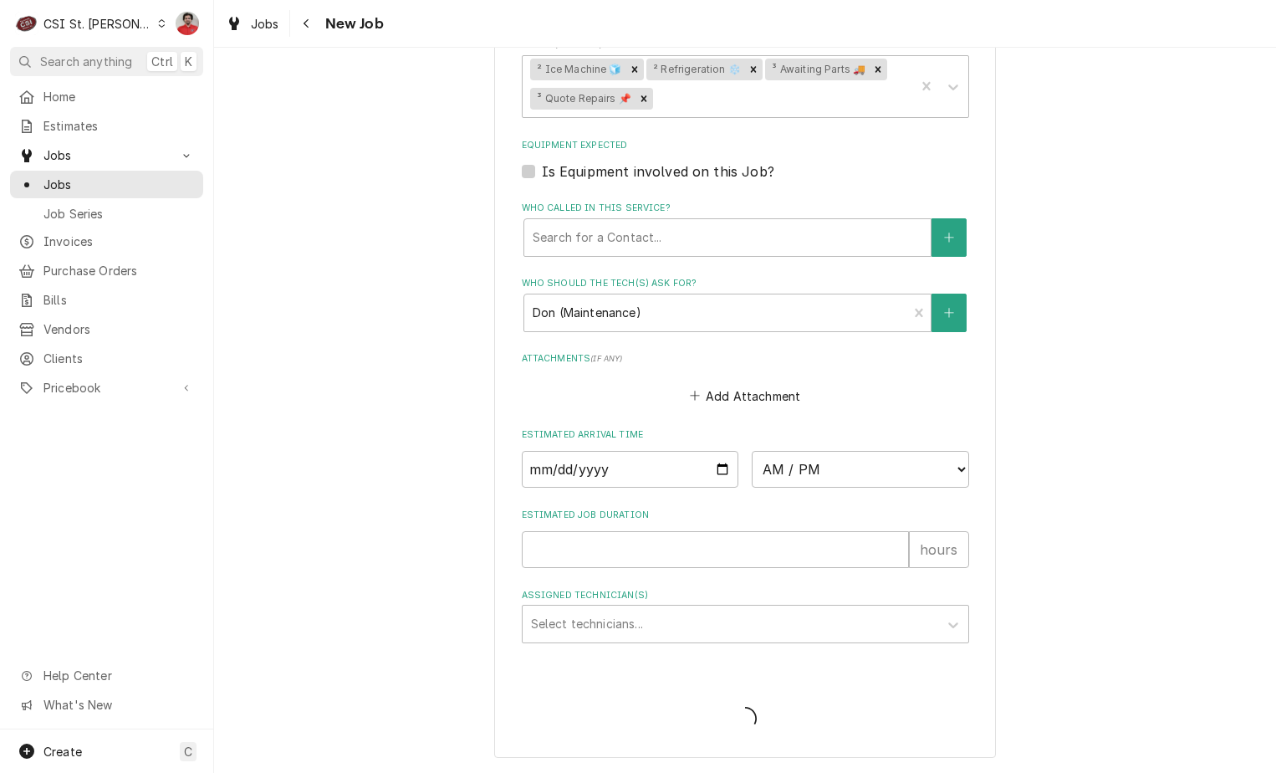
scroll to position [1507, 0]
type textarea "x"
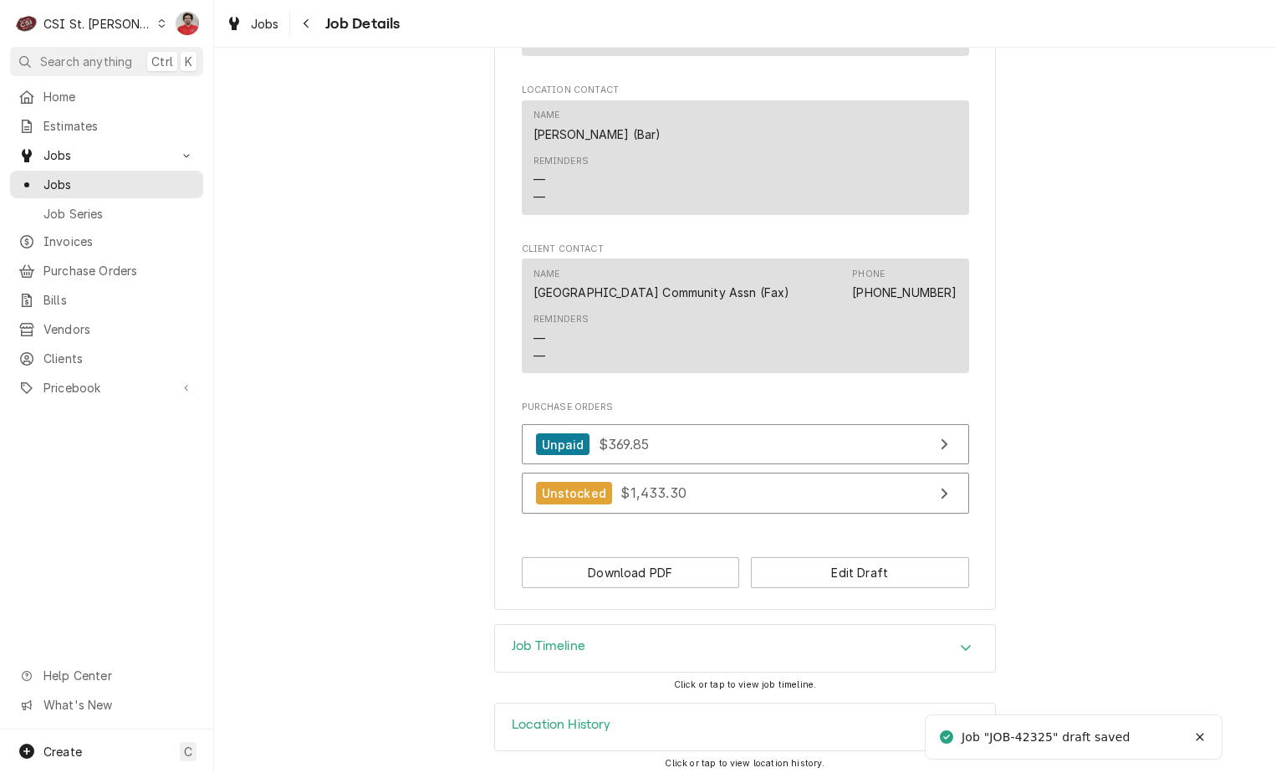
scroll to position [1557, 0]
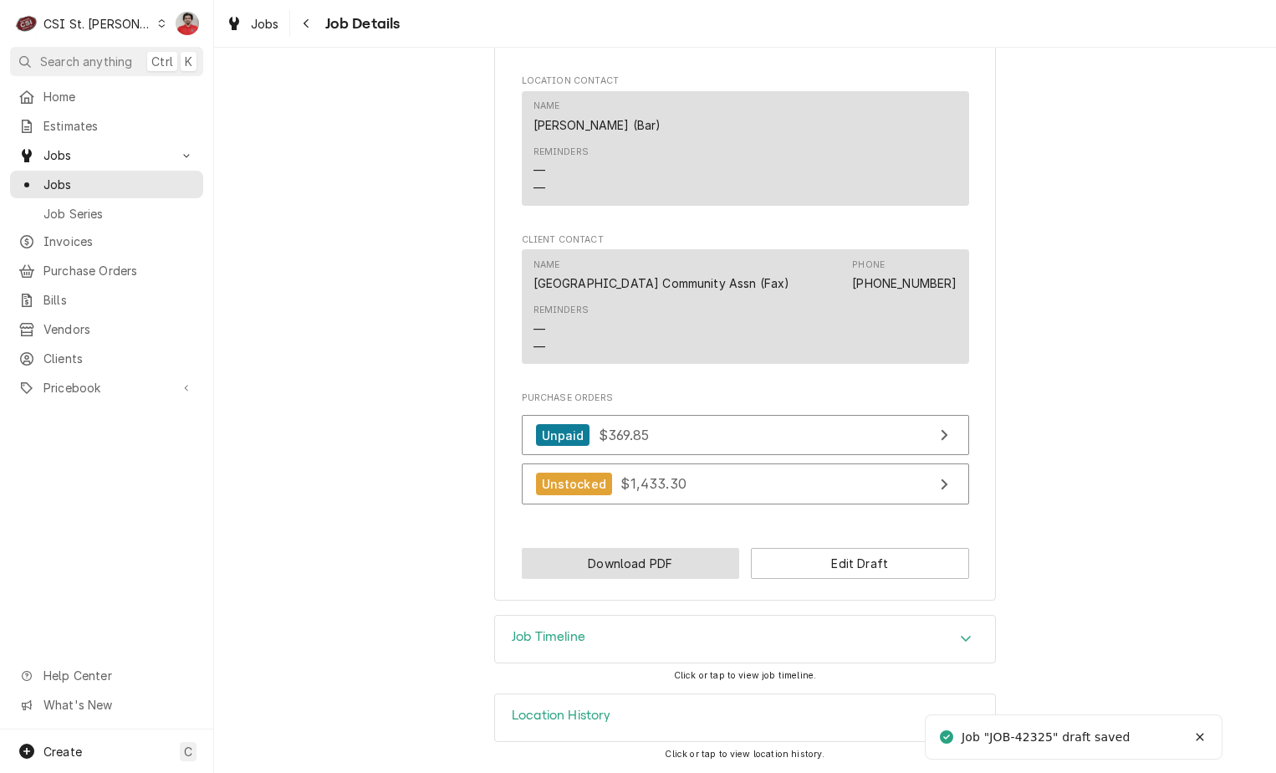
click at [683, 551] on button "Download PDF" at bounding box center [631, 563] width 218 height 31
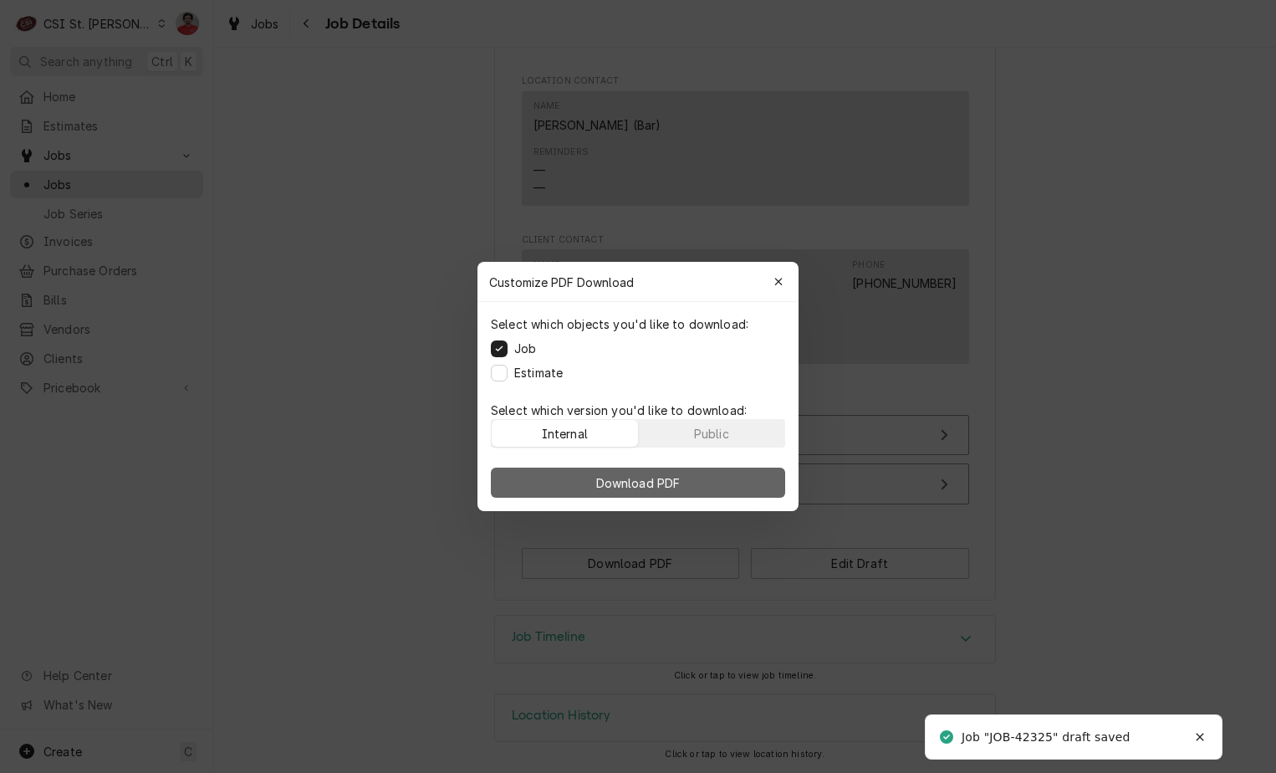
click at [650, 484] on span "Download PDF" at bounding box center [638, 483] width 91 height 18
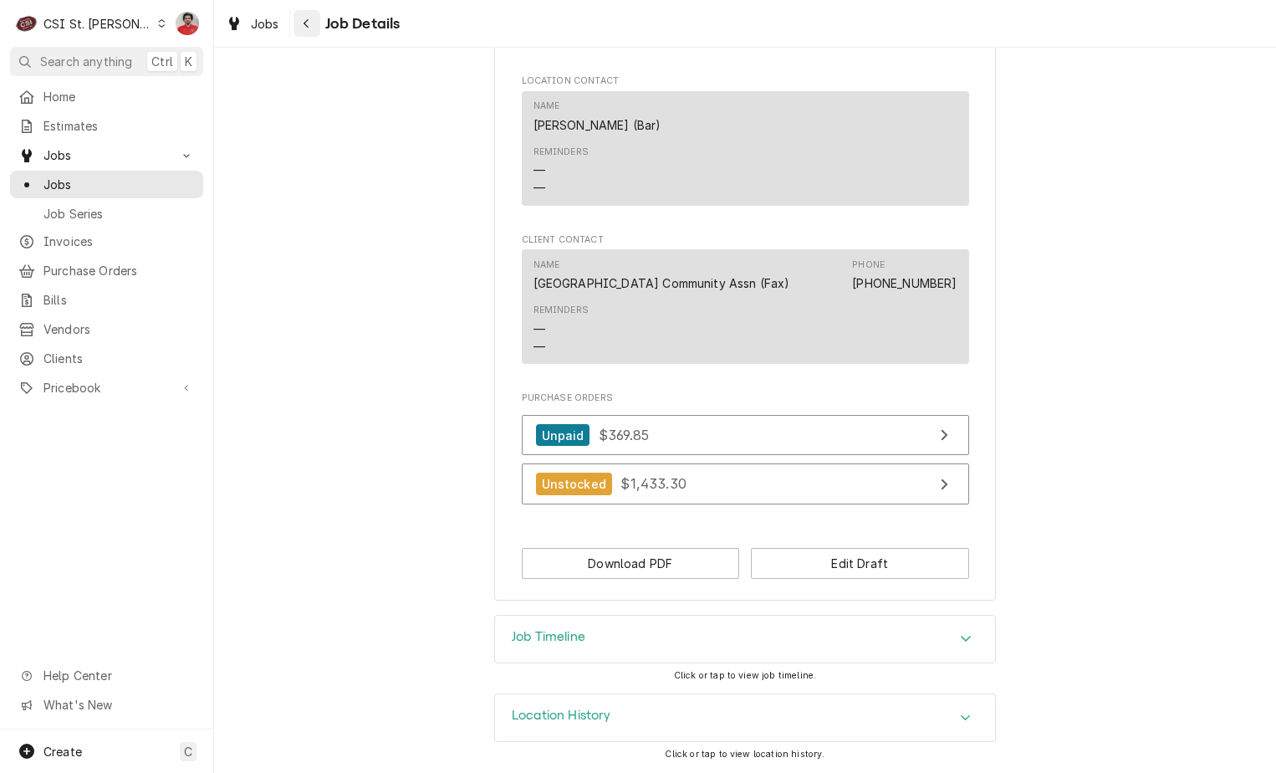
click at [314, 20] on div "Navigate back" at bounding box center [307, 23] width 17 height 17
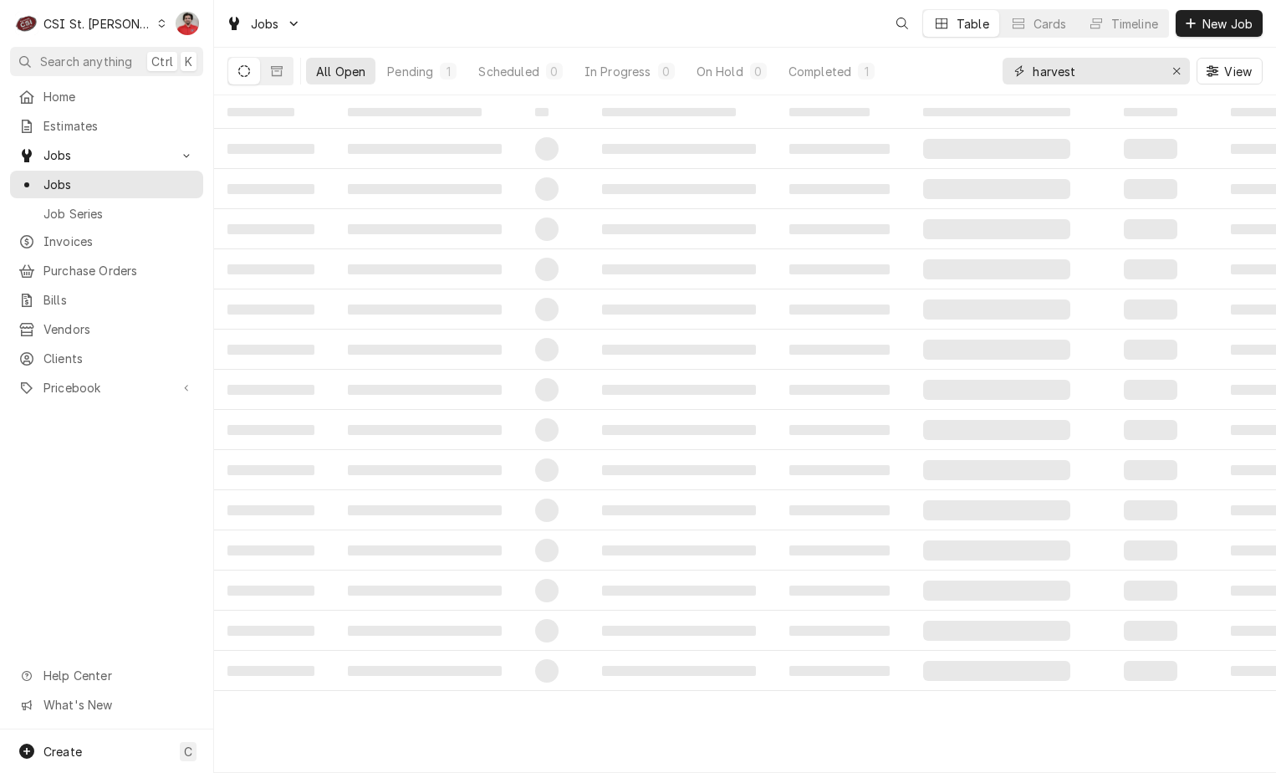
click at [1062, 81] on input "harvest" at bounding box center [1095, 71] width 125 height 27
click at [1061, 81] on input "harvest" at bounding box center [1095, 71] width 125 height 27
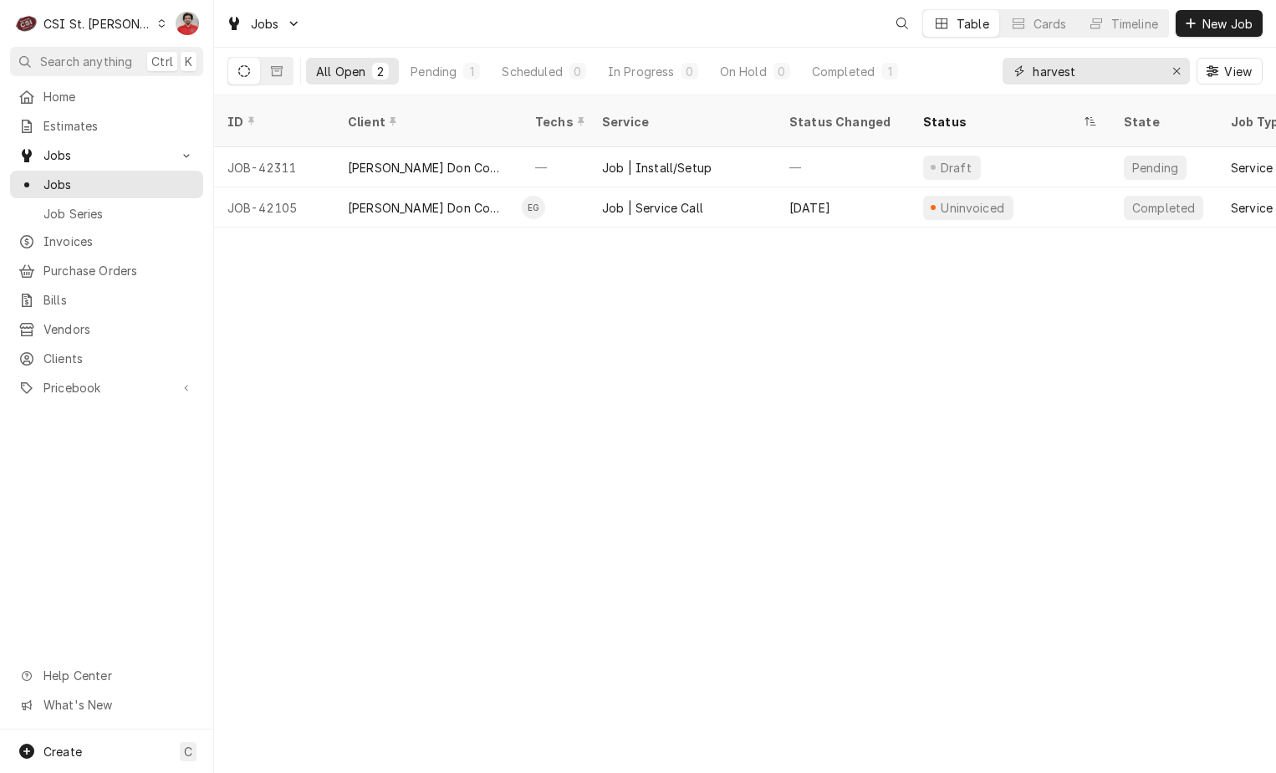
click at [1061, 81] on input "harvest" at bounding box center [1095, 71] width 125 height 27
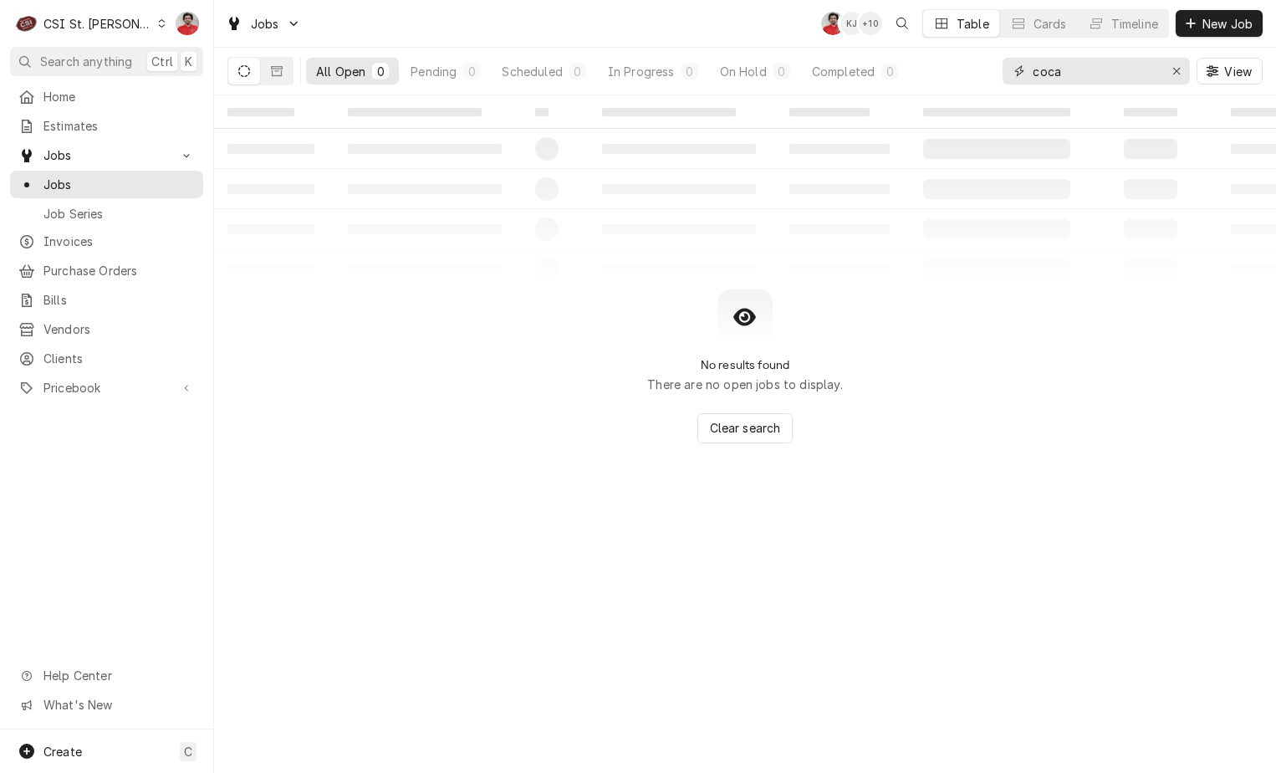
click at [1069, 69] on input "coca" at bounding box center [1095, 71] width 125 height 27
type input "63681"
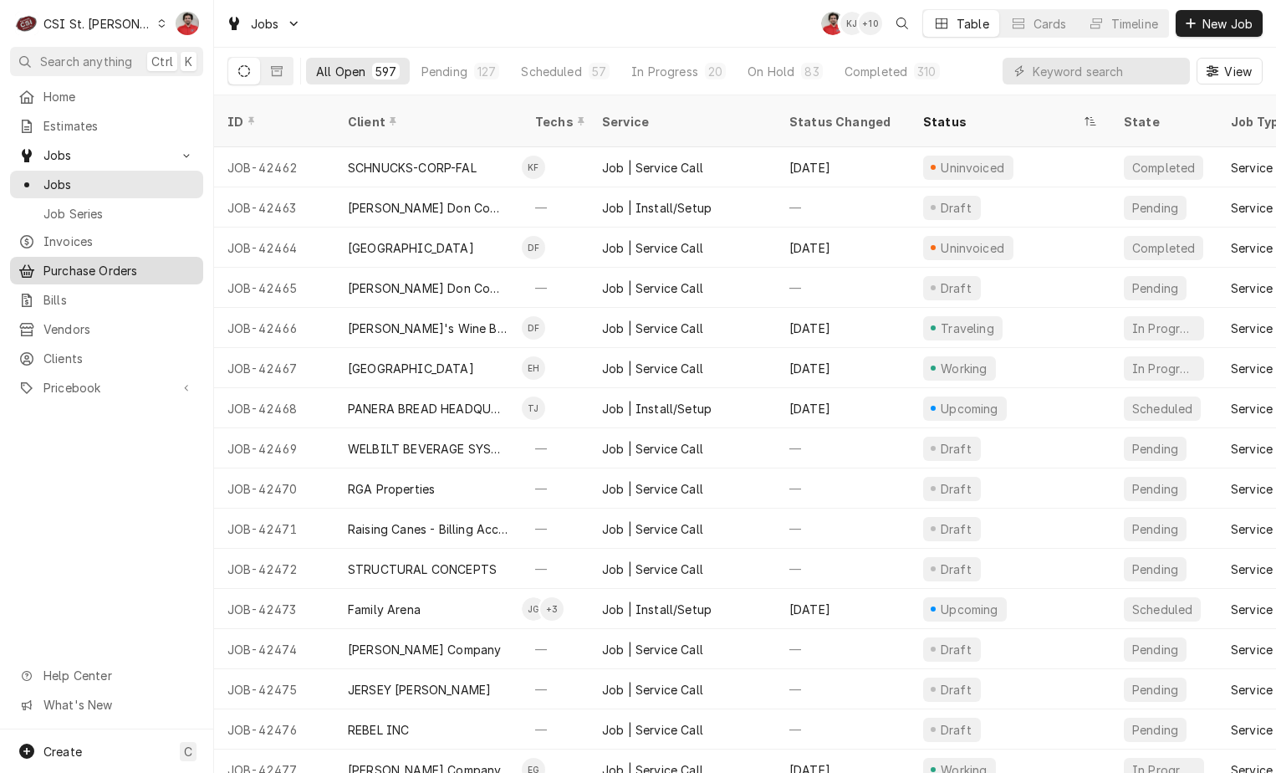
click at [89, 267] on span "Purchase Orders" at bounding box center [118, 271] width 151 height 18
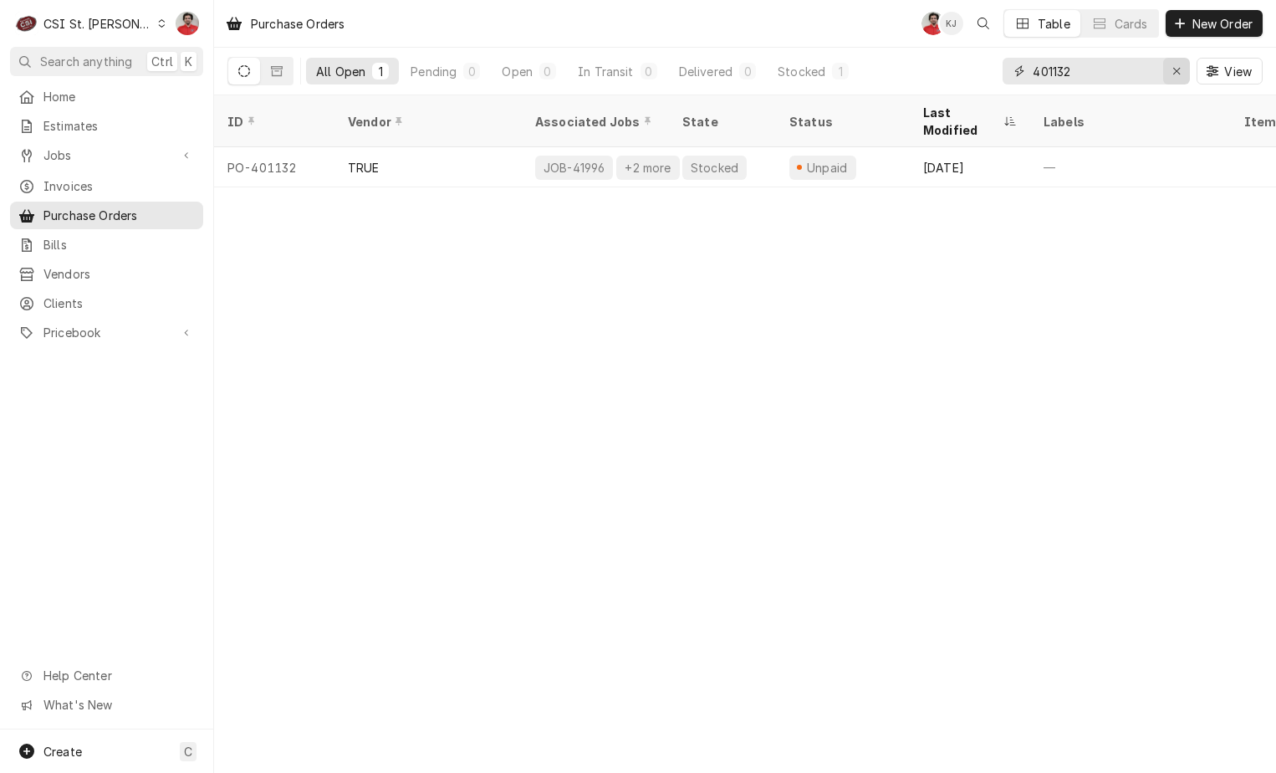
click at [1181, 77] on div "Erase input" at bounding box center [1176, 71] width 17 height 17
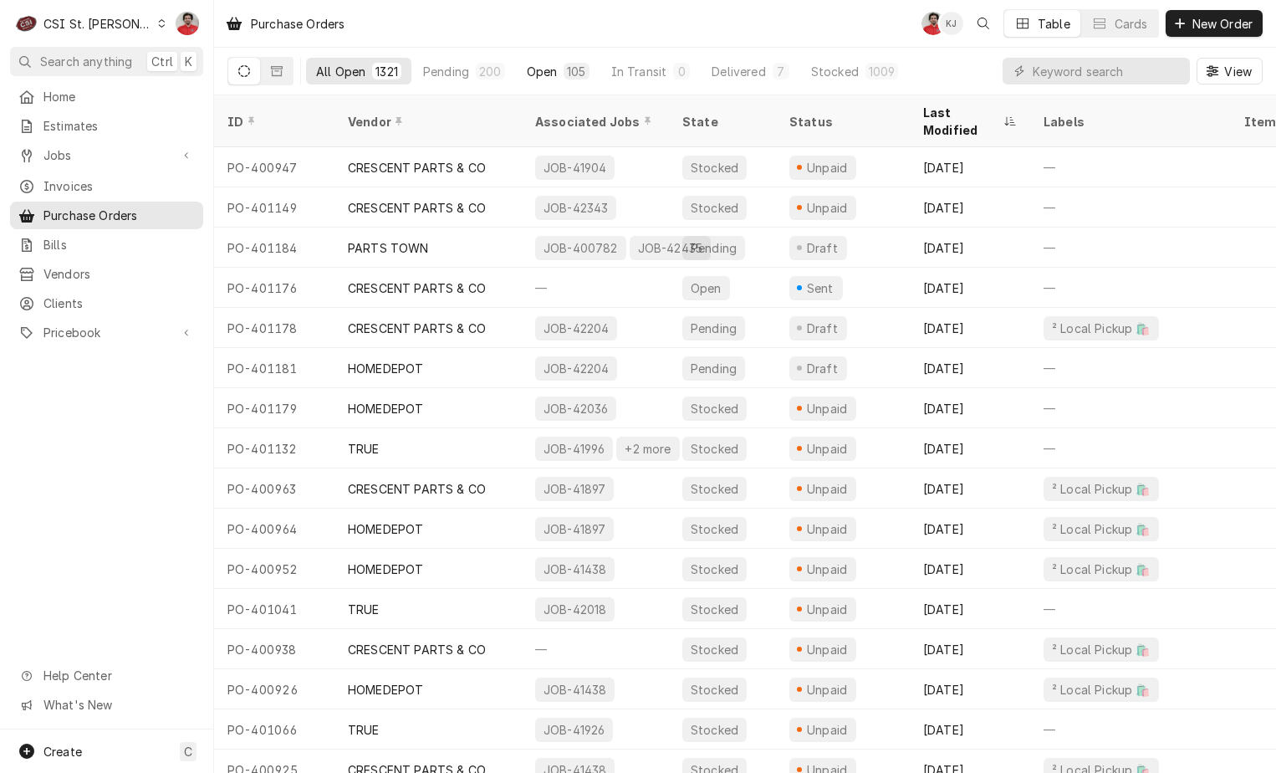
click at [544, 70] on div "Open" at bounding box center [542, 72] width 31 height 18
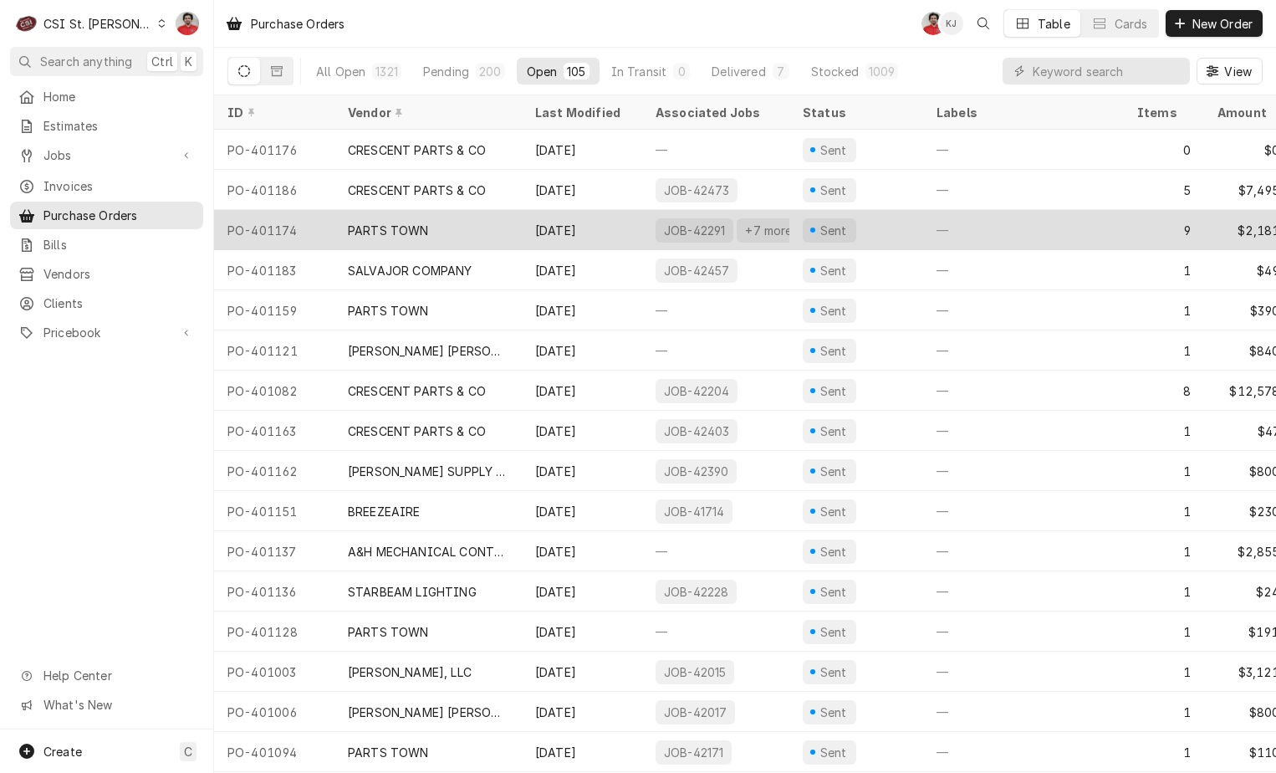
click at [512, 232] on div "PARTS TOWN" at bounding box center [427, 230] width 187 height 40
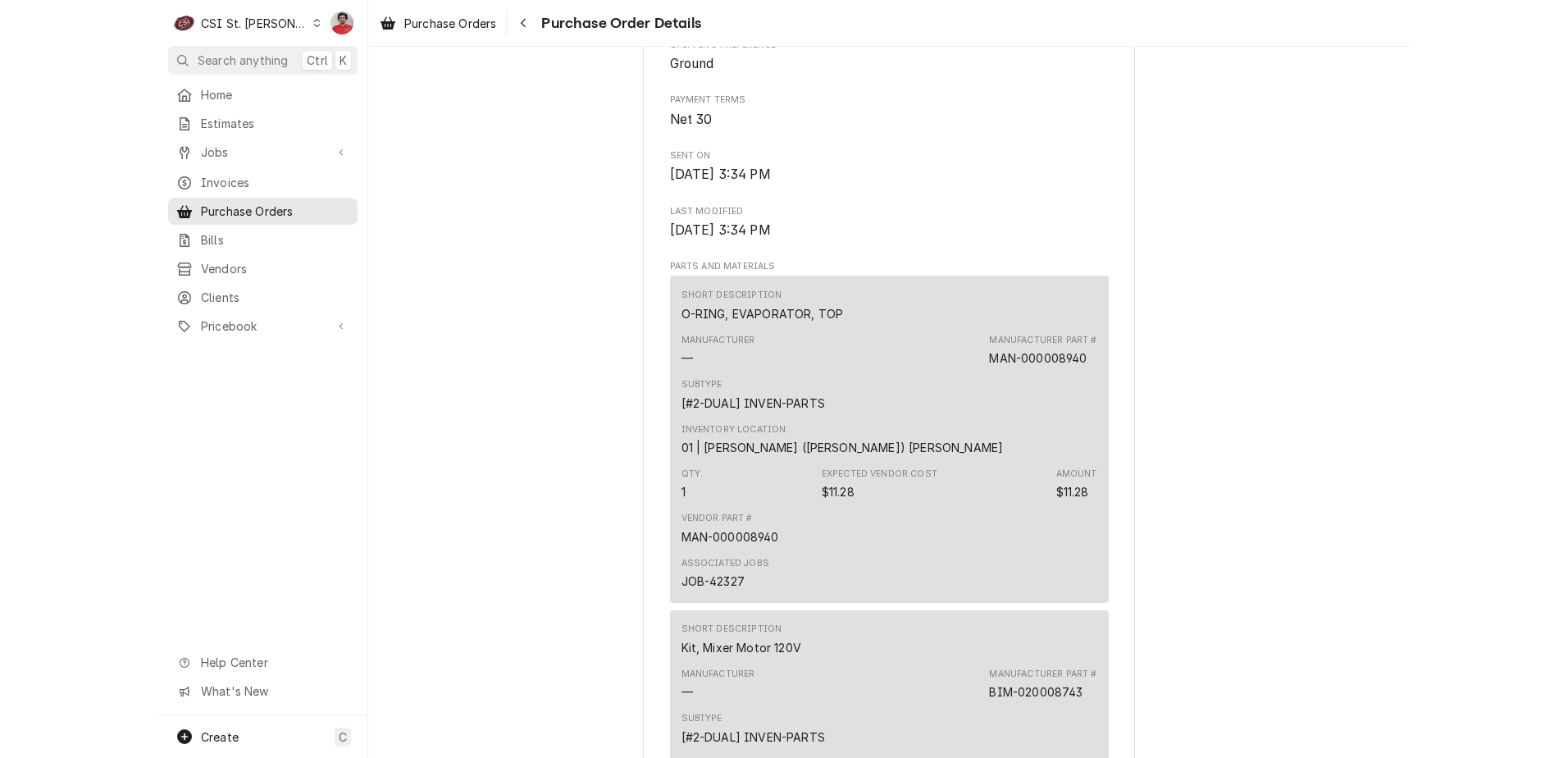
scroll to position [410, 0]
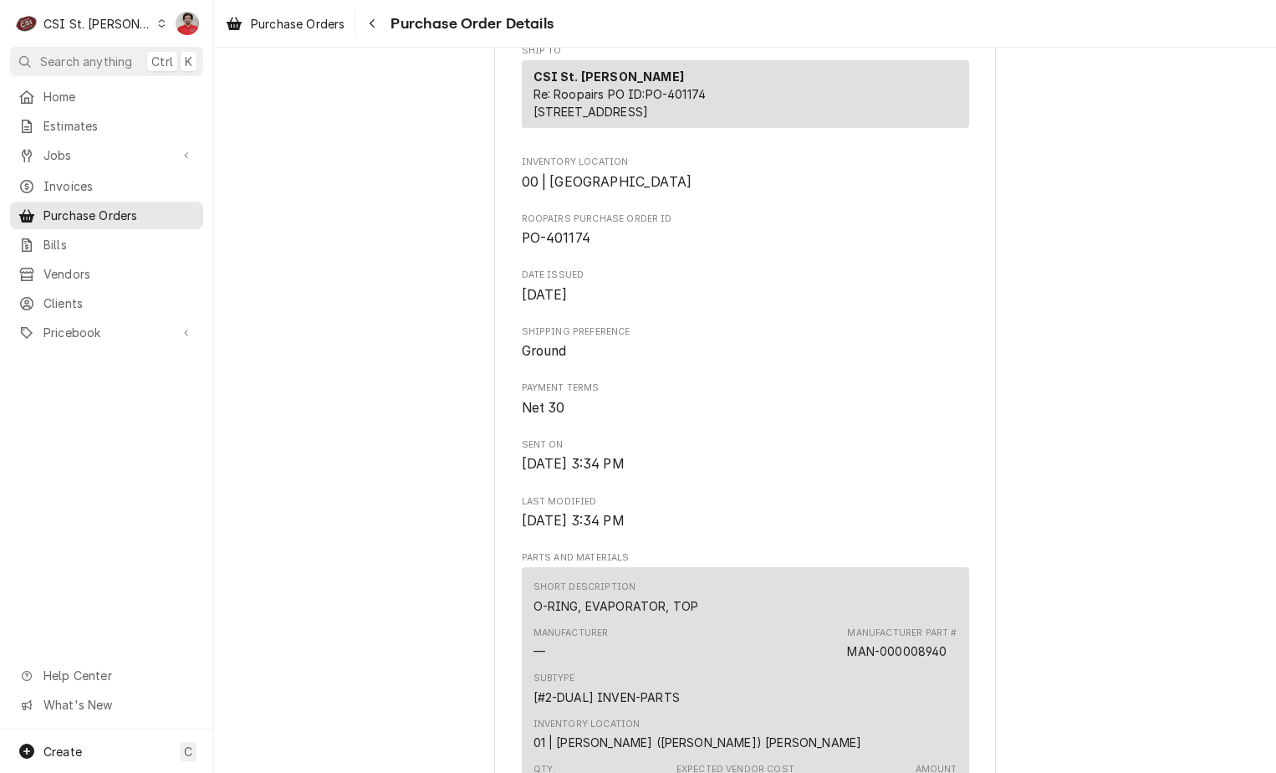
click at [555, 246] on span "PO-401174" at bounding box center [556, 238] width 69 height 16
copy span "401174"
